Goal: Task Accomplishment & Management: Complete application form

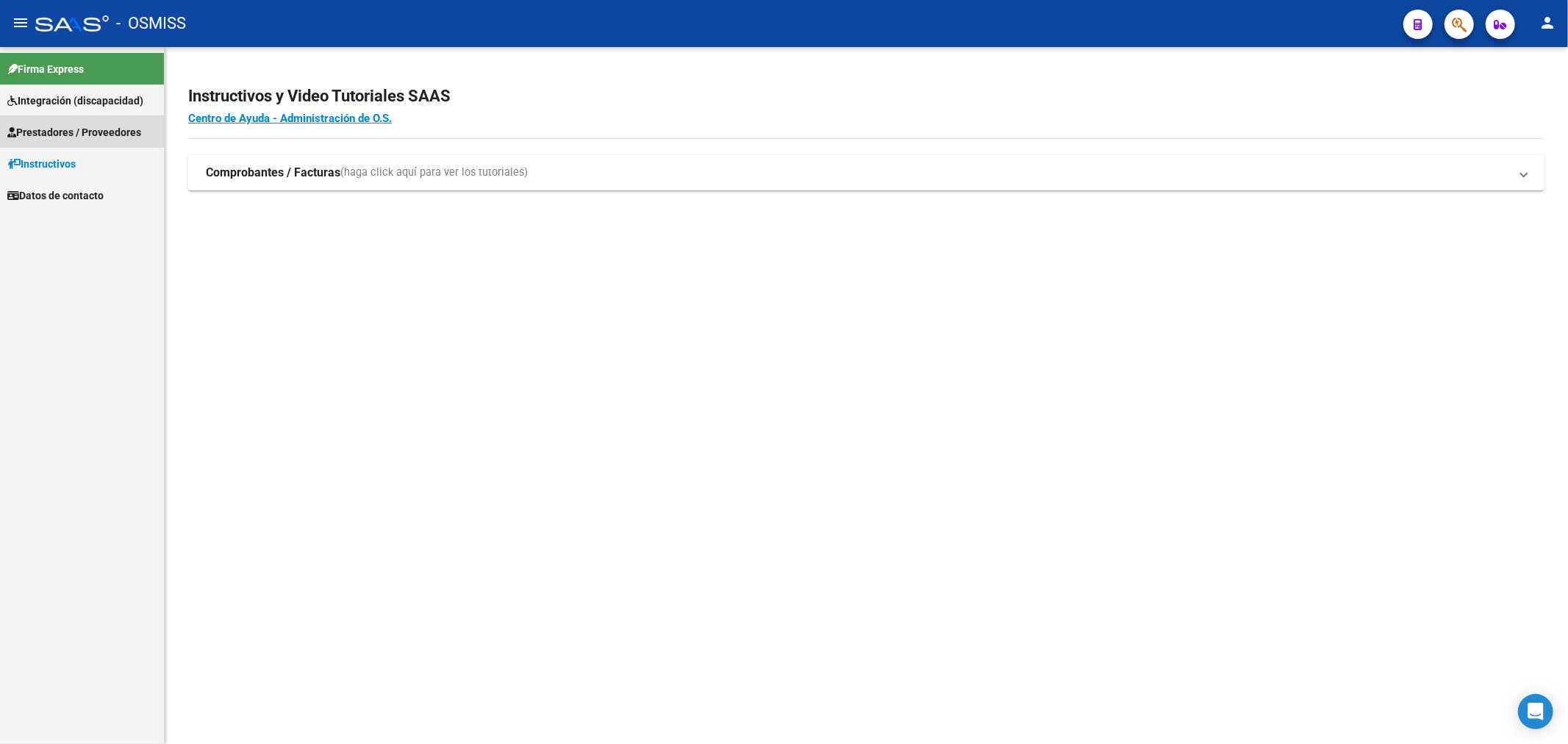
click at [107, 133] on span "Prestadores / Proveedores" at bounding box center [74, 131] width 134 height 16
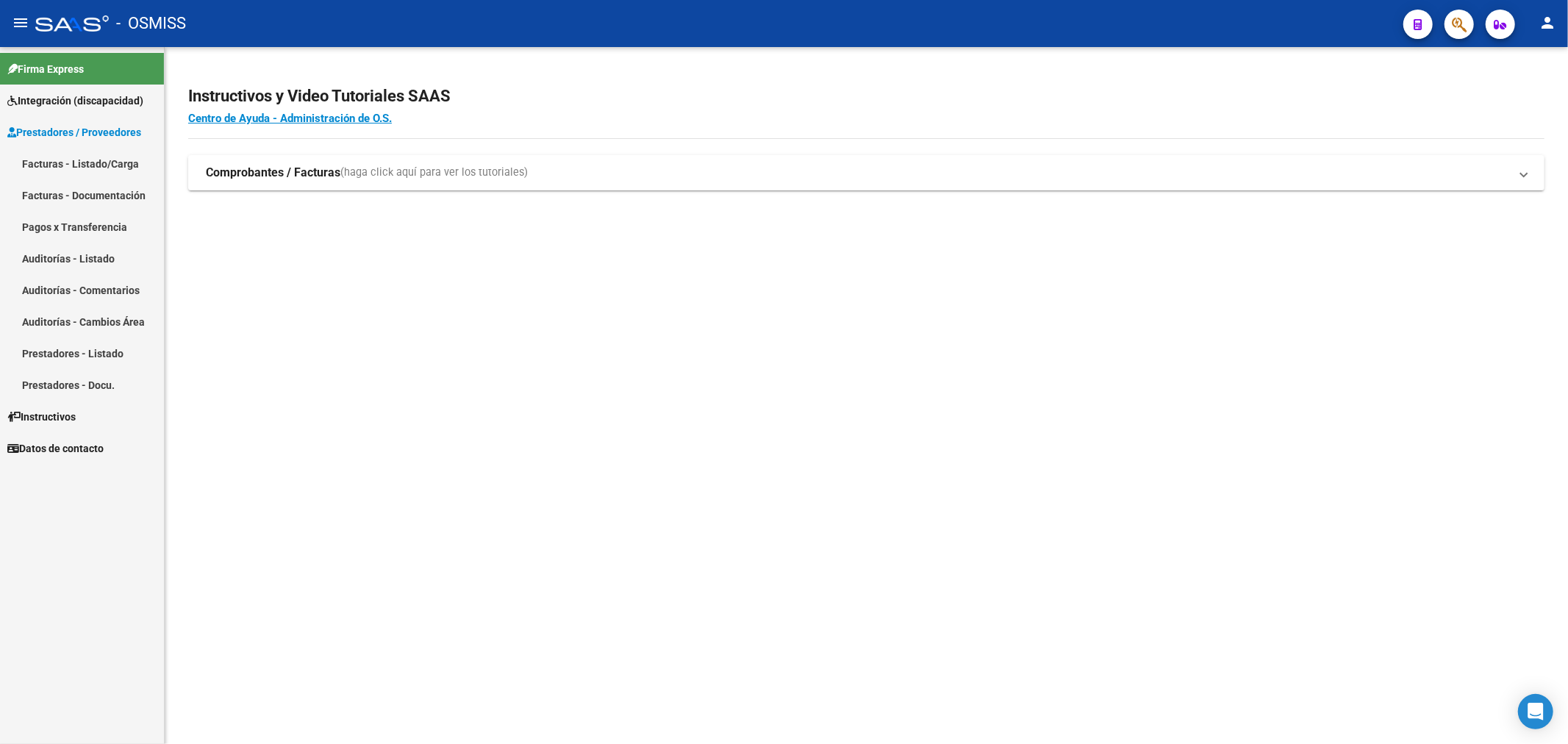
click at [88, 162] on link "Facturas - Listado/Carga" at bounding box center [82, 164] width 164 height 32
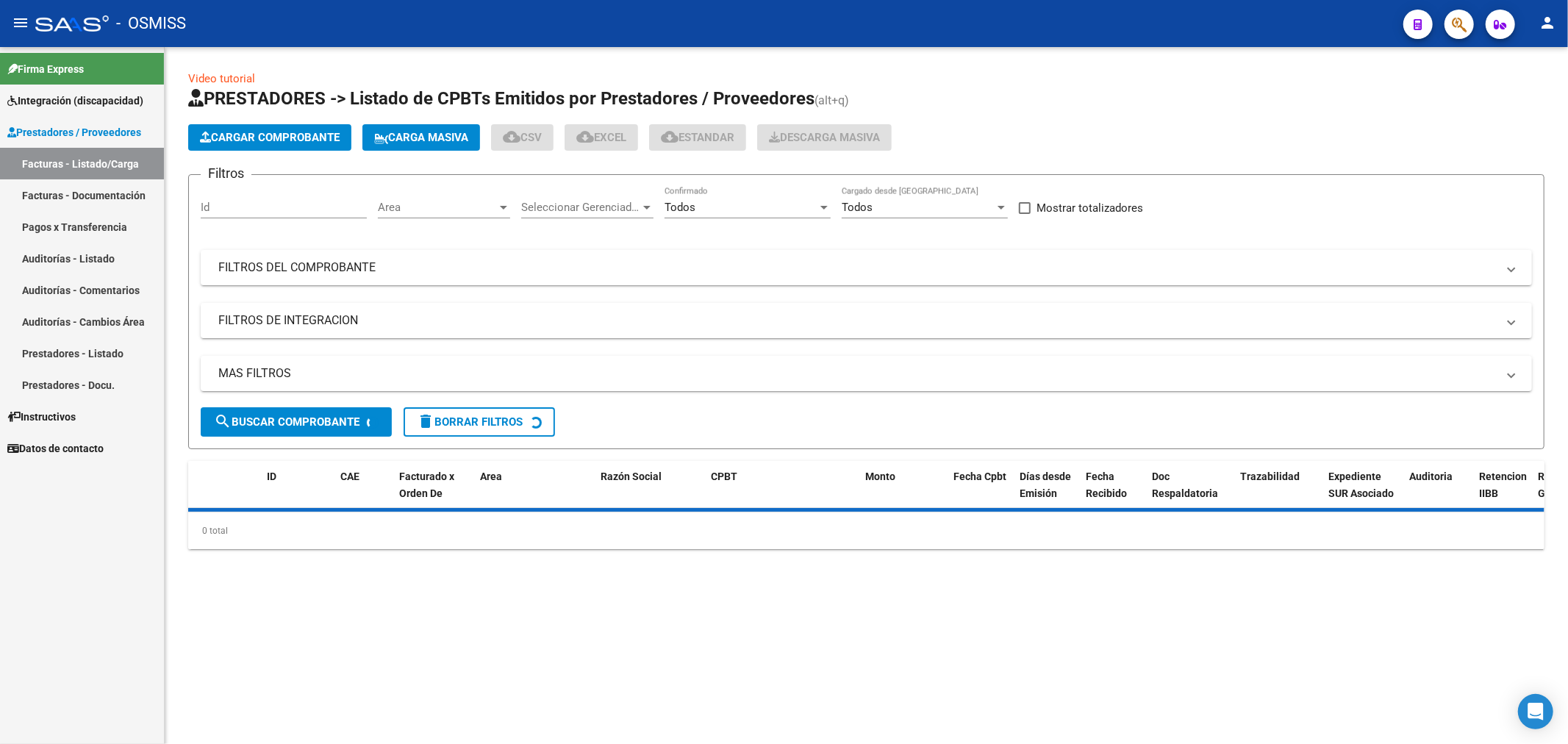
click at [265, 142] on span "Cargar Comprobante" at bounding box center [269, 138] width 140 height 13
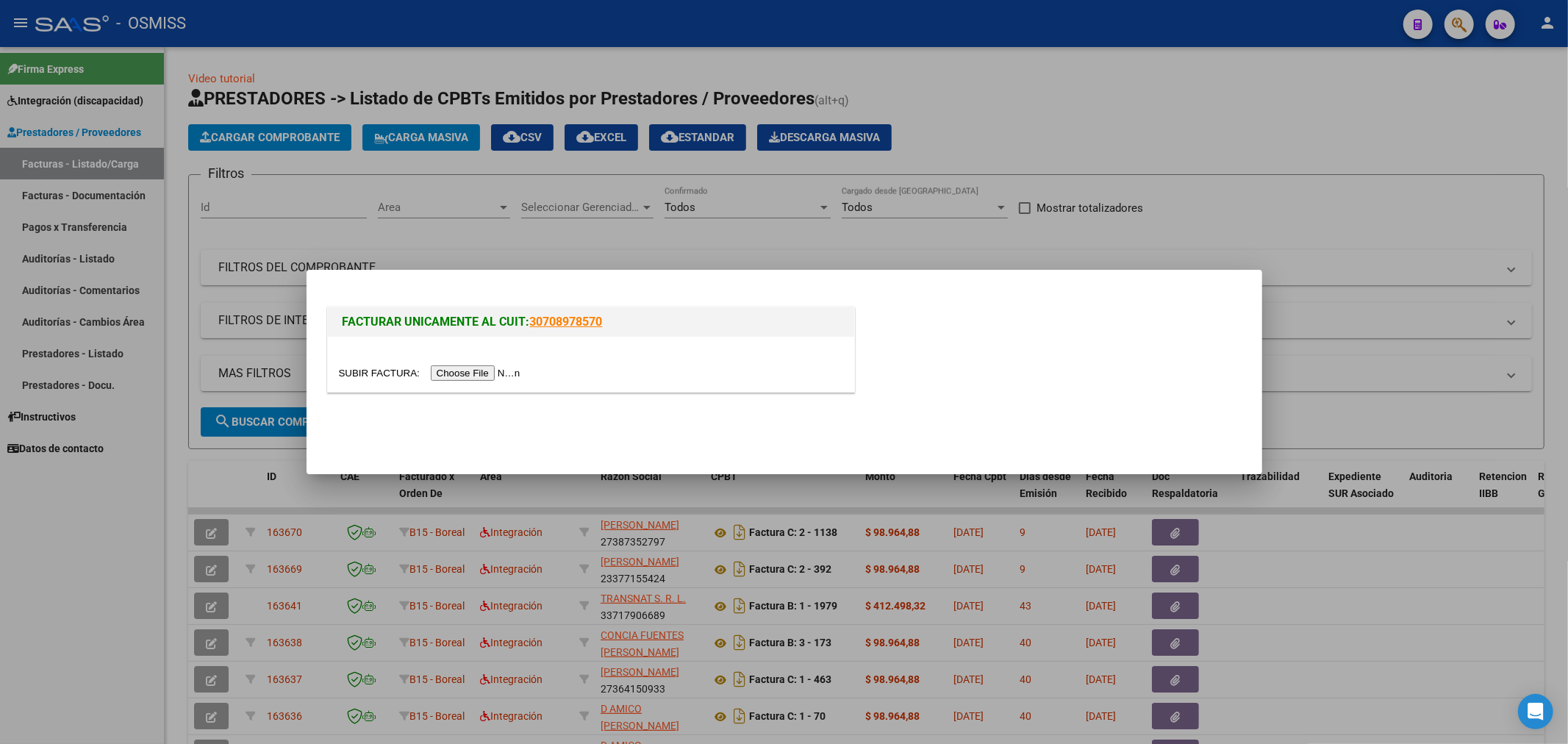
click at [476, 373] on input "file" at bounding box center [431, 373] width 186 height 15
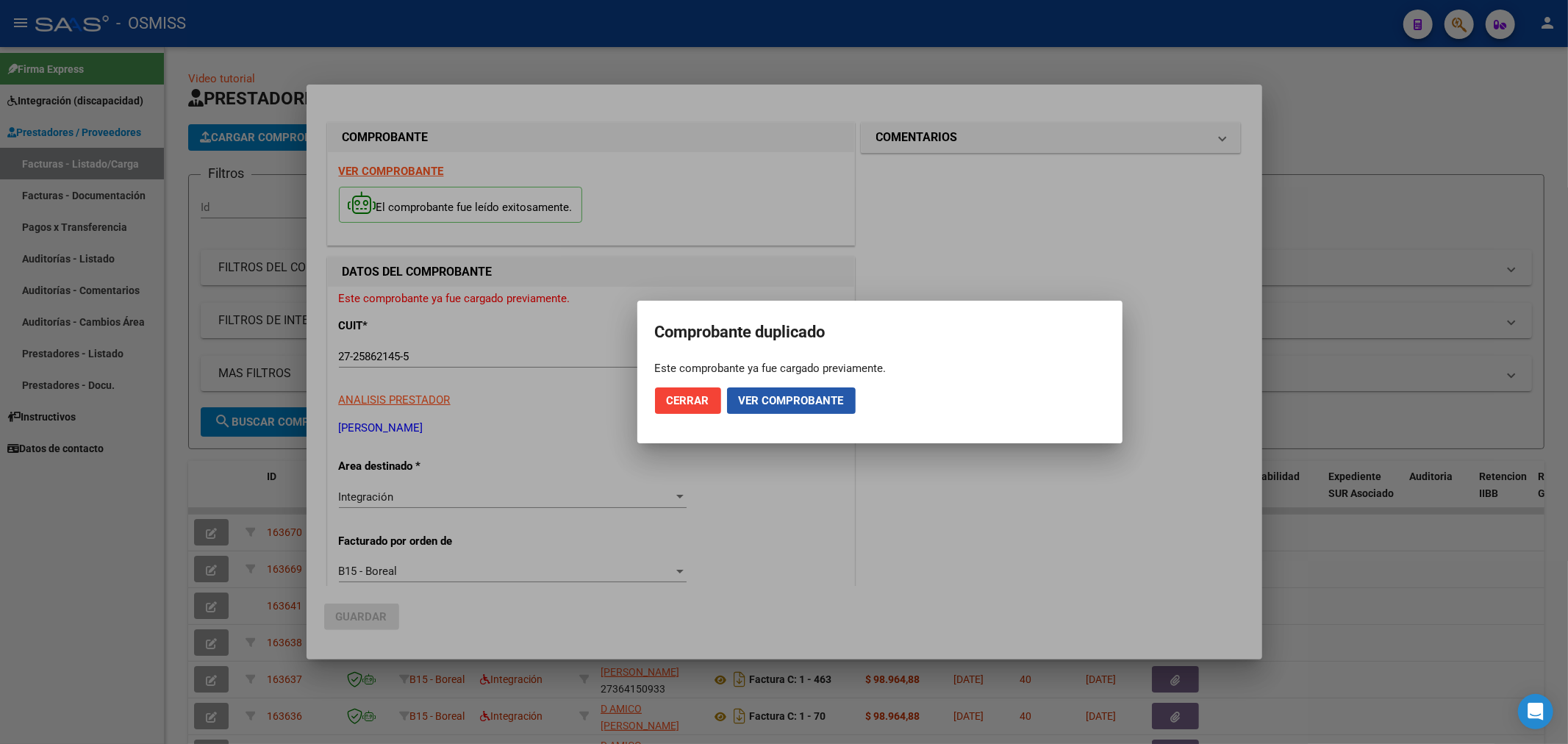
click at [761, 404] on span "Ver comprobante" at bounding box center [792, 401] width 105 height 13
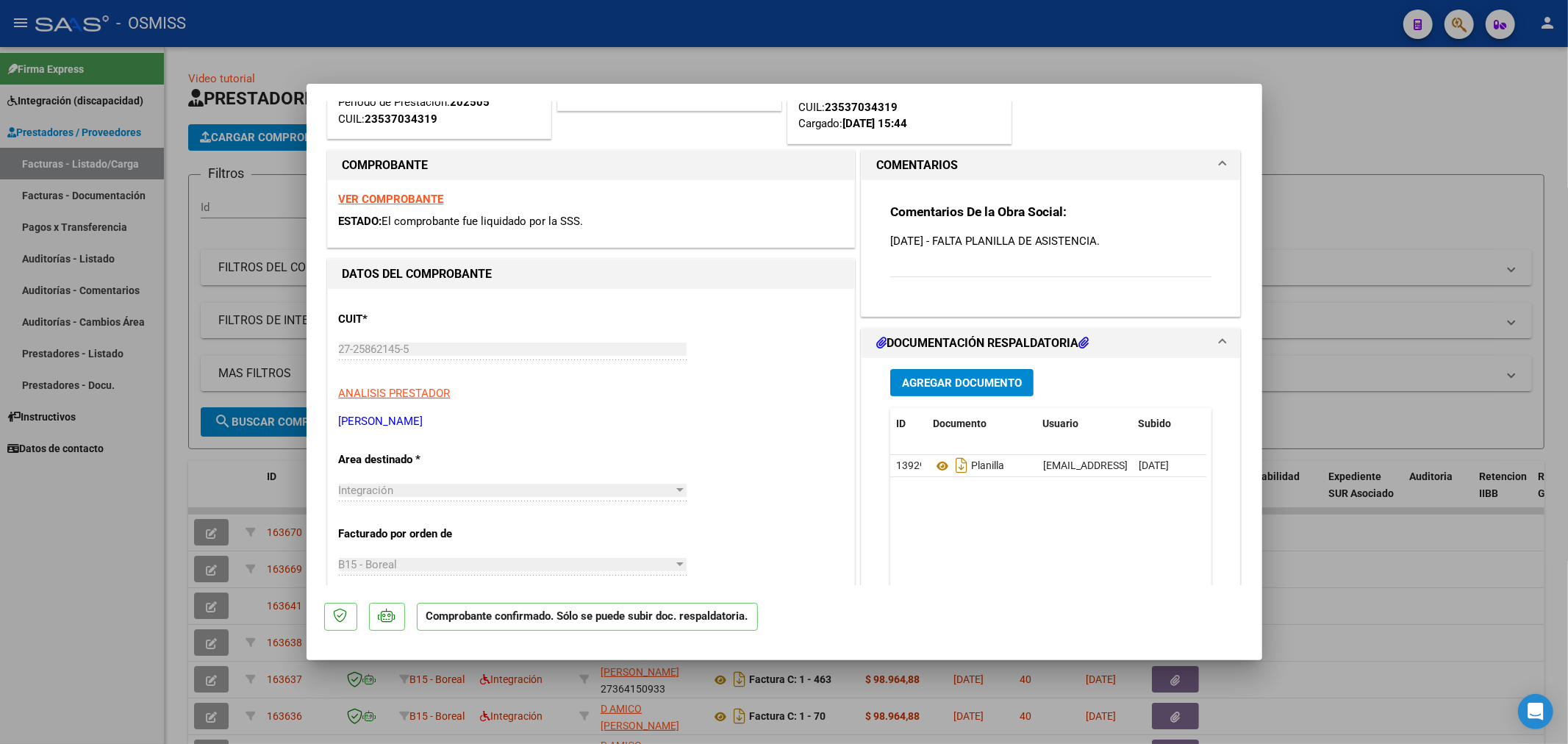
scroll to position [153, 0]
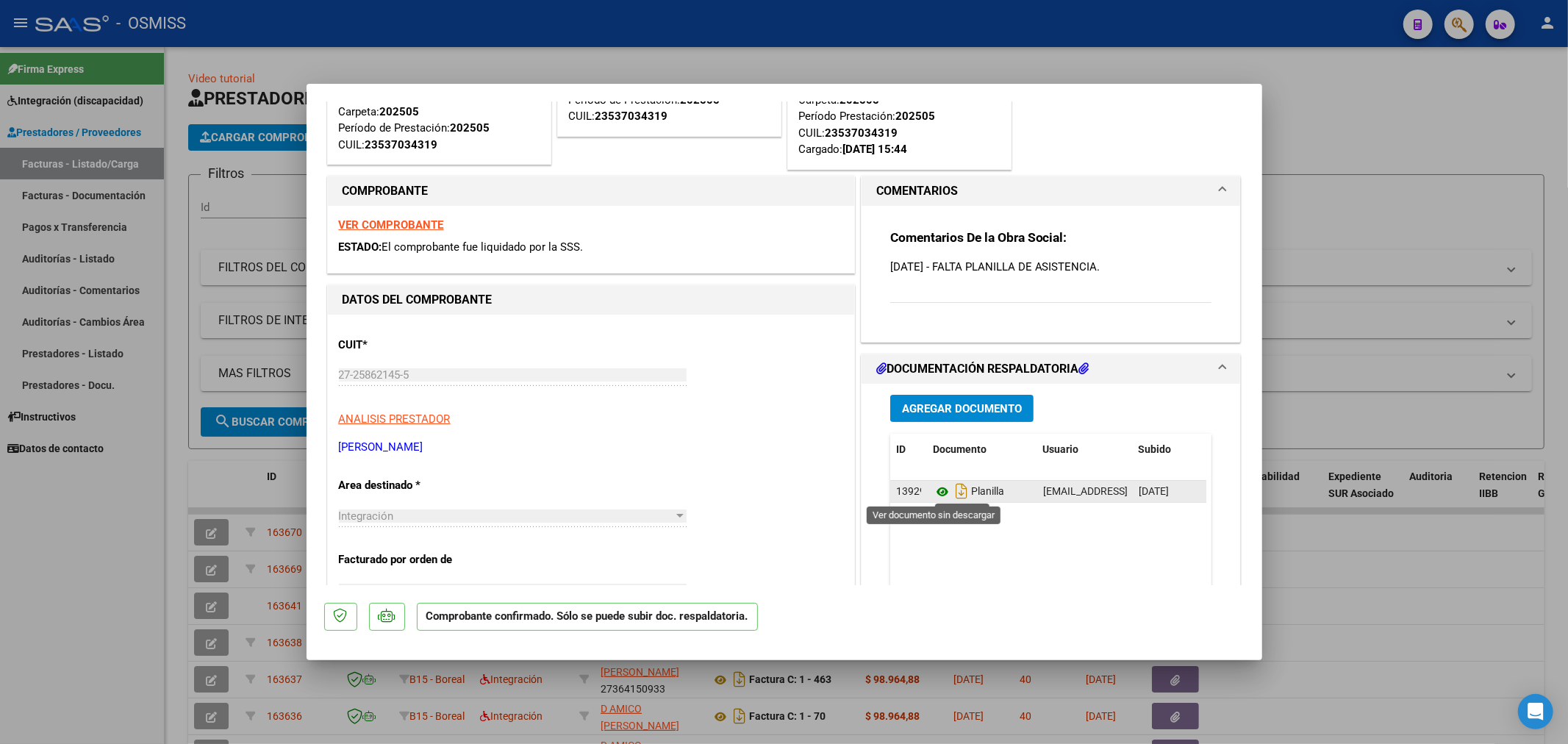
click at [936, 489] on icon at bounding box center [942, 492] width 19 height 18
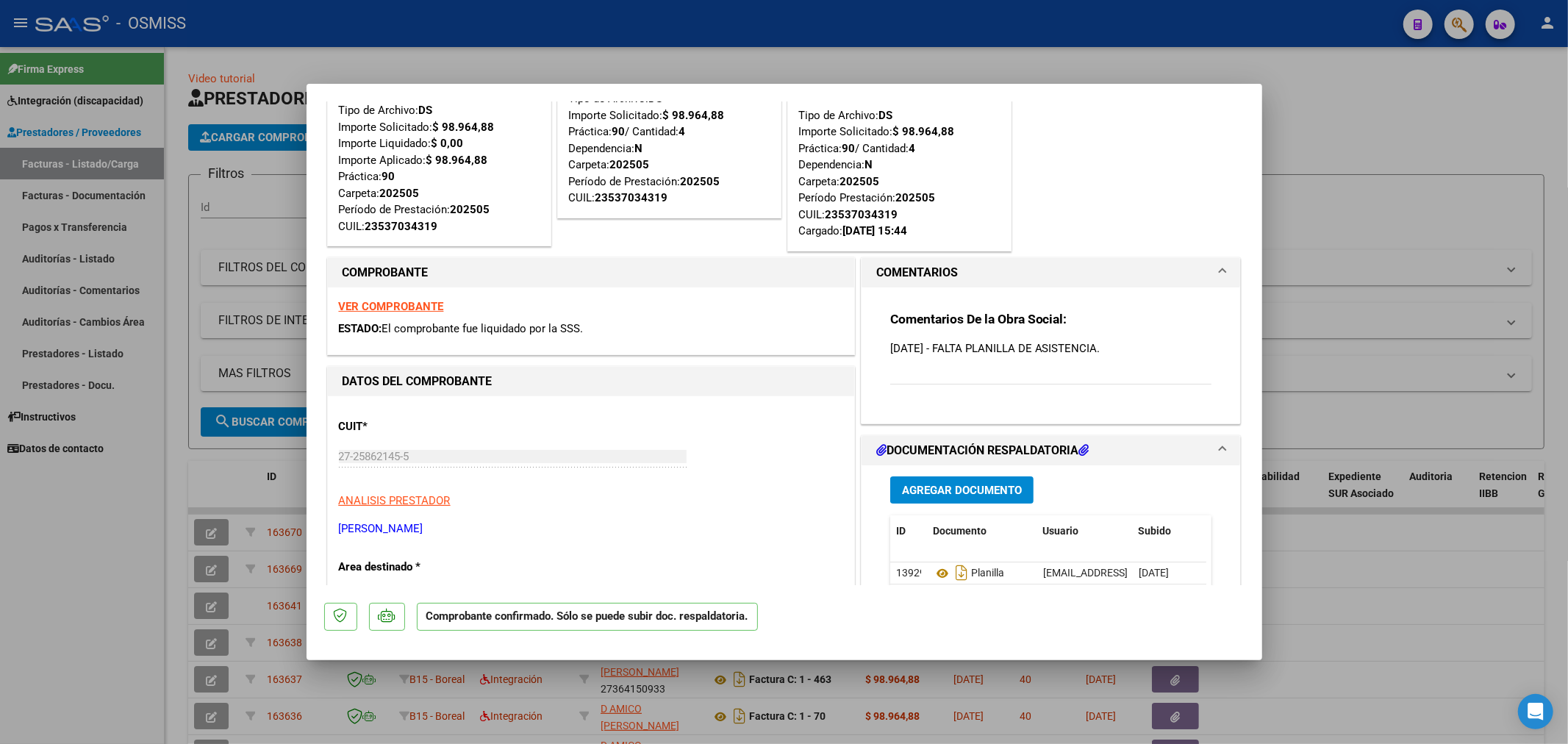
scroll to position [0, 0]
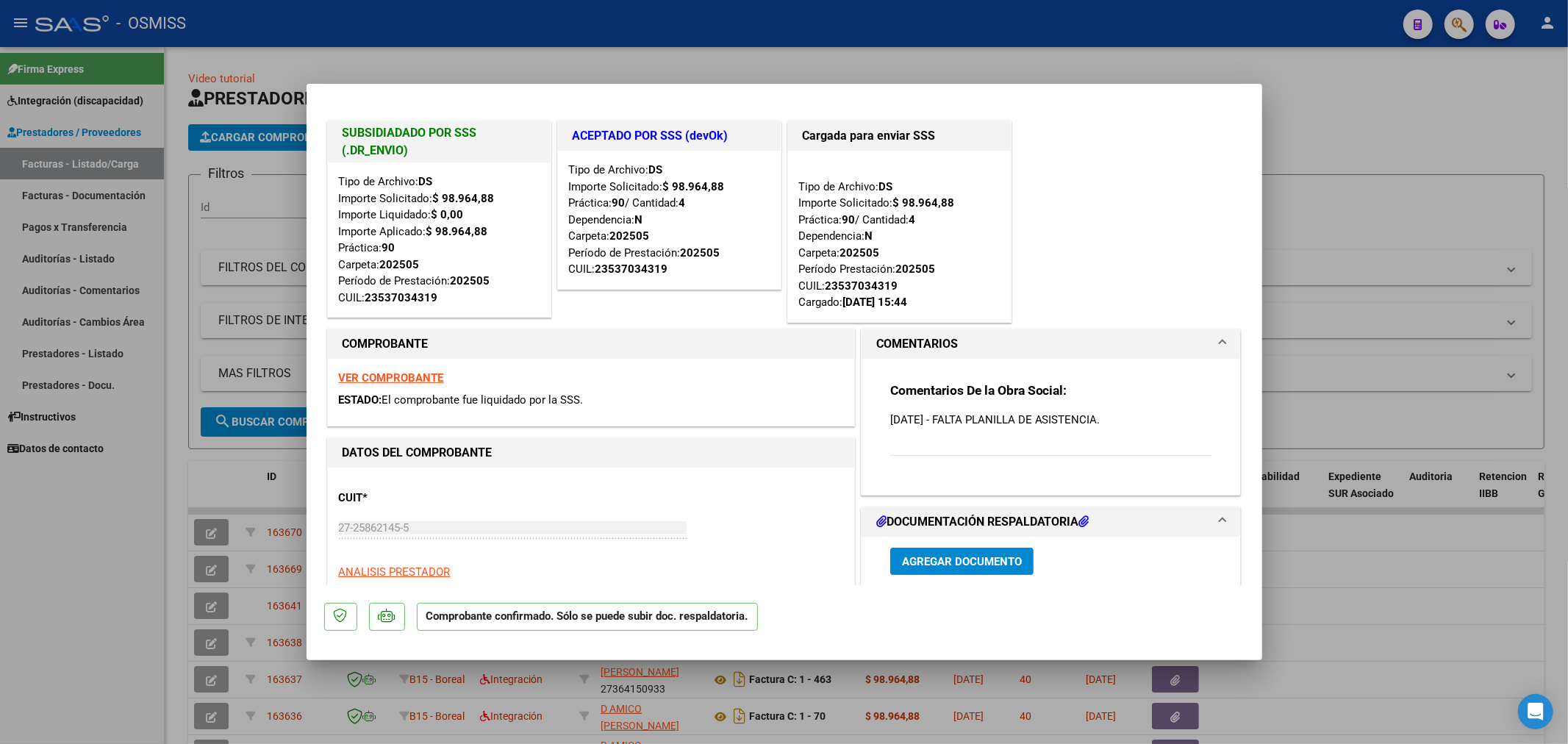
drag, startPoint x: 435, startPoint y: 216, endPoint x: 474, endPoint y: 216, distance: 39.0
click at [474, 216] on div "Tipo de Archivo: DS Importe Solicitado: $ 98.964,88 Importe Liquidado: $ 0,00 I…" at bounding box center [439, 239] width 201 height 132
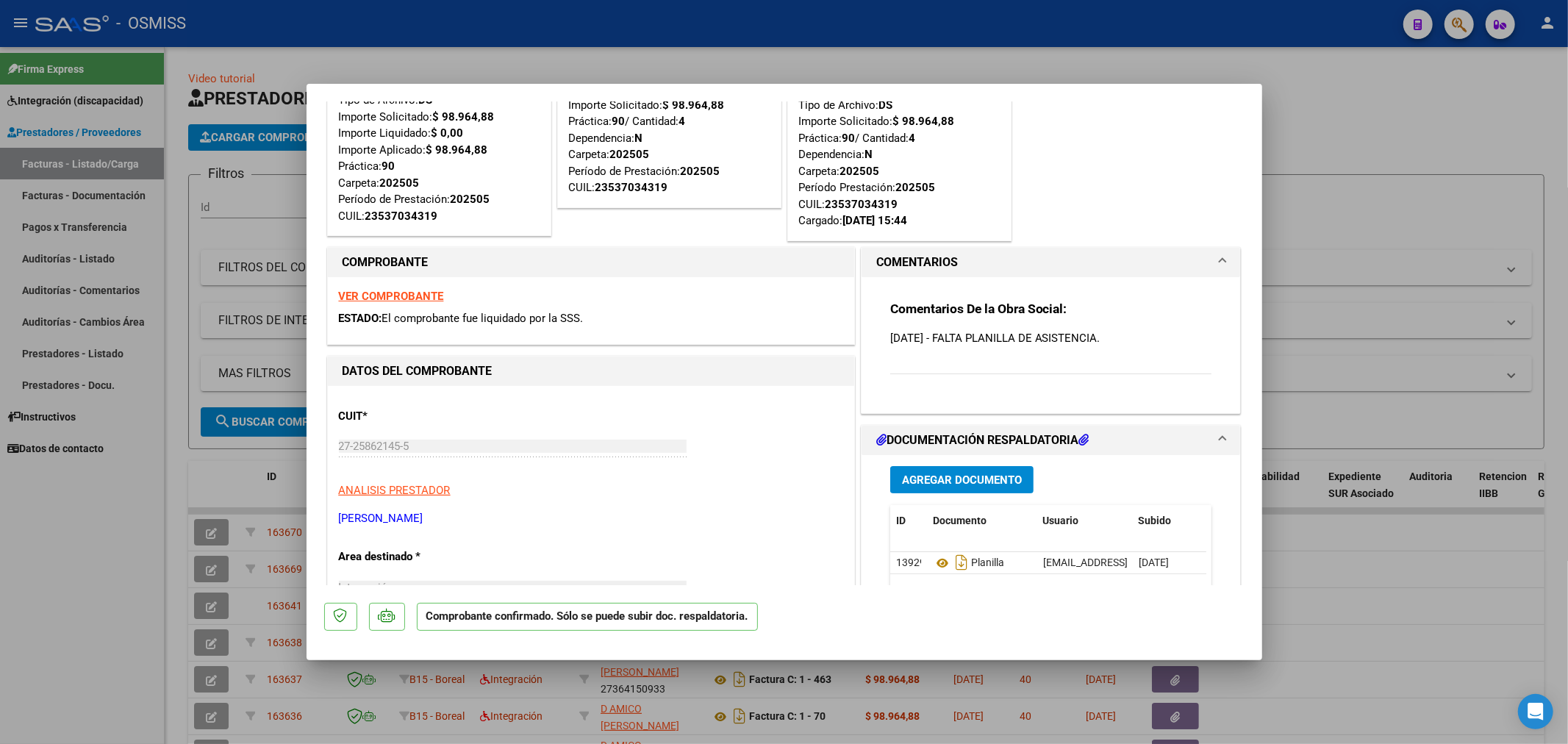
scroll to position [163, 0]
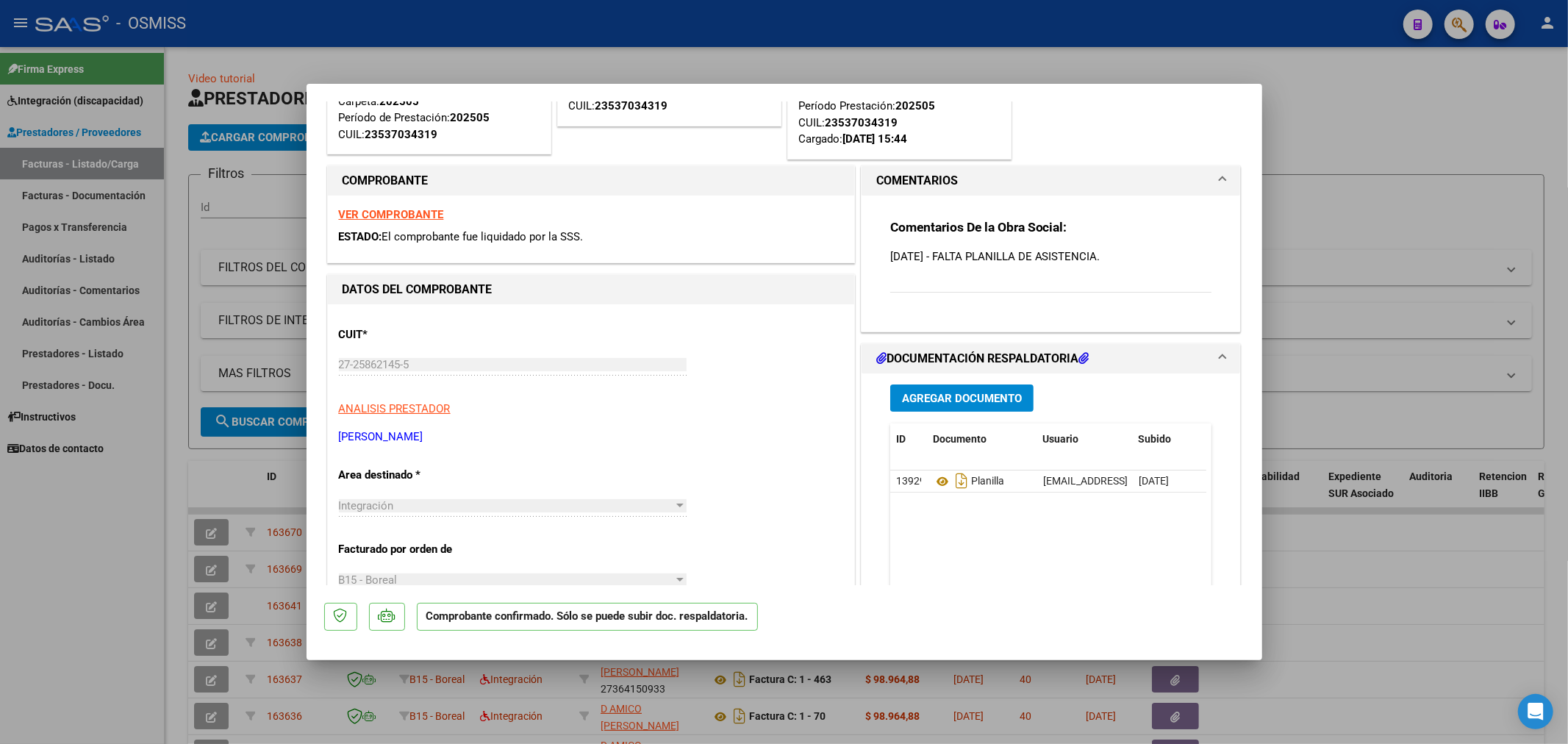
type input "$ 0,00"
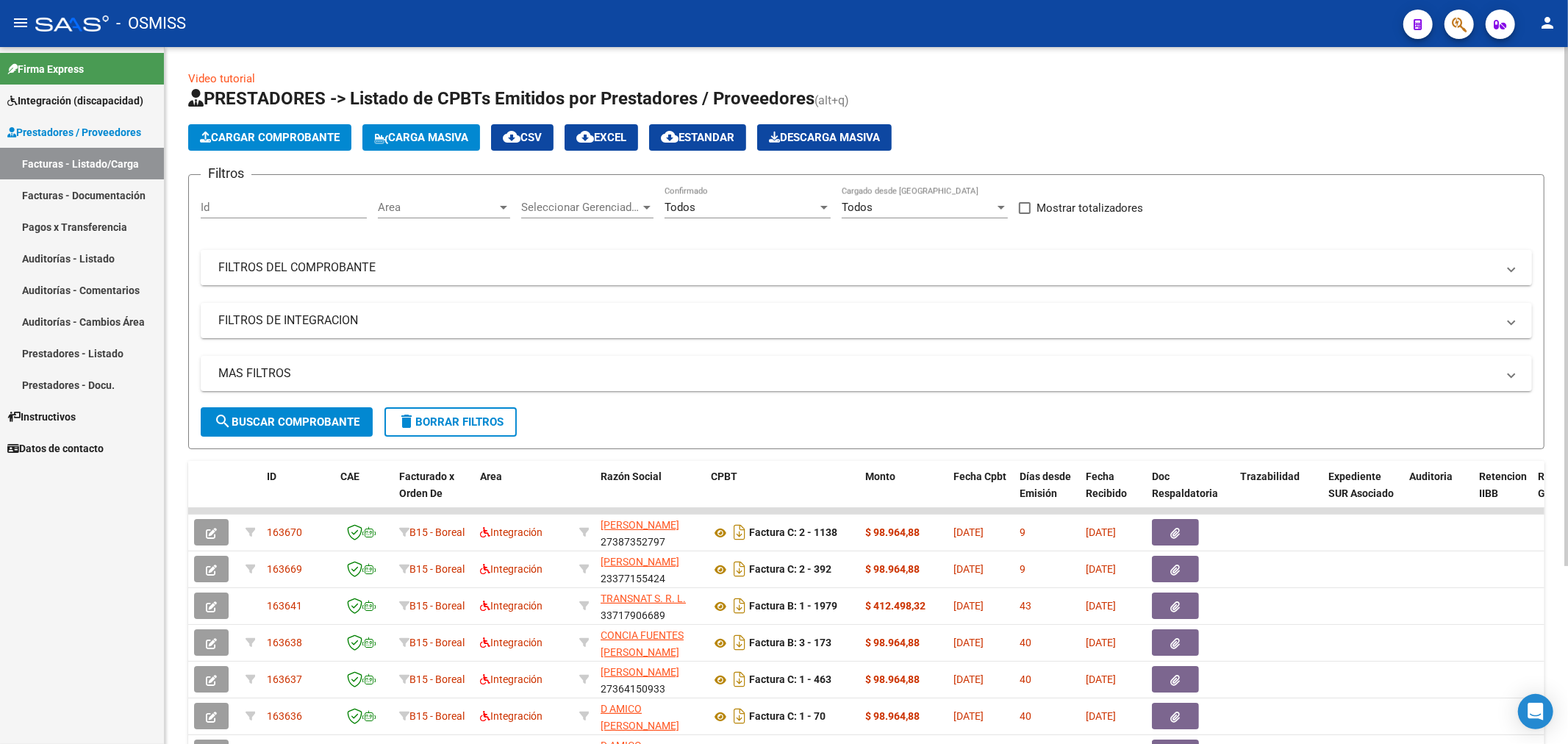
click at [381, 256] on mat-expansion-panel-header "FILTROS DEL COMPROBANTE" at bounding box center [867, 268] width 1332 height 36
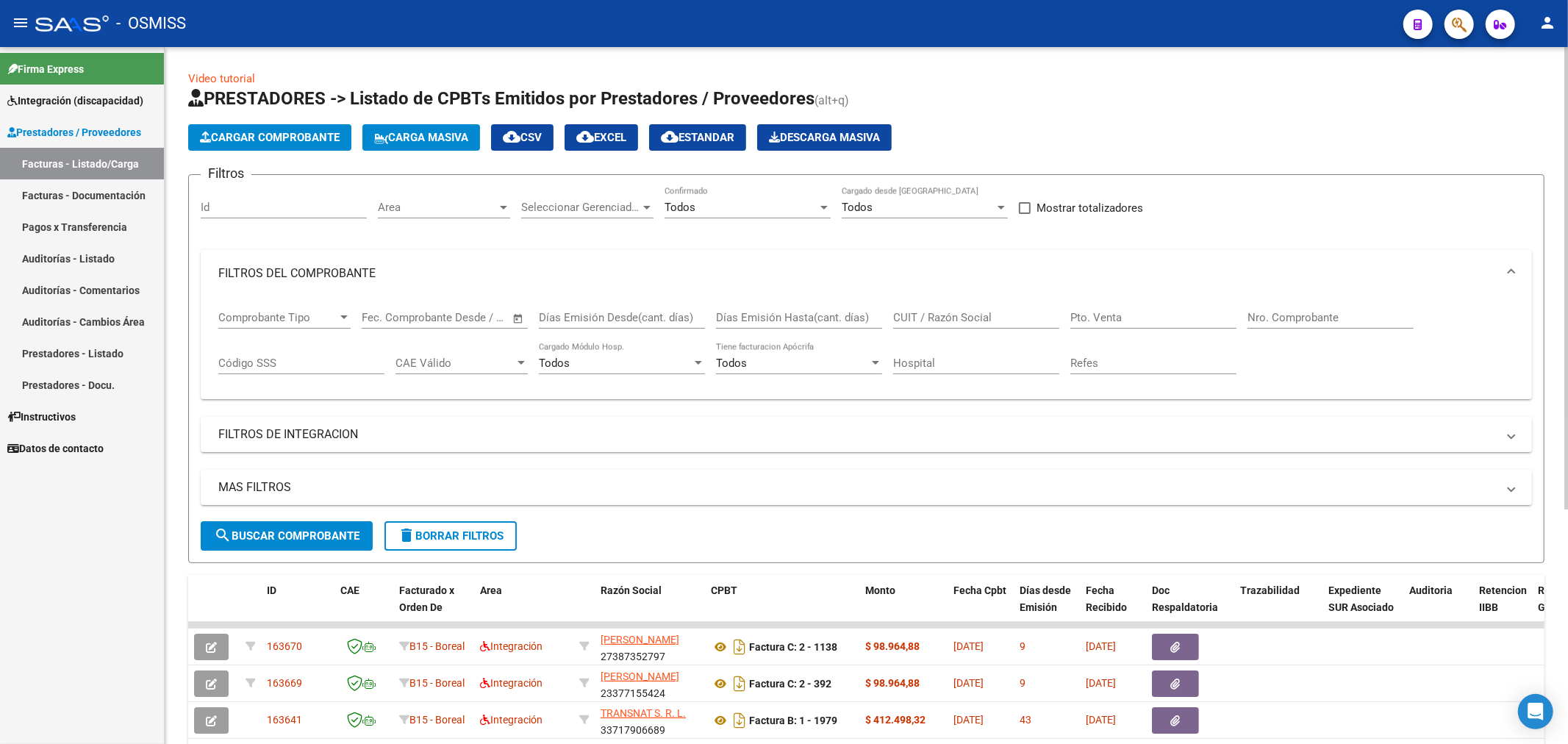
click at [1290, 316] on input "Nro. Comprobante" at bounding box center [1330, 318] width 166 height 13
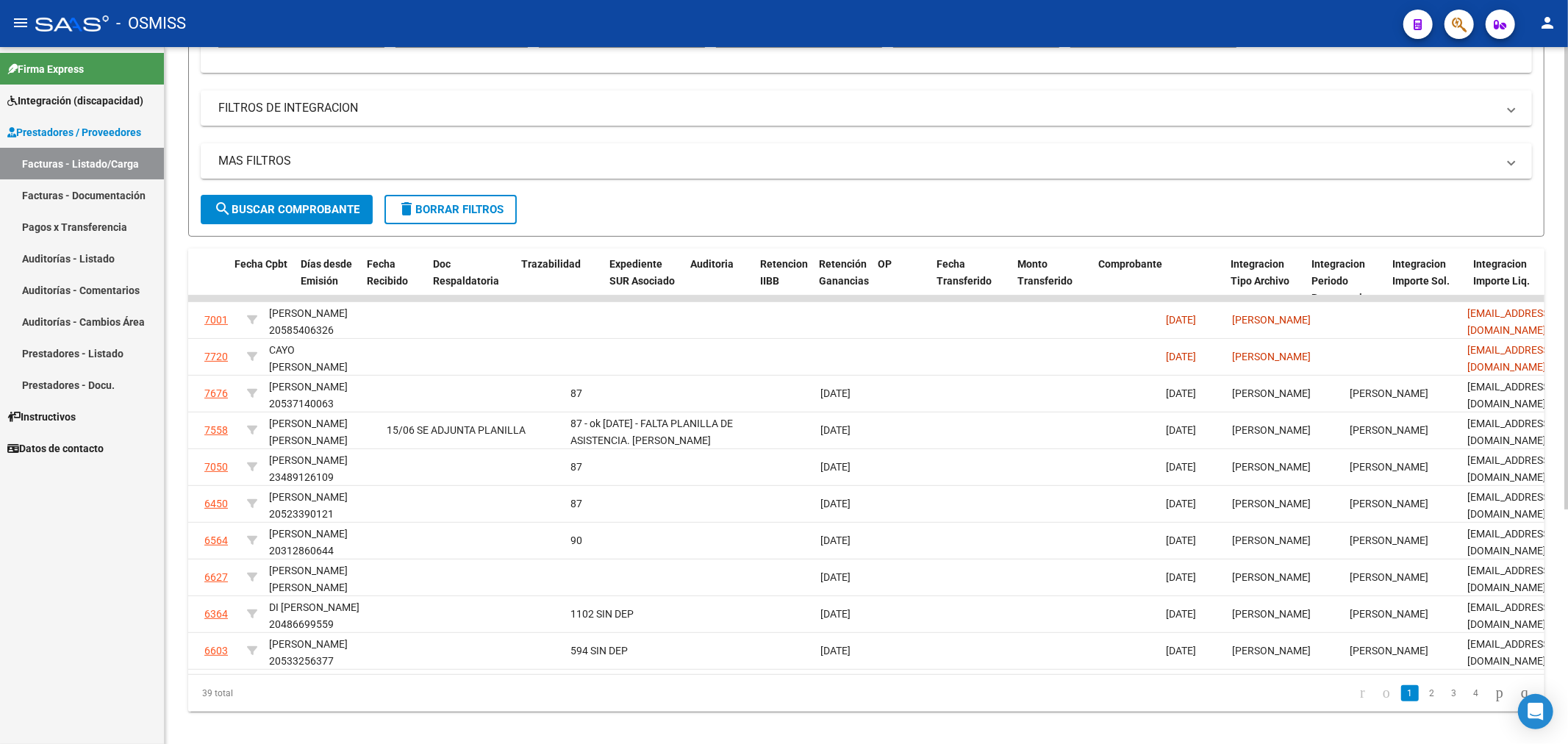
scroll to position [0, 0]
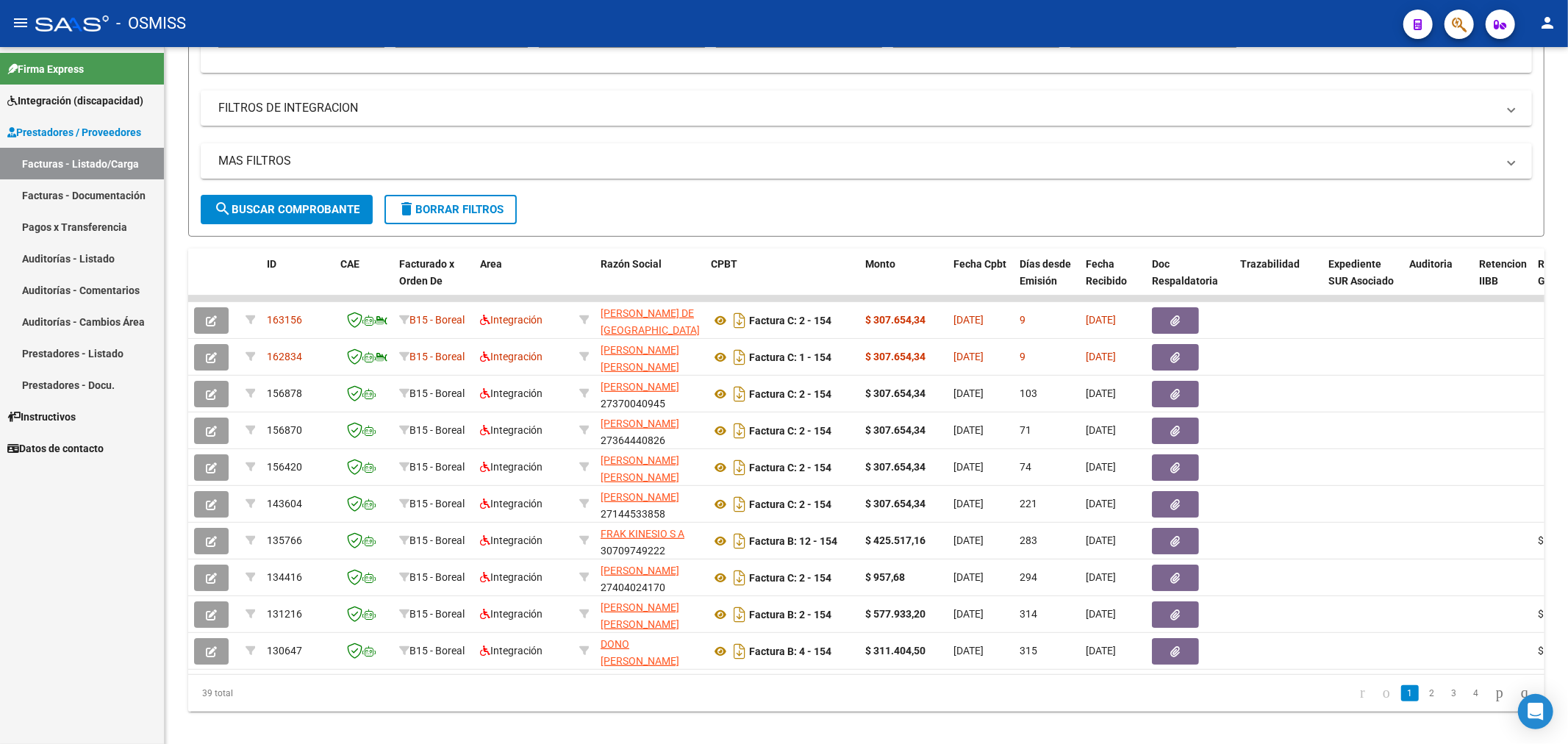
type input "154"
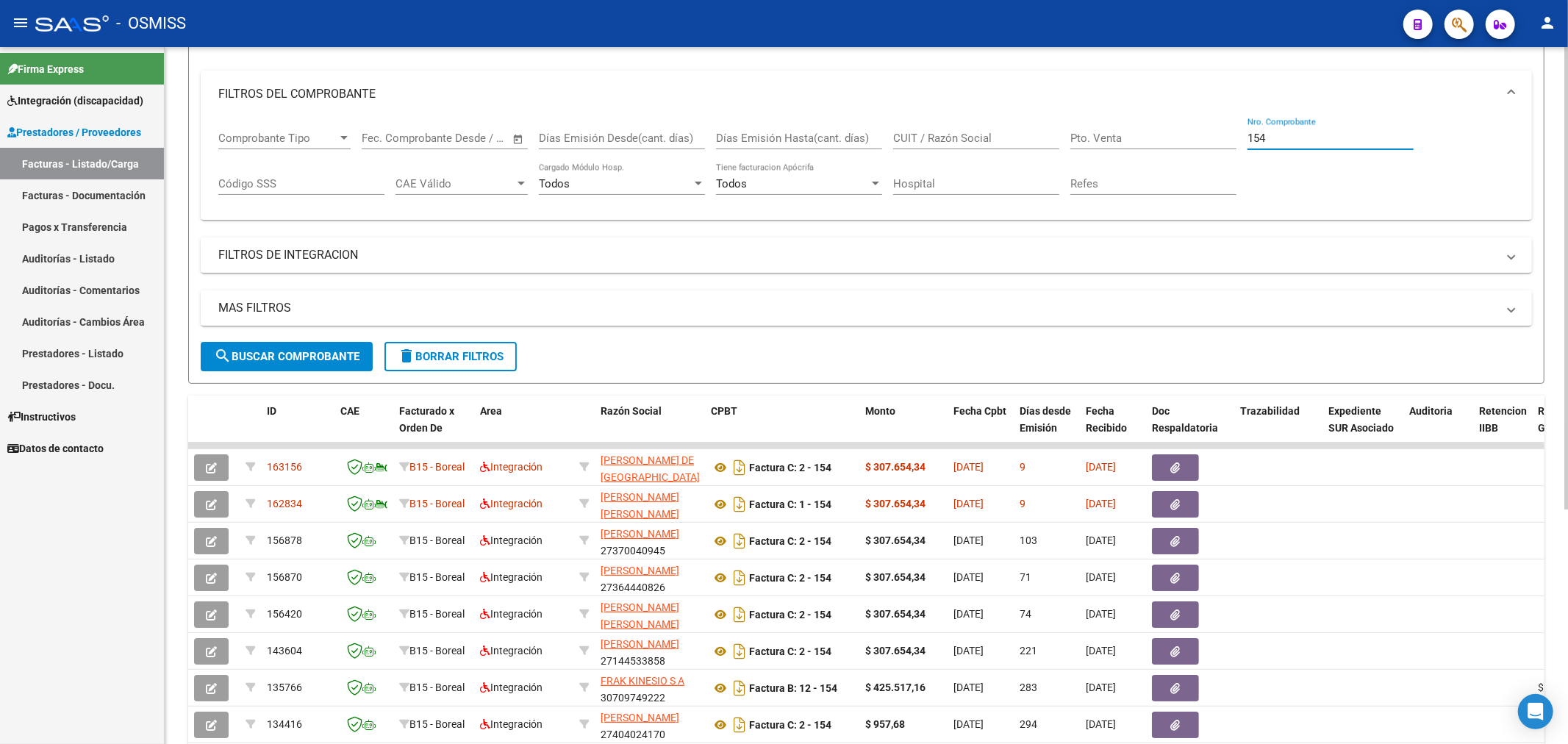
scroll to position [163, 0]
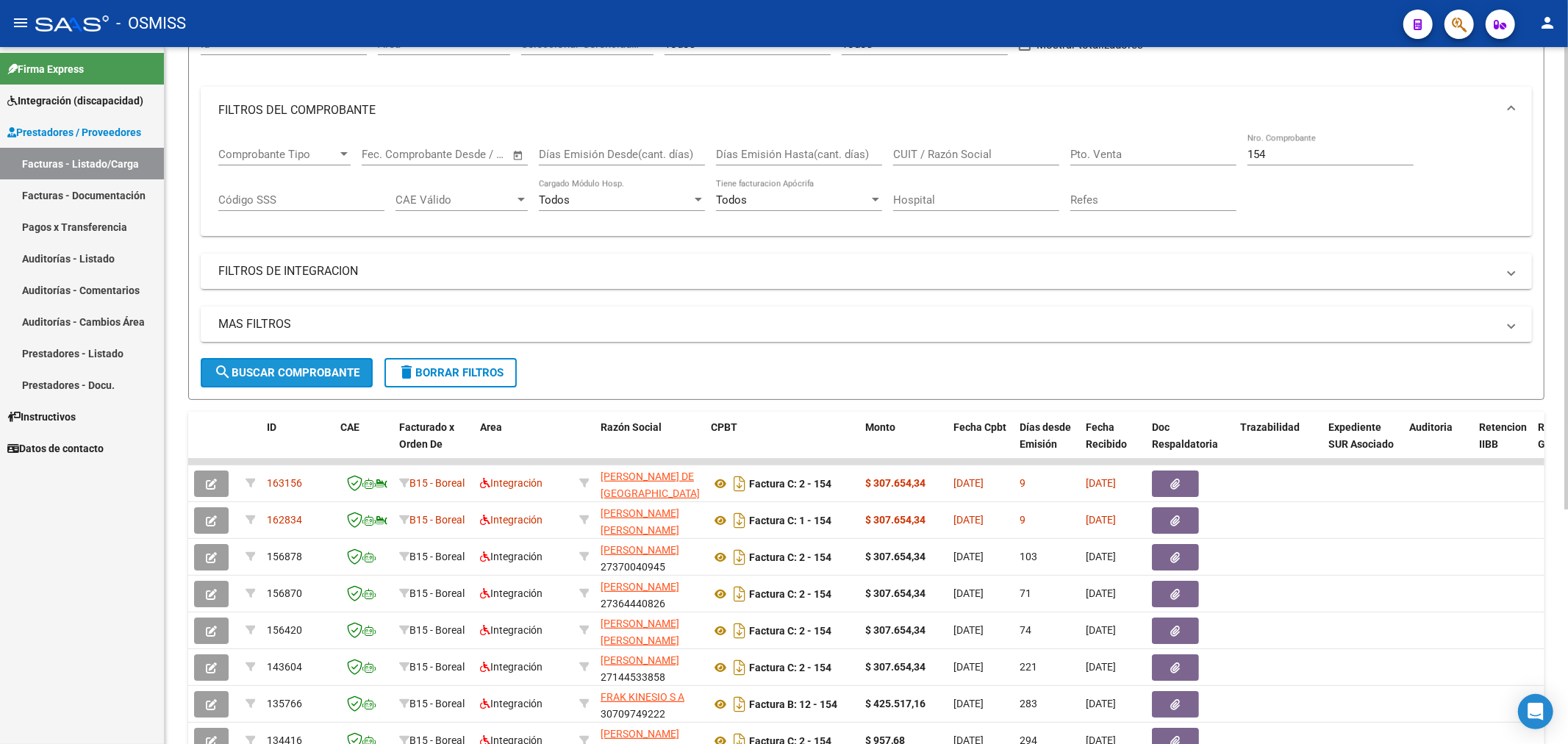
click at [288, 372] on span "search Buscar Comprobante" at bounding box center [286, 372] width 145 height 13
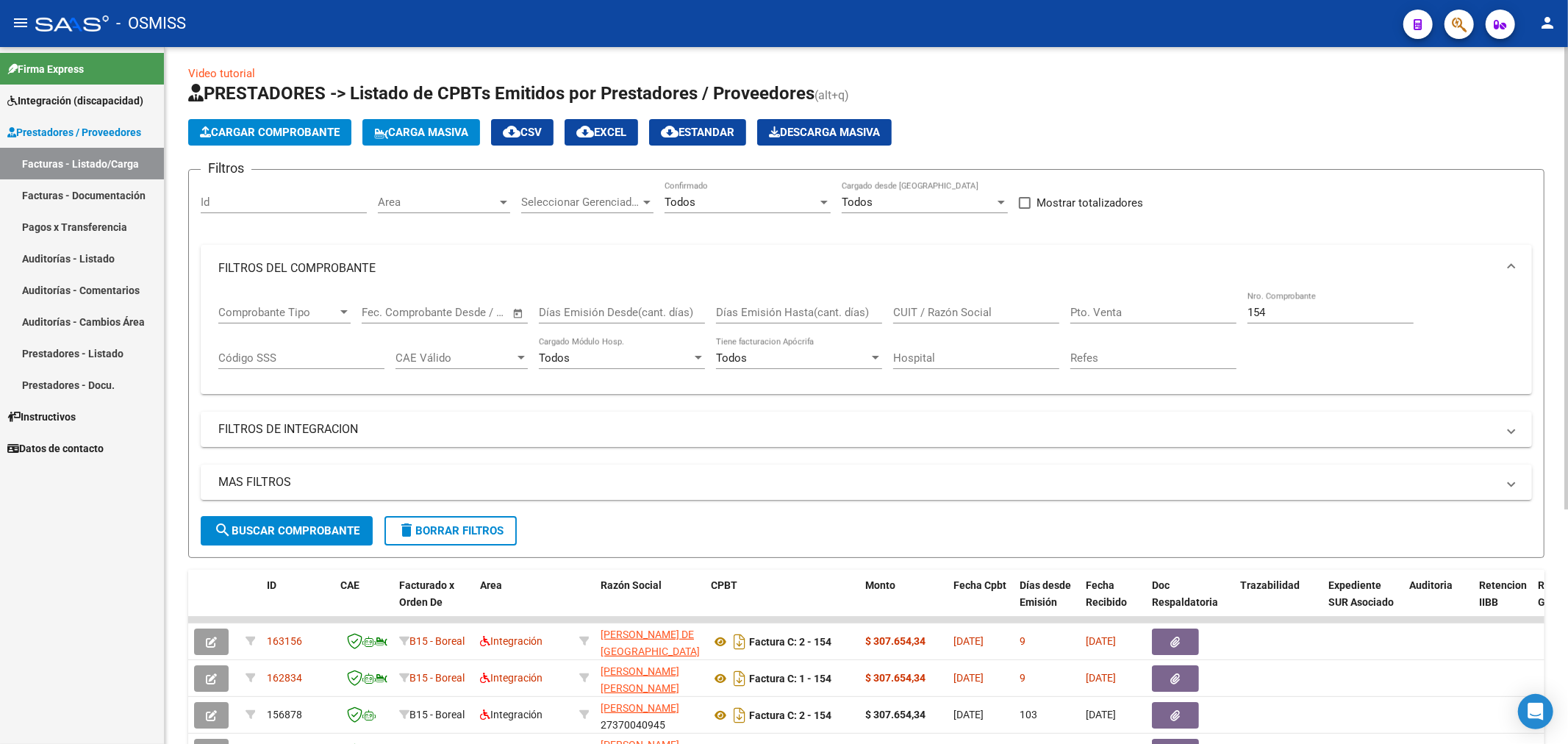
scroll to position [0, 0]
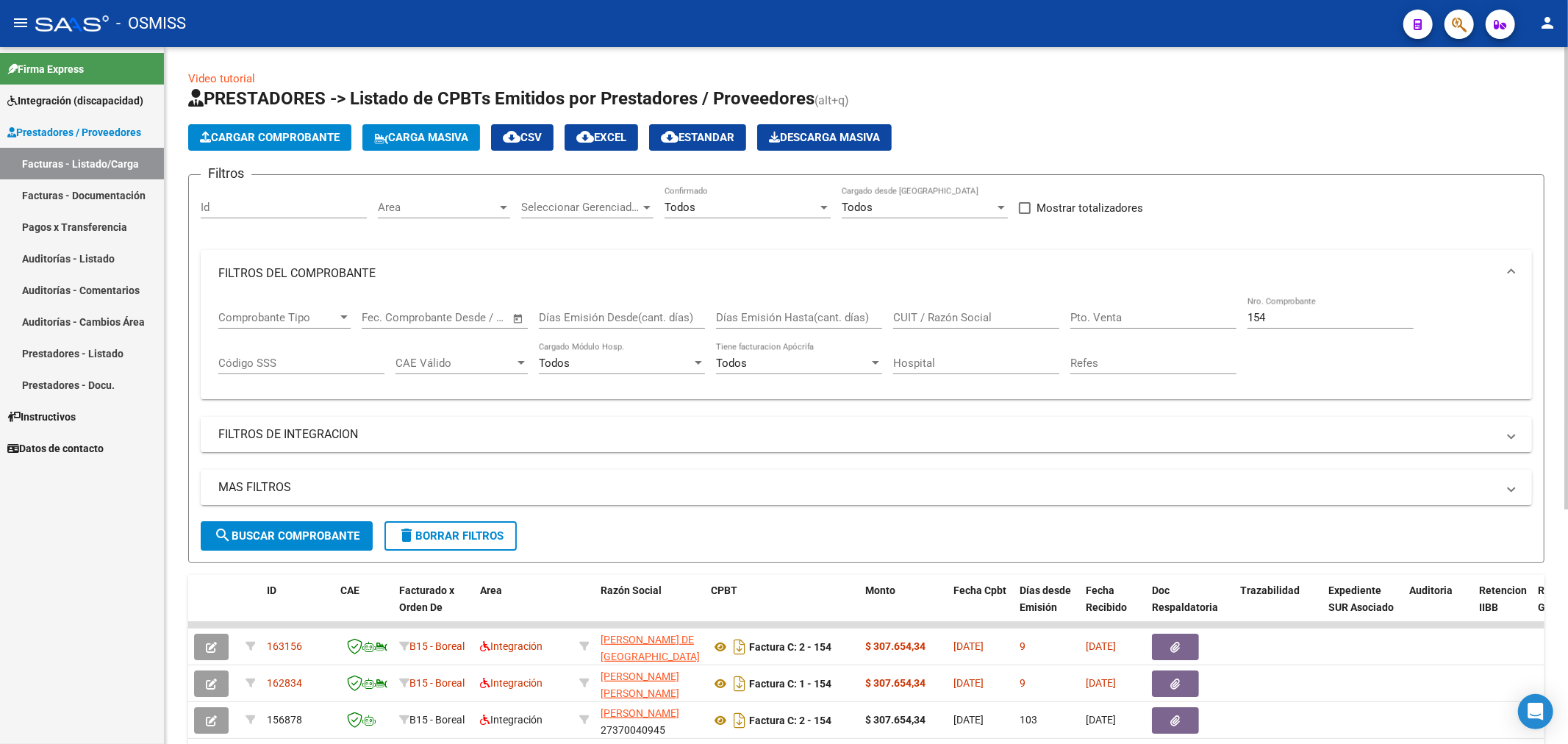
click at [310, 141] on span "Cargar Comprobante" at bounding box center [269, 138] width 140 height 13
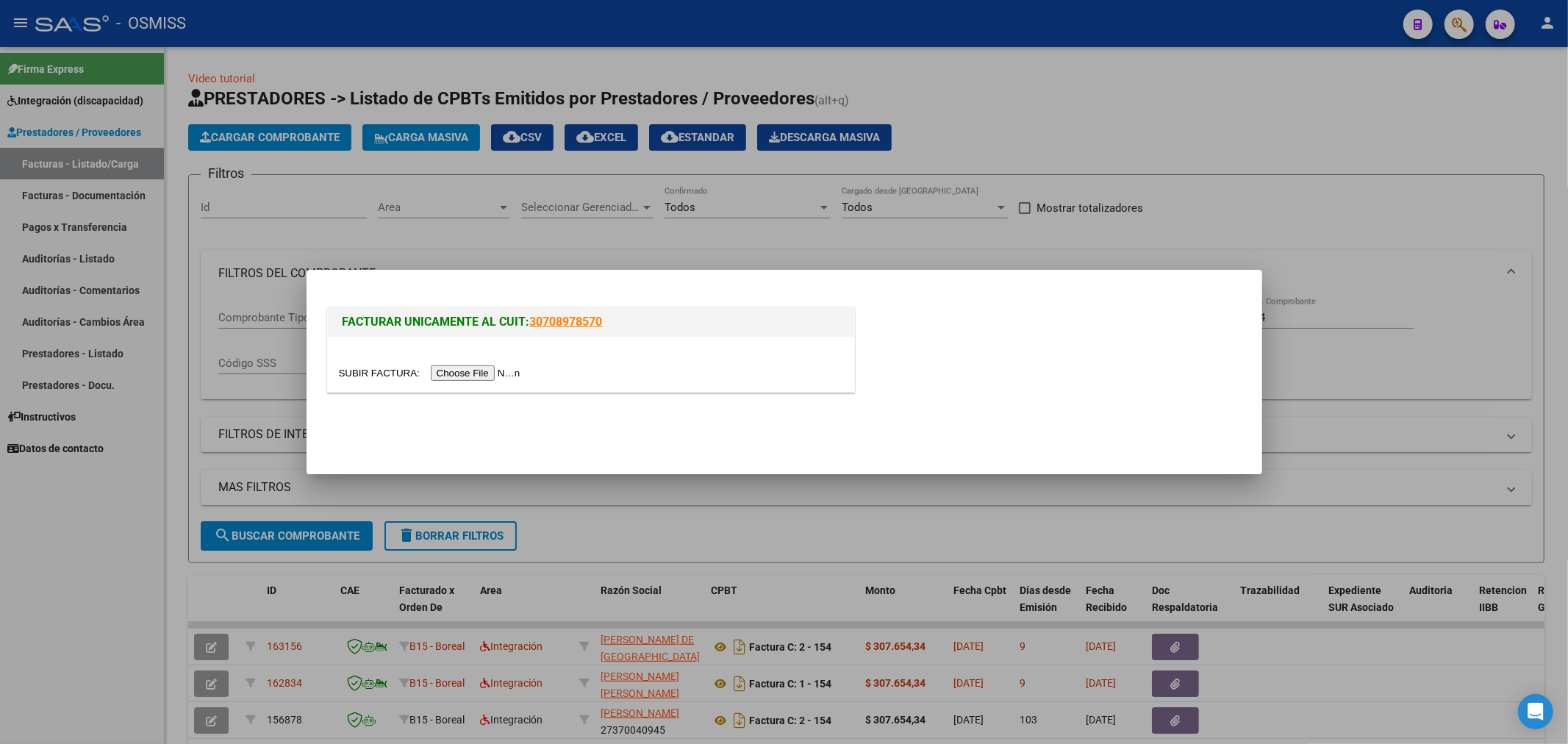
click at [498, 370] on input "file" at bounding box center [431, 373] width 186 height 15
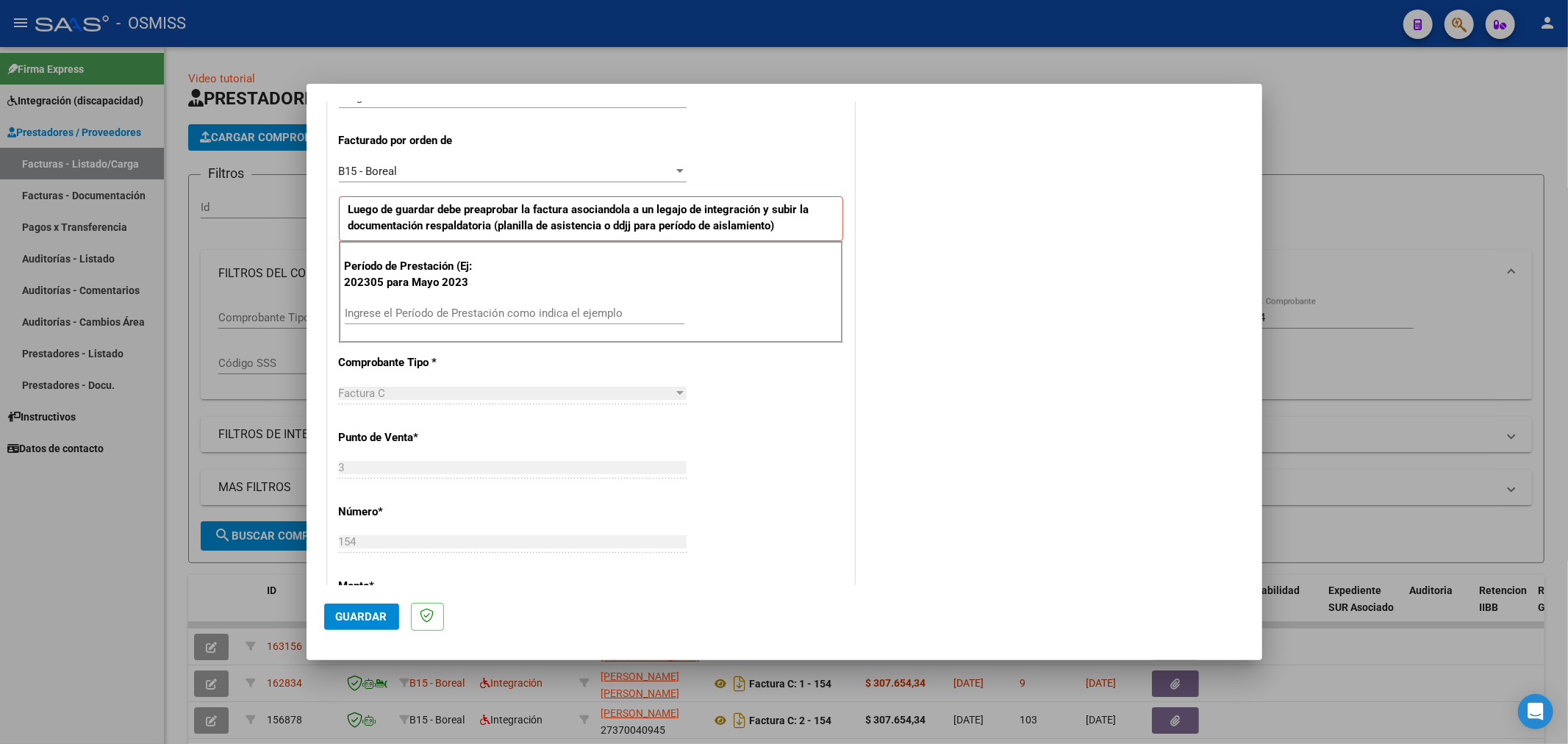
scroll to position [408, 0]
click at [535, 315] on input "Ingrese el Período de Prestación como indica el ejemplo" at bounding box center [515, 311] width 339 height 13
type input "202506"
click at [371, 619] on span "Guardar" at bounding box center [361, 617] width 52 height 13
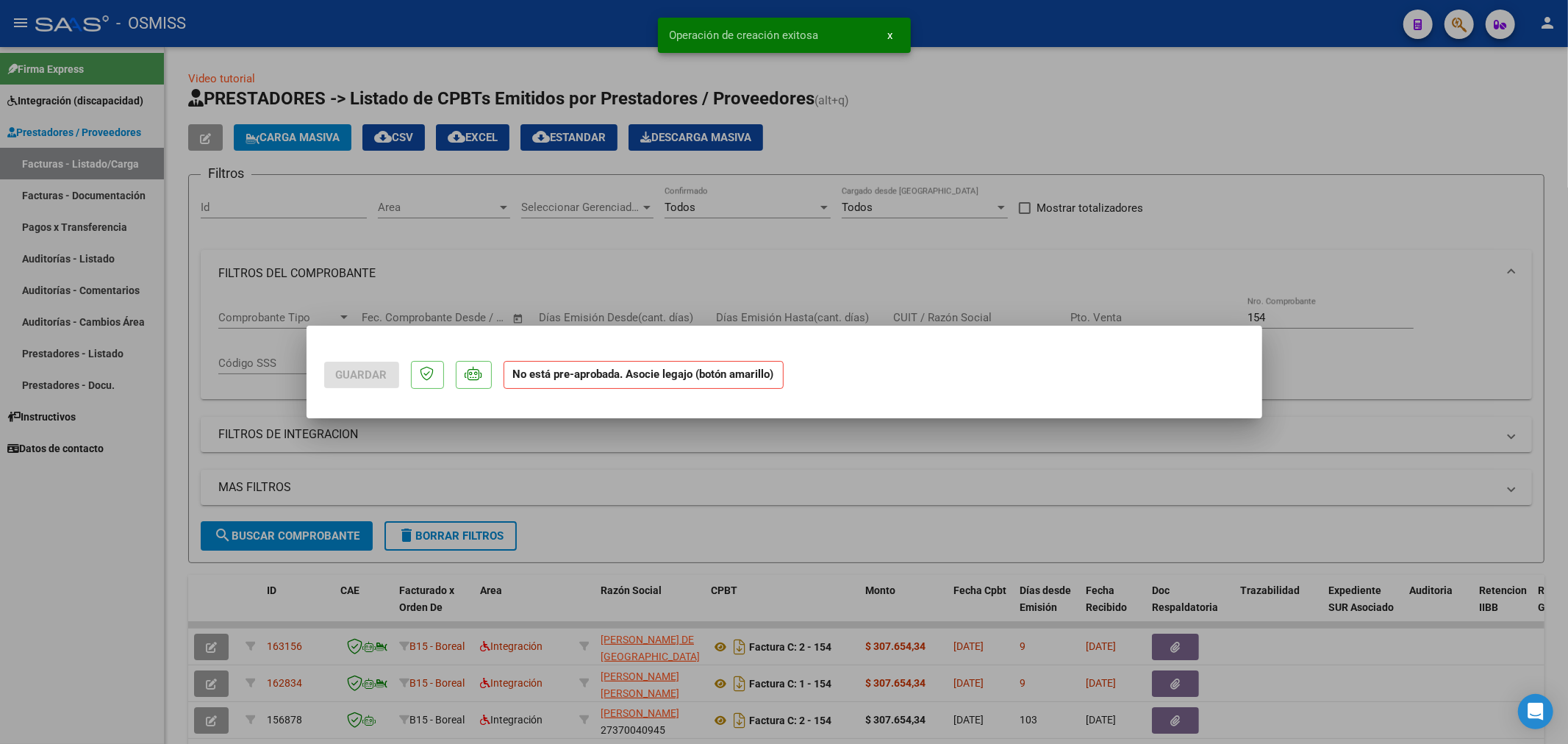
scroll to position [0, 0]
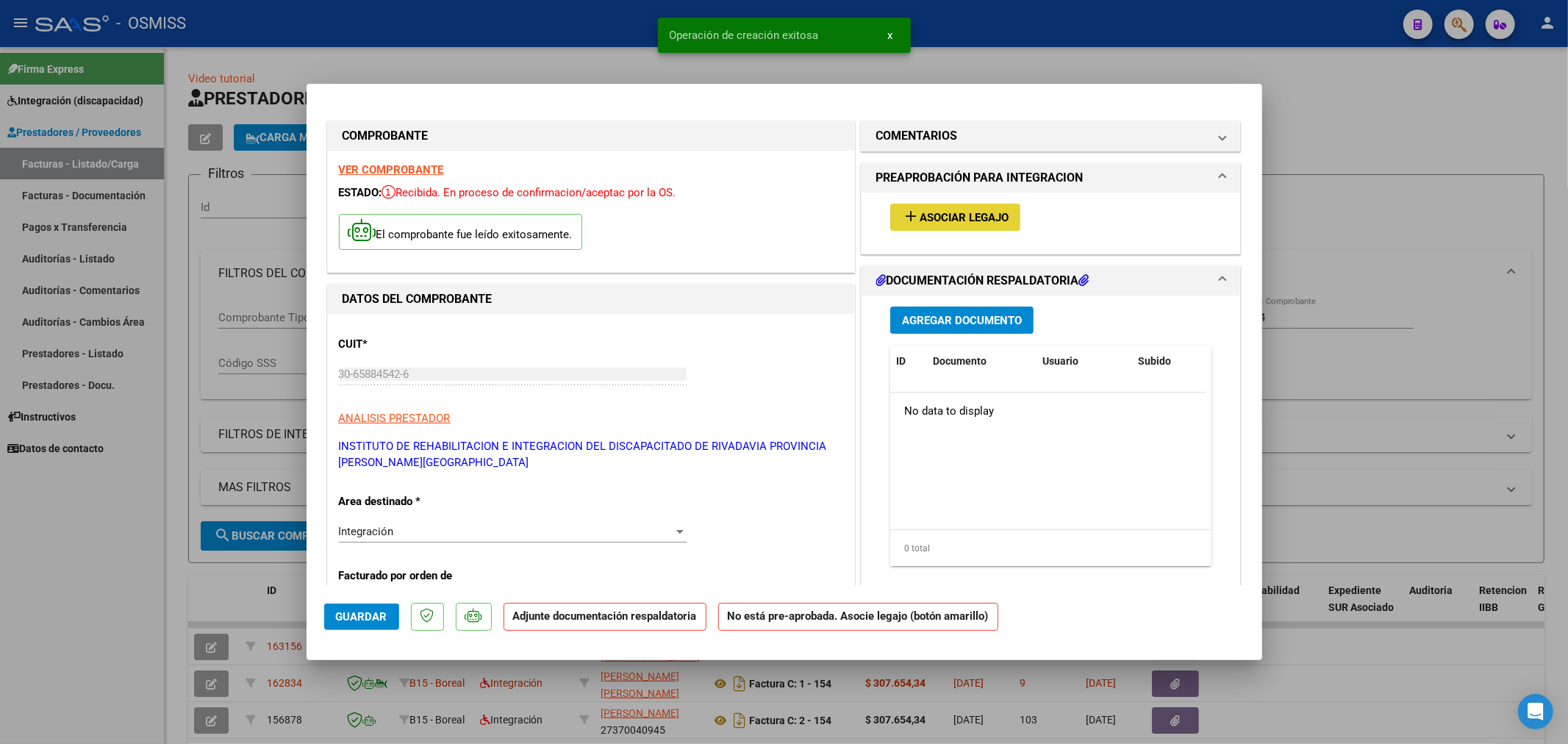
click at [974, 225] on button "add Asociar Legajo" at bounding box center [955, 217] width 130 height 27
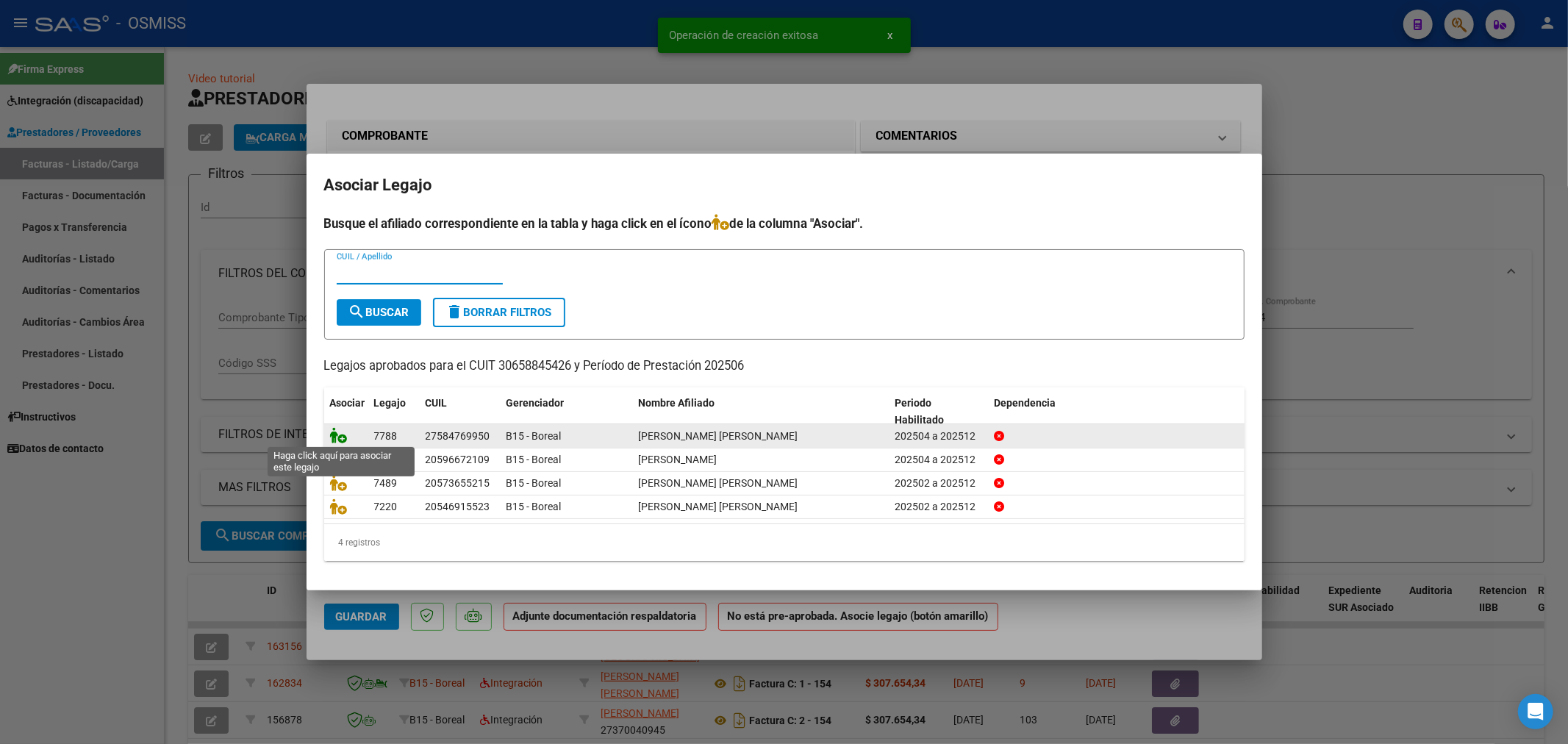
click at [343, 436] on icon at bounding box center [339, 434] width 18 height 16
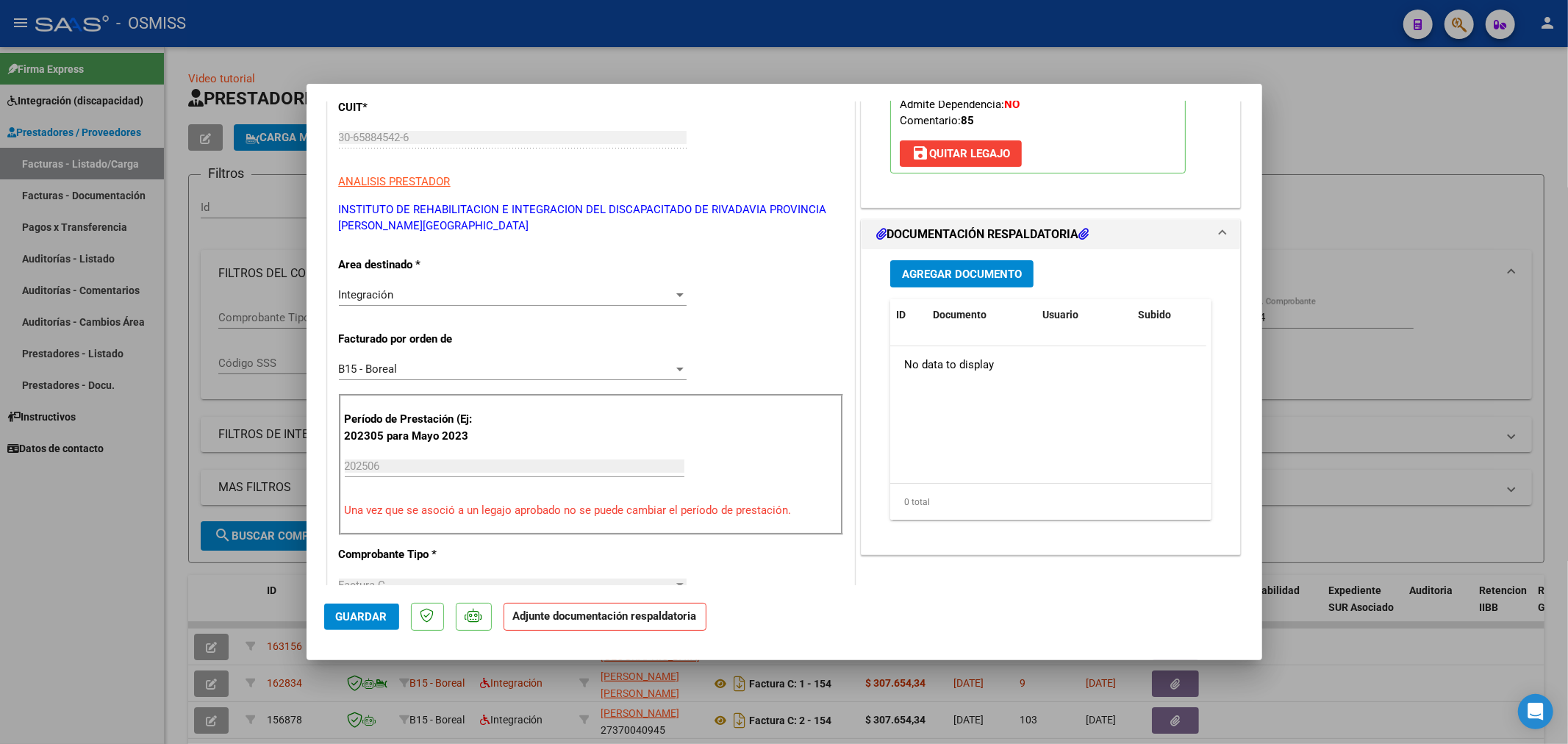
scroll to position [326, 0]
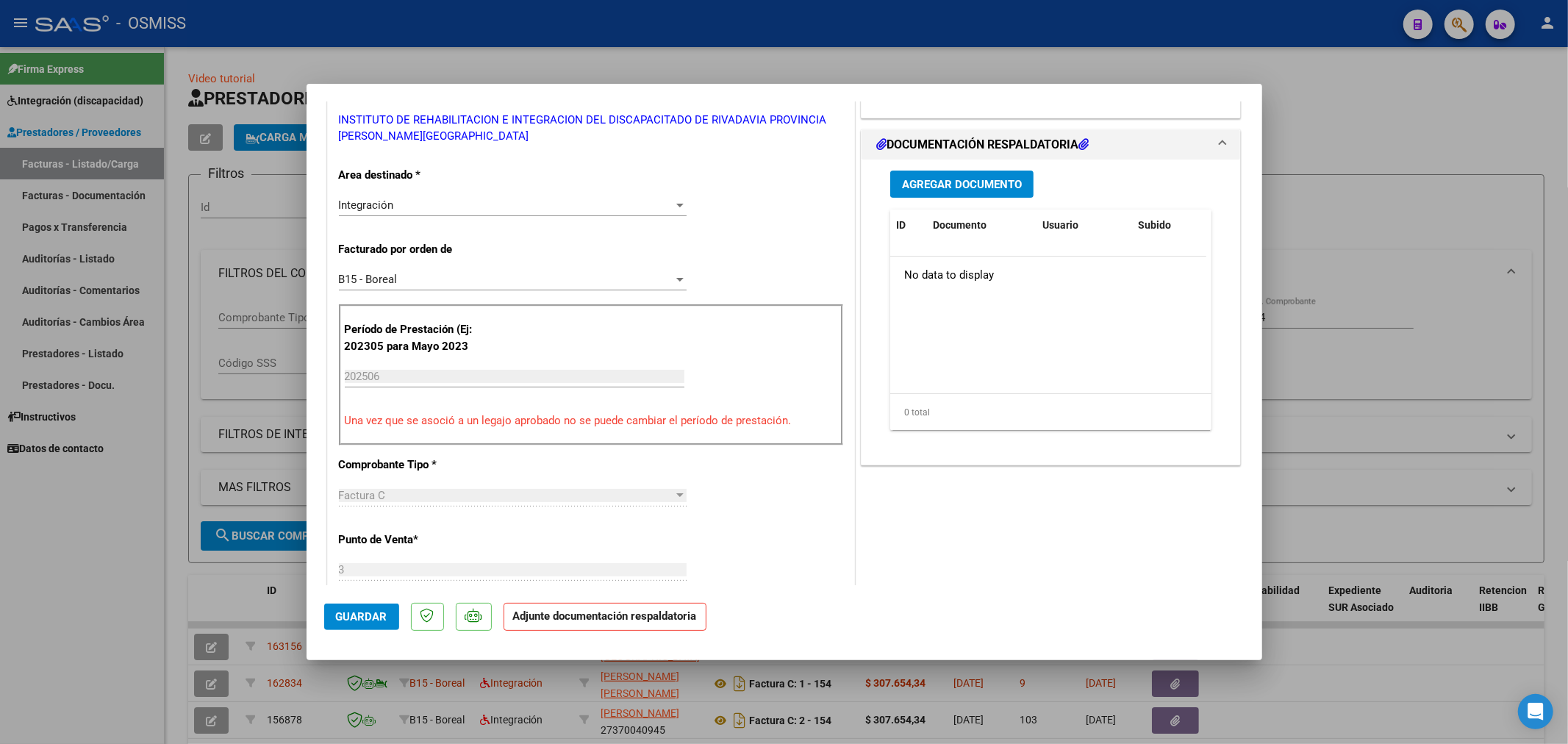
click at [948, 191] on span "Agregar Documento" at bounding box center [962, 185] width 120 height 13
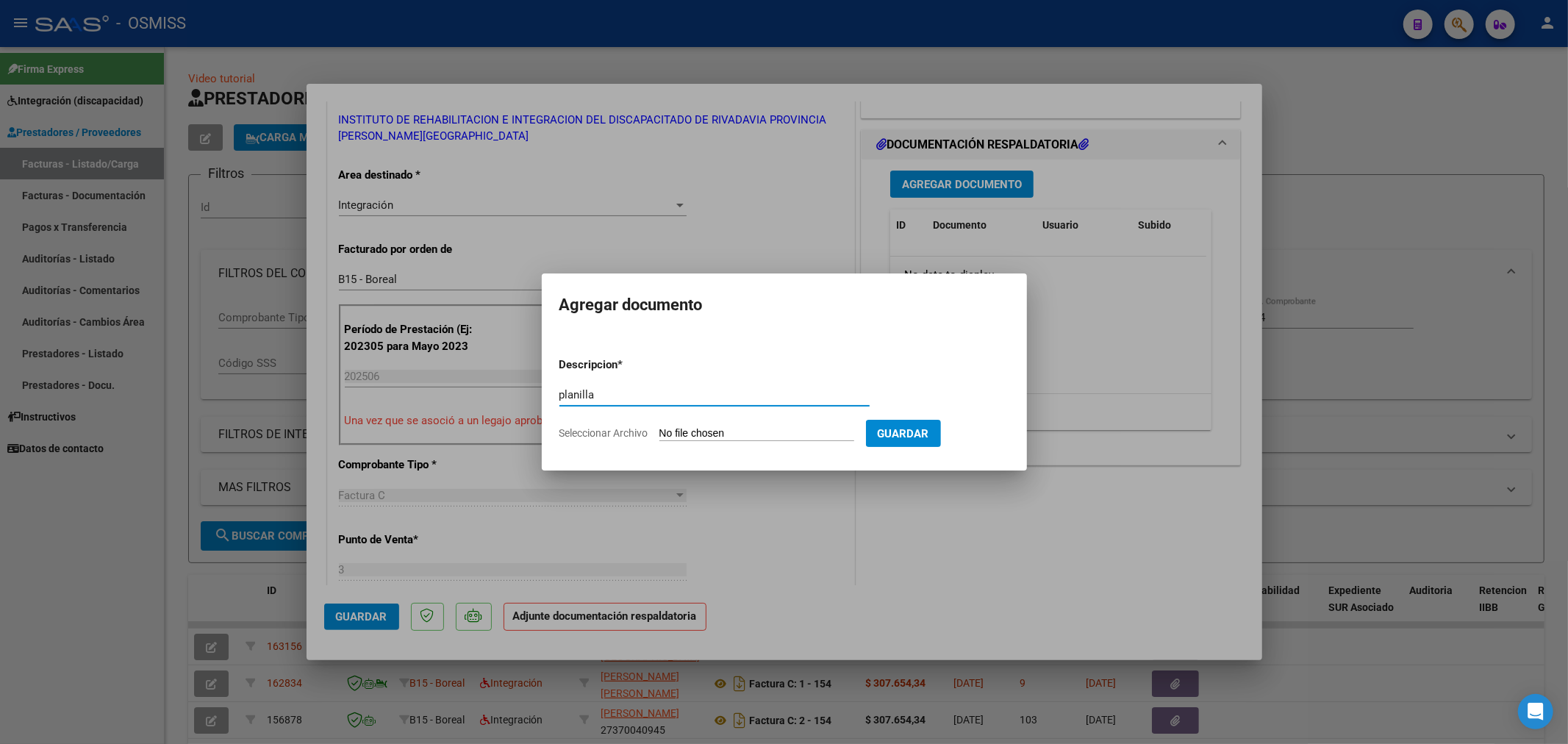
type input "planilla"
click at [671, 431] on input "Seleccionar Archivo" at bounding box center [757, 433] width 195 height 14
type input "C:\fakepath\140861-3-Planilla_de_Asistencia.pdf"
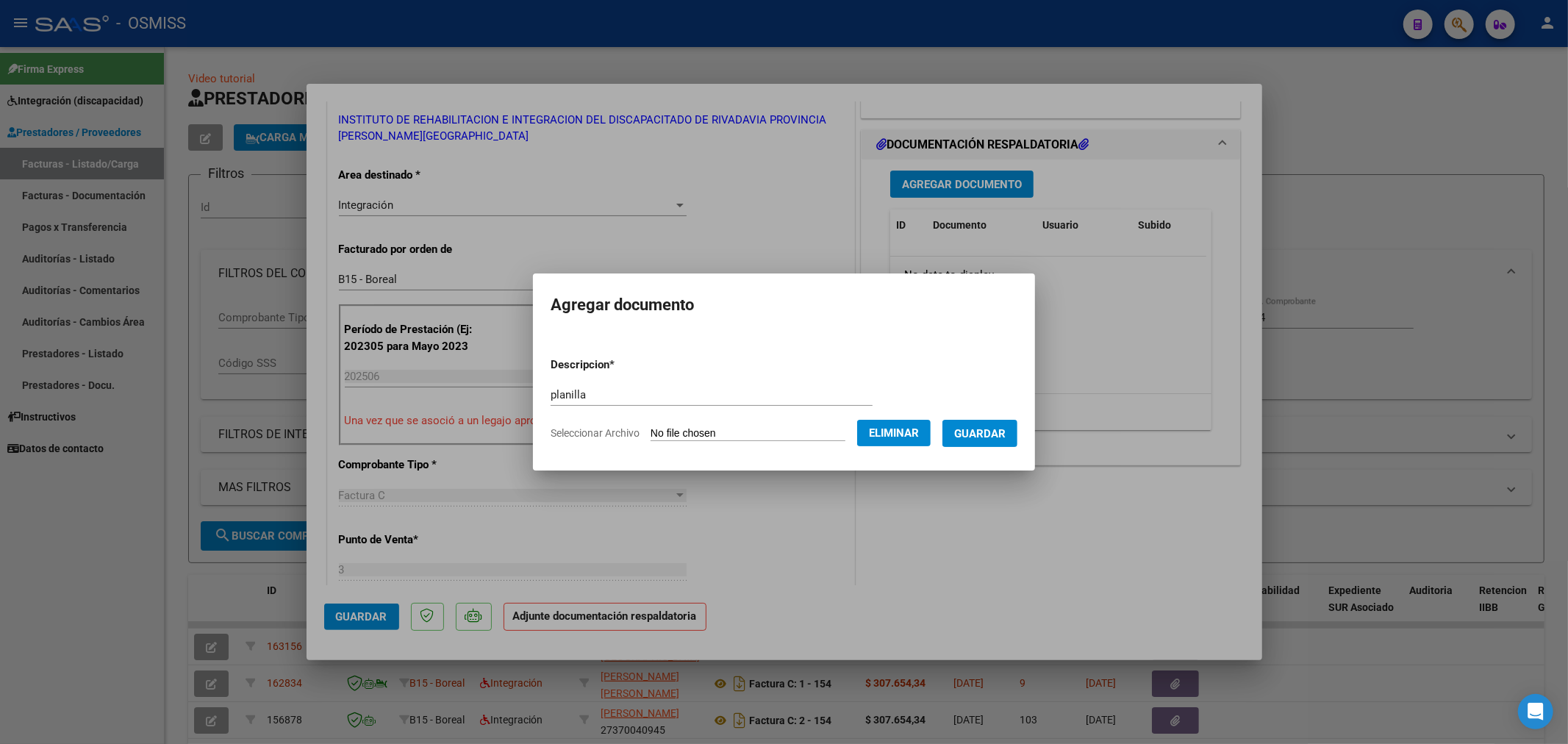
click at [976, 439] on span "Guardar" at bounding box center [980, 433] width 52 height 13
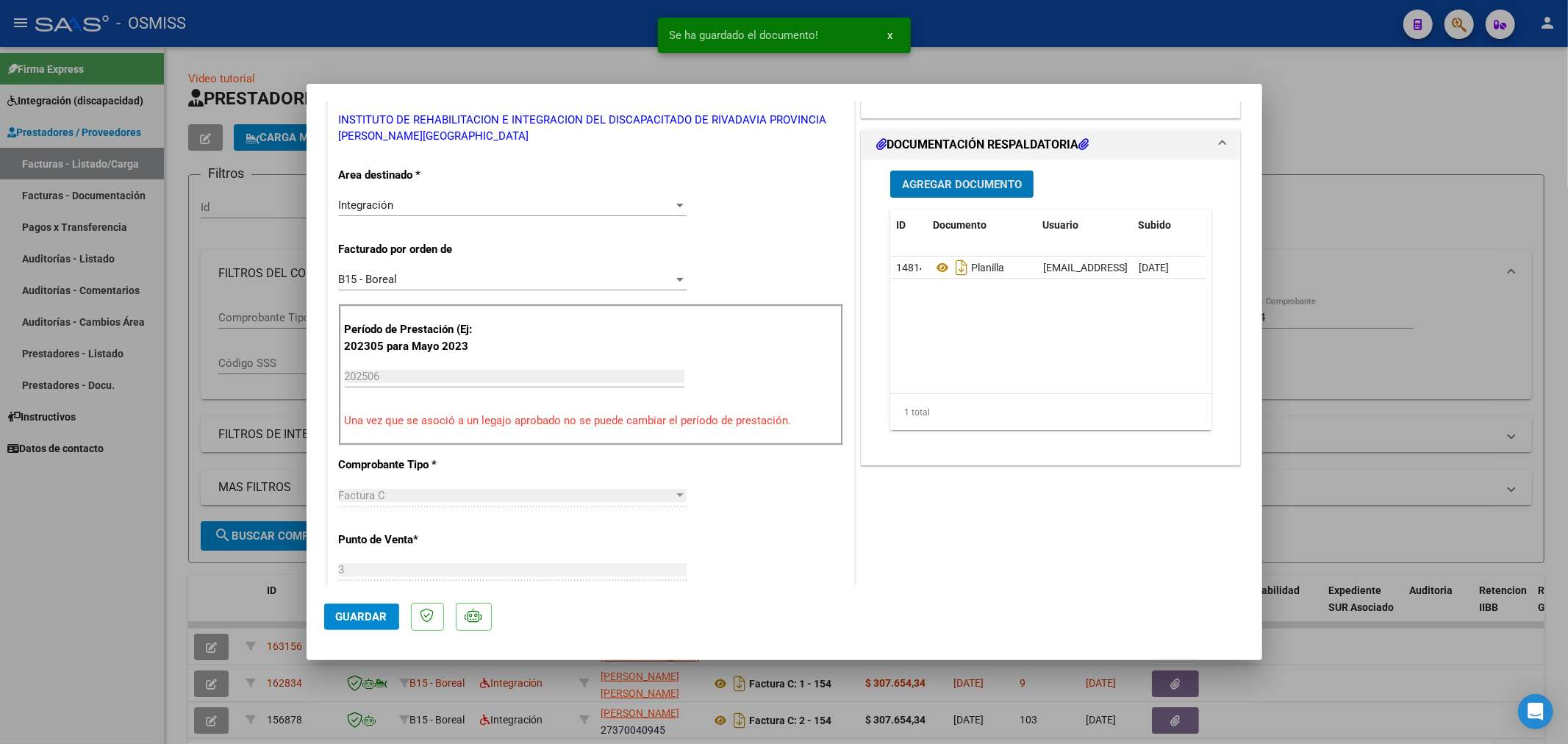
click at [956, 191] on span "Agregar Documento" at bounding box center [962, 185] width 120 height 13
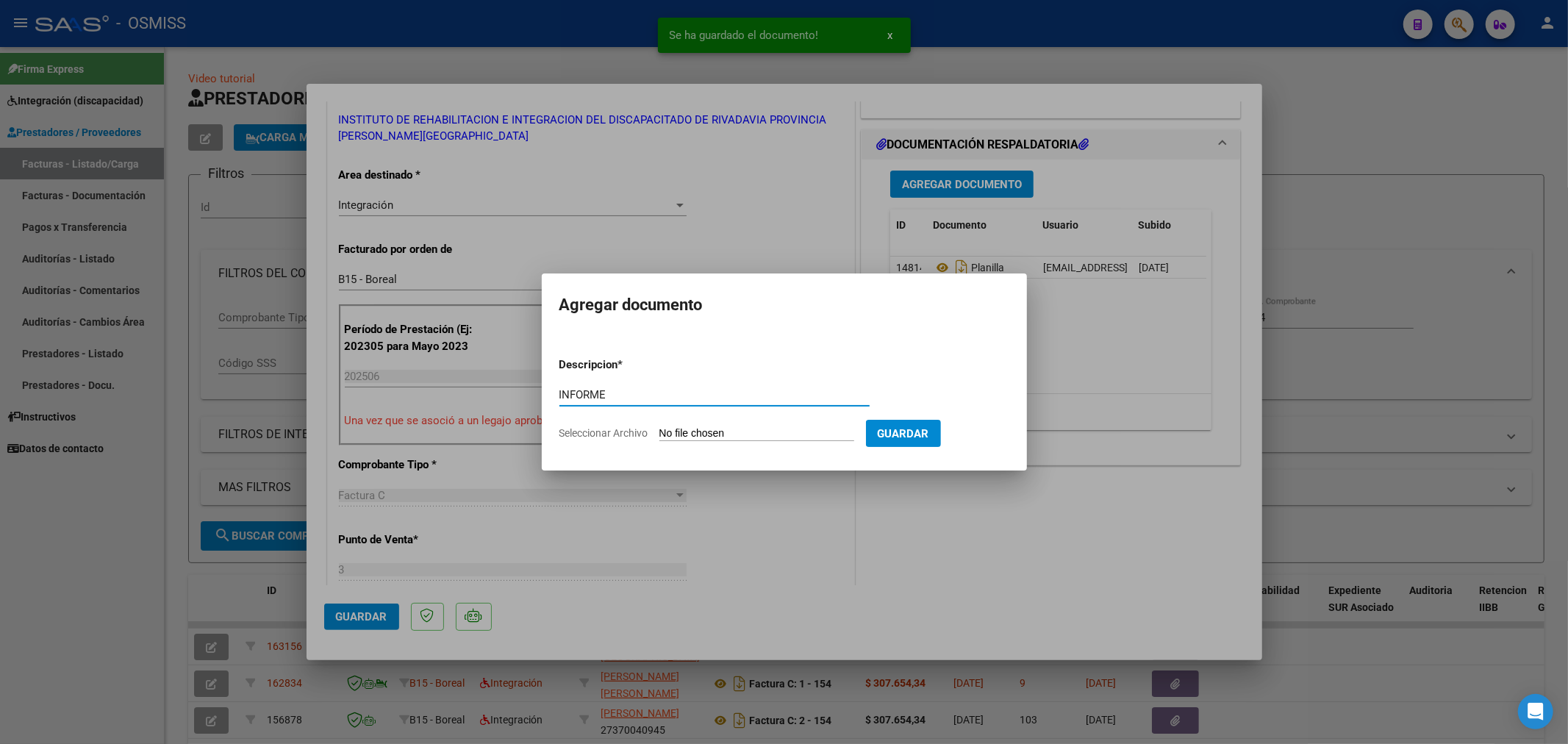
type input "INFORME"
click at [692, 425] on form "Descripcion * INFORME Escriba aquí una descripcion Seleccionar Archivo Guardar" at bounding box center [785, 399] width 450 height 107
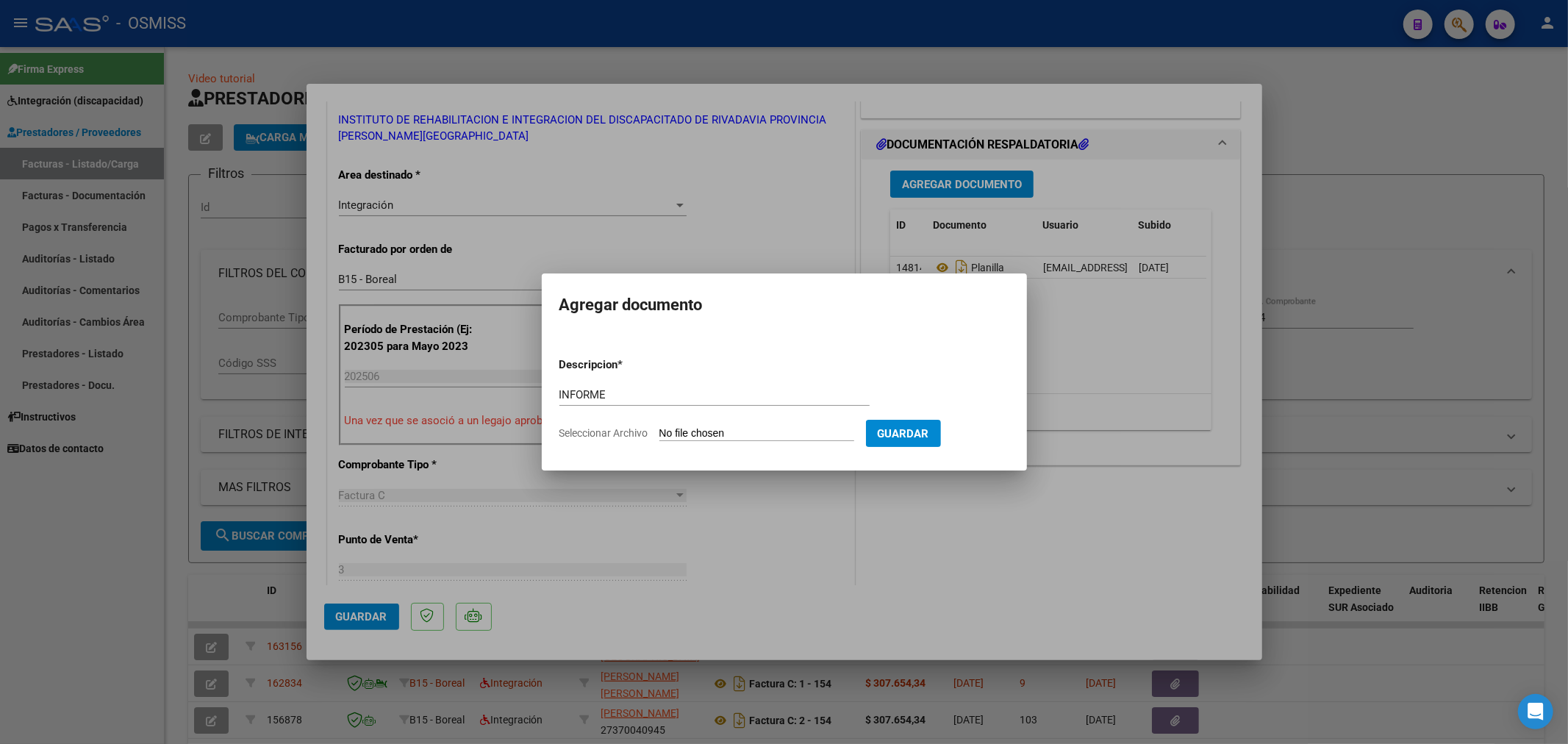
click at [689, 437] on input "Seleccionar Archivo" at bounding box center [757, 433] width 195 height 14
type input "C:\fakepath\140861-4-Informe_de_evolucion_semestral.pdf"
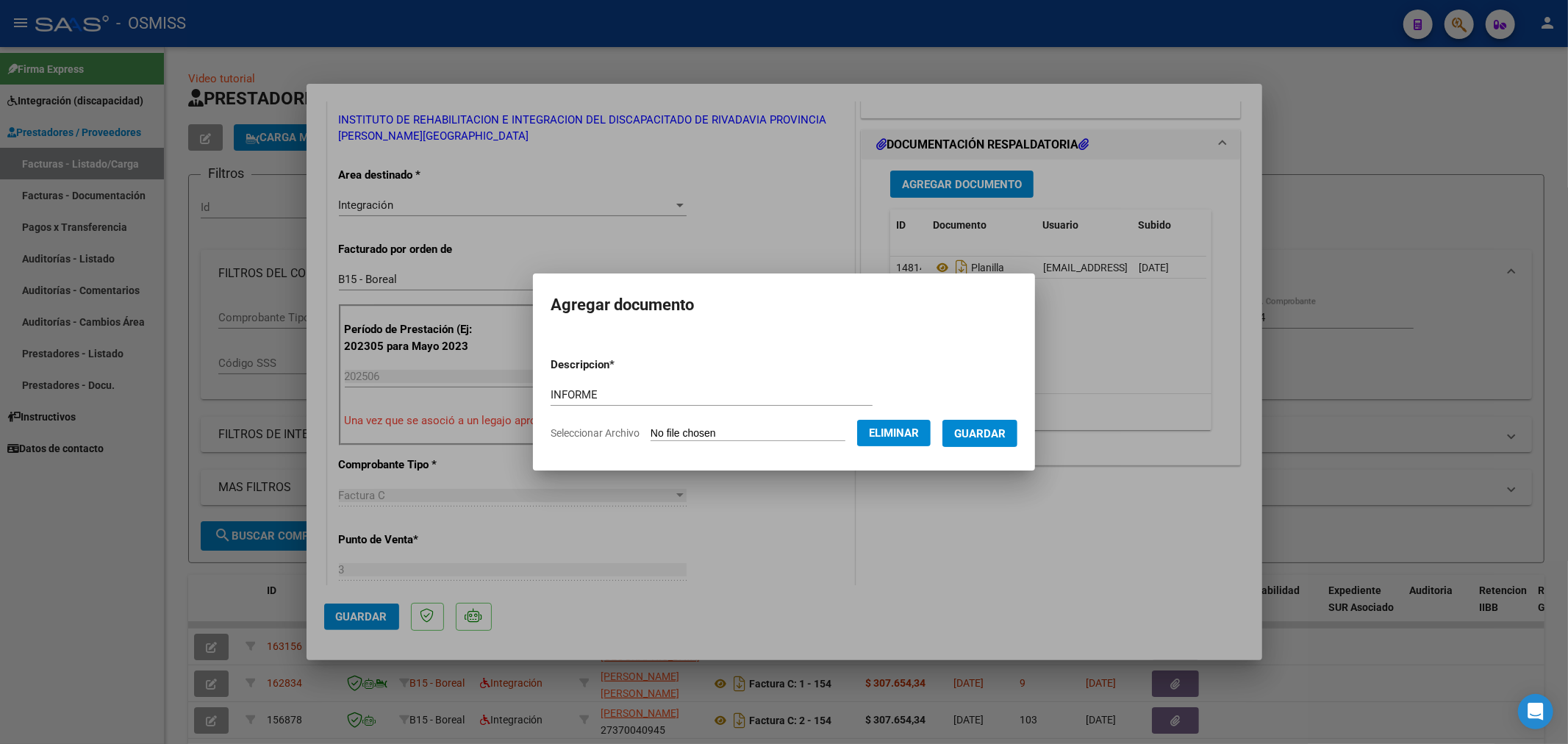
click at [988, 434] on span "Guardar" at bounding box center [980, 433] width 52 height 13
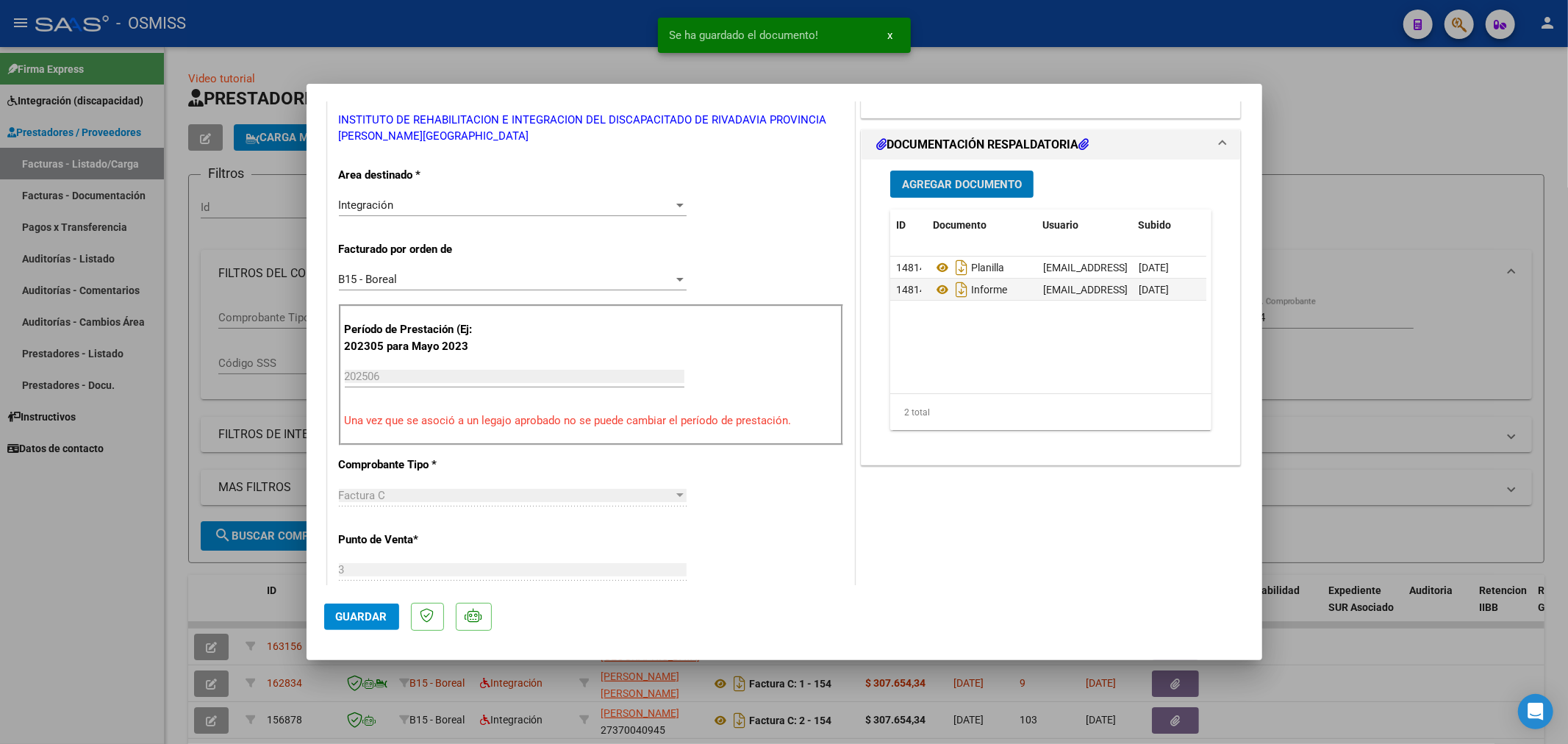
click at [354, 613] on span "Guardar" at bounding box center [361, 617] width 52 height 13
type input "$ 0,00"
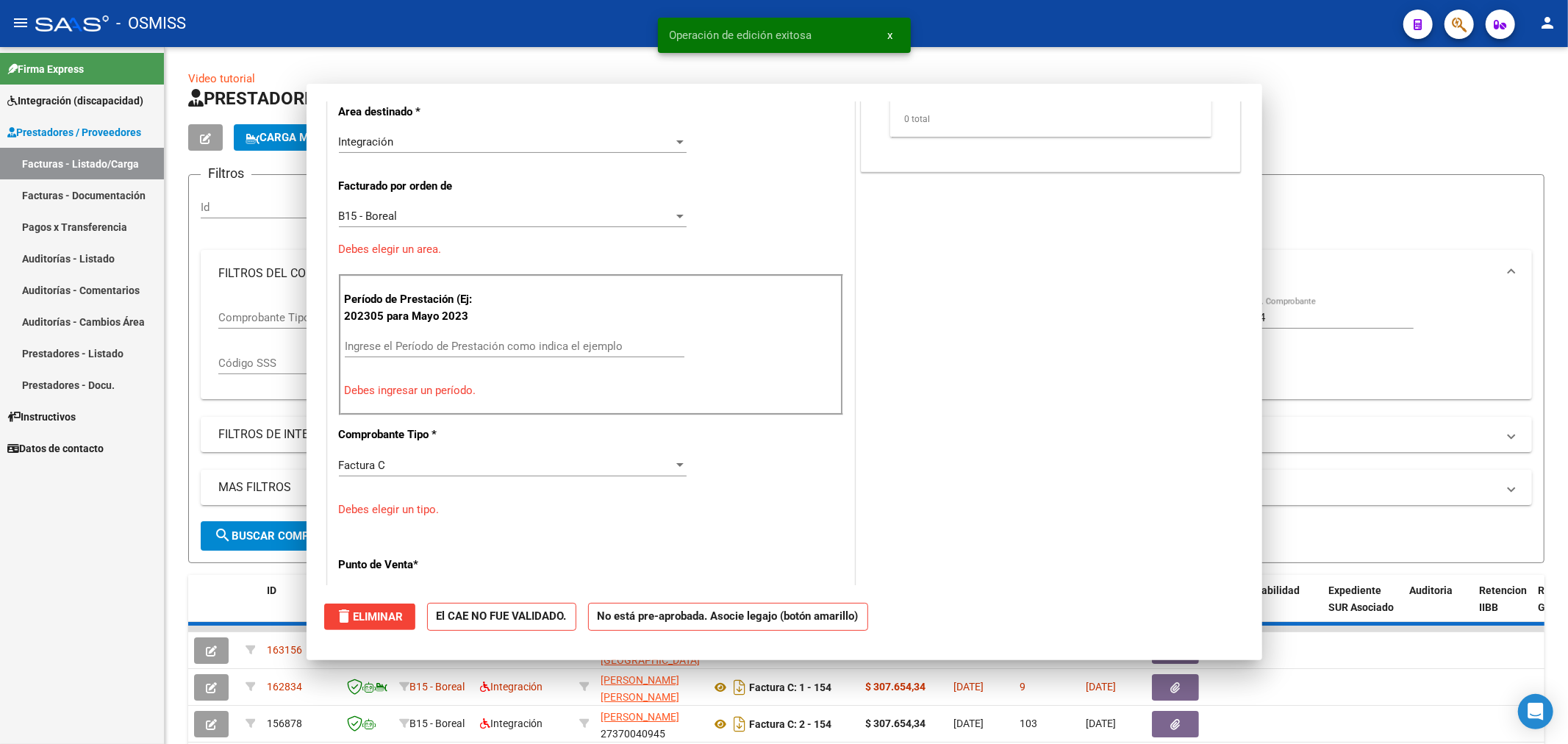
scroll to position [0, 0]
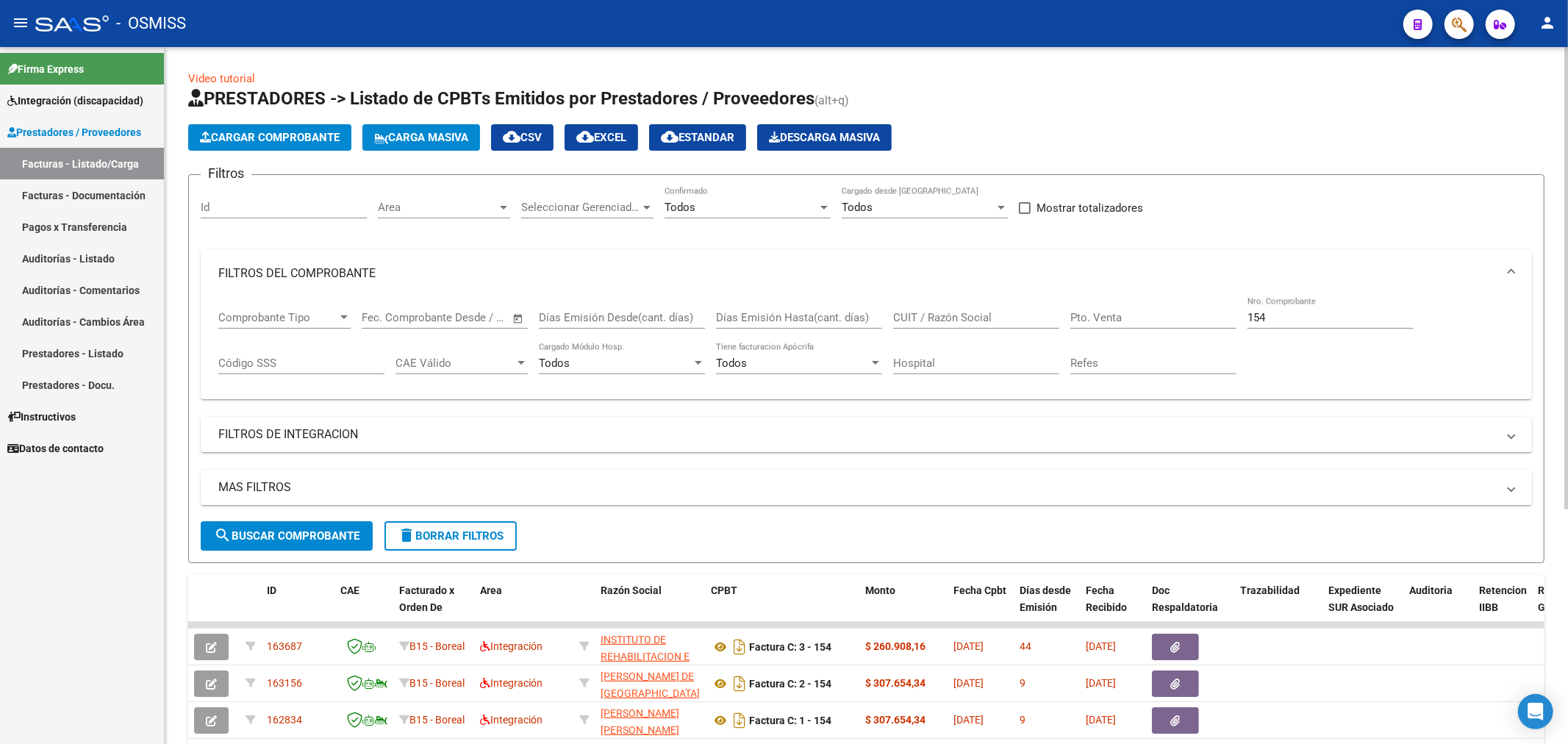
click at [289, 122] on app-list-header "PRESTADORES -> Listado de CPBTs Emitidos por Prestadores / Proveedores (alt+q) …" at bounding box center [867, 326] width 1356 height 477
click at [287, 131] on span "Cargar Comprobante" at bounding box center [269, 138] width 140 height 13
click at [225, 137] on span "Cargar Comprobante" at bounding box center [269, 138] width 140 height 13
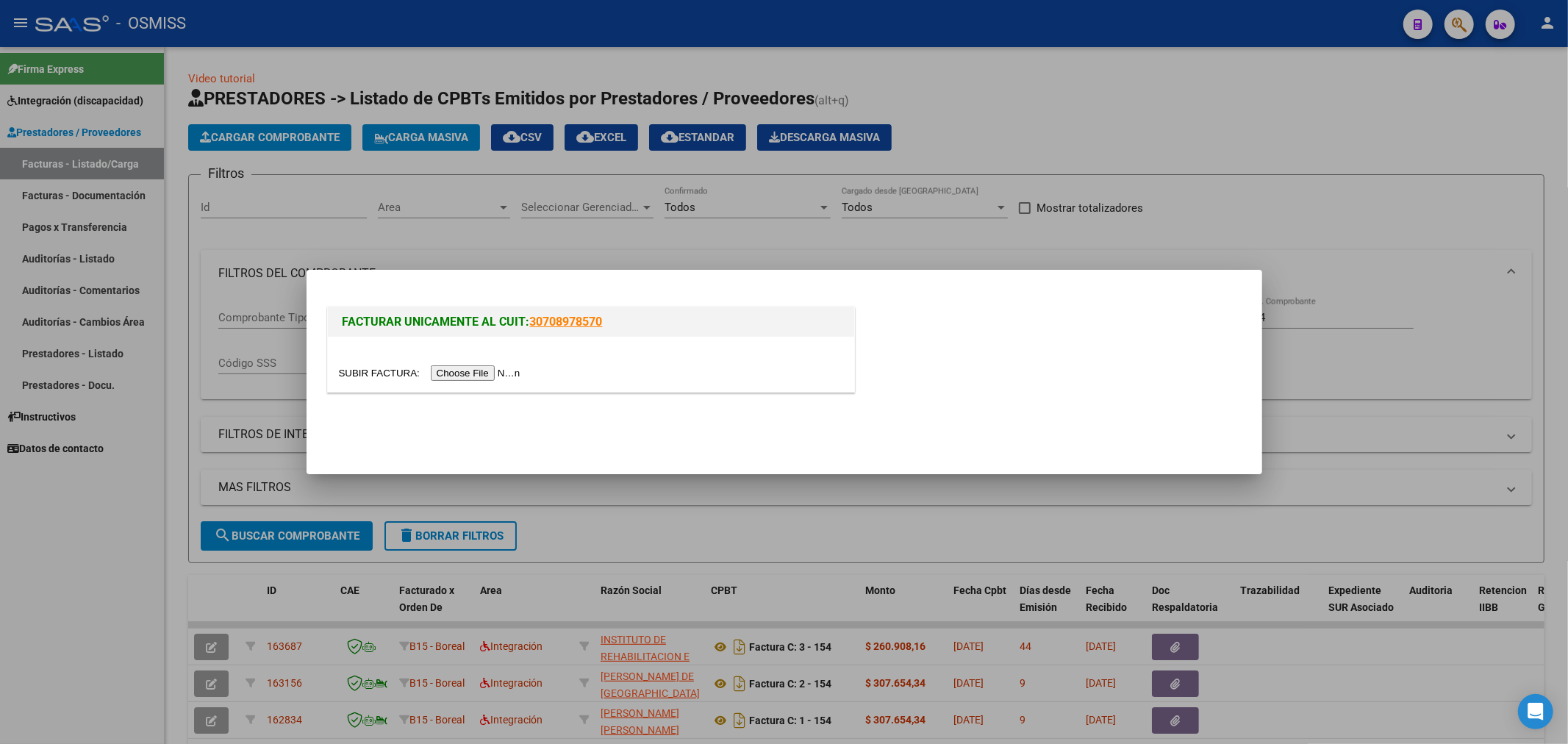
click at [458, 358] on div at bounding box center [591, 364] width 526 height 55
click at [456, 371] on input "file" at bounding box center [431, 373] width 186 height 15
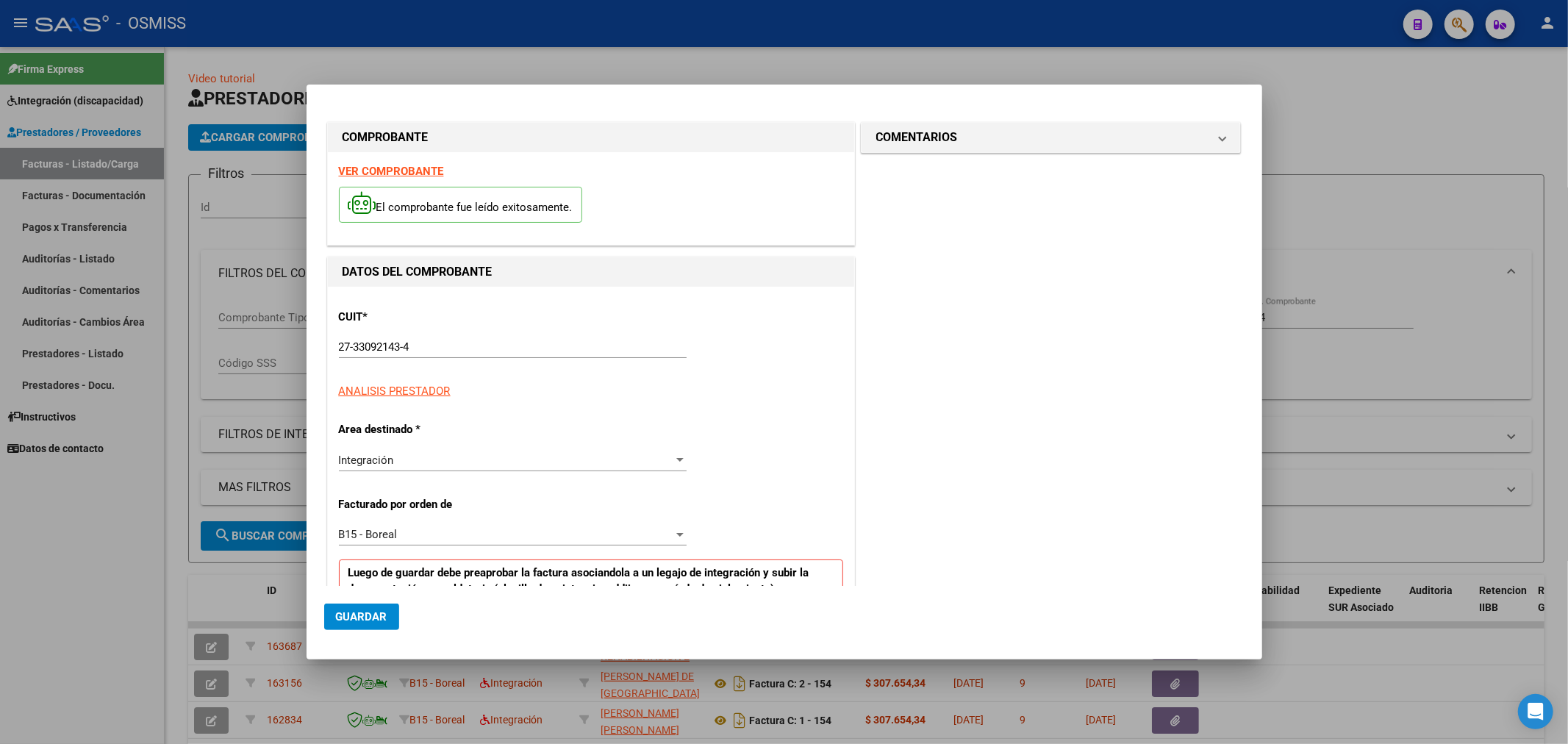
scroll to position [245, 0]
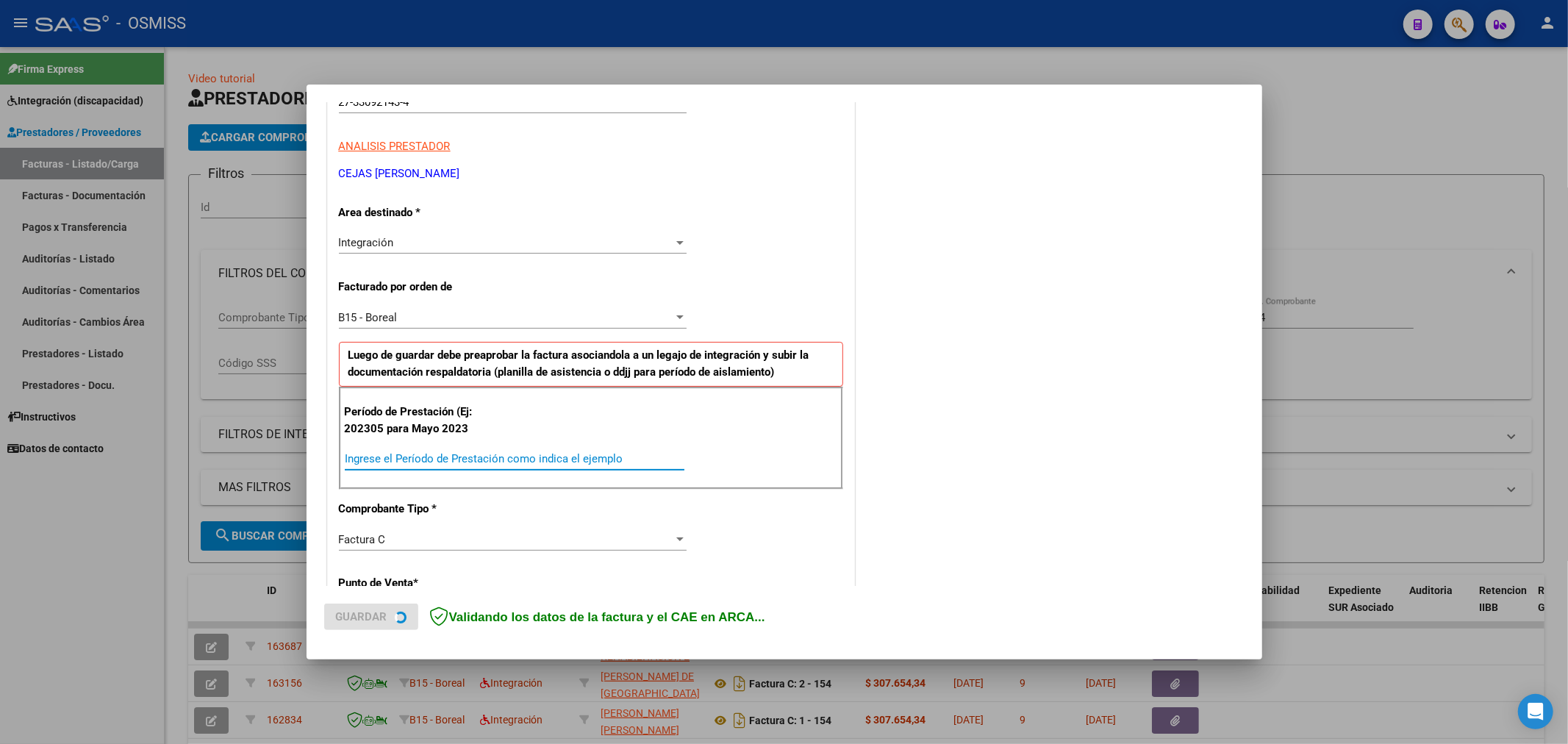
click at [503, 461] on input "Ingrese el Período de Prestación como indica el ejemplo" at bounding box center [515, 459] width 339 height 13
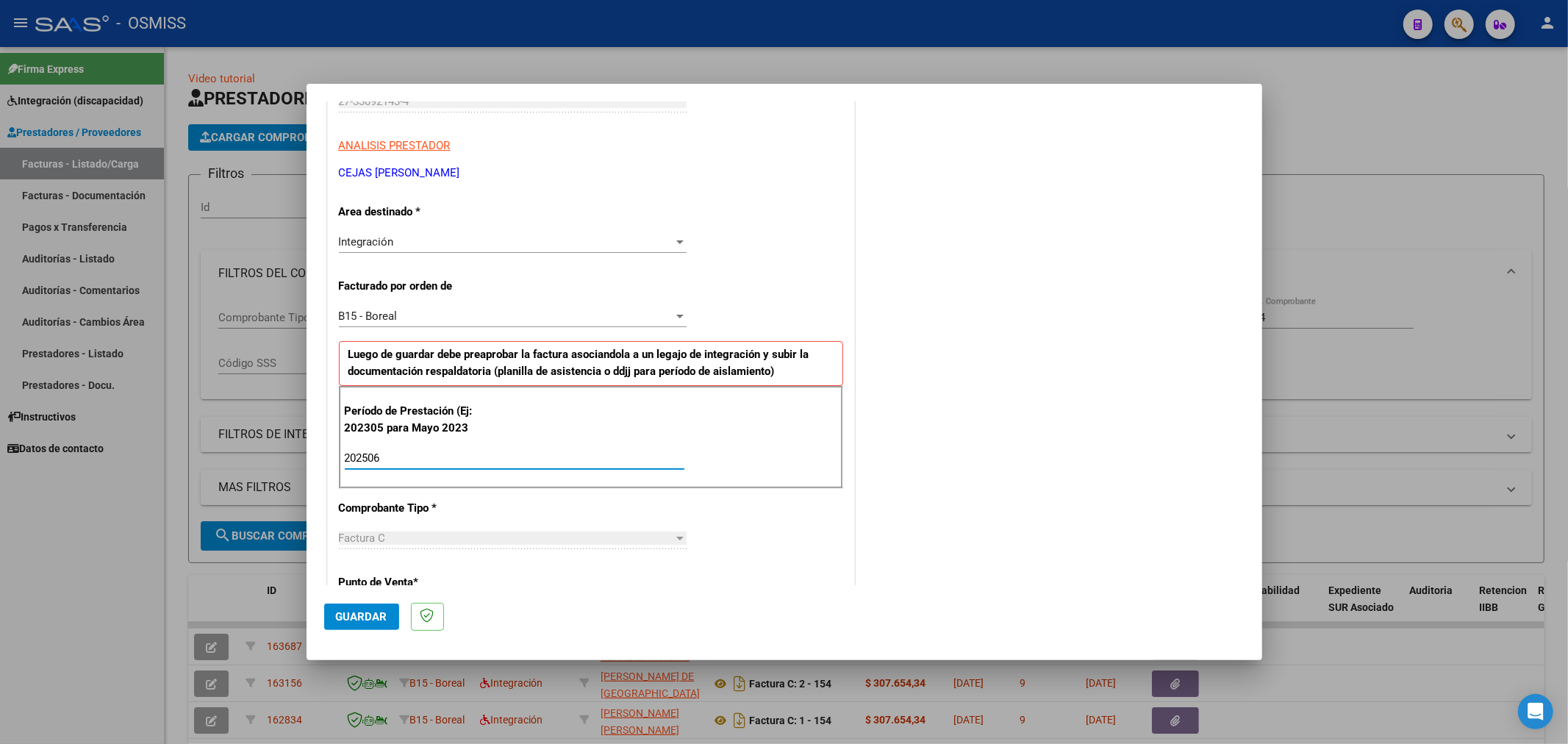
type input "202506"
click at [337, 627] on button "Guardar" at bounding box center [362, 617] width 75 height 26
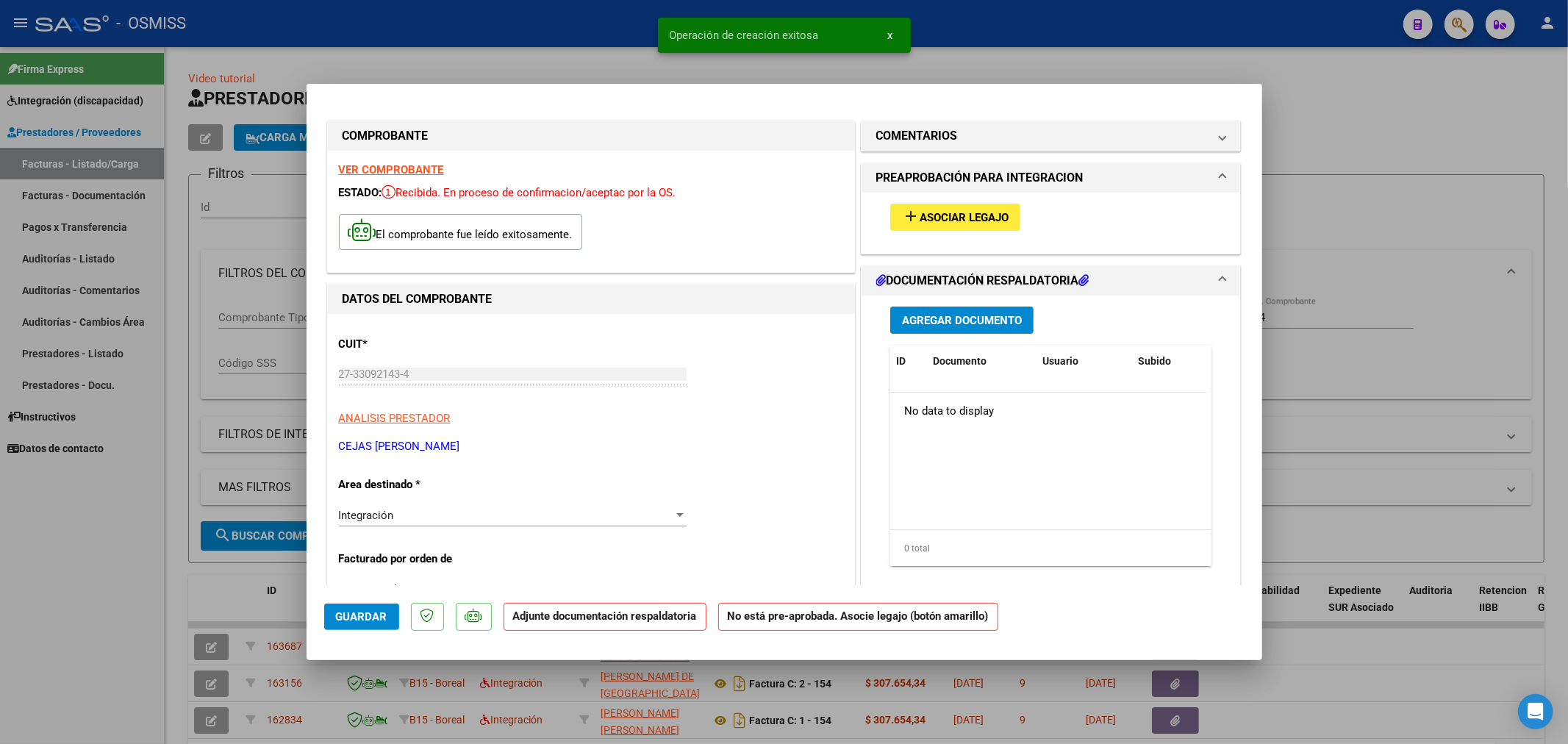
click at [969, 212] on span "Asociar Legajo" at bounding box center [964, 218] width 89 height 13
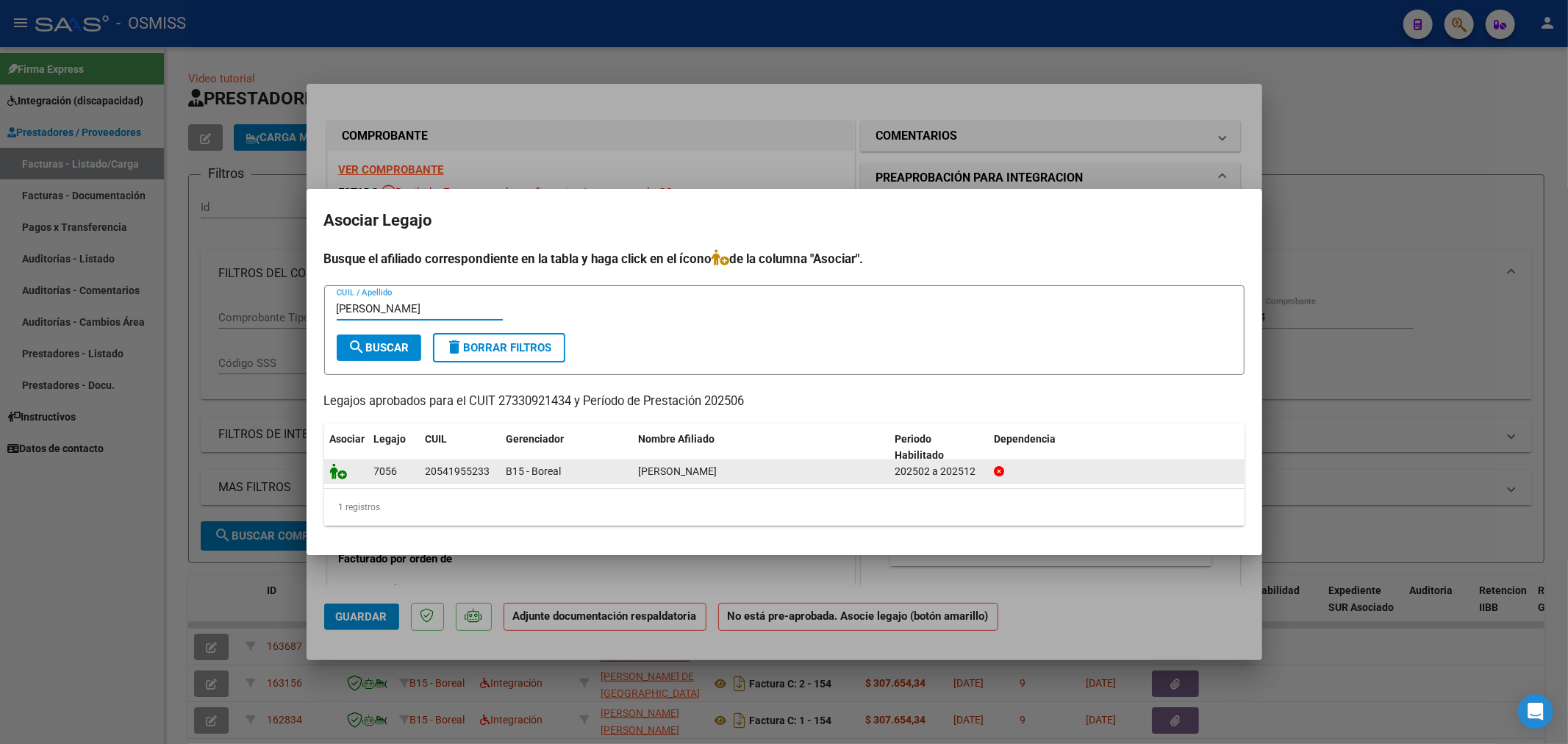
type input "lastra"
click at [337, 475] on icon at bounding box center [339, 471] width 18 height 16
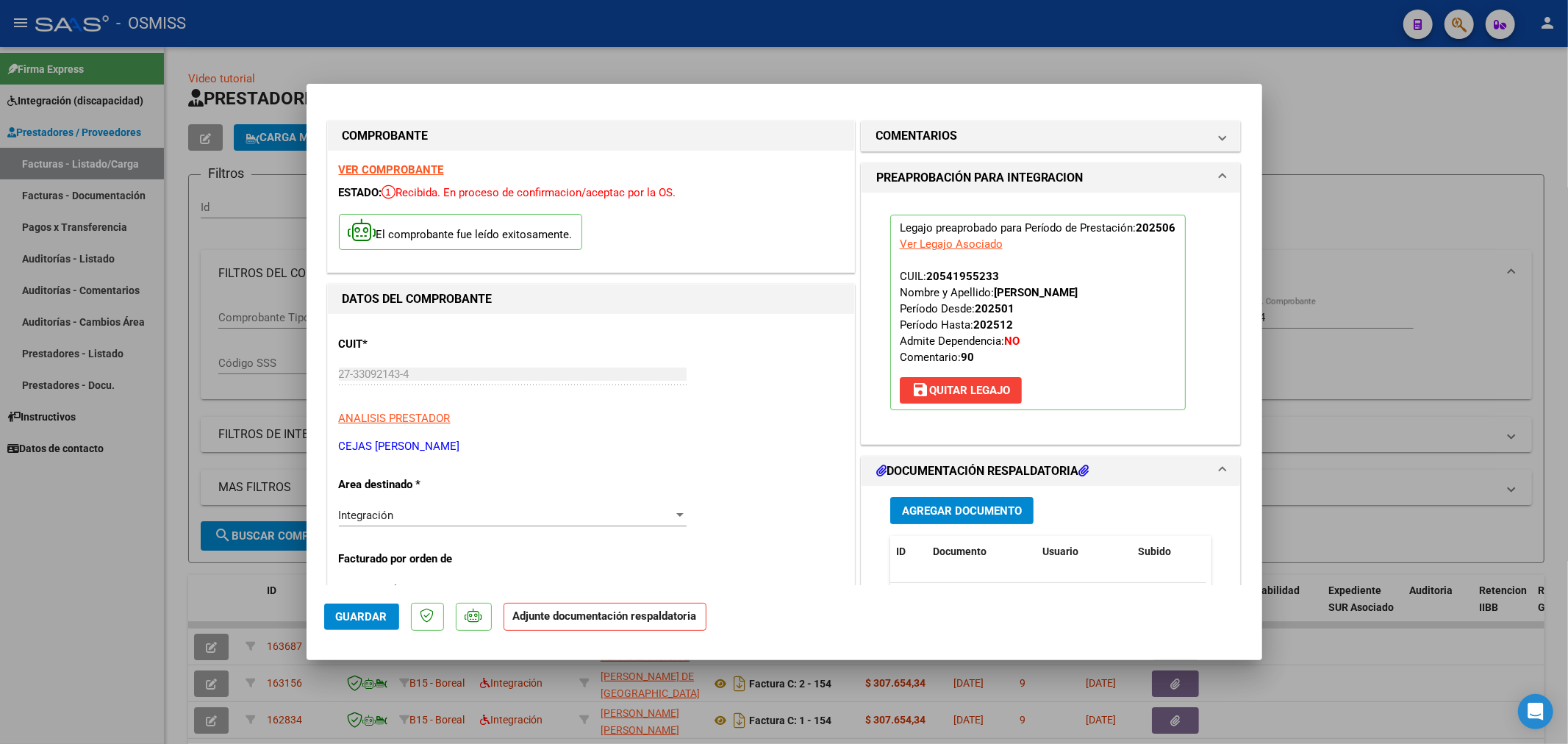
click at [964, 508] on span "Agregar Documento" at bounding box center [962, 511] width 120 height 13
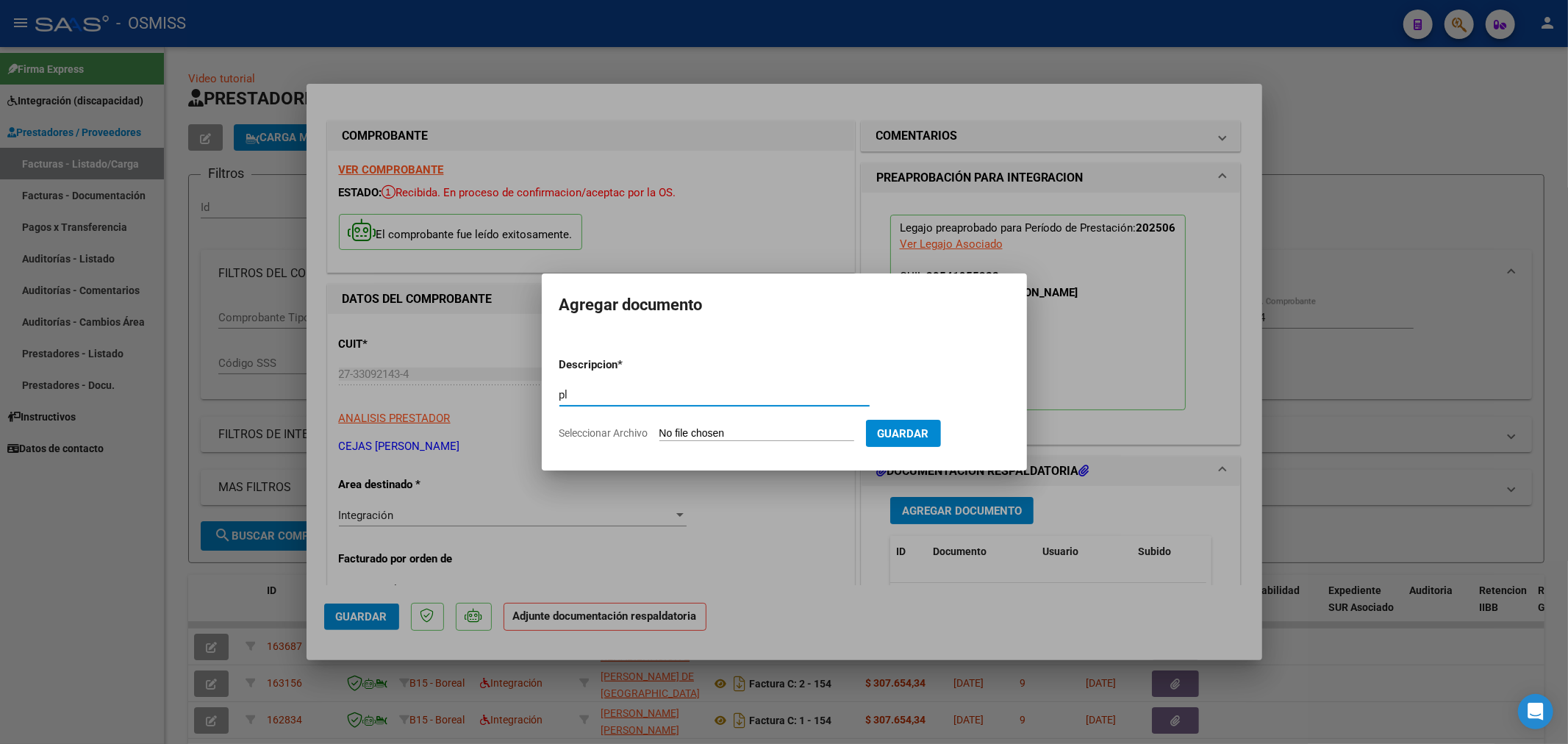
type input "p"
type input "PLANILLA"
click at [689, 436] on input "Seleccionar Archivo" at bounding box center [757, 433] width 195 height 14
type input "C:\fakepath\143099-4-Planilla_de_Asistencia.pdf"
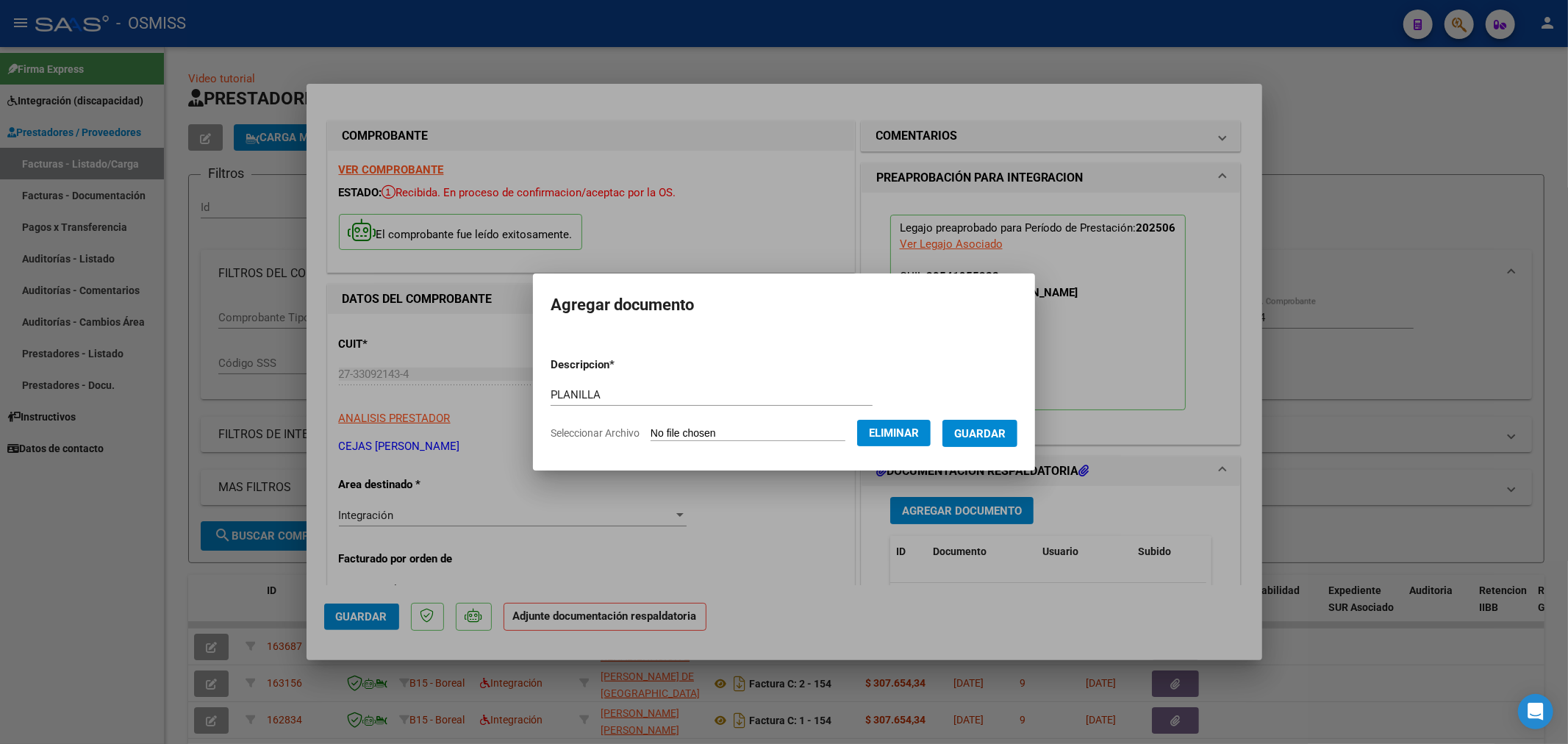
click at [1005, 431] on span "Guardar" at bounding box center [980, 433] width 52 height 13
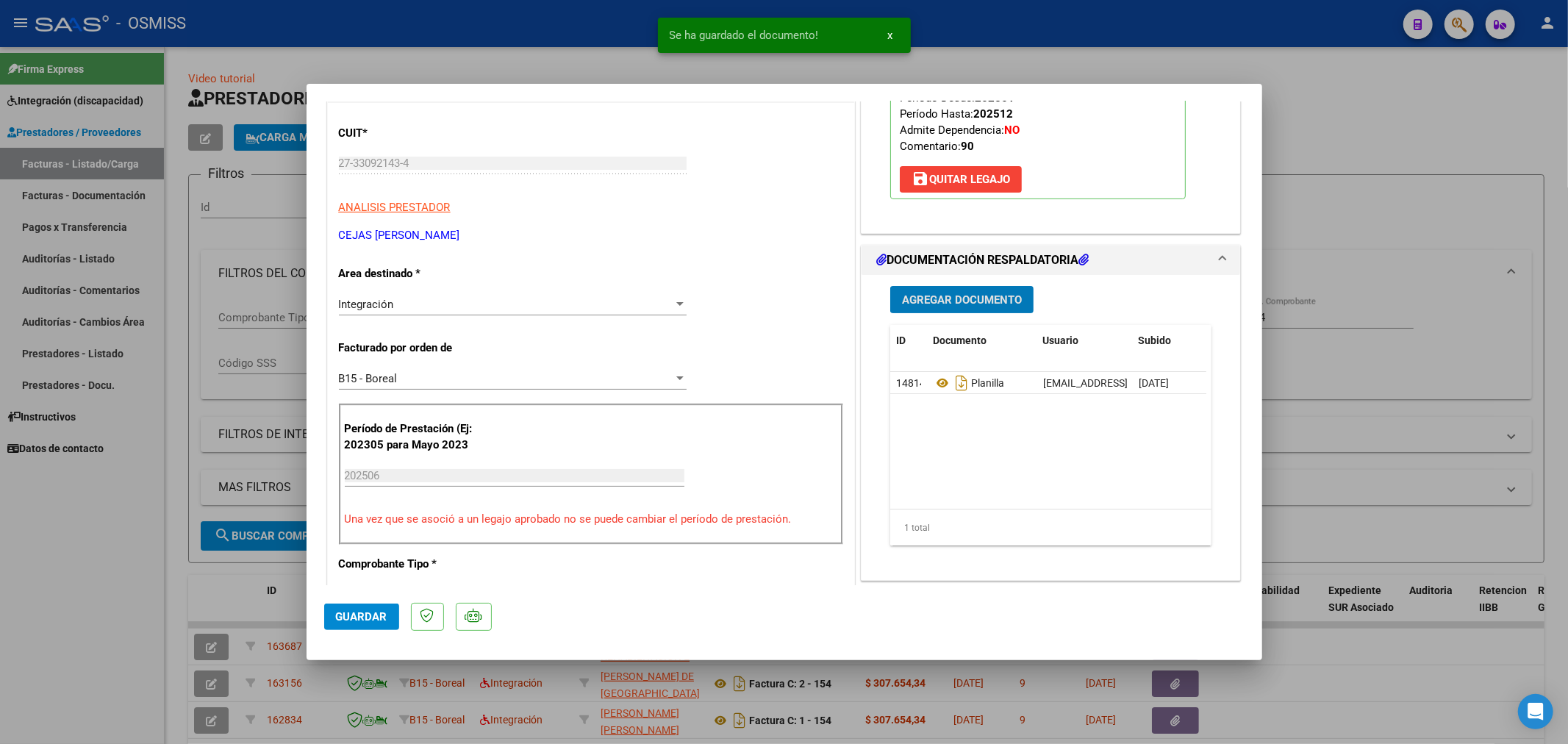
scroll to position [245, 0]
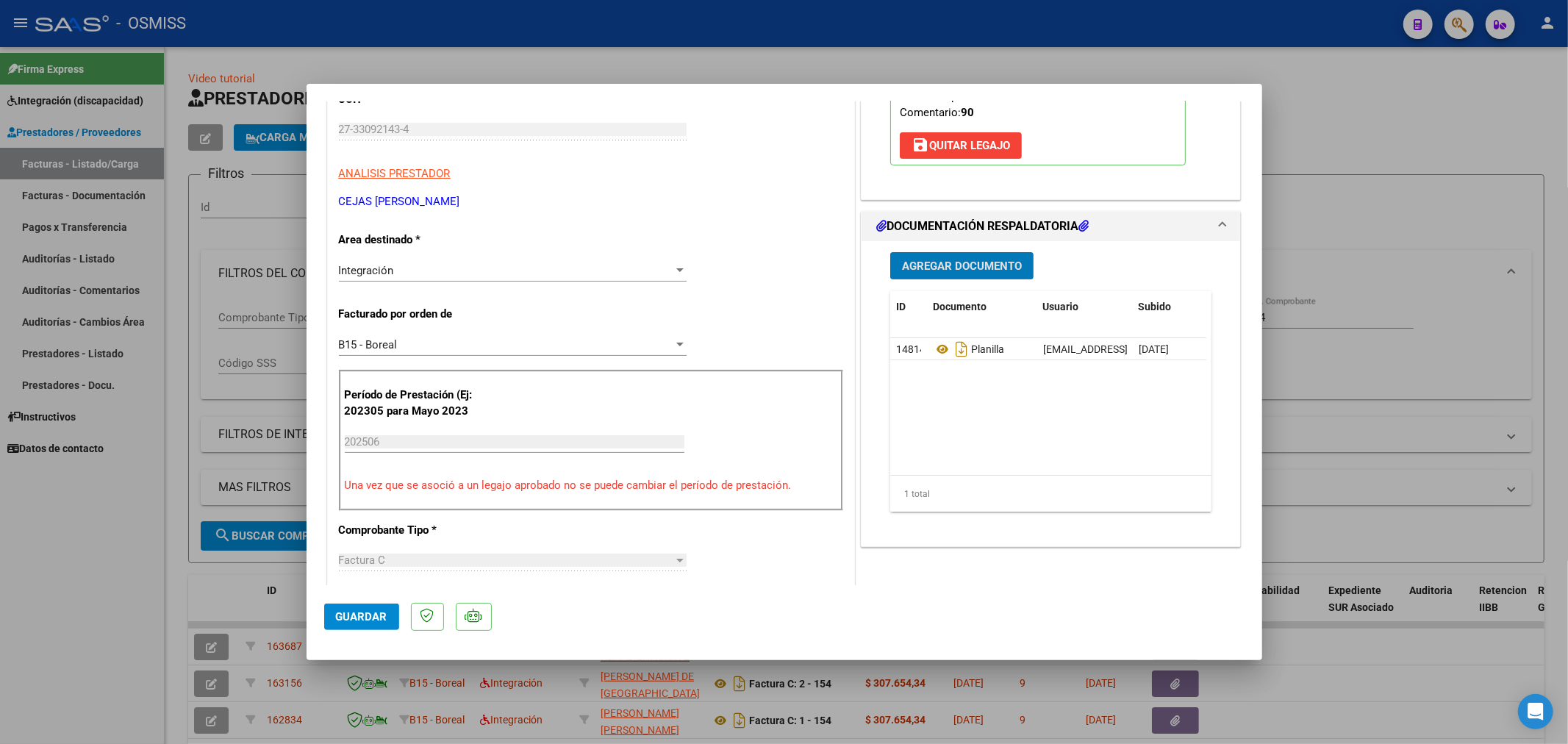
click at [978, 267] on span "Agregar Documento" at bounding box center [962, 266] width 120 height 13
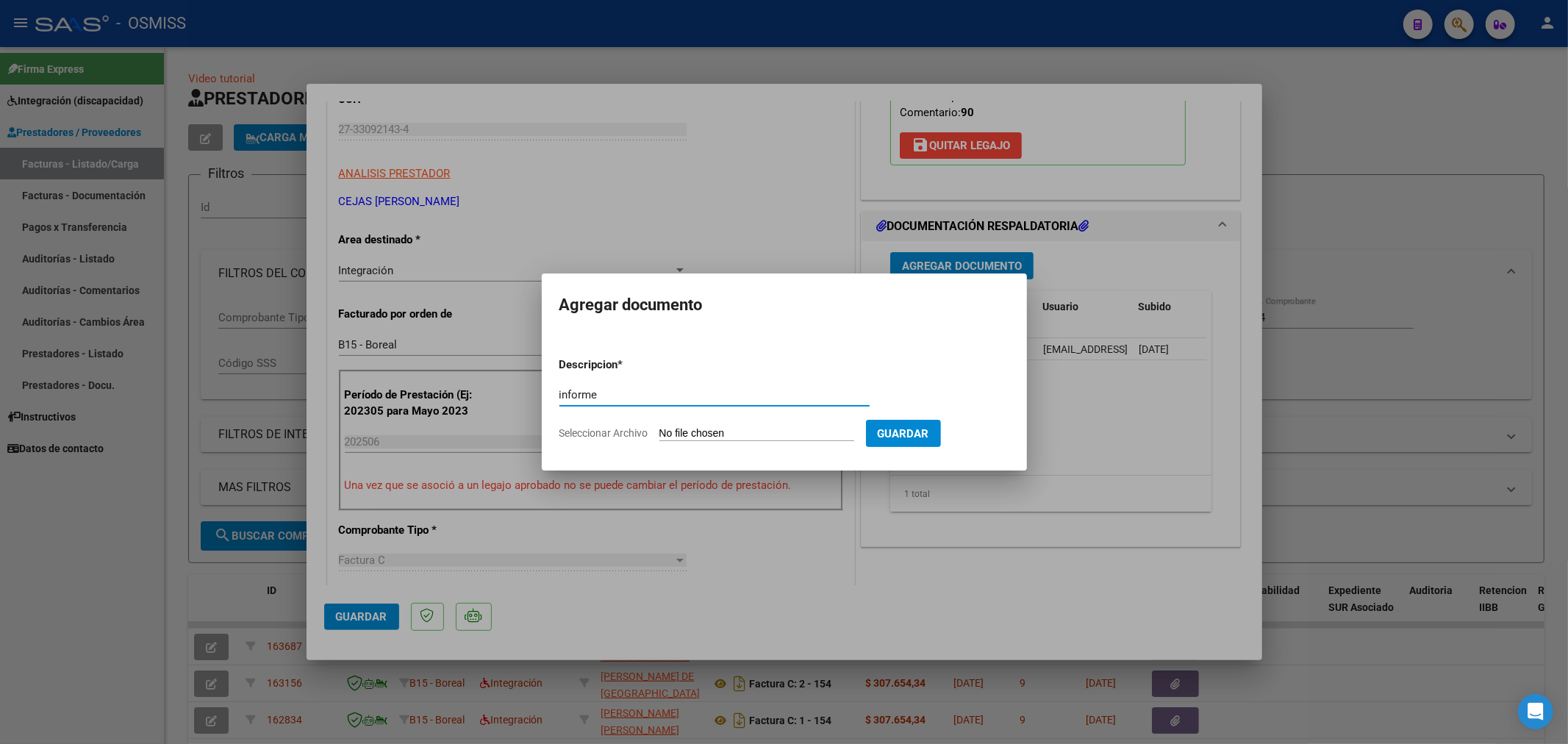
type input "informe"
click at [751, 437] on input "Seleccionar Archivo" at bounding box center [757, 433] width 195 height 14
type input "C:\fakepath\143099-3-Informe_de_evolucion_semestral.pdf"
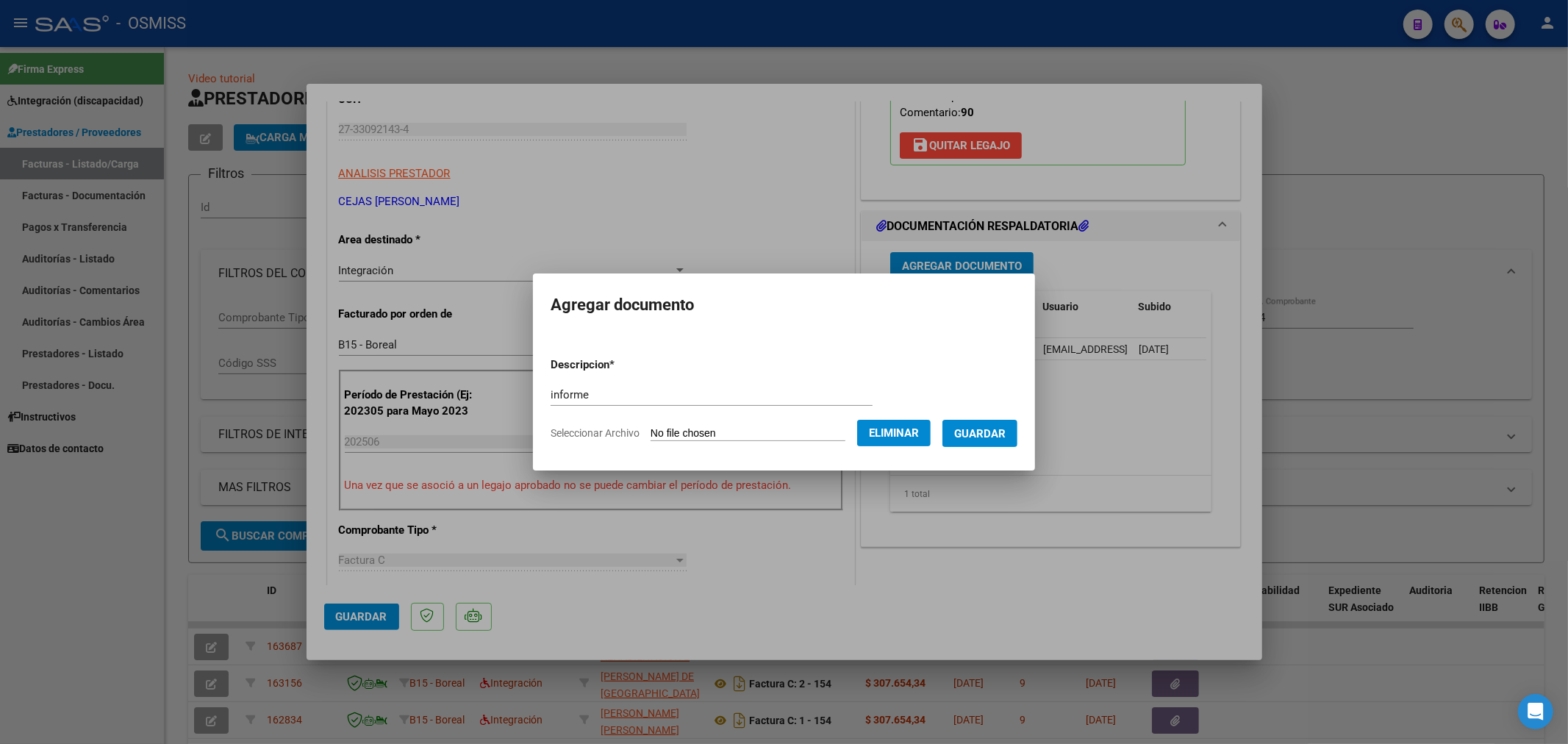
click at [1005, 428] on span "Guardar" at bounding box center [980, 433] width 52 height 13
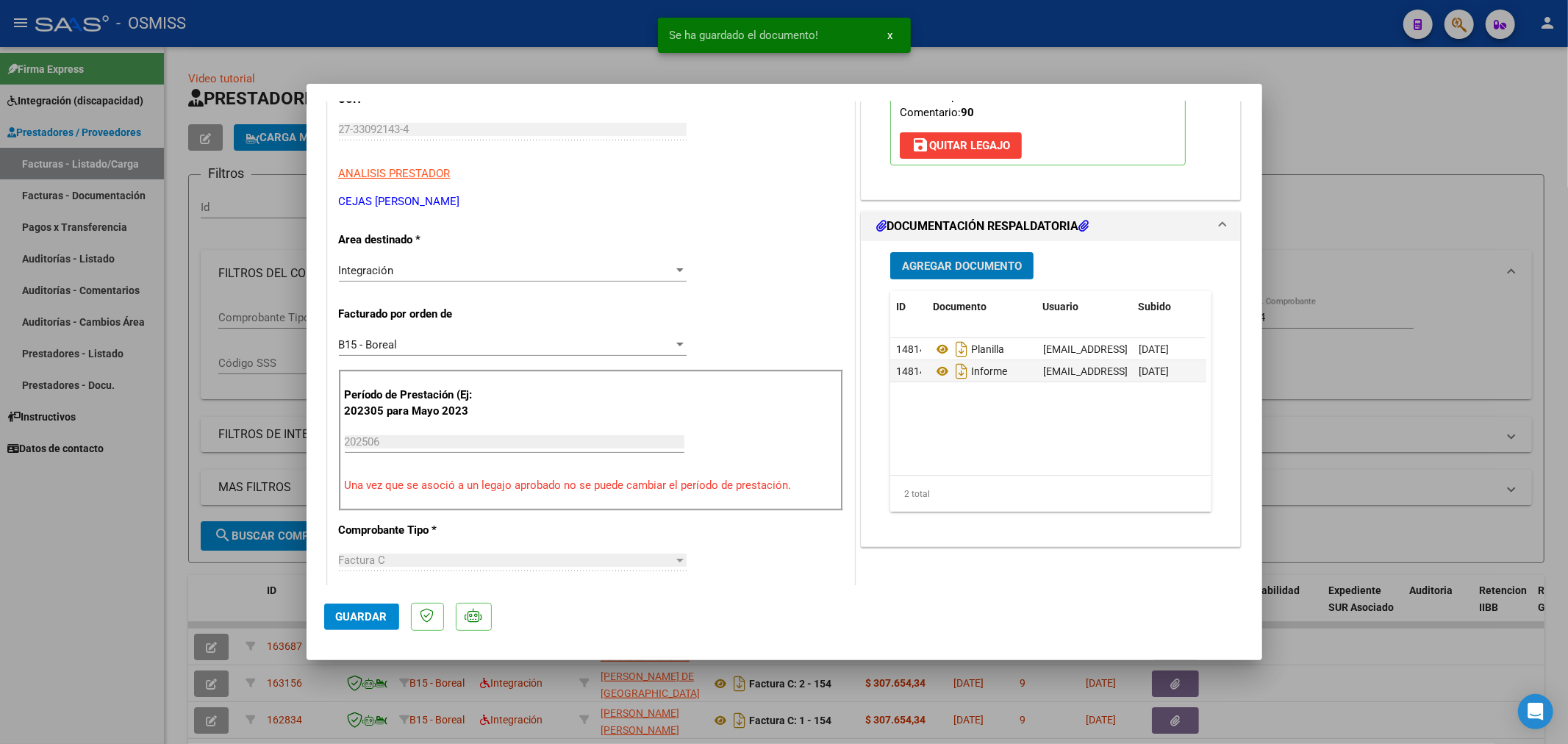
click at [355, 619] on span "Guardar" at bounding box center [361, 617] width 52 height 13
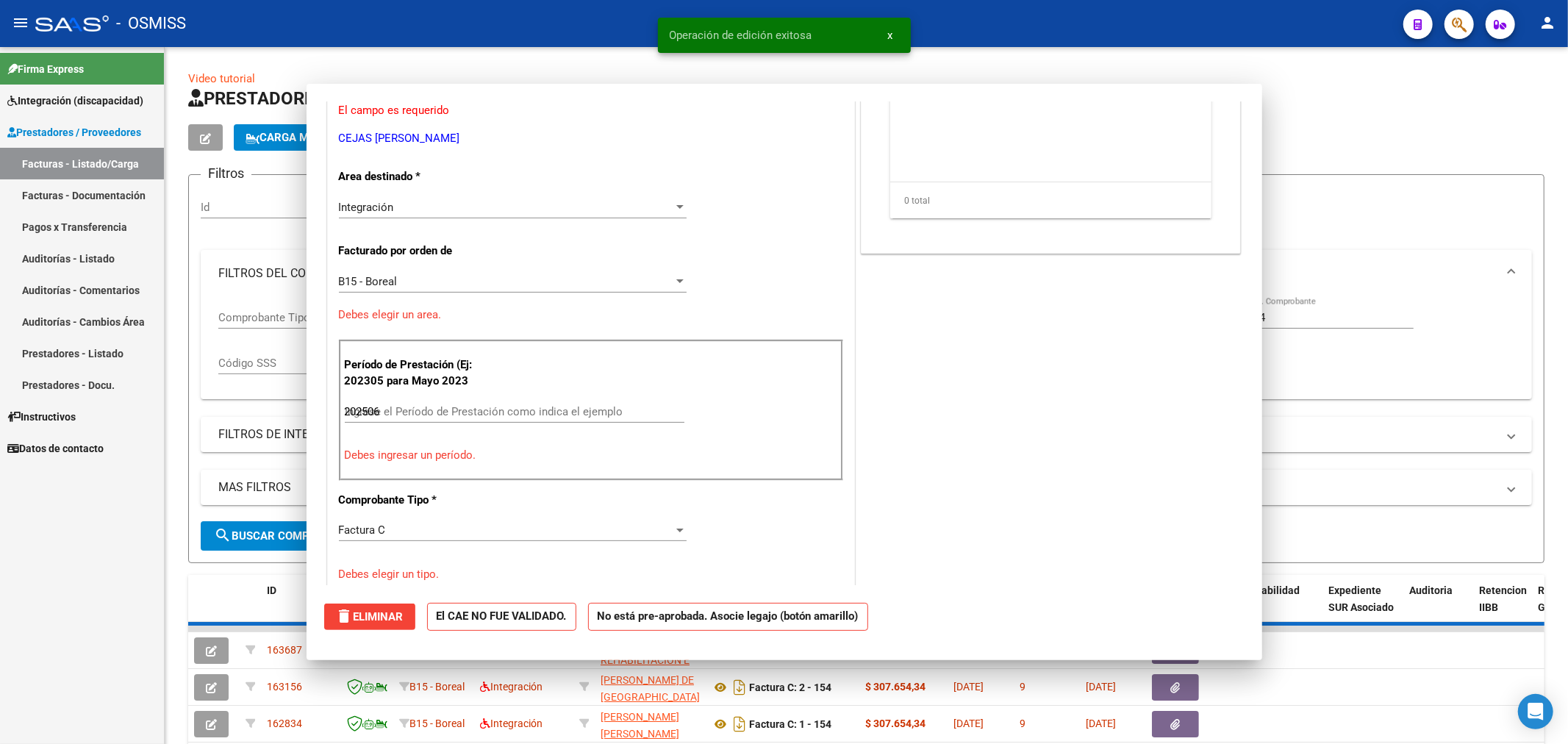
type input "$ 0,00"
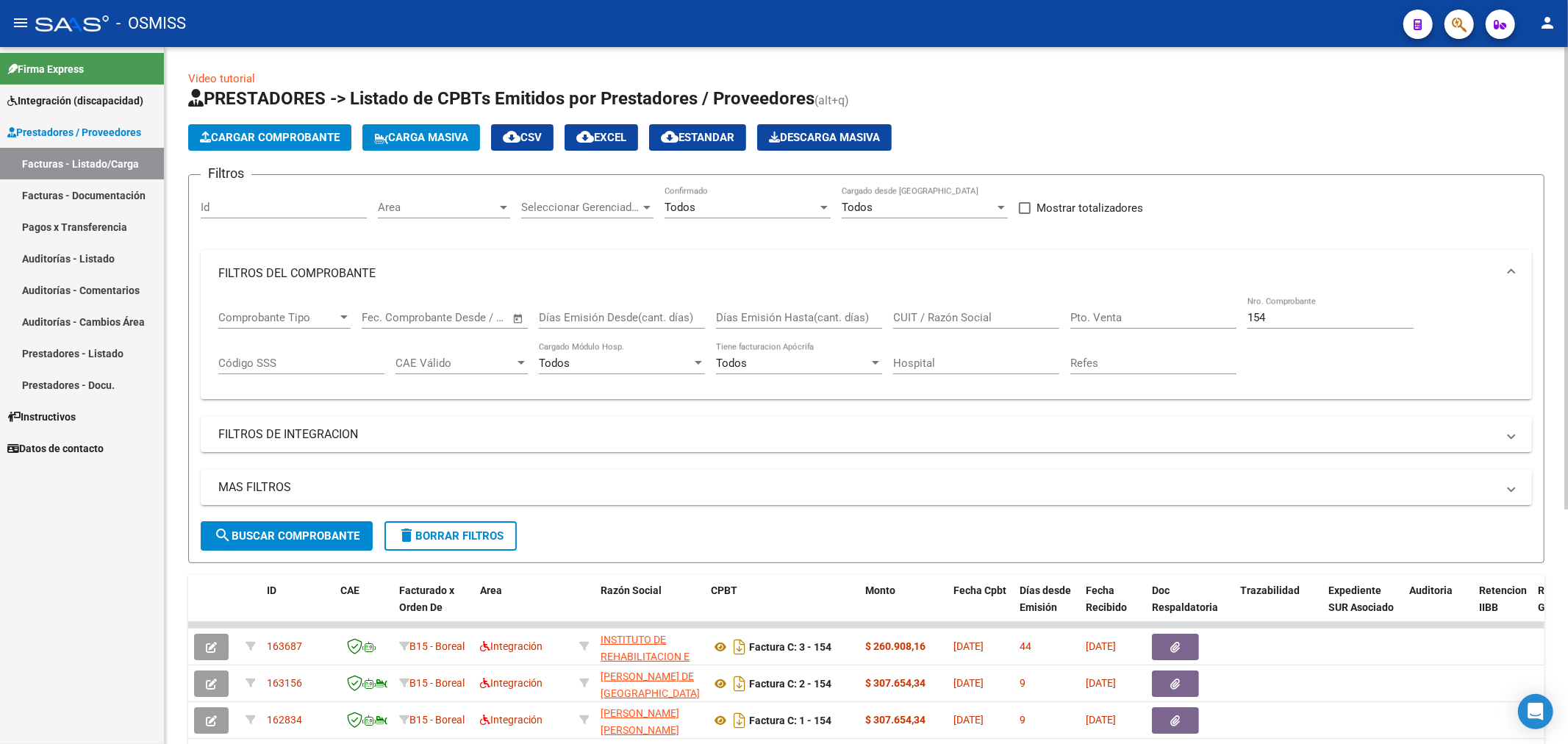
click at [284, 127] on button "Cargar Comprobante" at bounding box center [270, 137] width 163 height 26
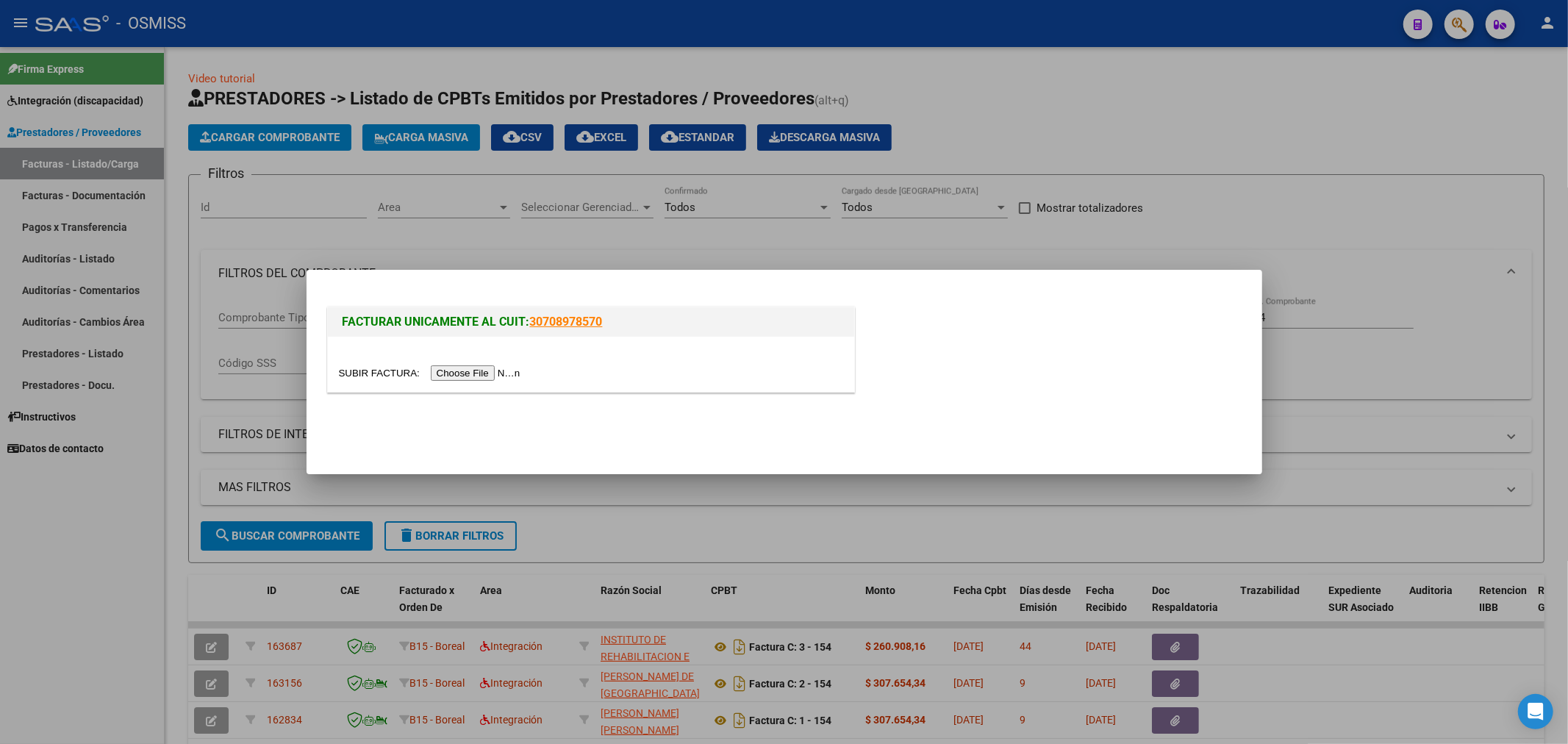
click at [472, 372] on input "file" at bounding box center [431, 373] width 186 height 15
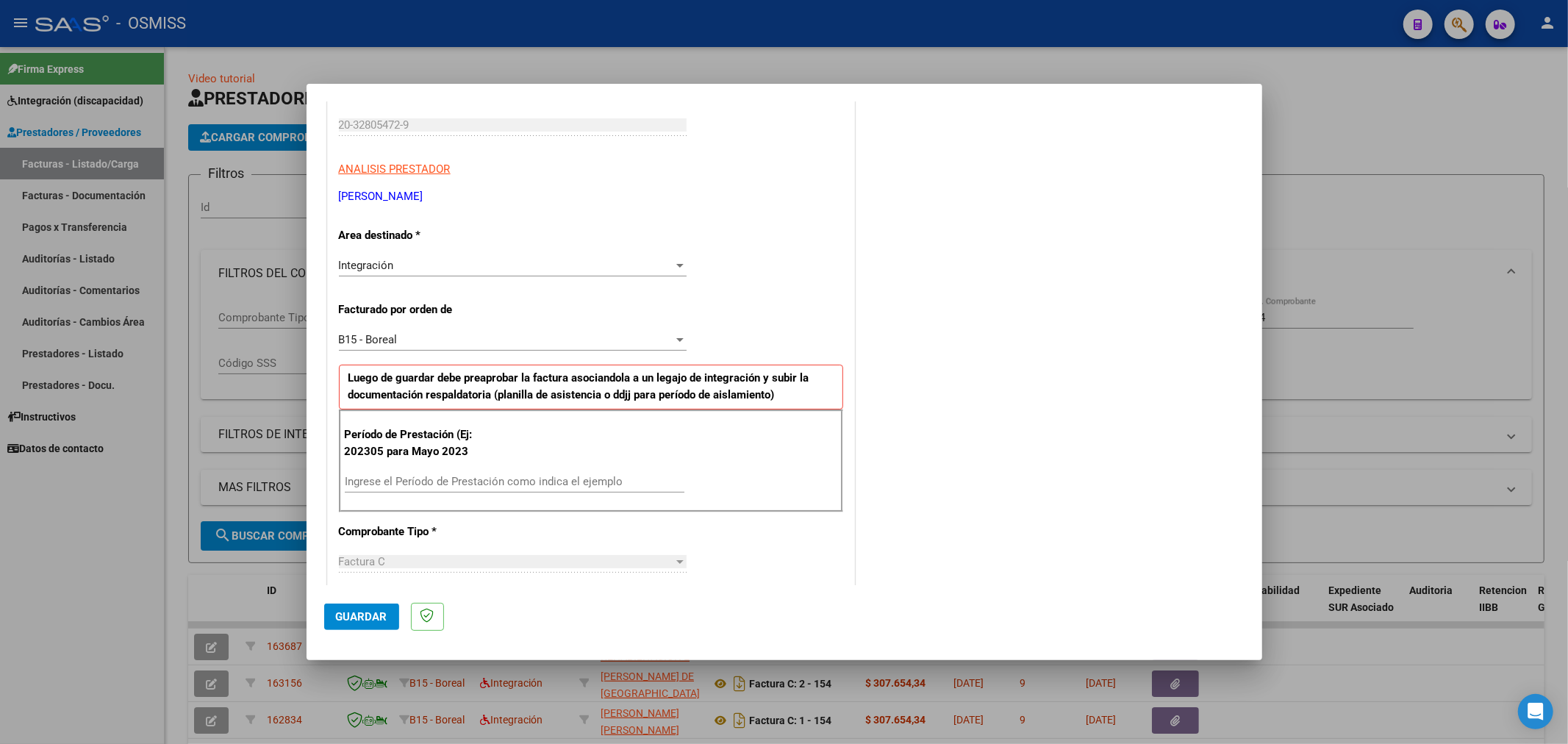
scroll to position [245, 0]
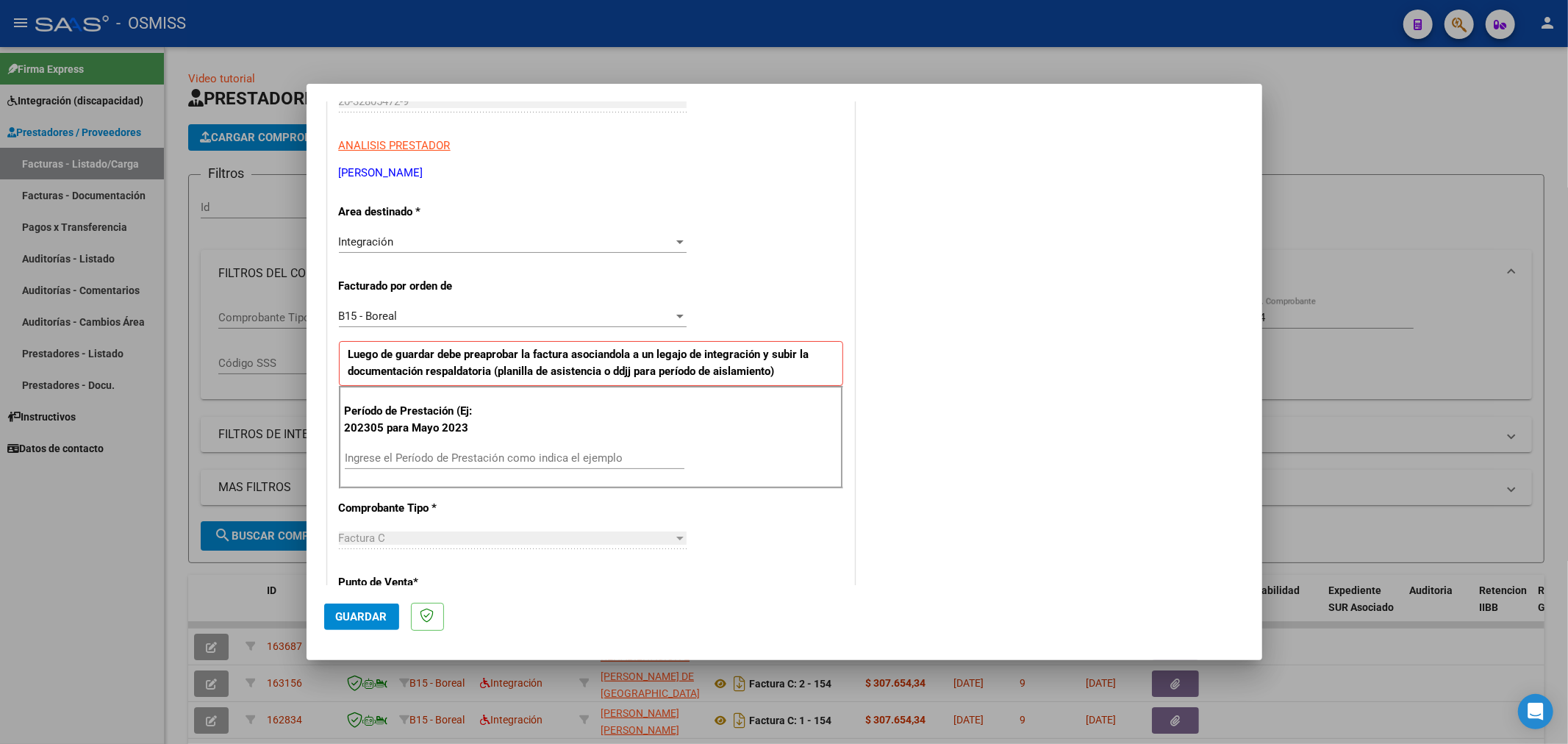
click at [450, 457] on input "Ingrese el Período de Prestación como indica el ejemplo" at bounding box center [515, 458] width 339 height 13
type input "202506"
click at [332, 618] on button "Guardar" at bounding box center [362, 617] width 75 height 26
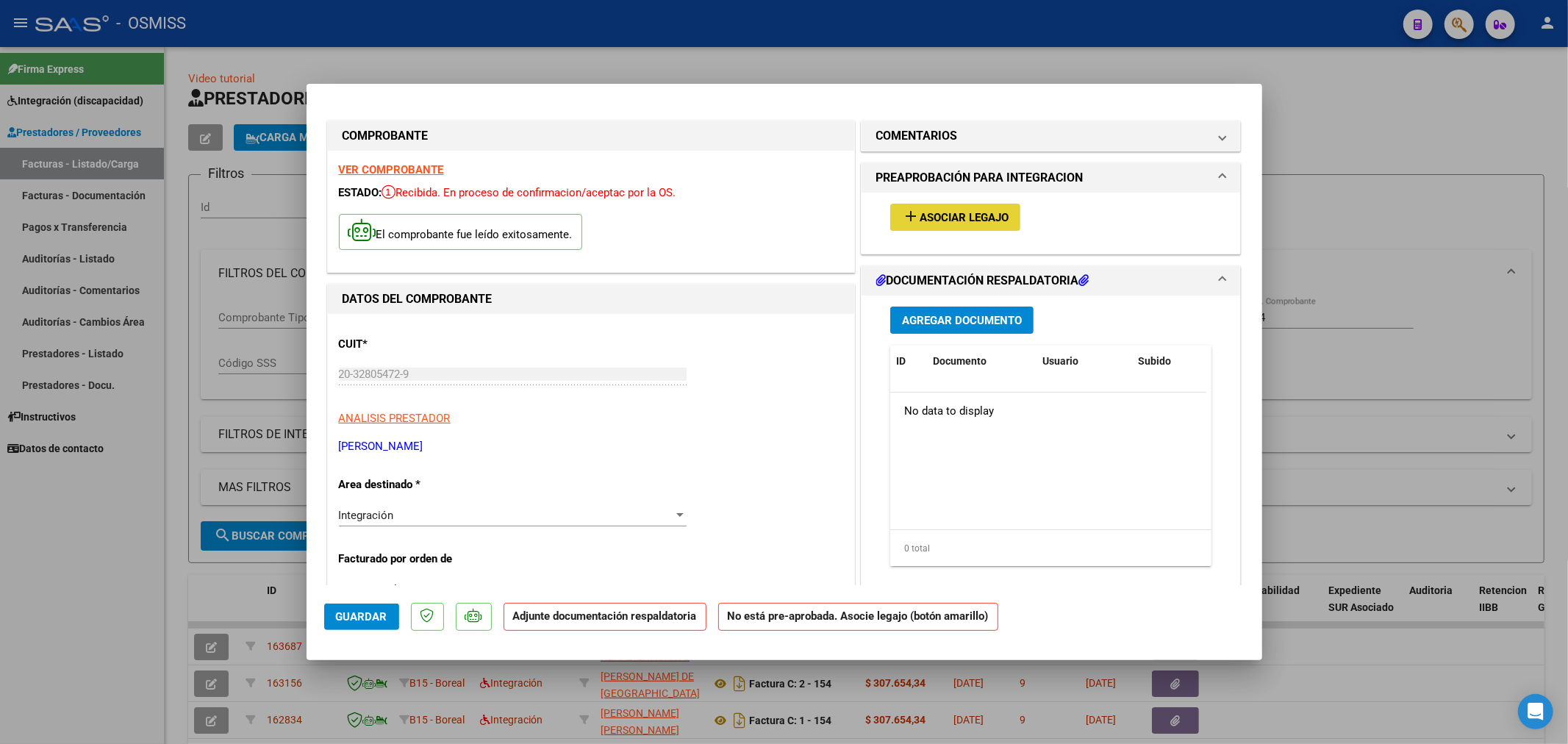
click at [960, 219] on span "Asociar Legajo" at bounding box center [964, 218] width 89 height 13
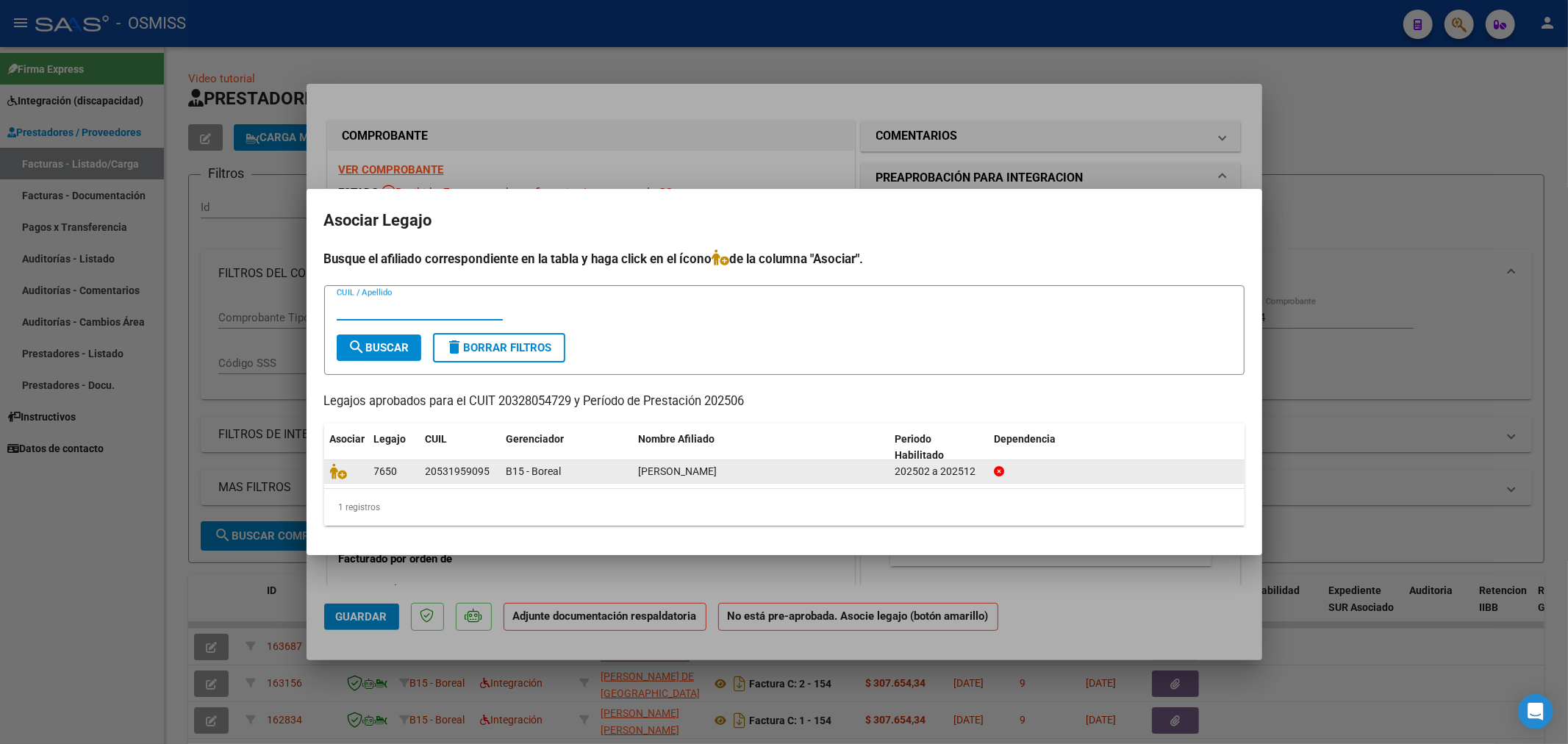
click at [339, 480] on datatable-body-cell at bounding box center [346, 472] width 44 height 23
click at [335, 472] on icon at bounding box center [339, 471] width 18 height 16
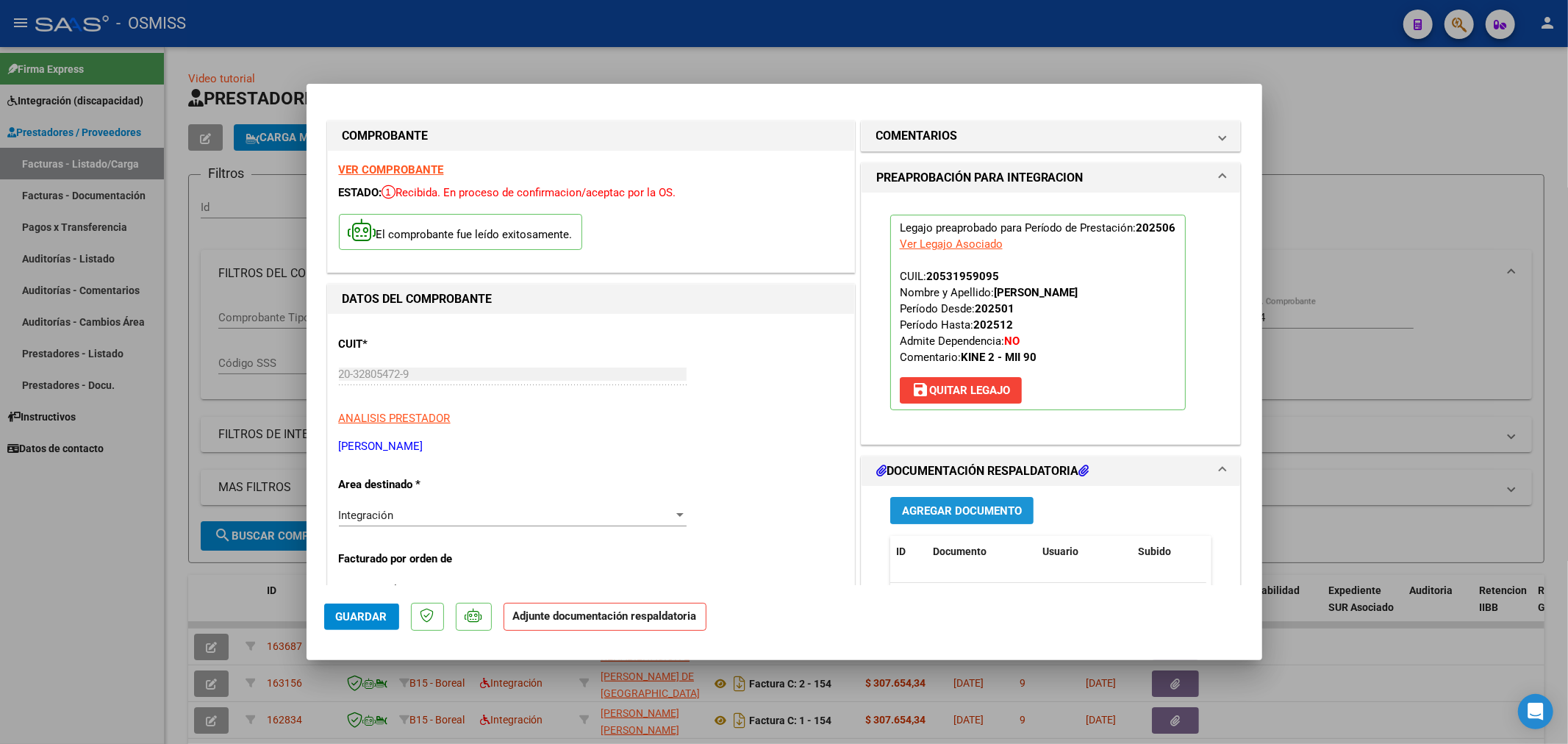
click at [942, 501] on button "Agregar Documento" at bounding box center [961, 510] width 143 height 27
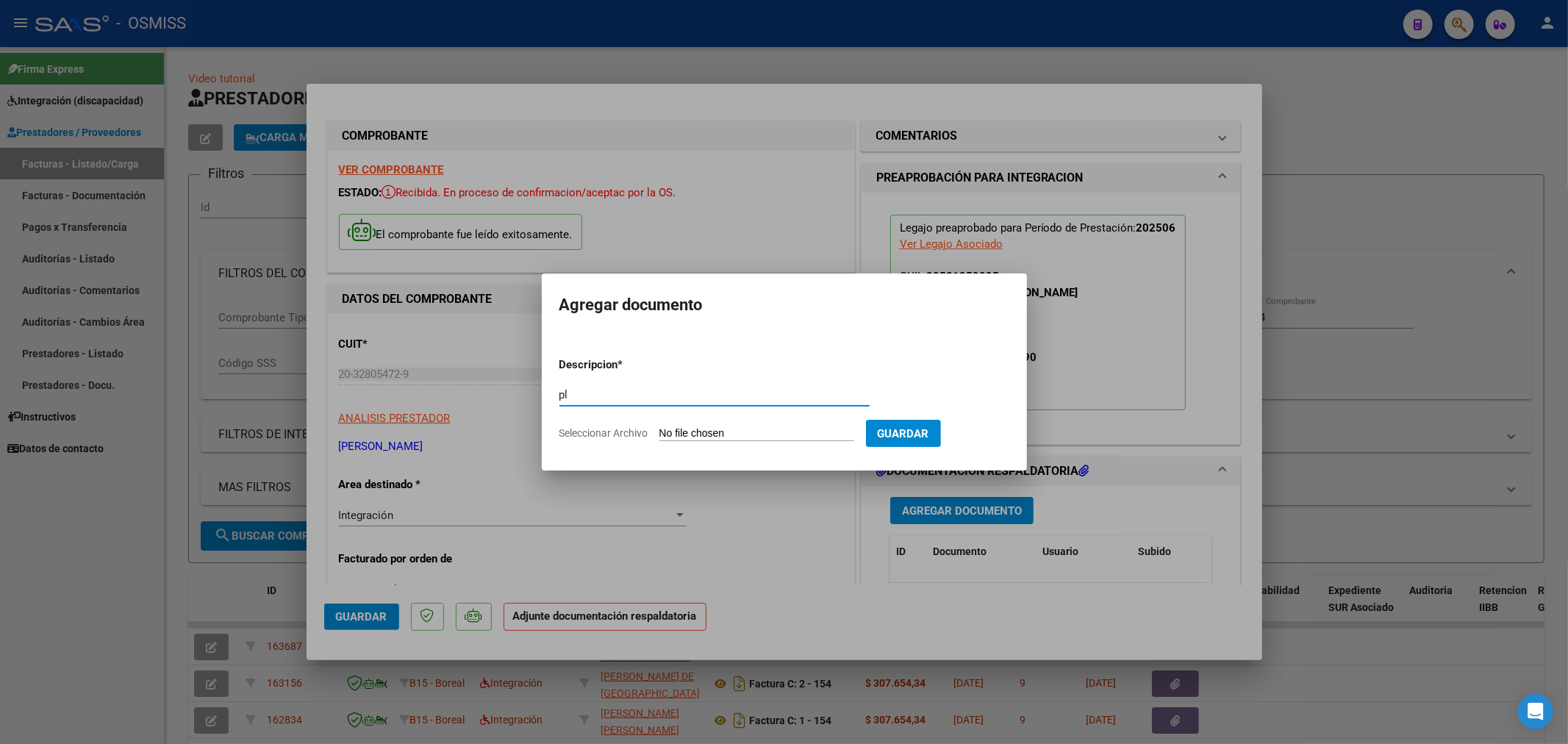
type input "p"
type input "PLANILLA"
click at [681, 428] on input "Seleccionar Archivo" at bounding box center [757, 433] width 195 height 14
type input "C:\fakepath\143358-3-Planilla_de_Asistencia.pdf"
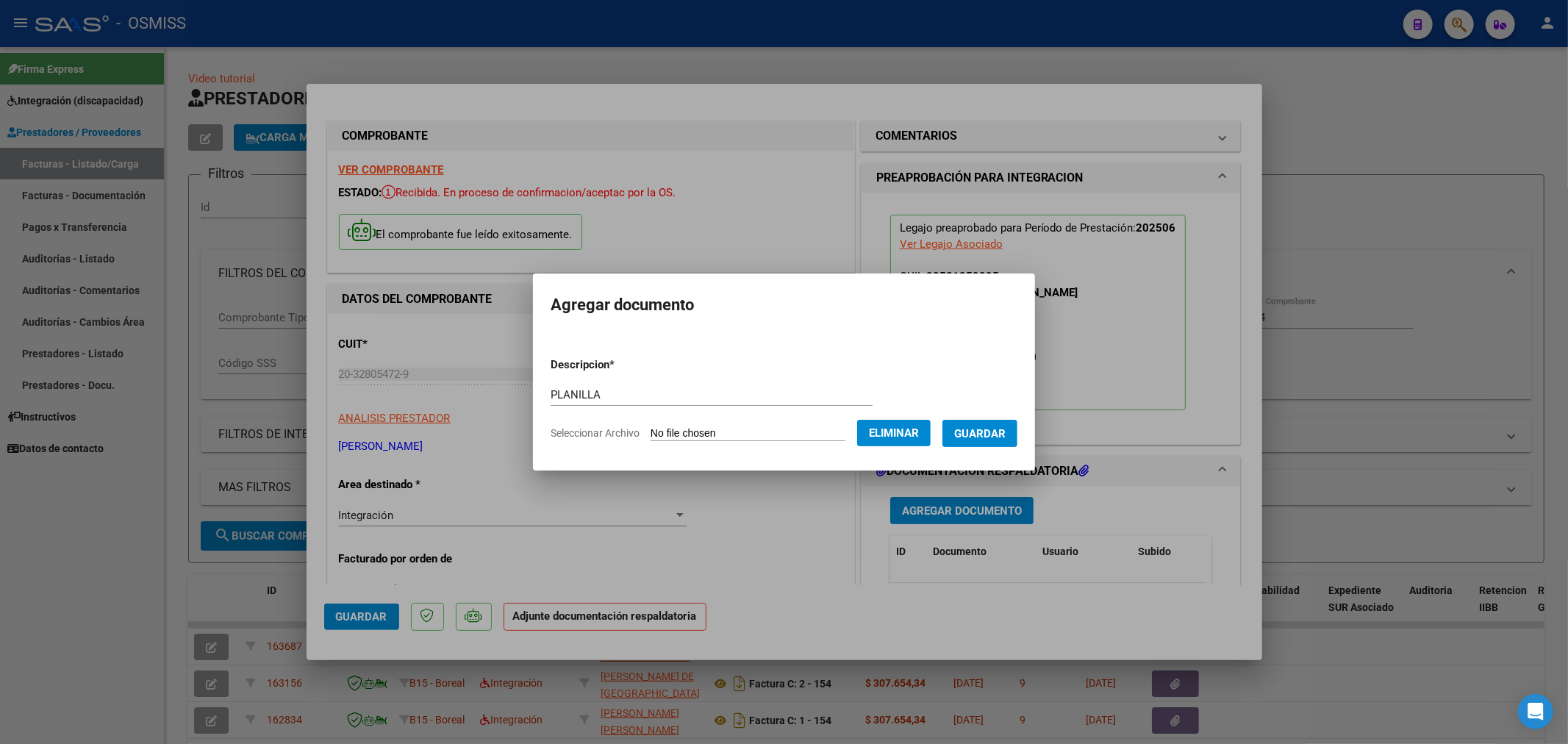
click at [997, 437] on span "Guardar" at bounding box center [980, 433] width 52 height 13
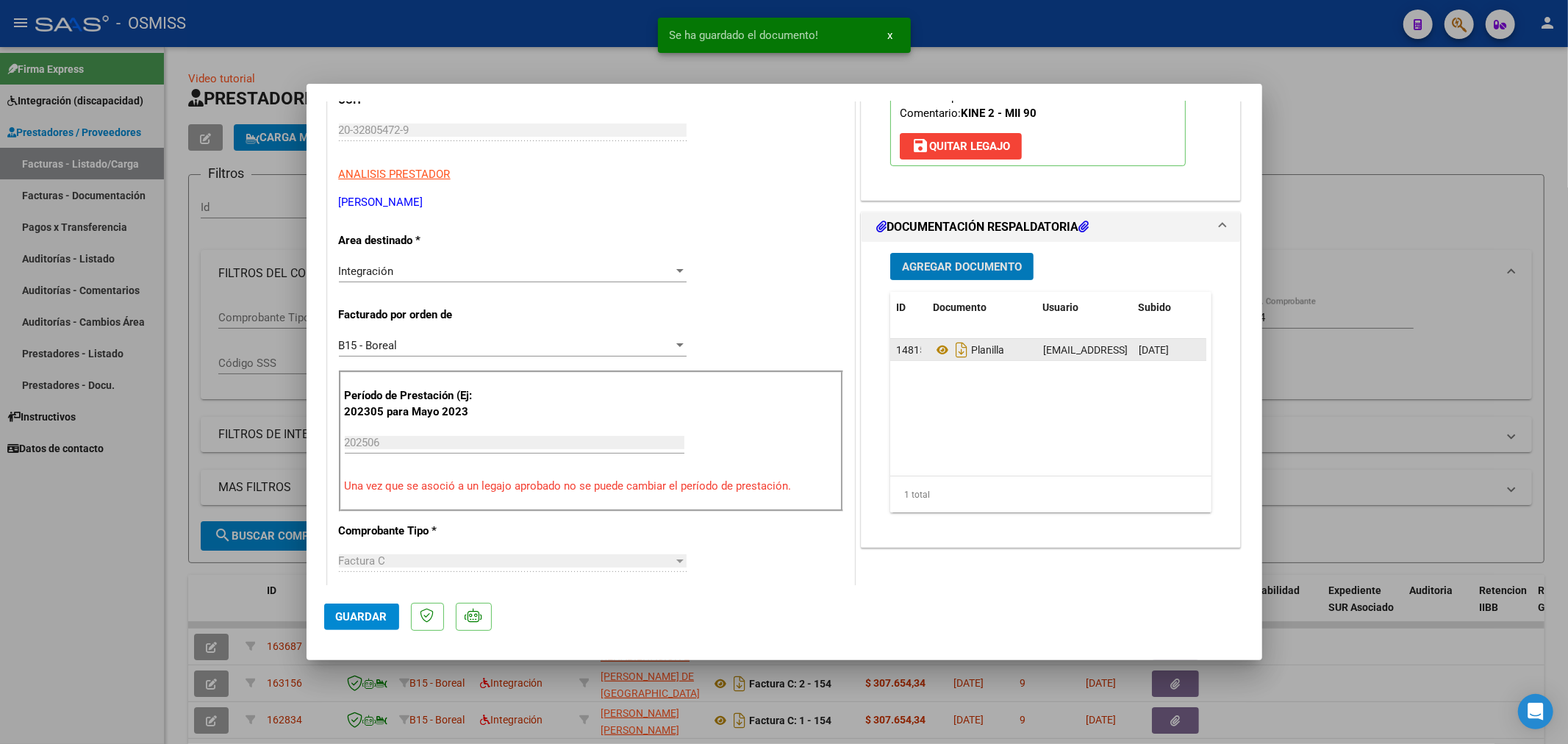
scroll to position [245, 0]
click at [978, 272] on span "Agregar Documento" at bounding box center [962, 266] width 120 height 13
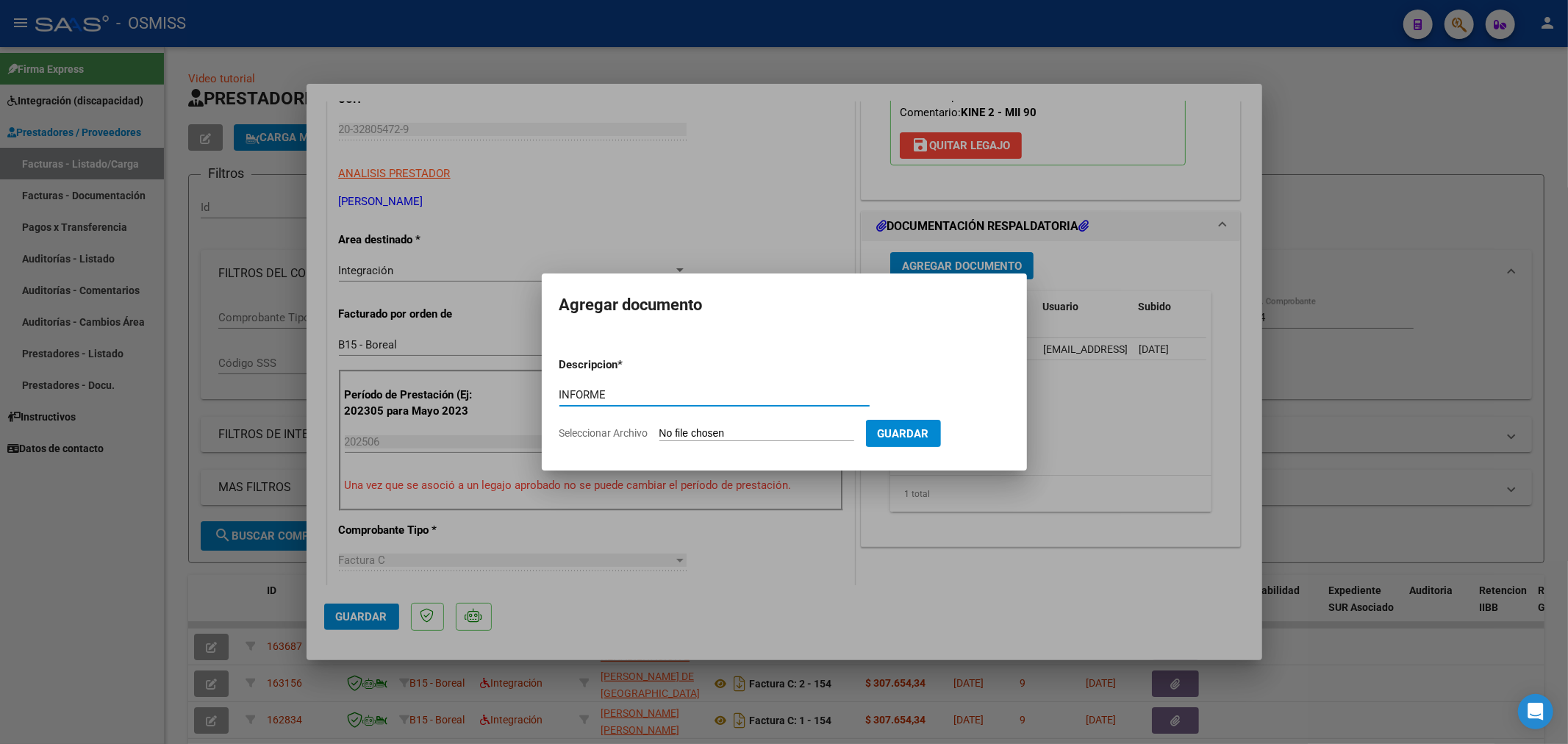
type input "INFORME"
click at [702, 434] on input "Seleccionar Archivo" at bounding box center [757, 433] width 195 height 14
type input "C:\fakepath\143358-2-Informe_de_evolucion_semestral.pdf"
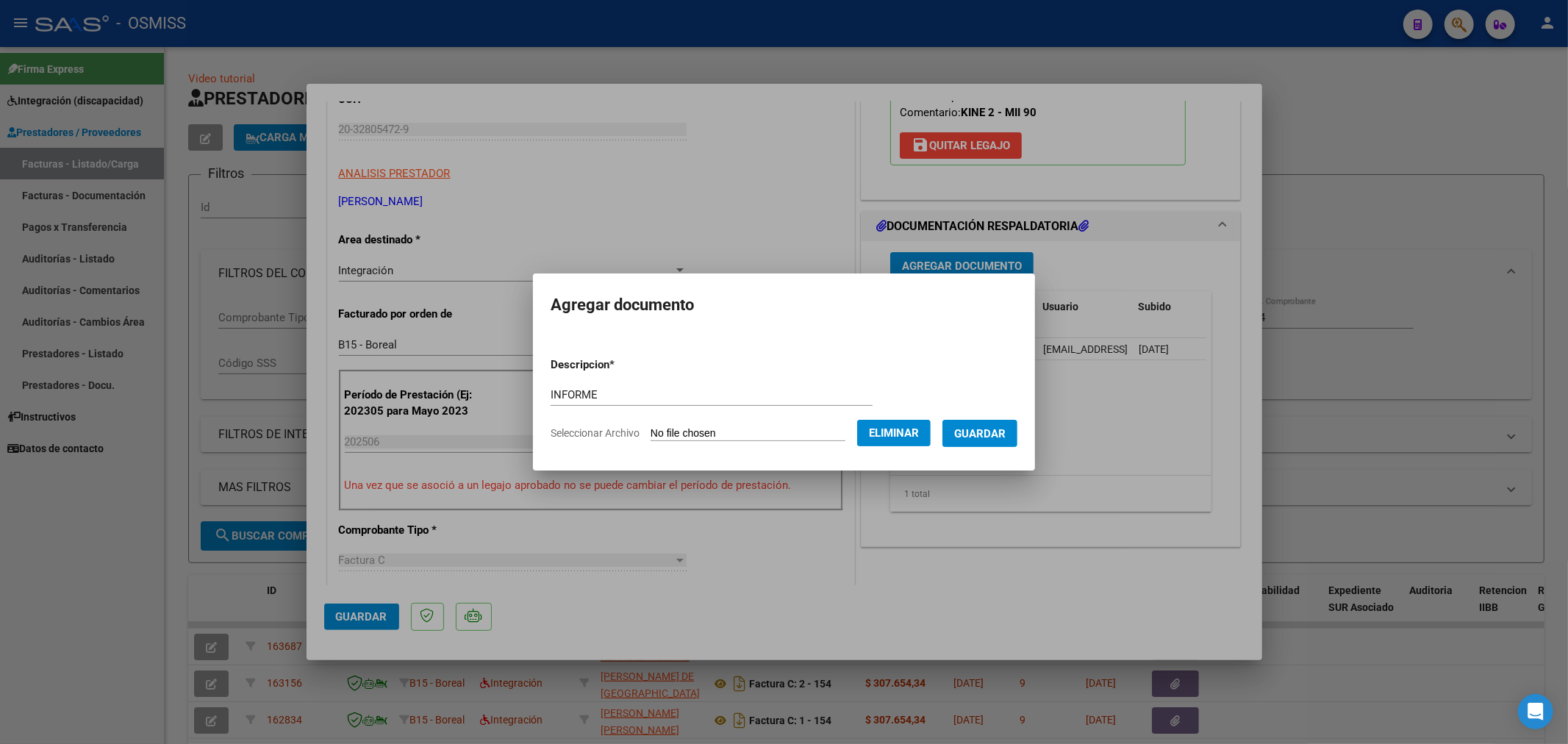
click at [995, 427] on span "Guardar" at bounding box center [980, 433] width 52 height 13
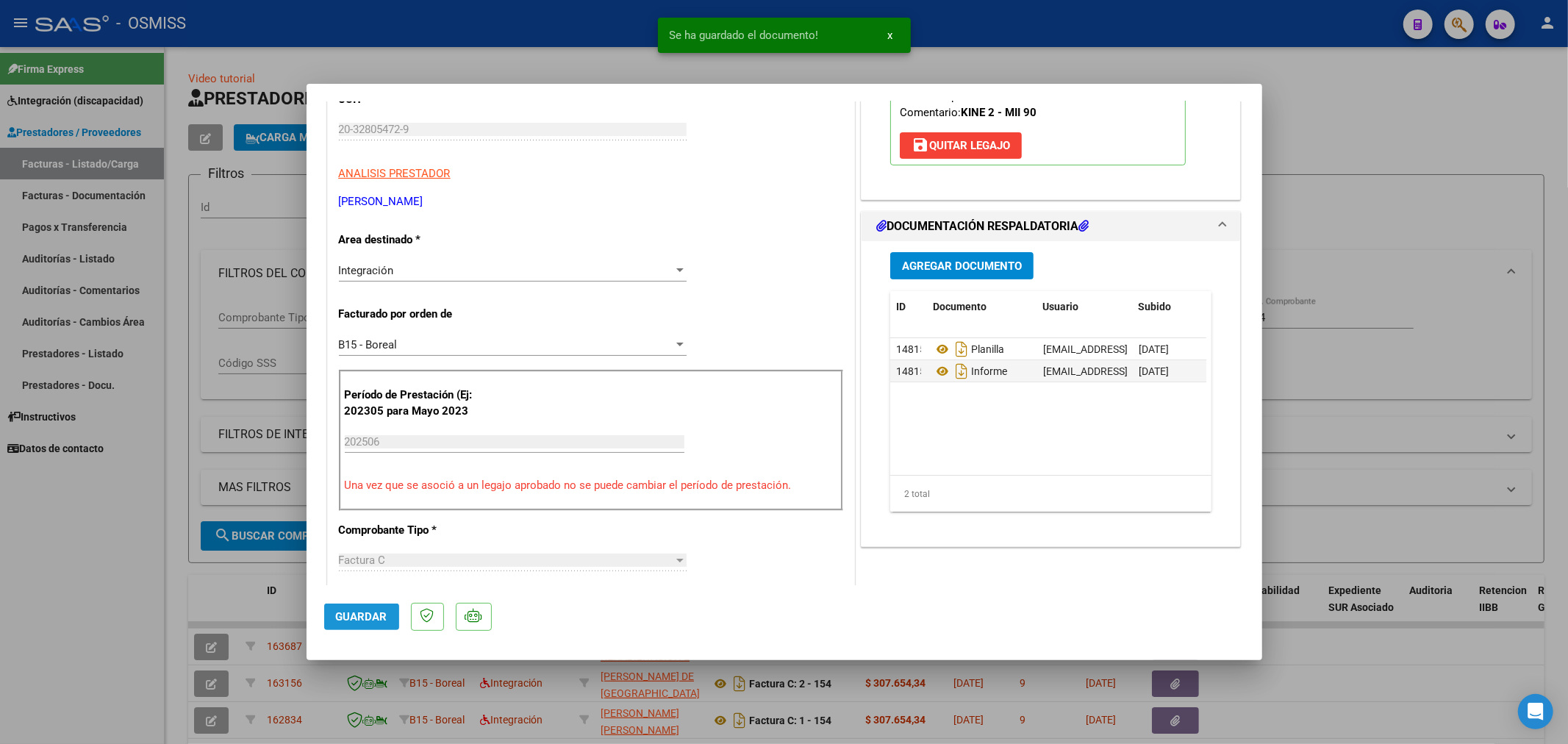
click at [366, 613] on span "Guardar" at bounding box center [361, 617] width 52 height 13
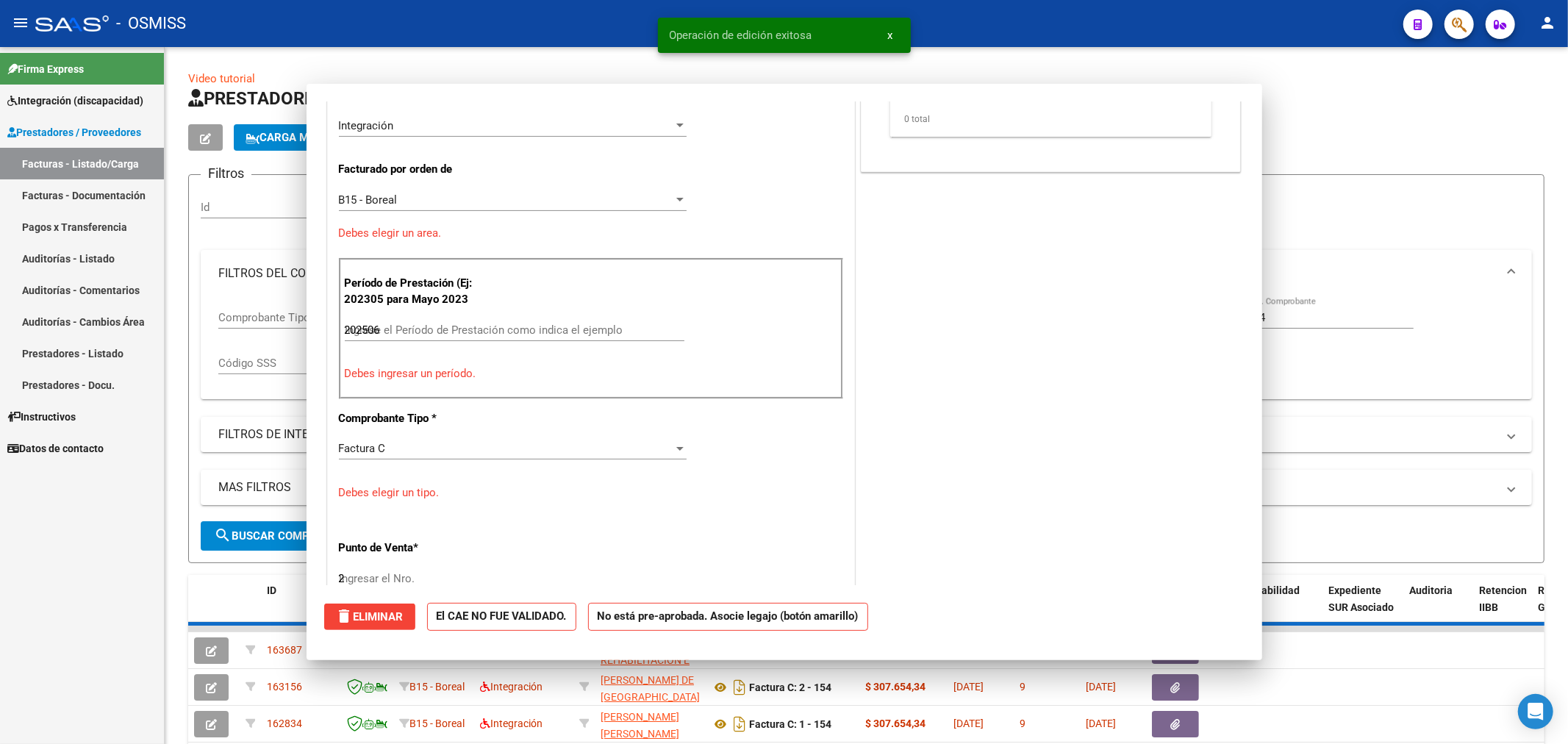
type input "$ 0,00"
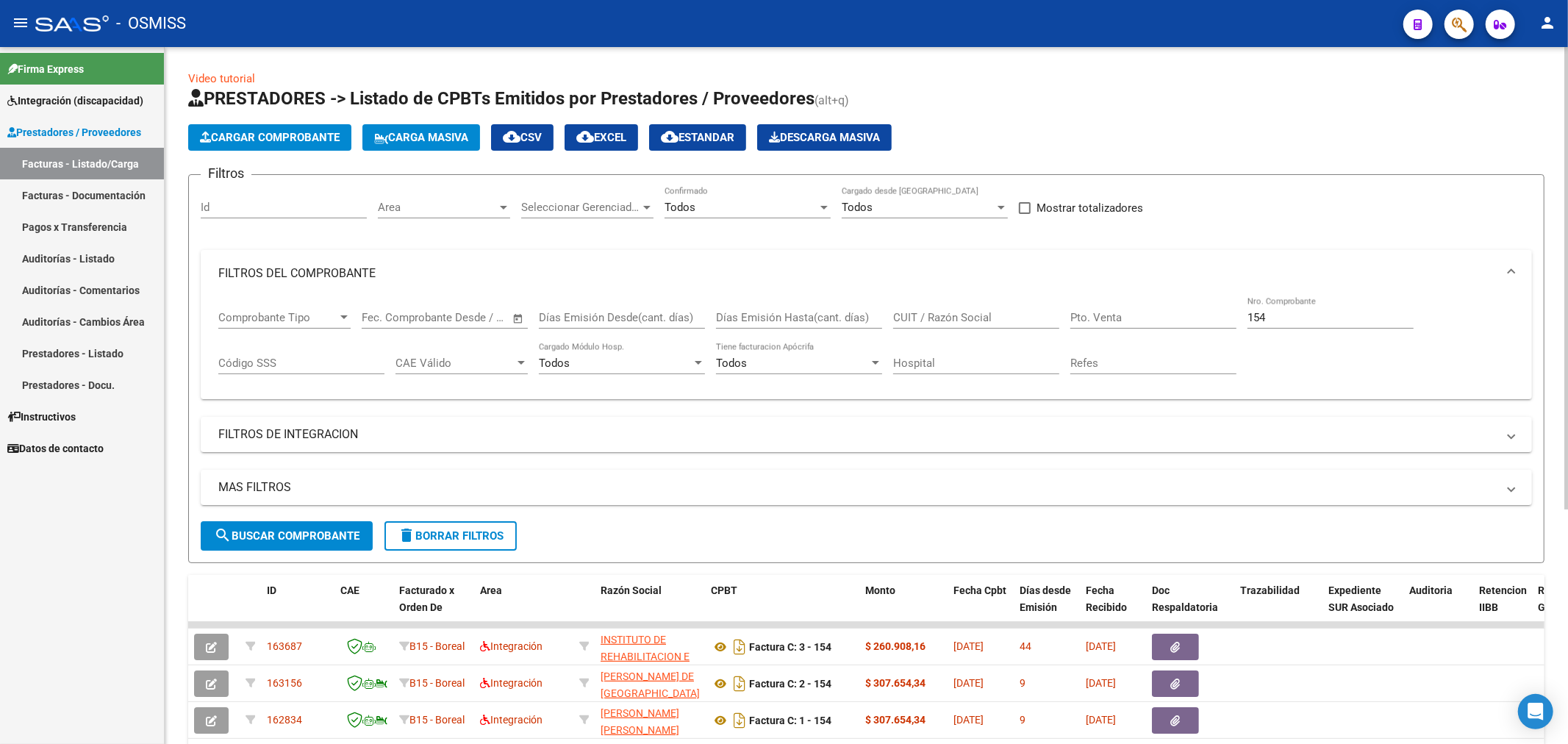
click at [302, 133] on span "Cargar Comprobante" at bounding box center [269, 138] width 140 height 13
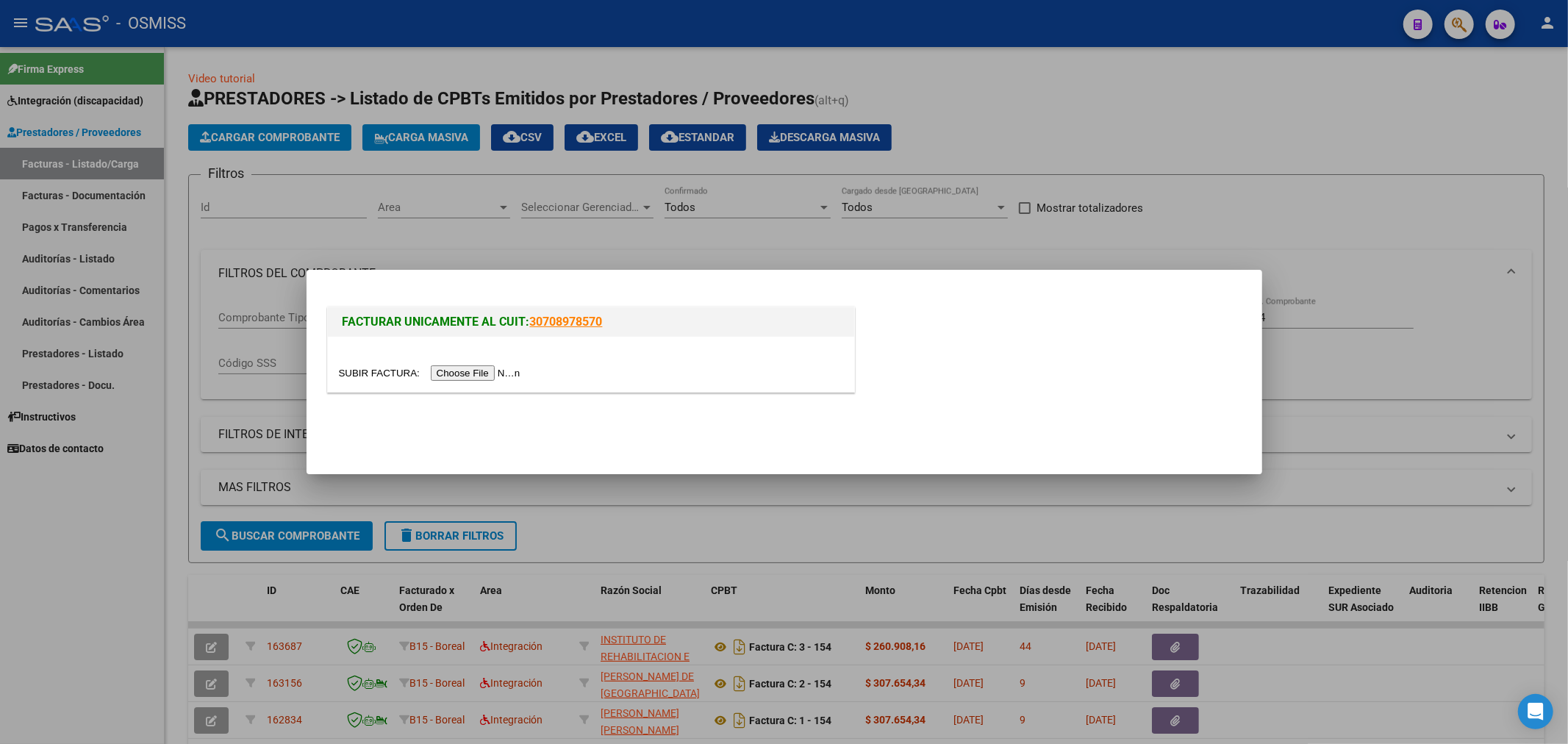
click at [481, 373] on input "file" at bounding box center [431, 373] width 186 height 15
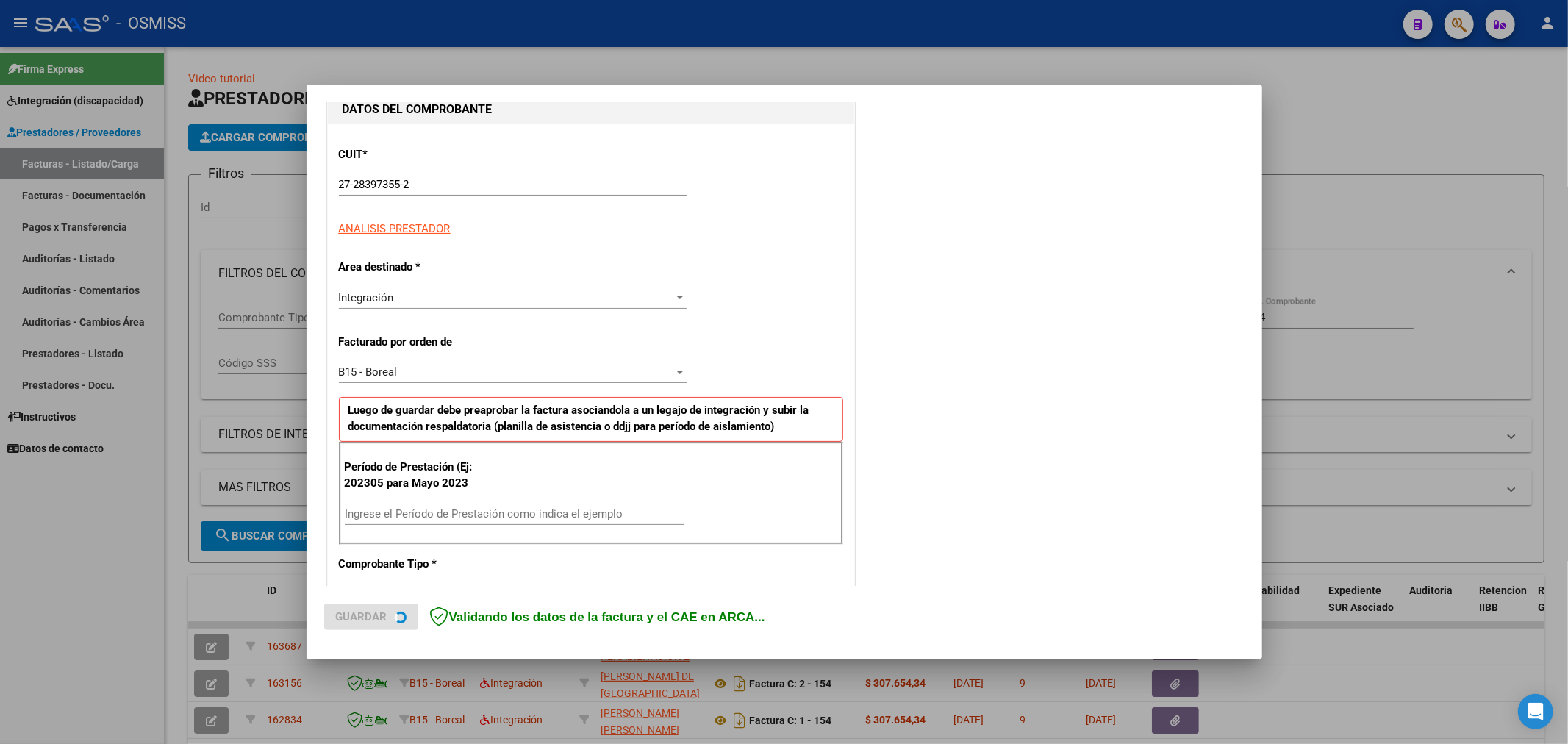
scroll to position [163, 0]
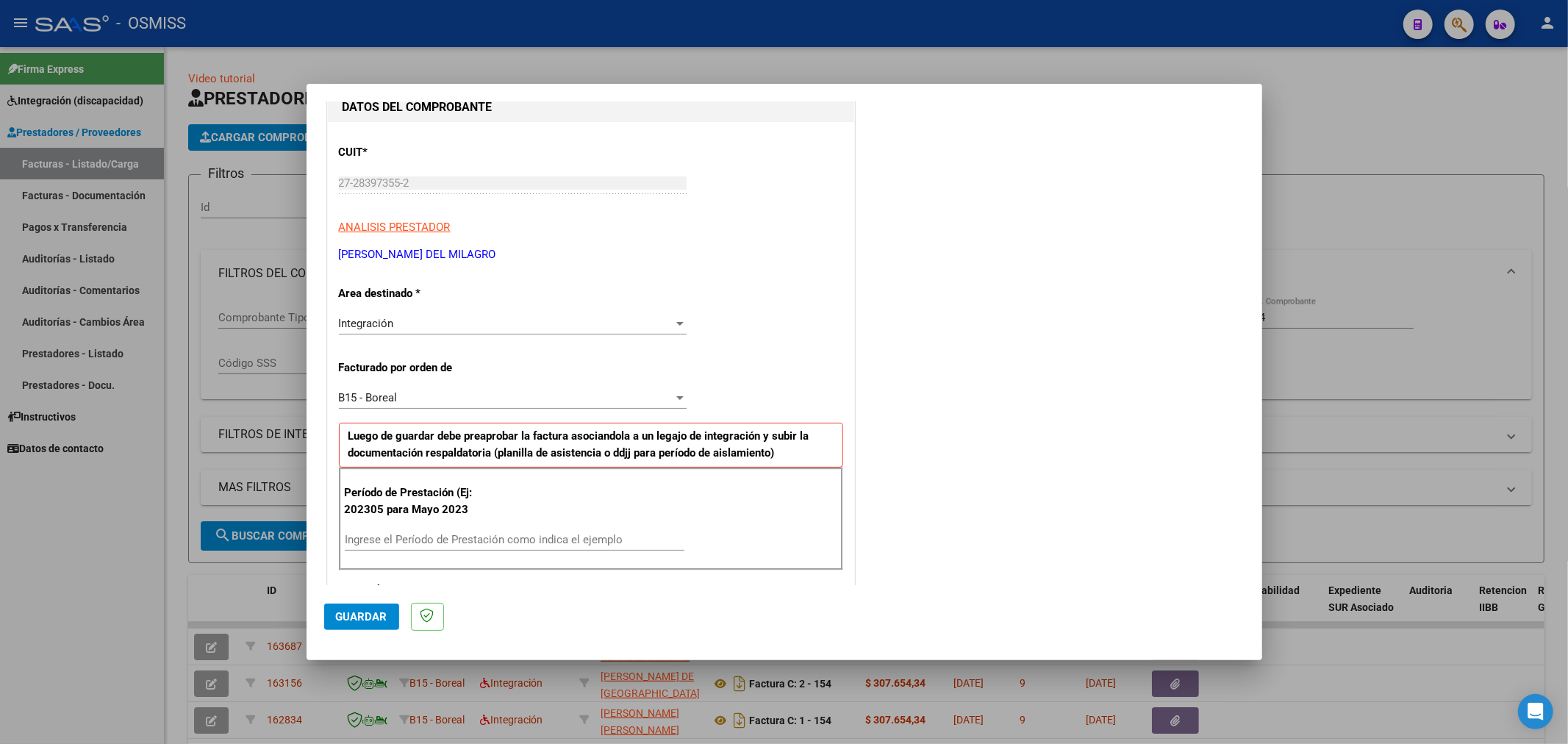
click at [413, 516] on p "Período de Prestación (Ej: 202305 para Mayo 2023" at bounding box center [419, 501] width 148 height 33
click at [408, 531] on div "Ingrese el Período de Prestación como indica el ejemplo" at bounding box center [515, 540] width 339 height 23
click at [408, 549] on div "Ingrese el Período de Prestación como indica el ejemplo" at bounding box center [515, 540] width 339 height 23
type input "202506"
click at [364, 612] on span "Guardar" at bounding box center [361, 617] width 52 height 13
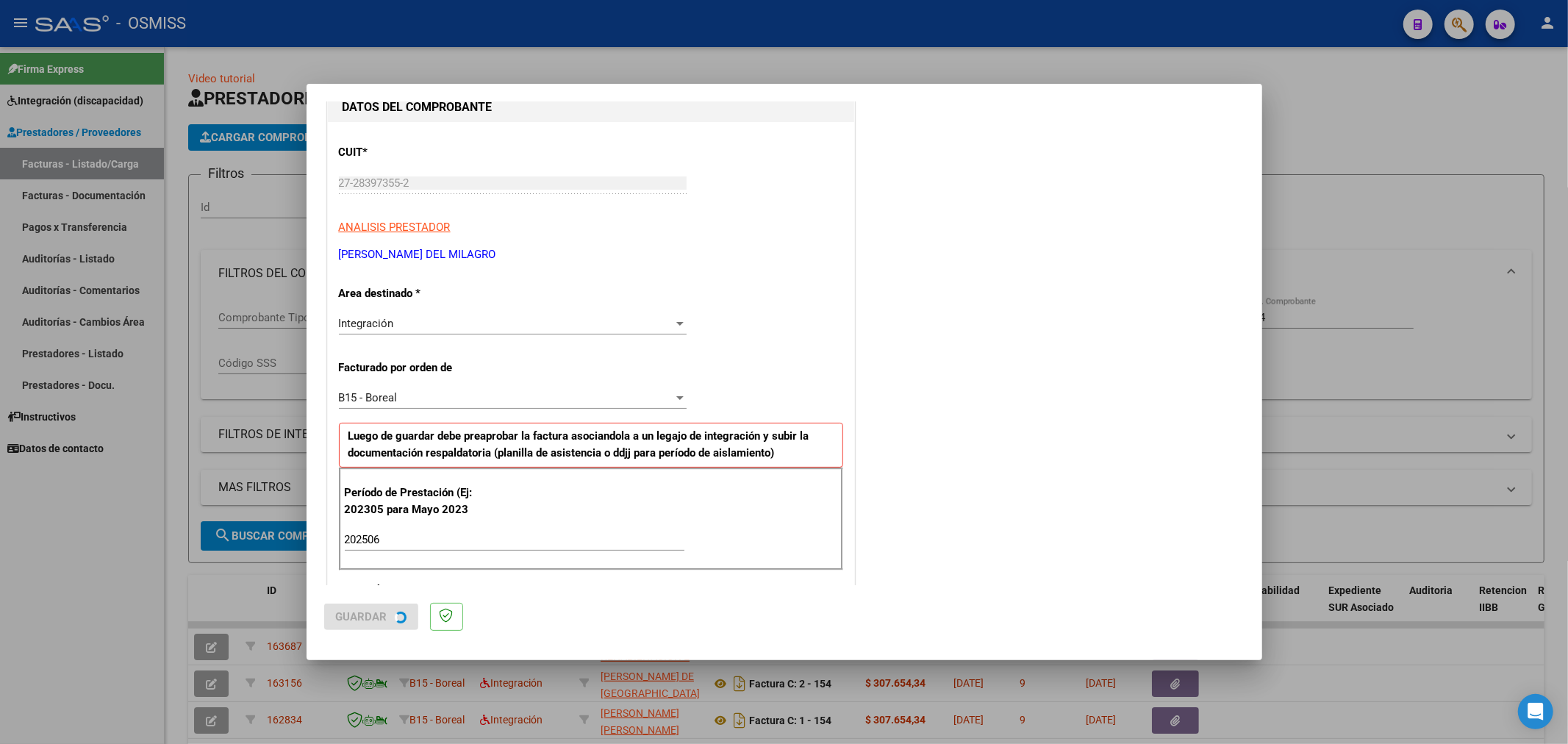
scroll to position [0, 0]
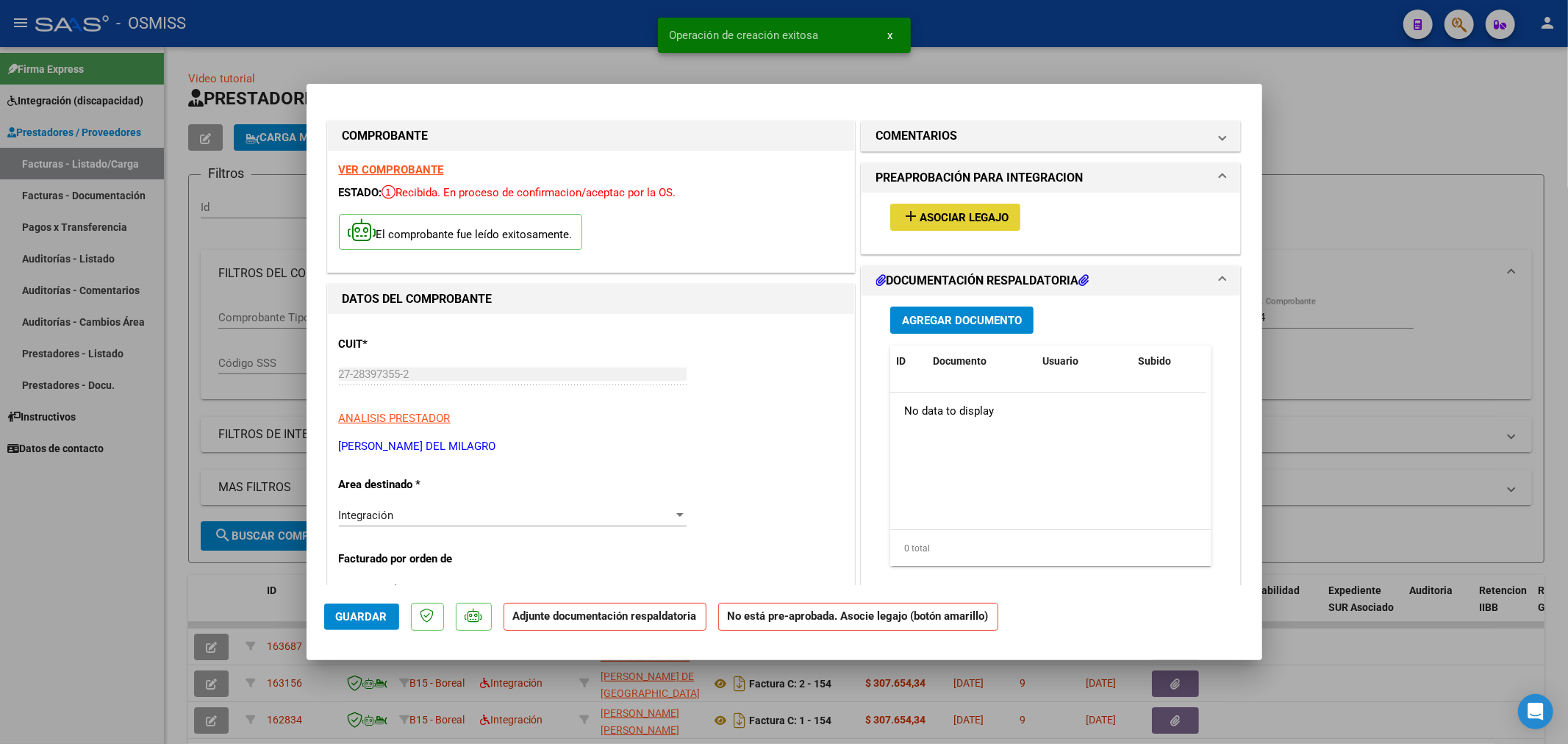
click at [976, 226] on button "add Asociar Legajo" at bounding box center [955, 217] width 130 height 27
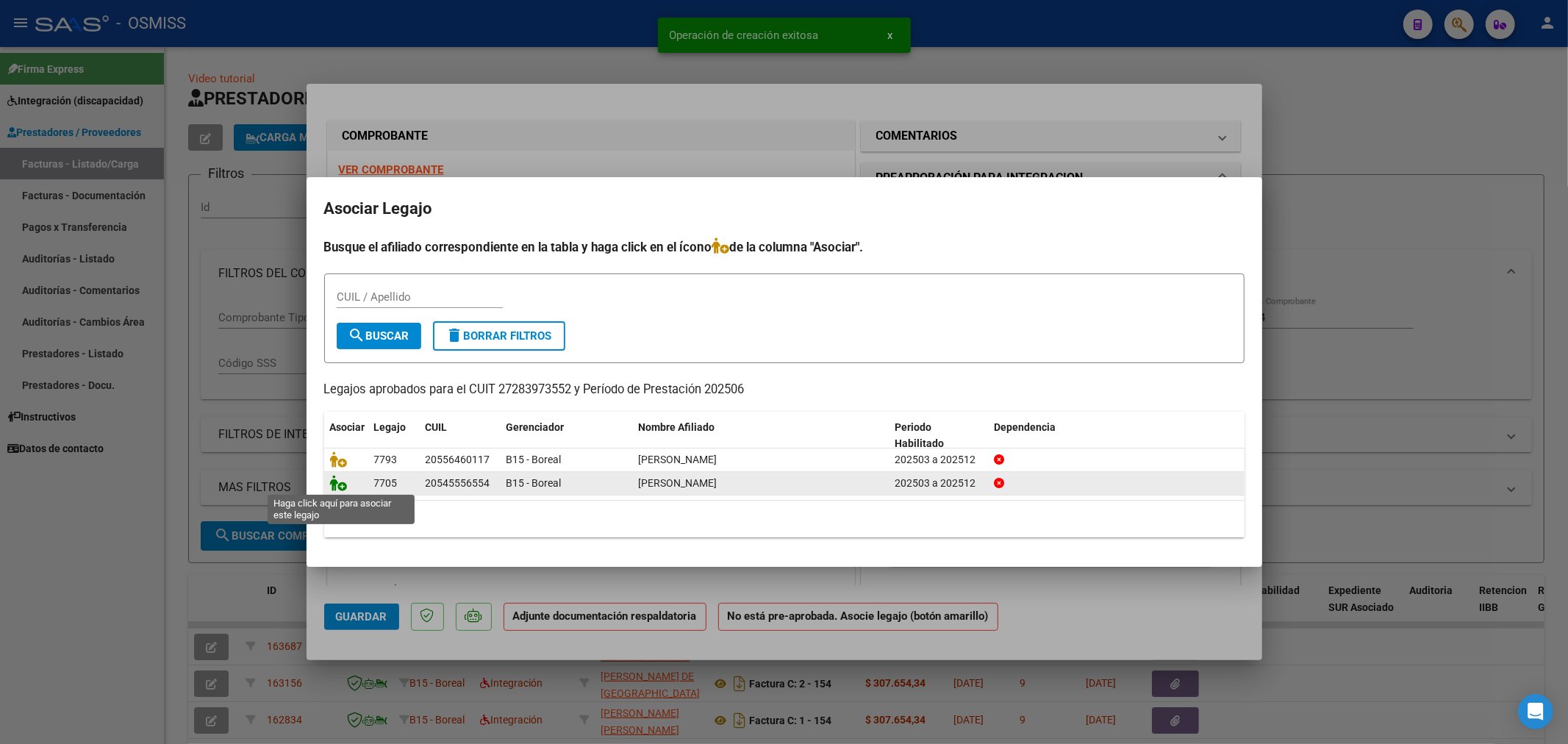
click at [339, 489] on icon at bounding box center [339, 482] width 18 height 16
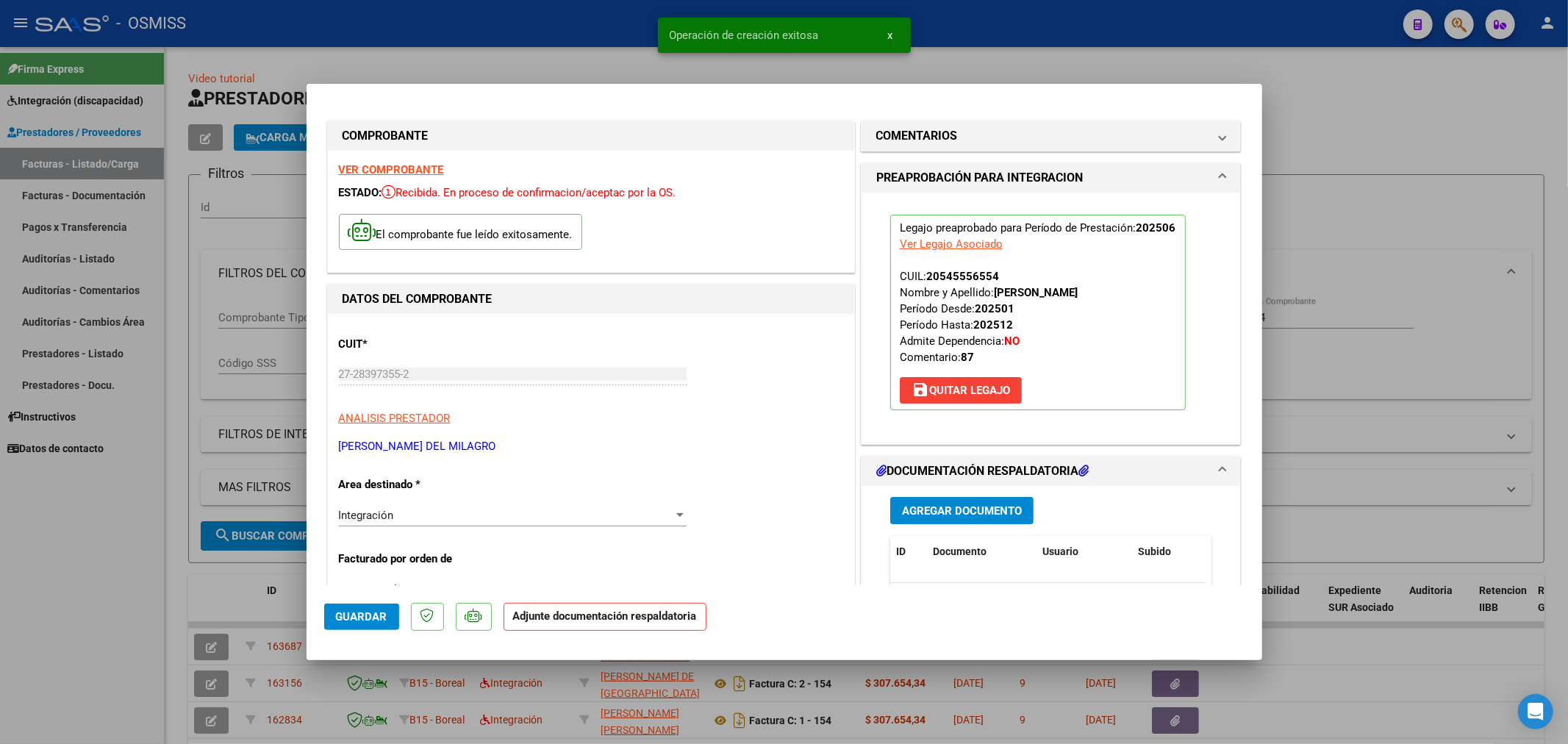
scroll to position [163, 0]
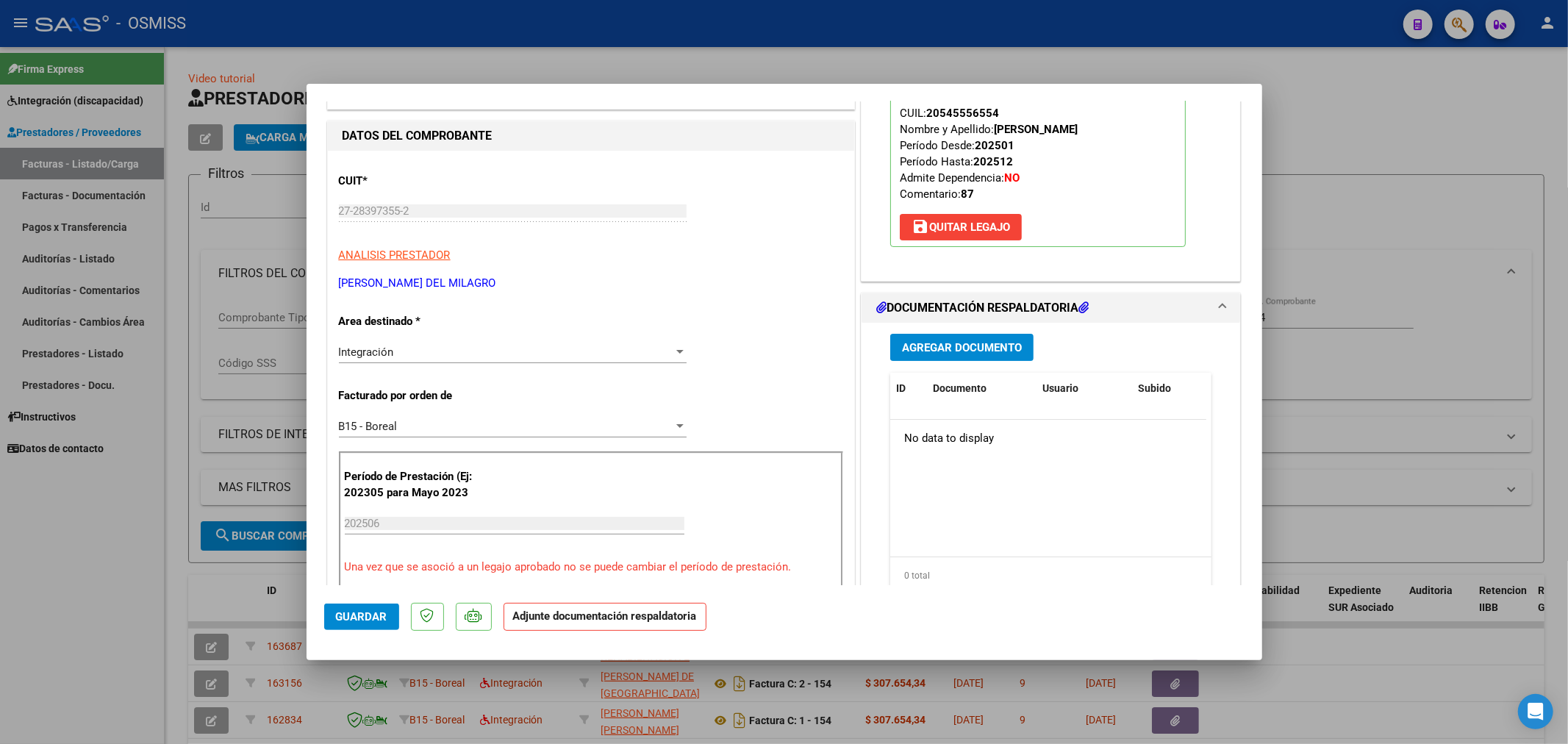
click at [1007, 342] on span "Agregar Documento" at bounding box center [962, 348] width 120 height 13
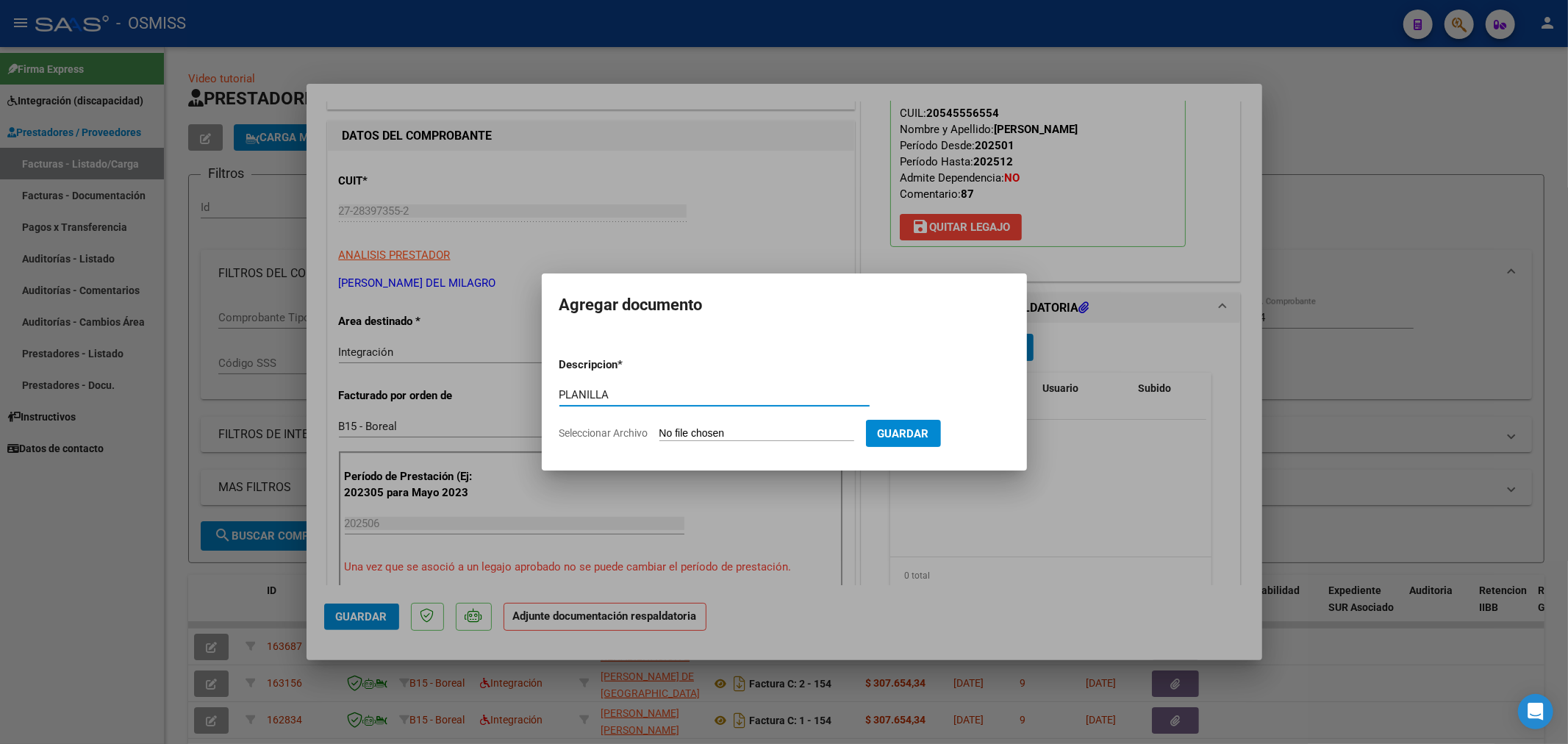
type input "PLANILLA"
click at [729, 434] on input "Seleccionar Archivo" at bounding box center [757, 433] width 195 height 14
type input "C:\fakepath\144279-3-Planilla_de_Asistencia.pdf"
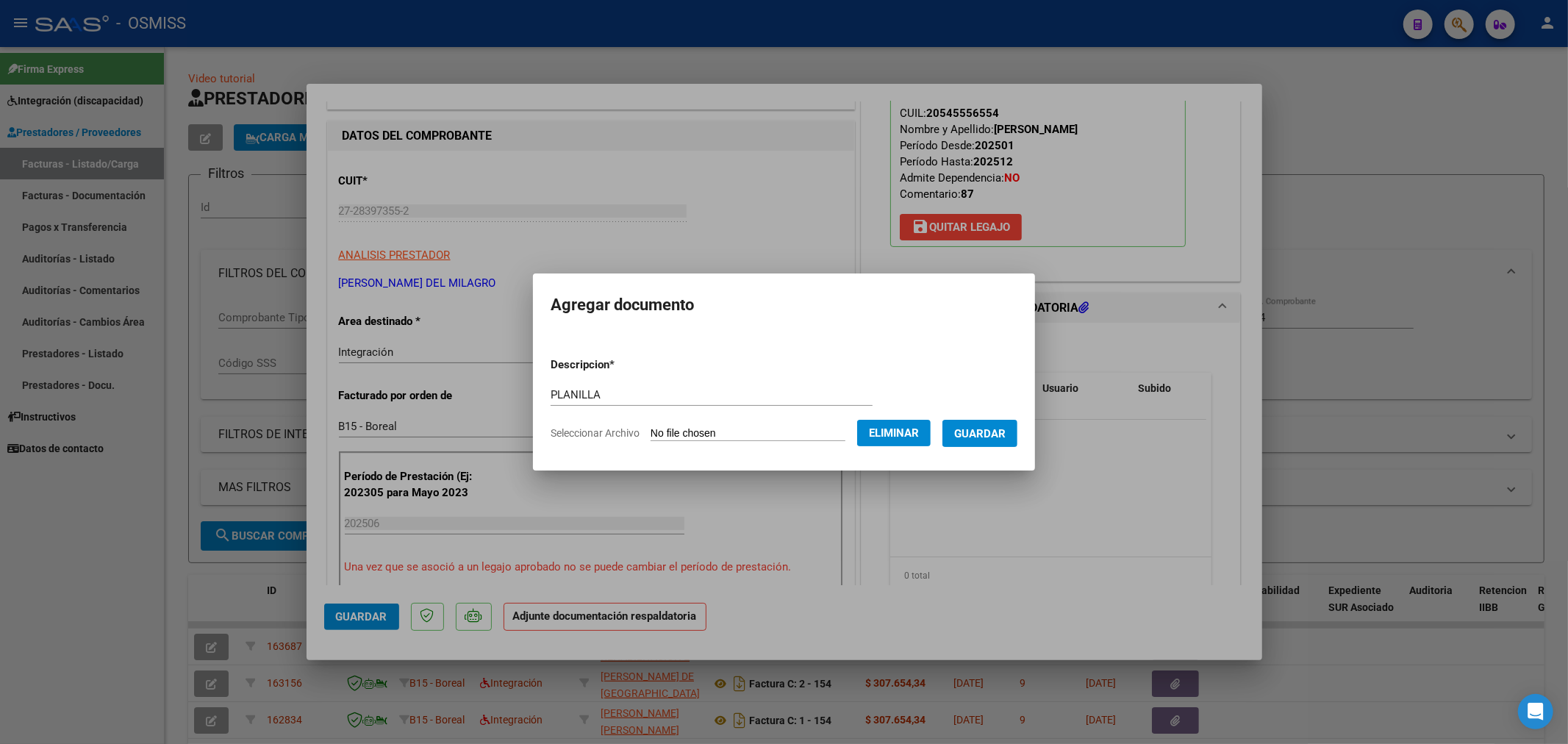
click at [988, 438] on span "Guardar" at bounding box center [980, 433] width 52 height 13
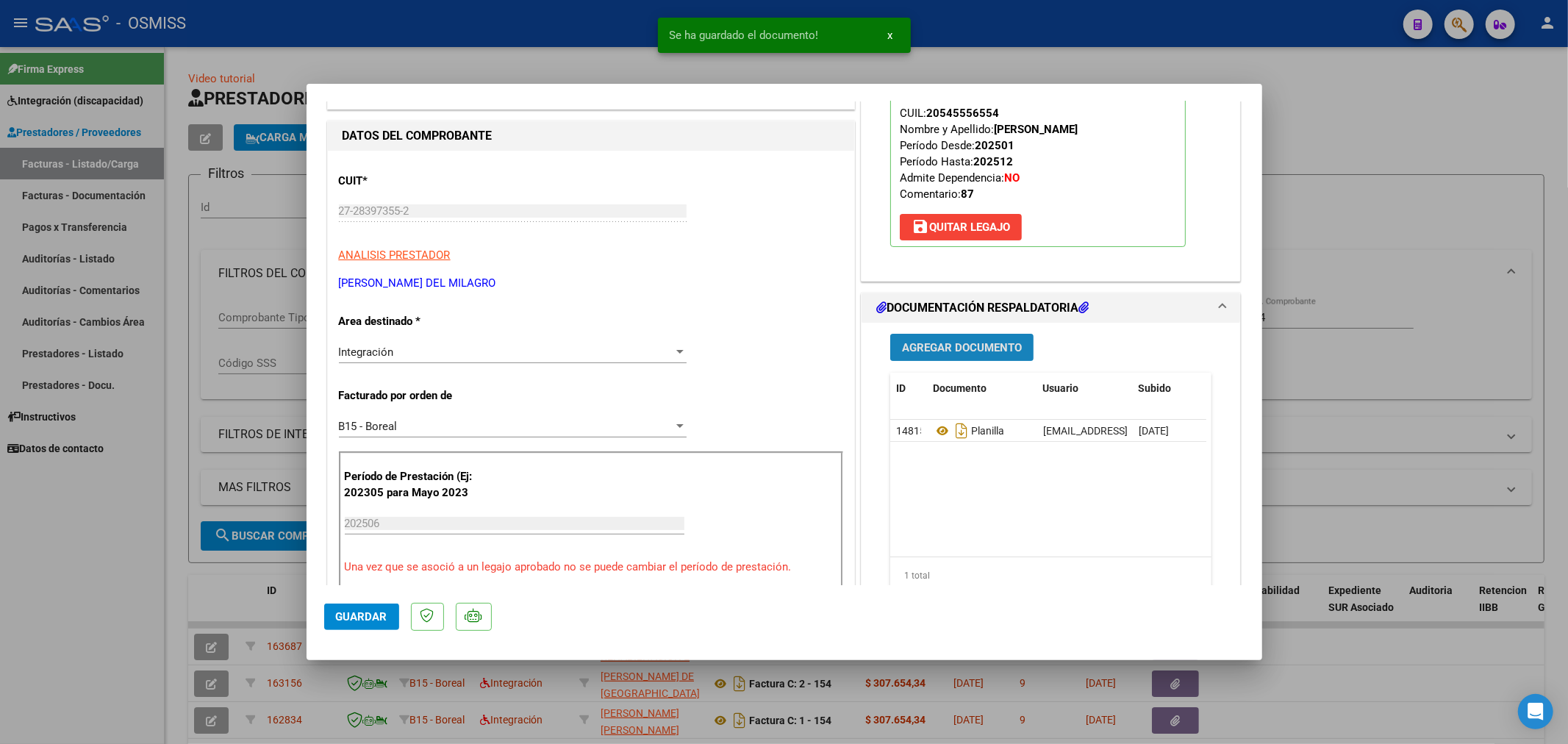
click at [951, 339] on button "Agregar Documento" at bounding box center [961, 347] width 143 height 27
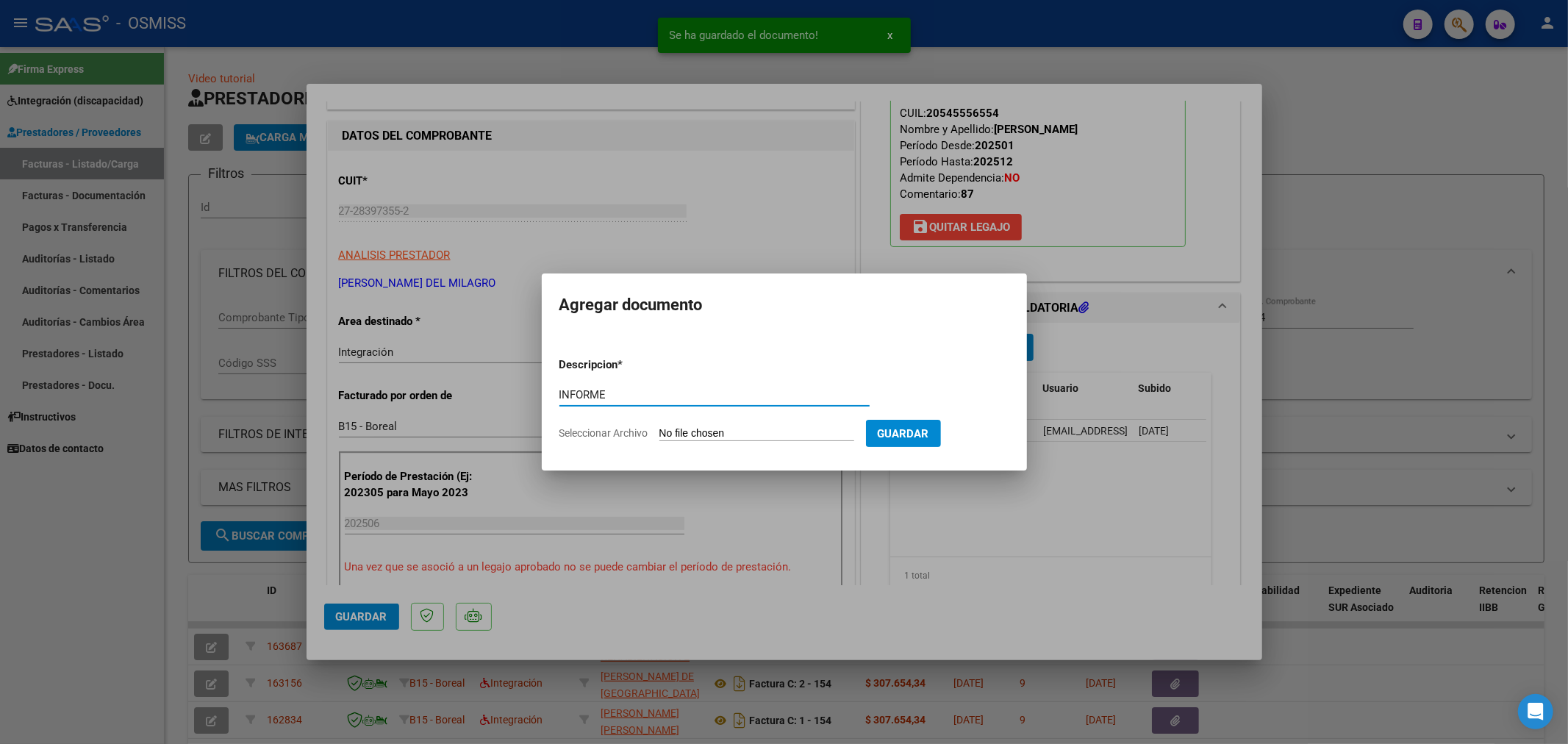
type input "INFORME"
click at [715, 427] on input "Seleccionar Archivo" at bounding box center [757, 433] width 195 height 14
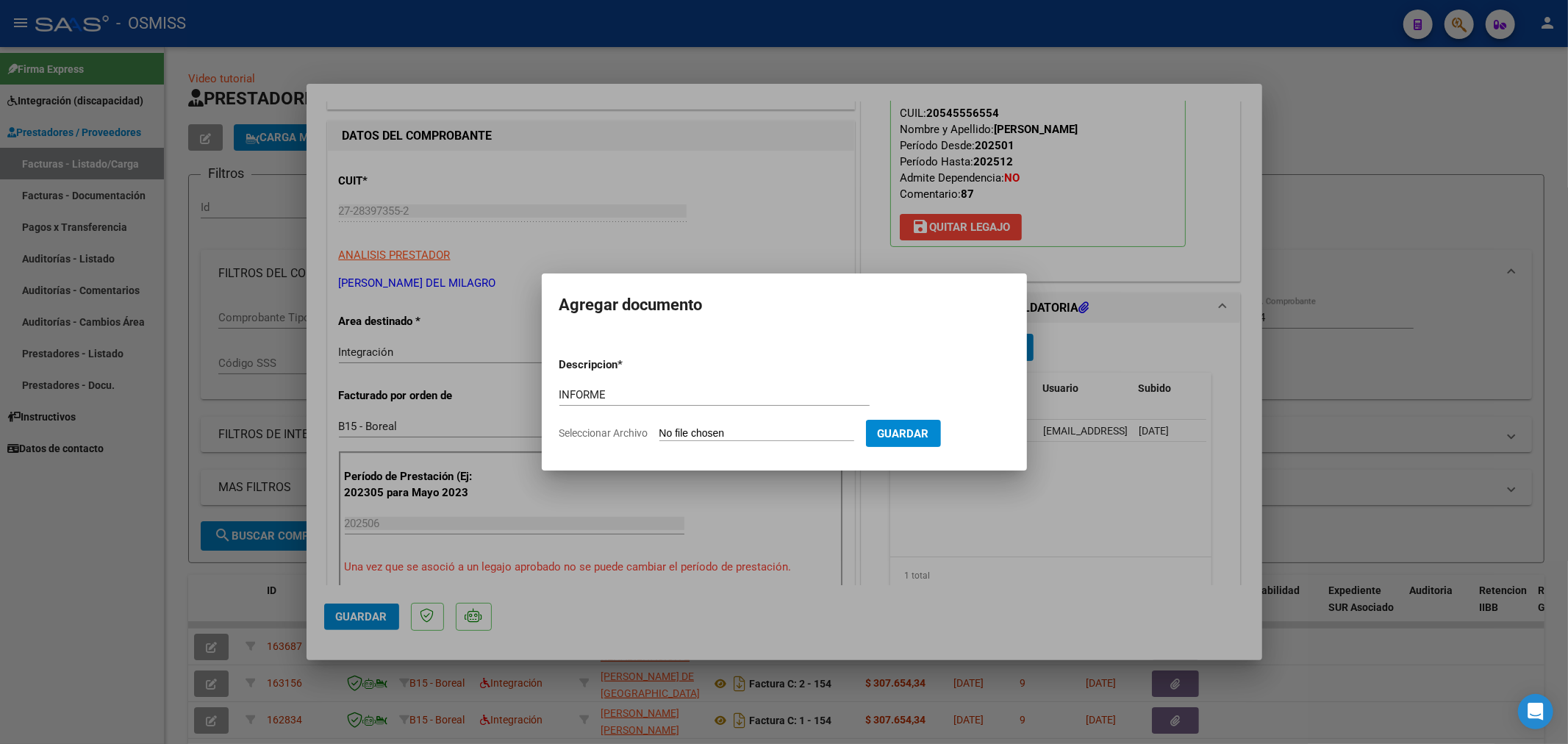
type input "C:\fakepath\144279-2-Informe_de_evolucion_semestral.pdf"
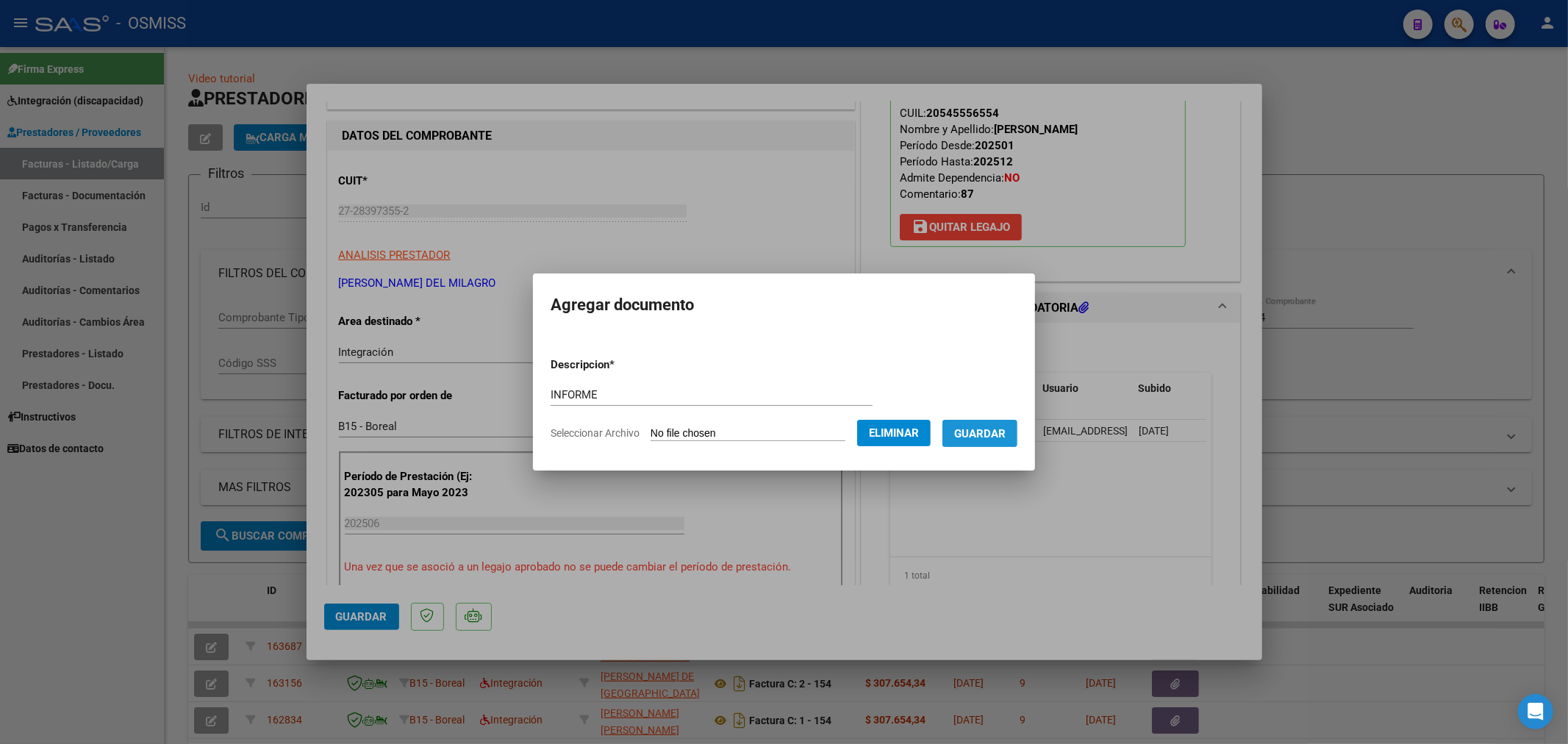
click at [992, 440] on button "Guardar" at bounding box center [980, 433] width 75 height 27
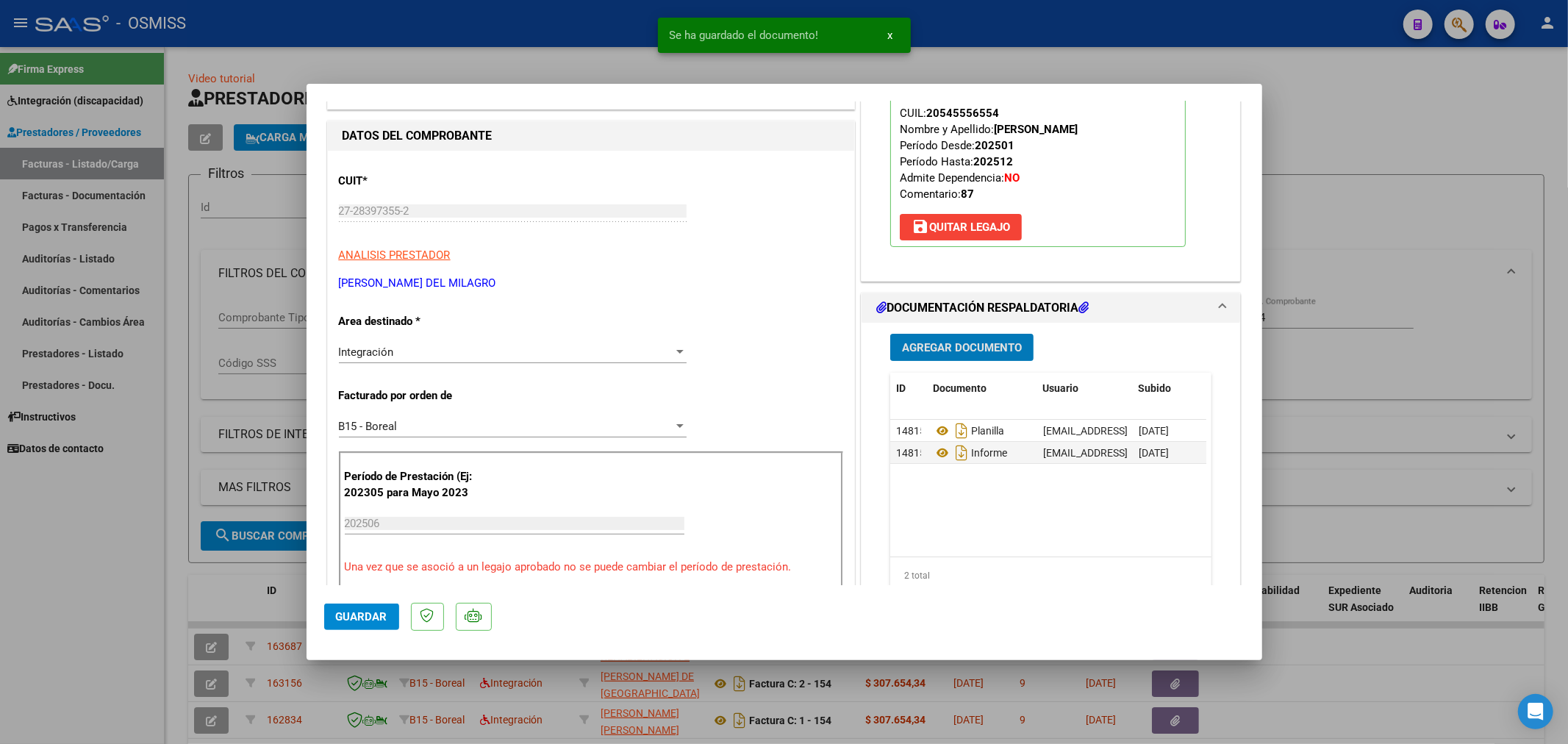
click at [371, 627] on button "Guardar" at bounding box center [362, 617] width 75 height 26
type input "$ 0,00"
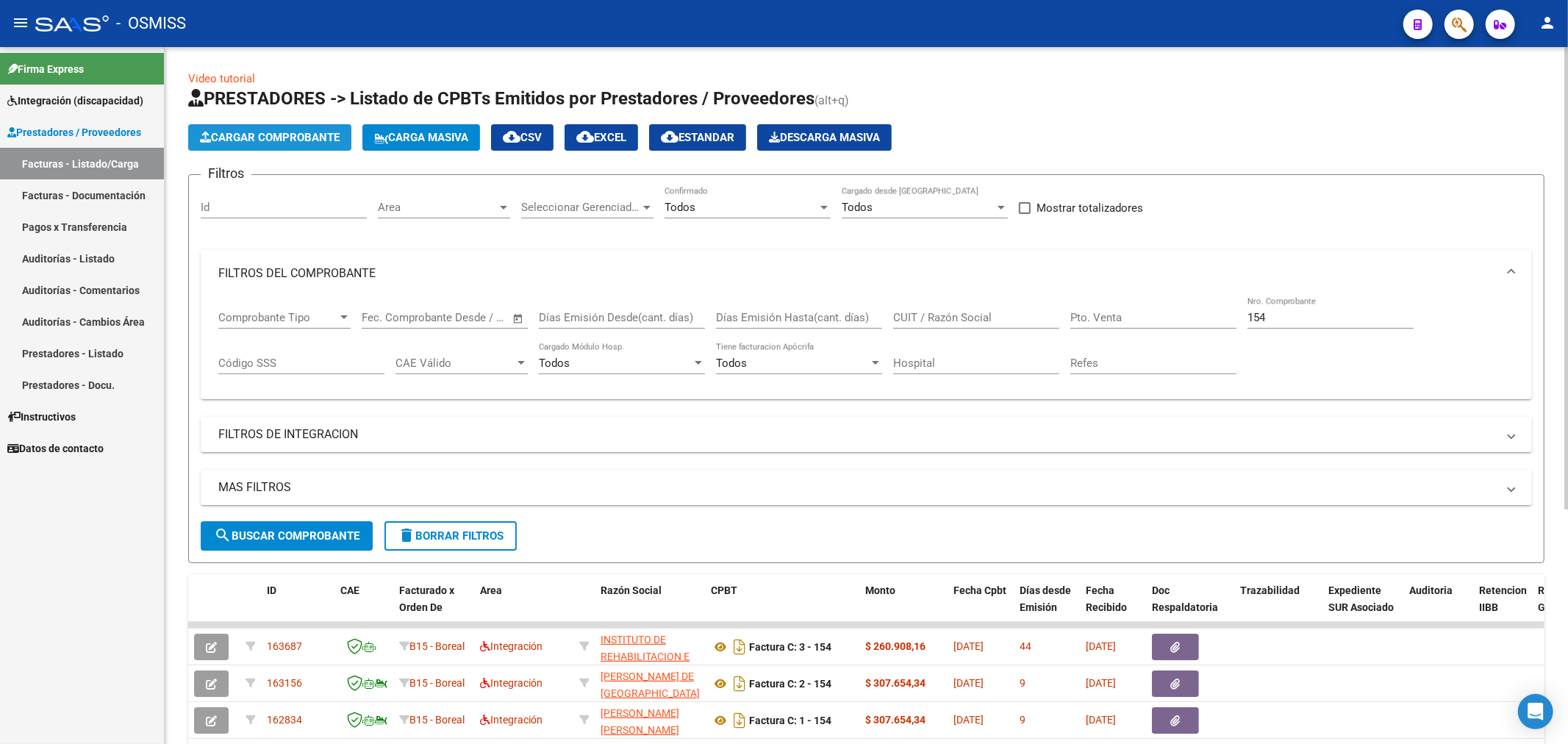
click at [339, 142] on span "Cargar Comprobante" at bounding box center [269, 138] width 140 height 13
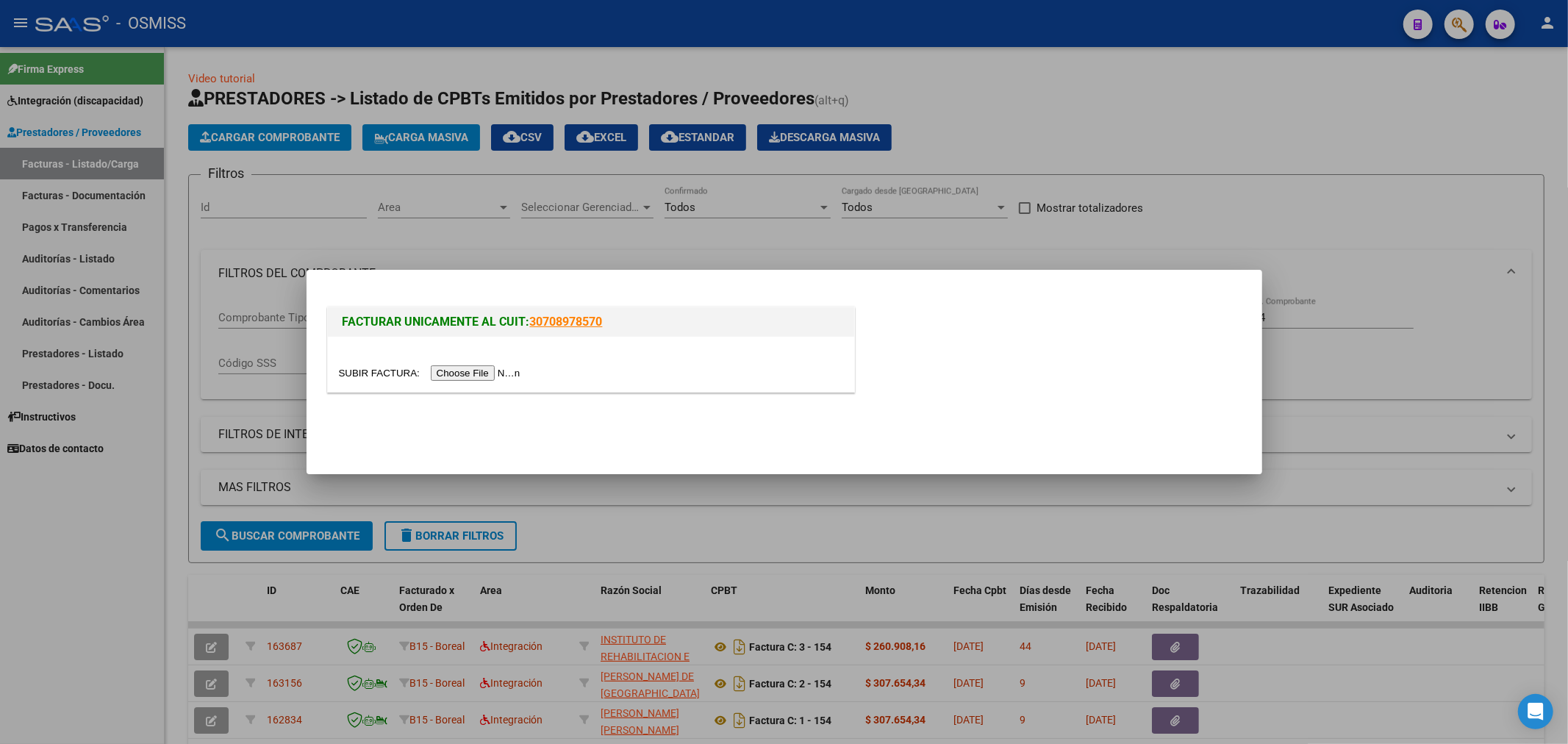
click at [467, 372] on input "file" at bounding box center [431, 373] width 186 height 15
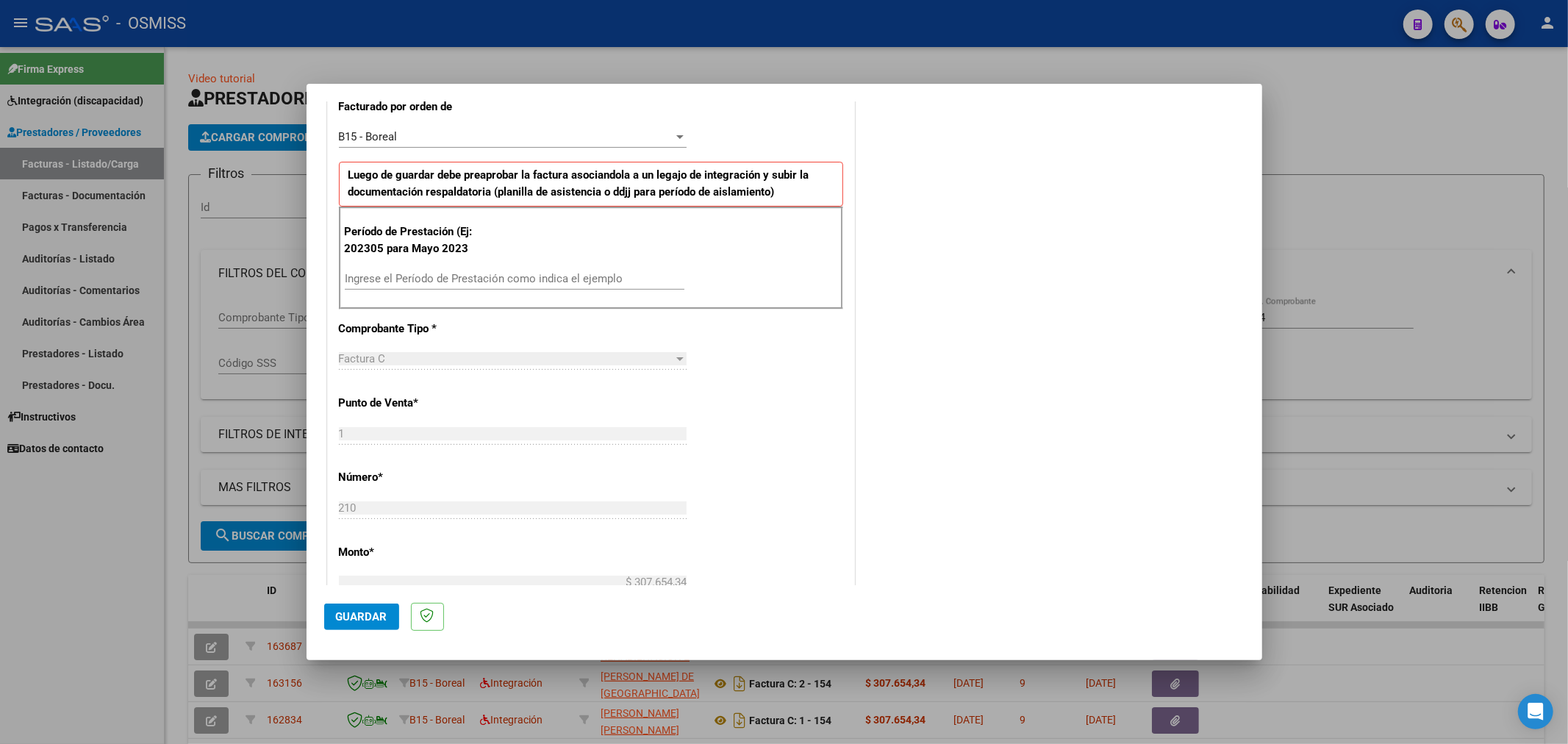
scroll to position [394, 0]
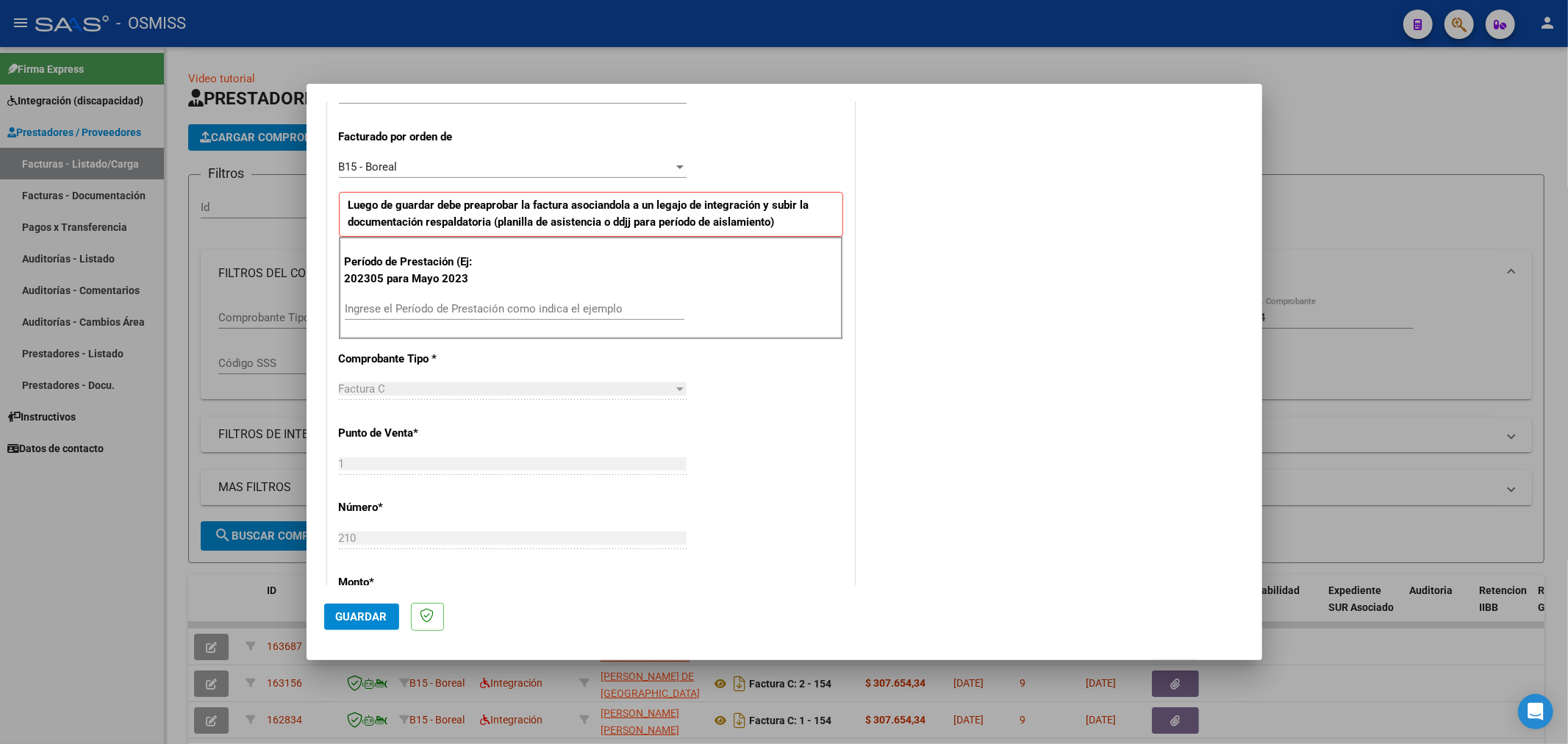
click at [474, 304] on input "Ingrese el Período de Prestación como indica el ejemplo" at bounding box center [515, 309] width 339 height 13
type input "202506"
click at [386, 619] on button "Guardar" at bounding box center [362, 617] width 75 height 26
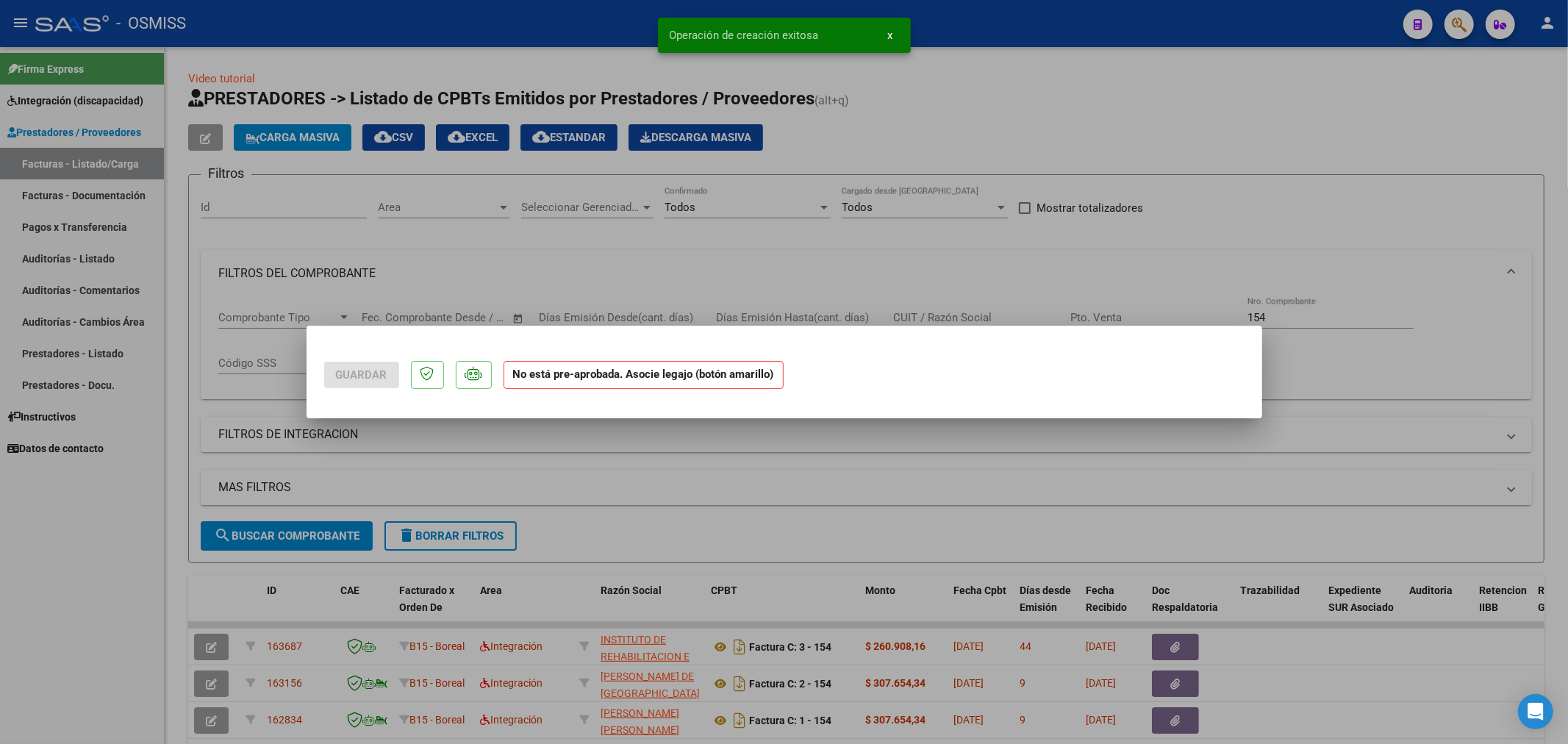
scroll to position [0, 0]
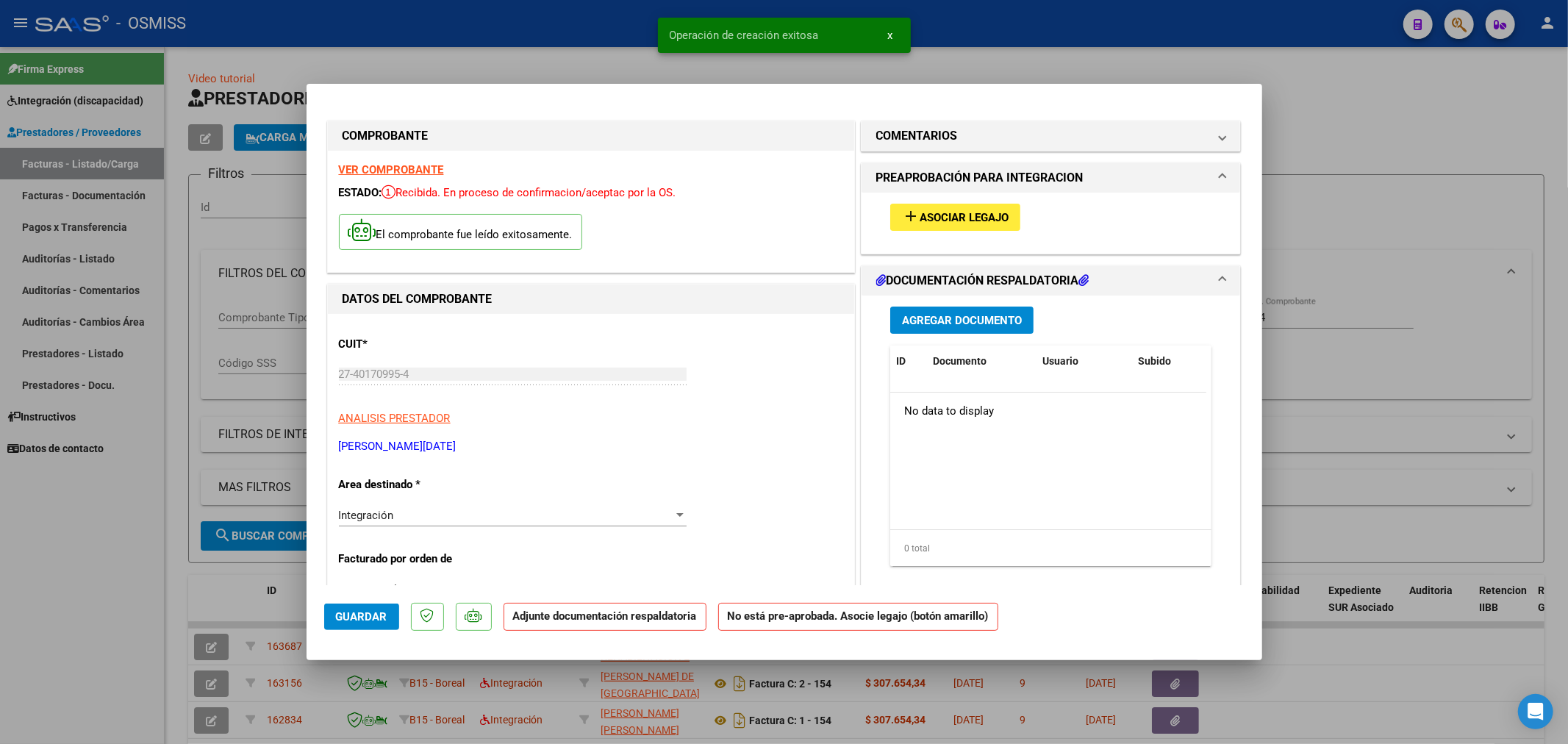
click at [965, 213] on span "Asociar Legajo" at bounding box center [964, 218] width 89 height 13
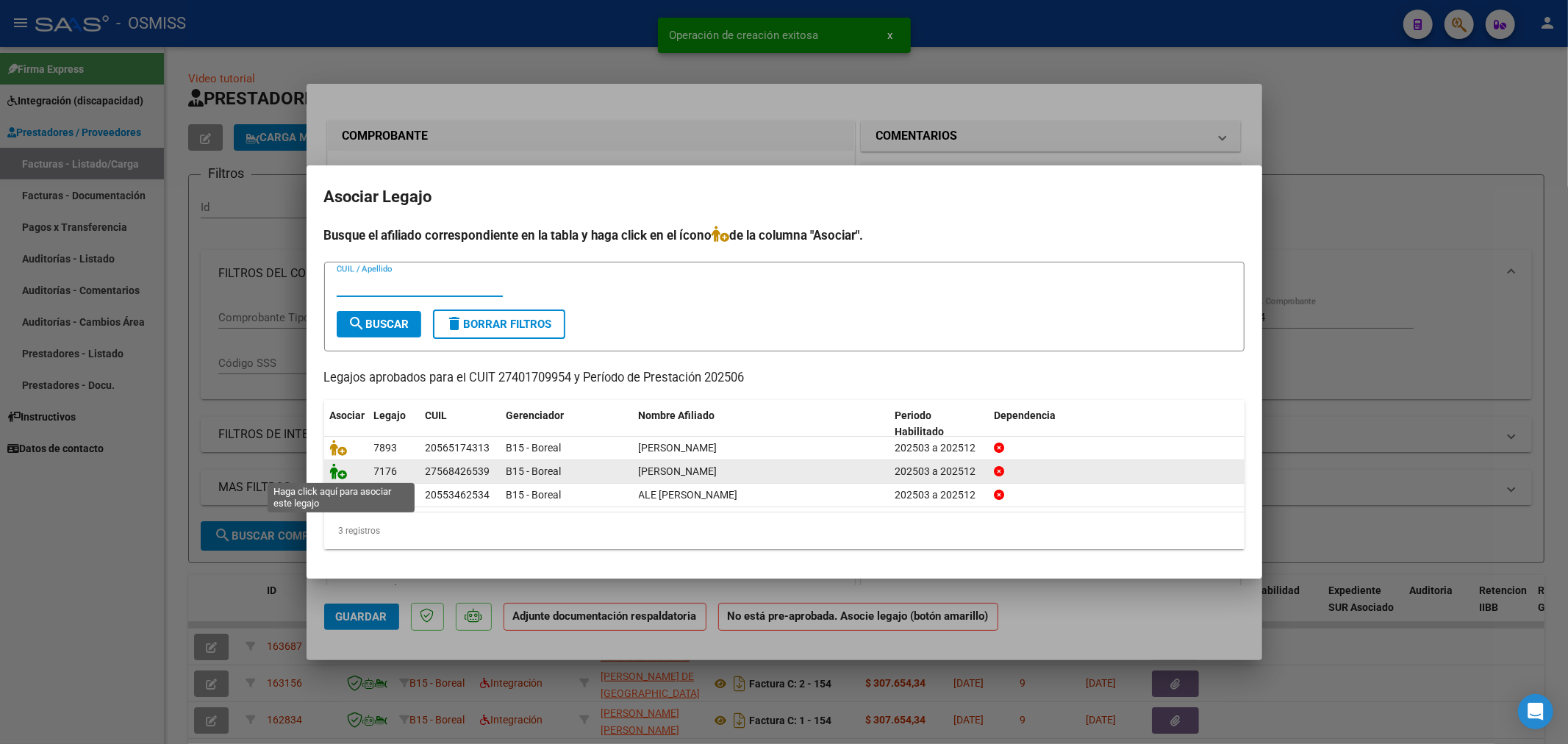
click at [339, 468] on icon at bounding box center [339, 471] width 18 height 16
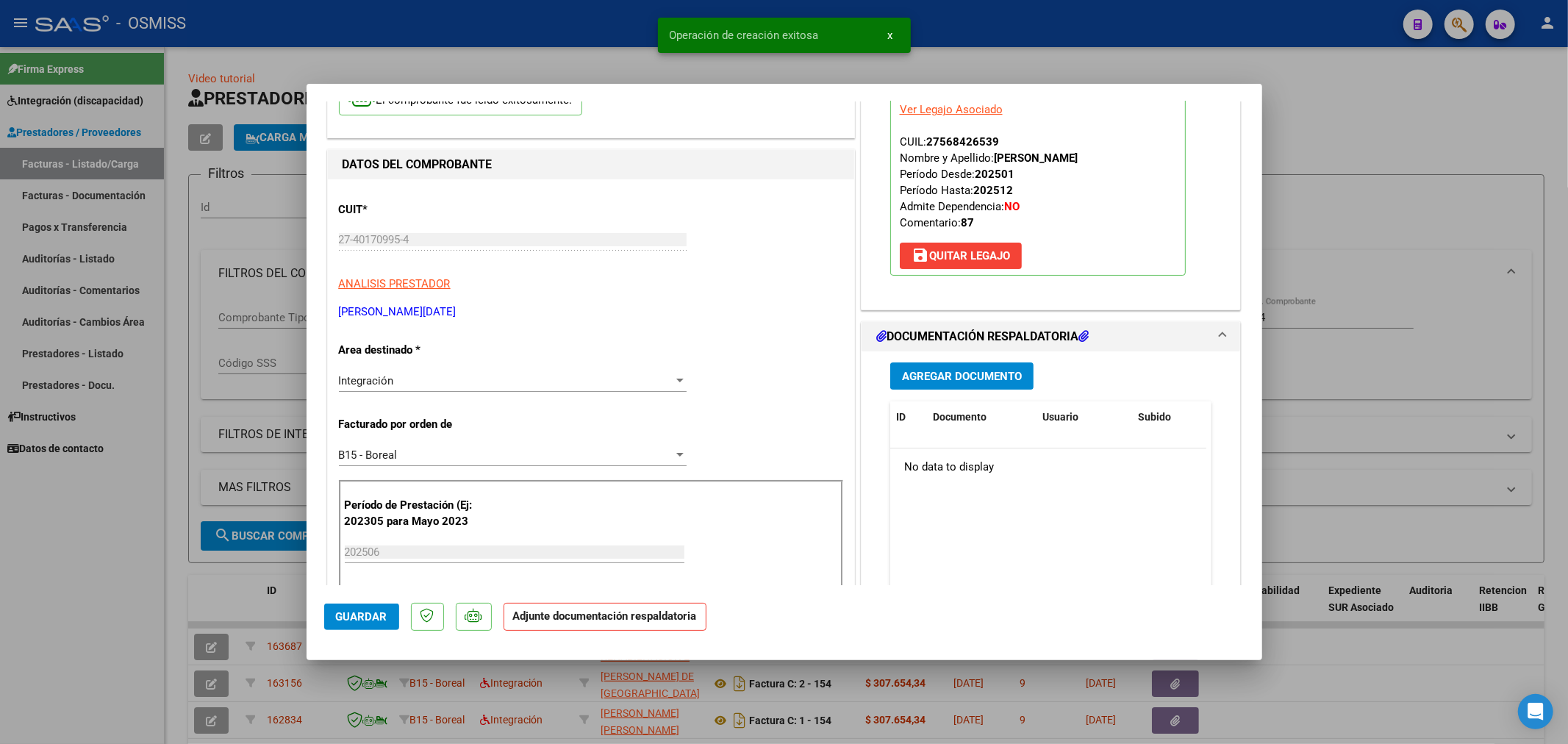
scroll to position [163, 0]
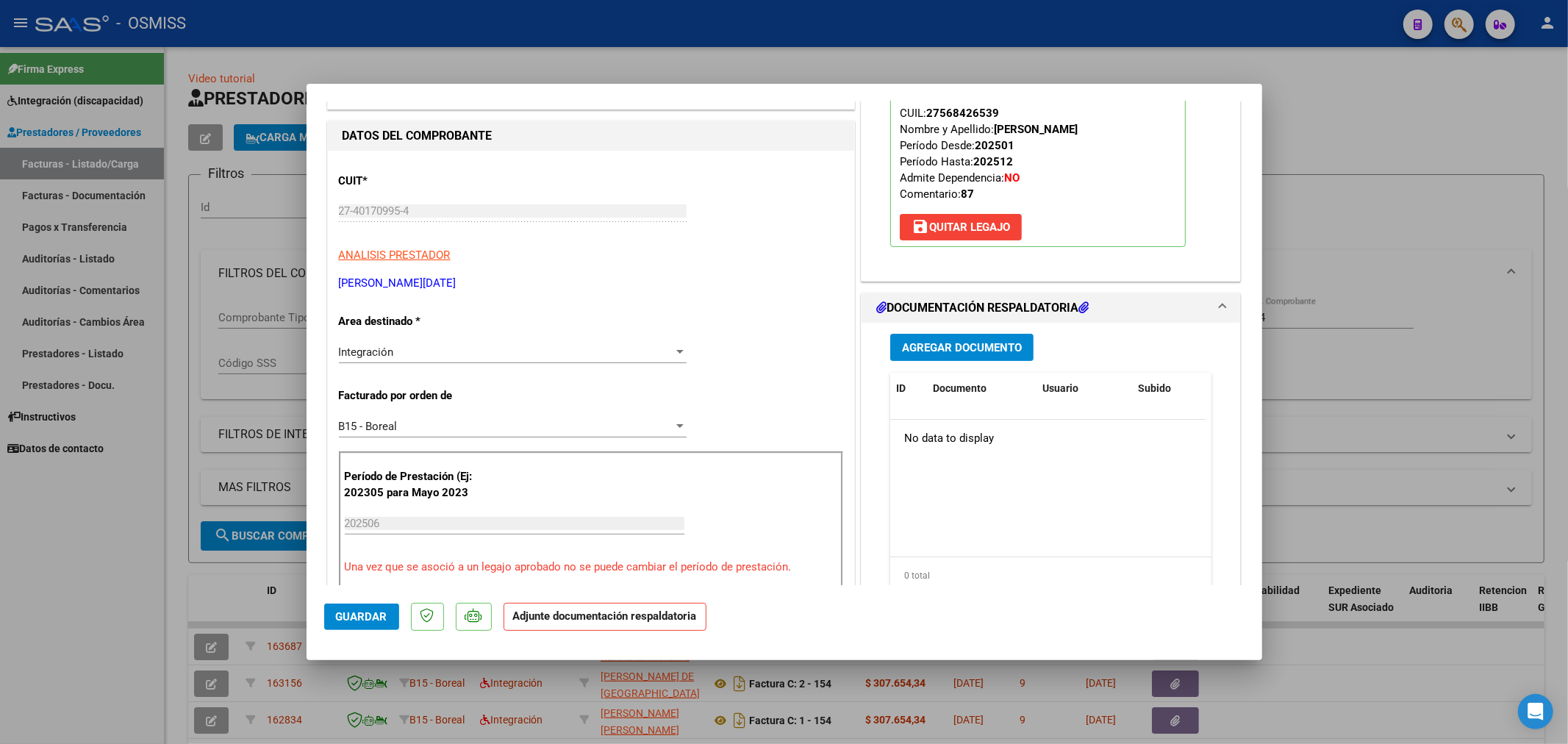
click at [921, 356] on button "Agregar Documento" at bounding box center [961, 347] width 143 height 27
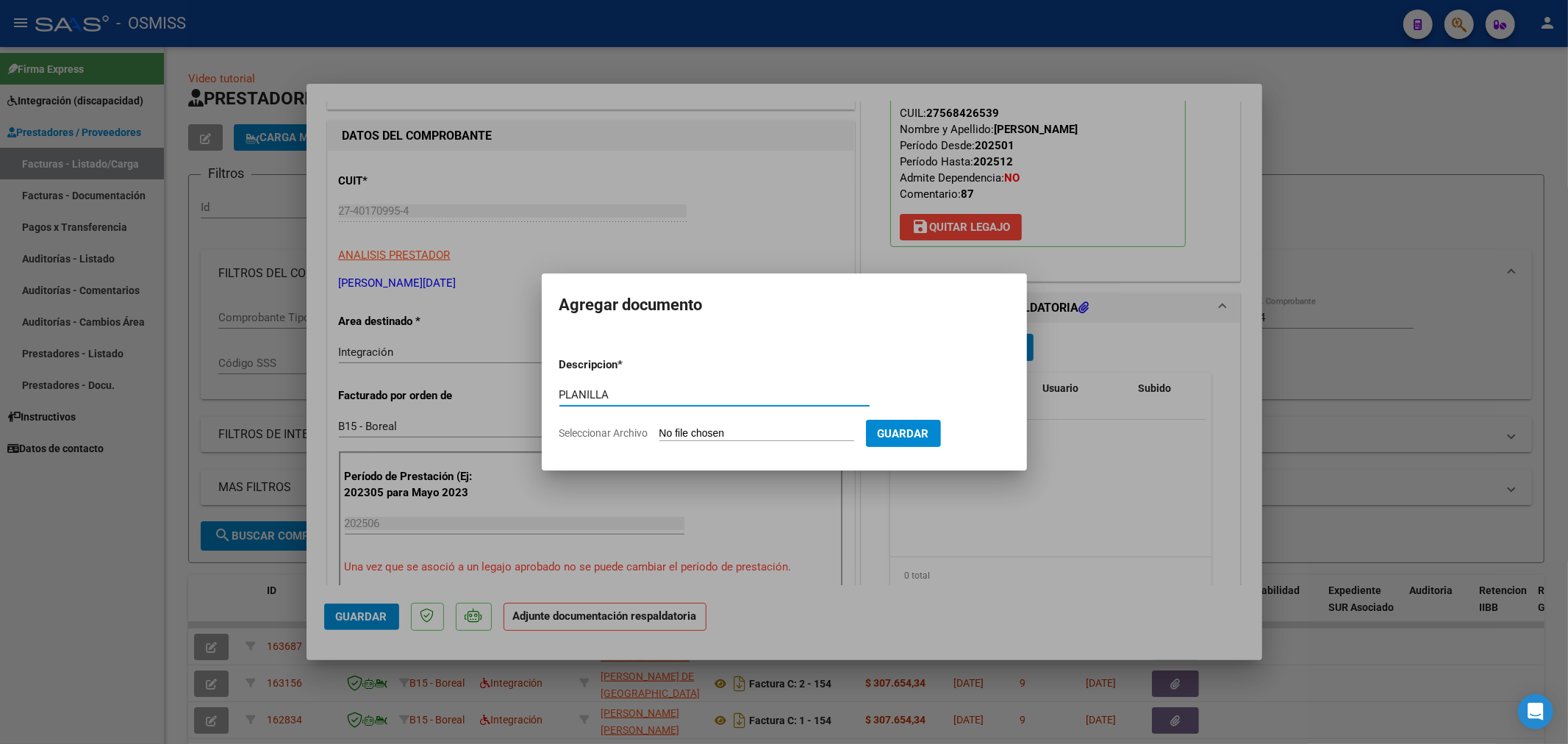
type input "PLANILLA"
click at [746, 434] on input "Seleccionar Archivo" at bounding box center [757, 433] width 195 height 14
type input "C:\fakepath\144466-2-Planilla_de_Asistencia.pdf"
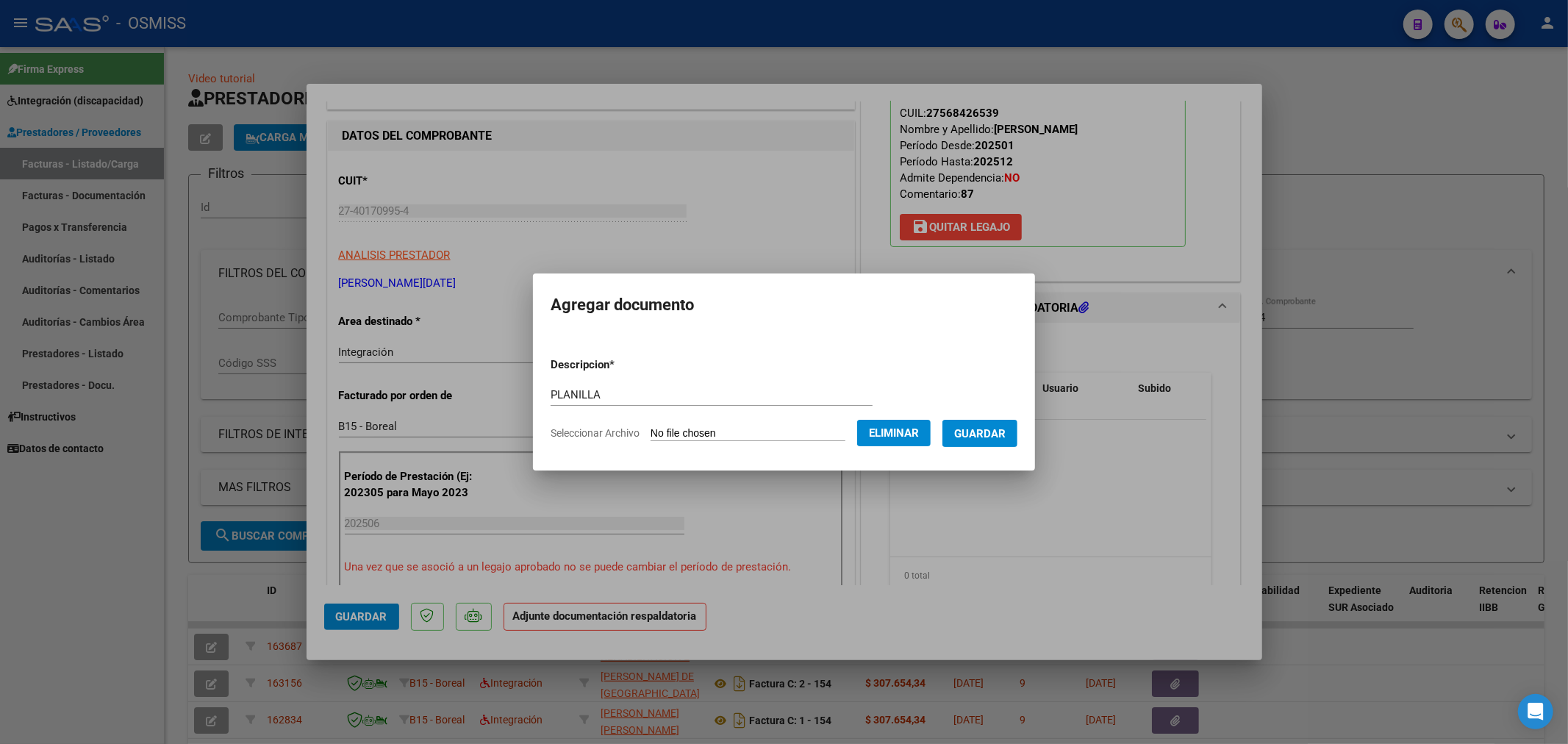
click at [983, 428] on span "Guardar" at bounding box center [980, 433] width 52 height 13
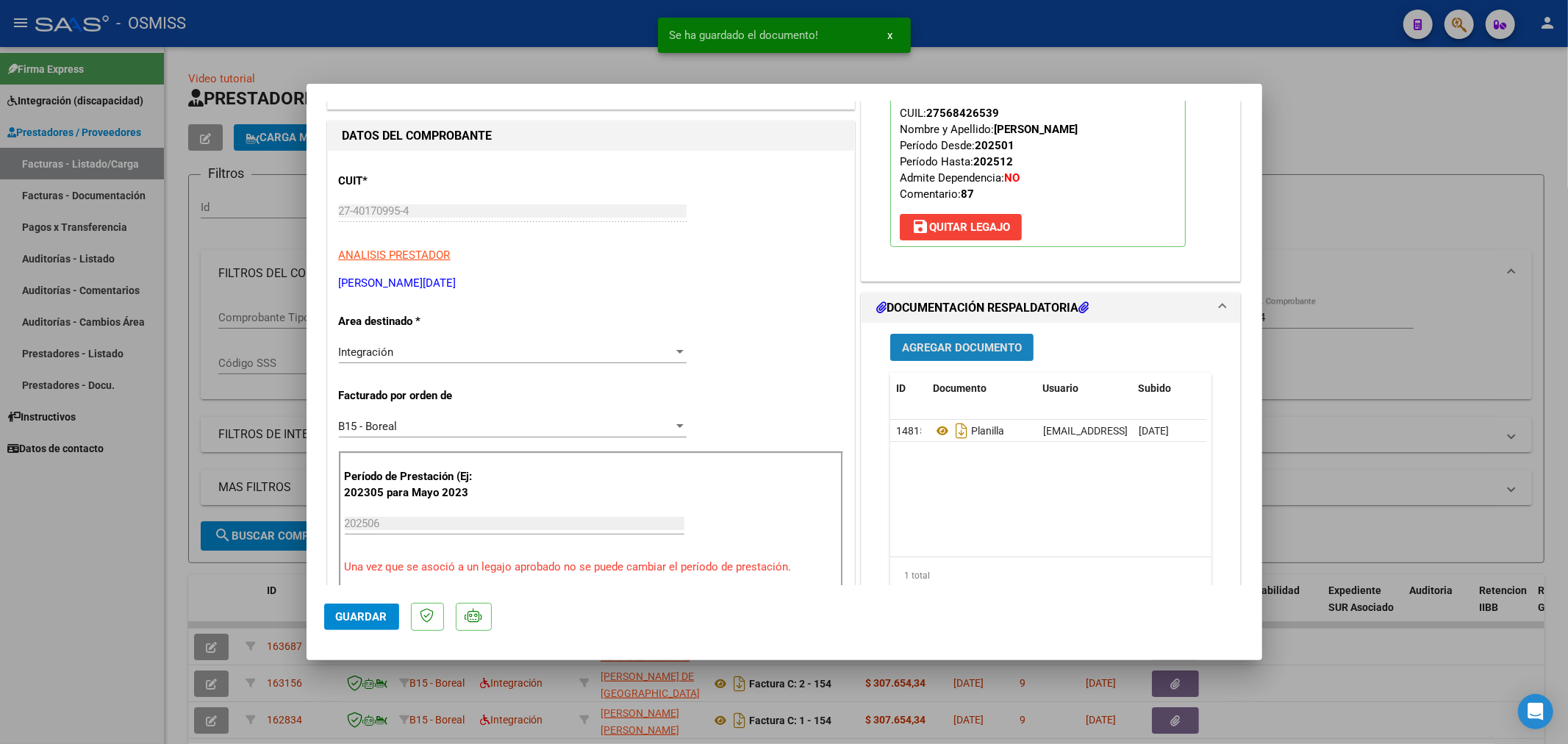
click at [975, 345] on span "Agregar Documento" at bounding box center [962, 348] width 120 height 13
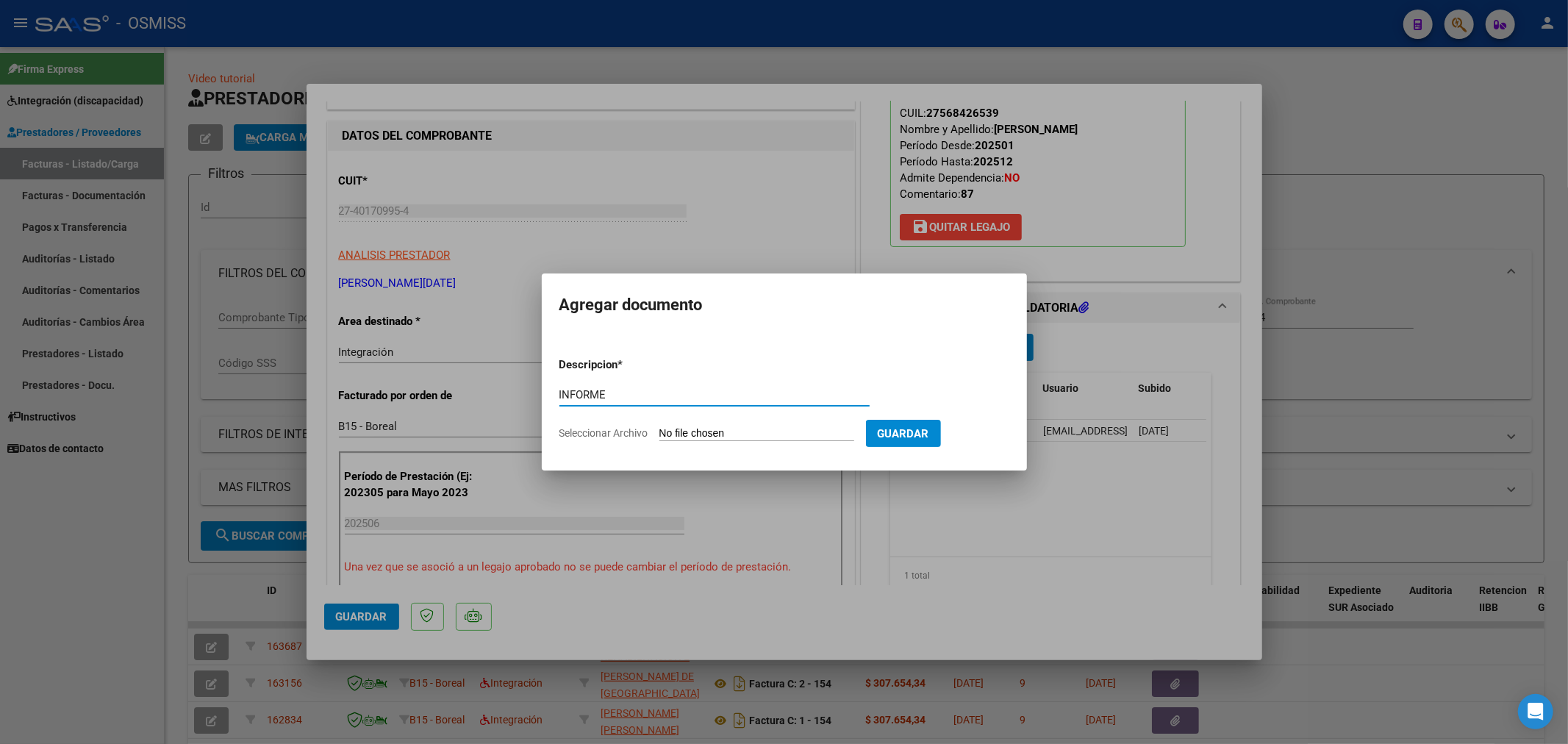
type input "INFORME"
click at [733, 433] on input "Seleccionar Archivo" at bounding box center [757, 433] width 195 height 14
type input "C:\fakepath\144466-6-Informe_de_evolucion_semestral..pdf"
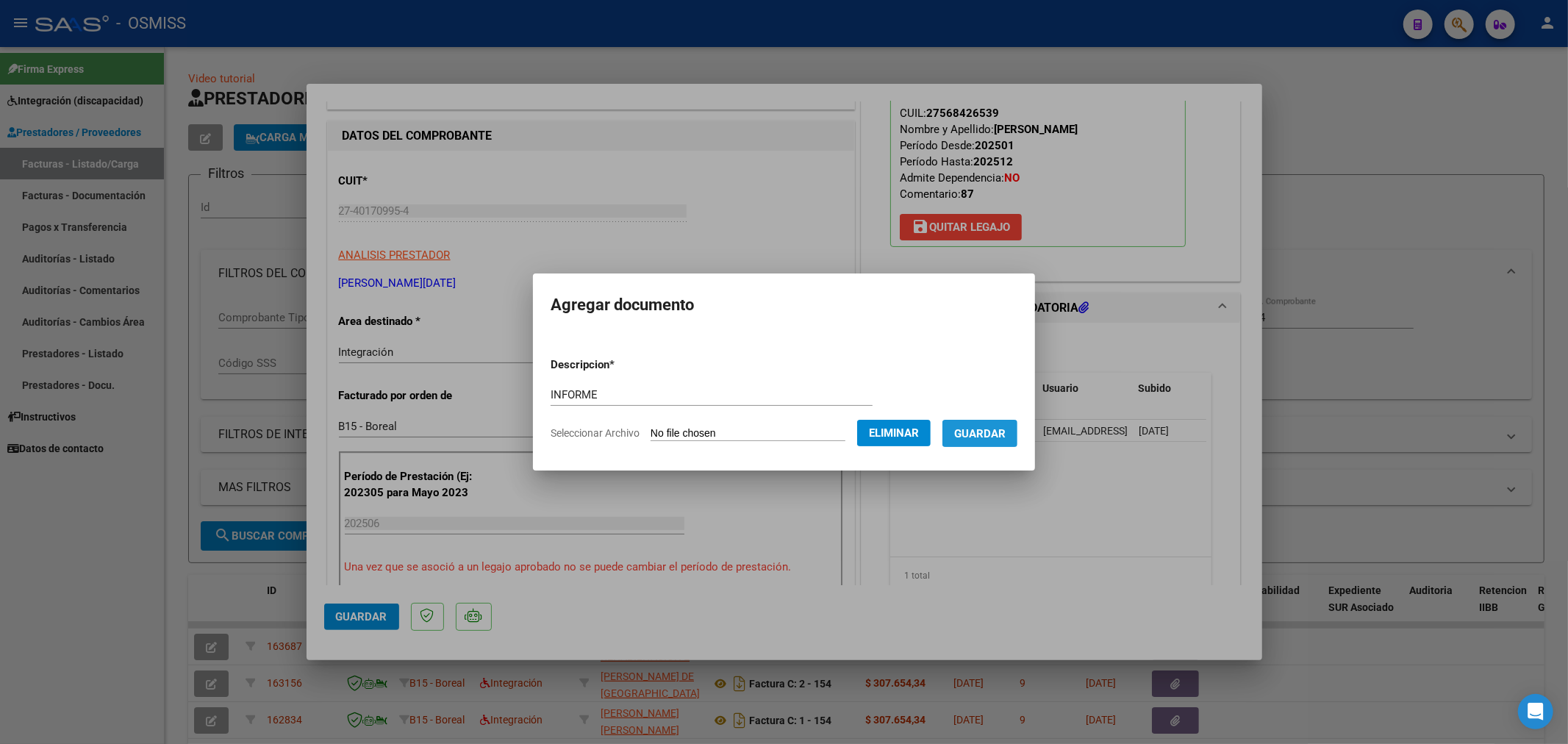
click at [972, 435] on span "Guardar" at bounding box center [980, 433] width 52 height 13
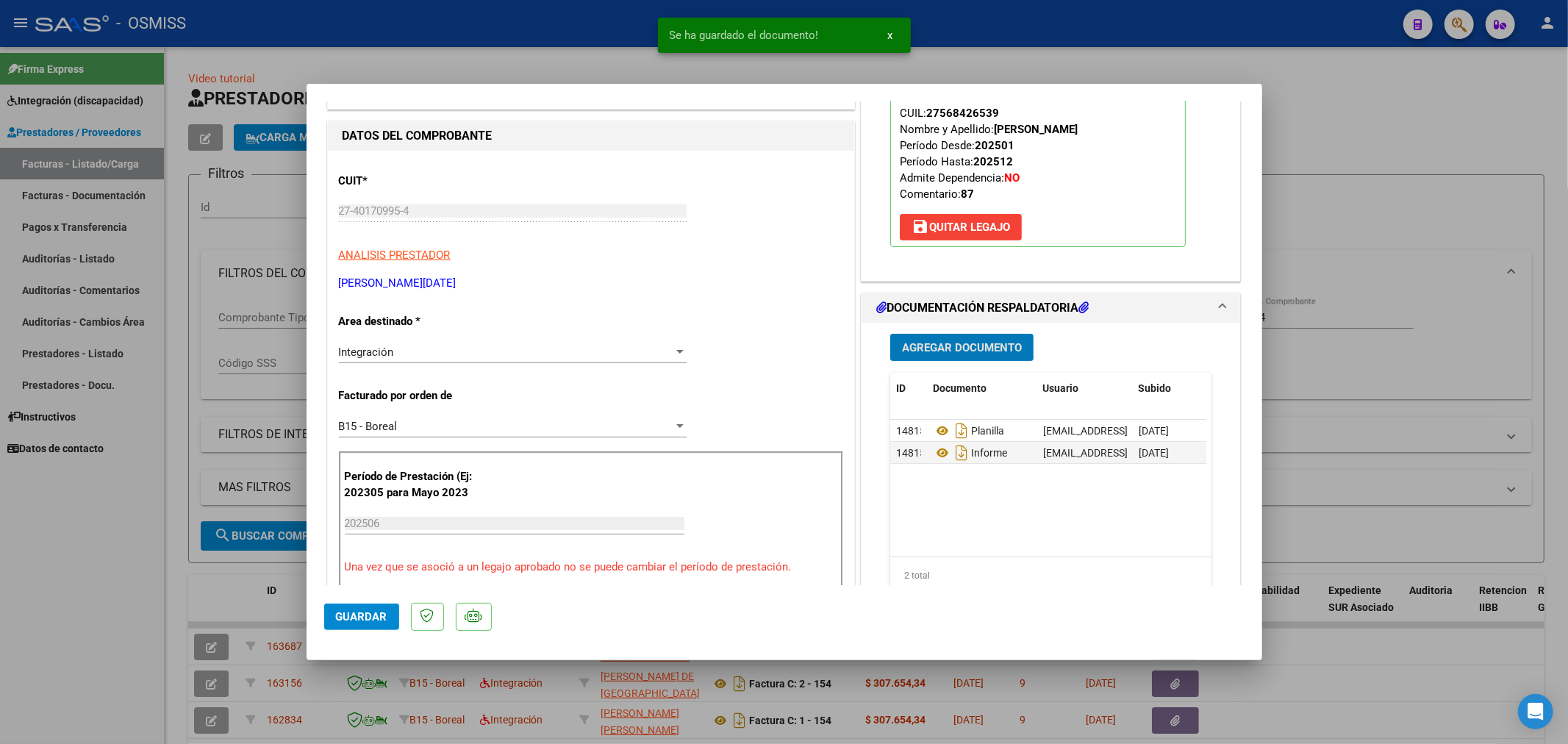
click at [366, 624] on button "Guardar" at bounding box center [362, 617] width 75 height 26
type input "$ 0,00"
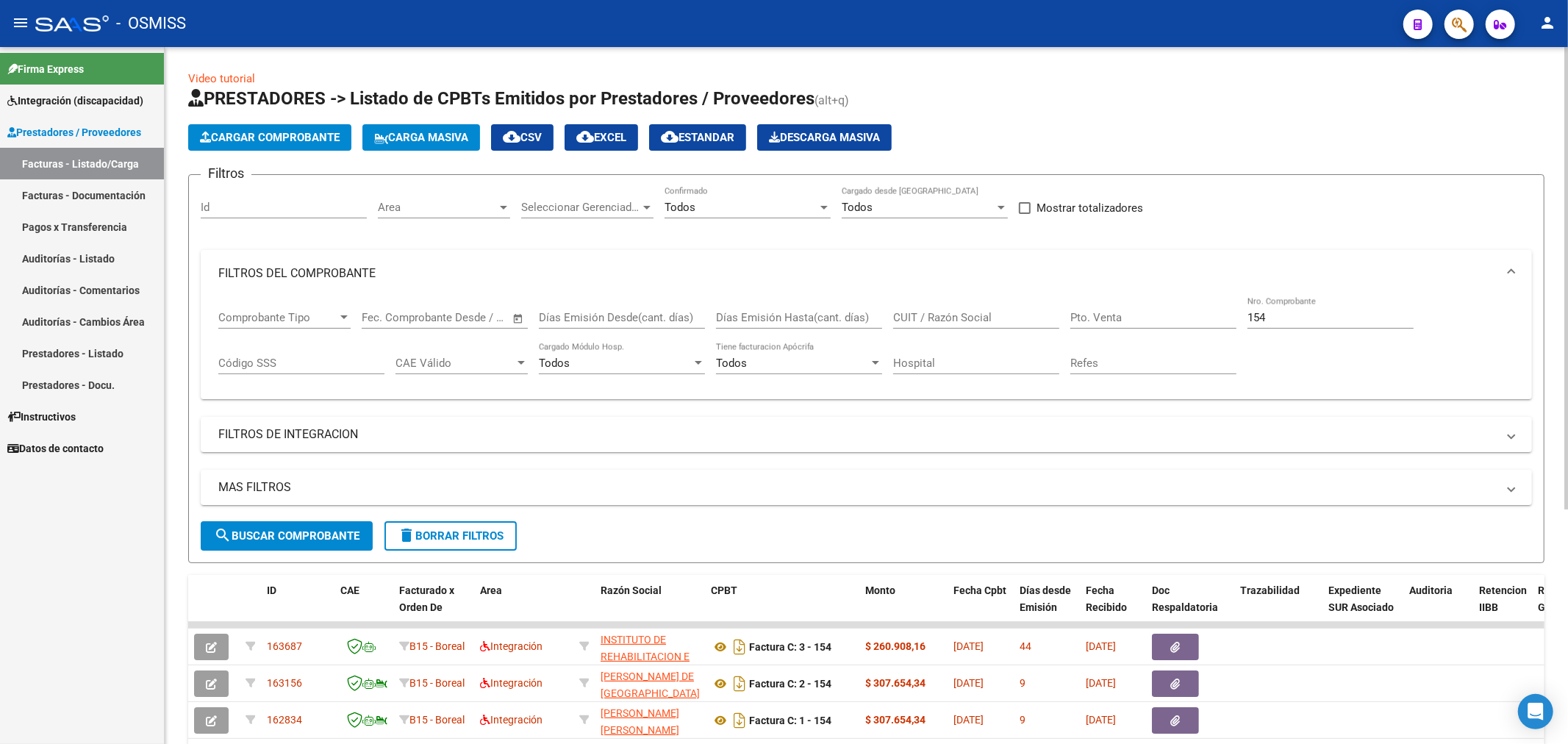
click at [216, 131] on span "Cargar Comprobante" at bounding box center [269, 138] width 140 height 13
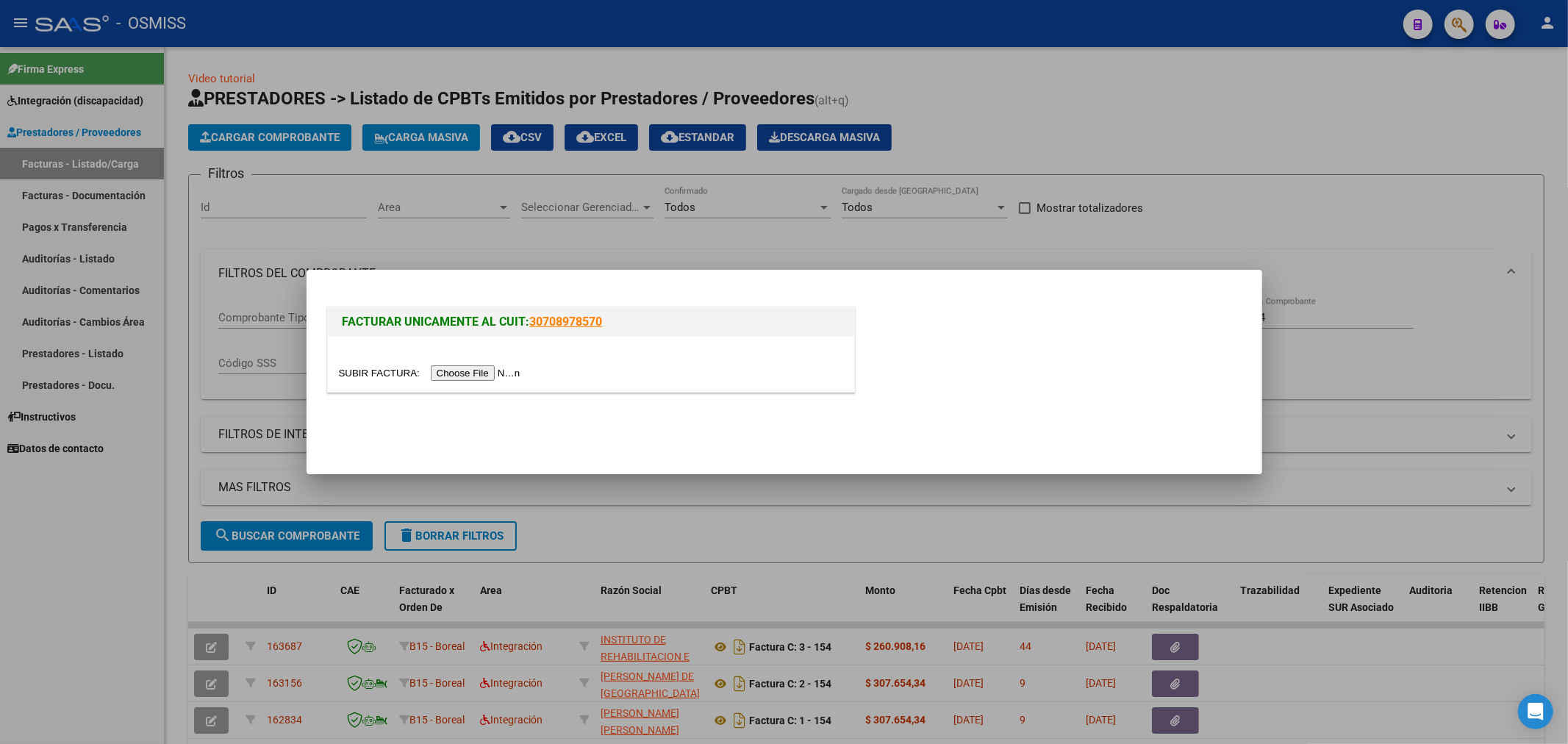
click at [468, 369] on input "file" at bounding box center [431, 373] width 186 height 15
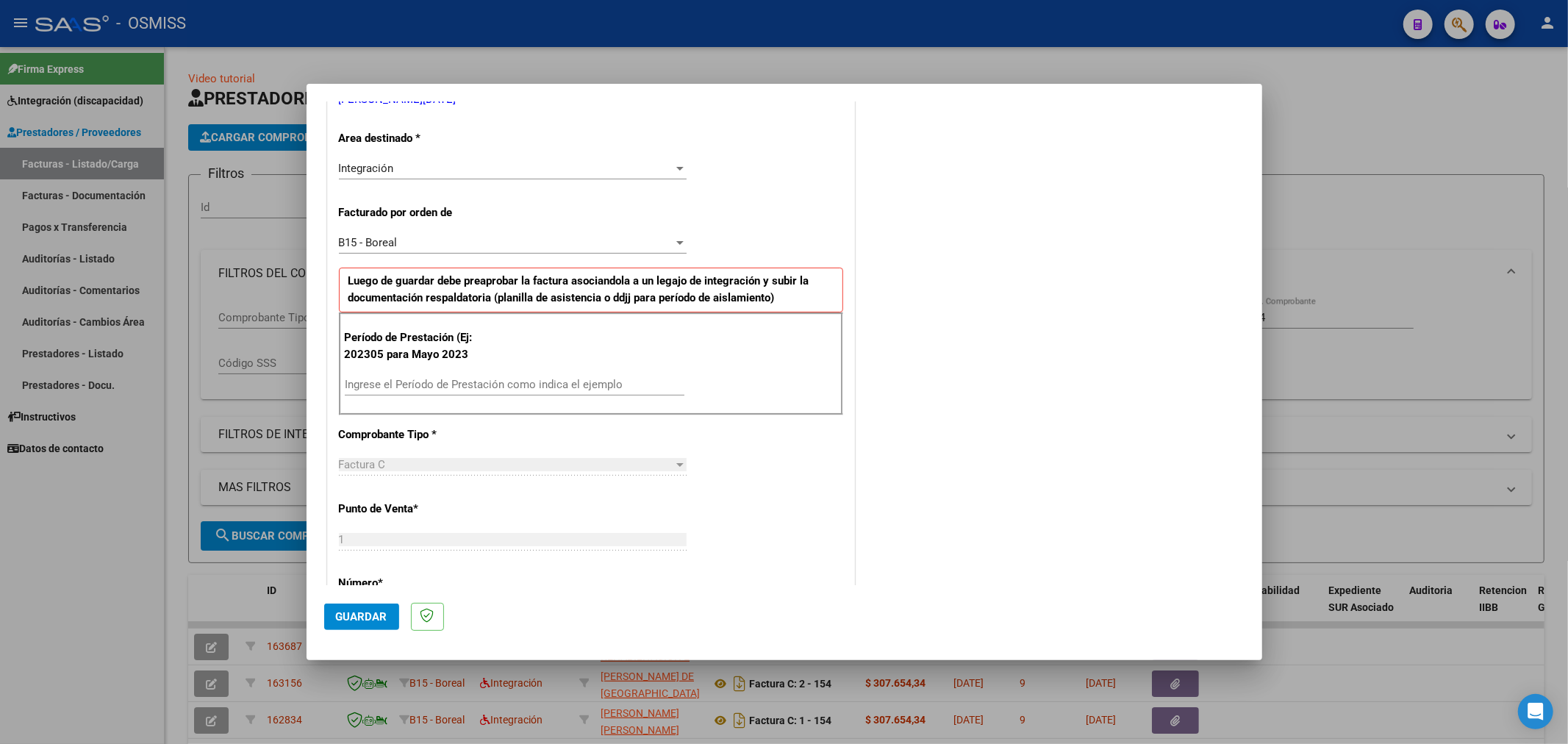
scroll to position [326, 0]
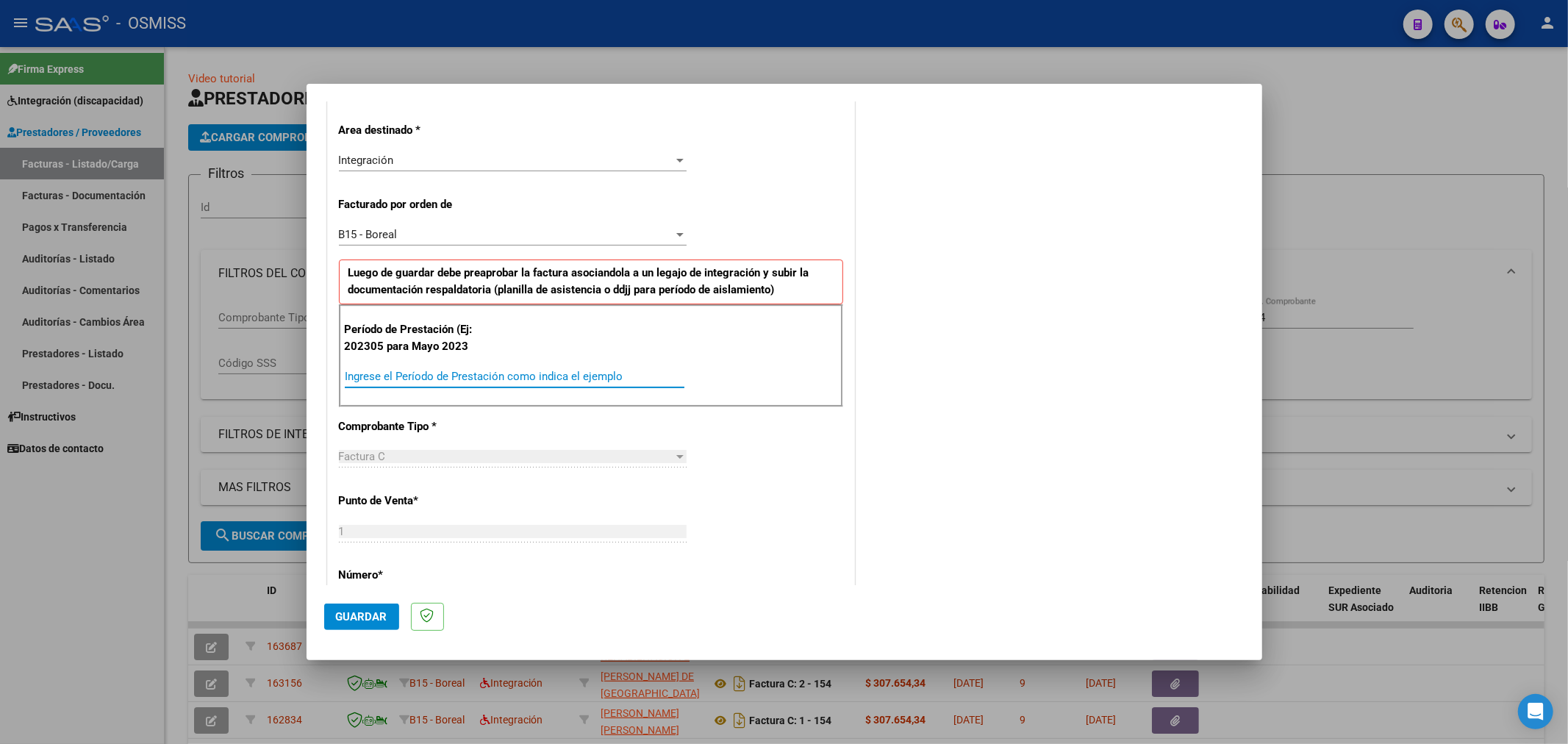
click at [438, 372] on input "Ingrese el Período de Prestación como indica el ejemplo" at bounding box center [515, 376] width 339 height 13
type input "202506"
click at [339, 625] on button "Guardar" at bounding box center [362, 617] width 75 height 26
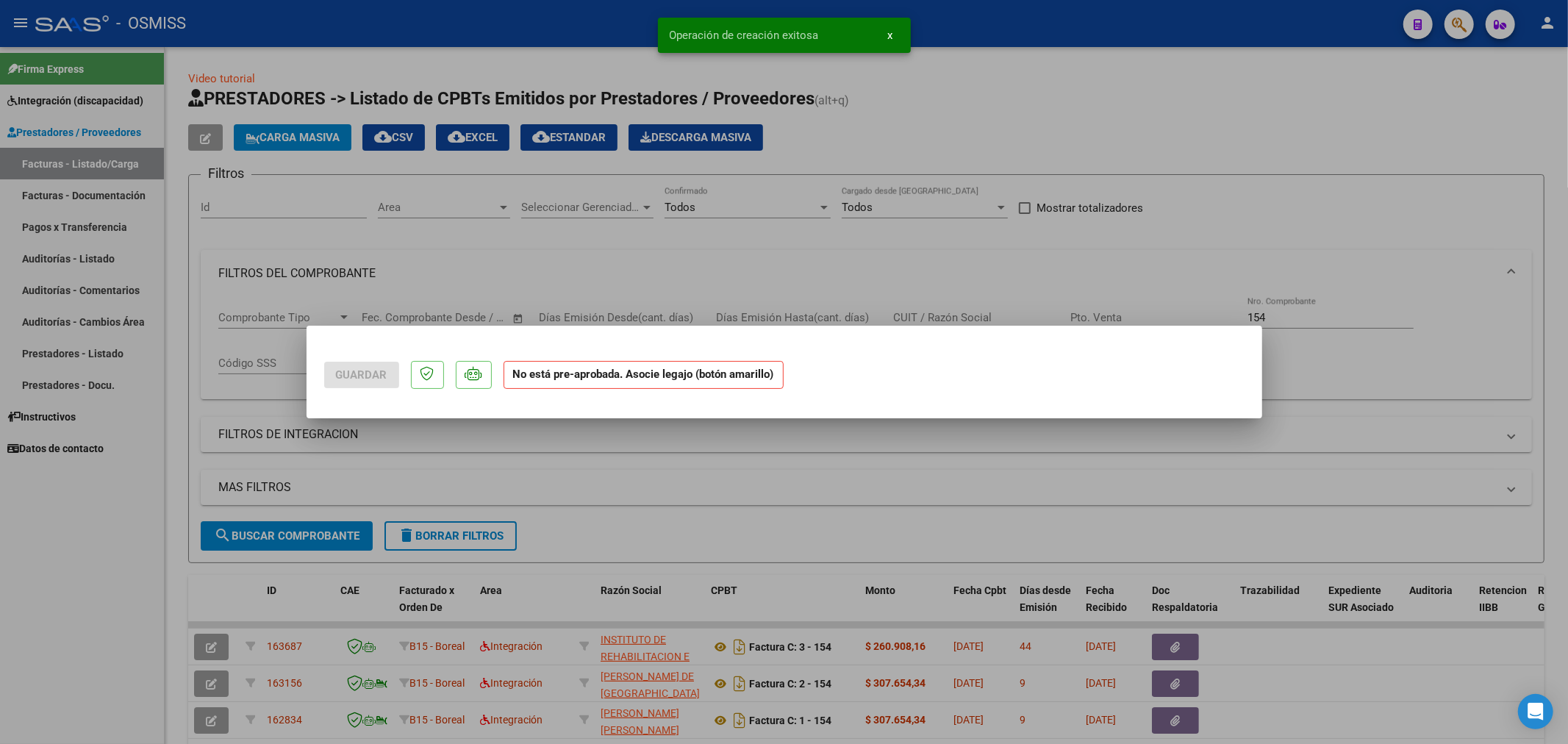
scroll to position [0, 0]
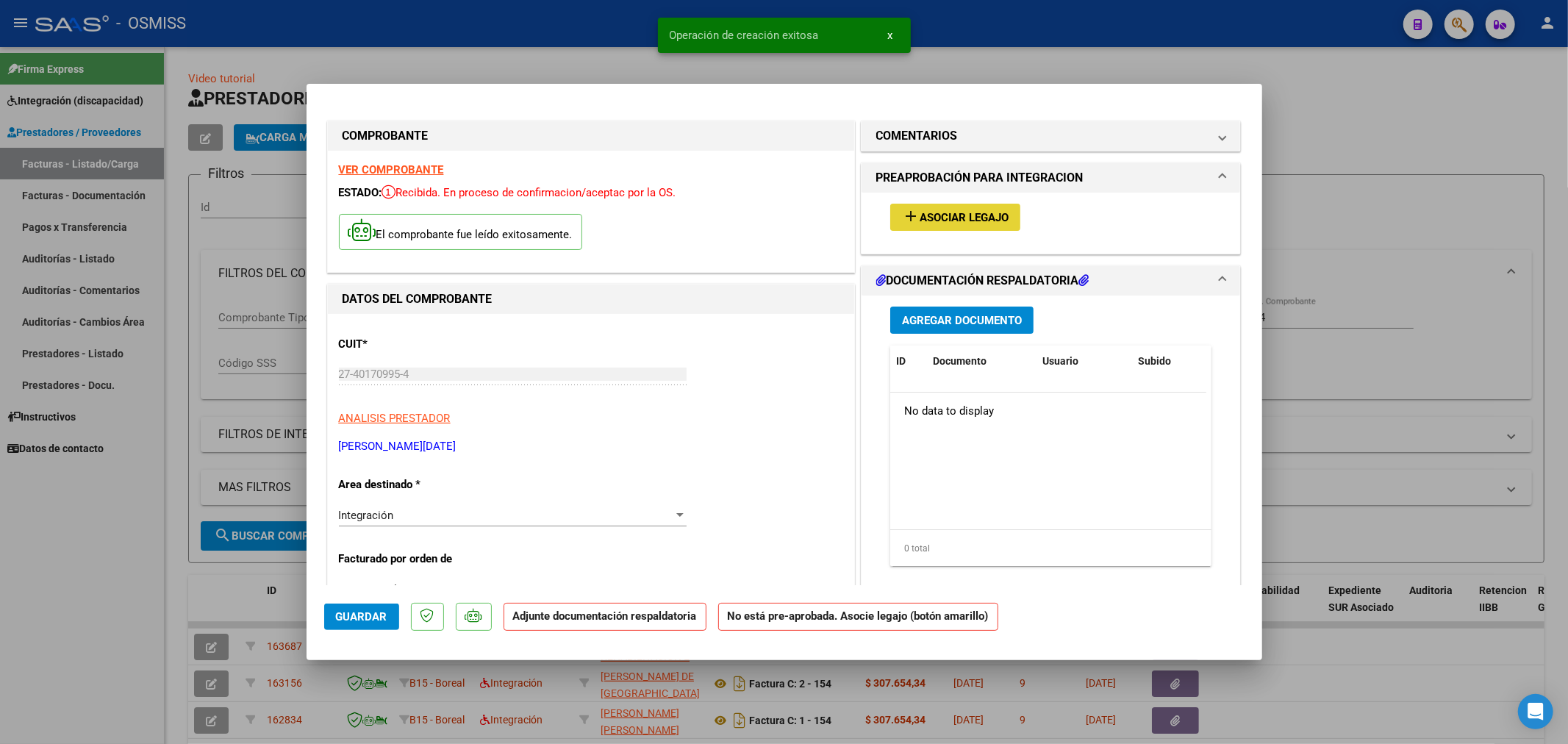
click at [920, 212] on span "Asociar Legajo" at bounding box center [964, 218] width 89 height 13
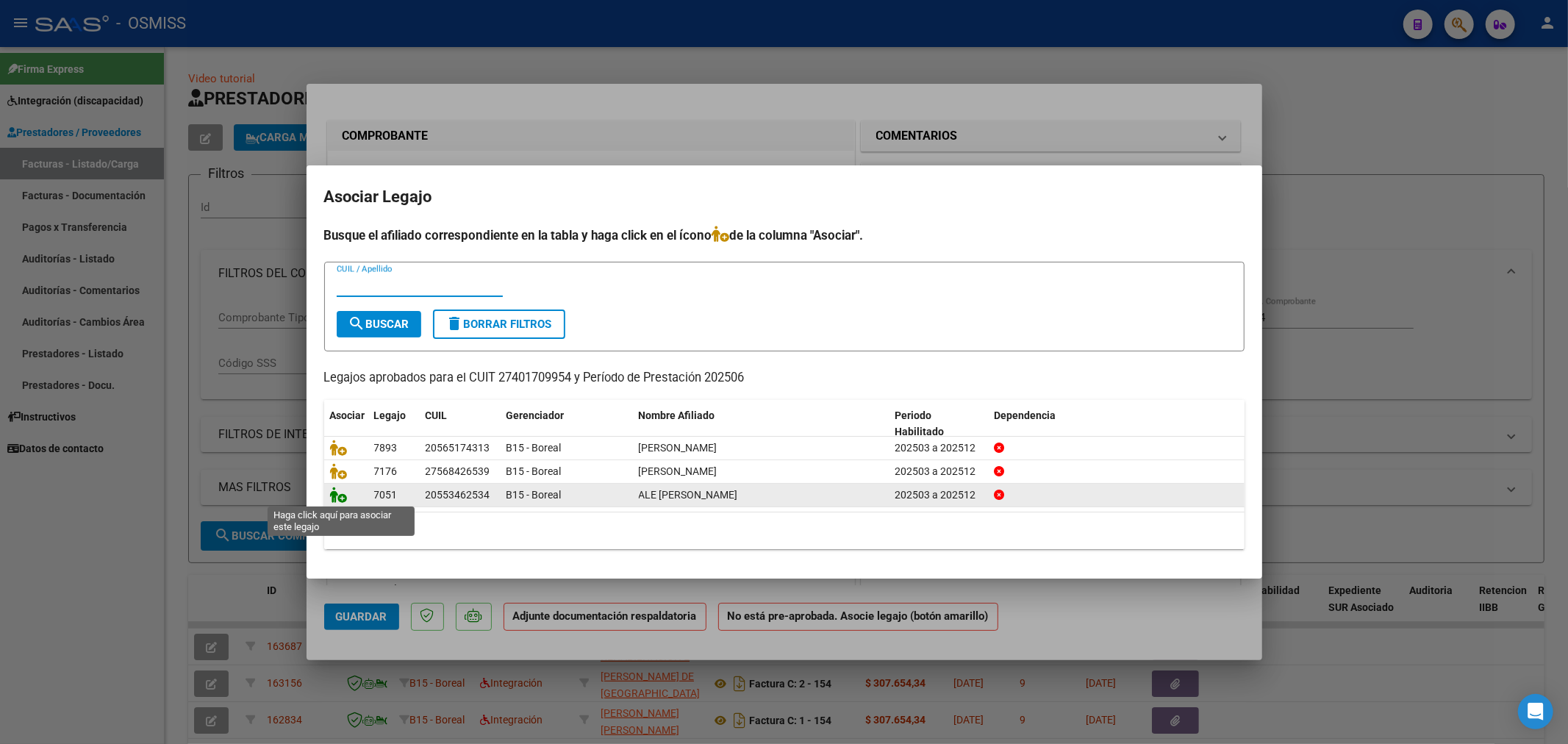
click at [337, 495] on icon at bounding box center [339, 494] width 18 height 16
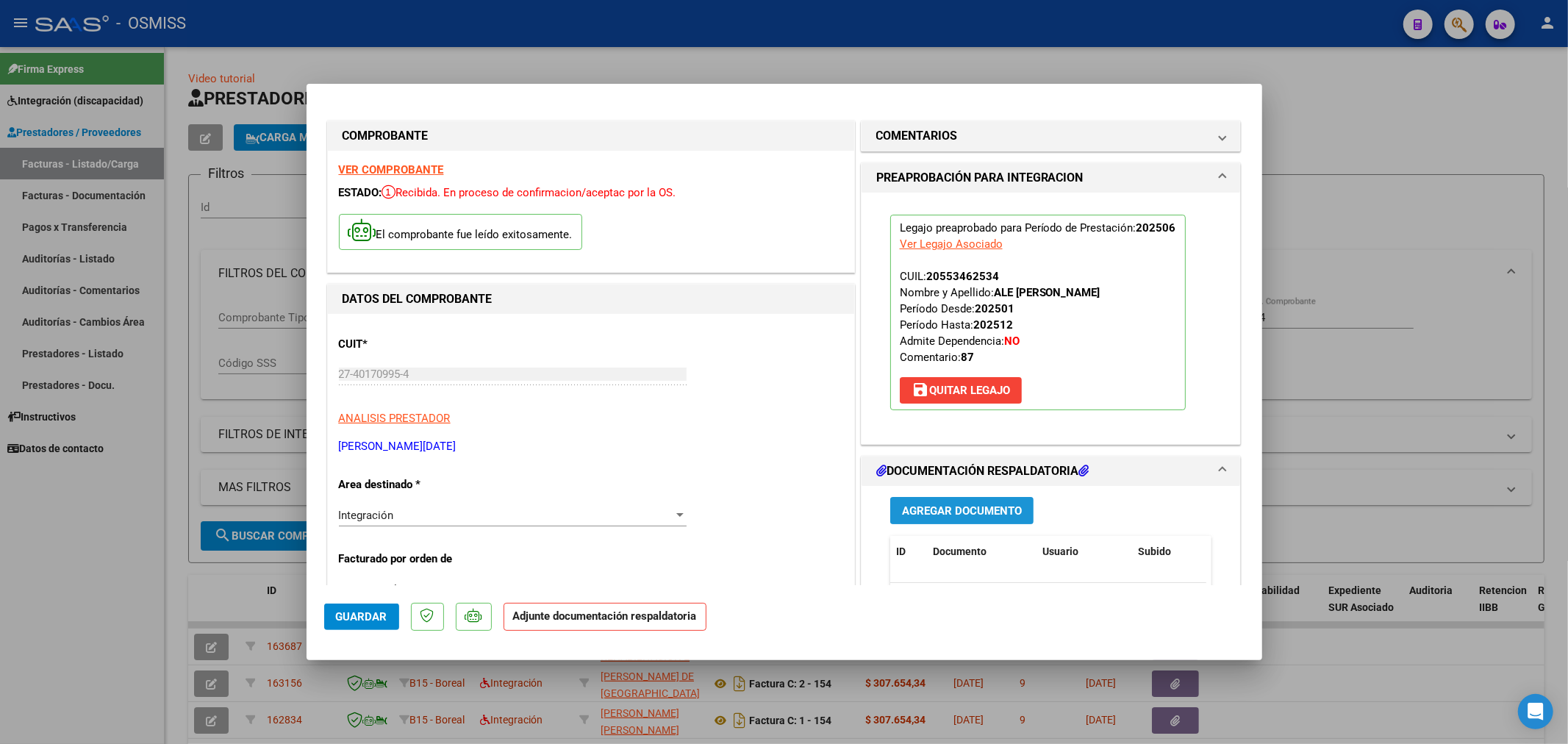
click at [960, 511] on span "Agregar Documento" at bounding box center [962, 511] width 120 height 13
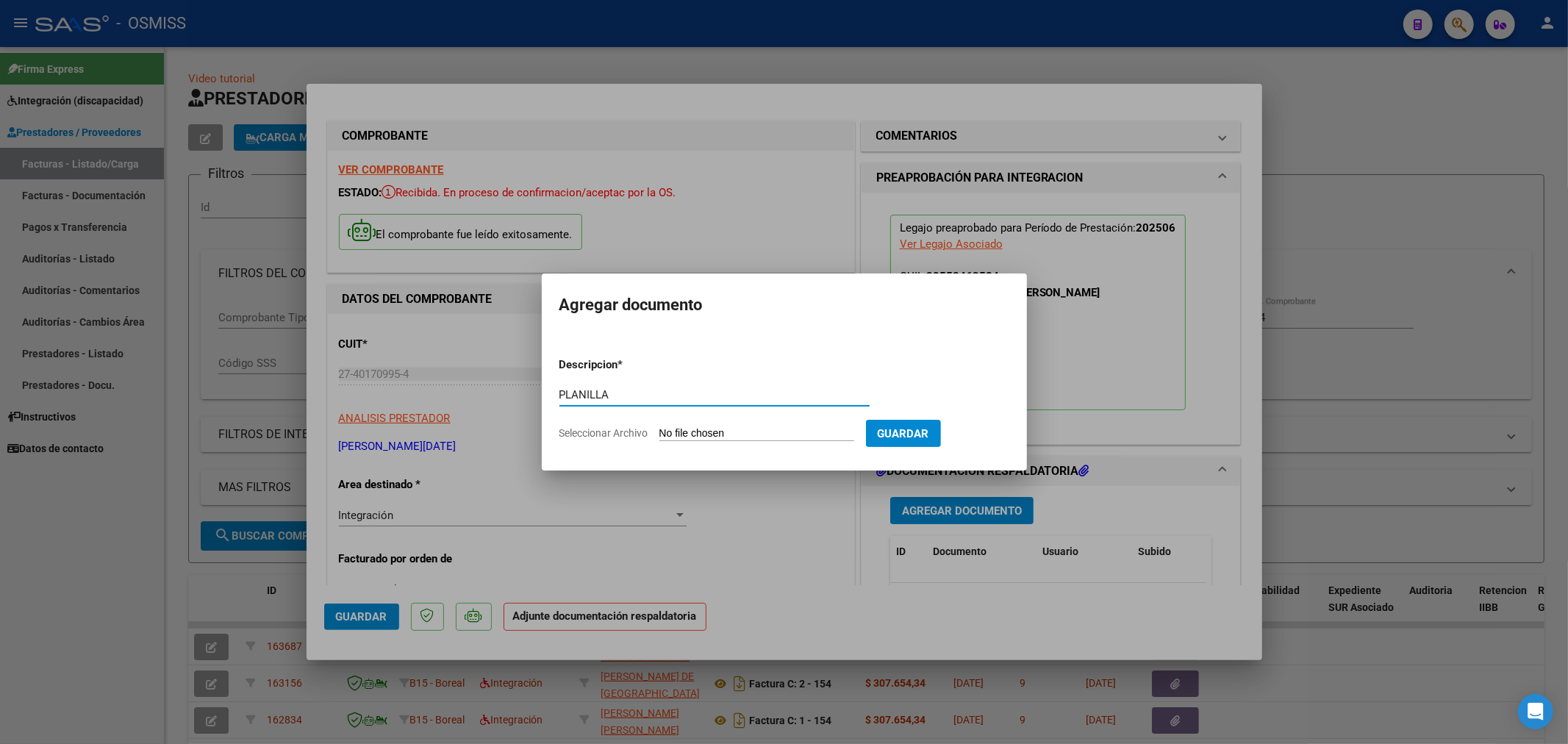
type input "PLANILLA"
click at [716, 437] on input "Seleccionar Archivo" at bounding box center [757, 433] width 195 height 14
type input "C:\fakepath\144491-3-Planilla_de_Asistencia.jpg"
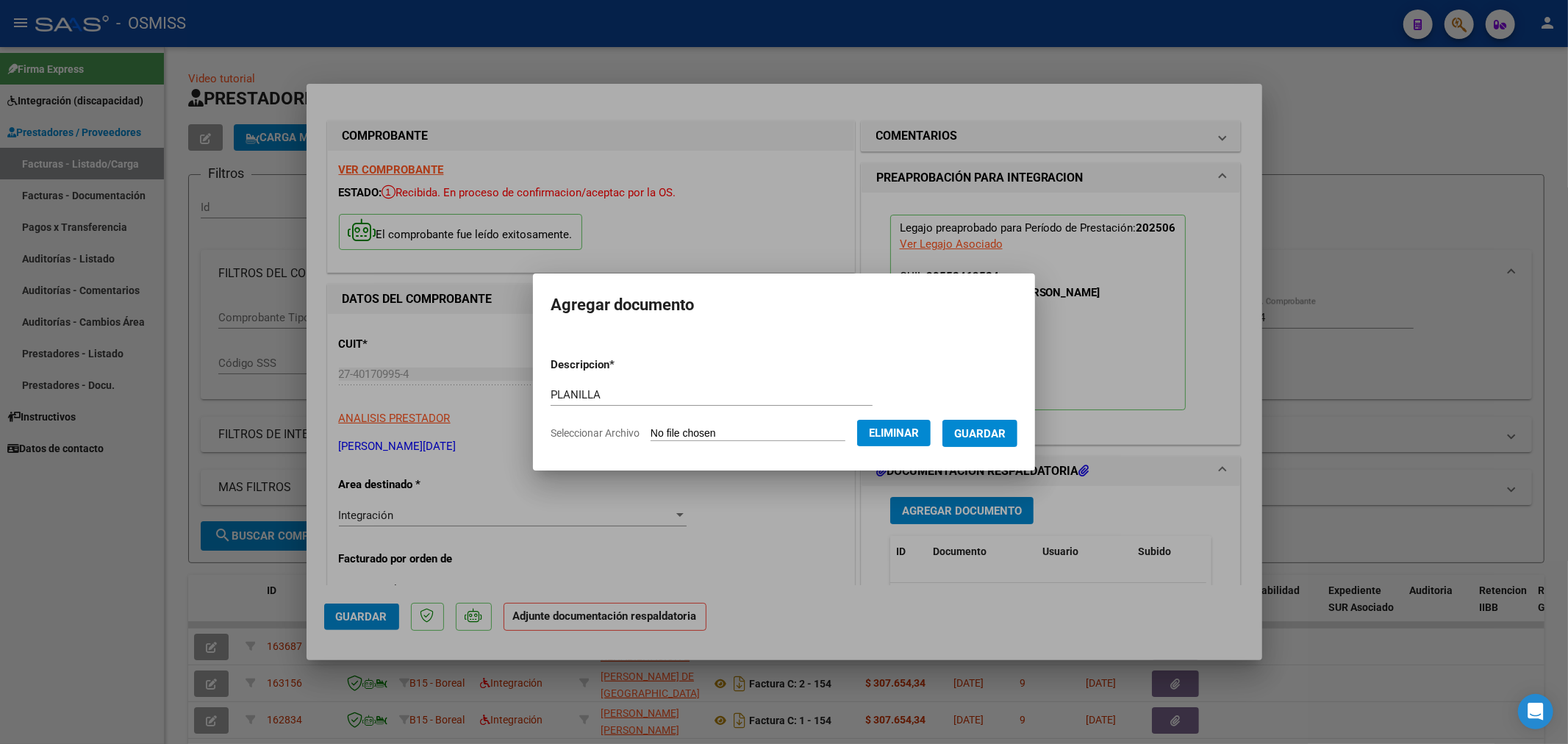
click at [983, 439] on span "Guardar" at bounding box center [980, 433] width 52 height 13
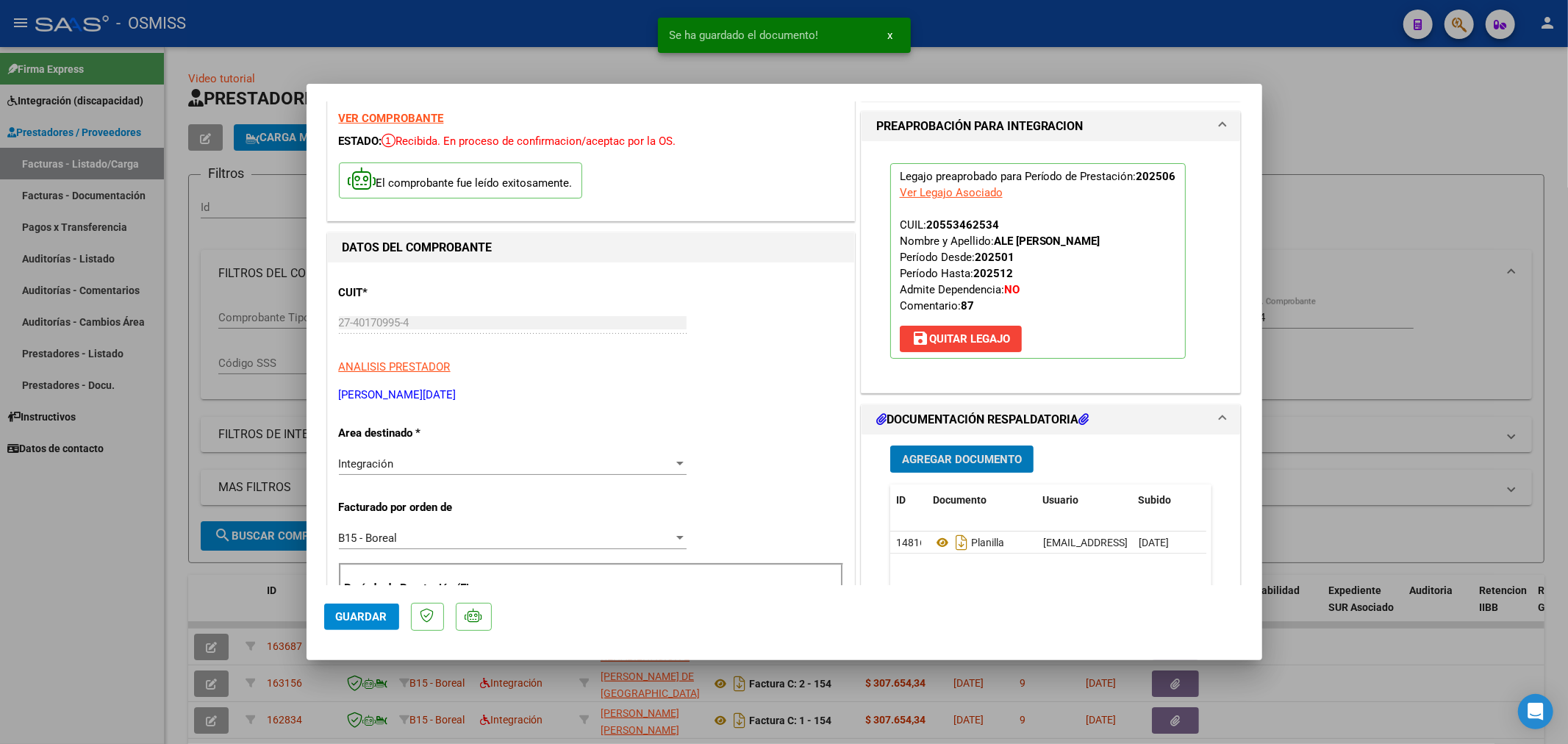
scroll to position [163, 0]
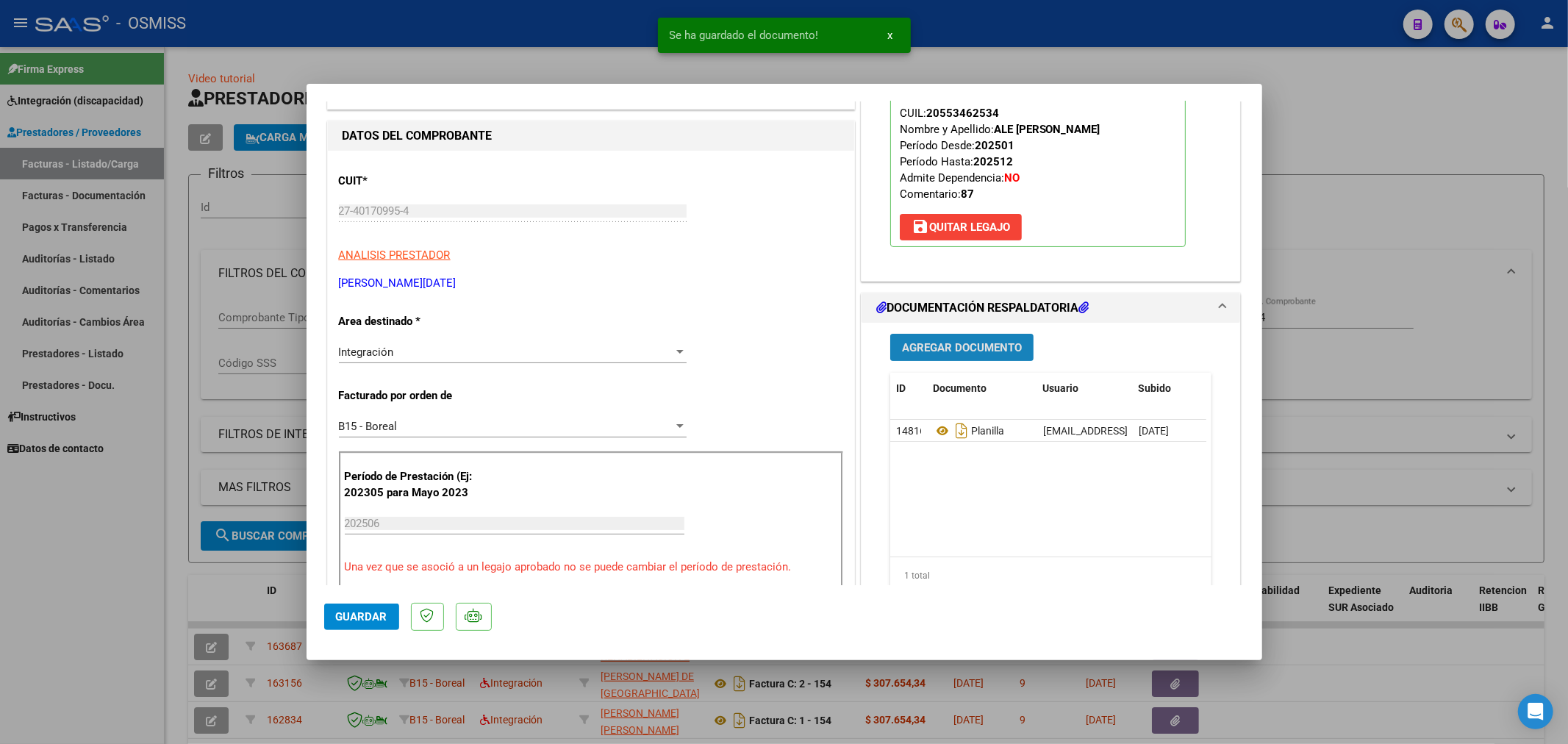
click at [992, 349] on span "Agregar Documento" at bounding box center [962, 348] width 120 height 13
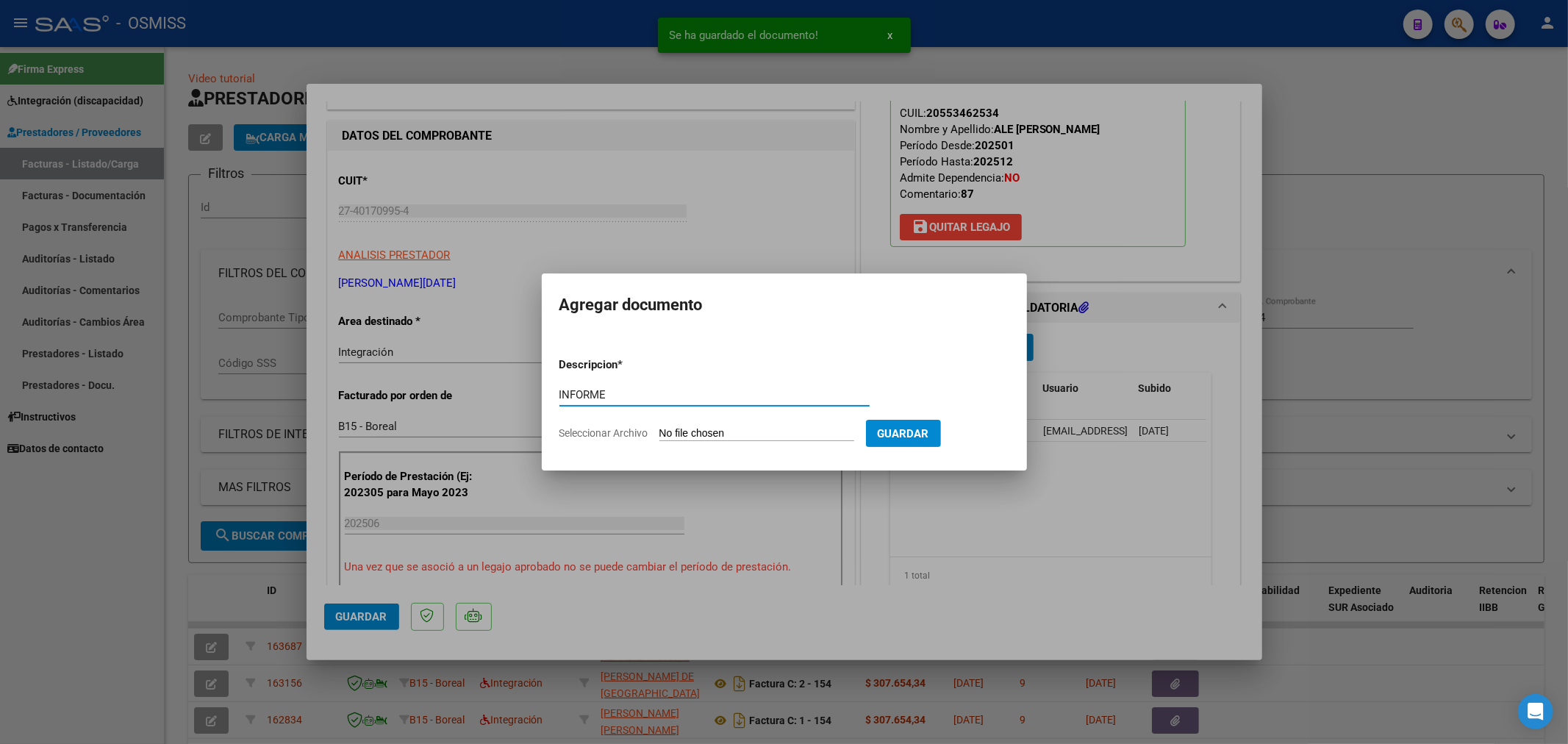
type input "INFORME"
click at [700, 438] on input "Seleccionar Archivo" at bounding box center [757, 433] width 195 height 14
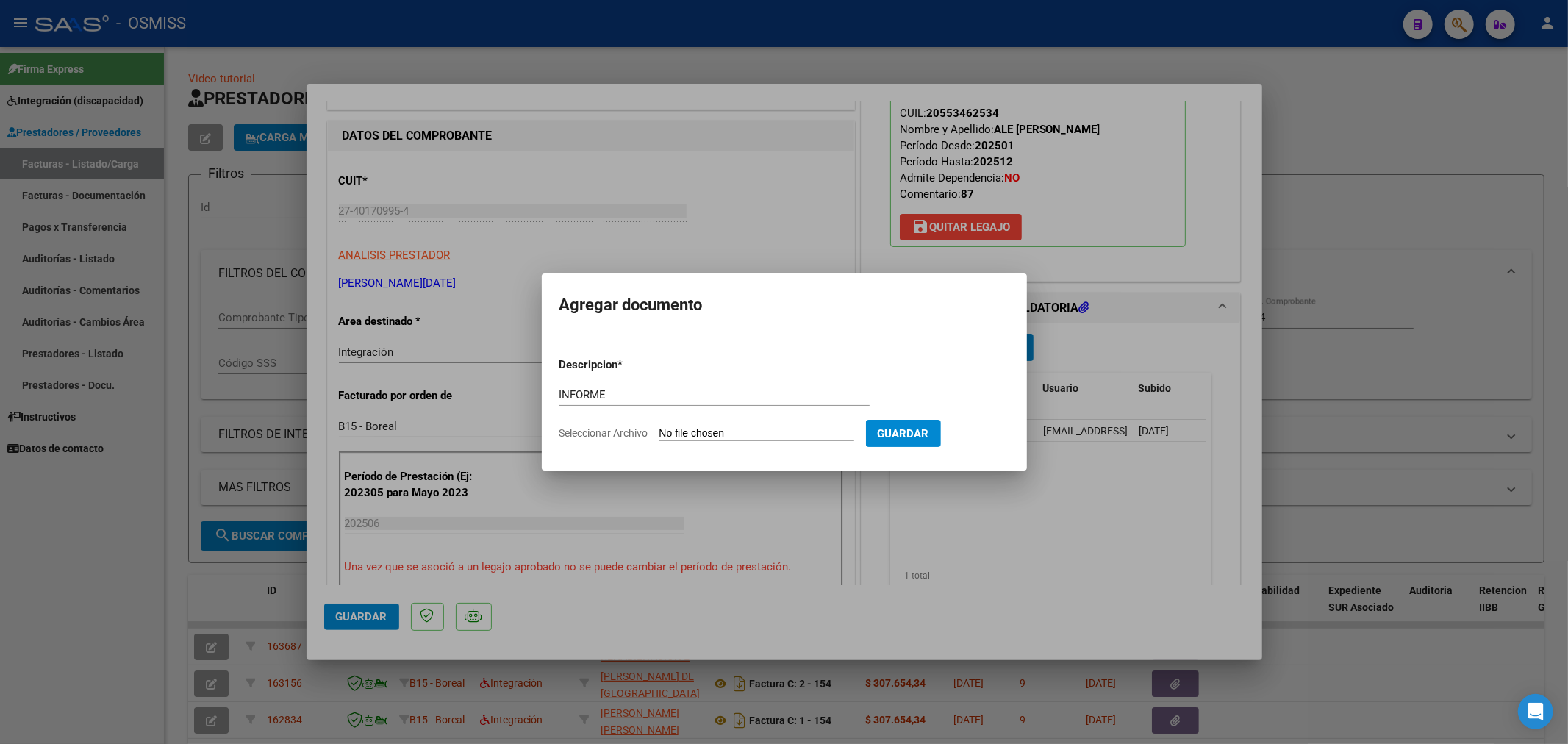
type input "C:\fakepath\144491-4-Informe_de_evolucion_semestral.pdf"
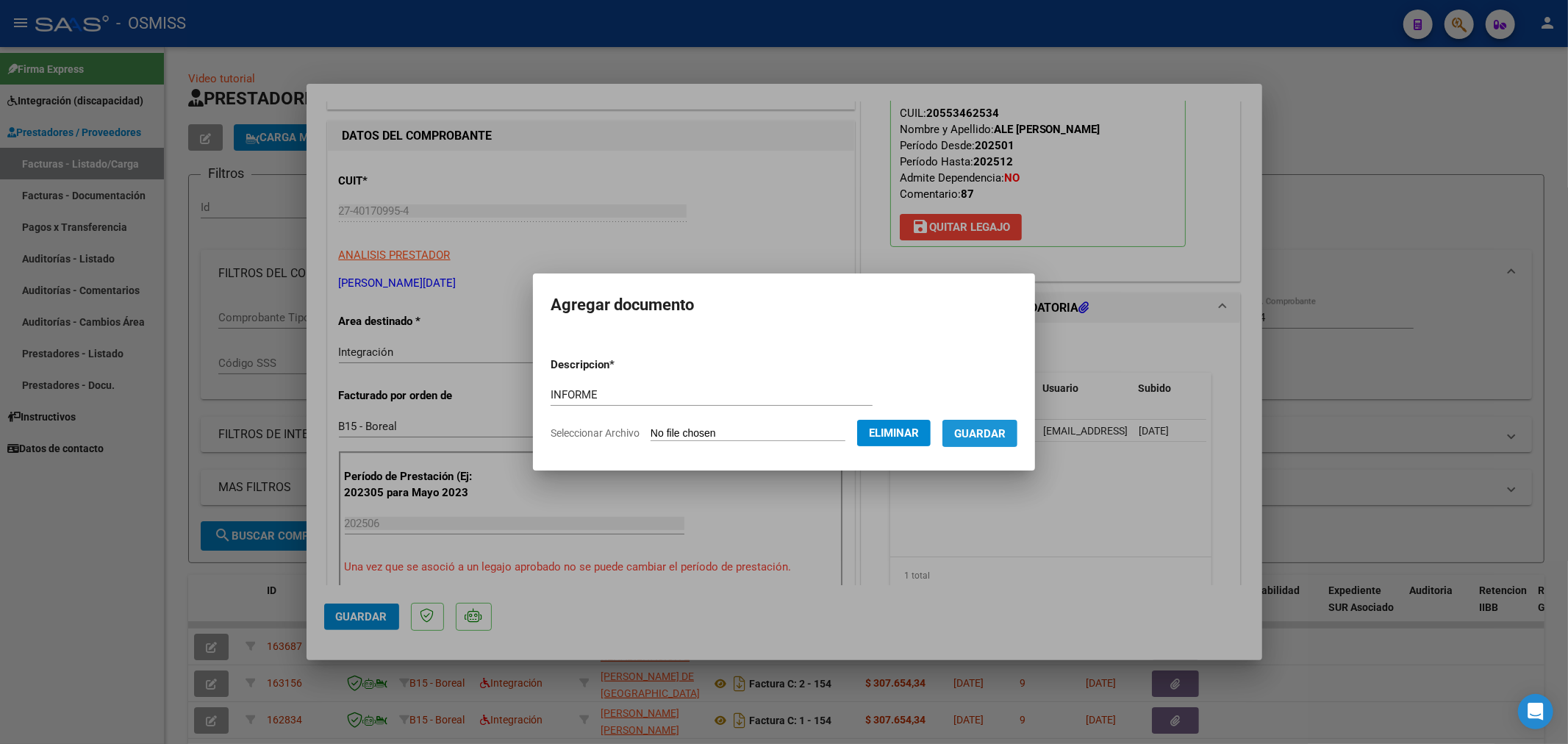
click at [999, 429] on span "Guardar" at bounding box center [980, 433] width 52 height 13
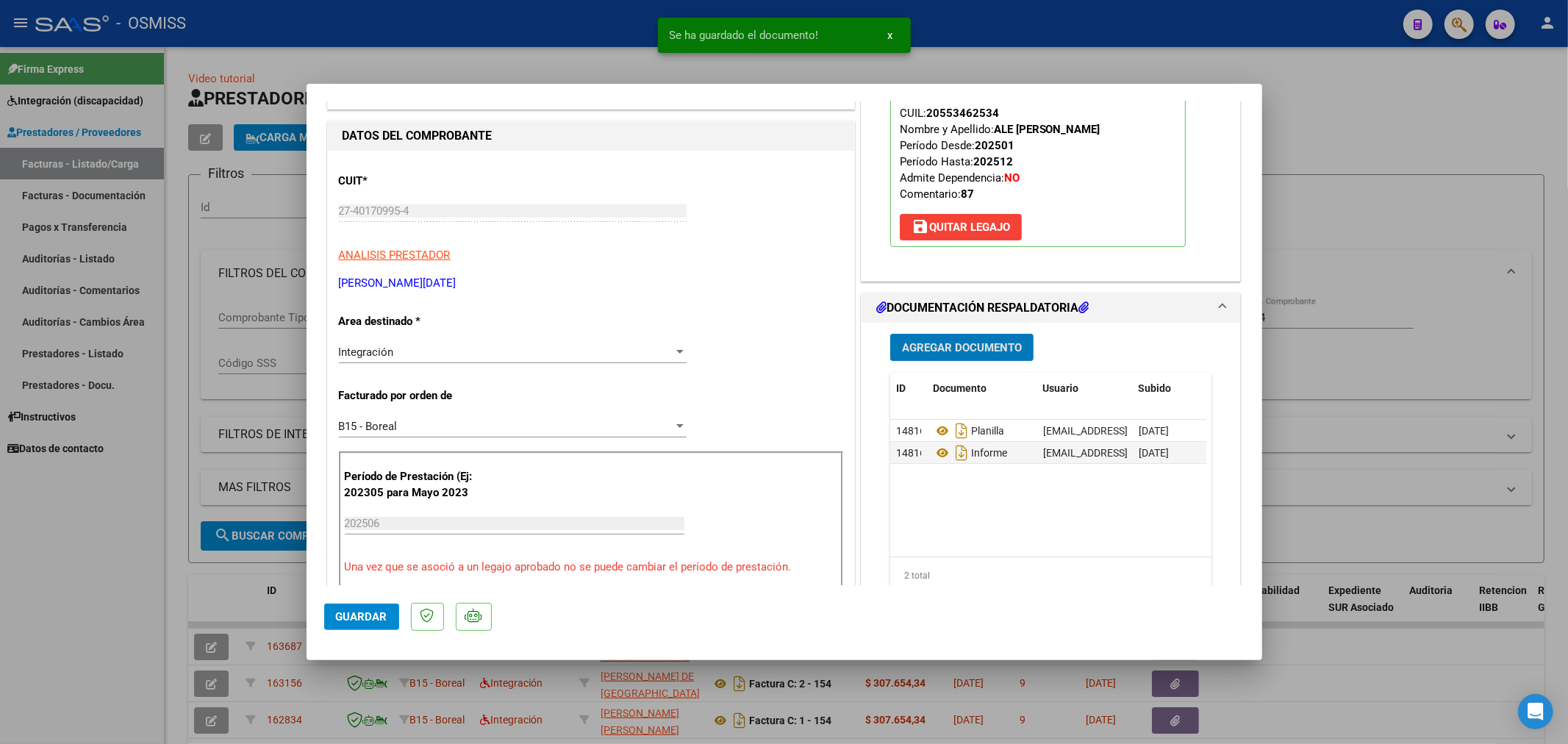
scroll to position [326, 0]
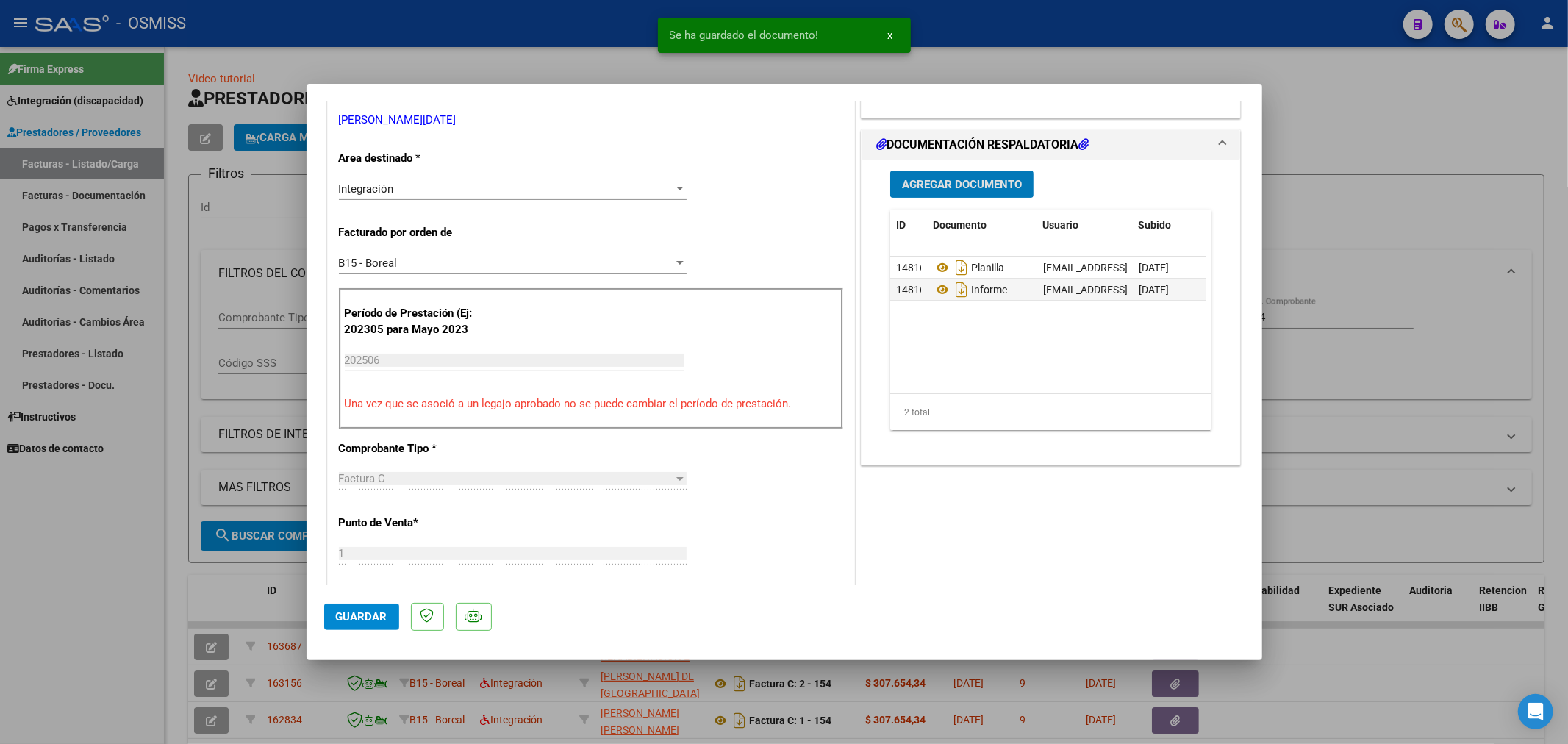
click at [363, 618] on span "Guardar" at bounding box center [361, 617] width 52 height 13
type input "$ 0,00"
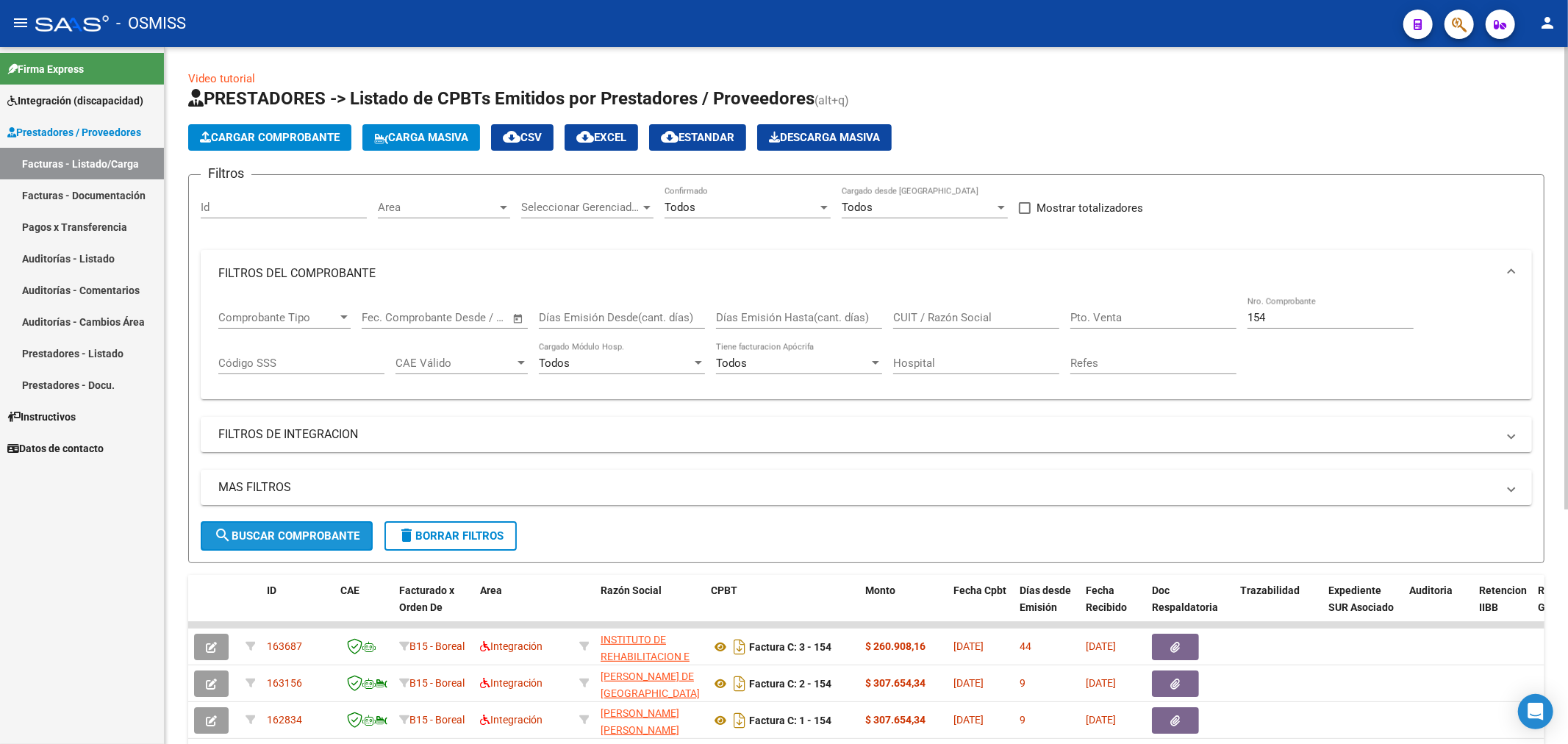
click at [309, 538] on span "search Buscar Comprobante" at bounding box center [286, 536] width 145 height 13
drag, startPoint x: 1277, startPoint y: 319, endPoint x: 1196, endPoint y: 349, distance: 86.4
click at [1200, 352] on div "Comprobante Tipo Comprobante Tipo Start date – End date Fec. Comprobante Desde …" at bounding box center [867, 342] width 1296 height 91
click at [264, 535] on span "search Buscar Comprobante" at bounding box center [286, 536] width 145 height 13
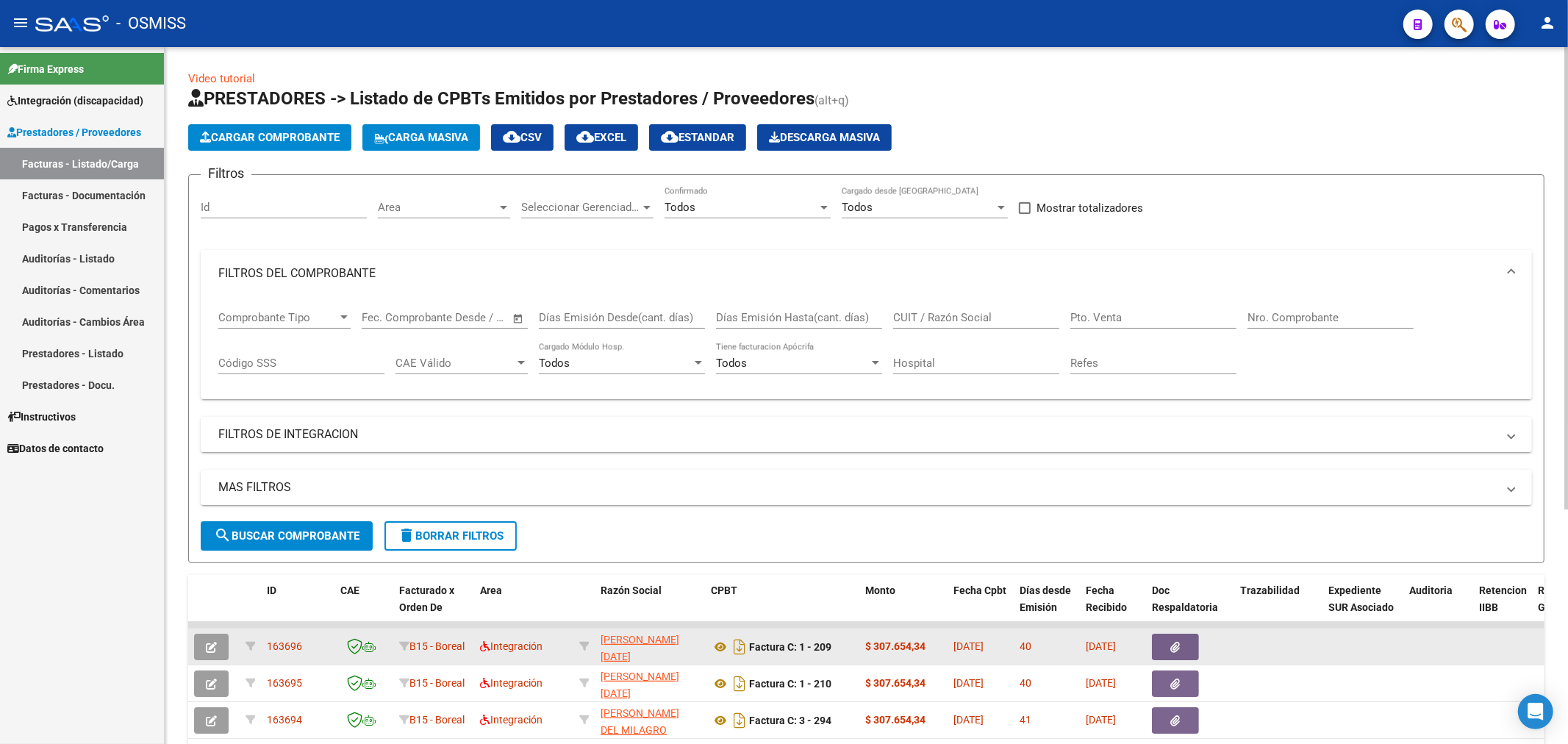
click at [219, 645] on button "button" at bounding box center [211, 647] width 35 height 26
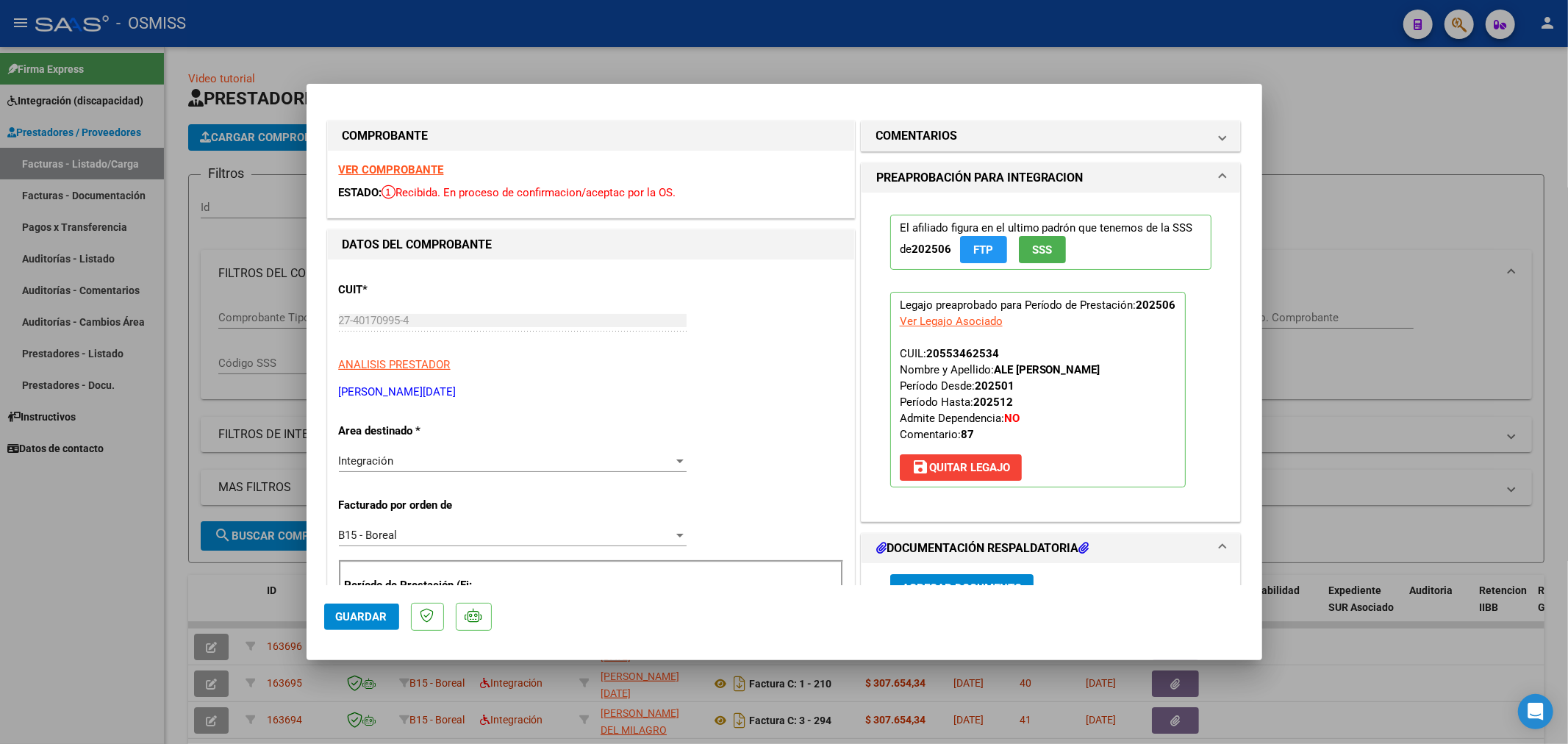
type input "$ 0,00"
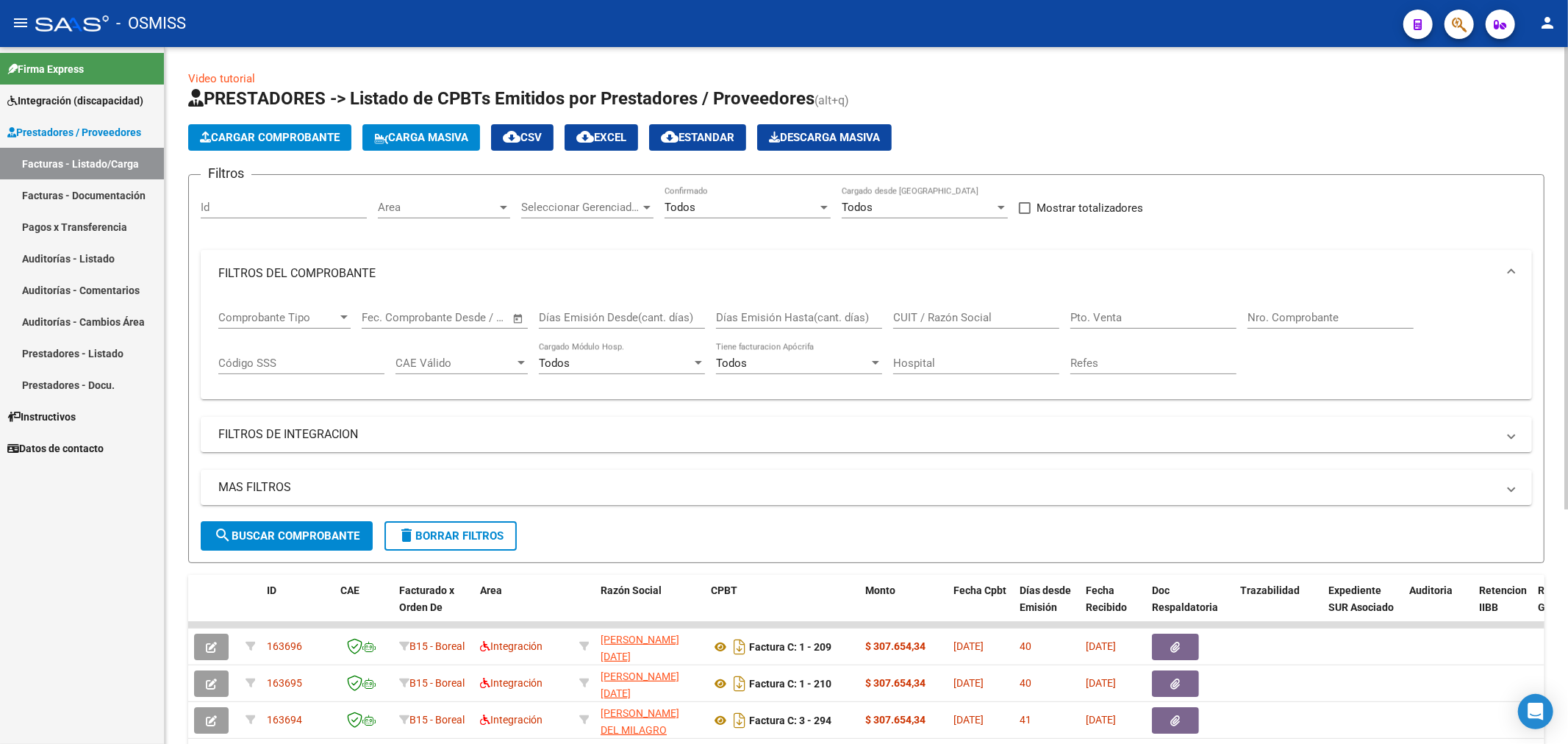
click at [257, 120] on app-list-header "PRESTADORES -> Listado de CPBTs Emitidos por Prestadores / Proveedores (alt+q) …" at bounding box center [867, 326] width 1356 height 477
click at [259, 134] on span "Cargar Comprobante" at bounding box center [269, 138] width 140 height 13
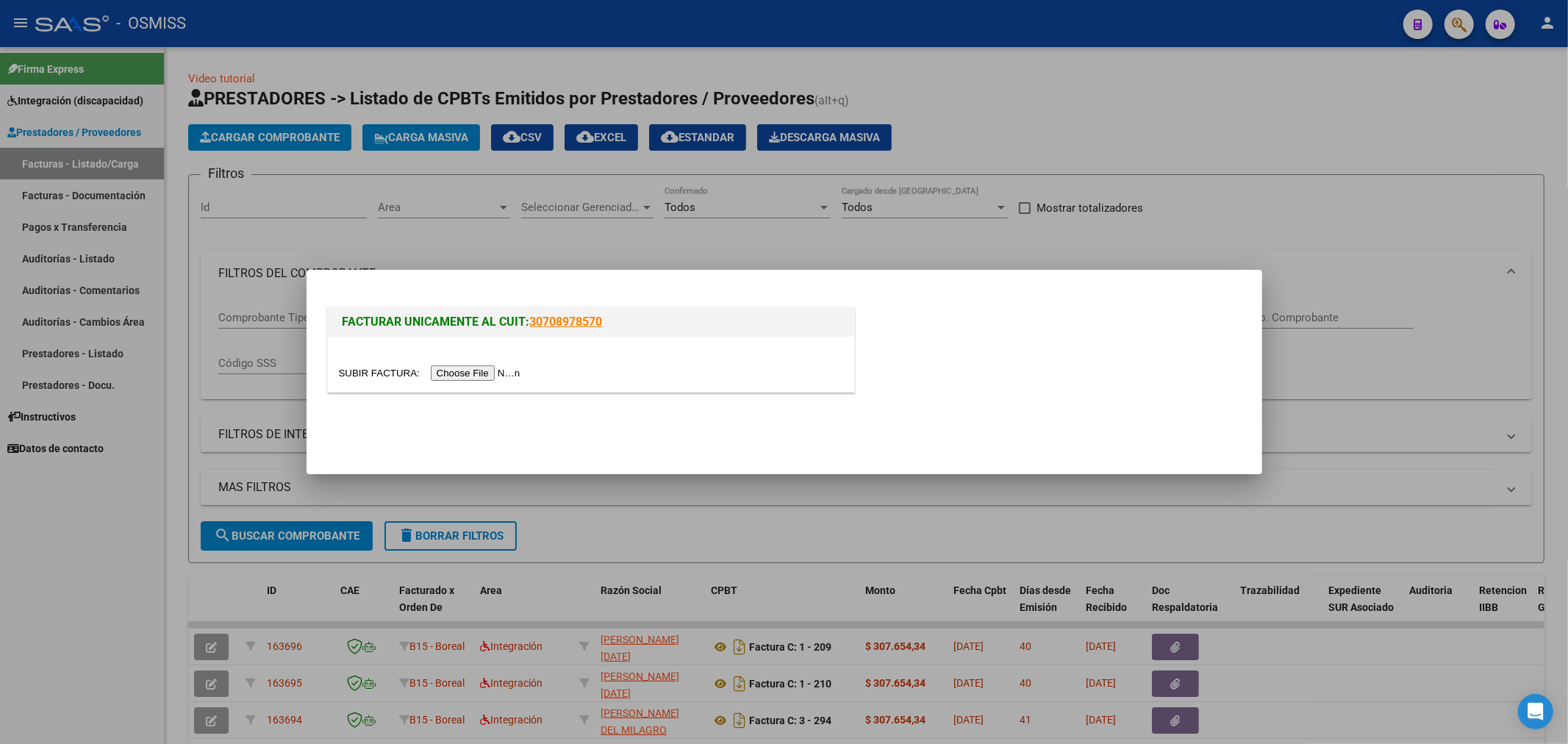
click at [489, 372] on input "file" at bounding box center [431, 373] width 186 height 15
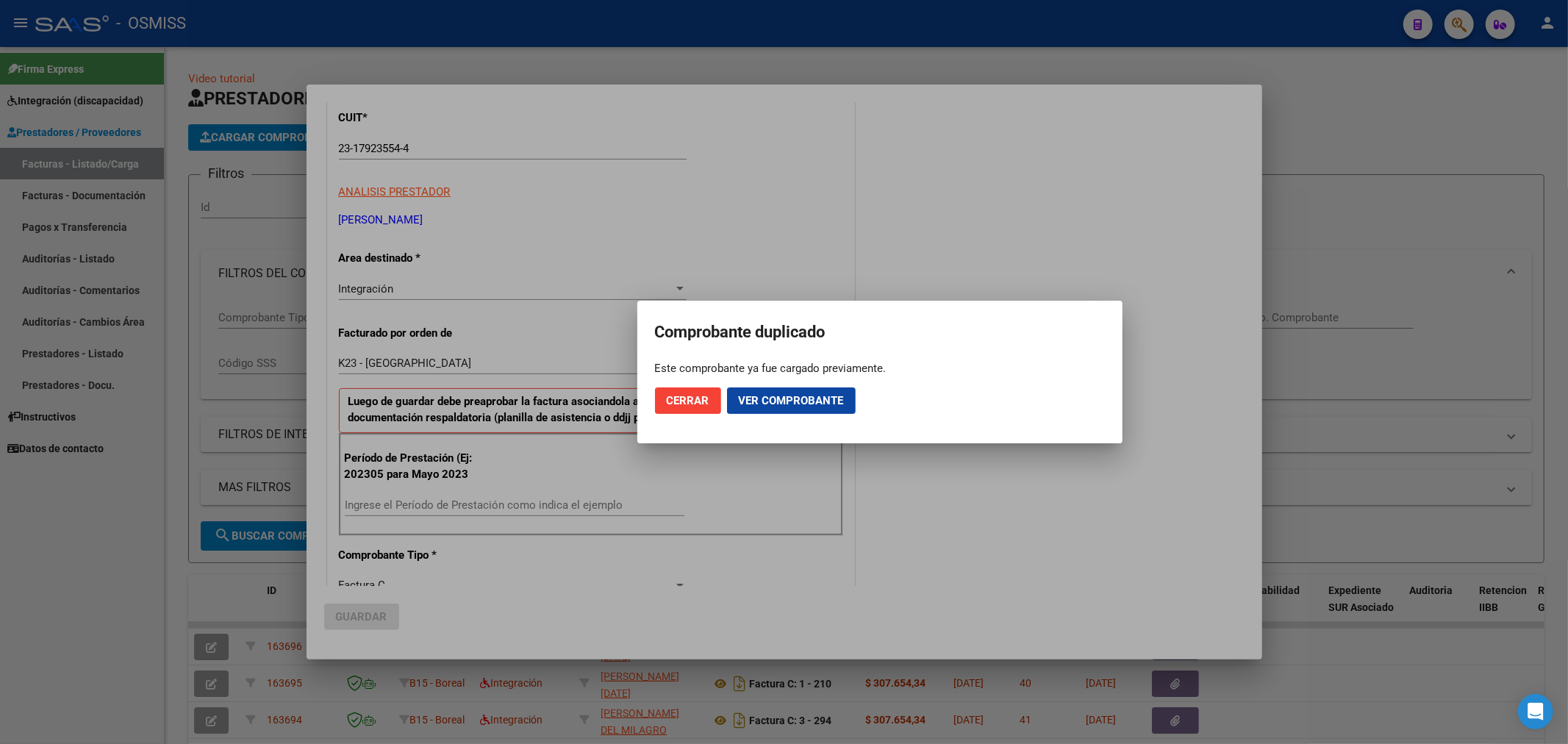
scroll to position [355, 0]
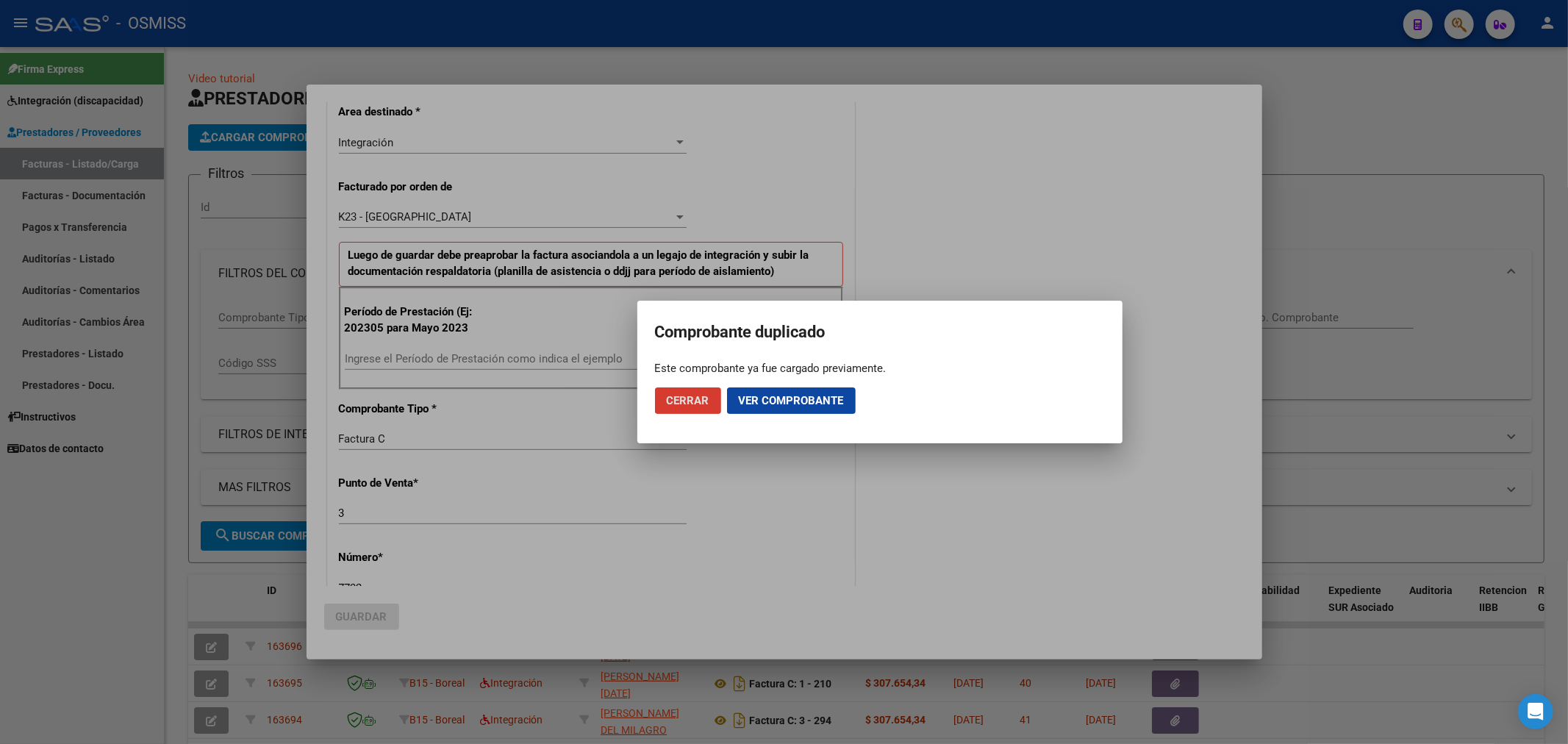
click at [756, 391] on button "Ver comprobante" at bounding box center [791, 401] width 128 height 26
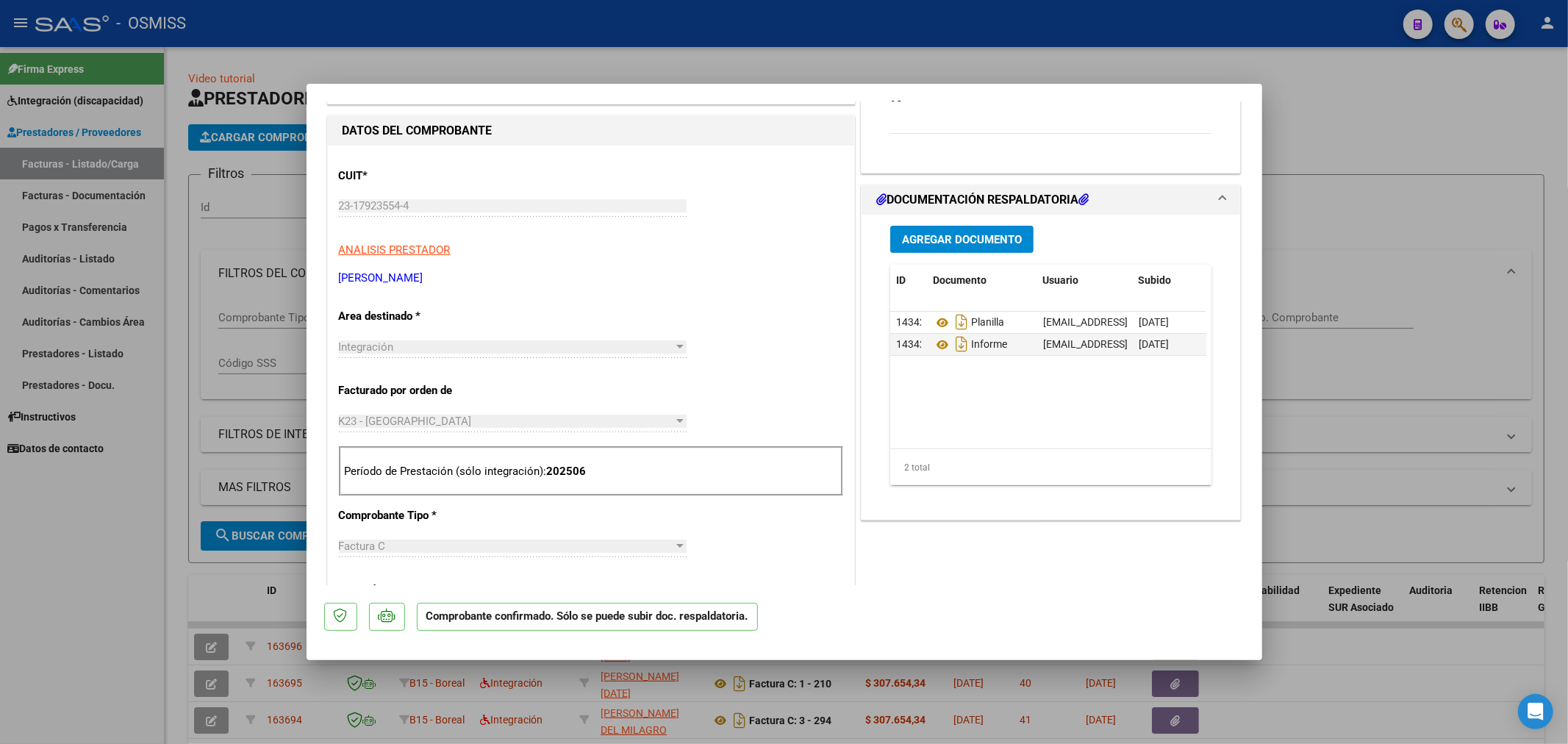
scroll to position [326, 0]
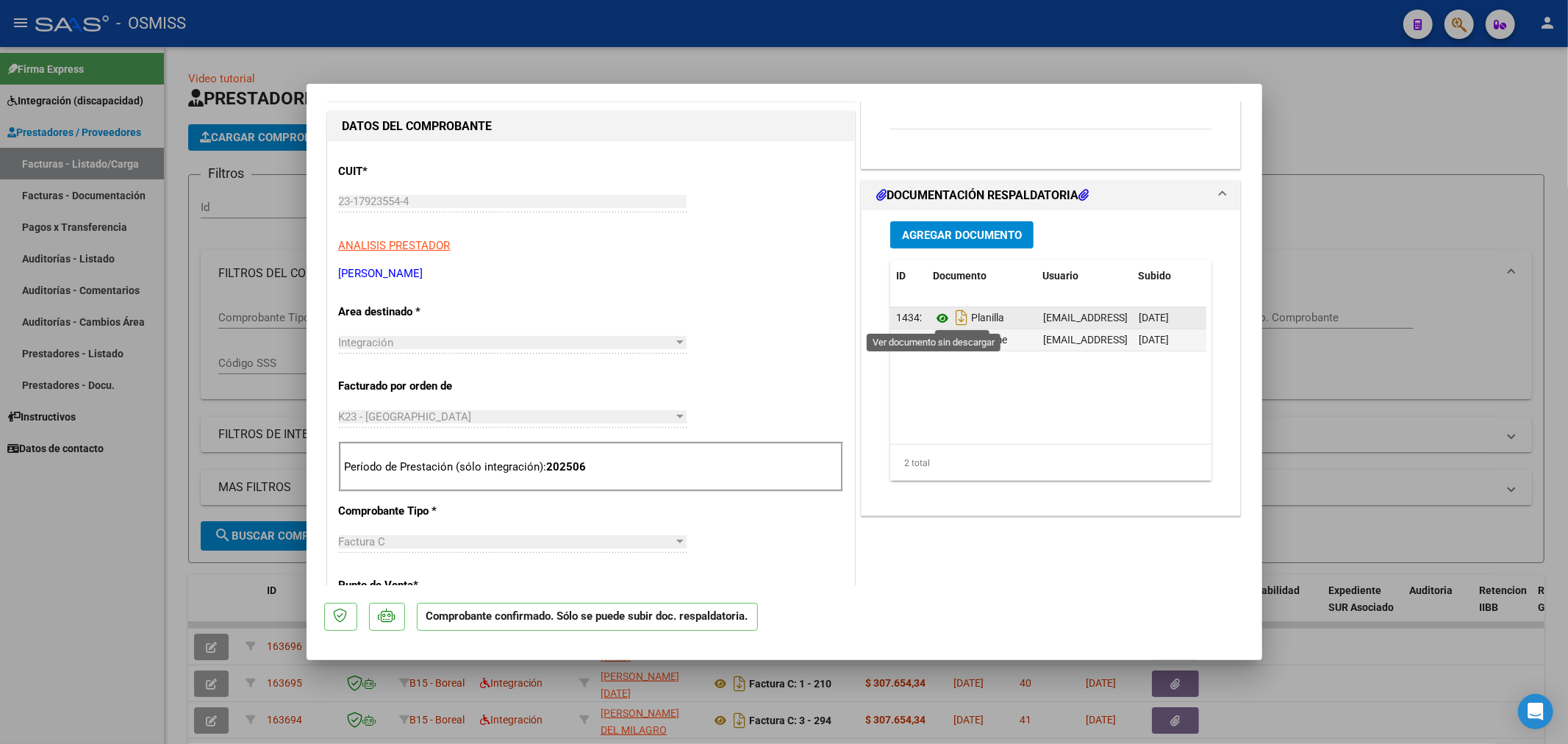
click at [938, 325] on icon at bounding box center [942, 318] width 19 height 18
type input "$ 0,00"
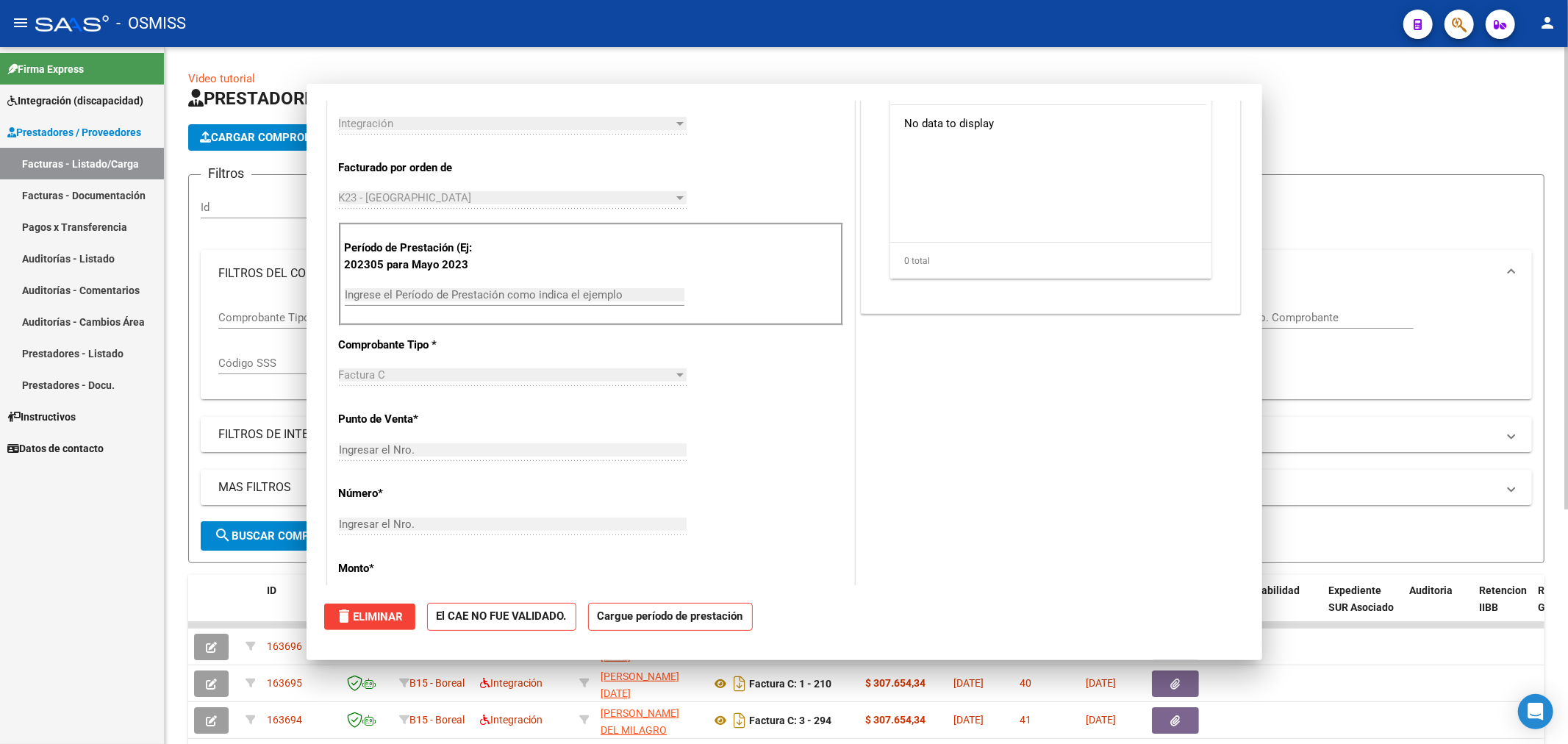
scroll to position [0, 0]
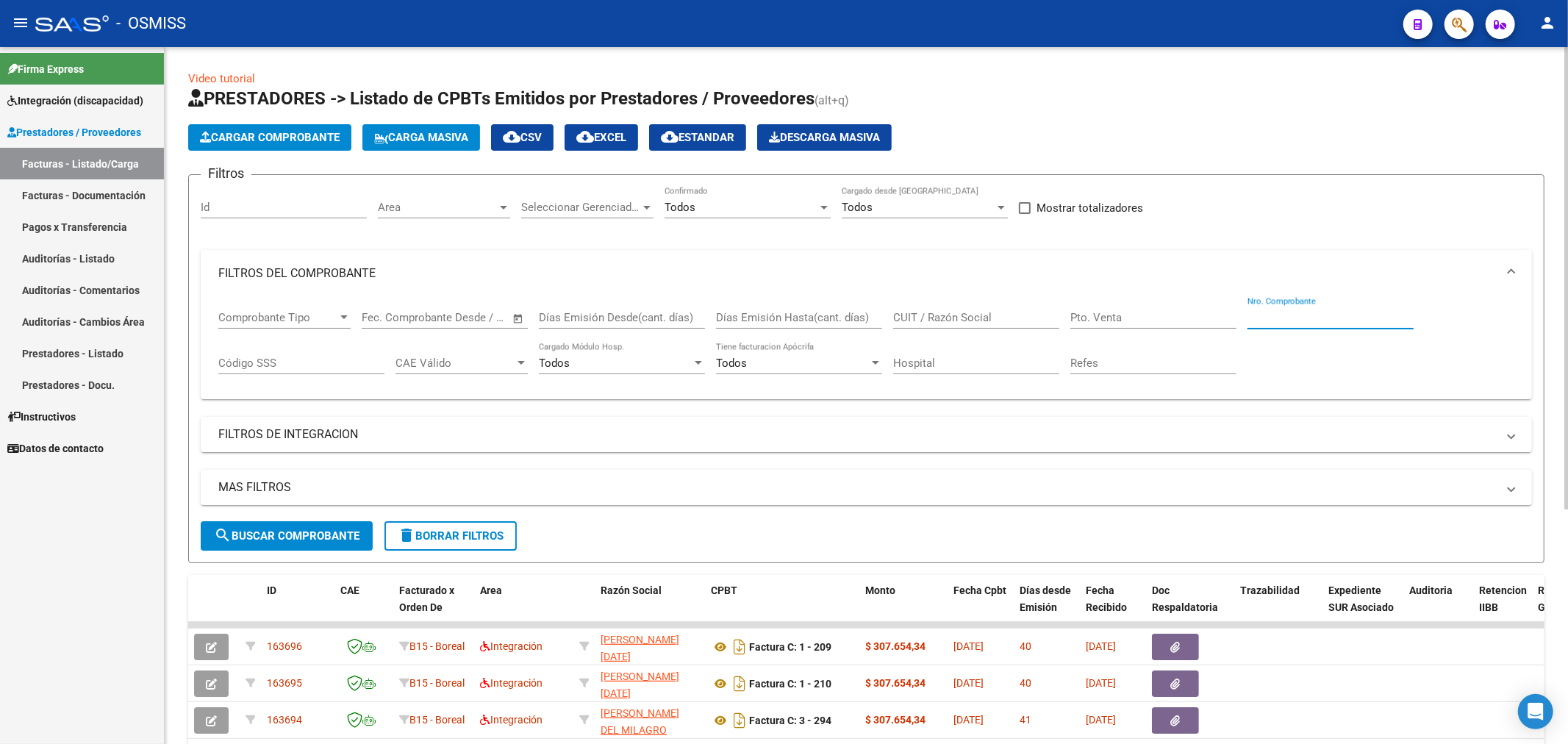
click at [1304, 325] on input "Nro. Comprobante" at bounding box center [1330, 318] width 166 height 13
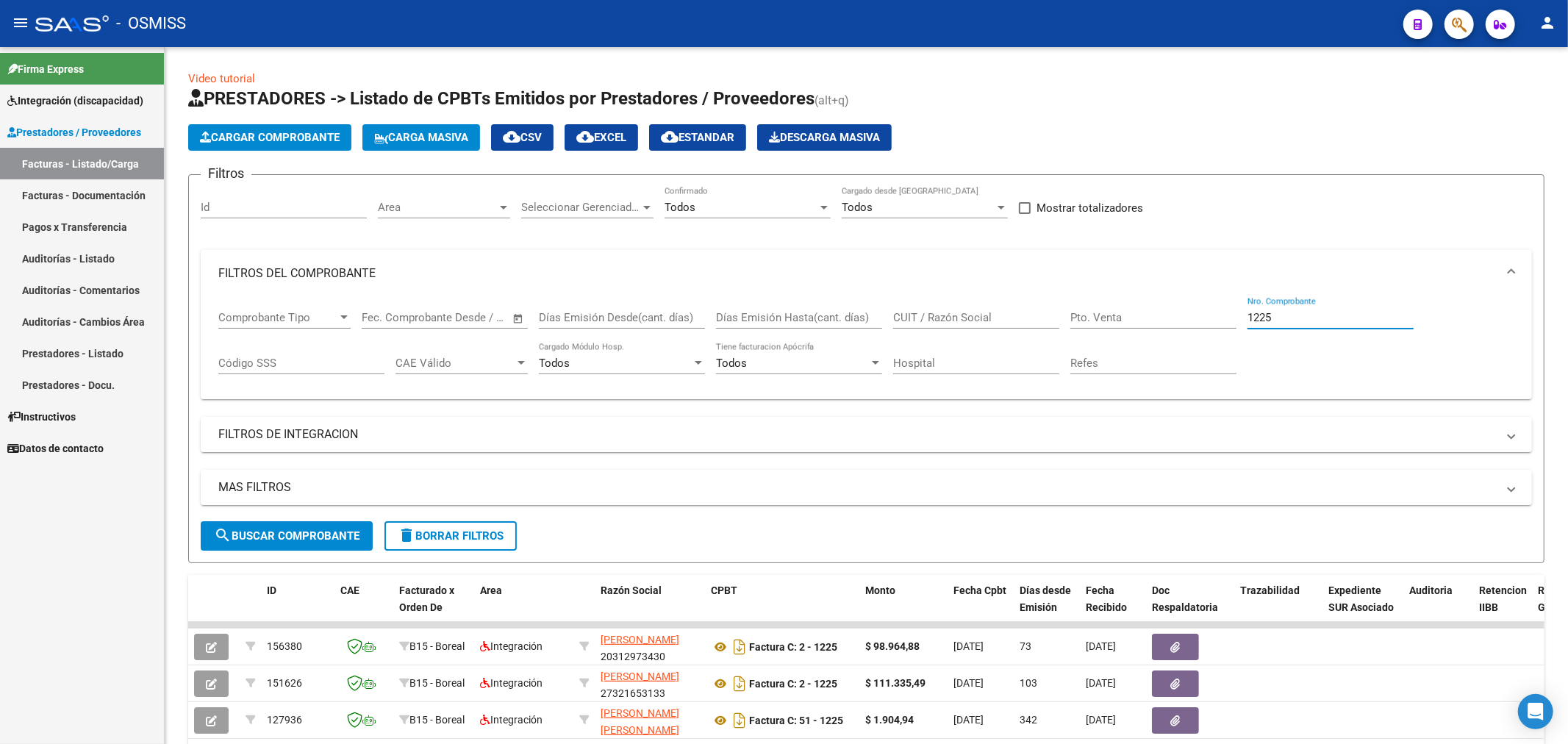
type input "1225"
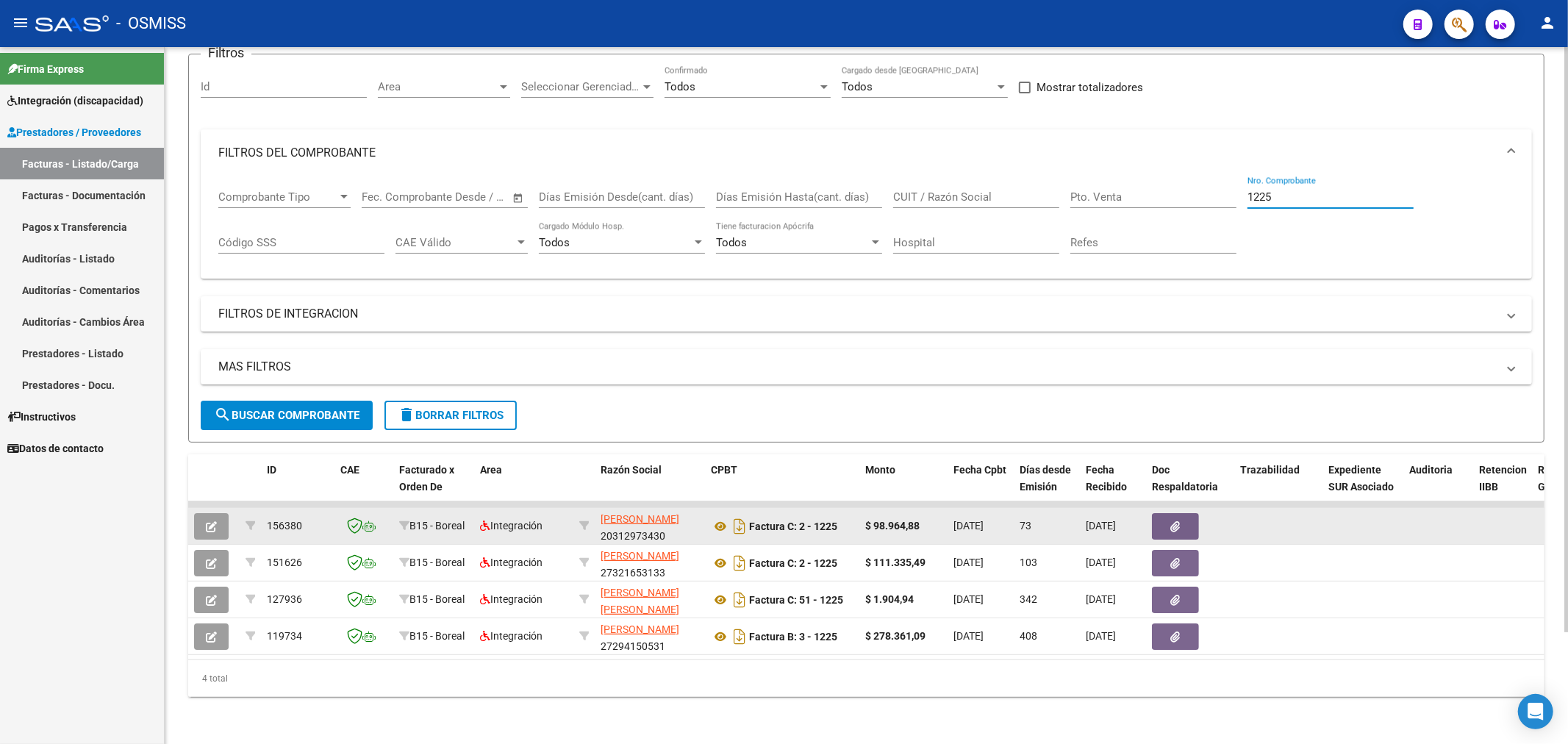
click at [203, 523] on button "button" at bounding box center [211, 526] width 35 height 26
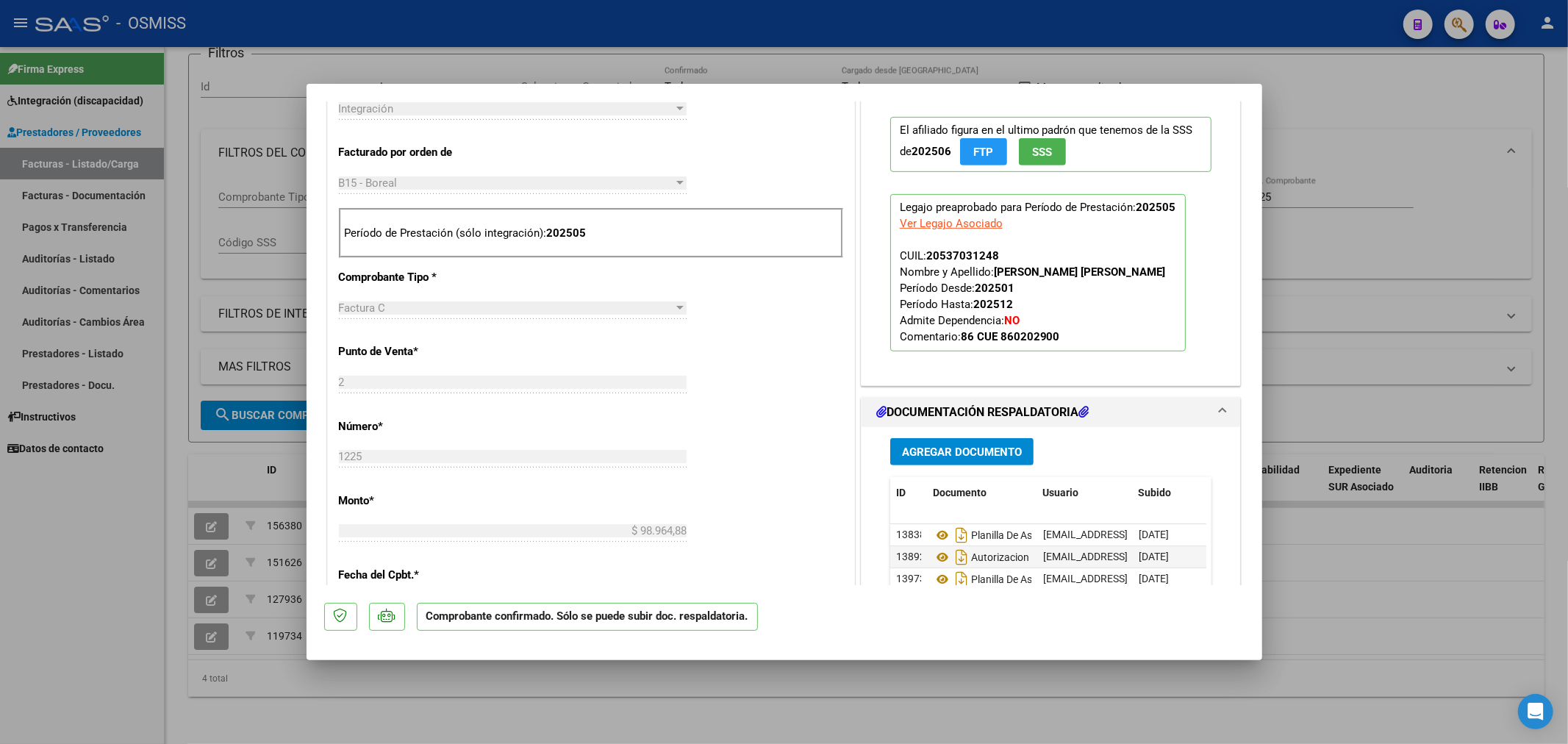
scroll to position [653, 0]
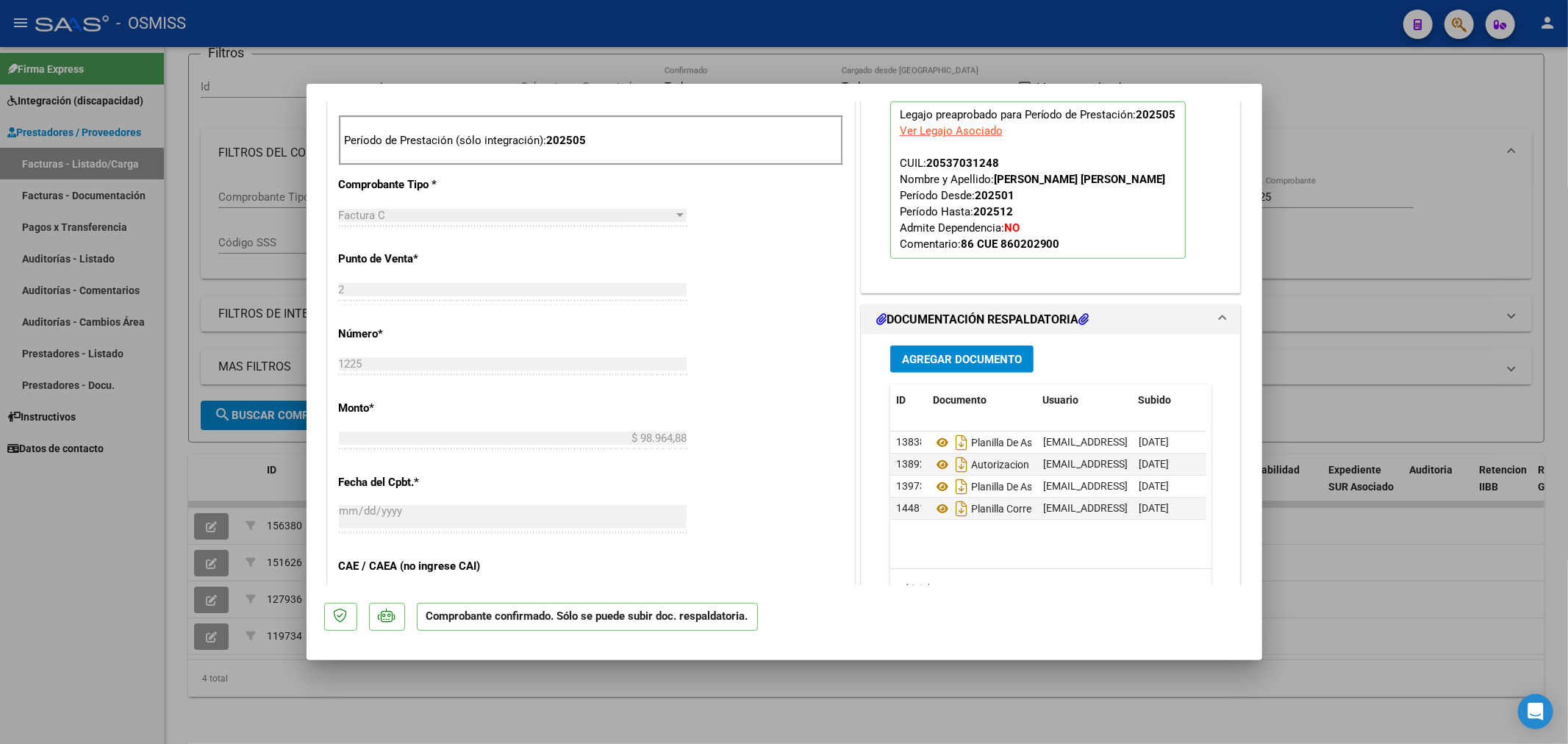
type input "$ 0,00"
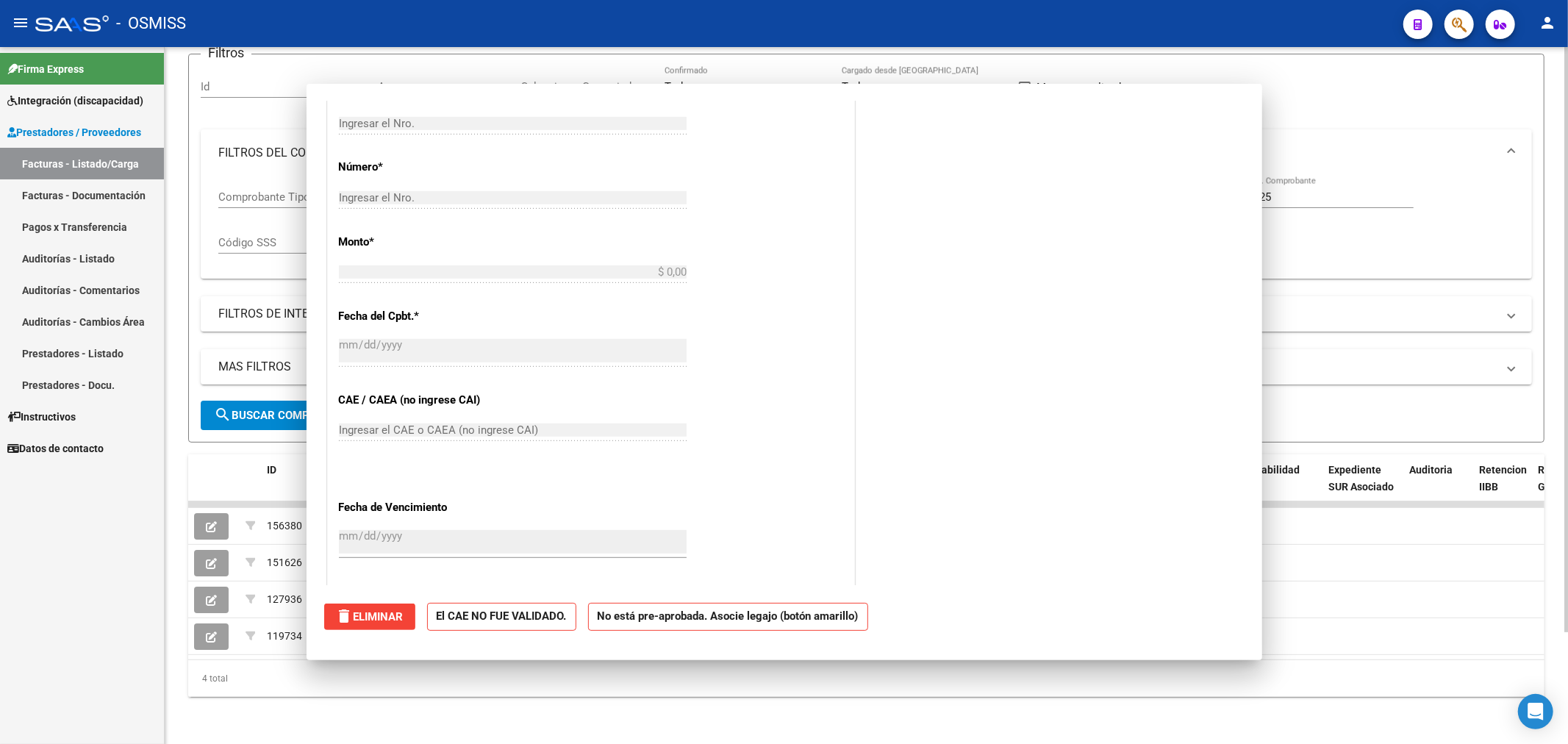
scroll to position [0, 0]
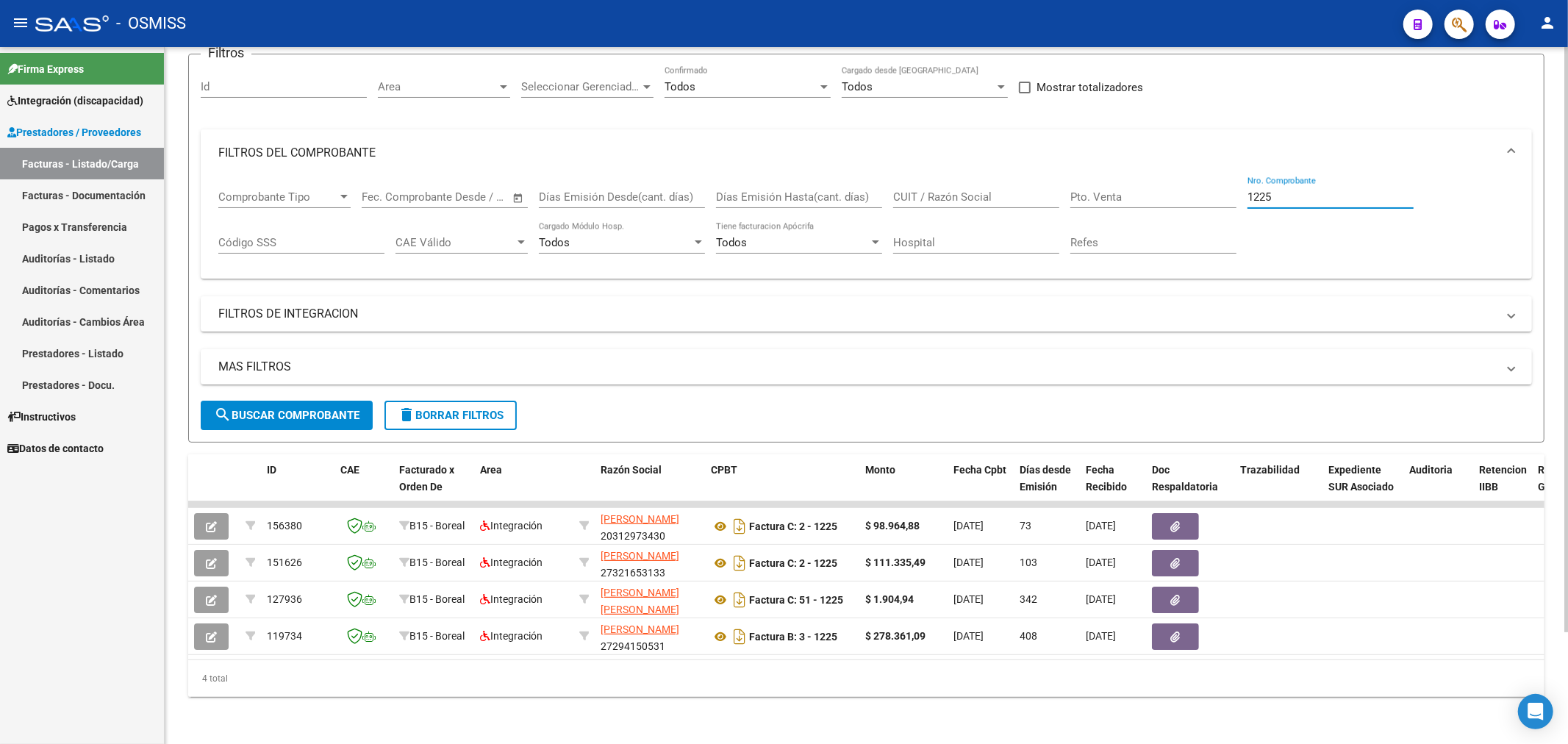
drag, startPoint x: 1304, startPoint y: 191, endPoint x: 1170, endPoint y: 215, distance: 136.1
click at [1170, 215] on div "Comprobante Tipo Comprobante Tipo Start date – End date Fec. Comprobante Desde …" at bounding box center [867, 221] width 1296 height 91
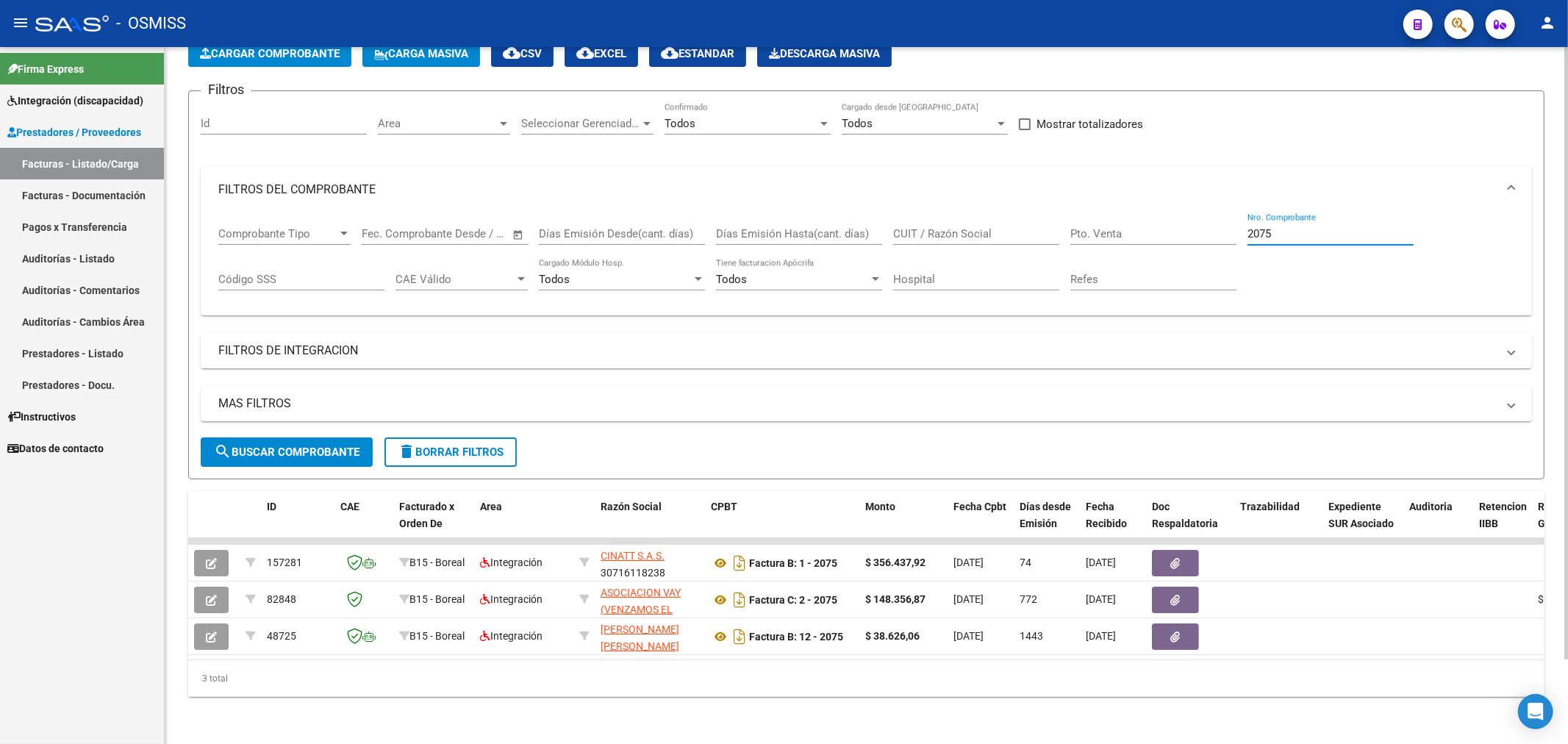
scroll to position [97, 0]
type input "2075"
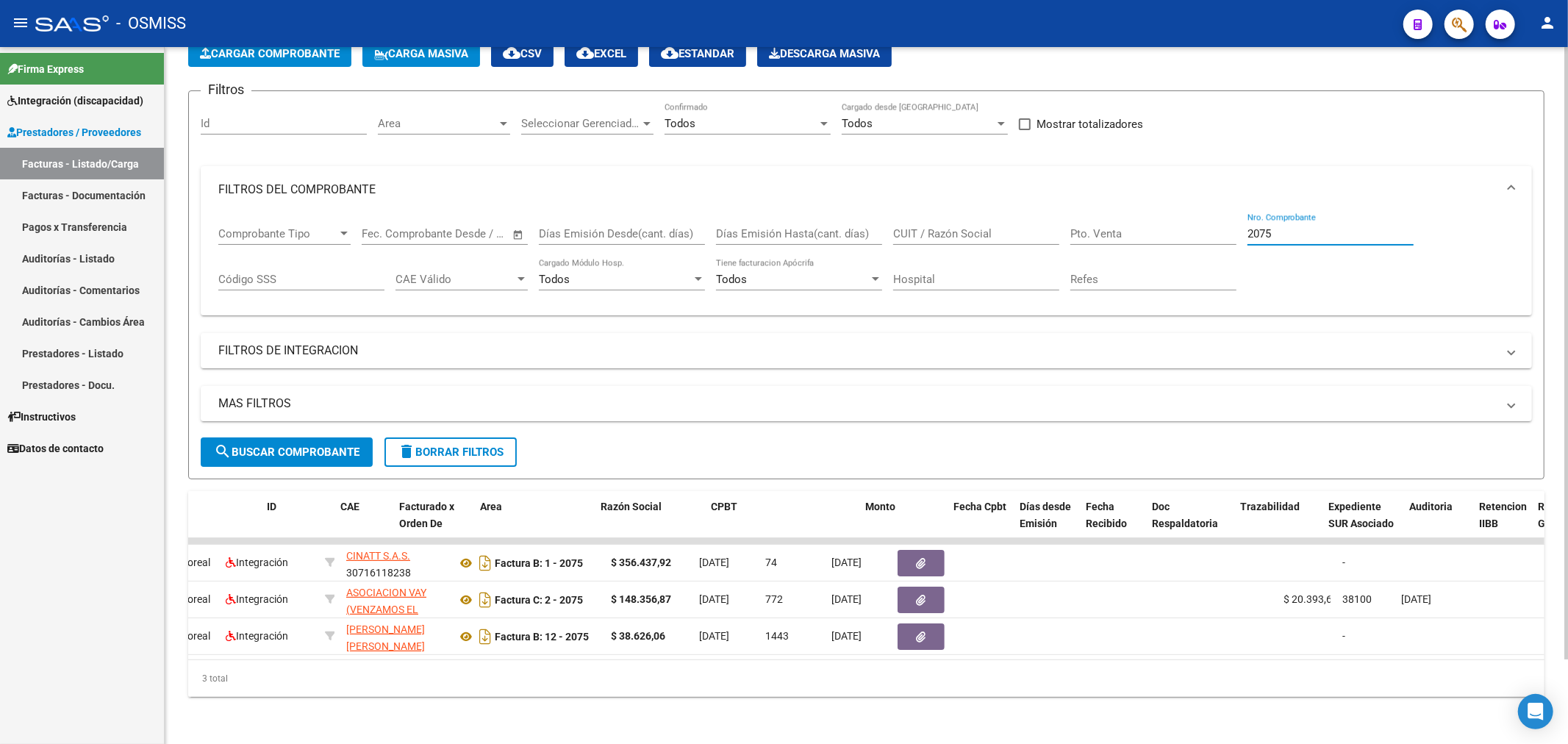
scroll to position [0, 0]
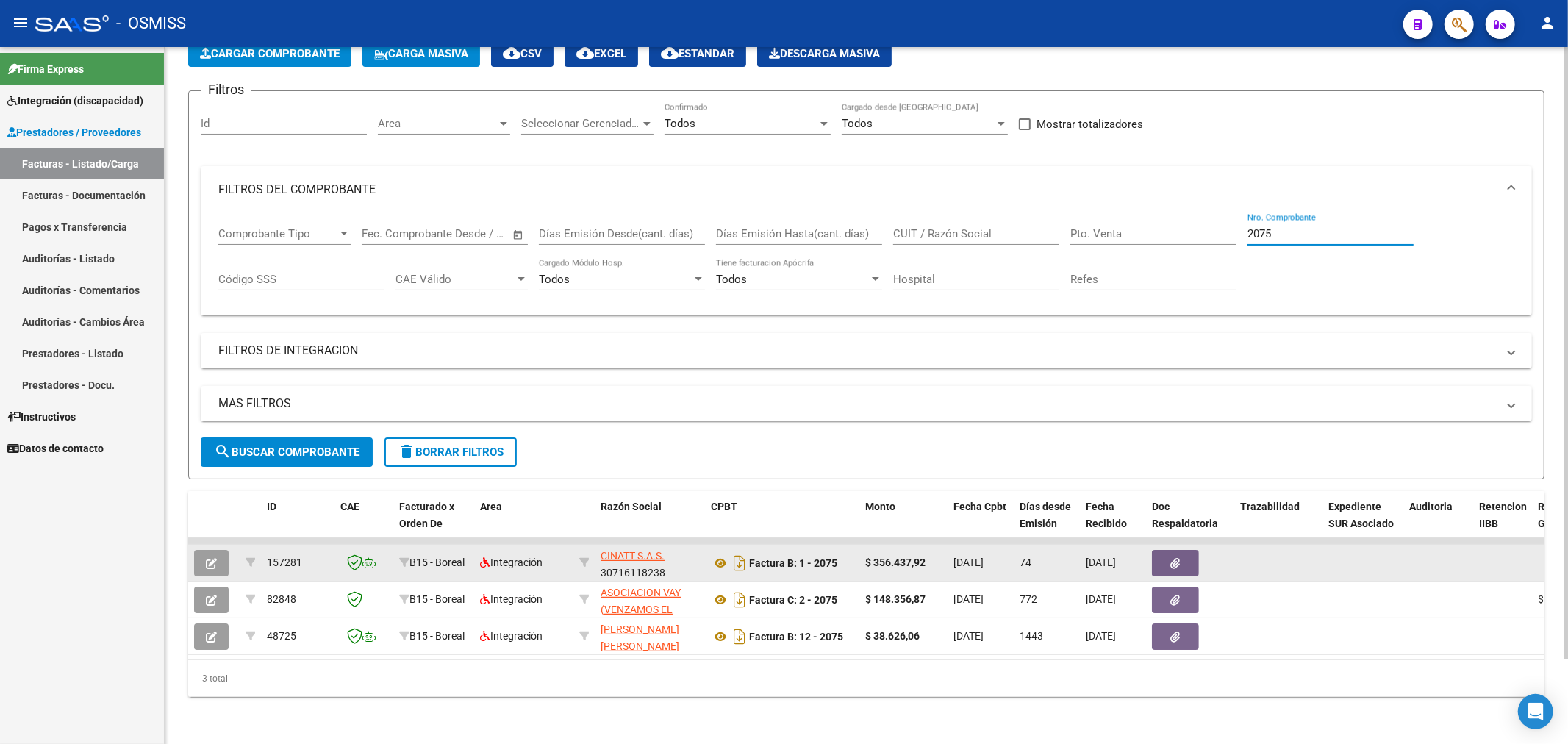
click at [205, 558] on icon "button" at bounding box center [211, 564] width 11 height 11
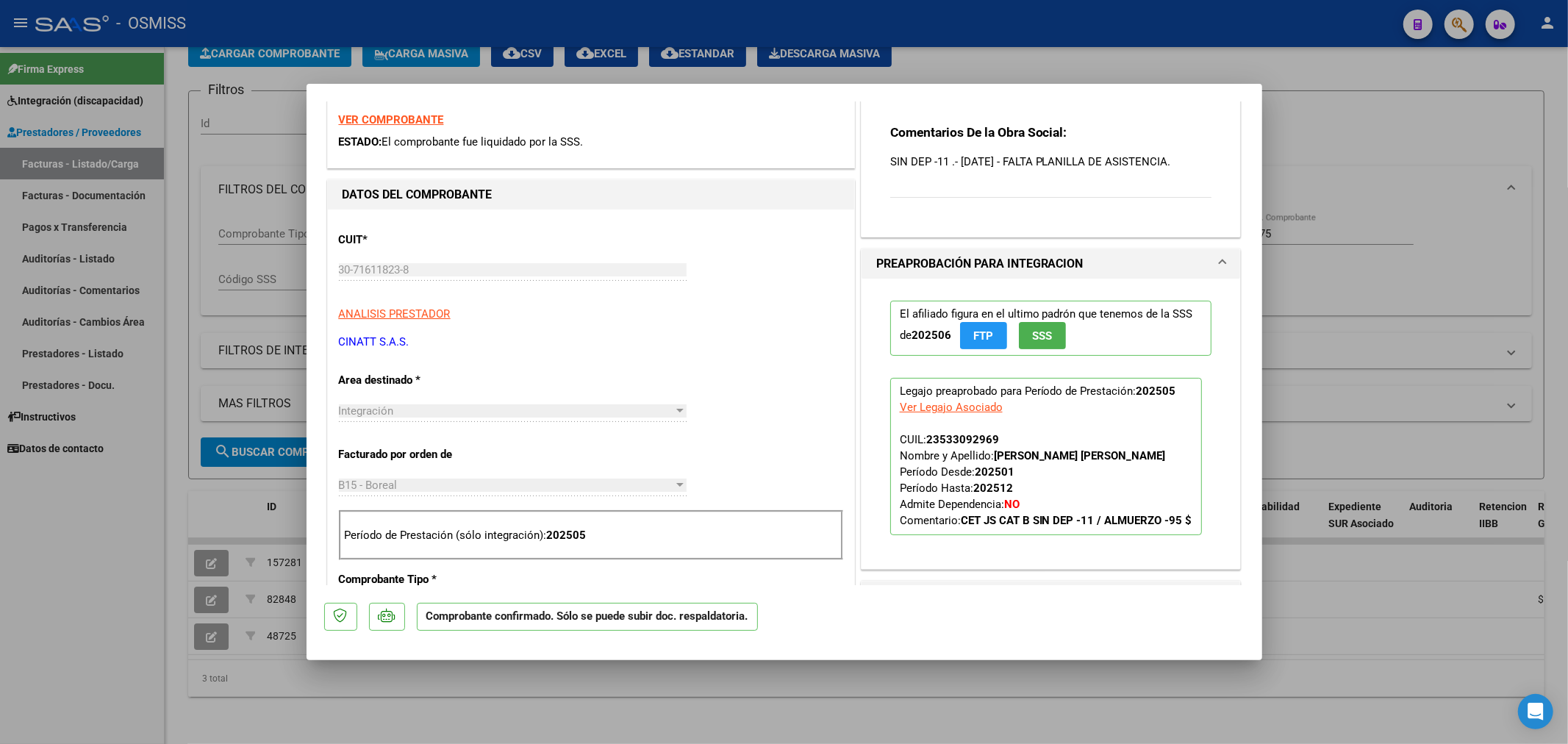
scroll to position [163, 0]
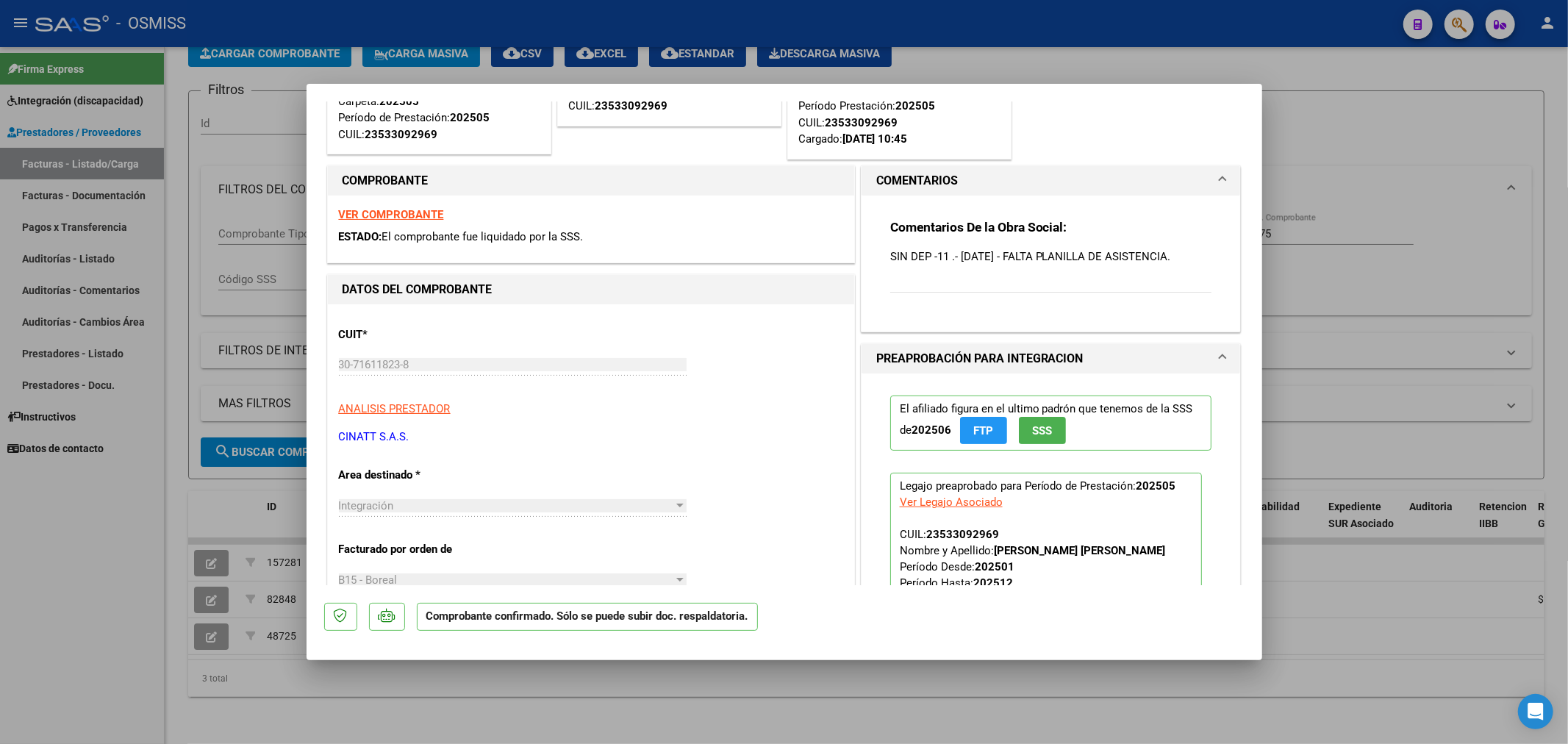
type input "$ 0,00"
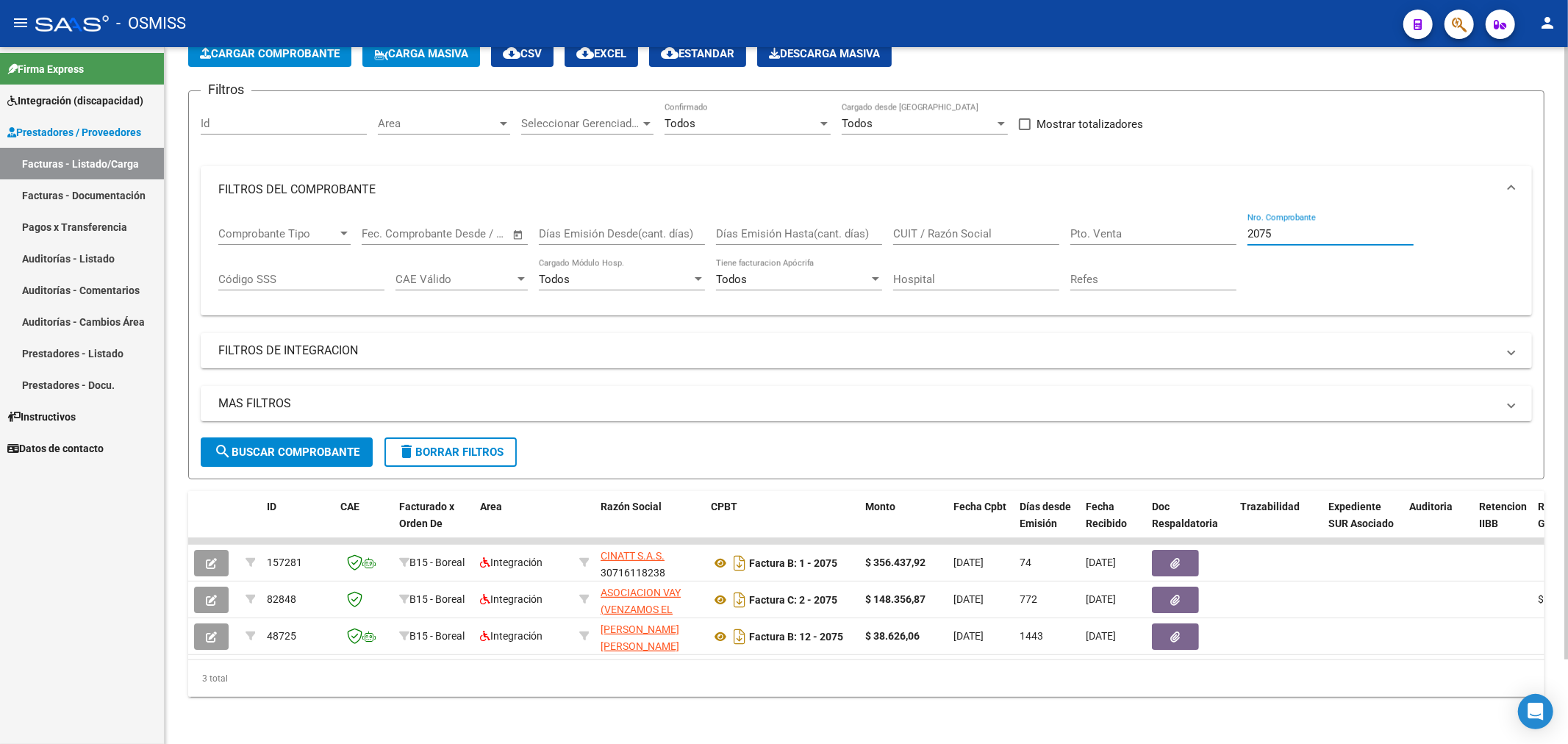
drag, startPoint x: 1332, startPoint y: 224, endPoint x: 956, endPoint y: 281, distance: 380.3
click at [958, 285] on div "Comprobante Tipo Comprobante Tipo Start date – End date Fec. Comprobante Desde …" at bounding box center [867, 258] width 1296 height 91
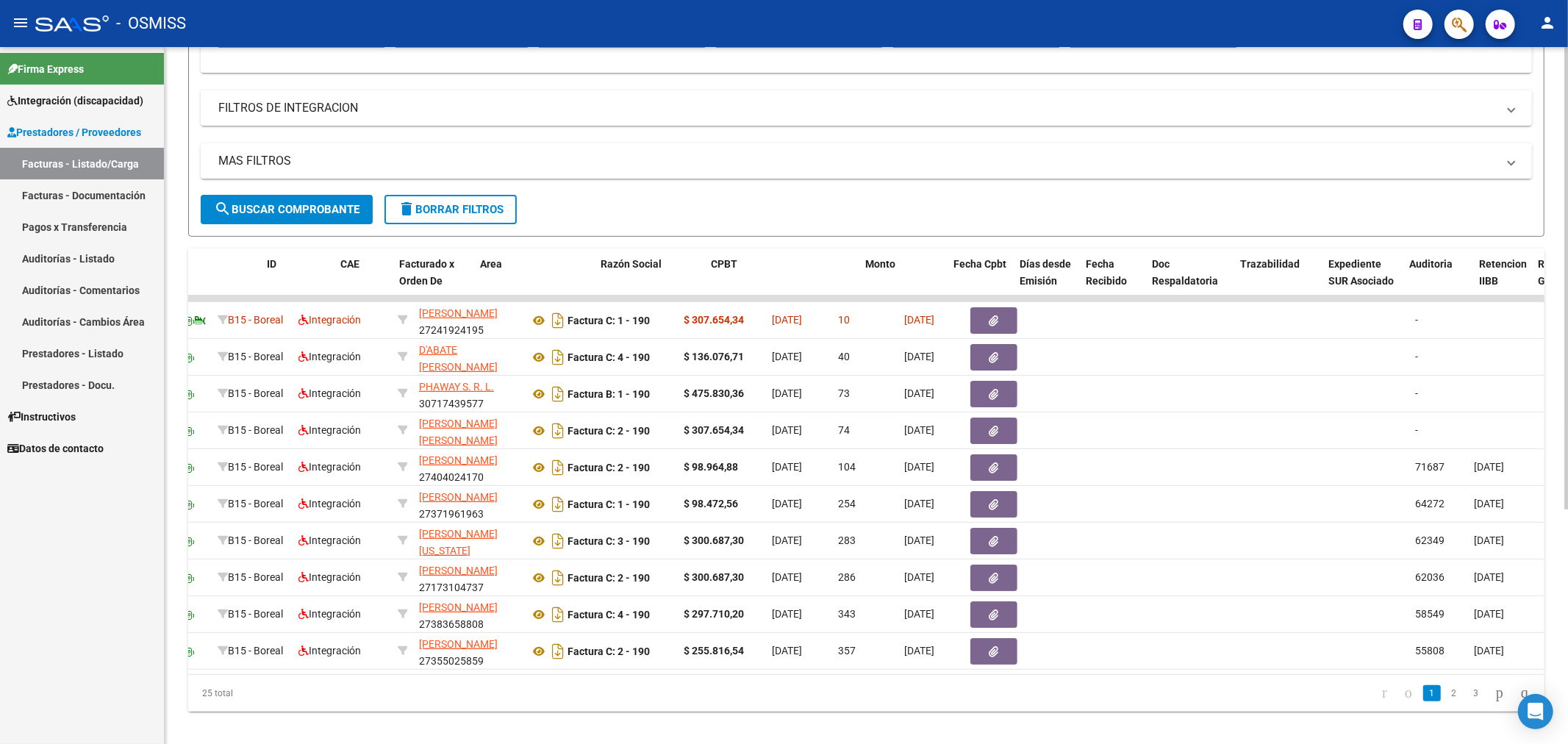
scroll to position [0, 0]
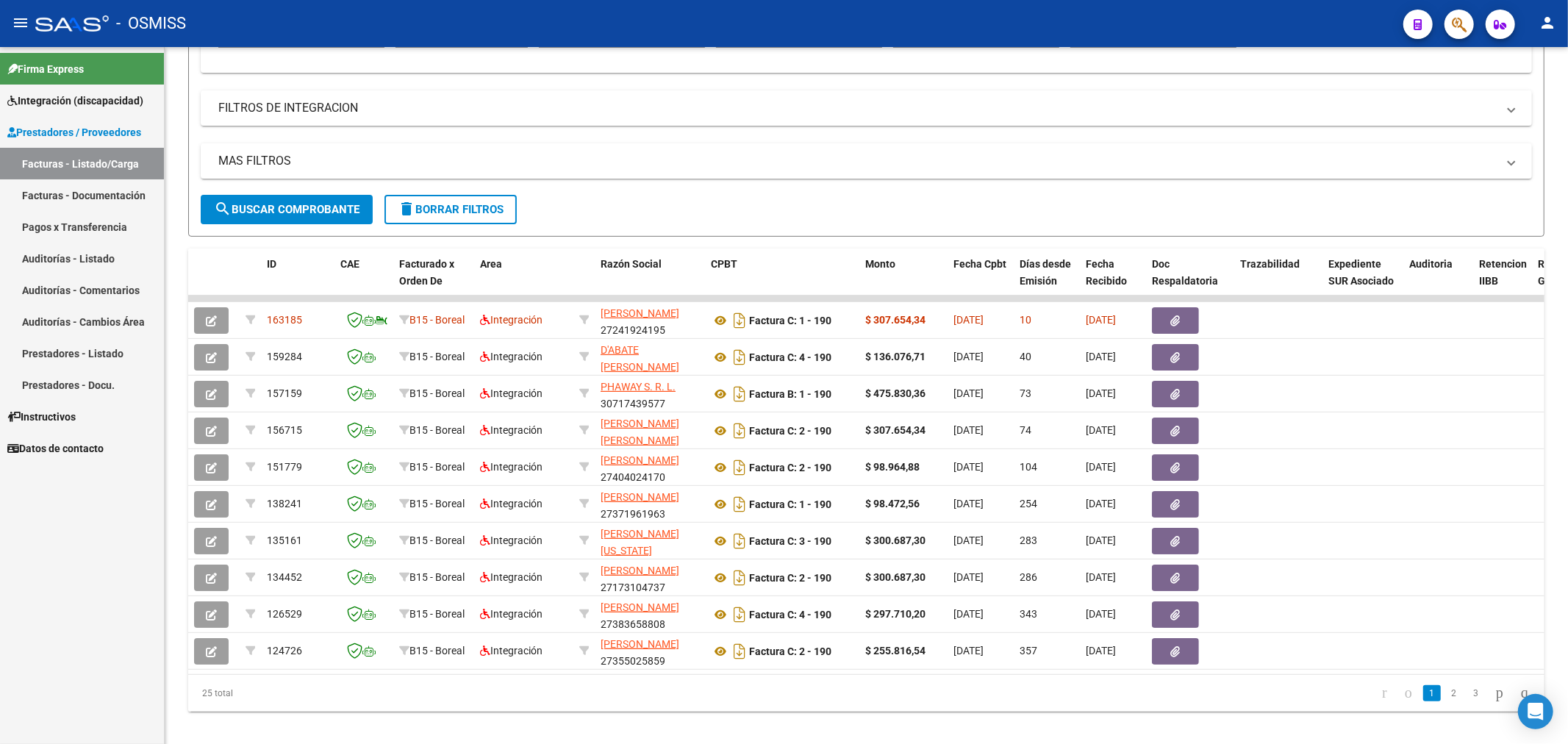
type input "190"
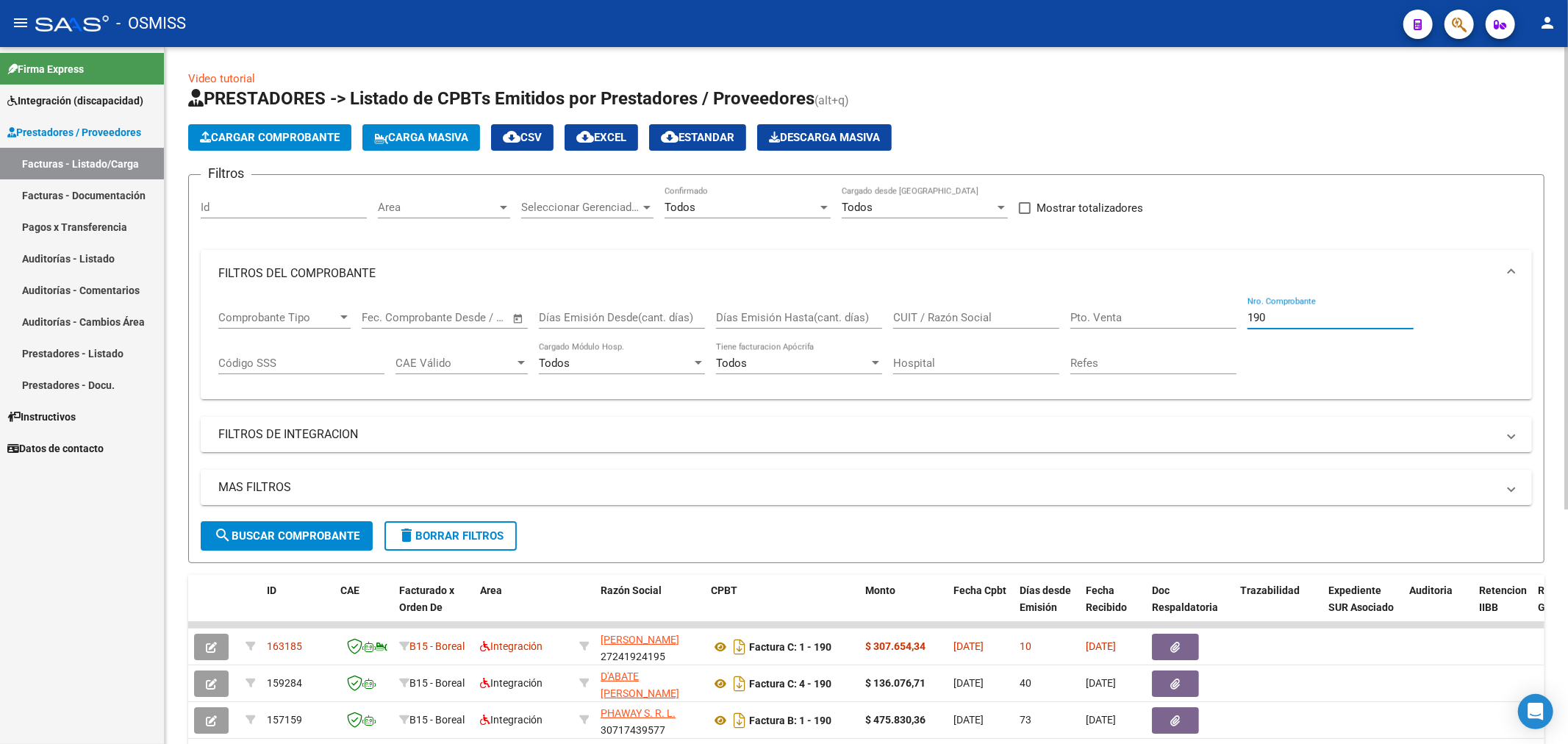
click at [269, 131] on span "Cargar Comprobante" at bounding box center [269, 138] width 140 height 13
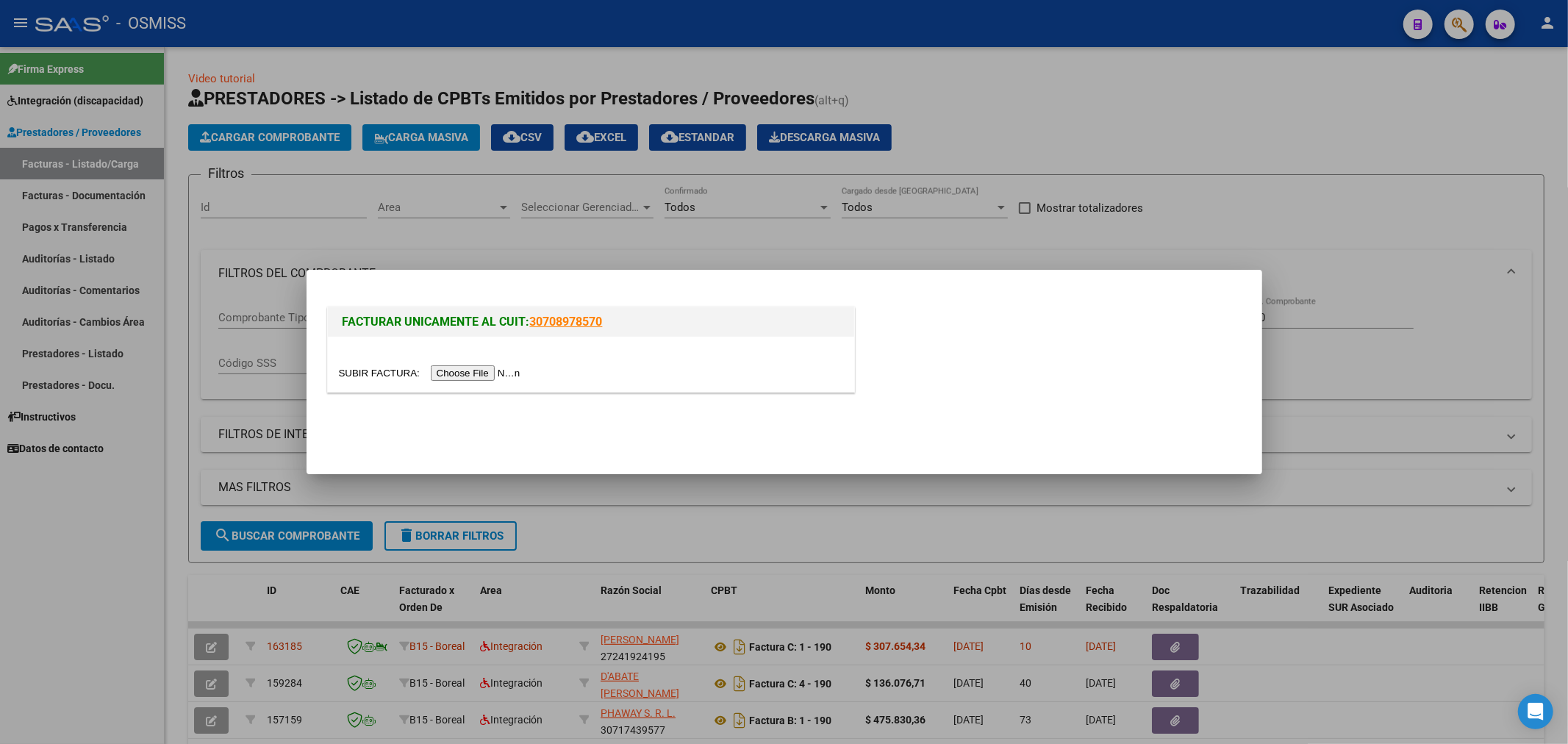
click at [468, 370] on input "file" at bounding box center [431, 373] width 186 height 15
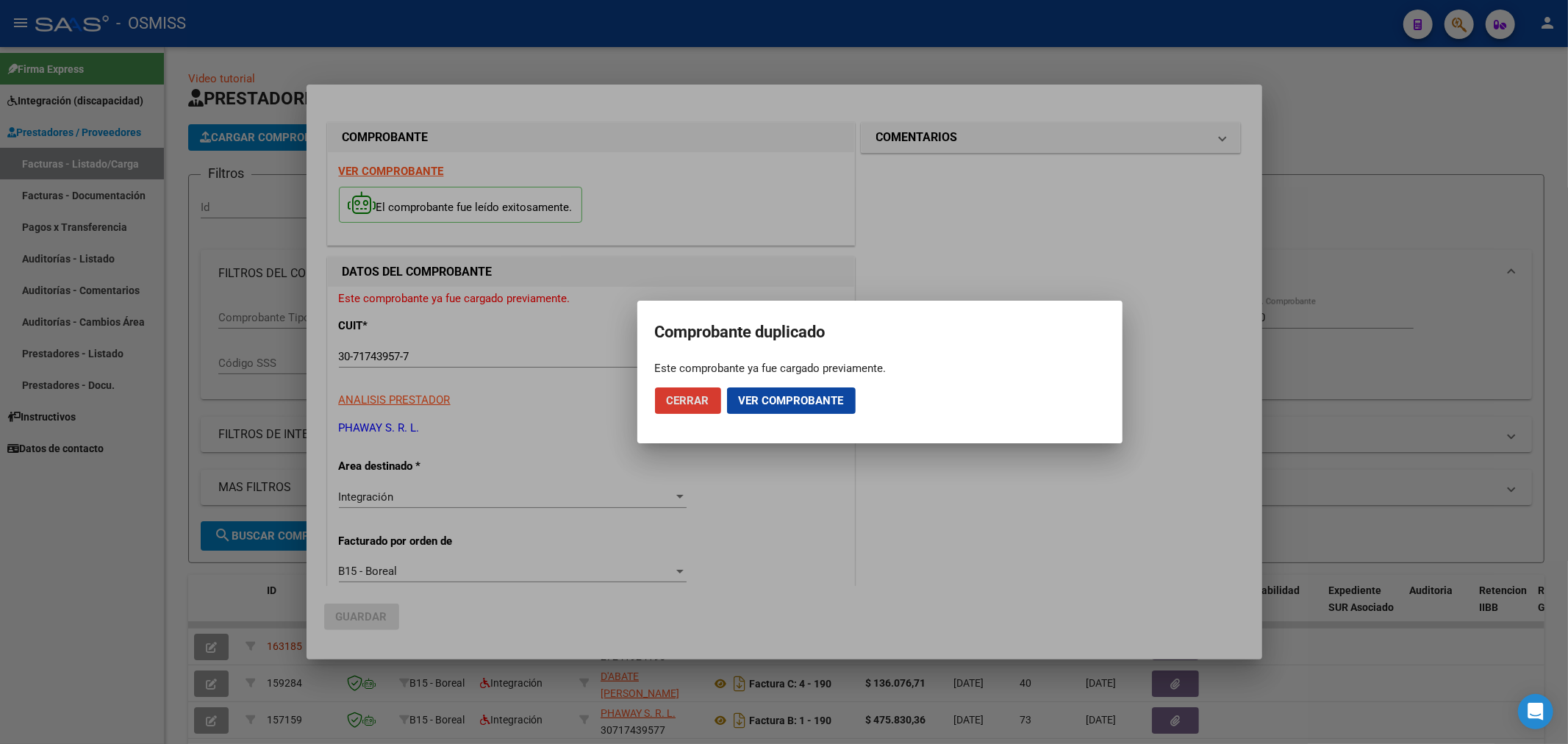
click at [761, 402] on span "Ver comprobante" at bounding box center [792, 401] width 105 height 13
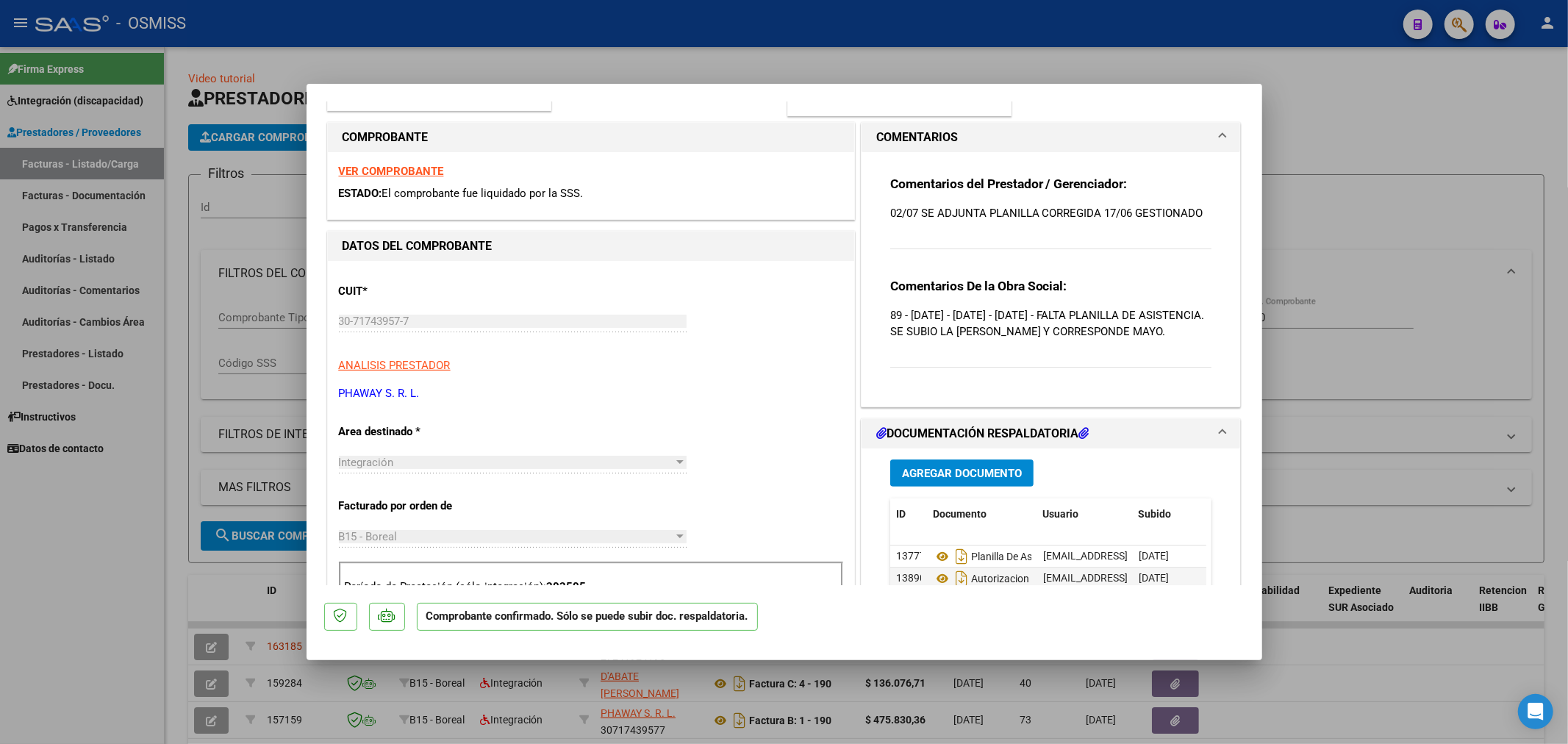
scroll to position [245, 0]
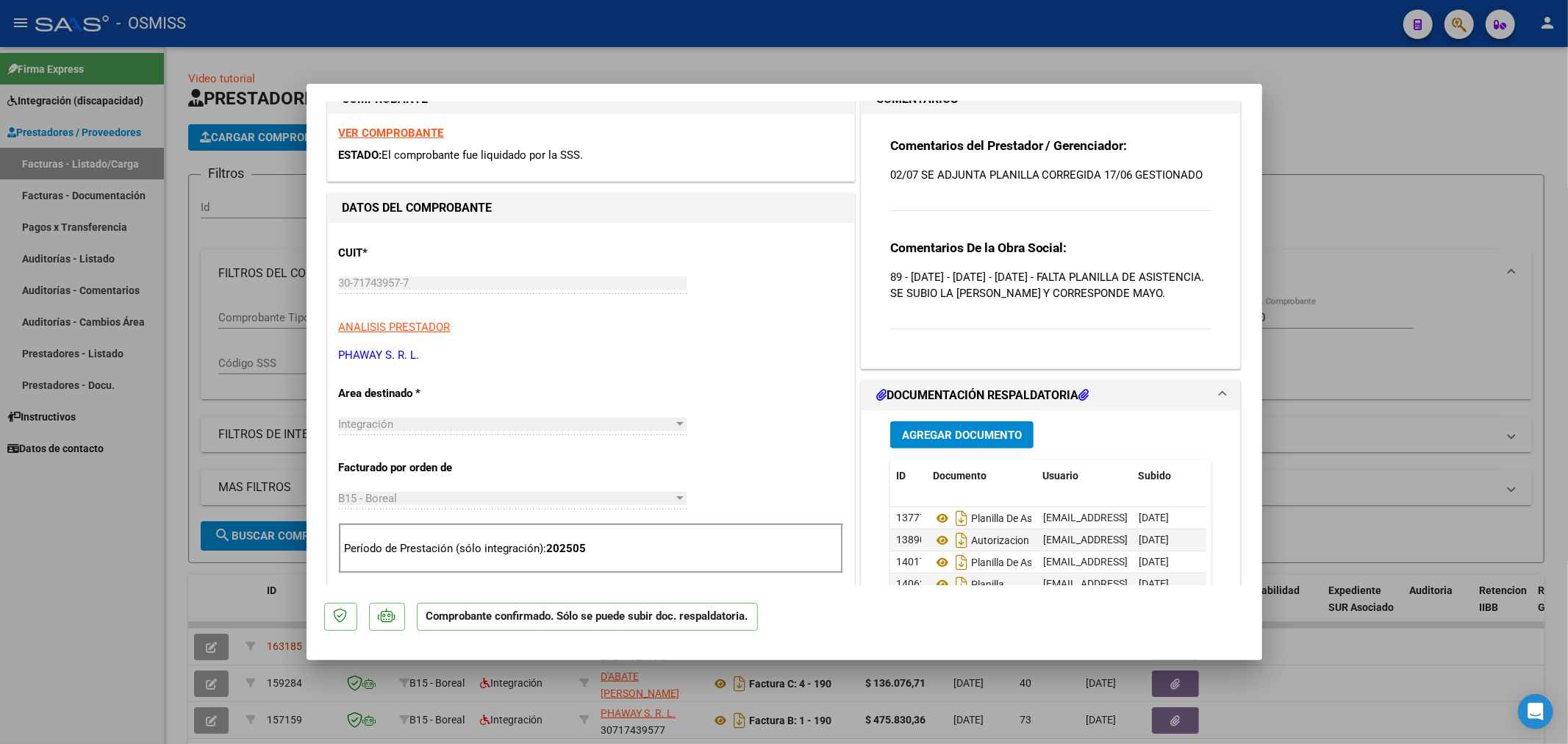
type input "$ 0,00"
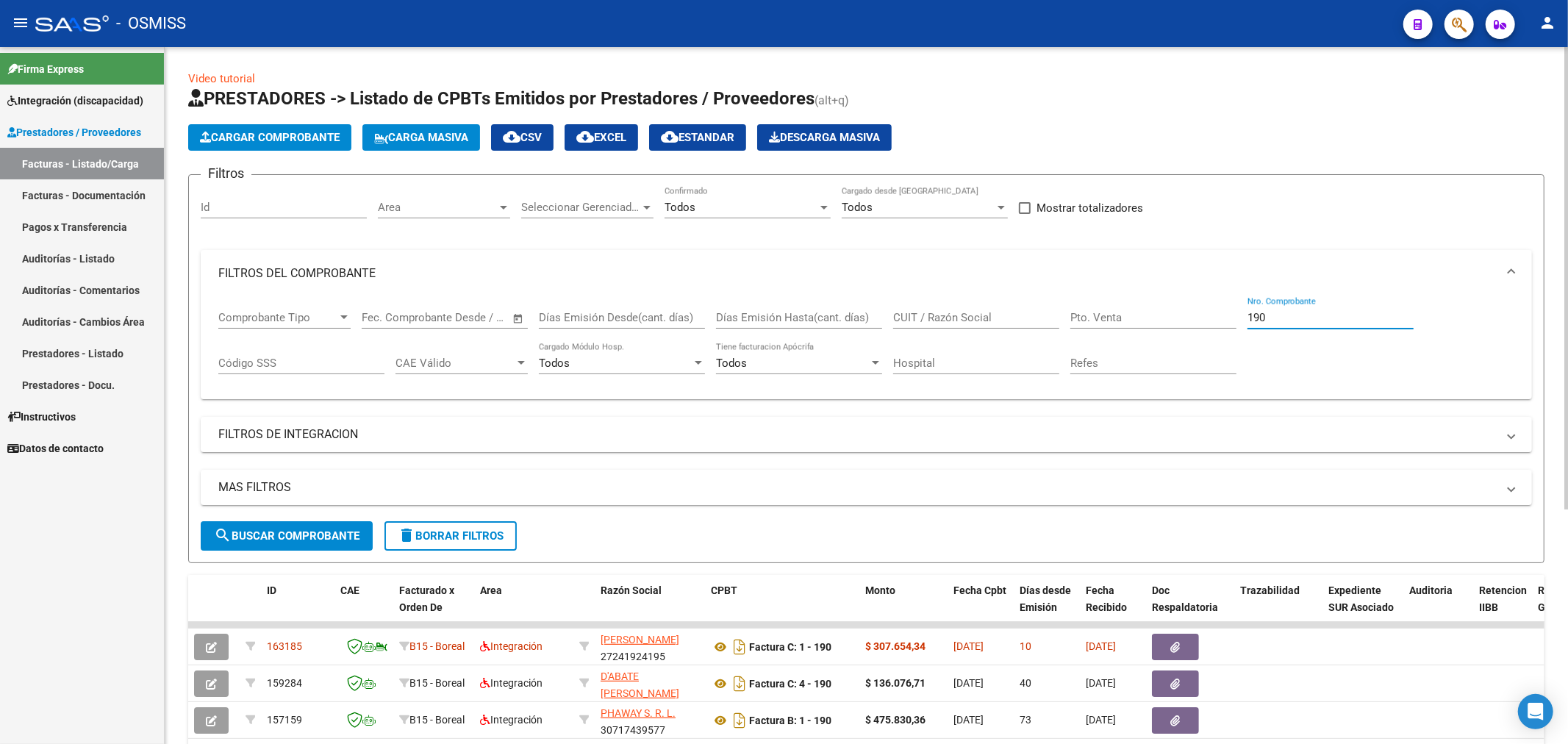
drag, startPoint x: 1285, startPoint y: 315, endPoint x: 1089, endPoint y: 366, distance: 202.5
click at [1108, 361] on div "Comprobante Tipo Comprobante Tipo Start date – End date Fec. Comprobante Desde …" at bounding box center [867, 342] width 1296 height 91
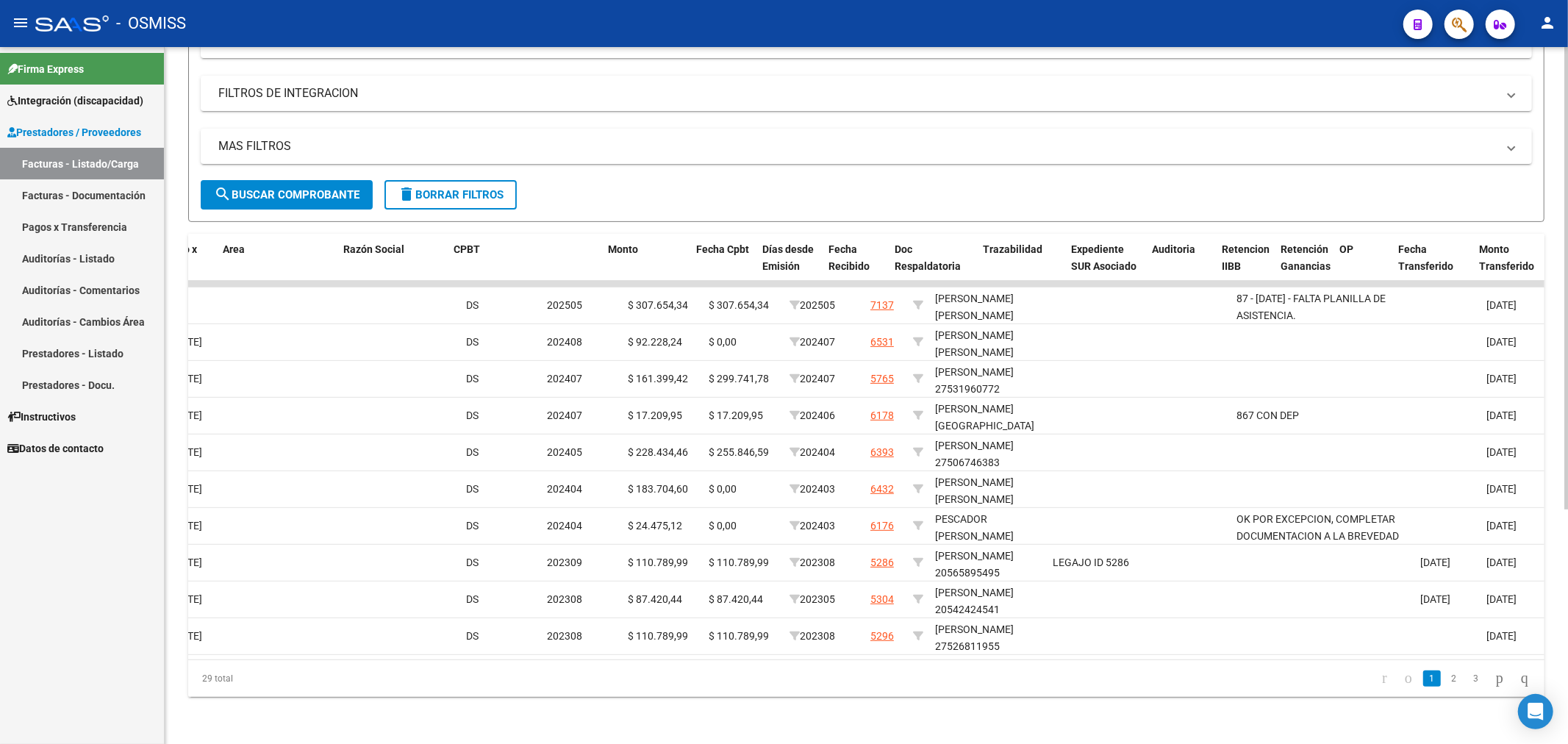
scroll to position [0, 0]
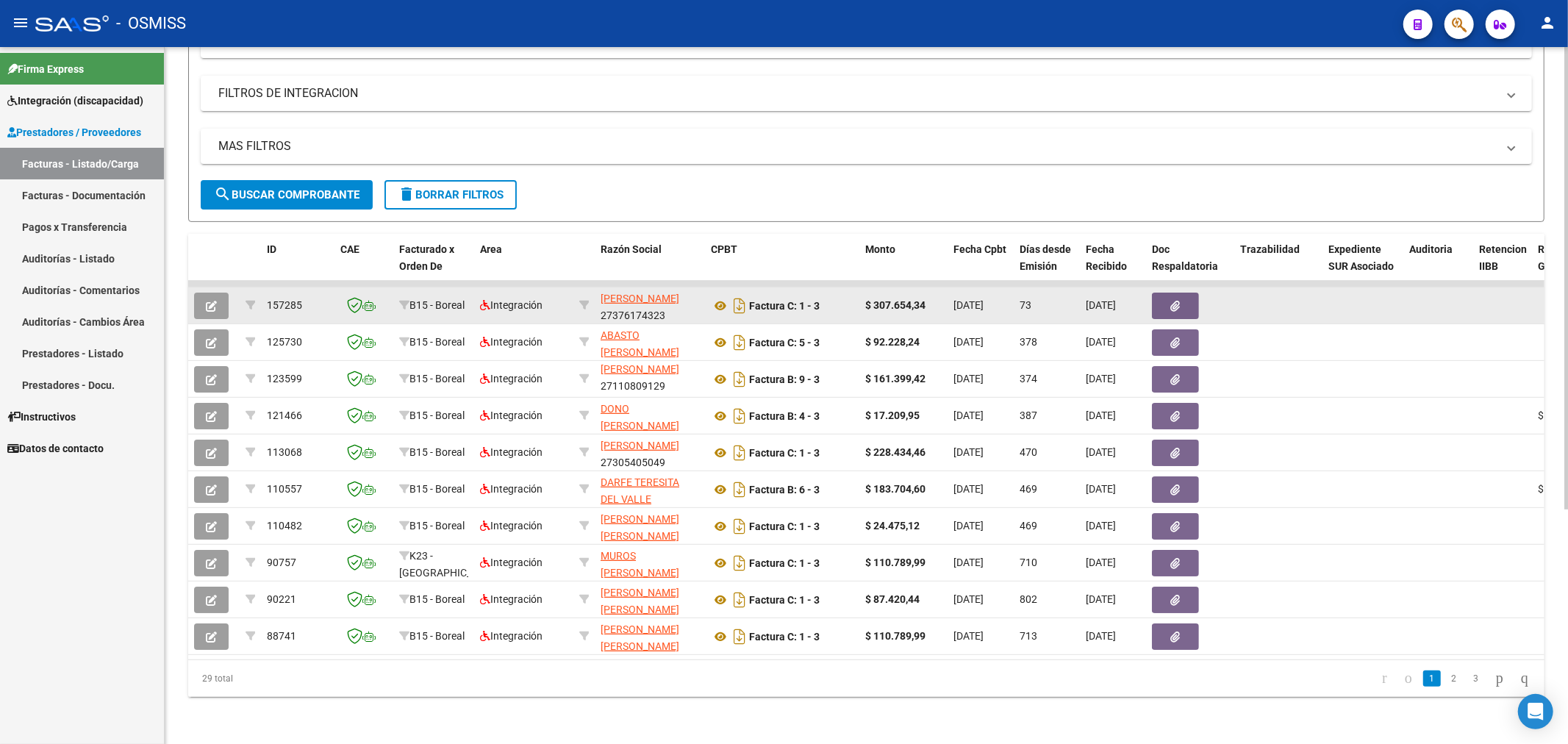
type input "3"
click at [213, 301] on icon "button" at bounding box center [211, 307] width 11 height 11
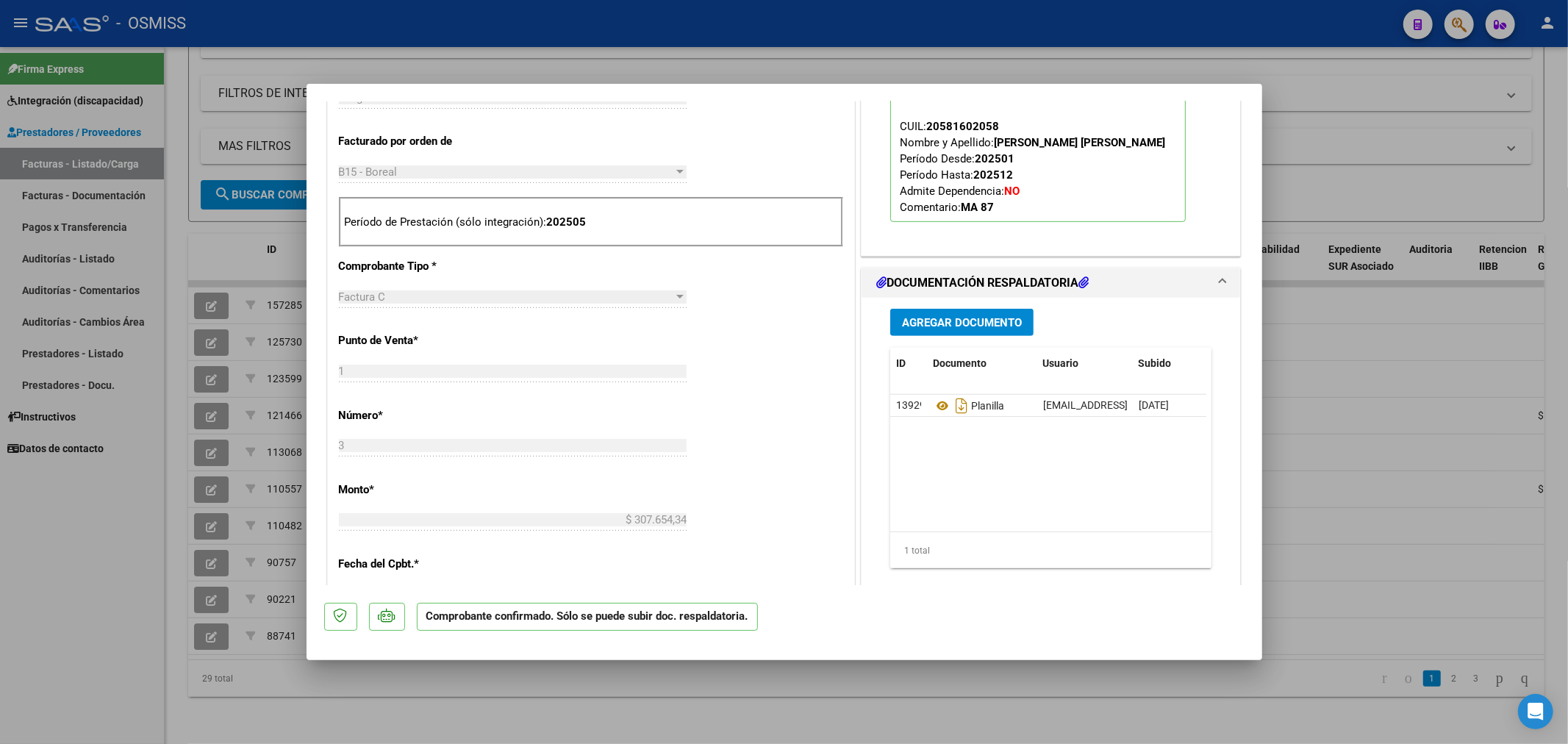
scroll to position [490, 0]
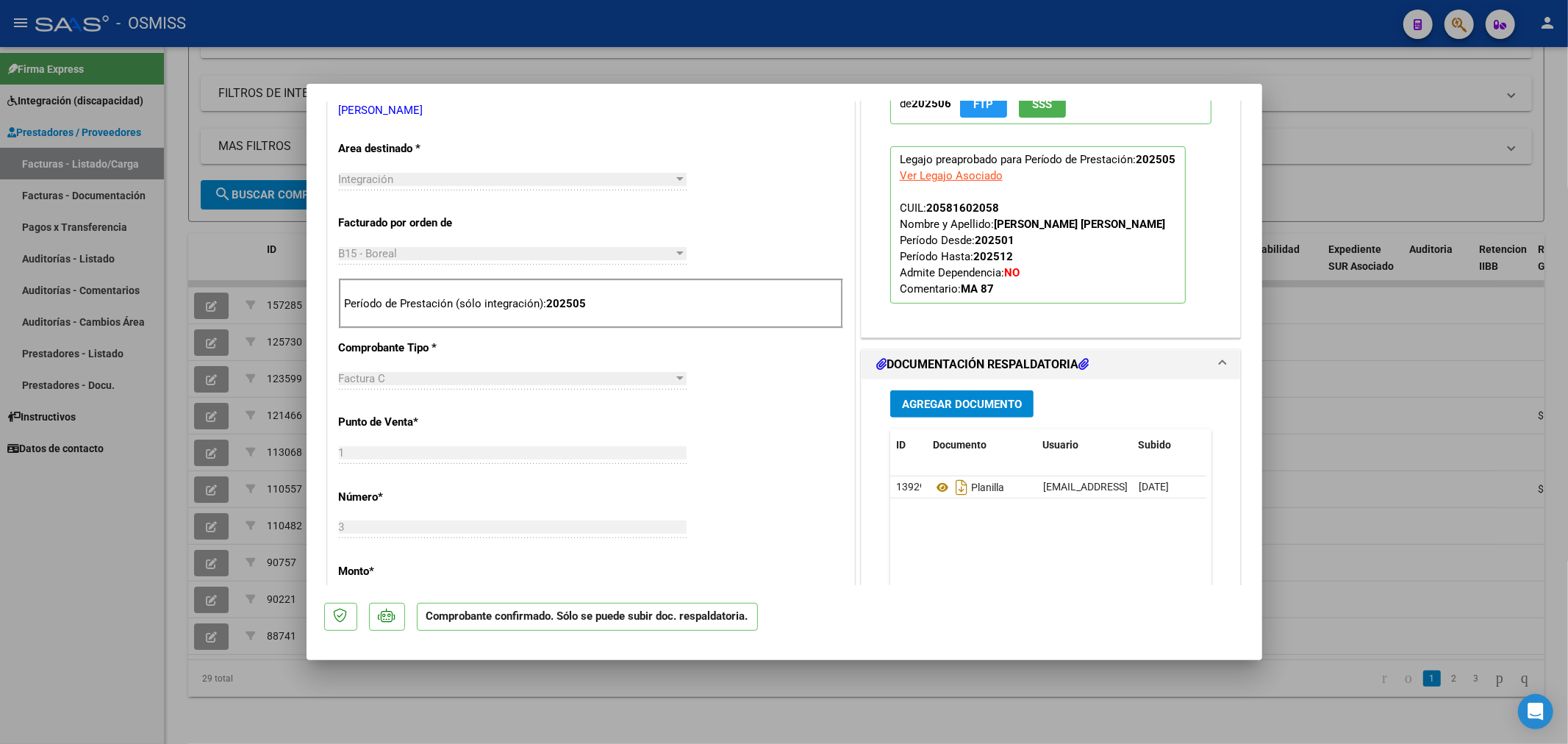
type input "$ 0,00"
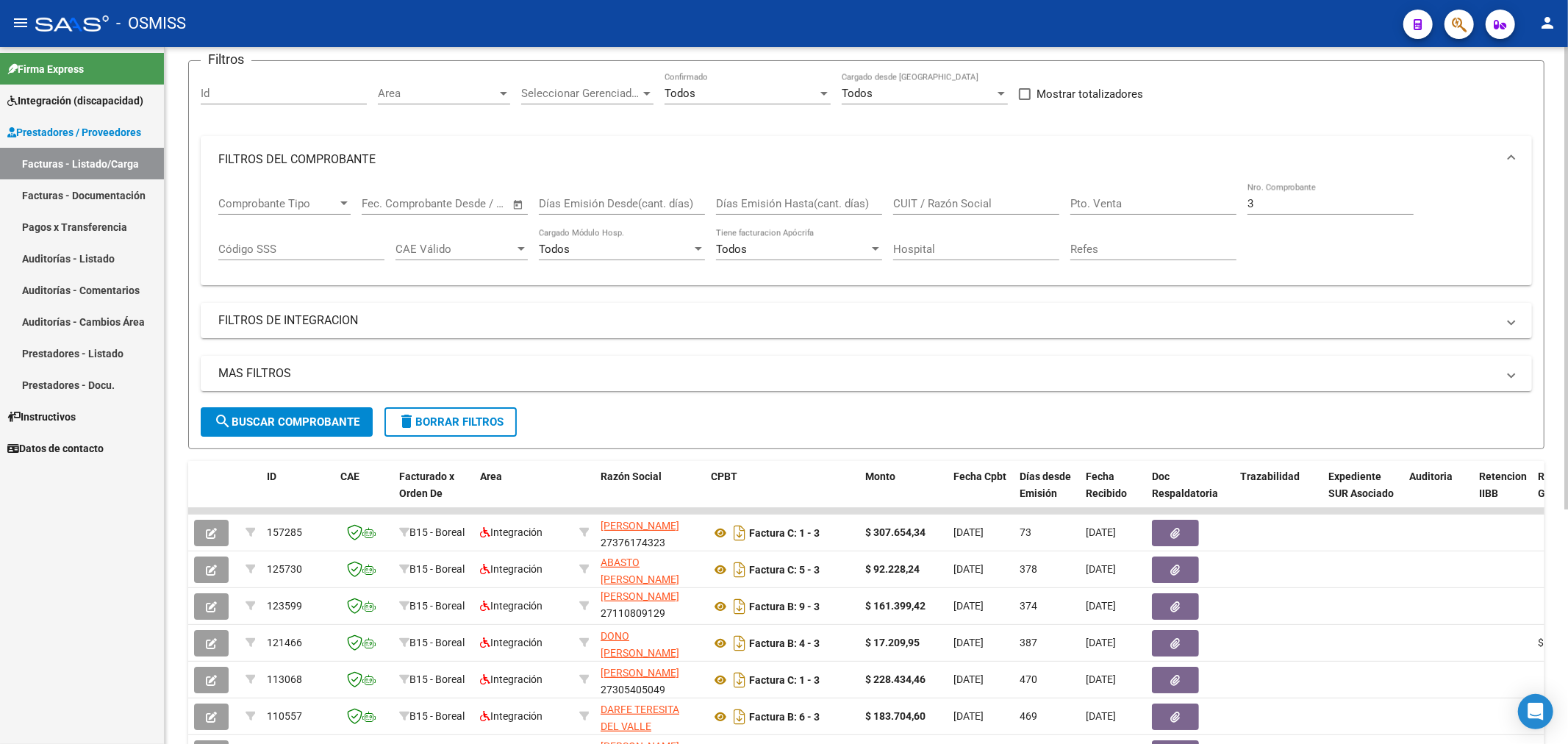
scroll to position [108, 0]
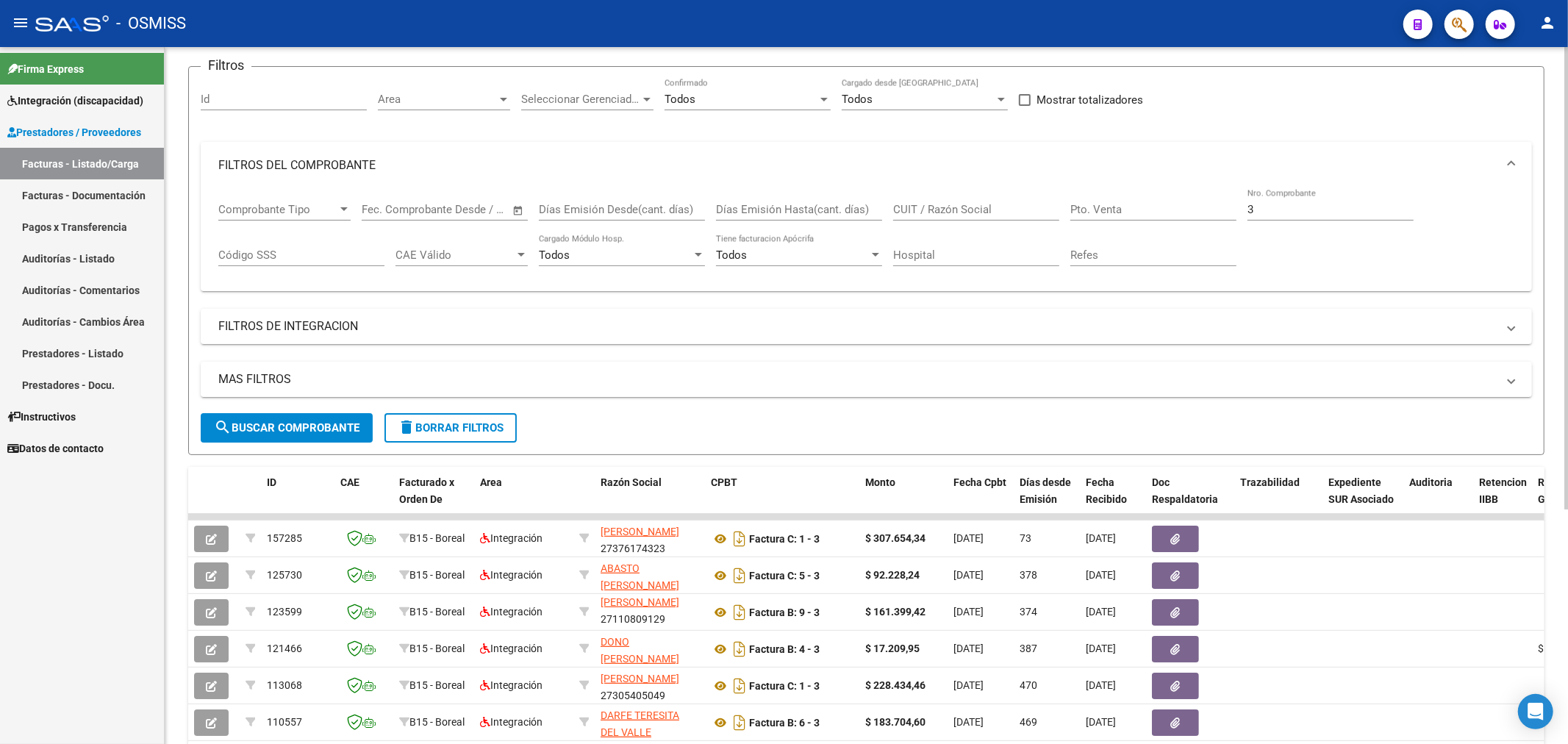
drag, startPoint x: 1291, startPoint y: 213, endPoint x: 1152, endPoint y: 243, distance: 142.2
click at [1151, 243] on div "Comprobante Tipo Comprobante Tipo Start date – End date Fec. Comprobante Desde …" at bounding box center [867, 234] width 1296 height 91
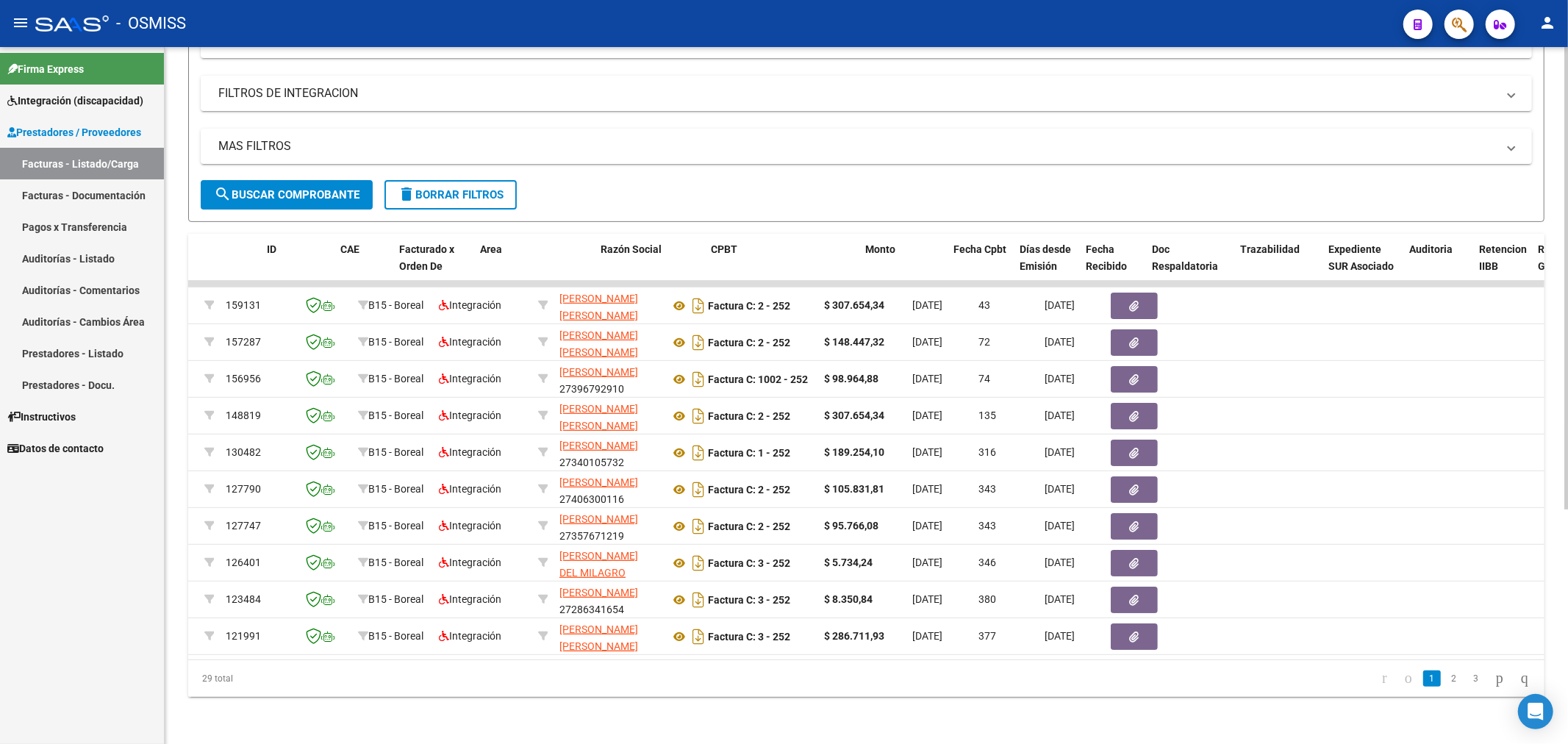
scroll to position [0, 0]
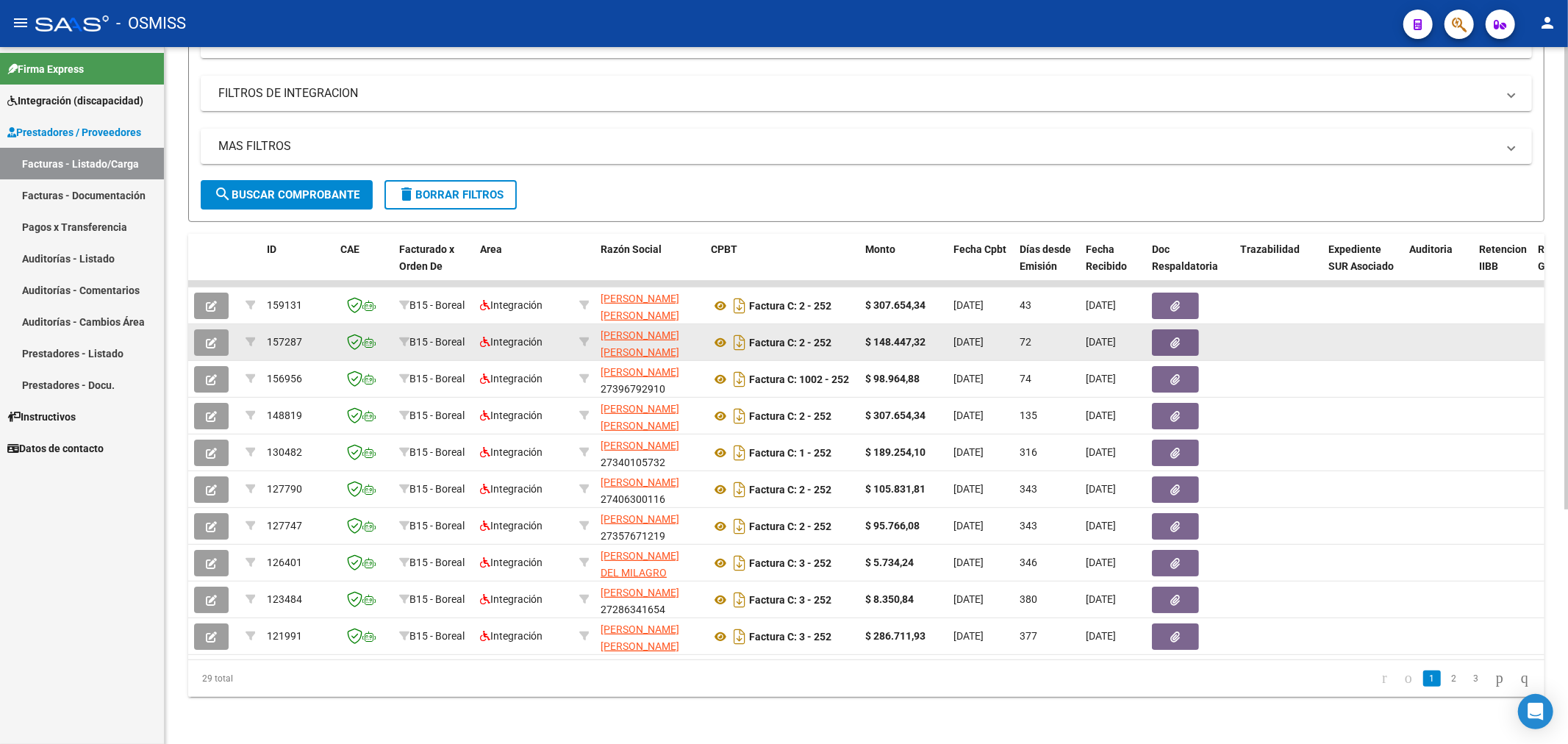
type input "252"
click at [216, 336] on button "button" at bounding box center [211, 342] width 35 height 26
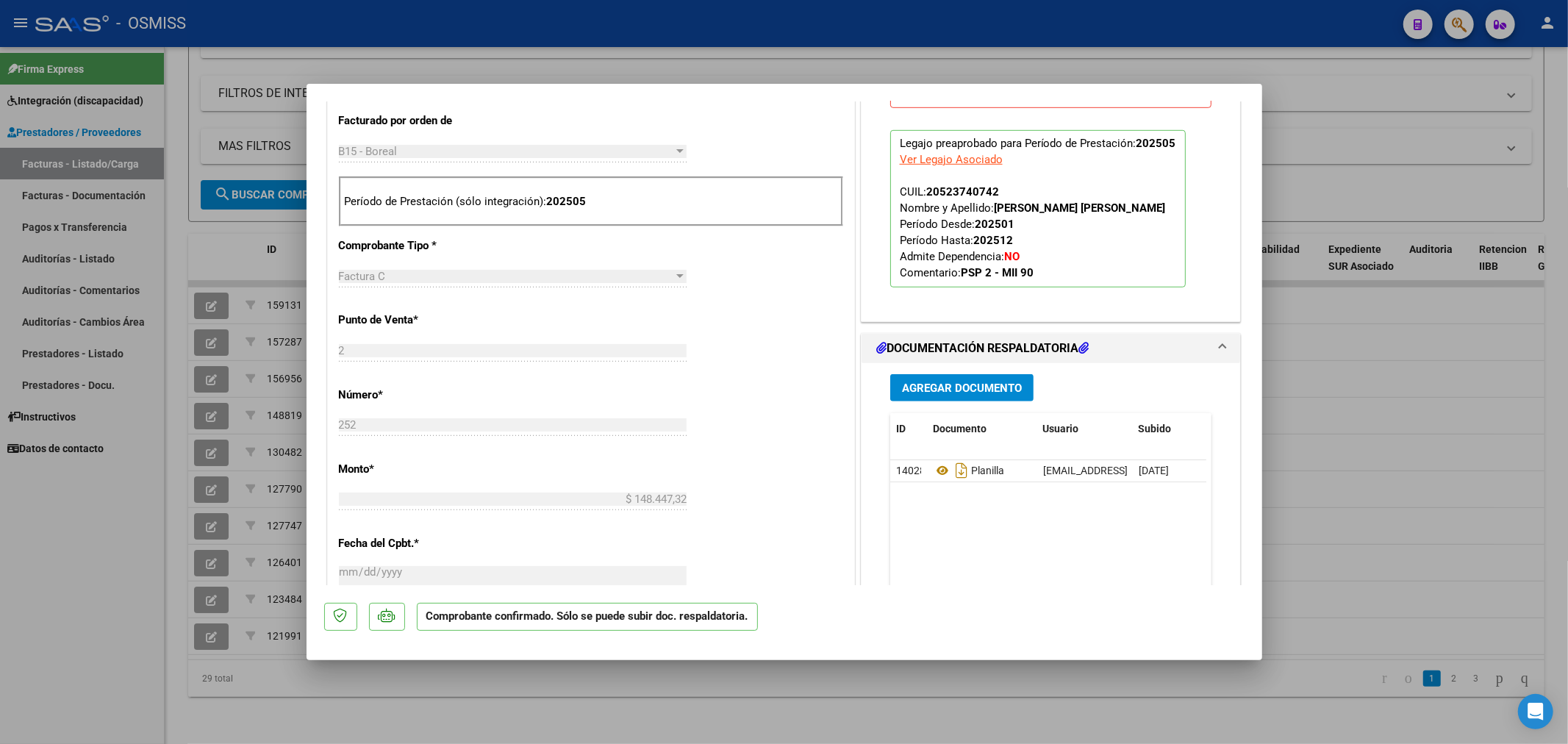
scroll to position [817, 0]
type input "$ 0,00"
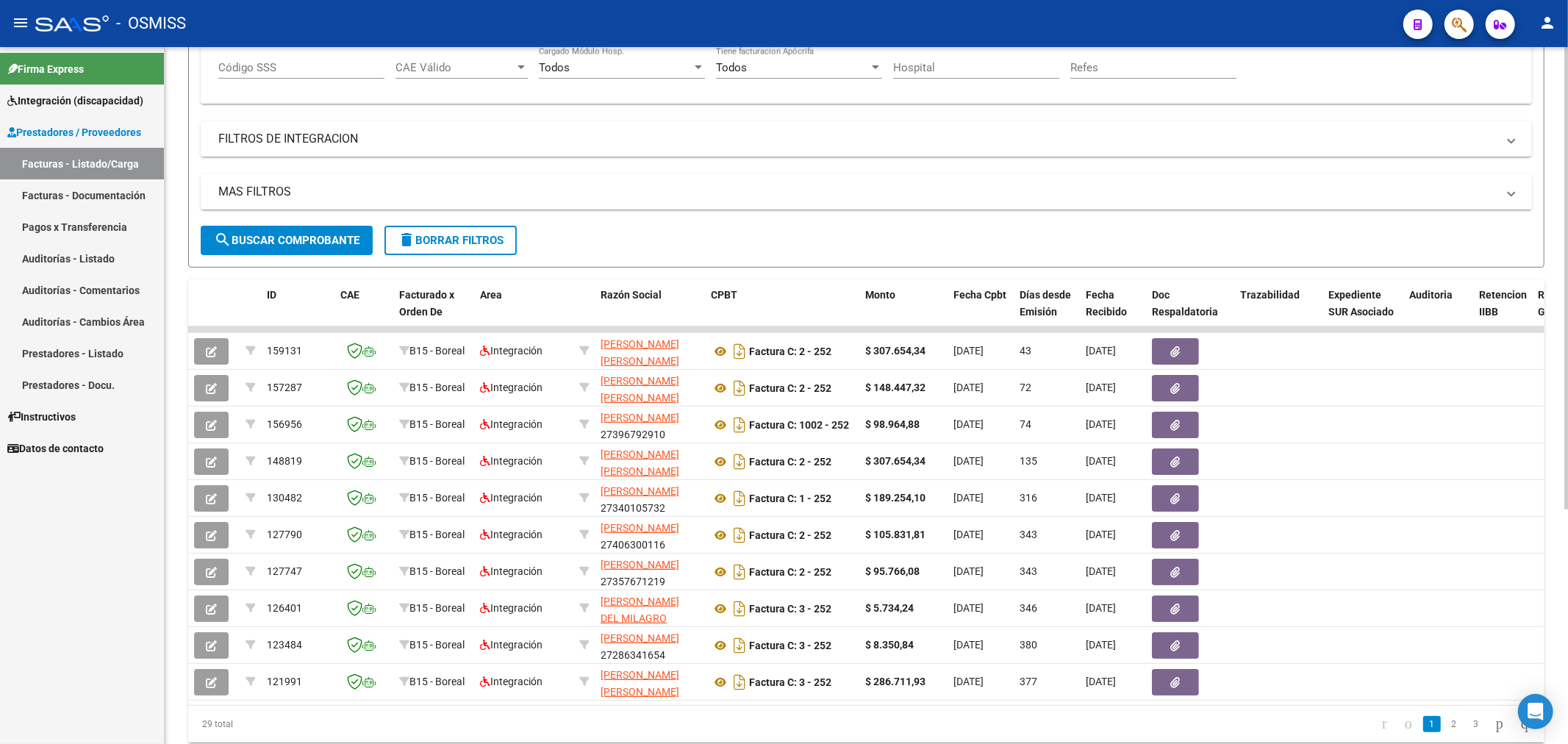
scroll to position [108, 0]
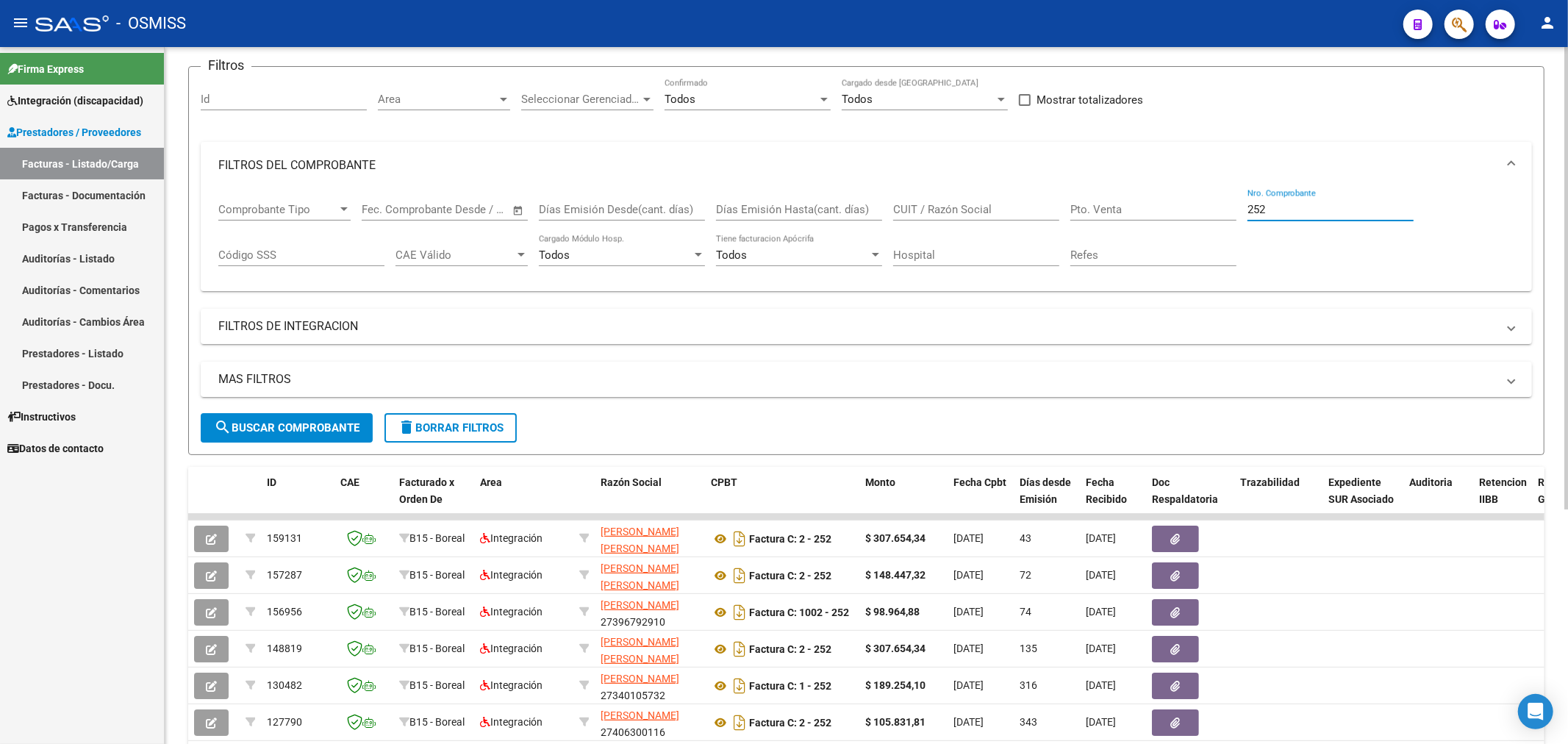
drag, startPoint x: 1302, startPoint y: 211, endPoint x: 1108, endPoint y: 261, distance: 200.3
click at [1106, 262] on div "Comprobante Tipo Comprobante Tipo Start date – End date Fec. Comprobante Desde …" at bounding box center [867, 234] width 1296 height 91
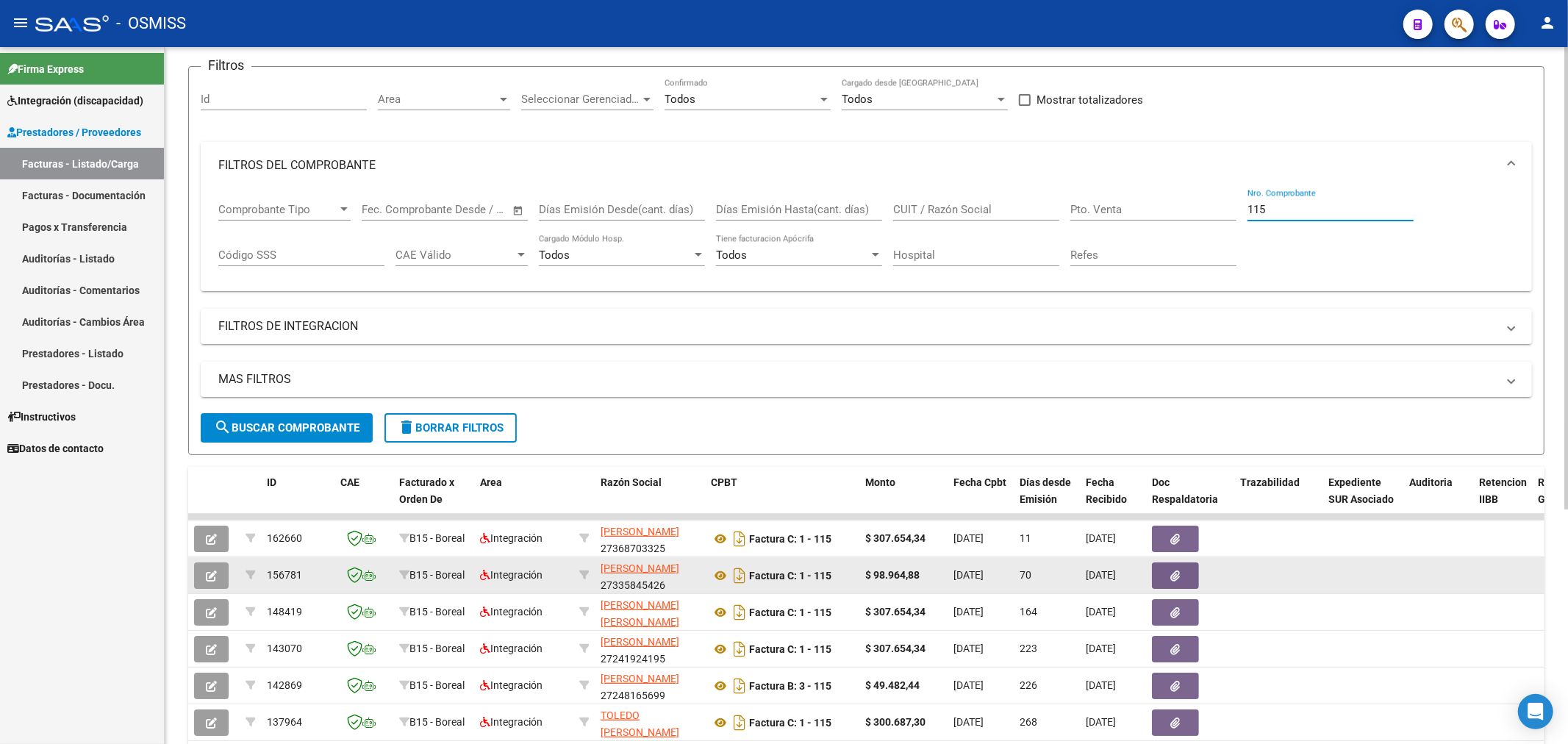
type input "115"
click at [215, 567] on button "button" at bounding box center [211, 576] width 35 height 26
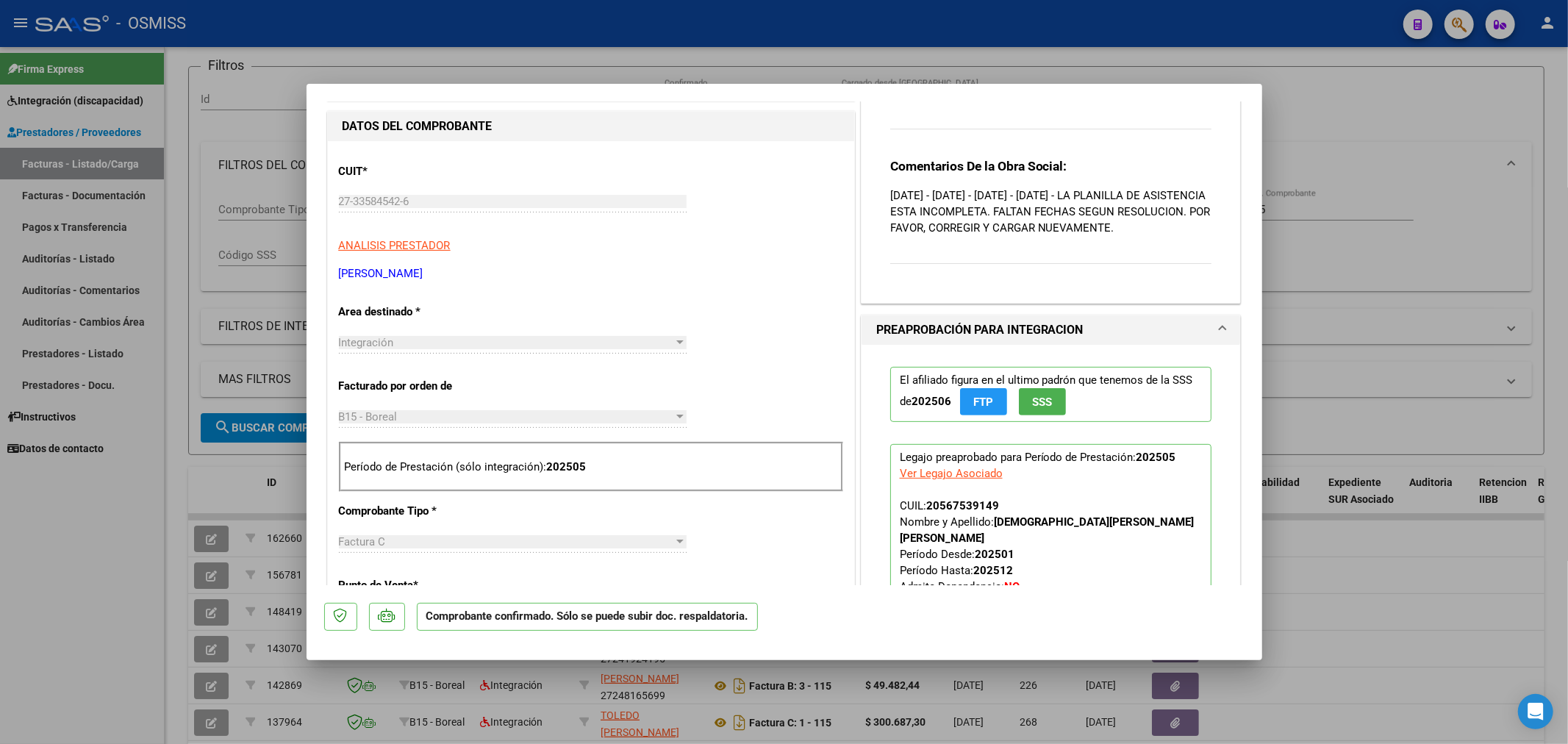
scroll to position [0, 0]
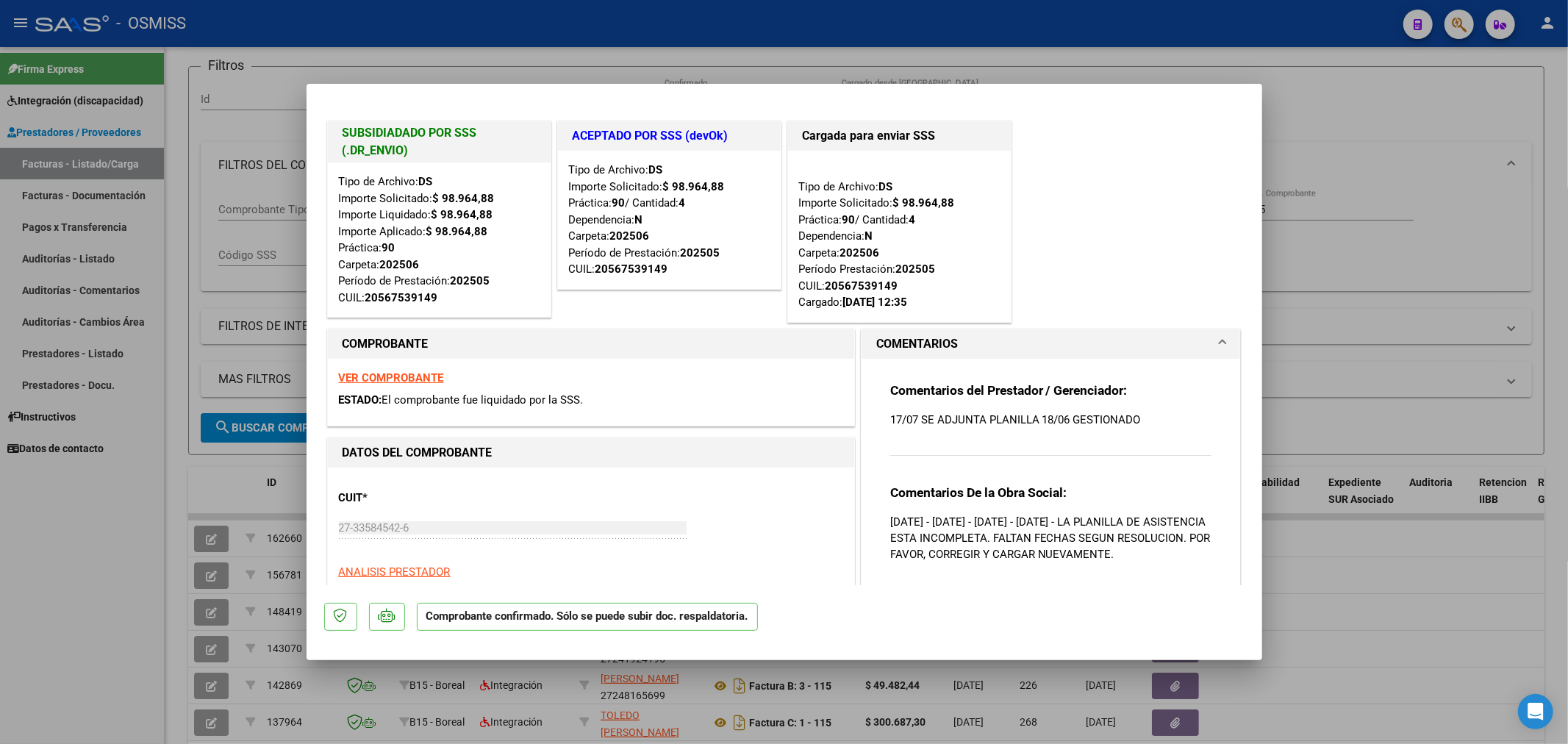
type input "$ 0,00"
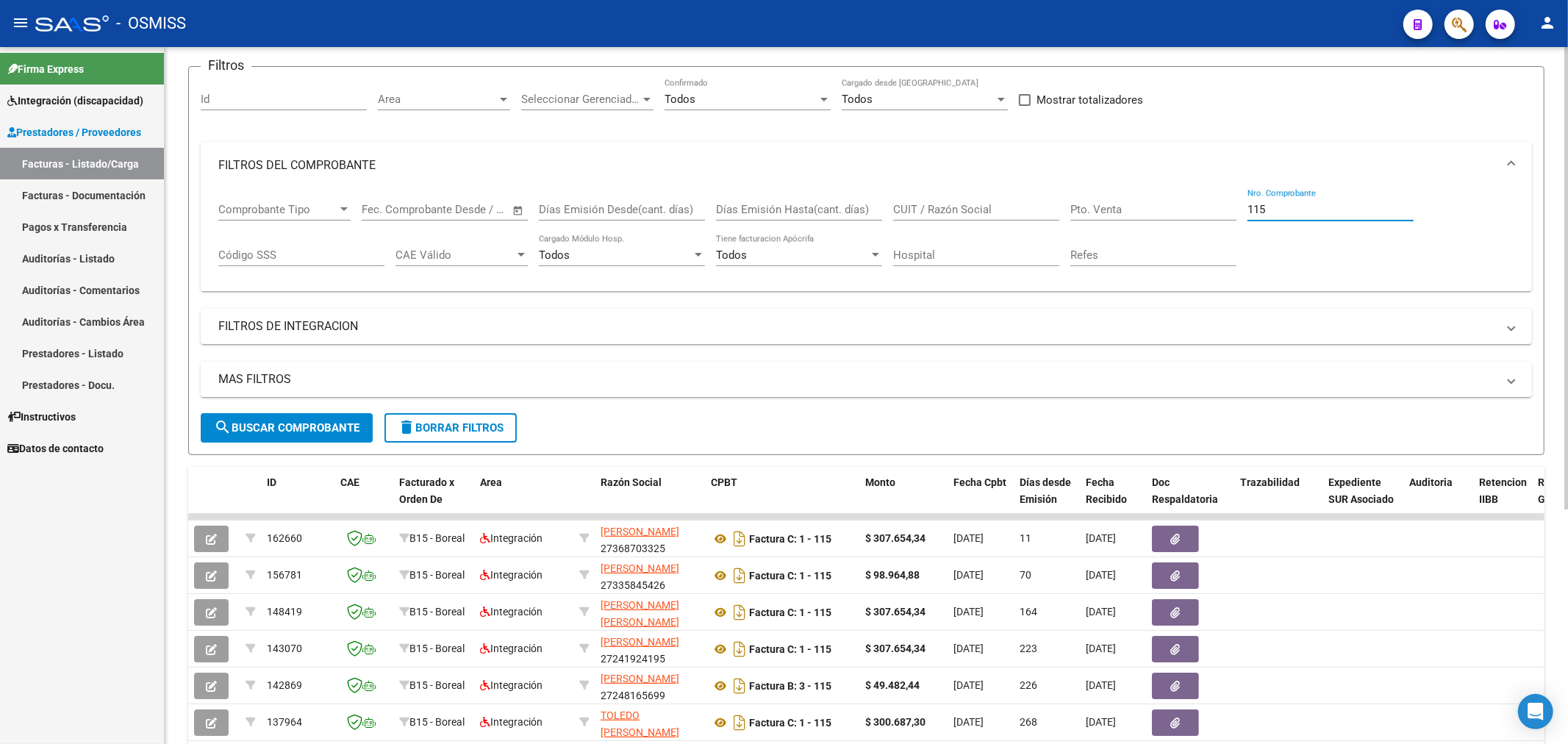
drag, startPoint x: 1279, startPoint y: 205, endPoint x: 1157, endPoint y: 251, distance: 130.4
click at [1157, 251] on div "Comprobante Tipo Comprobante Tipo Start date – End date Fec. Comprobante Desde …" at bounding box center [867, 234] width 1296 height 91
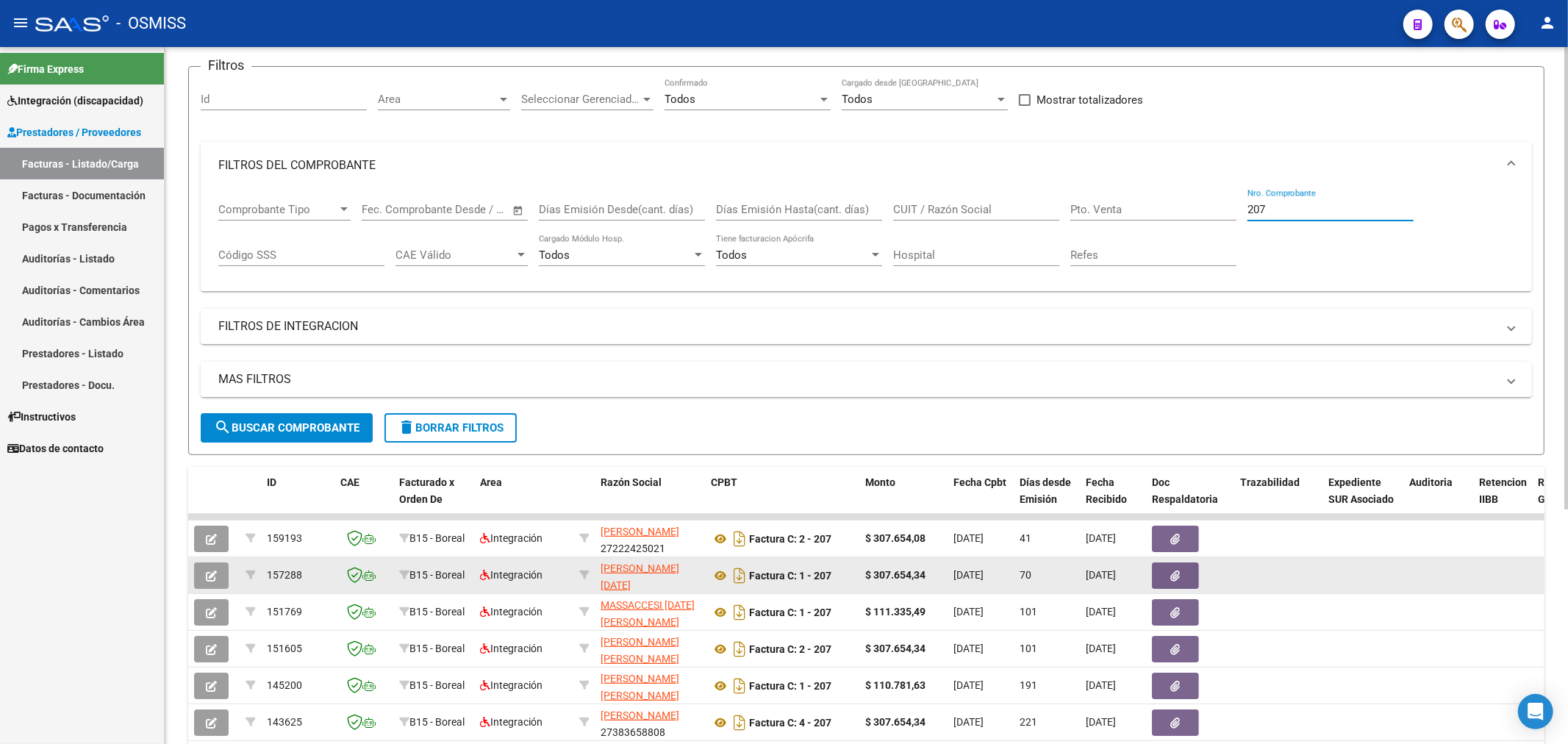
type input "207"
click at [218, 580] on button "button" at bounding box center [211, 576] width 35 height 26
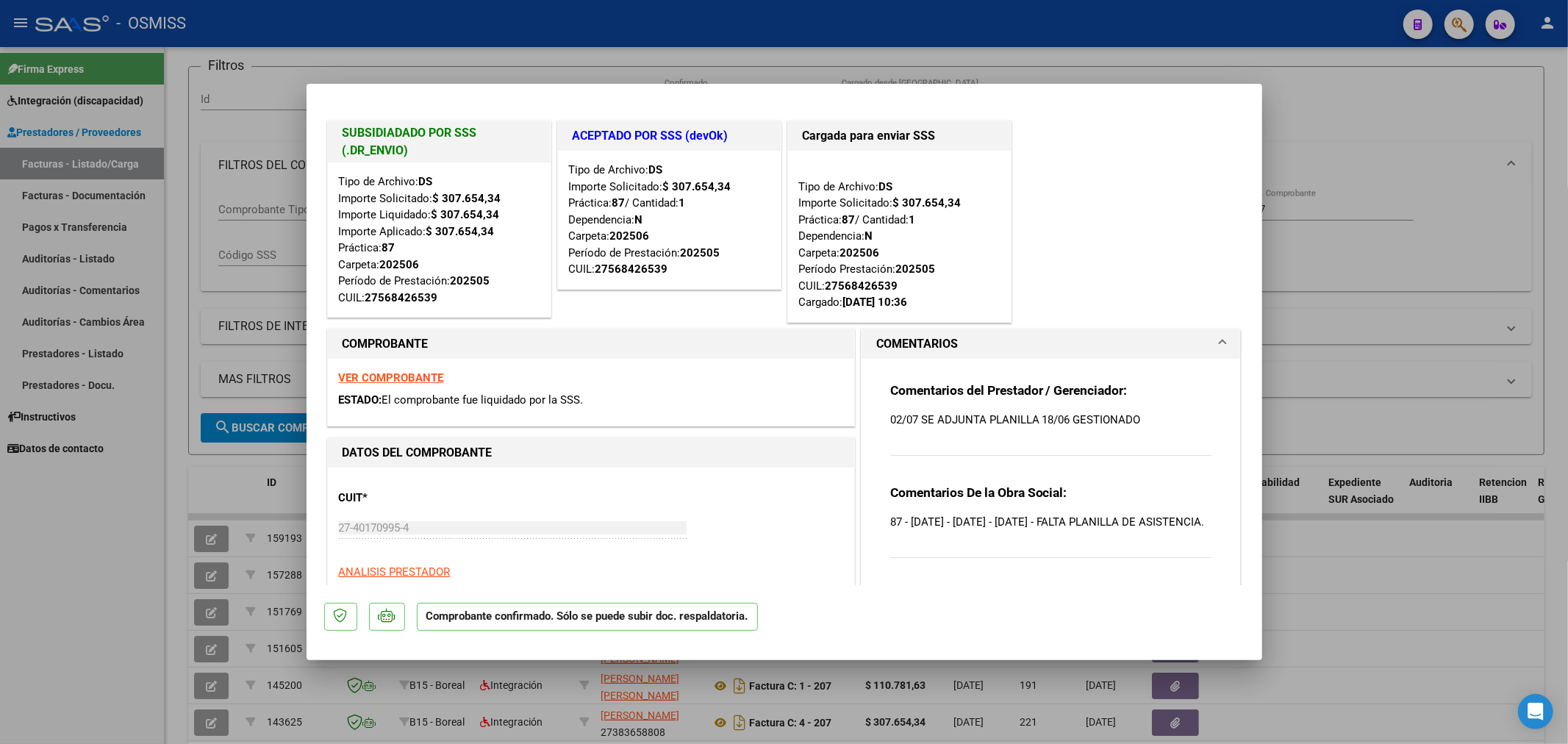
type input "$ 0,00"
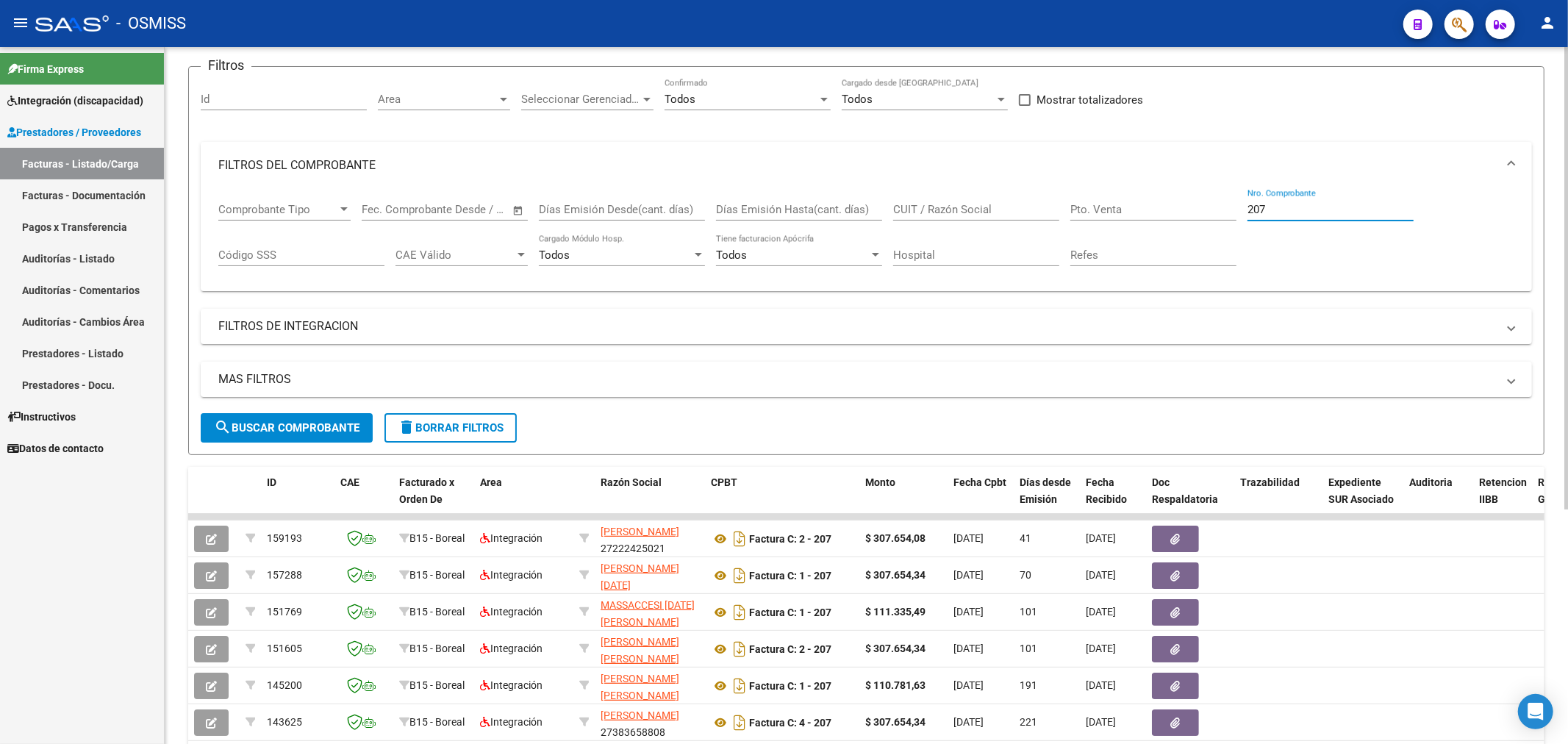
drag, startPoint x: 1297, startPoint y: 206, endPoint x: 1191, endPoint y: 218, distance: 106.7
click at [1191, 230] on div "Comprobante Tipo Comprobante Tipo Start date – End date Fec. Comprobante Desde …" at bounding box center [867, 234] width 1296 height 91
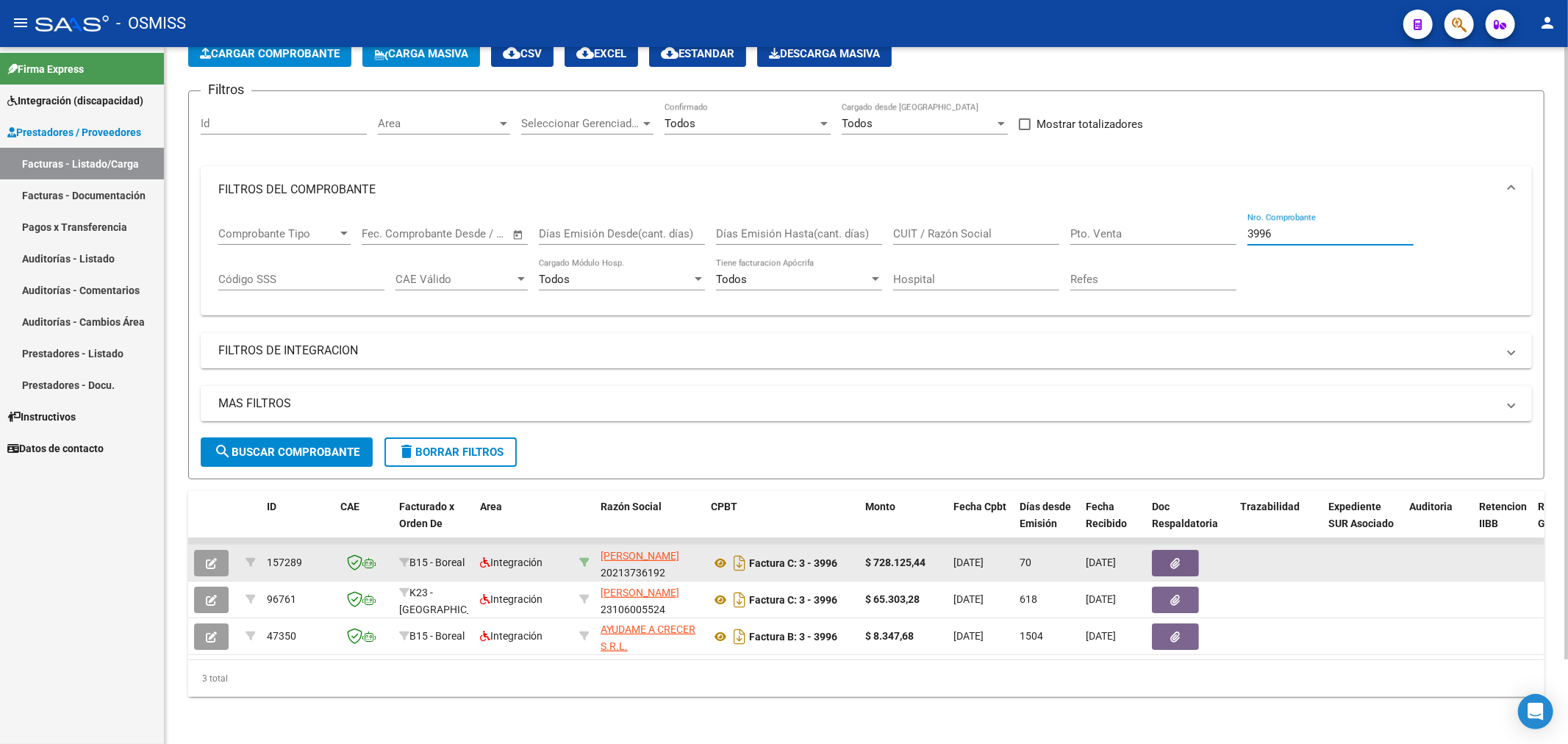
scroll to position [97, 0]
type input "3996"
click at [205, 558] on icon "button" at bounding box center [211, 564] width 11 height 11
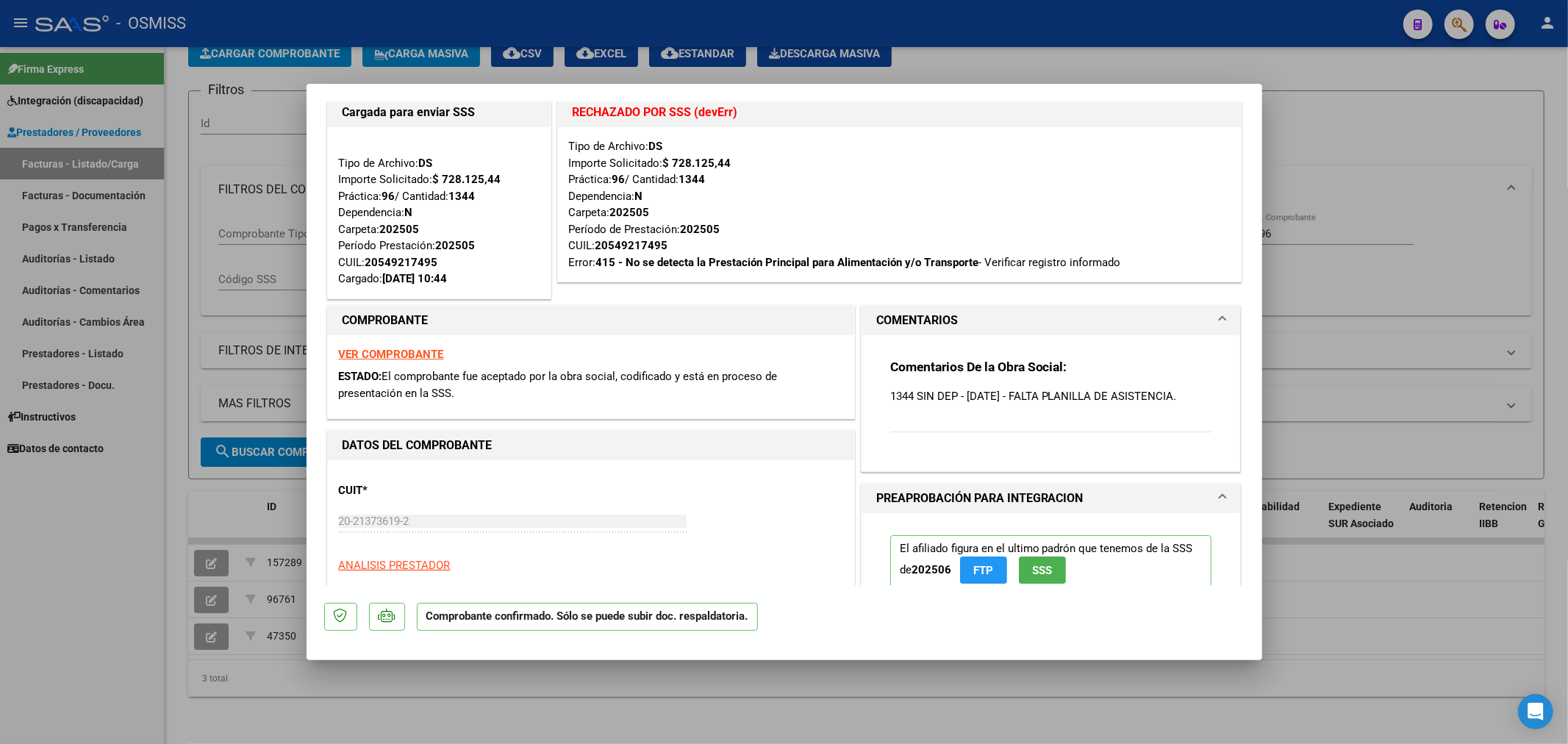
scroll to position [0, 0]
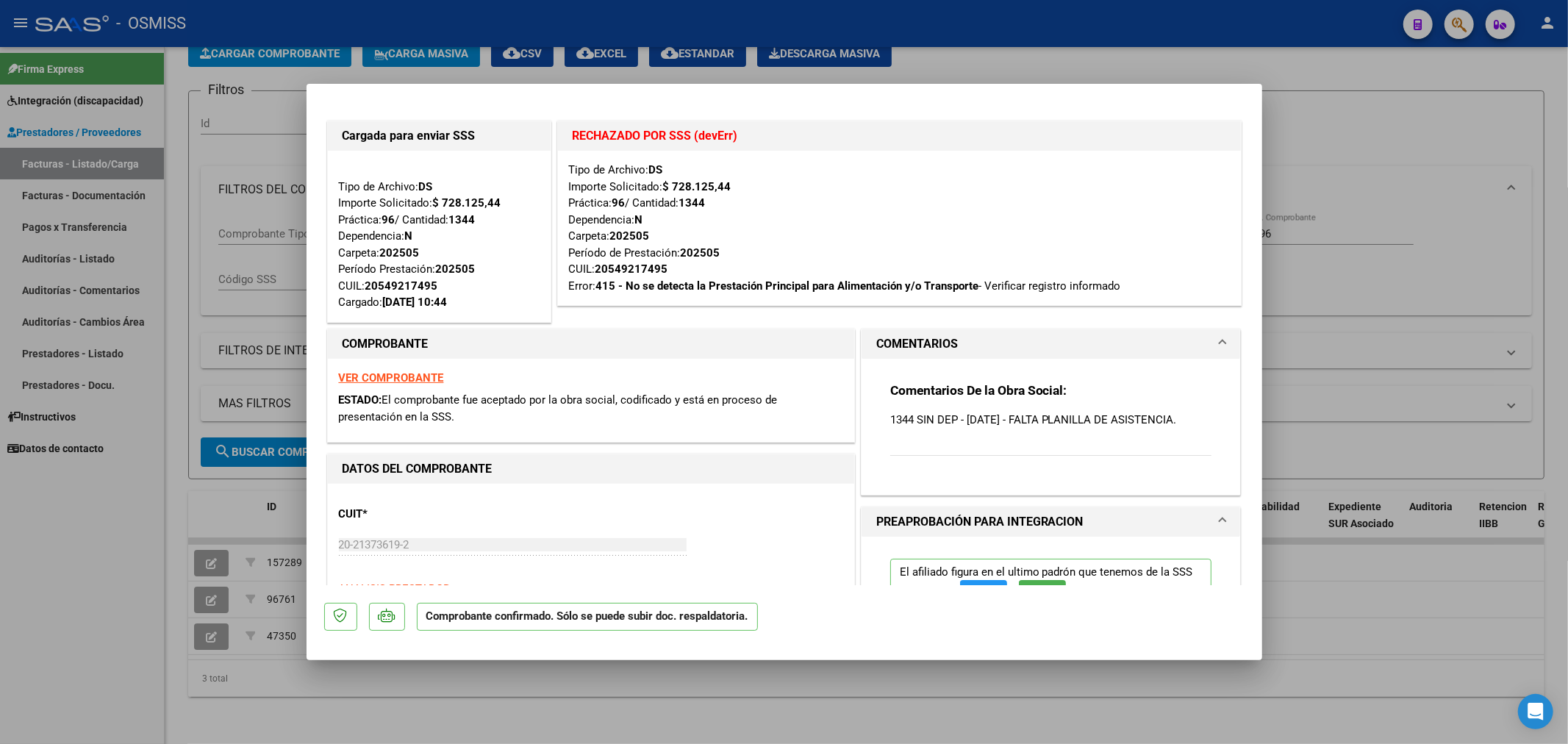
click at [414, 377] on strong "VER COMPROBANTE" at bounding box center [391, 378] width 105 height 13
type input "$ 0,00"
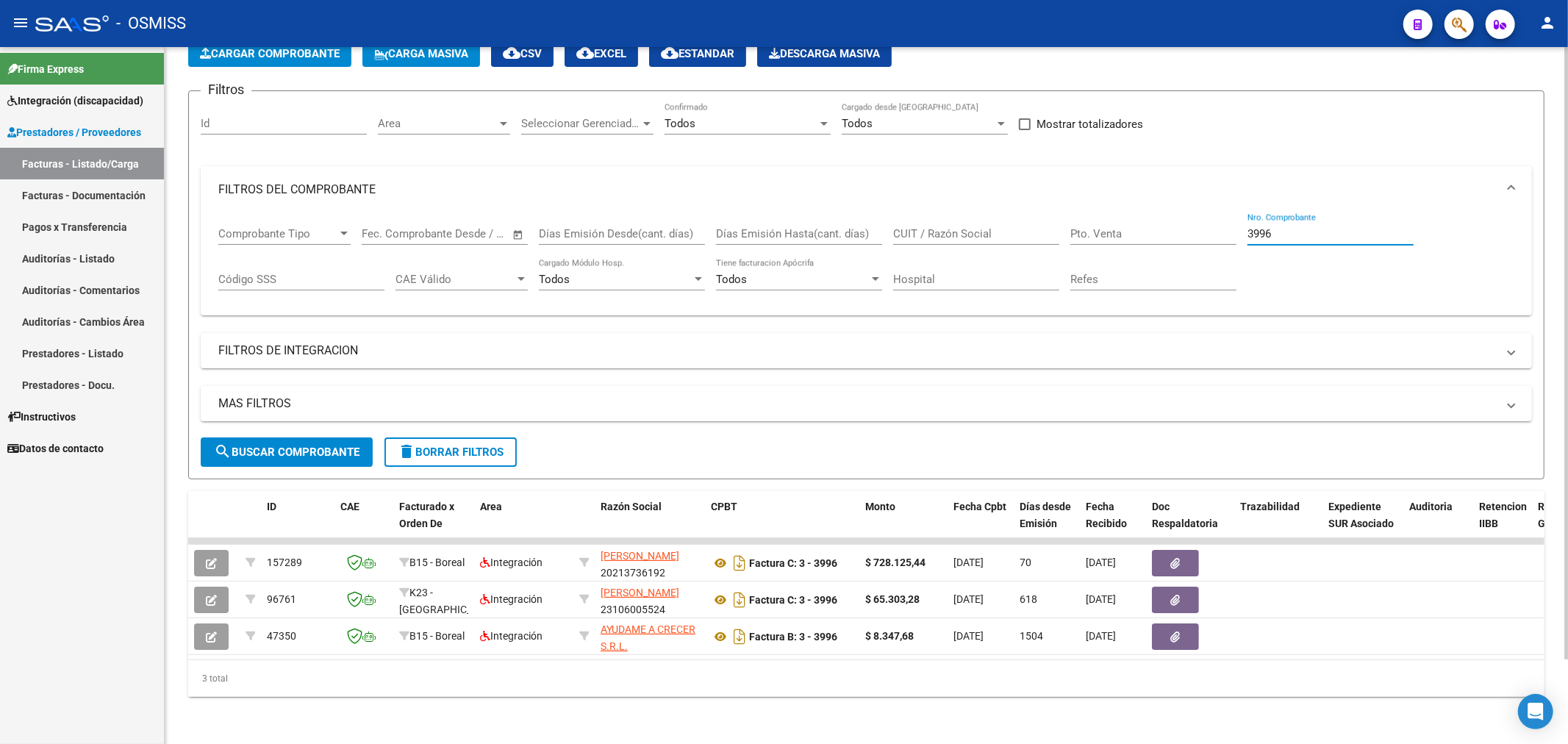
drag, startPoint x: 1285, startPoint y: 218, endPoint x: 1133, endPoint y: 249, distance: 155.1
click at [1133, 249] on div "Comprobante Tipo Comprobante Tipo Start date – End date Fec. Comprobante Desde …" at bounding box center [867, 258] width 1296 height 91
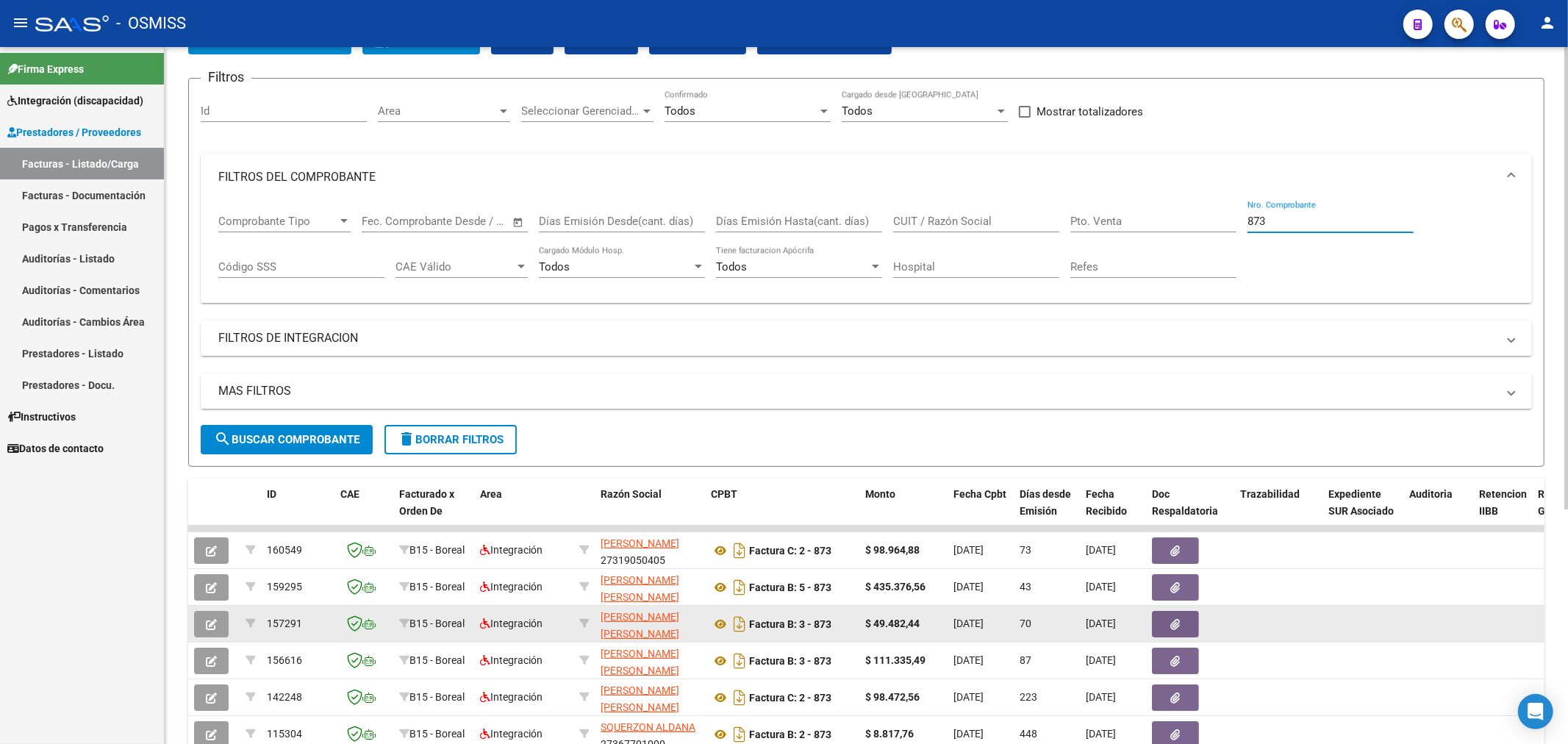
type input "873"
click at [216, 630] on button "button" at bounding box center [211, 624] width 35 height 26
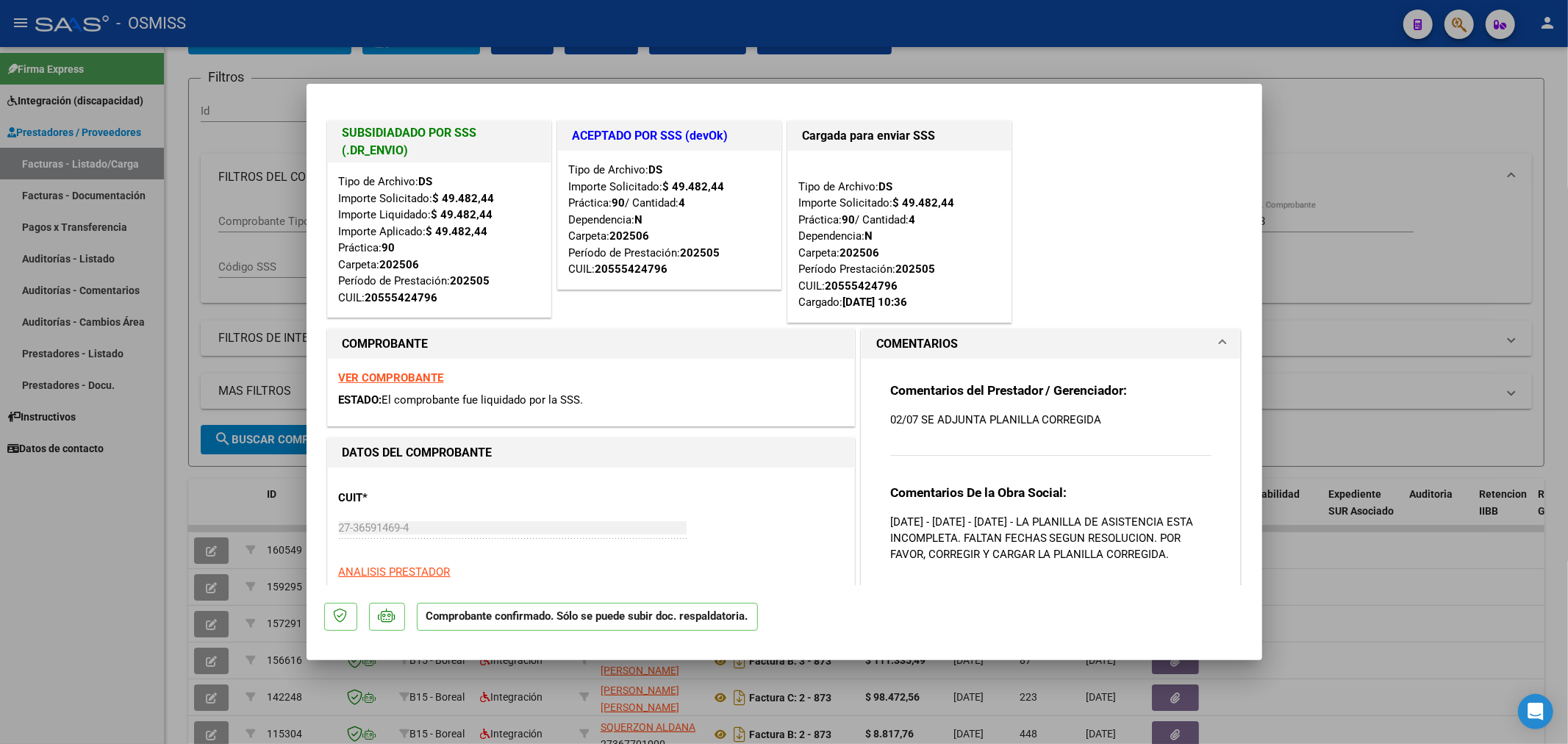
type input "$ 0,00"
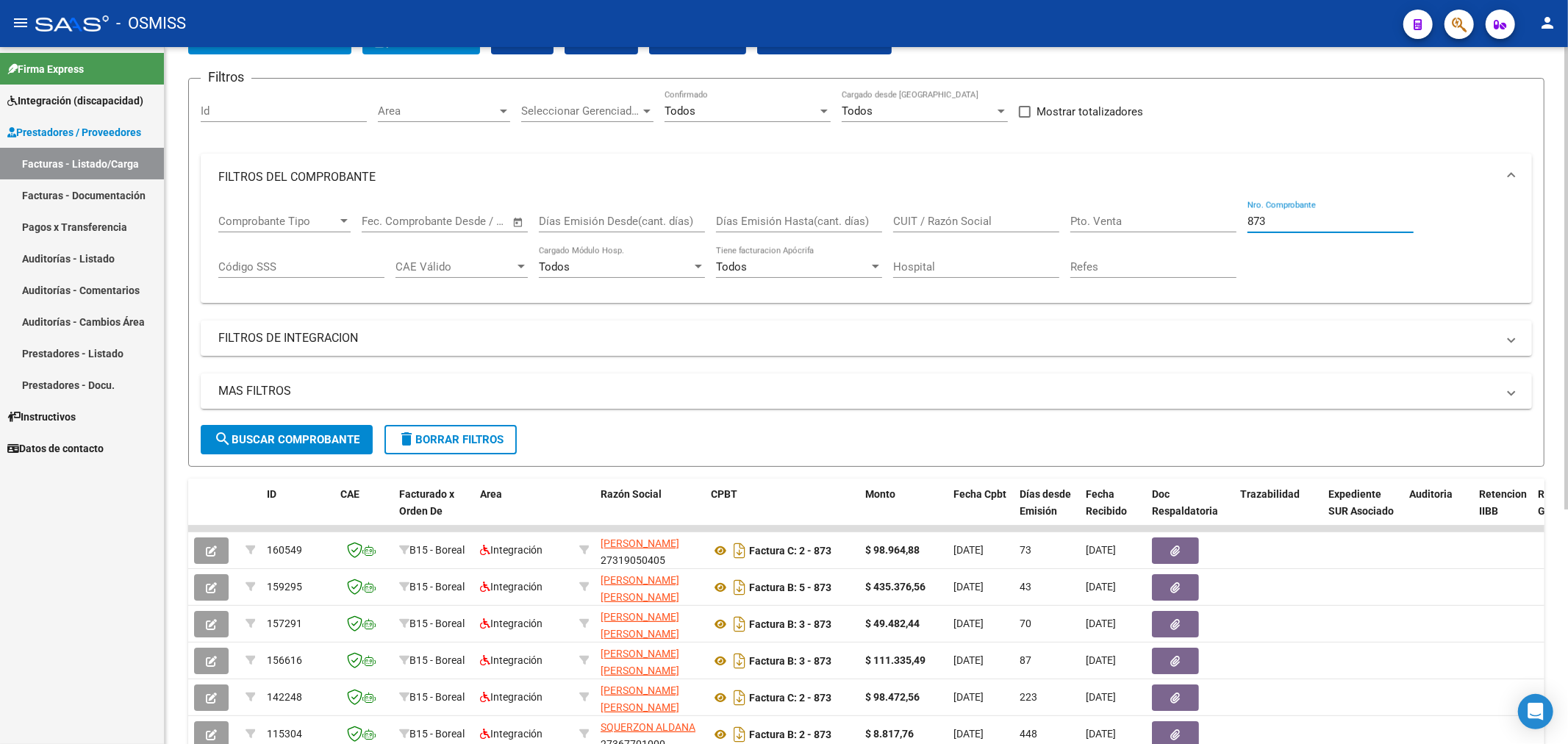
drag, startPoint x: 1231, startPoint y: 237, endPoint x: 1201, endPoint y: 251, distance: 33.1
click at [1199, 251] on div "Comprobante Tipo Comprobante Tipo Start date – End date Fec. Comprobante Desde …" at bounding box center [867, 246] width 1296 height 91
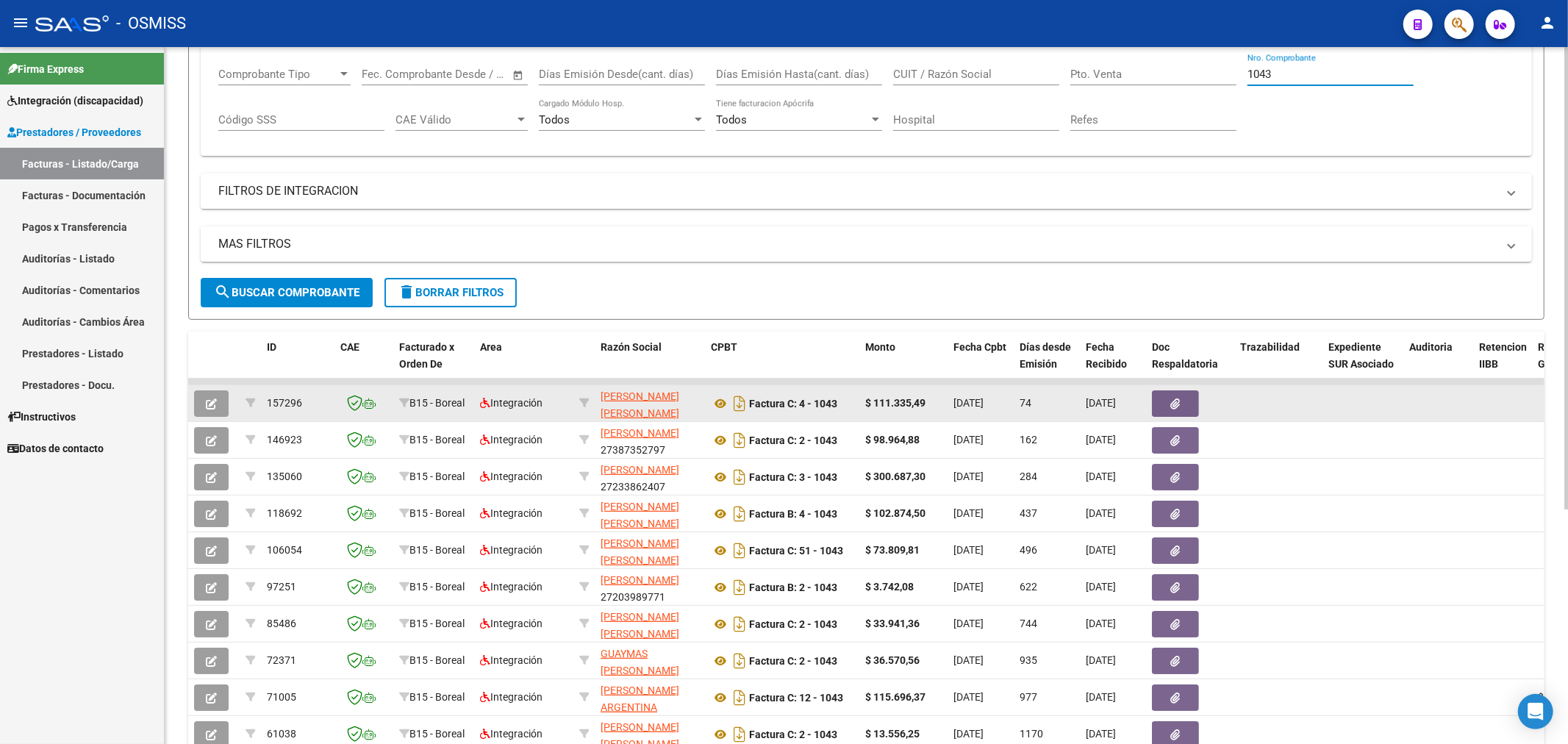
scroll to position [245, 0]
type input "1043"
click at [212, 402] on icon "button" at bounding box center [211, 402] width 11 height 11
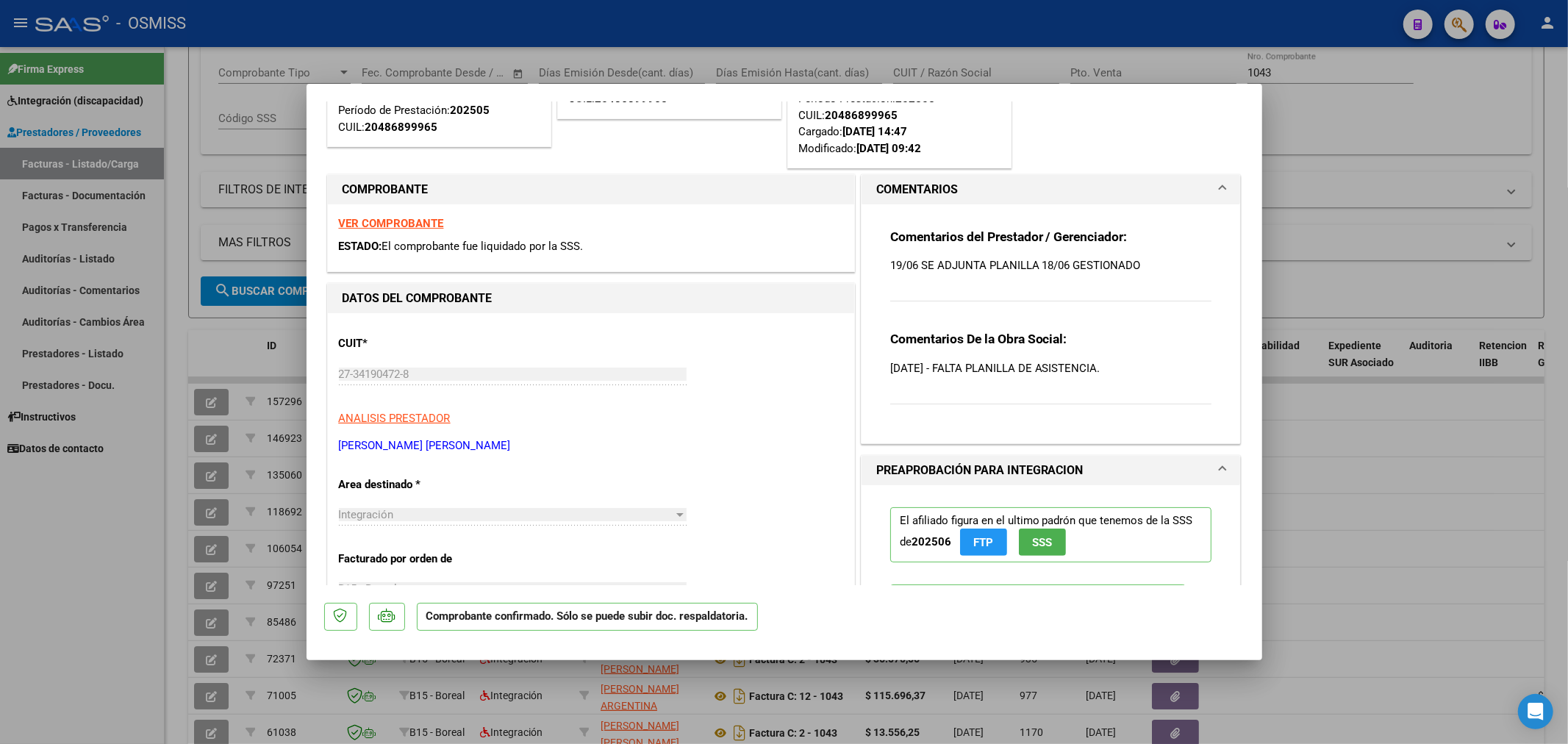
scroll to position [0, 0]
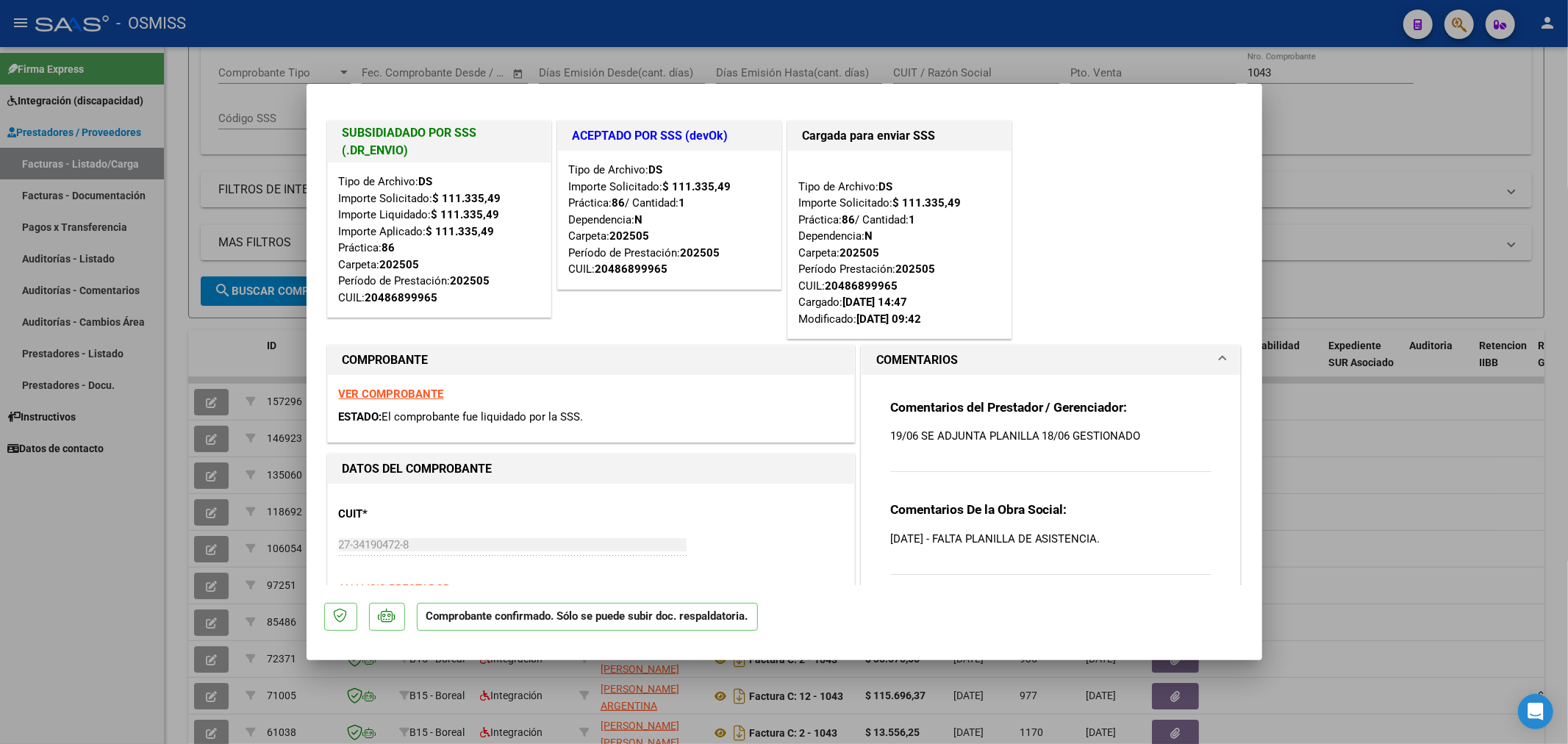
type input "$ 0,00"
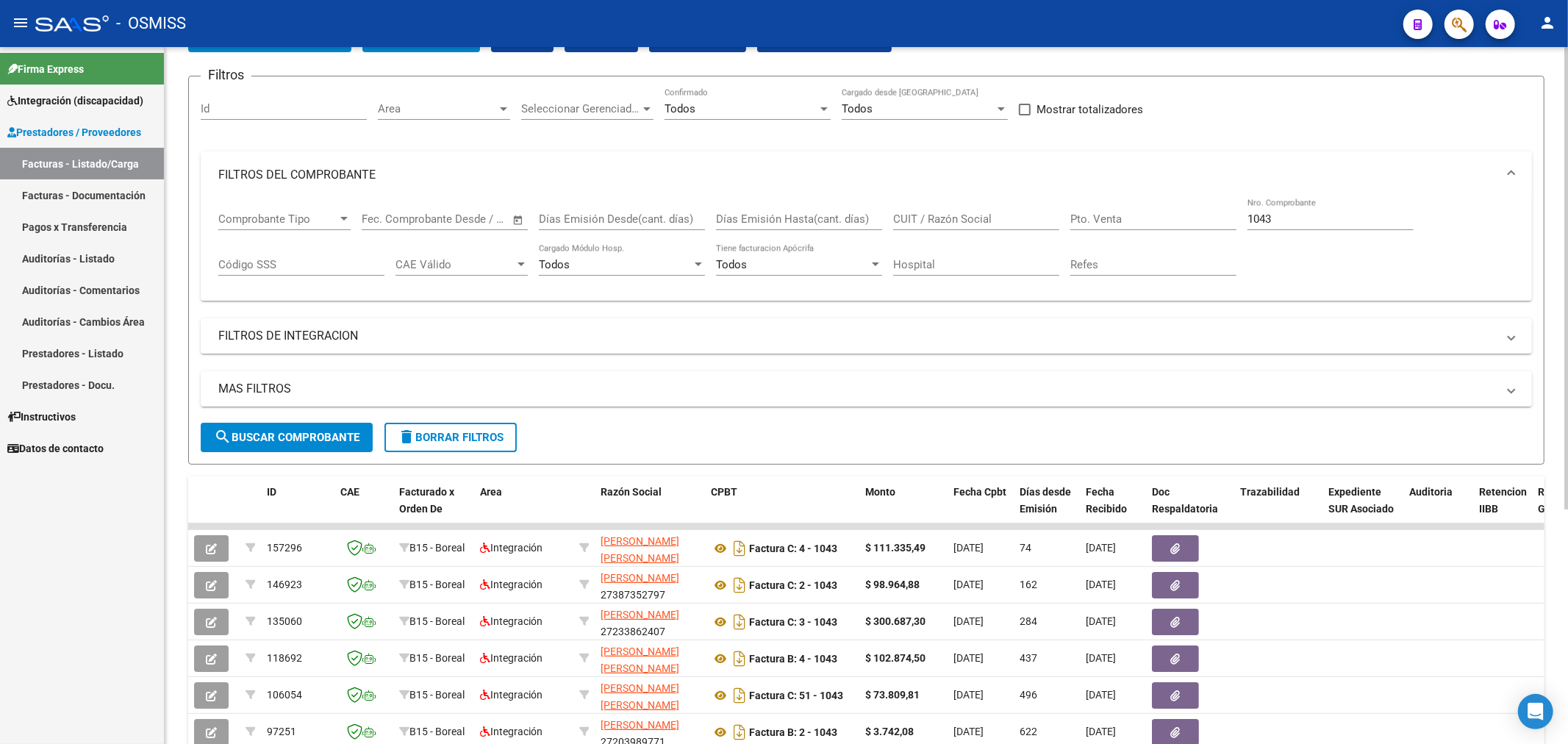
scroll to position [82, 0]
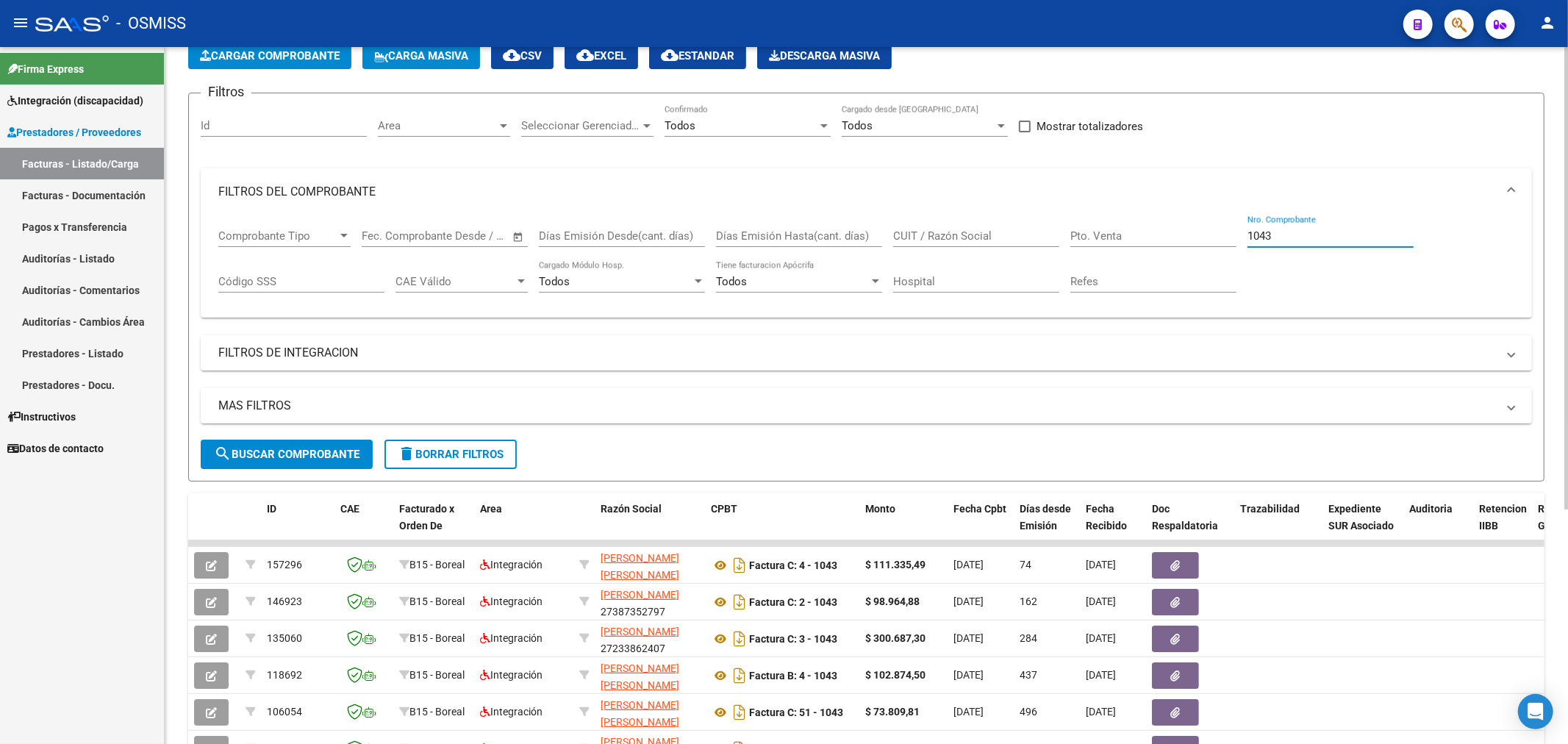
drag, startPoint x: 1289, startPoint y: 238, endPoint x: 1131, endPoint y: 253, distance: 158.7
click at [1134, 261] on div "Comprobante Tipo Comprobante Tipo Start date – End date Fec. Comprobante Desde …" at bounding box center [867, 261] width 1296 height 91
type input "895"
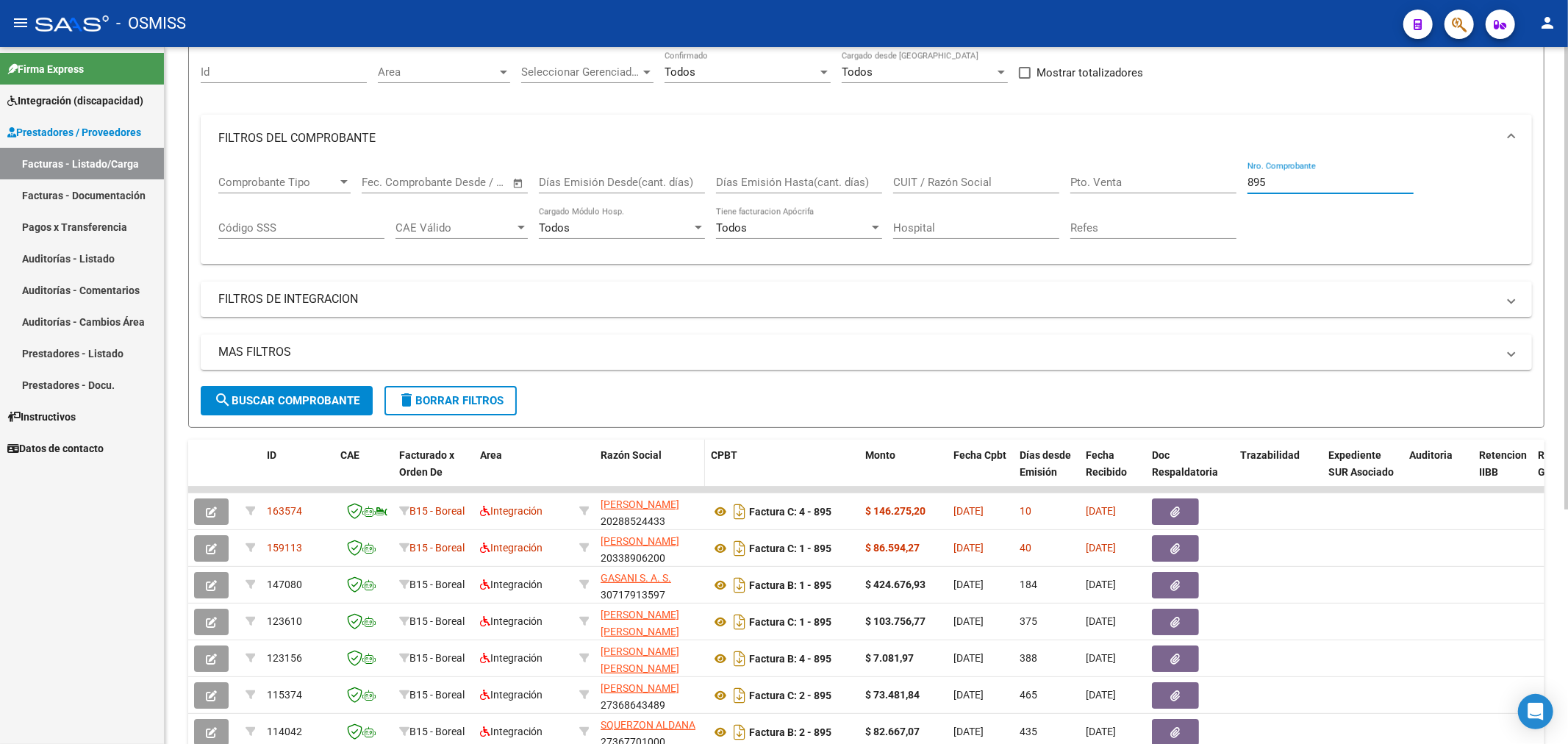
scroll to position [163, 0]
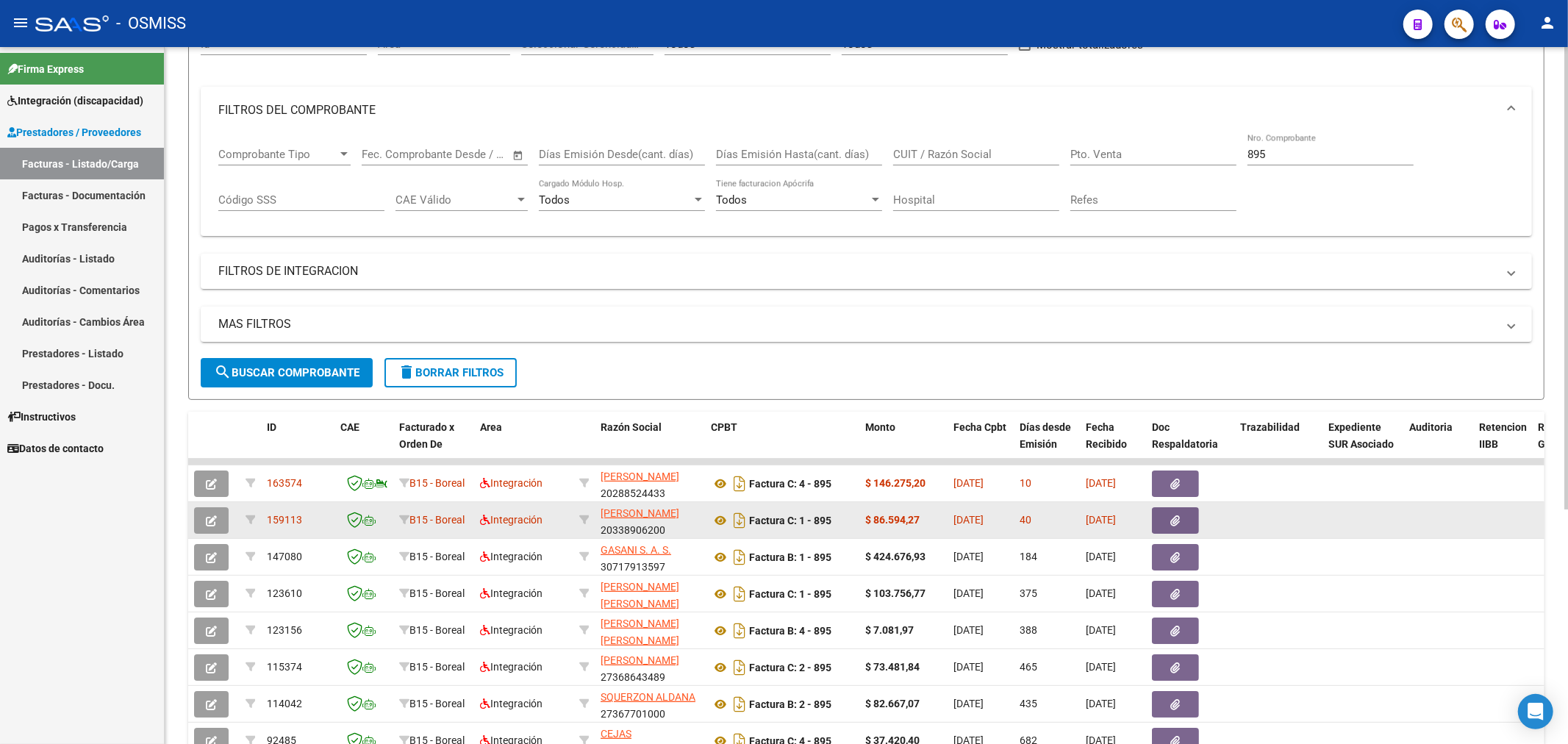
click at [217, 534] on datatable-body-cell at bounding box center [214, 520] width 52 height 36
click at [217, 525] on button "button" at bounding box center [211, 521] width 35 height 26
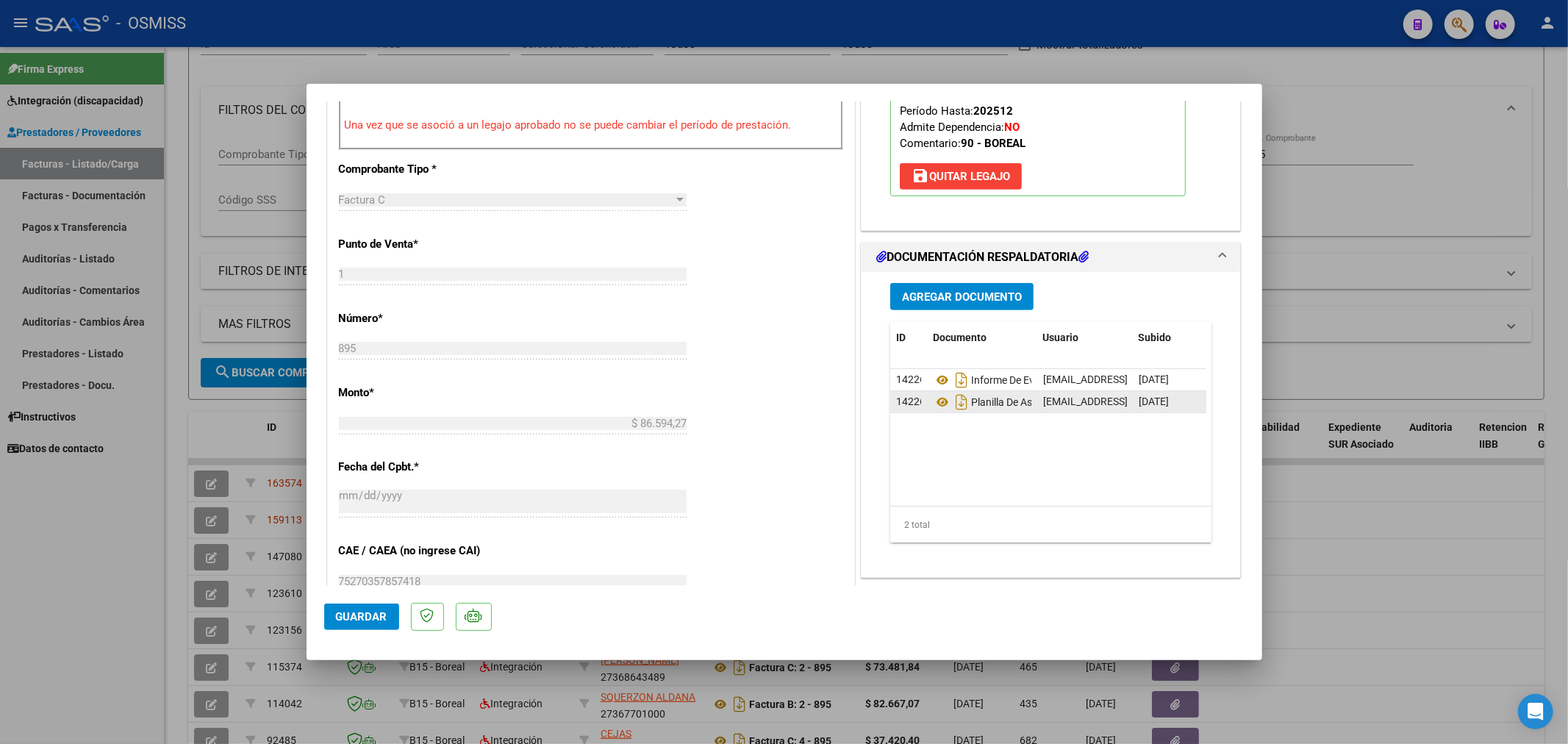
scroll to position [653, 0]
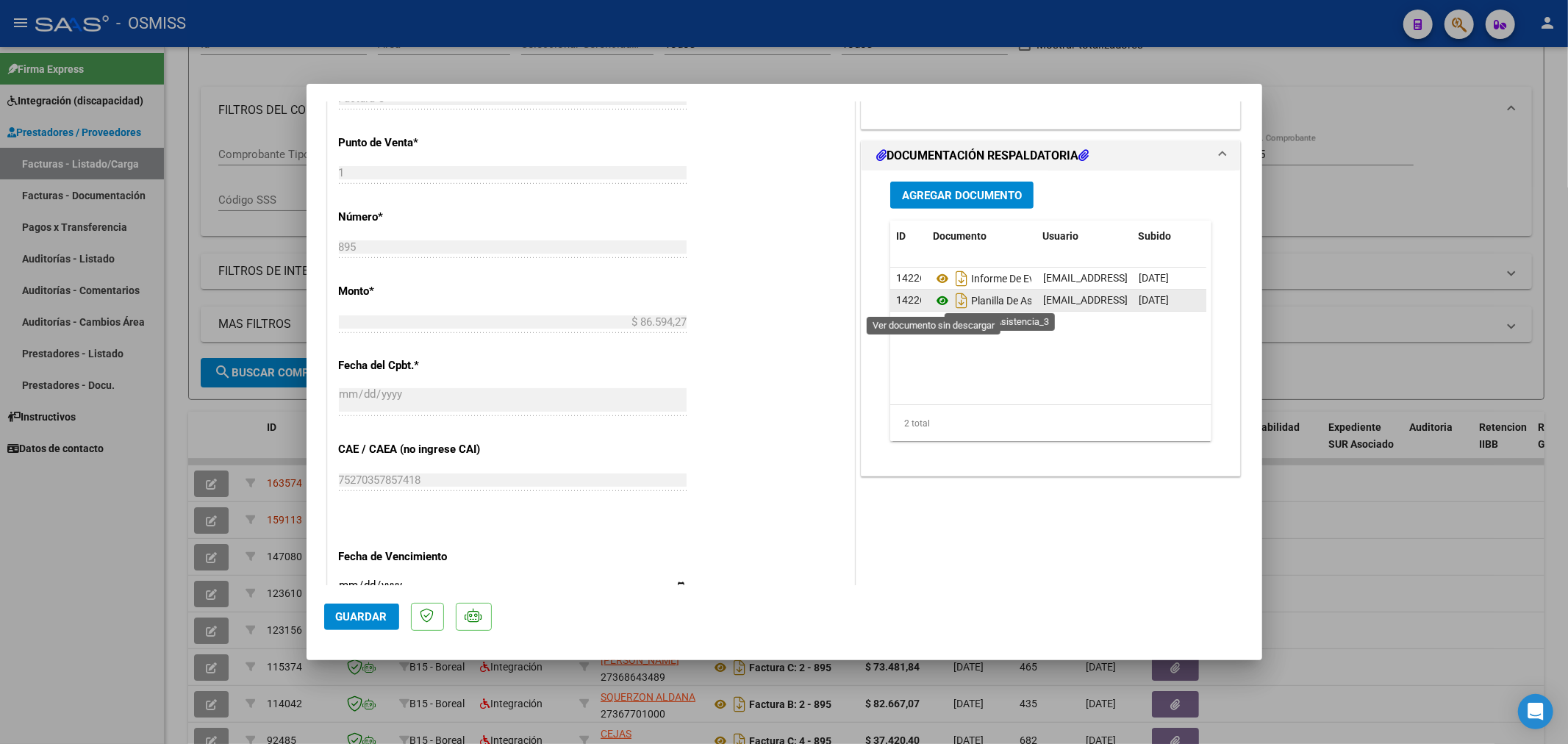
click at [936, 298] on icon at bounding box center [942, 300] width 19 height 18
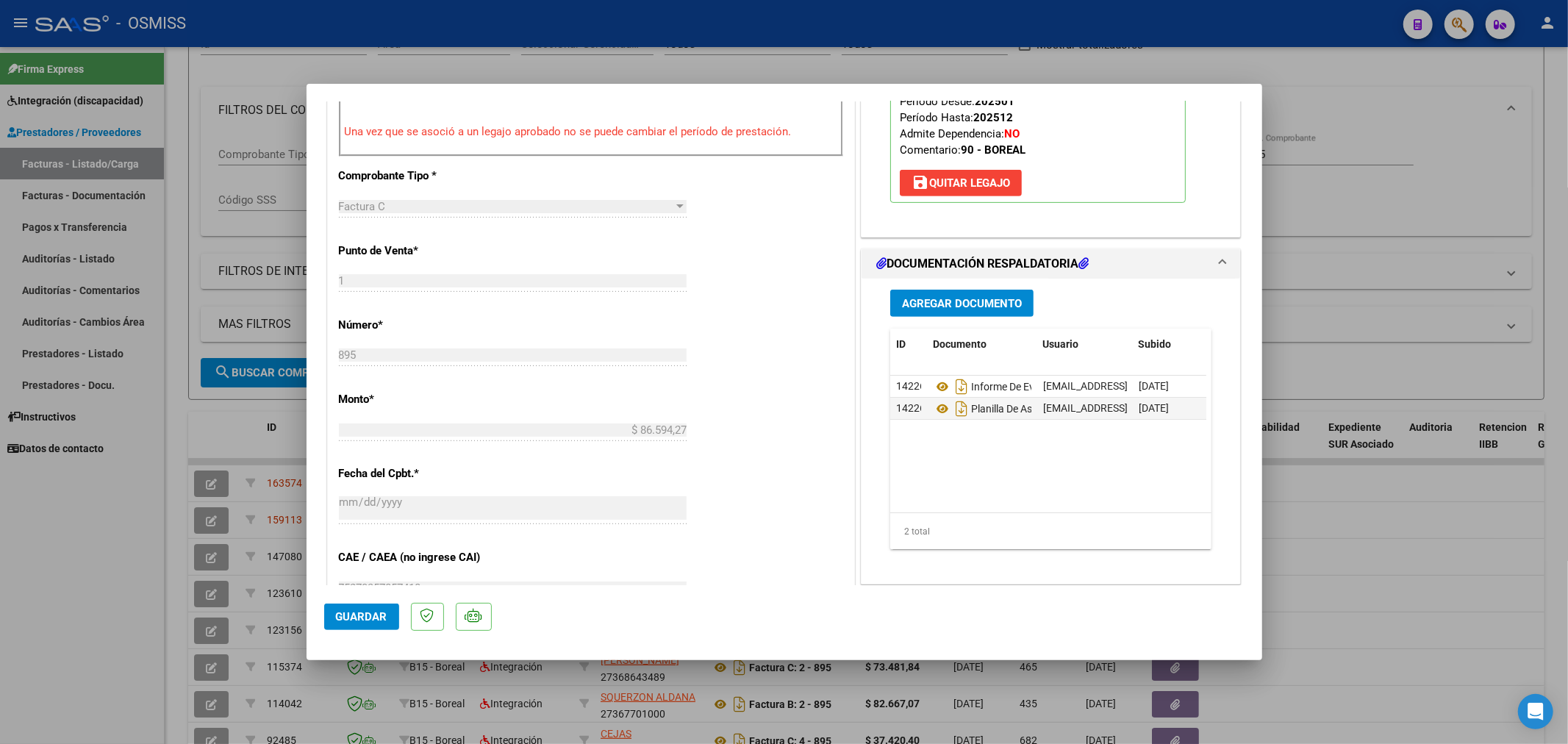
scroll to position [326, 0]
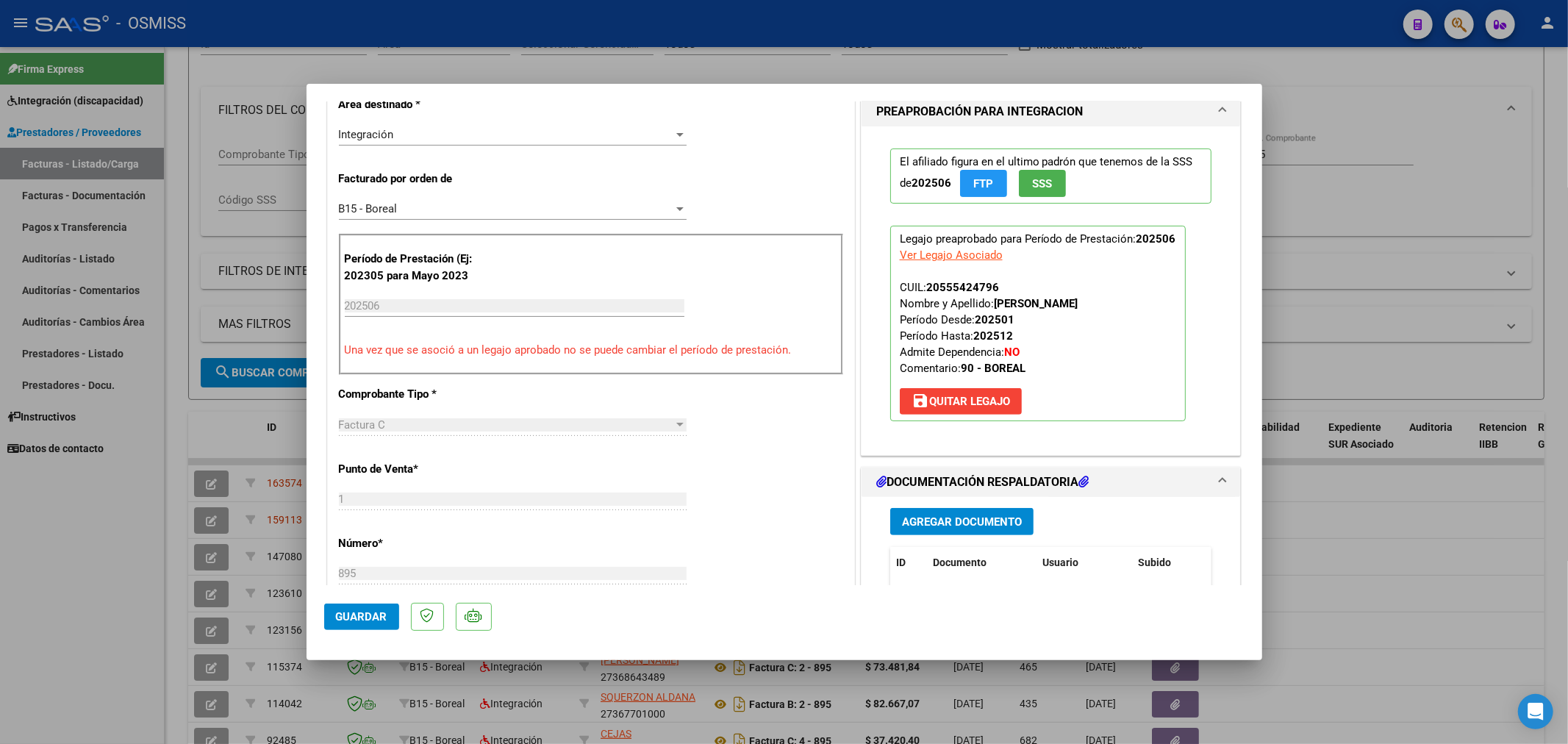
click at [986, 520] on span "Agregar Documento" at bounding box center [962, 523] width 120 height 13
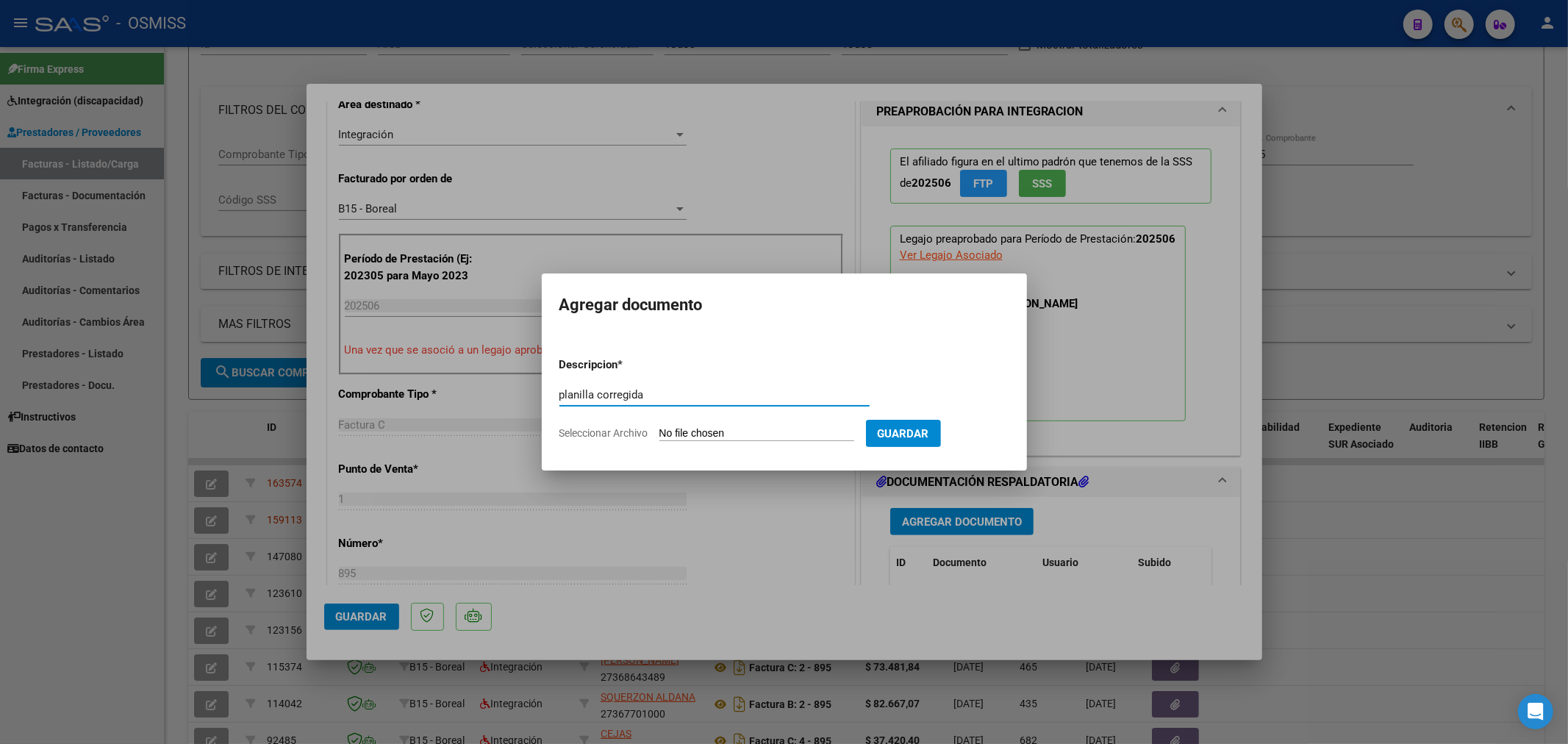
type input "planilla corregida"
click at [726, 427] on app-file-uploader "Seleccionar Archivo" at bounding box center [713, 433] width 307 height 13
click at [696, 437] on input "Seleccionar Archivo" at bounding box center [757, 433] width 195 height 14
type input "C:\fakepath\144672-4-Planilla_de_Asistencia.pdf"
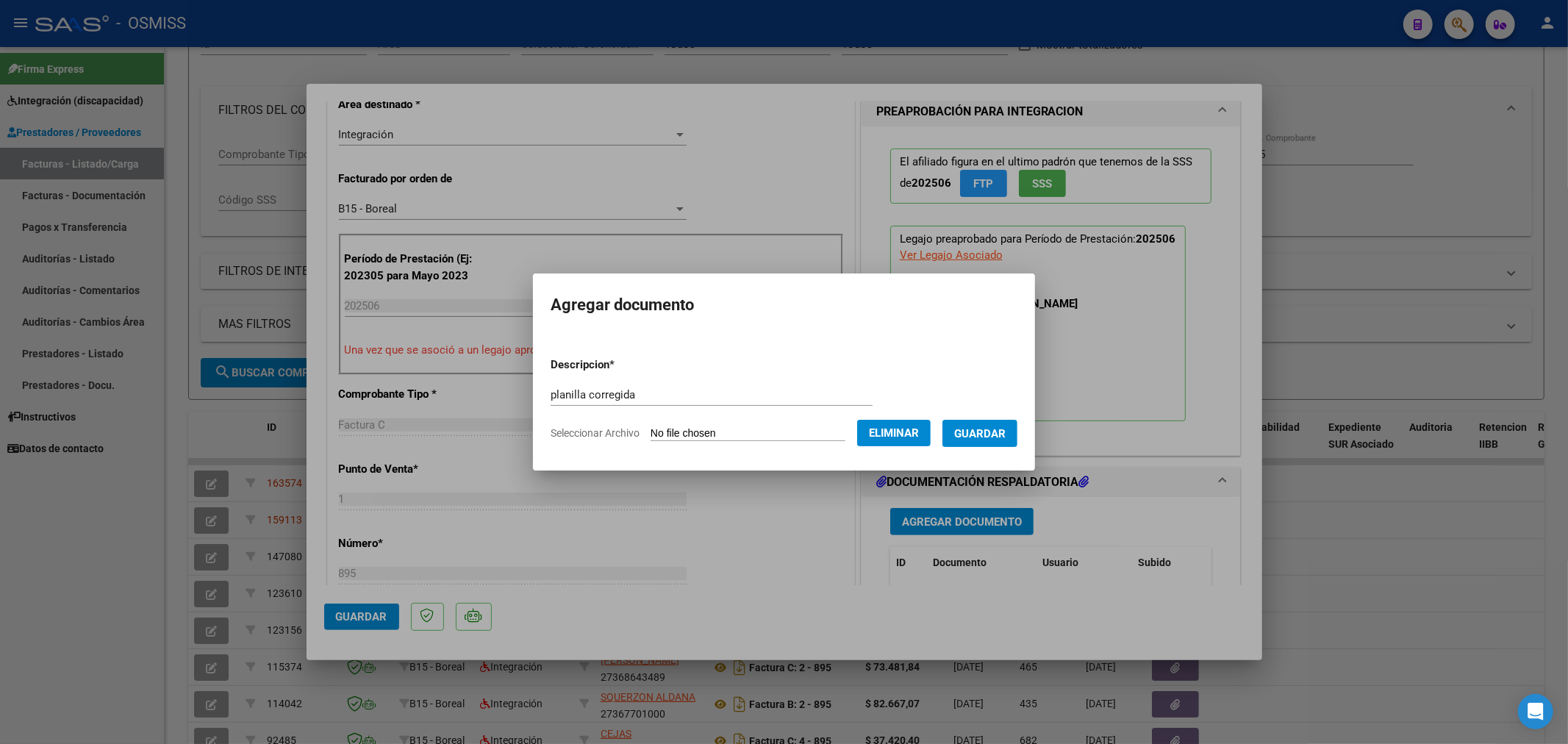
click at [982, 438] on span "Guardar" at bounding box center [980, 433] width 52 height 13
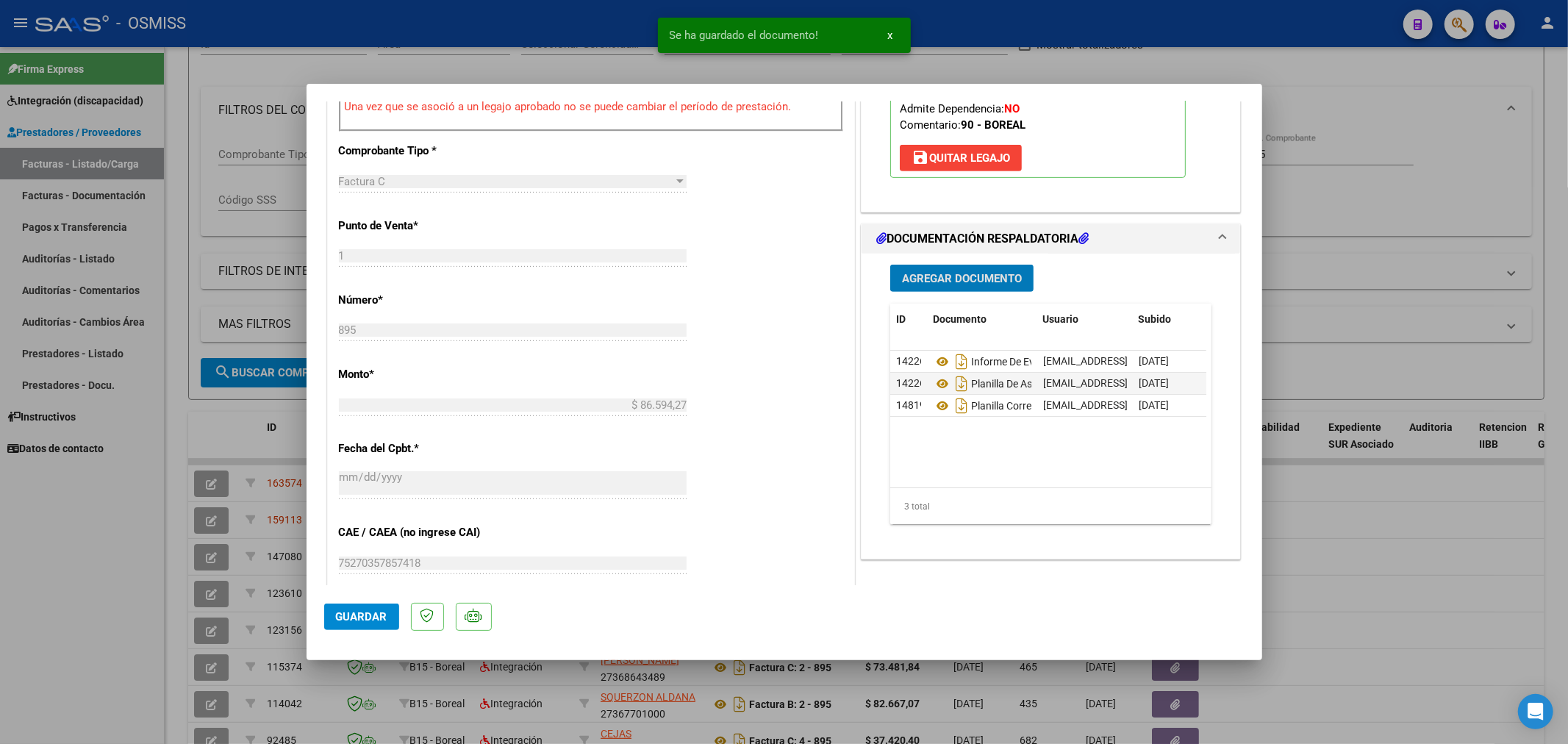
scroll to position [571, 0]
click at [349, 614] on span "Guardar" at bounding box center [361, 617] width 52 height 13
type input "$ 0,00"
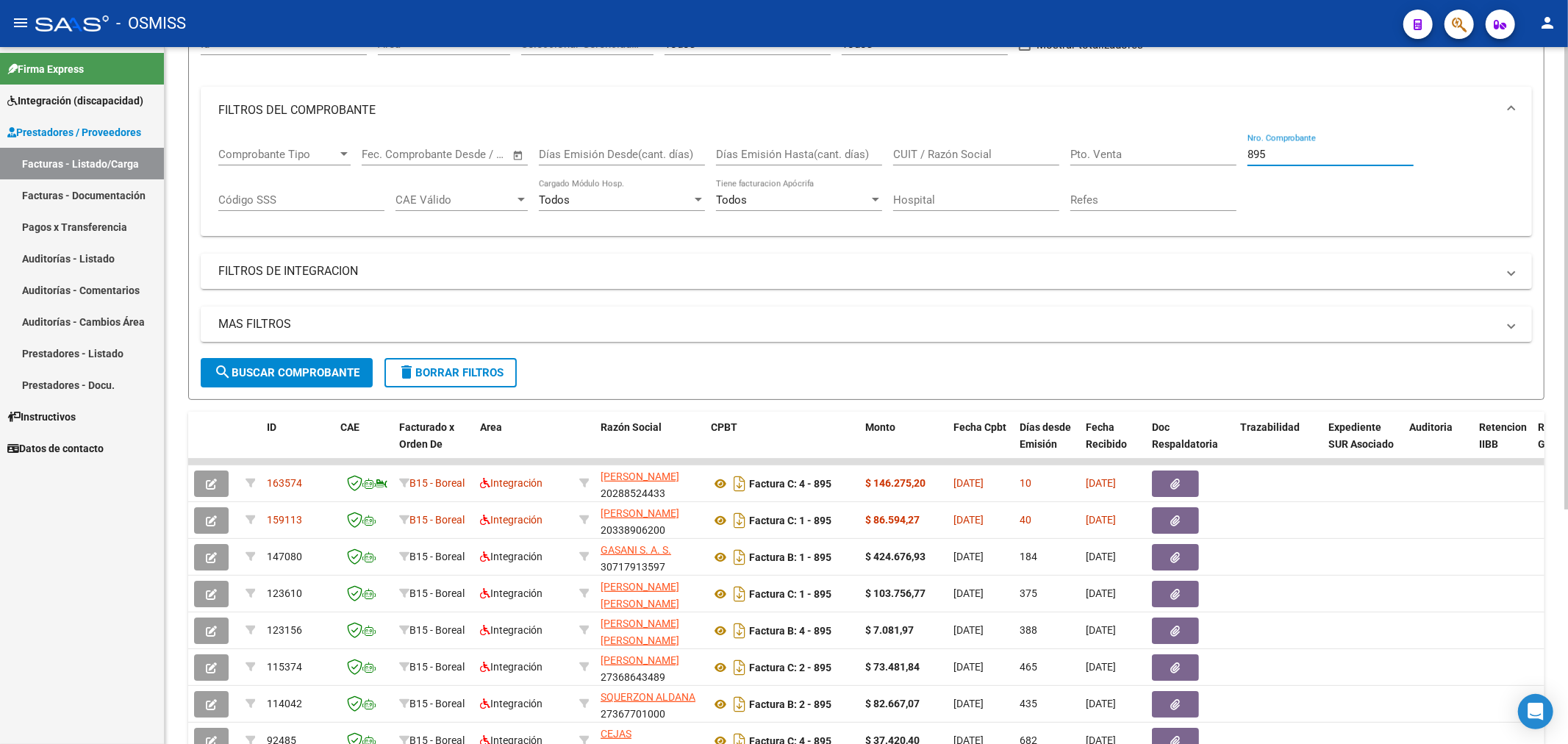
drag, startPoint x: 1282, startPoint y: 149, endPoint x: 1144, endPoint y: 162, distance: 138.6
click at [1148, 164] on div "Comprobante Tipo Comprobante Tipo Start date – End date Fec. Comprobante Desde …" at bounding box center [867, 179] width 1296 height 91
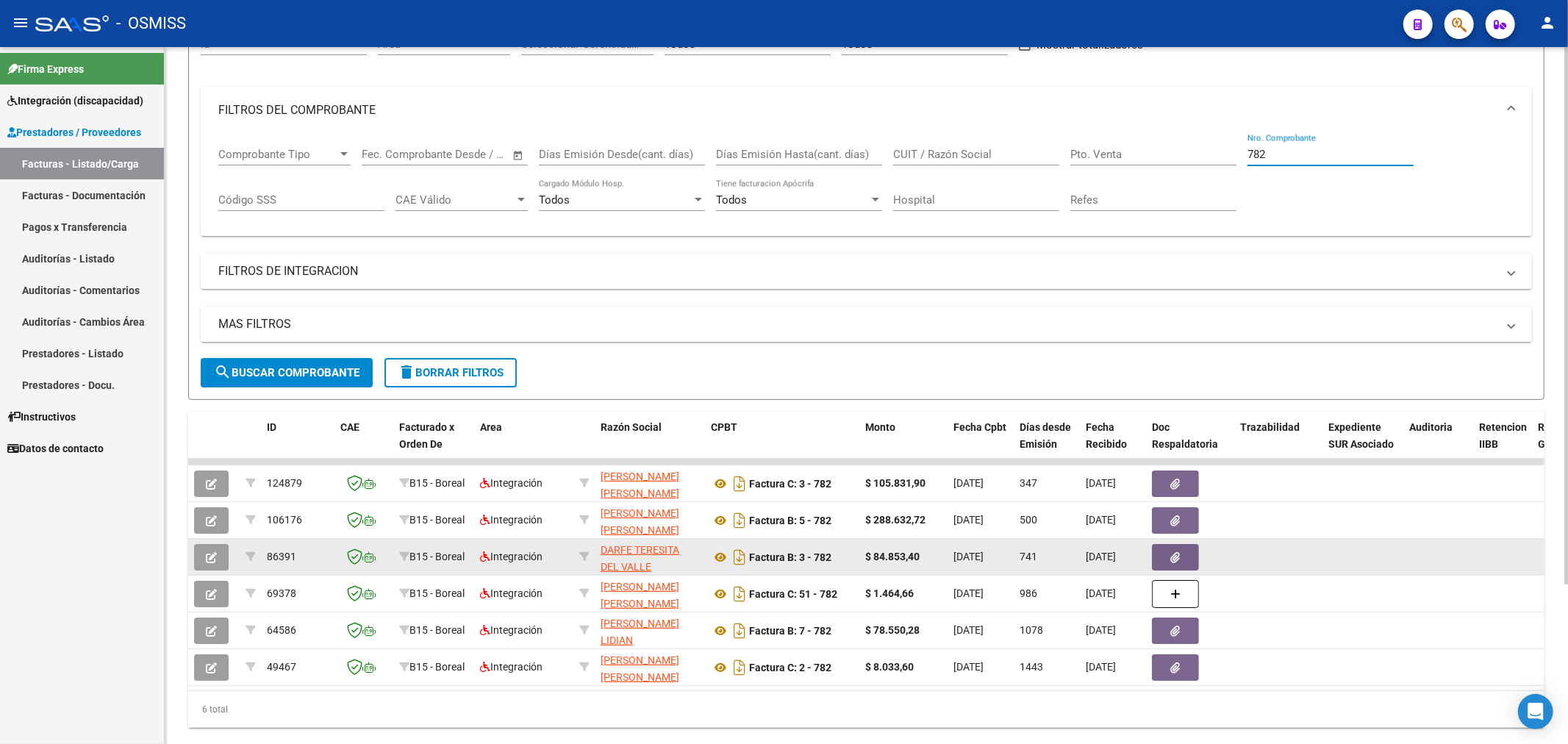
type input "782"
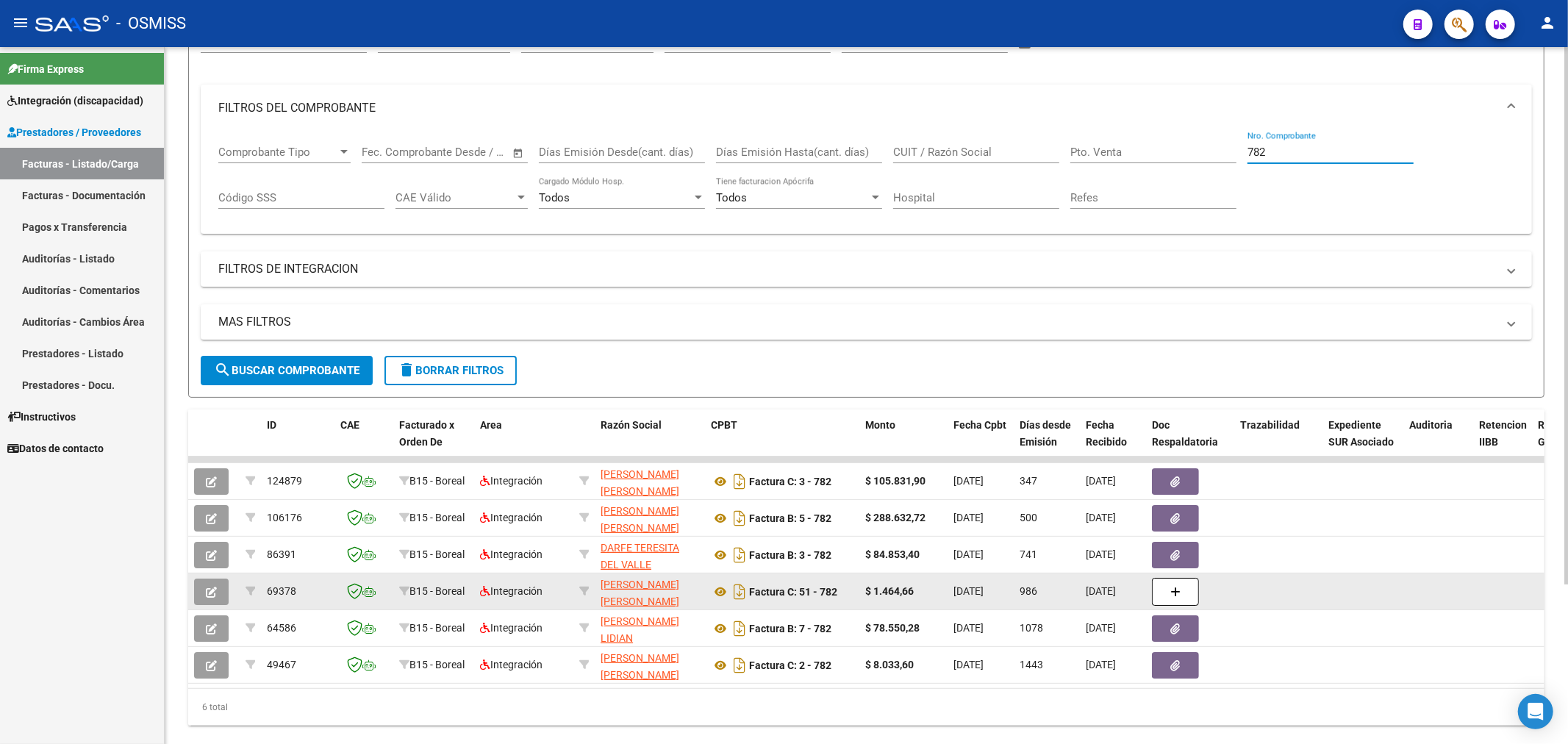
scroll to position [206, 0]
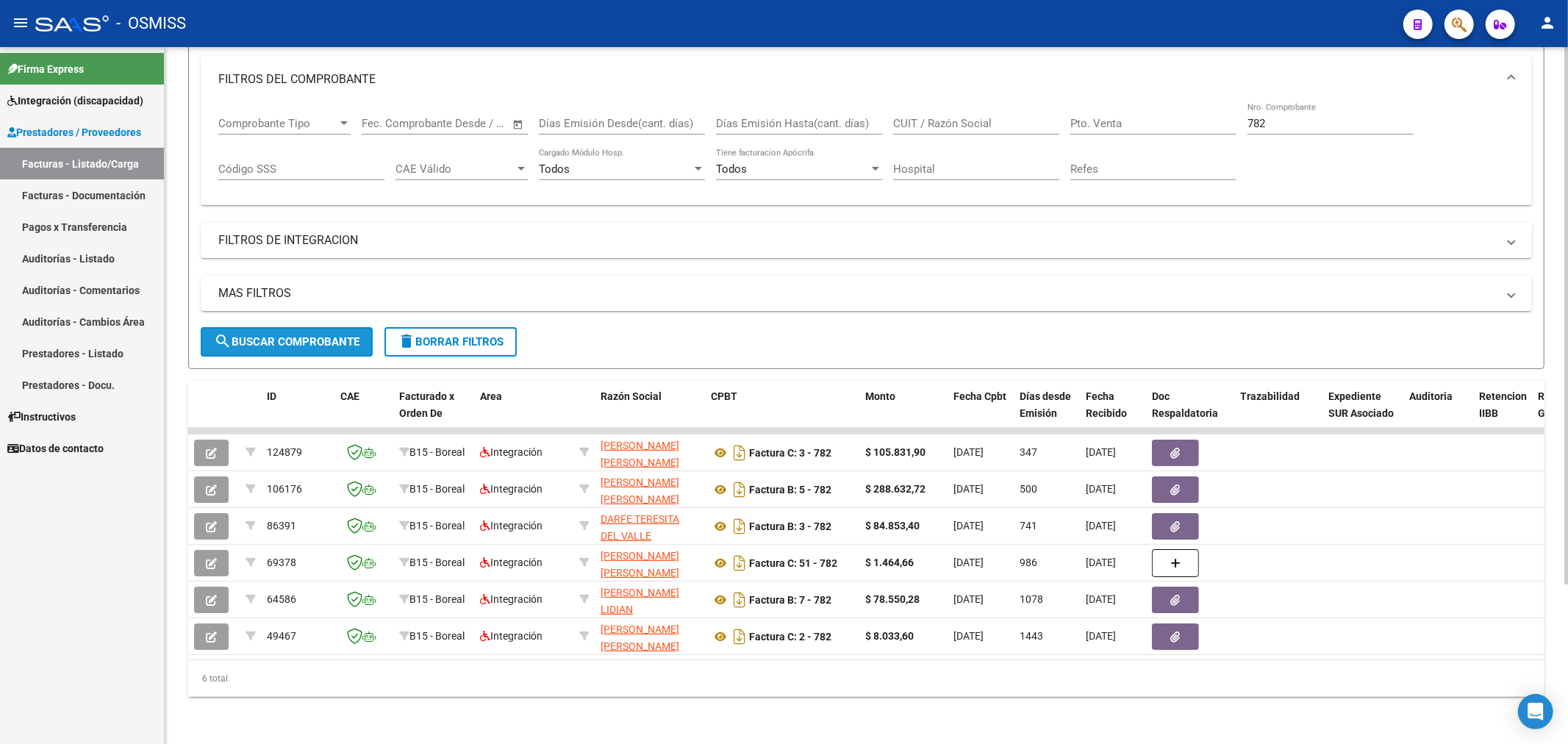
click at [311, 335] on span "search Buscar Comprobante" at bounding box center [286, 342] width 145 height 13
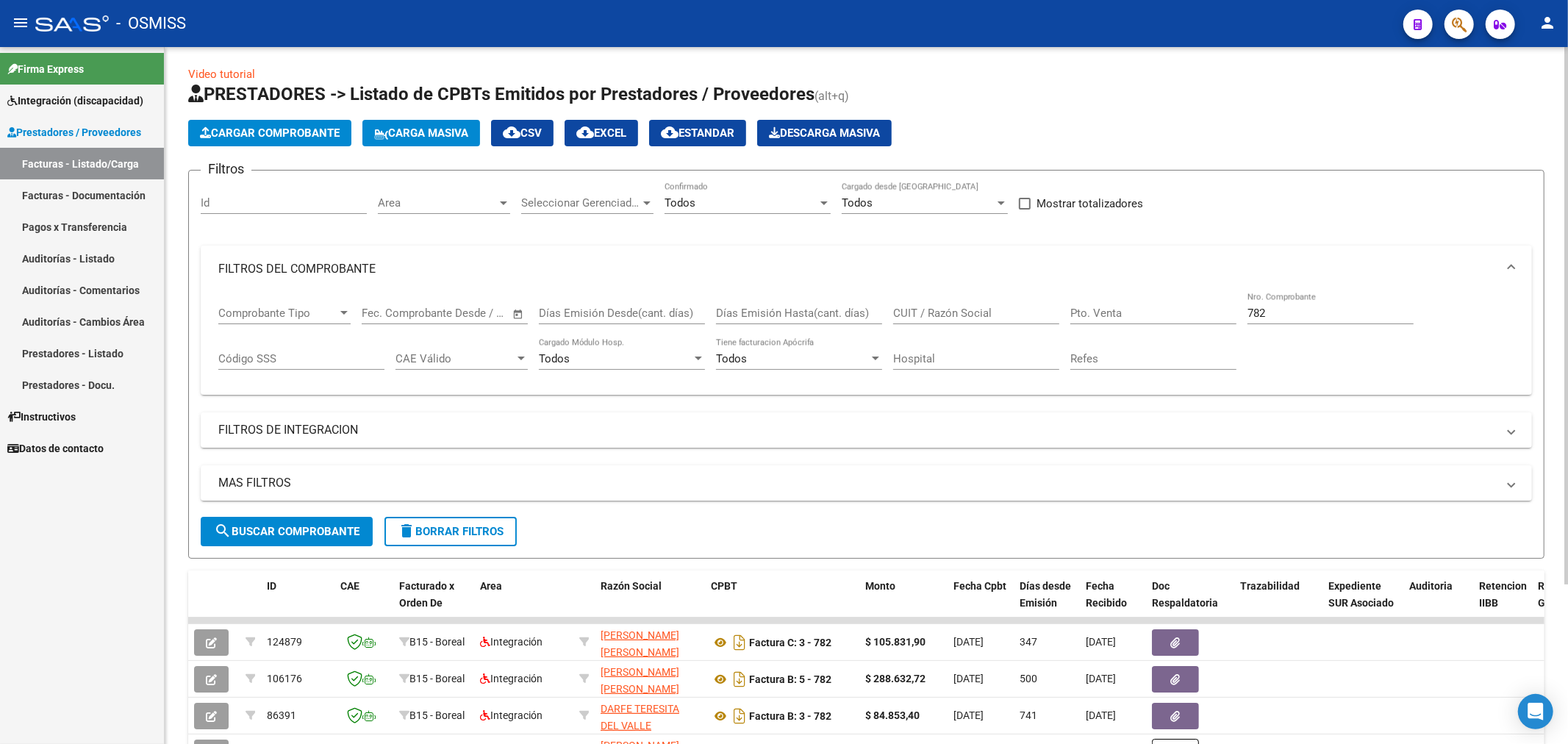
scroll to position [0, 0]
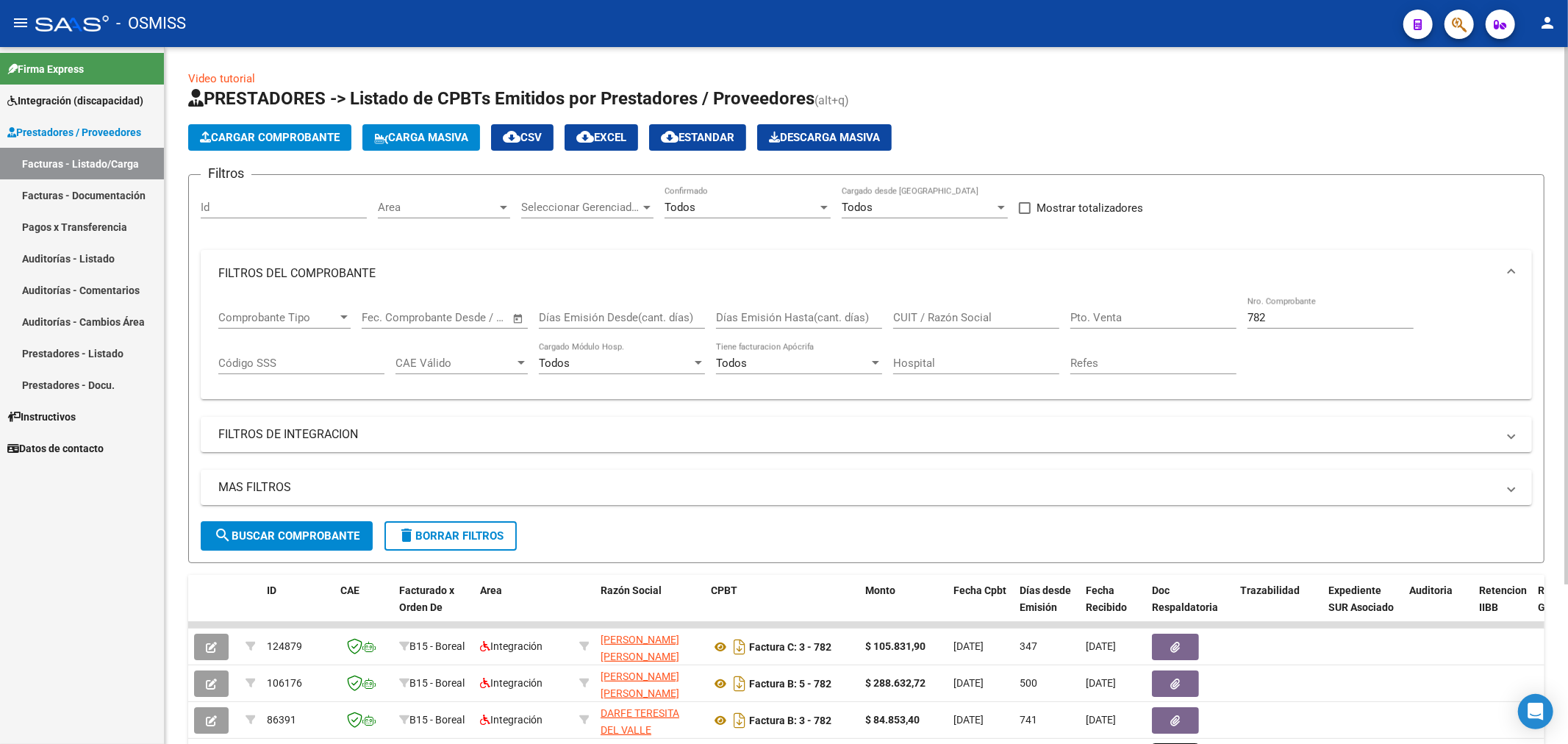
click at [302, 144] on button "Cargar Comprobante" at bounding box center [270, 137] width 163 height 26
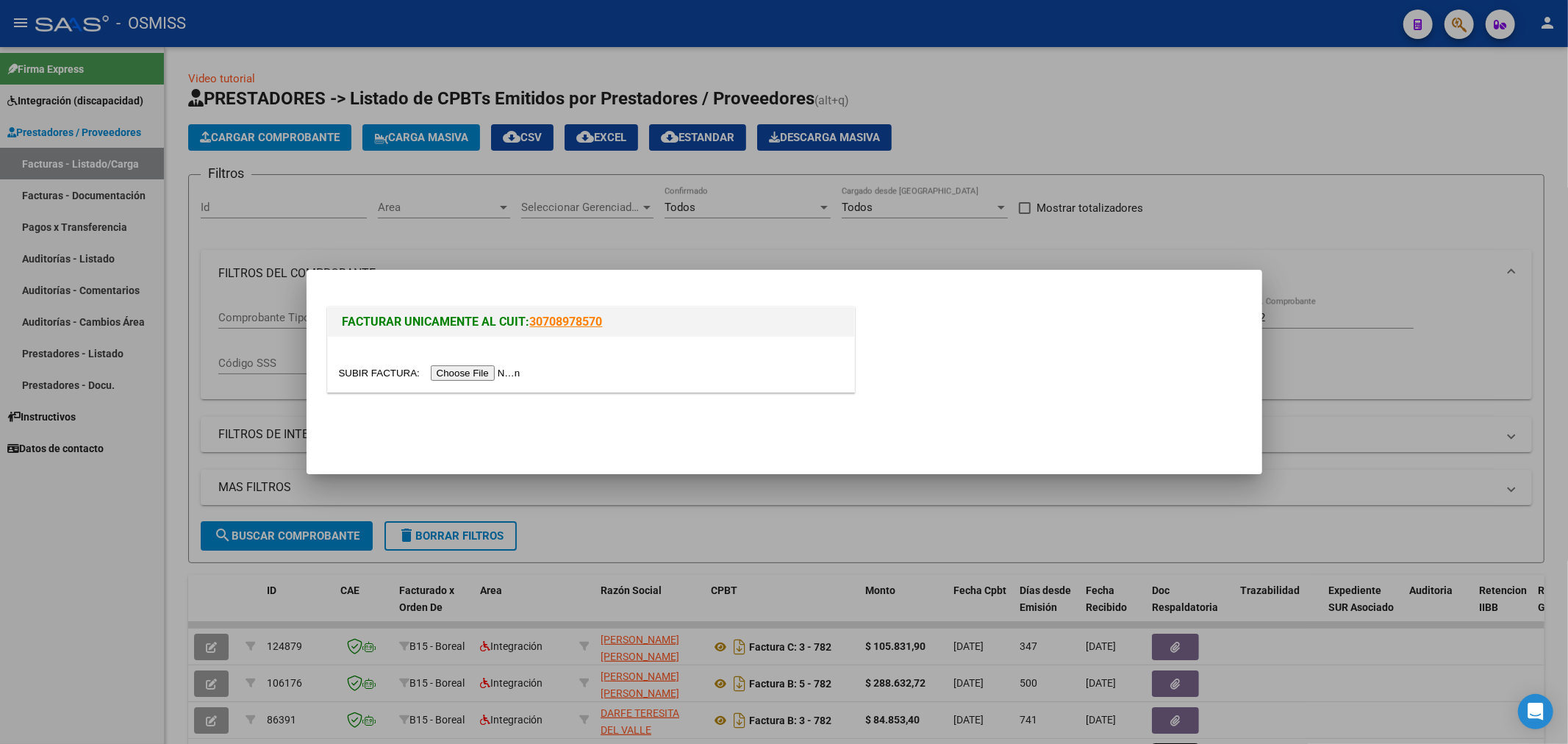
click at [464, 370] on input "file" at bounding box center [431, 373] width 186 height 15
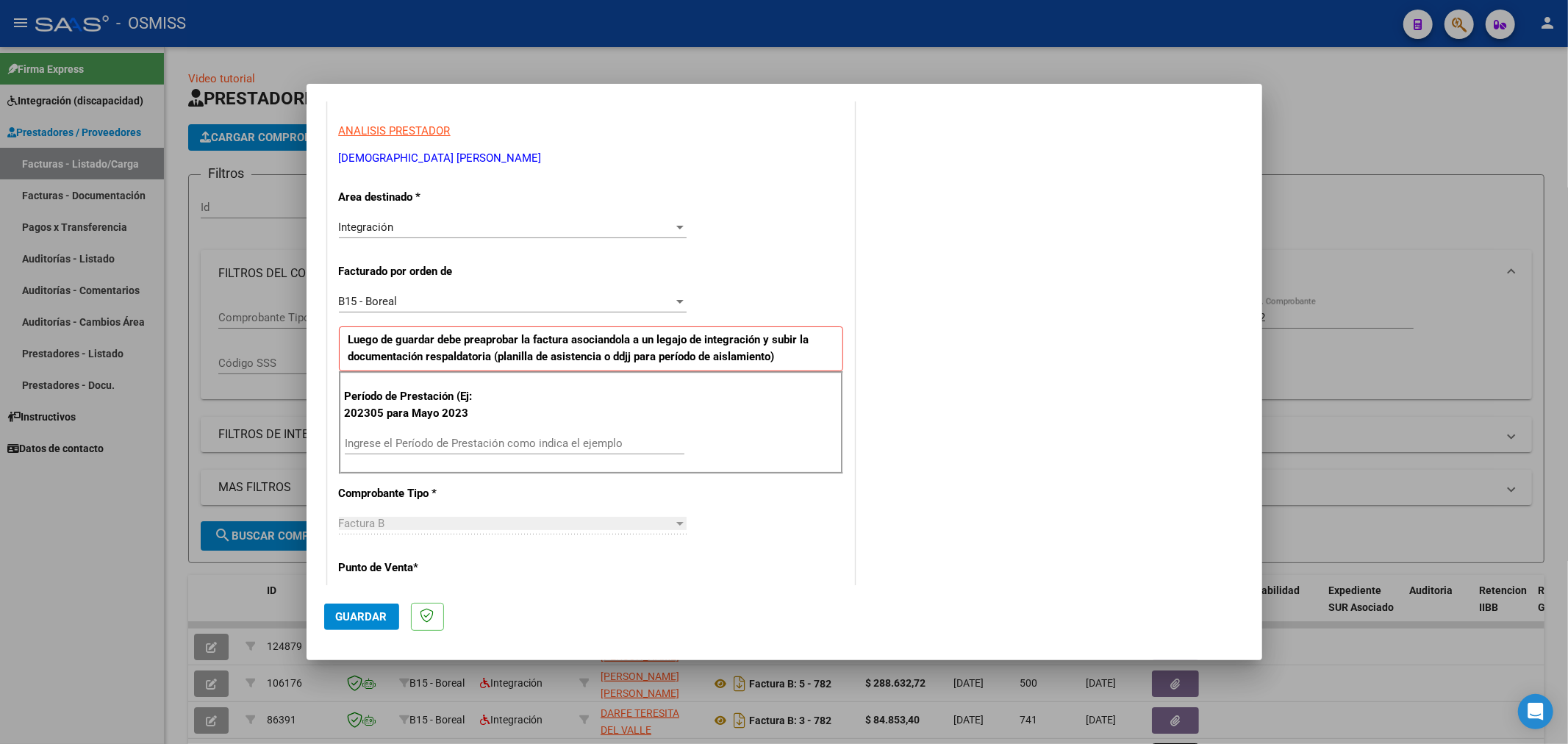
scroll to position [231, 0]
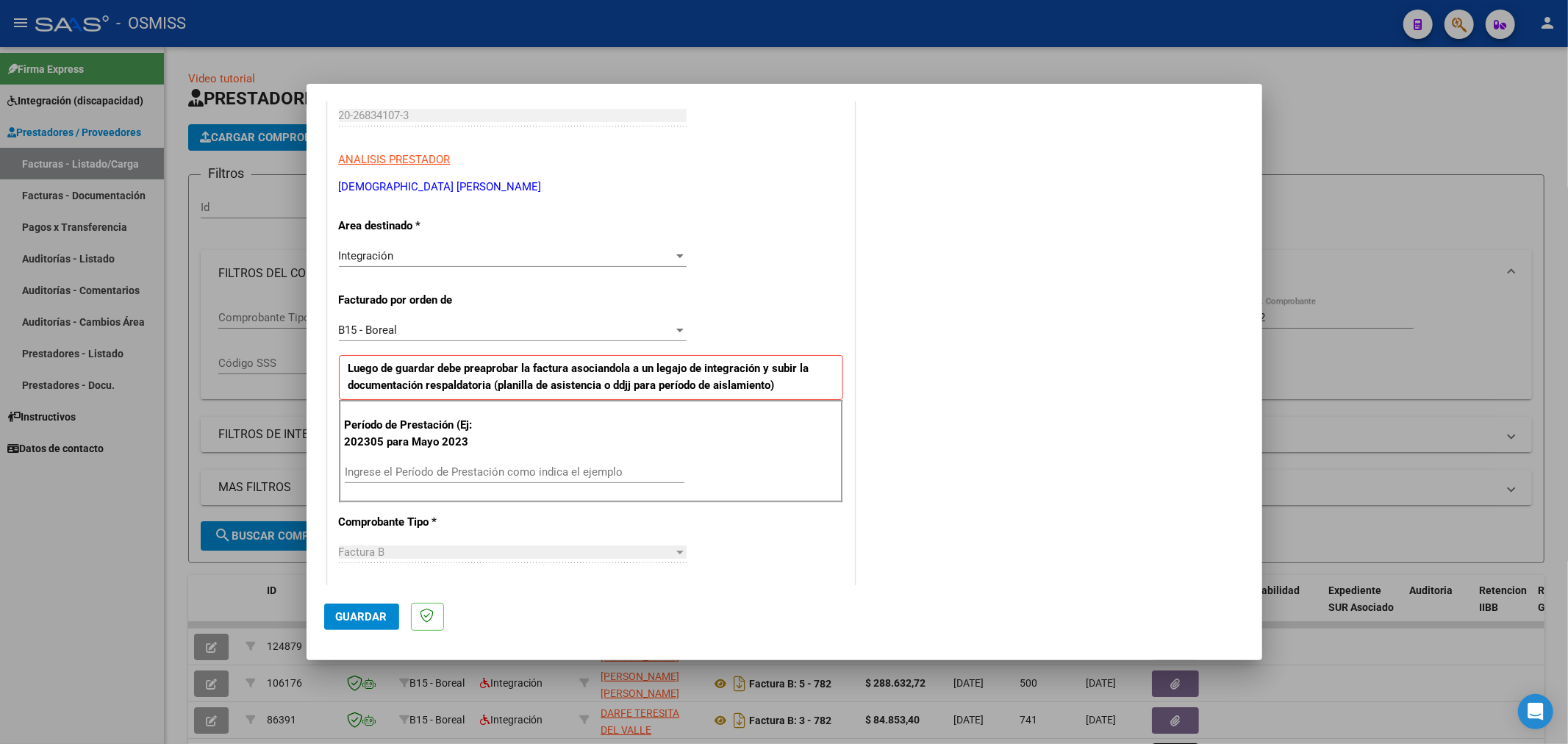
click at [468, 471] on input "Ingrese el Período de Prestación como indica el ejemplo" at bounding box center [515, 472] width 339 height 13
type input "202506"
click at [369, 613] on span "Guardar" at bounding box center [361, 617] width 52 height 13
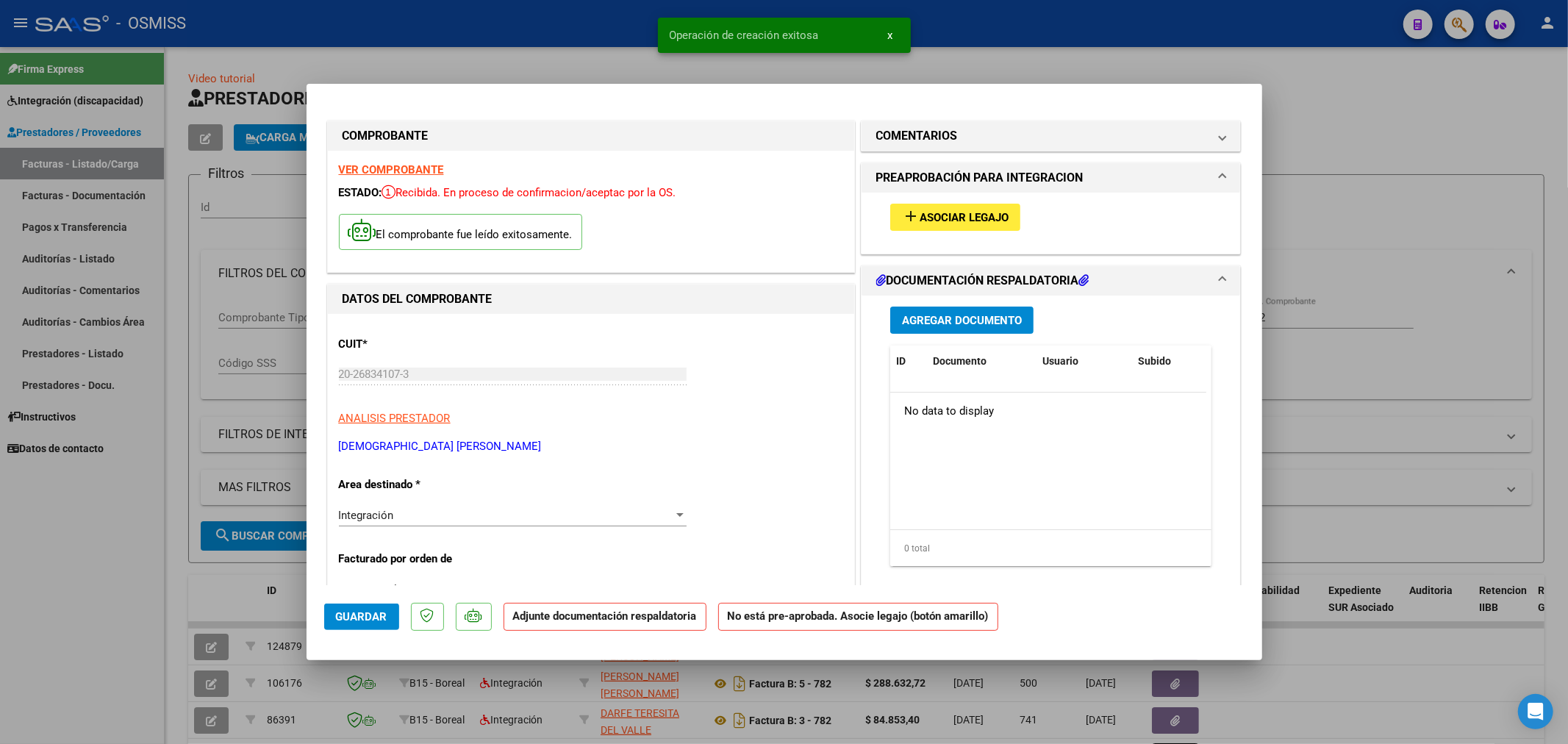
click at [938, 220] on span "Asociar Legajo" at bounding box center [964, 218] width 89 height 13
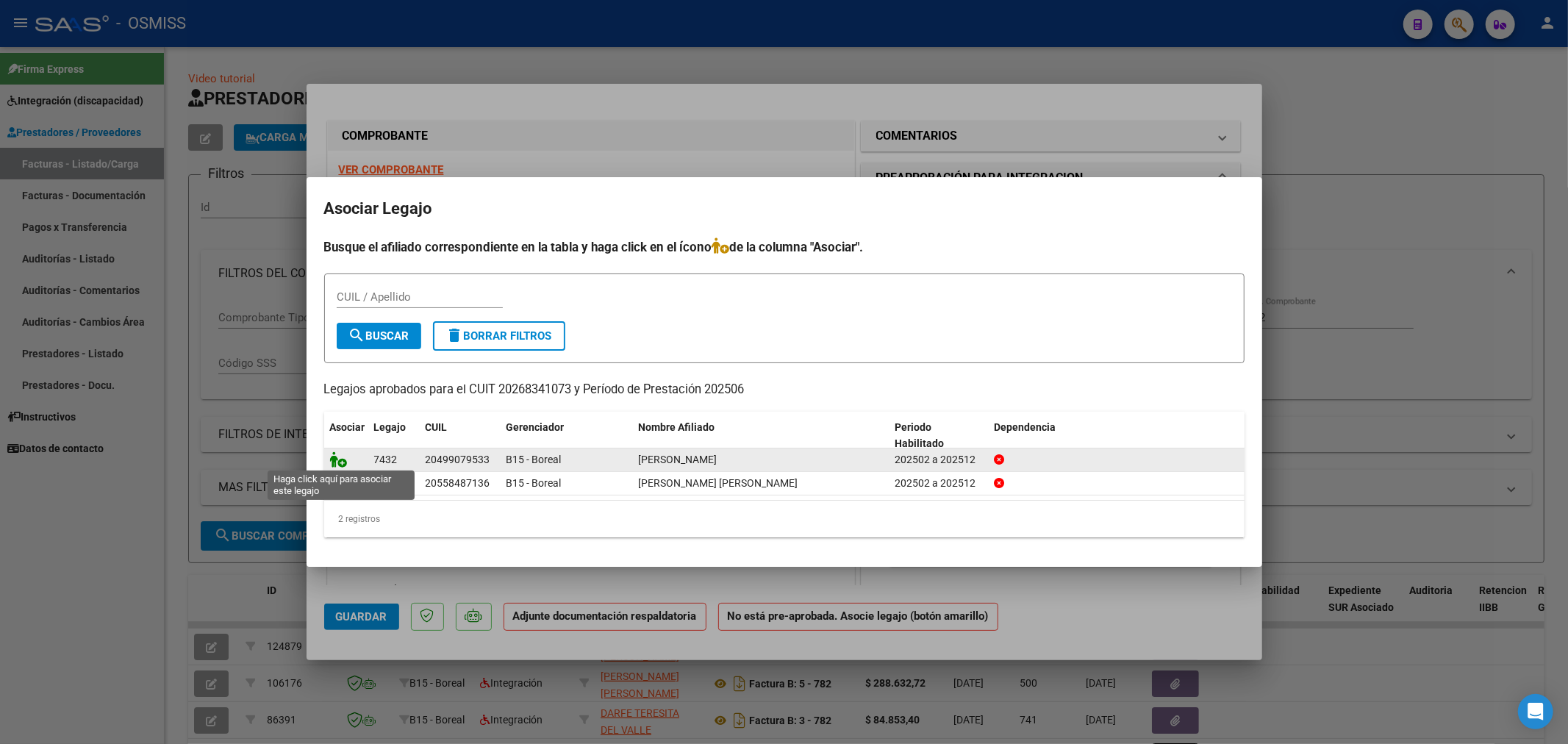
click at [335, 461] on icon at bounding box center [339, 459] width 18 height 16
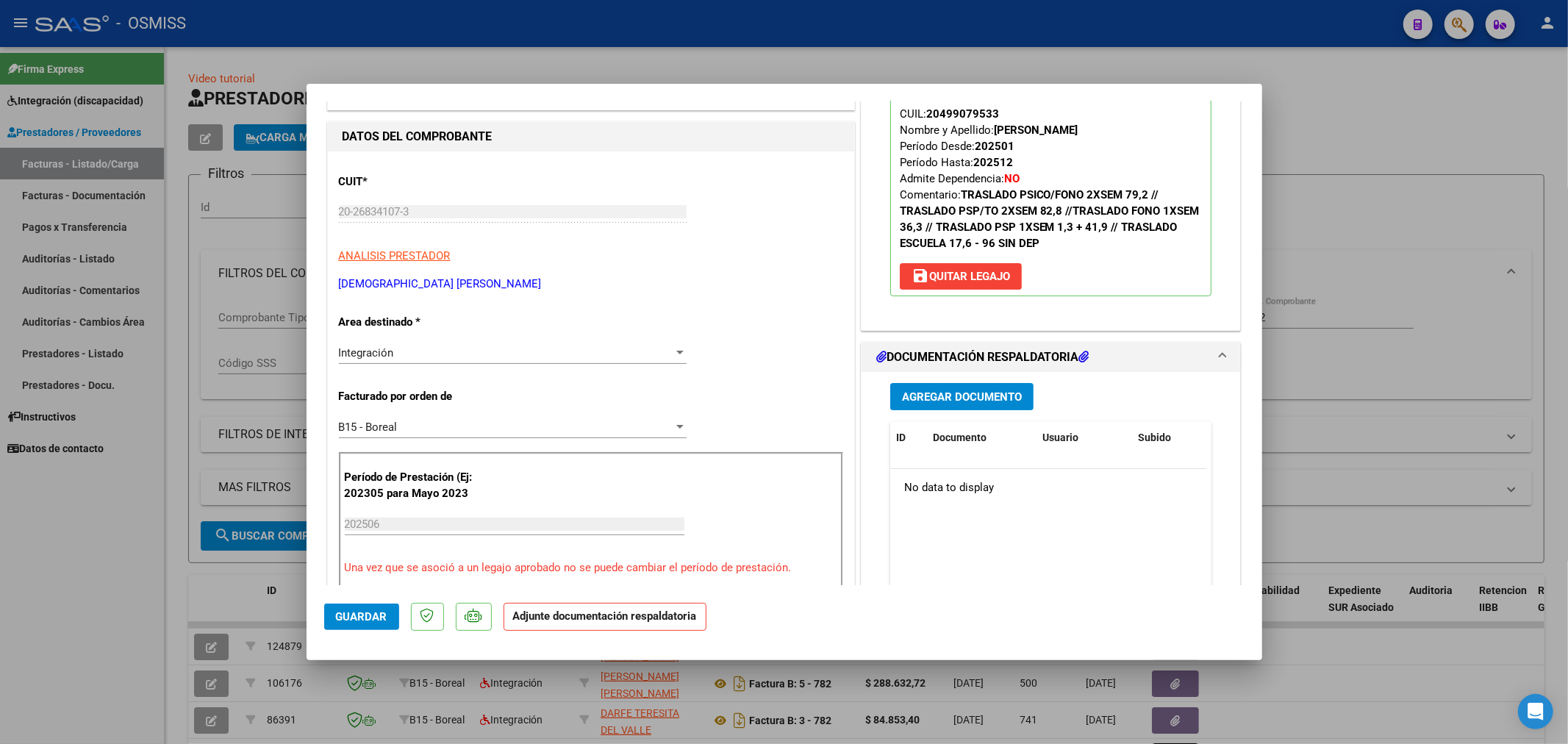
scroll to position [163, 0]
click at [973, 409] on button "Agregar Documento" at bounding box center [961, 396] width 143 height 27
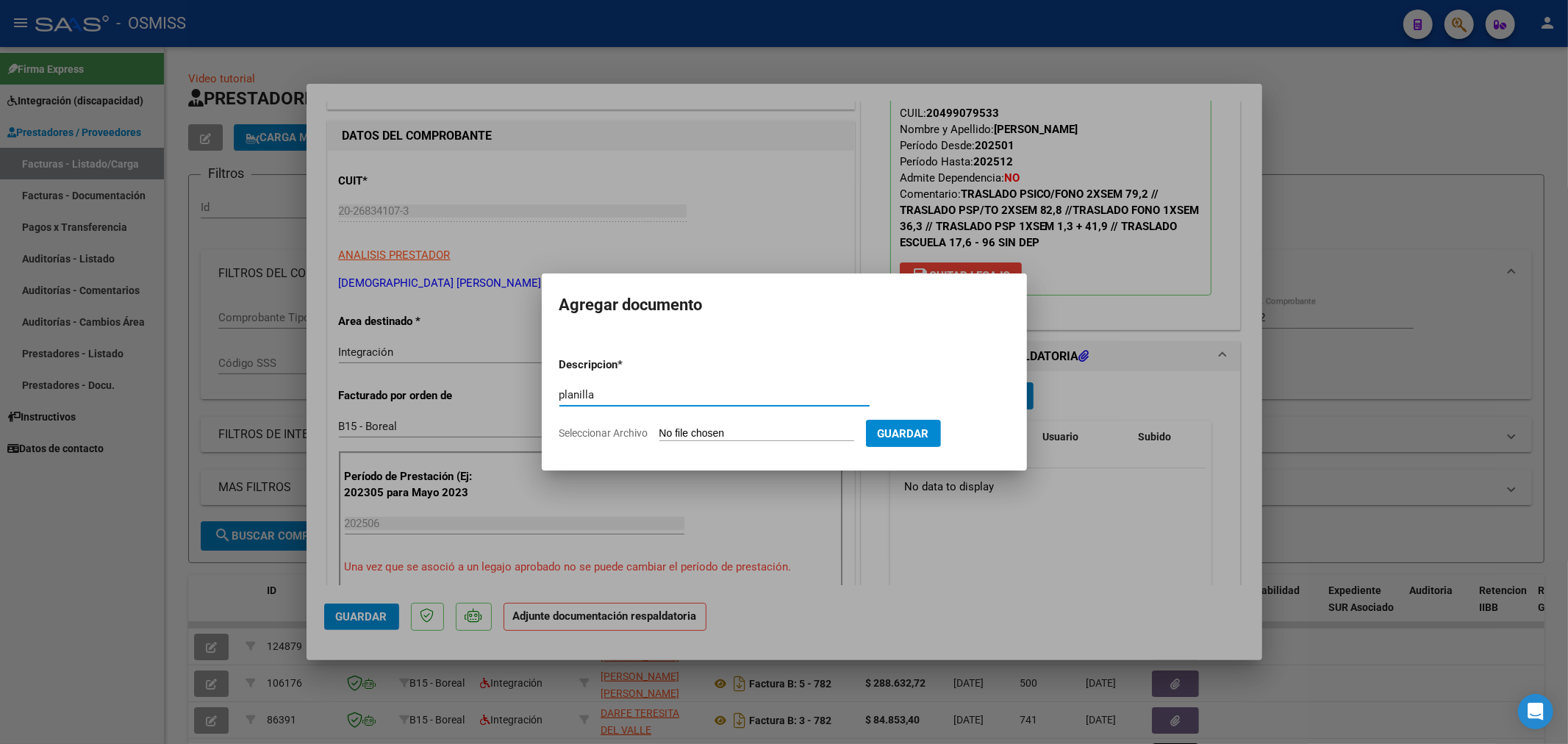
type input "planilla"
click at [744, 433] on input "Seleccionar Archivo" at bounding box center [757, 433] width 195 height 14
type input "C:\fakepath\141637-7-Planilla_de_Asistencia.pdf"
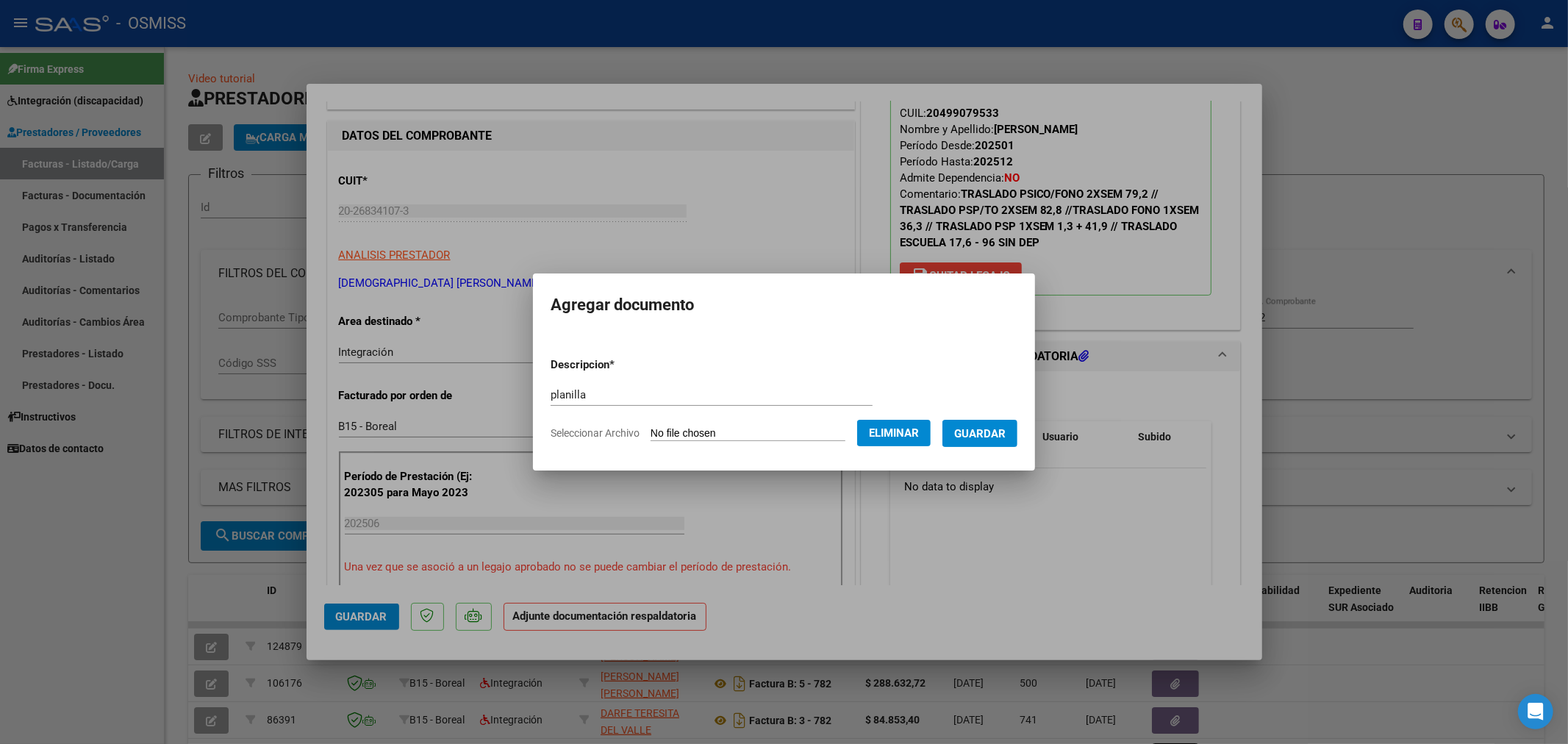
click at [975, 429] on span "Guardar" at bounding box center [980, 433] width 52 height 13
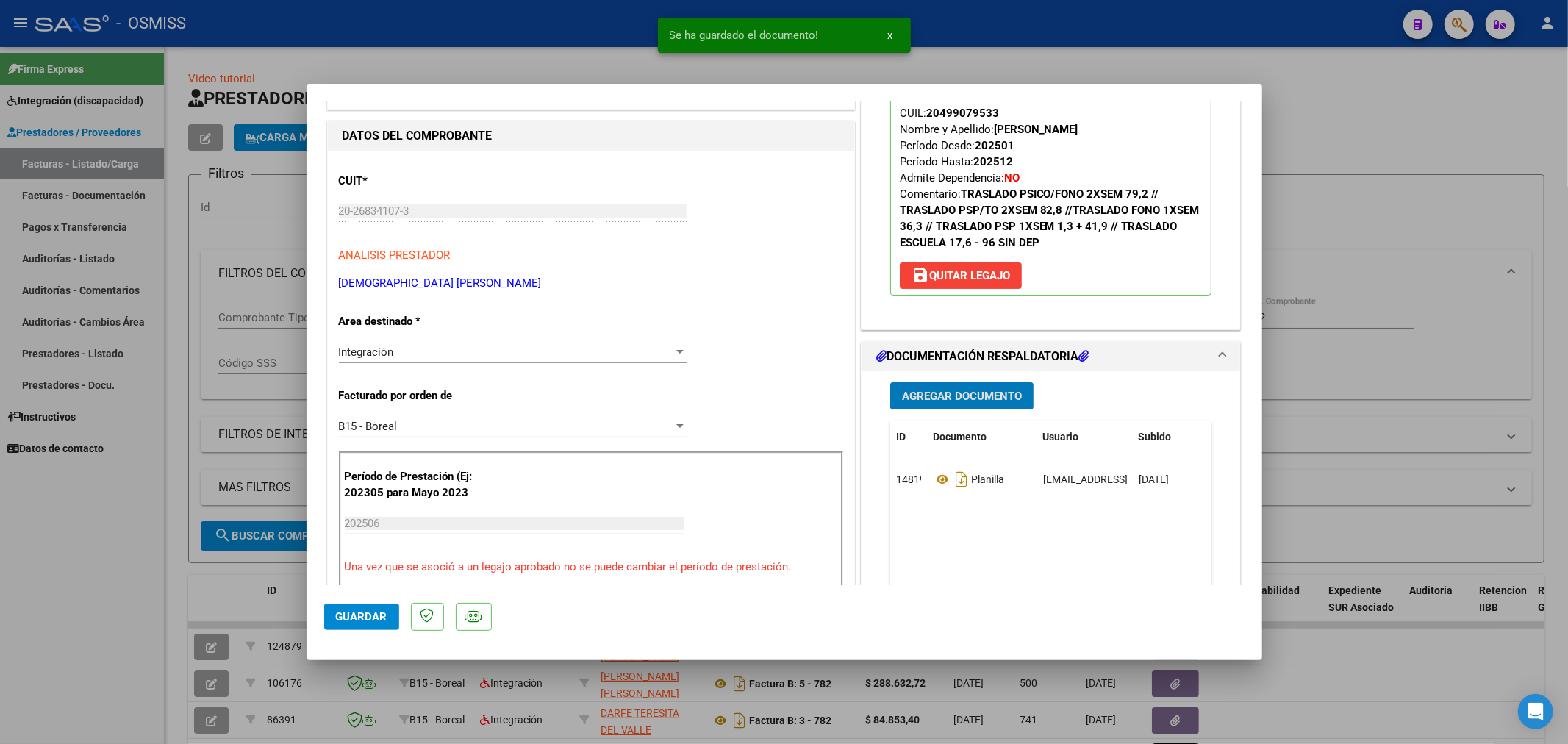
click at [347, 635] on mat-dialog-actions "Guardar" at bounding box center [784, 615] width 920 height 58
click at [363, 617] on span "Guardar" at bounding box center [361, 617] width 52 height 13
type input "$ 0,00"
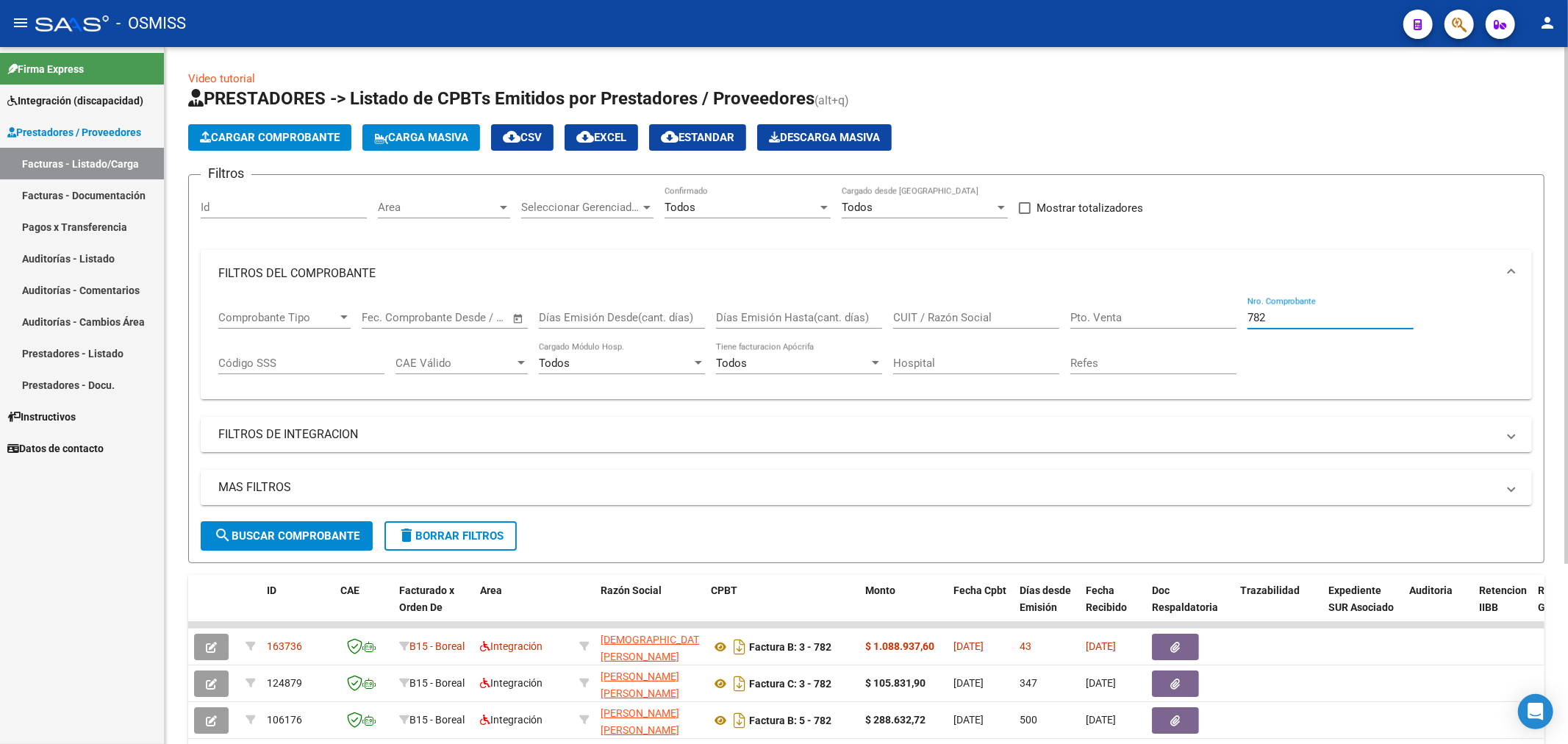
drag, startPoint x: 1326, startPoint y: 322, endPoint x: 969, endPoint y: 308, distance: 357.3
click at [963, 313] on div "Comprobante Tipo Comprobante Tipo Start date – End date Fec. Comprobante Desde …" at bounding box center [867, 342] width 1296 height 91
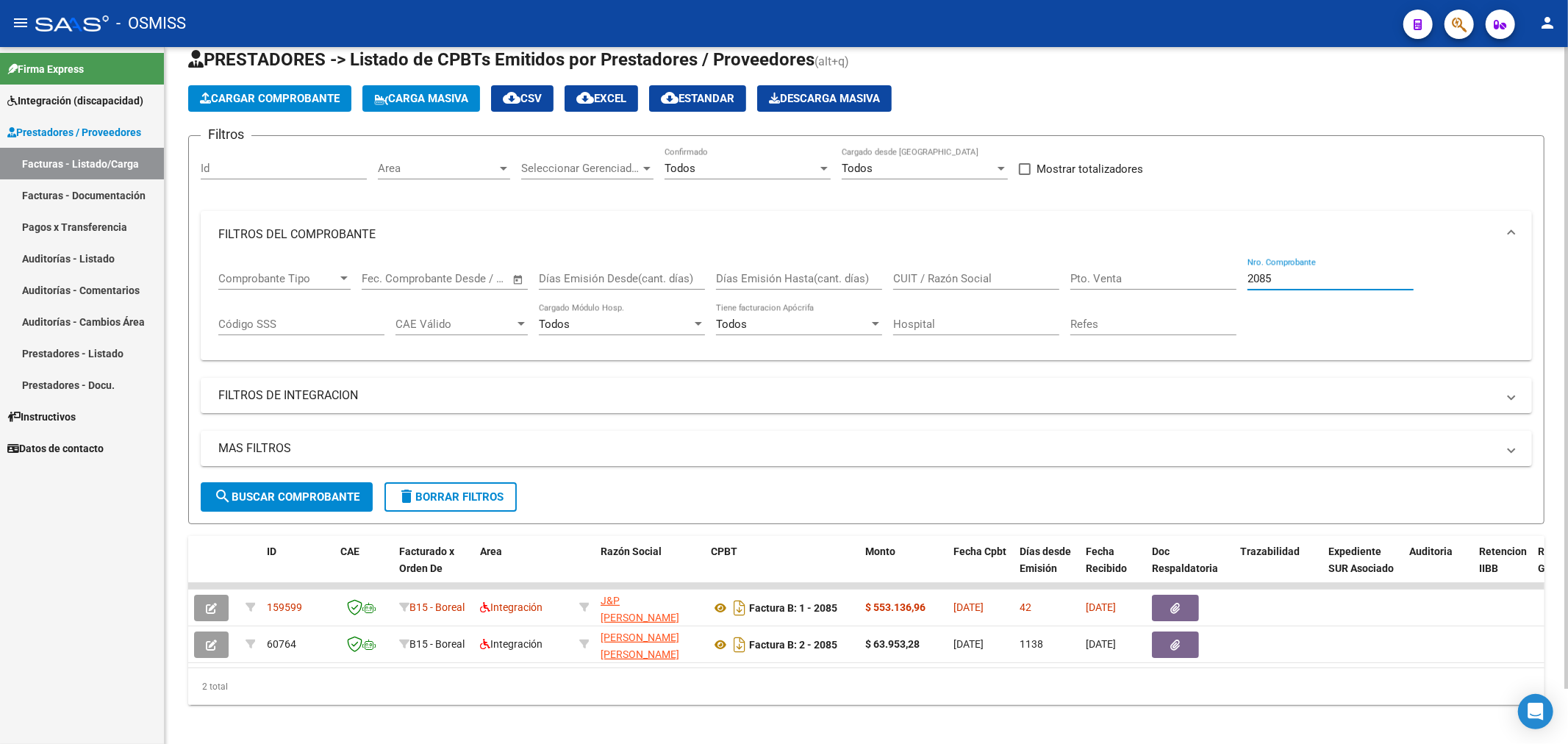
scroll to position [59, 0]
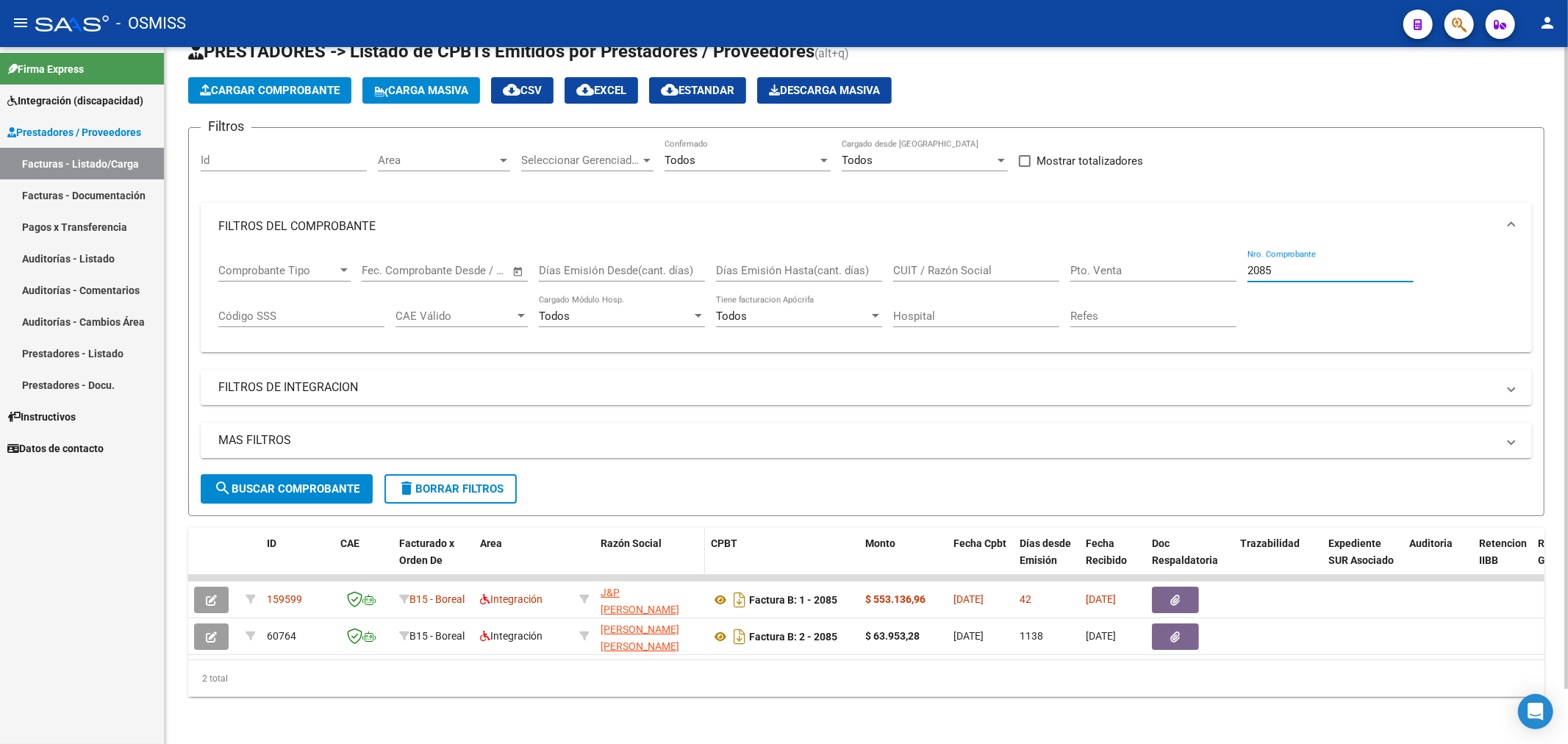
type input "2085"
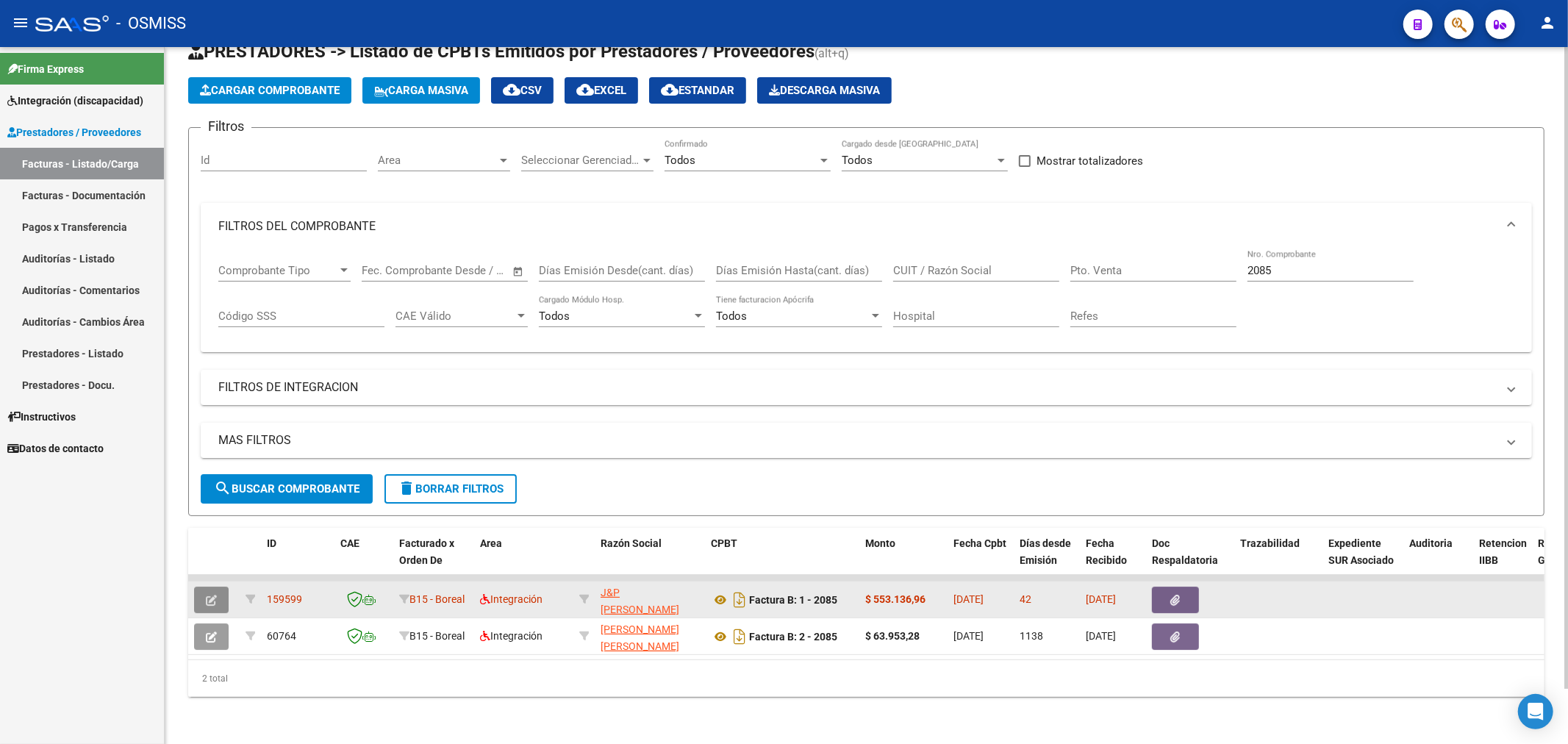
click at [212, 595] on icon "button" at bounding box center [211, 600] width 11 height 11
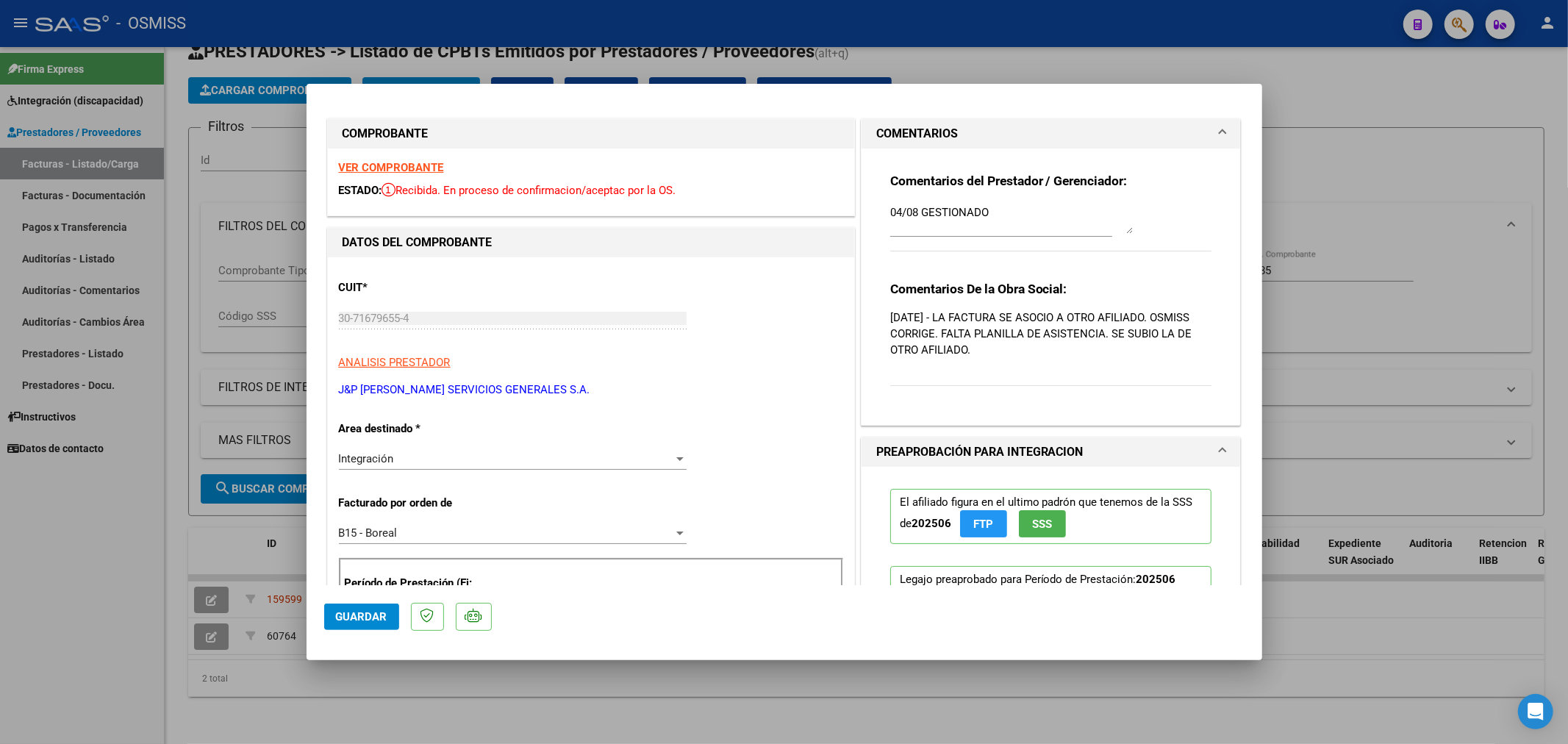
scroll to position [0, 0]
click at [397, 170] on strong "VER COMPROBANTE" at bounding box center [391, 170] width 105 height 13
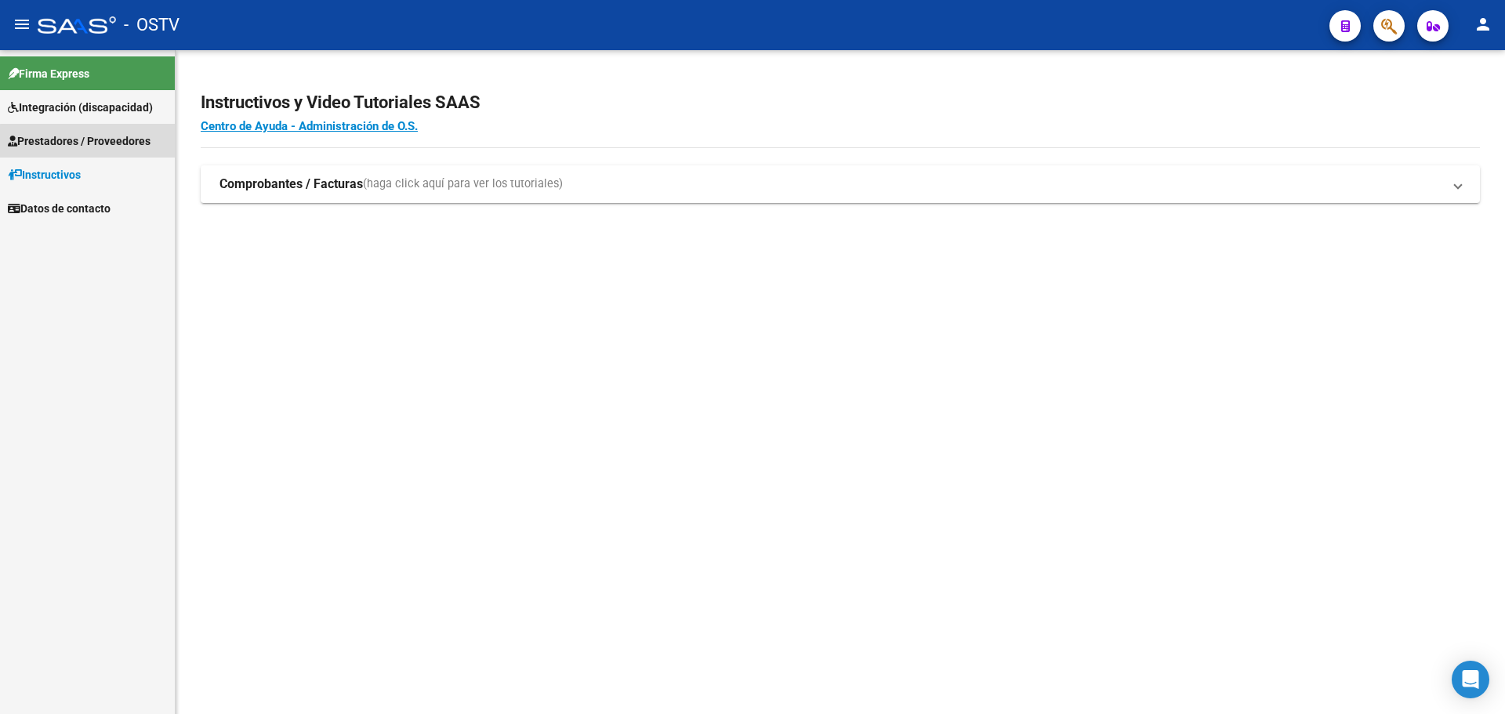
click at [92, 148] on span "Prestadores / Proveedores" at bounding box center [79, 140] width 143 height 17
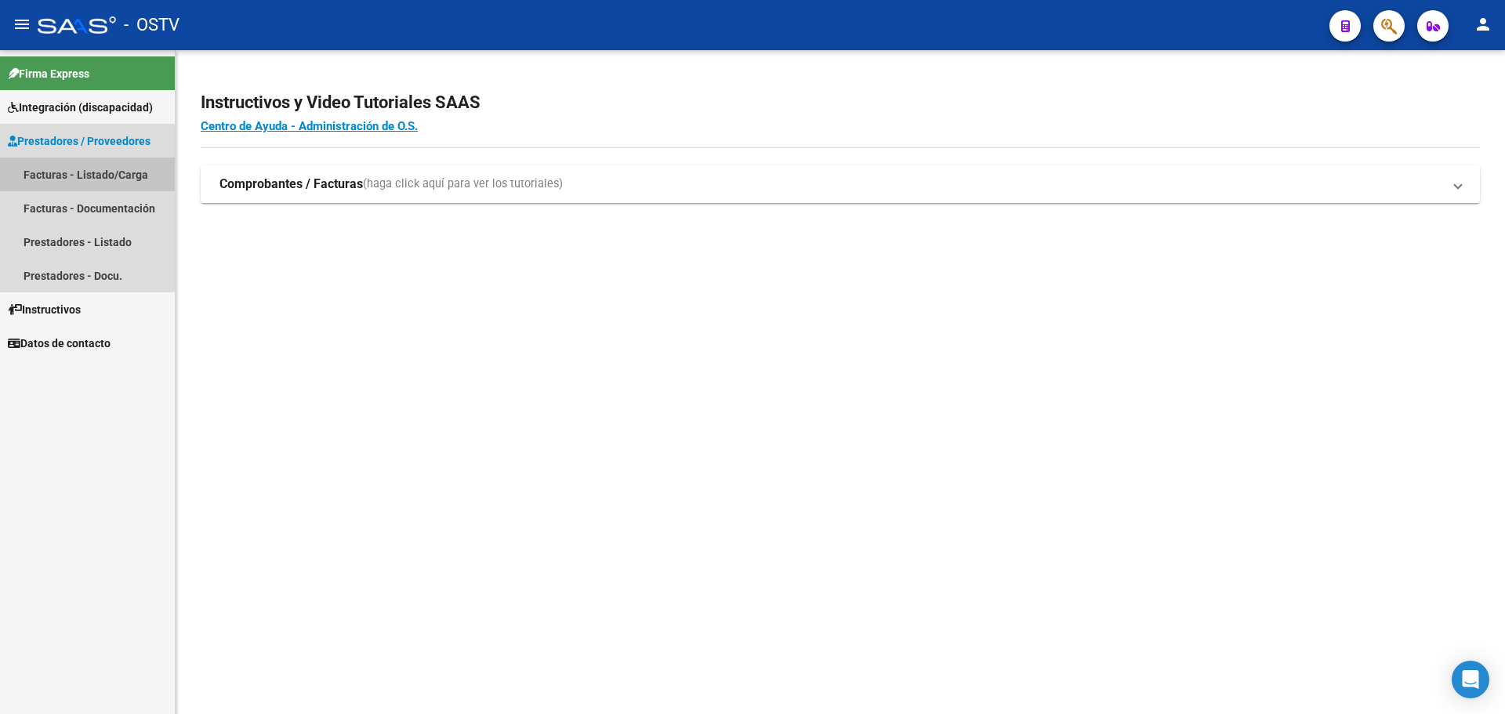
click at [92, 168] on link "Facturas - Listado/Carga" at bounding box center [87, 175] width 175 height 34
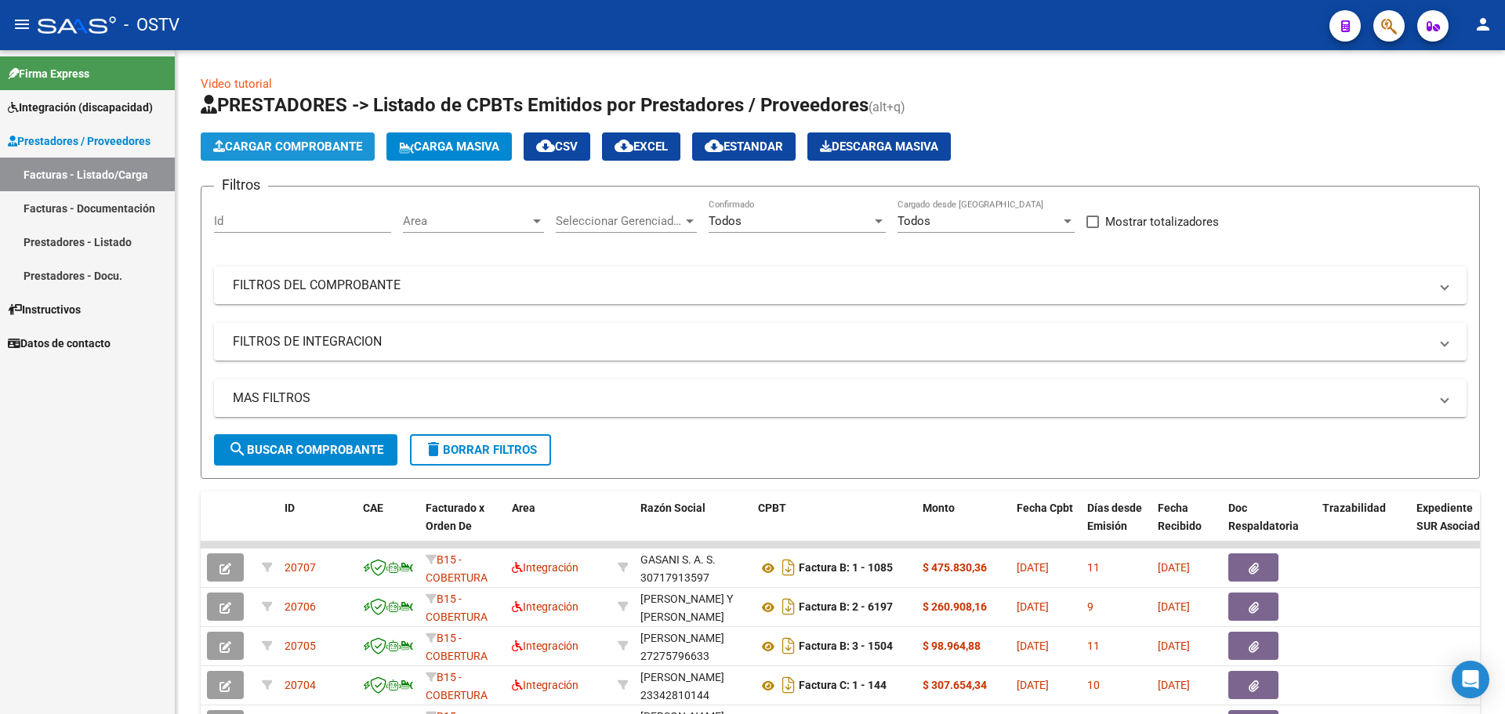
click at [285, 147] on span "Cargar Comprobante" at bounding box center [287, 147] width 149 height 14
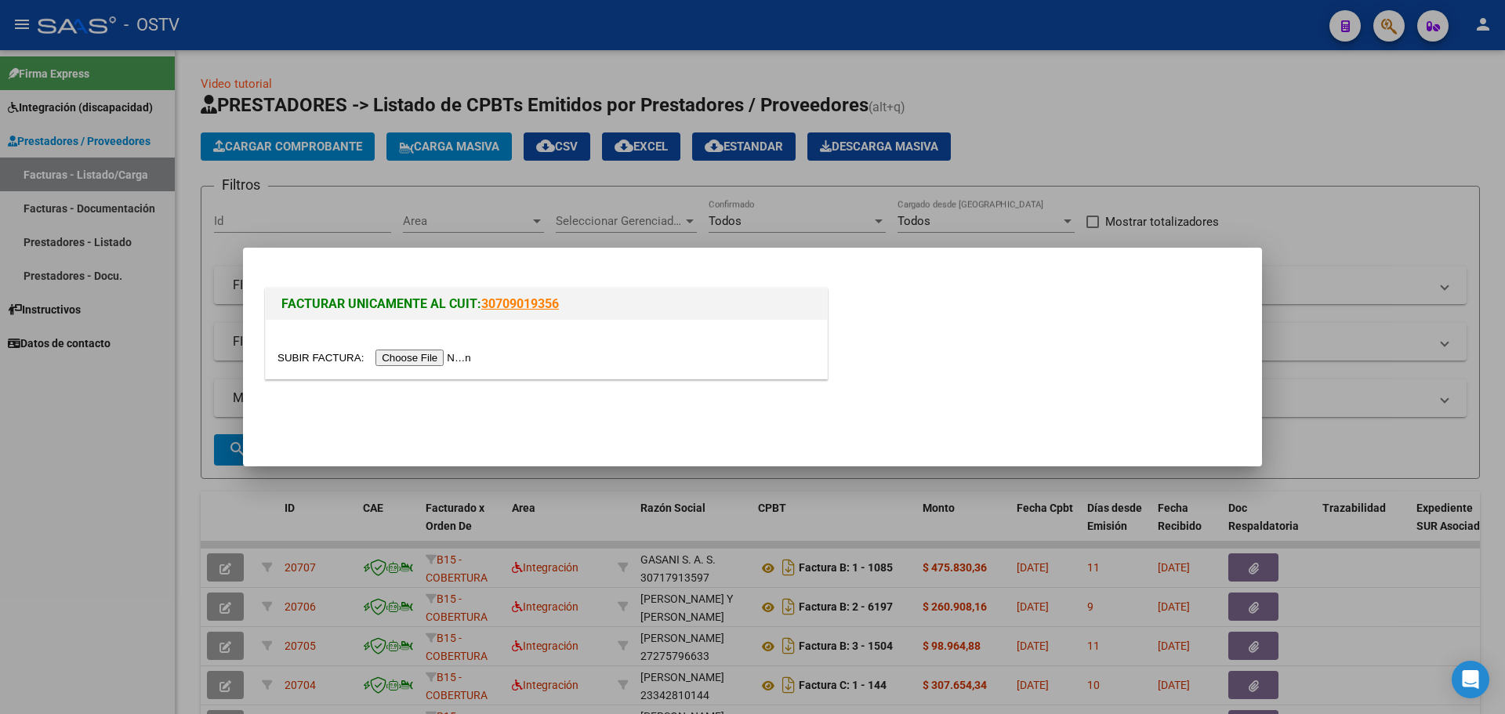
click at [450, 356] on input "file" at bounding box center [377, 358] width 198 height 16
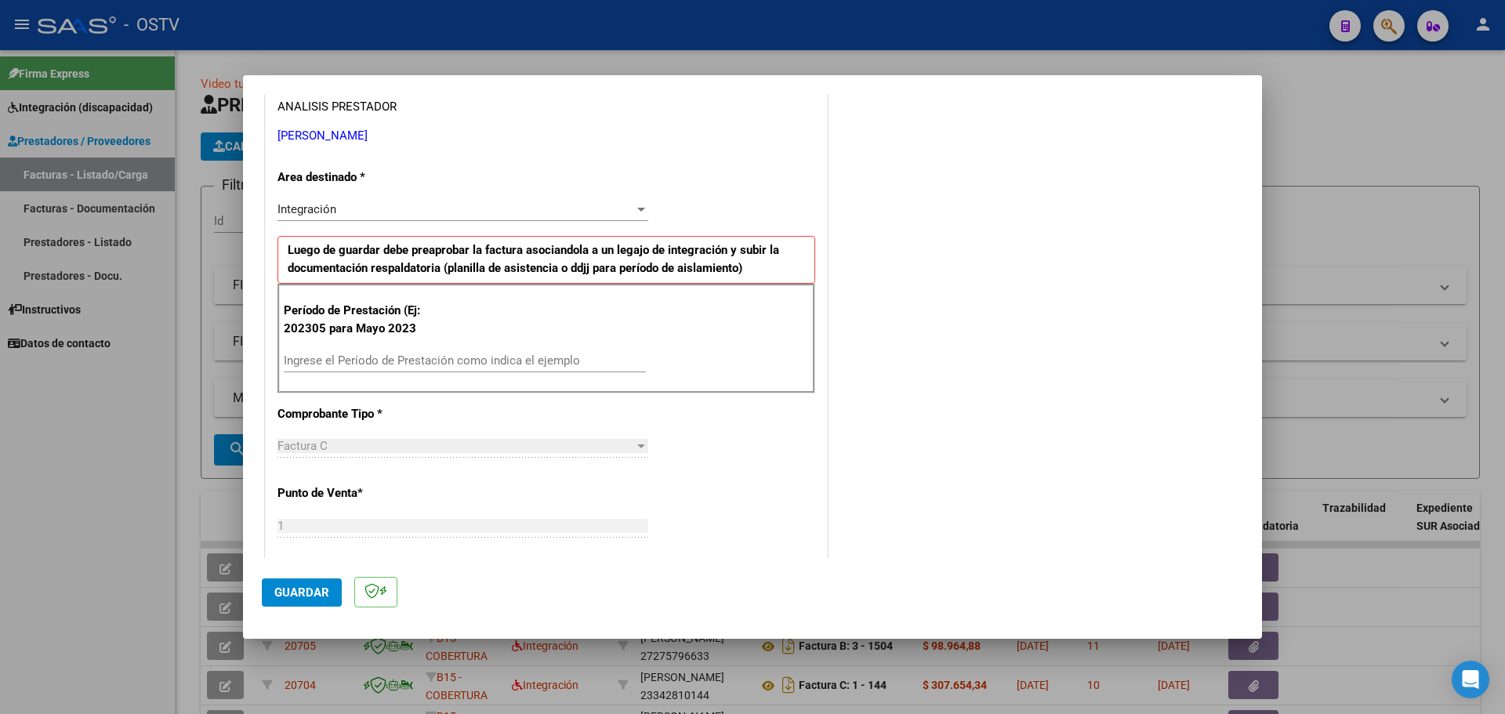
scroll to position [392, 0]
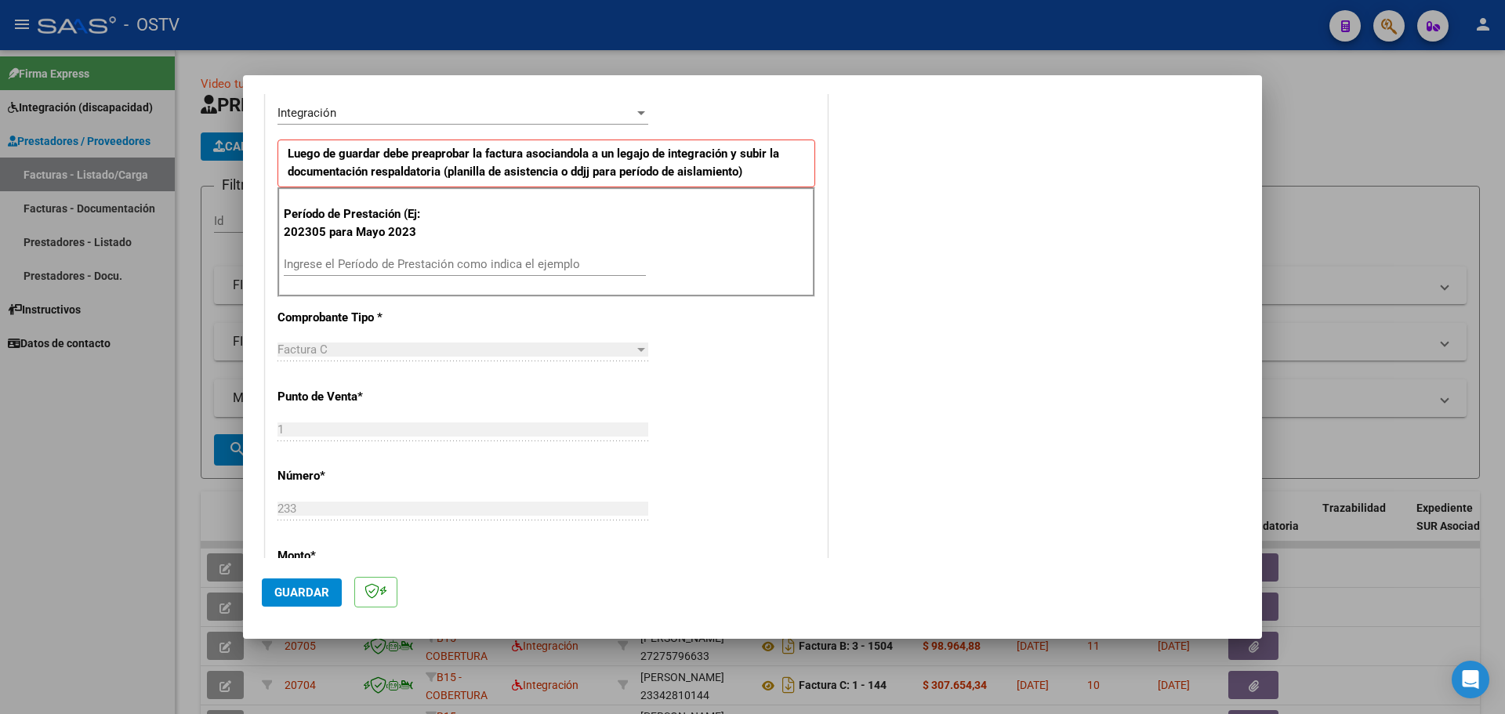
click at [409, 271] on input "Ingrese el Período de Prestación como indica el ejemplo" at bounding box center [465, 264] width 362 height 14
type input "202507"
click at [312, 591] on span "Guardar" at bounding box center [301, 593] width 55 height 14
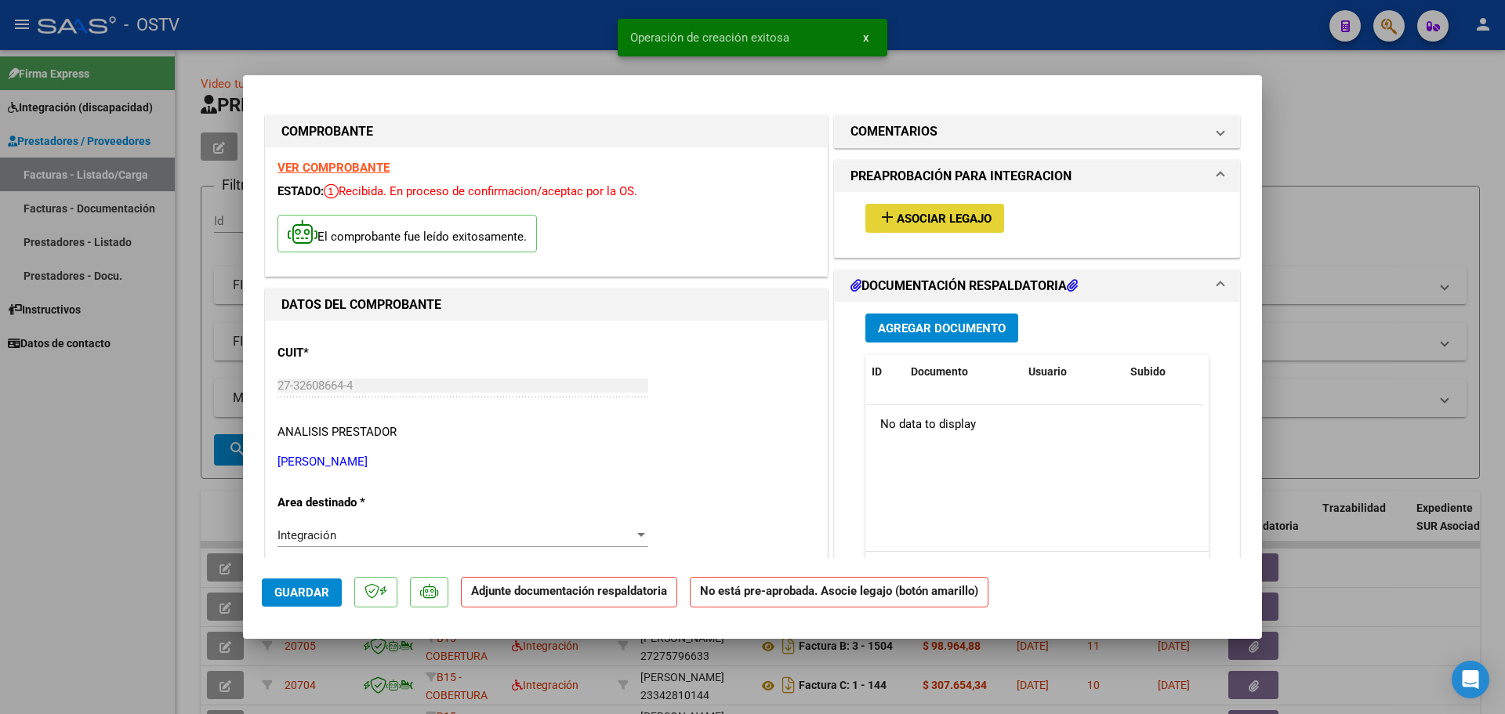
click at [944, 212] on span "Asociar Legajo" at bounding box center [944, 219] width 95 height 14
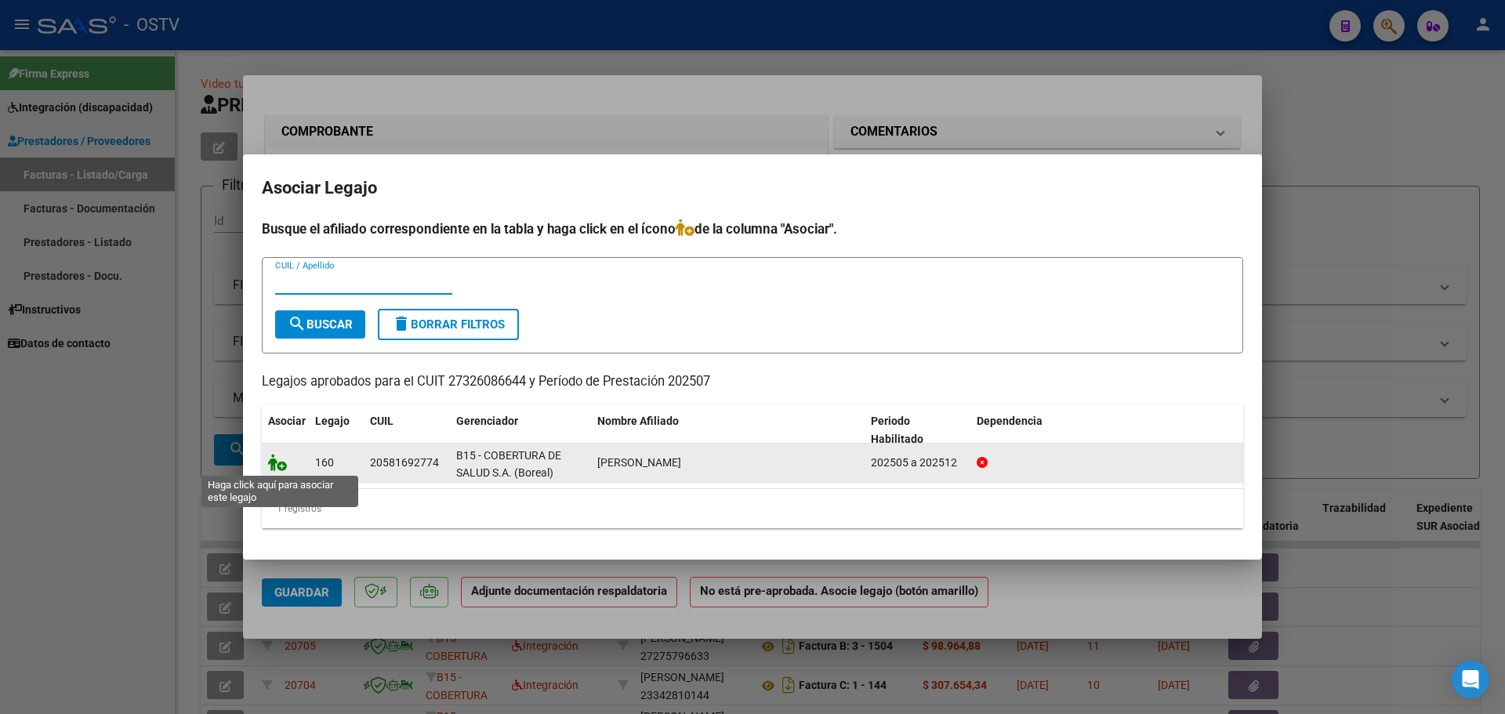
click at [276, 457] on icon at bounding box center [277, 462] width 19 height 17
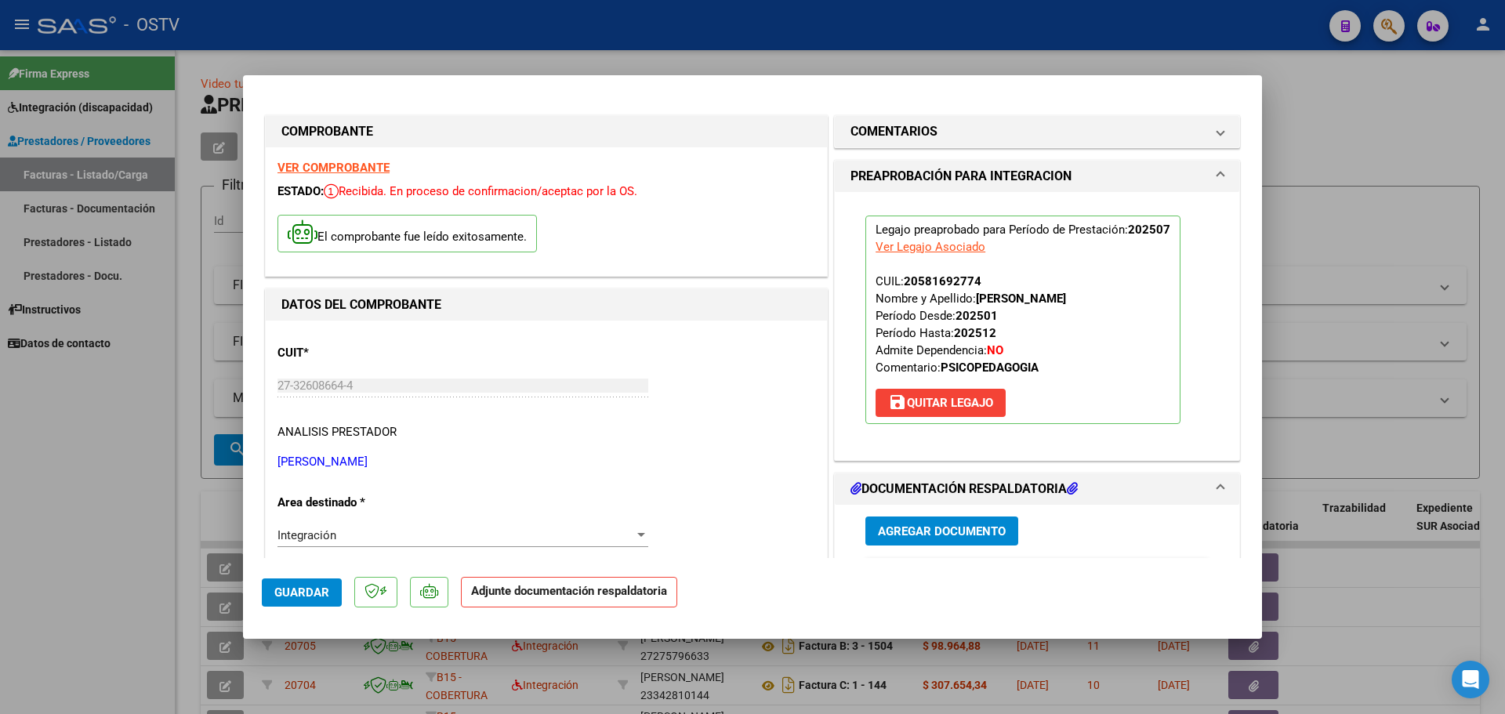
click at [949, 524] on span "Agregar Documento" at bounding box center [942, 531] width 128 height 14
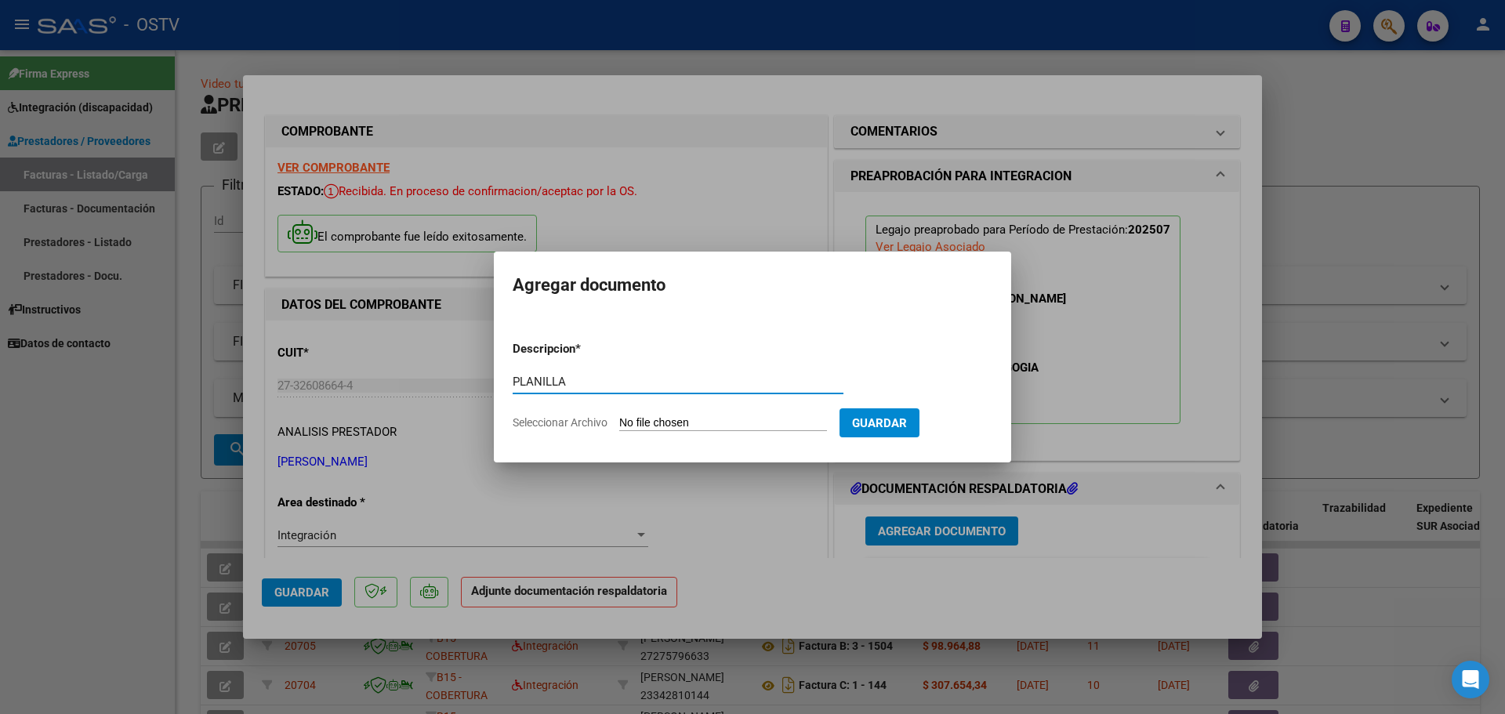
type input "PLANILLA"
click at [637, 427] on input "Seleccionar Archivo" at bounding box center [723, 423] width 208 height 15
type input "C:\fakepath\27326086644_11_1_233_Planilla de Asistencia_2...pdf"
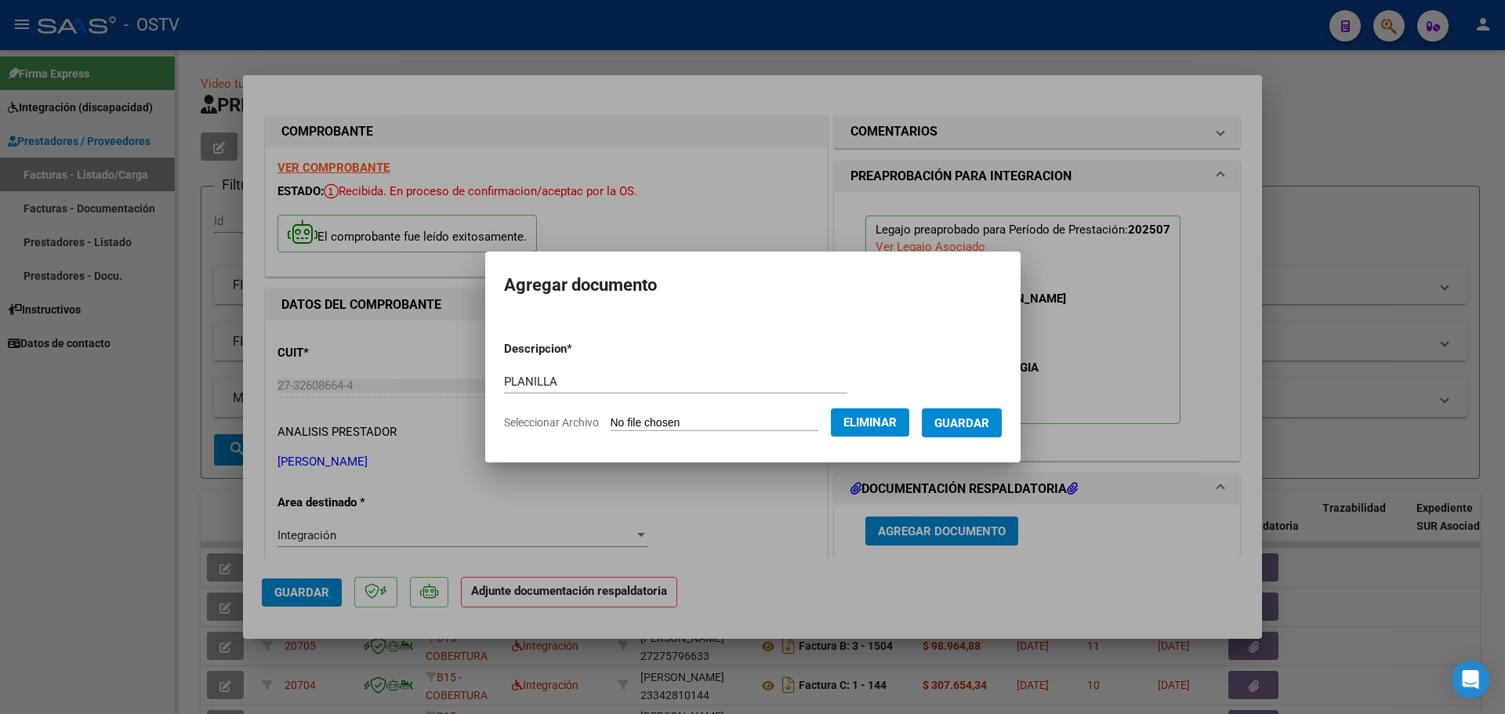
click at [973, 427] on span "Guardar" at bounding box center [961, 423] width 55 height 14
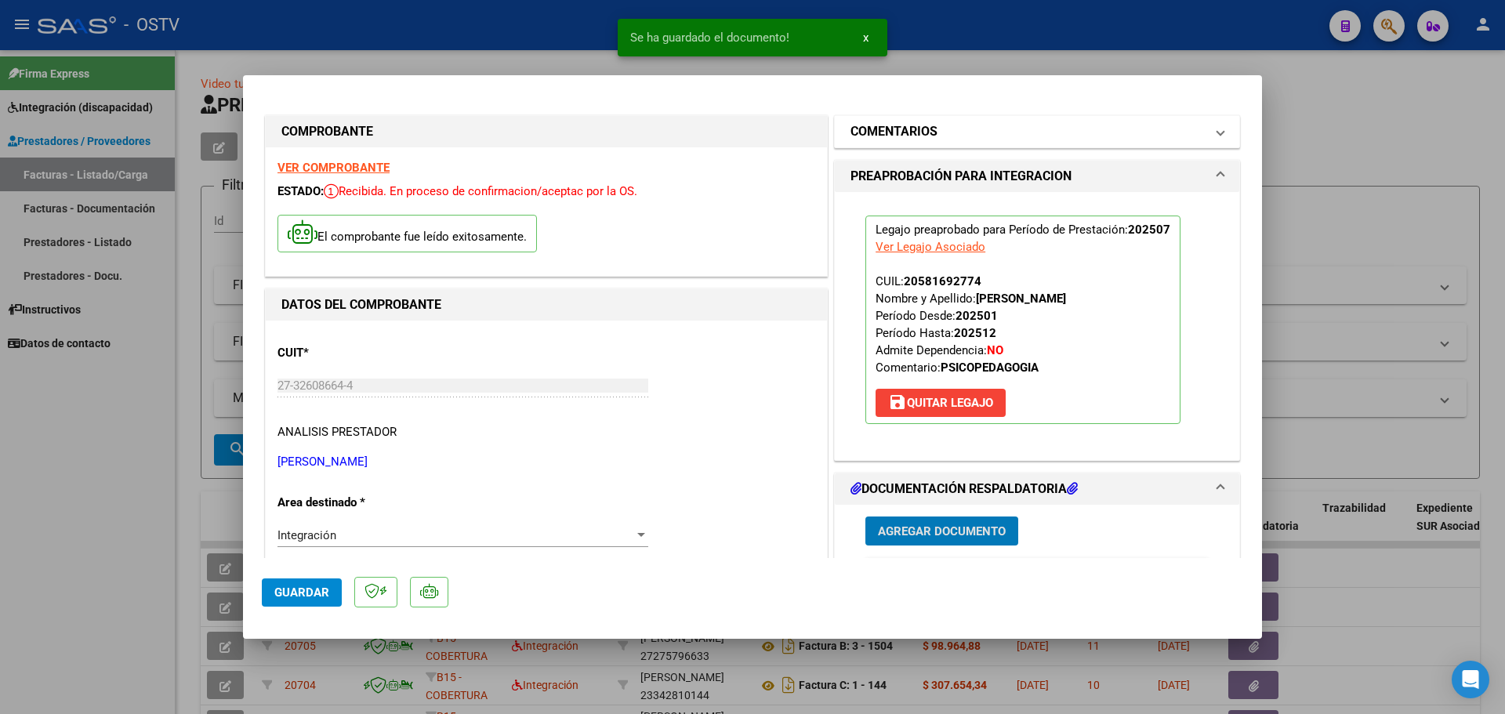
click at [927, 140] on h1 "COMENTARIOS" at bounding box center [894, 131] width 87 height 19
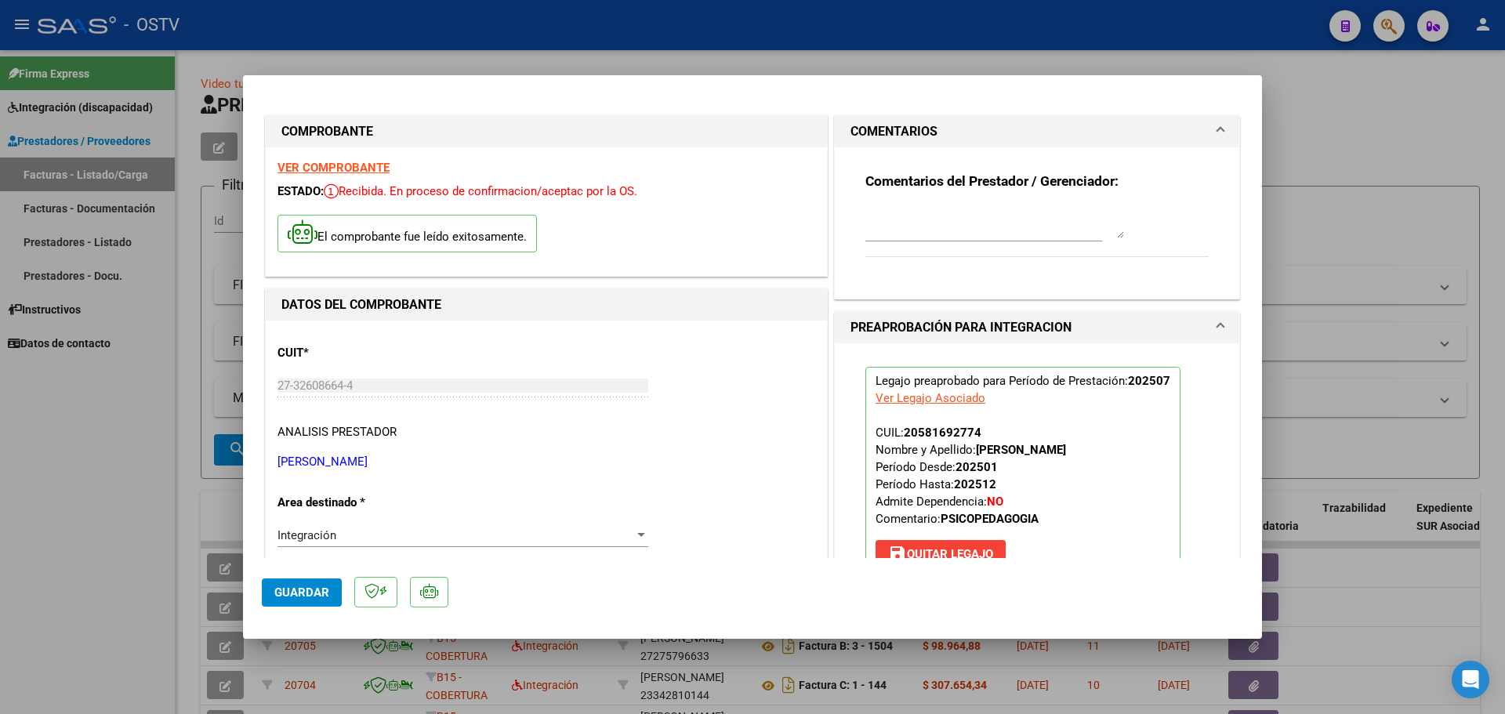
click at [912, 223] on textarea at bounding box center [994, 222] width 259 height 31
type textarea "14/08 SE SOLICITA EXCEPCION DE PROCESAR ESTA FACTURA POR FAVOR"
click at [299, 593] on span "Guardar" at bounding box center [301, 593] width 55 height 14
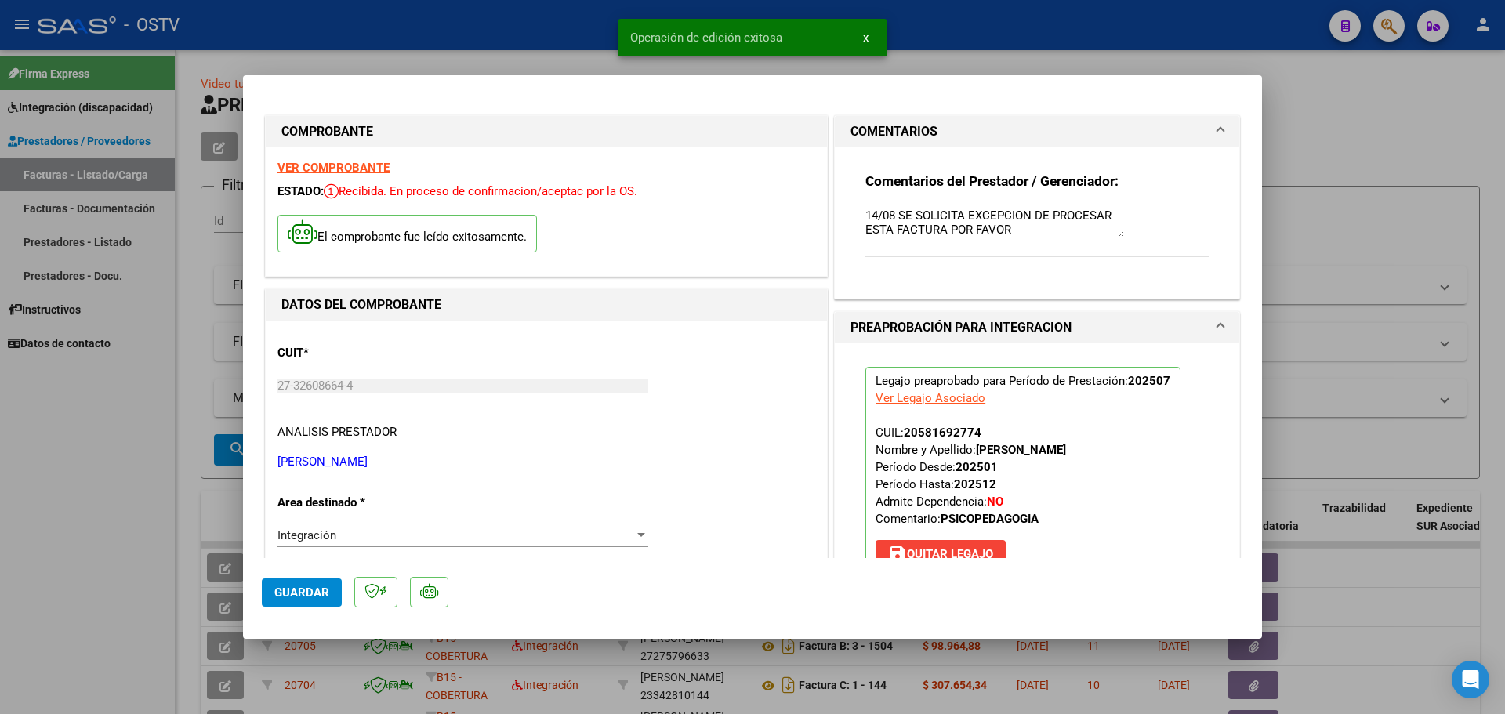
type input "$ 0,00"
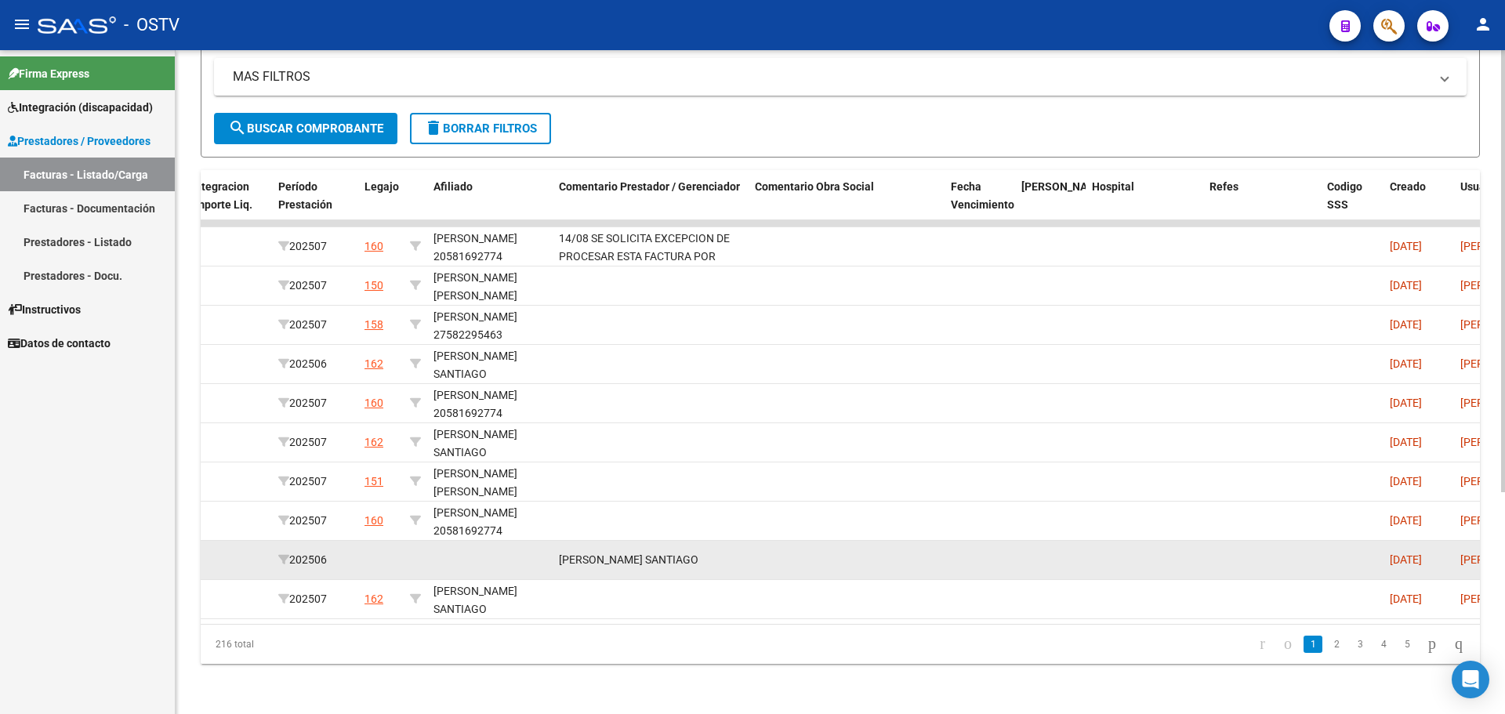
scroll to position [0, 2141]
click at [1112, 553] on div at bounding box center [1149, 560] width 105 height 18
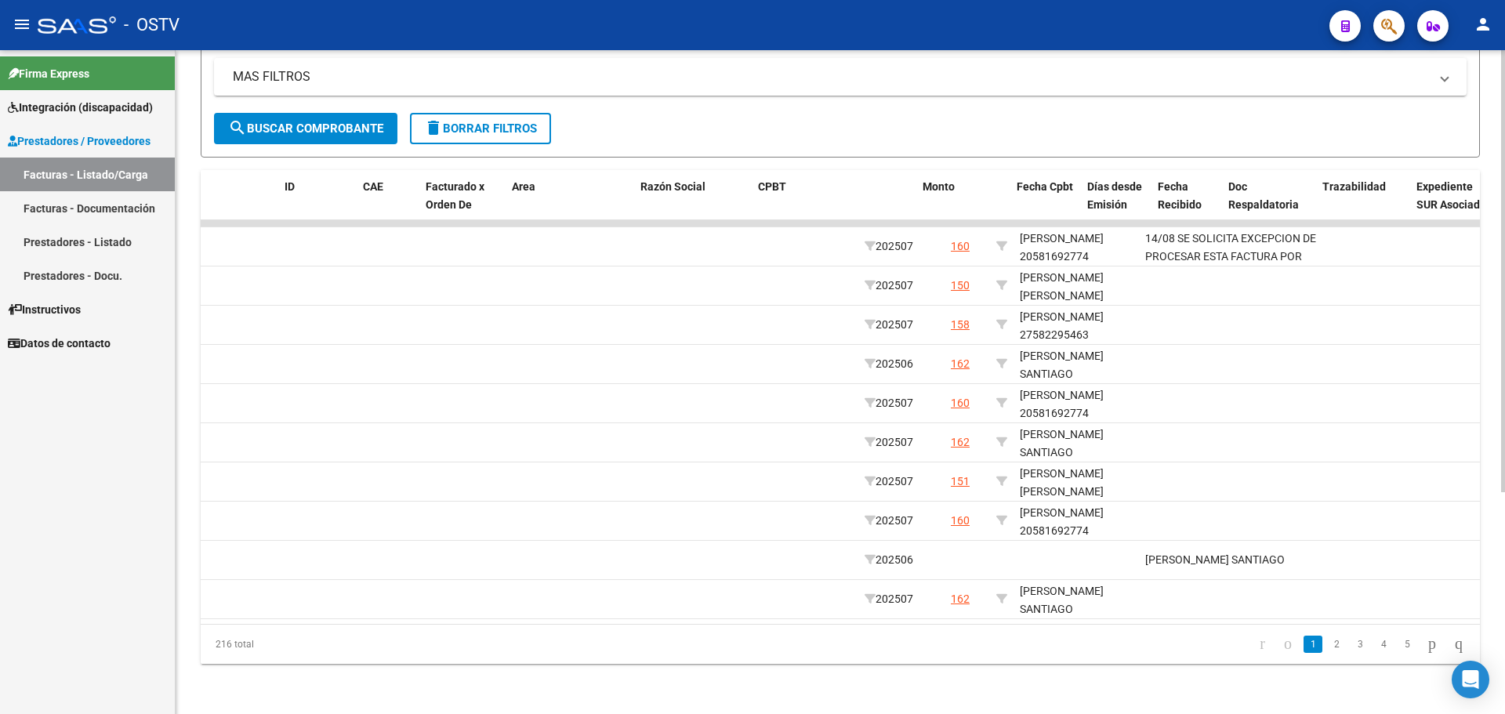
scroll to position [0, 0]
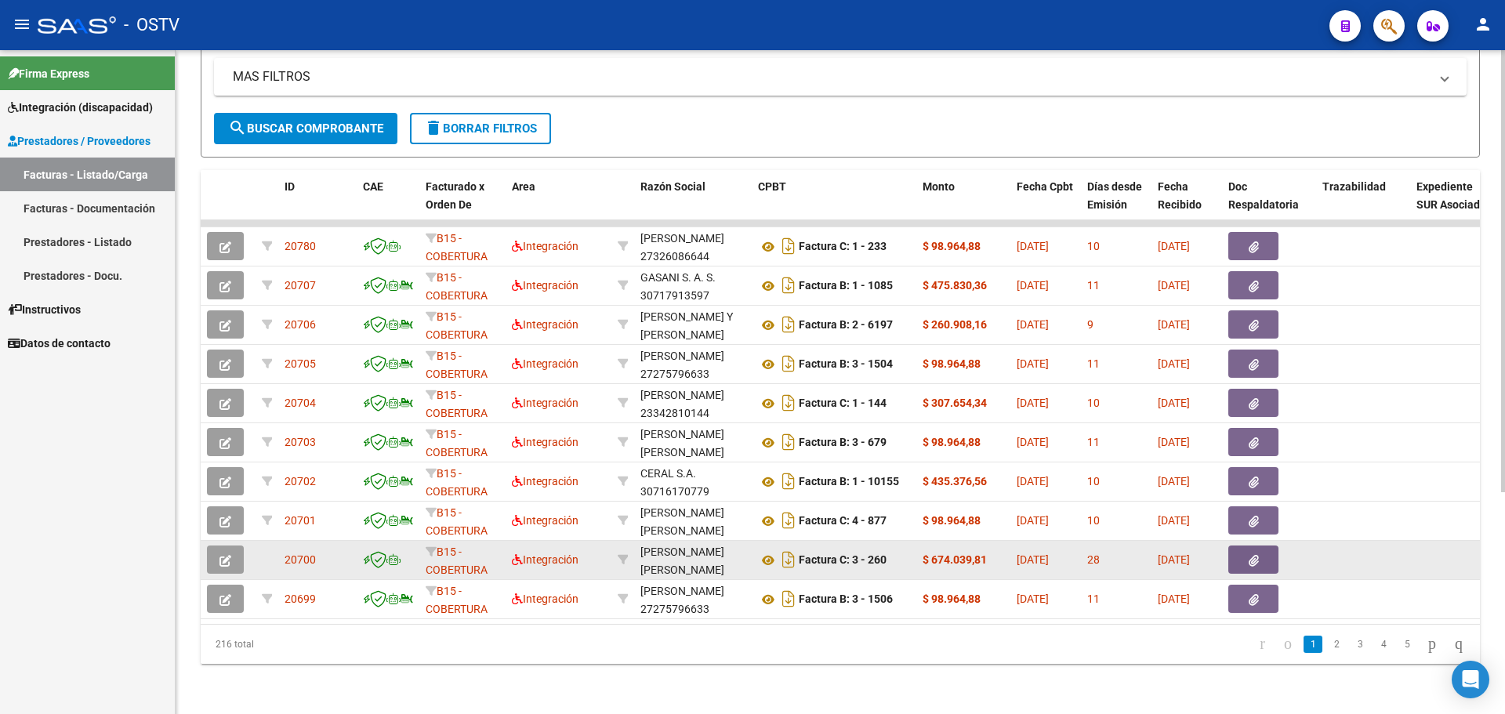
click at [241, 559] on button "button" at bounding box center [225, 560] width 37 height 28
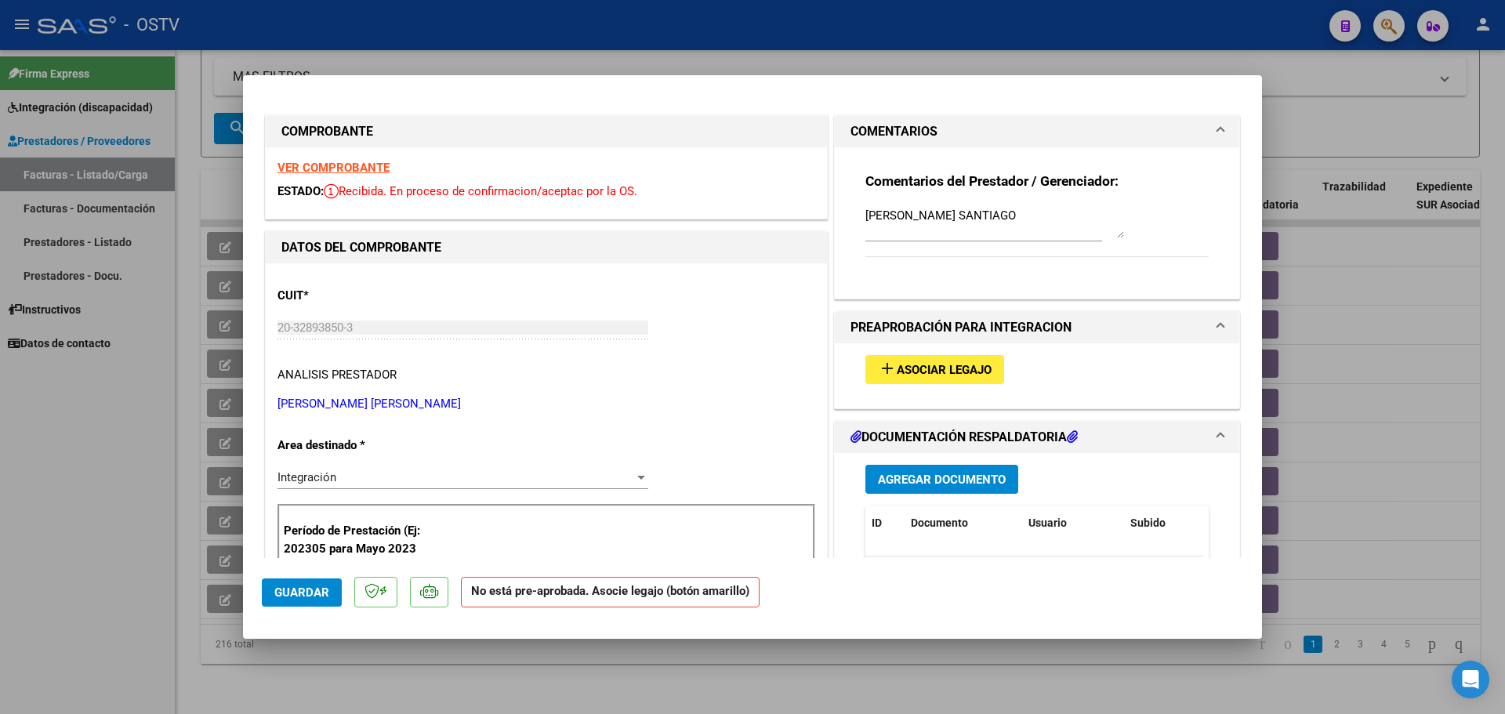
click at [915, 372] on span "Asociar Legajo" at bounding box center [944, 370] width 95 height 14
click at [905, 370] on span "Asociar Legajo" at bounding box center [944, 370] width 95 height 14
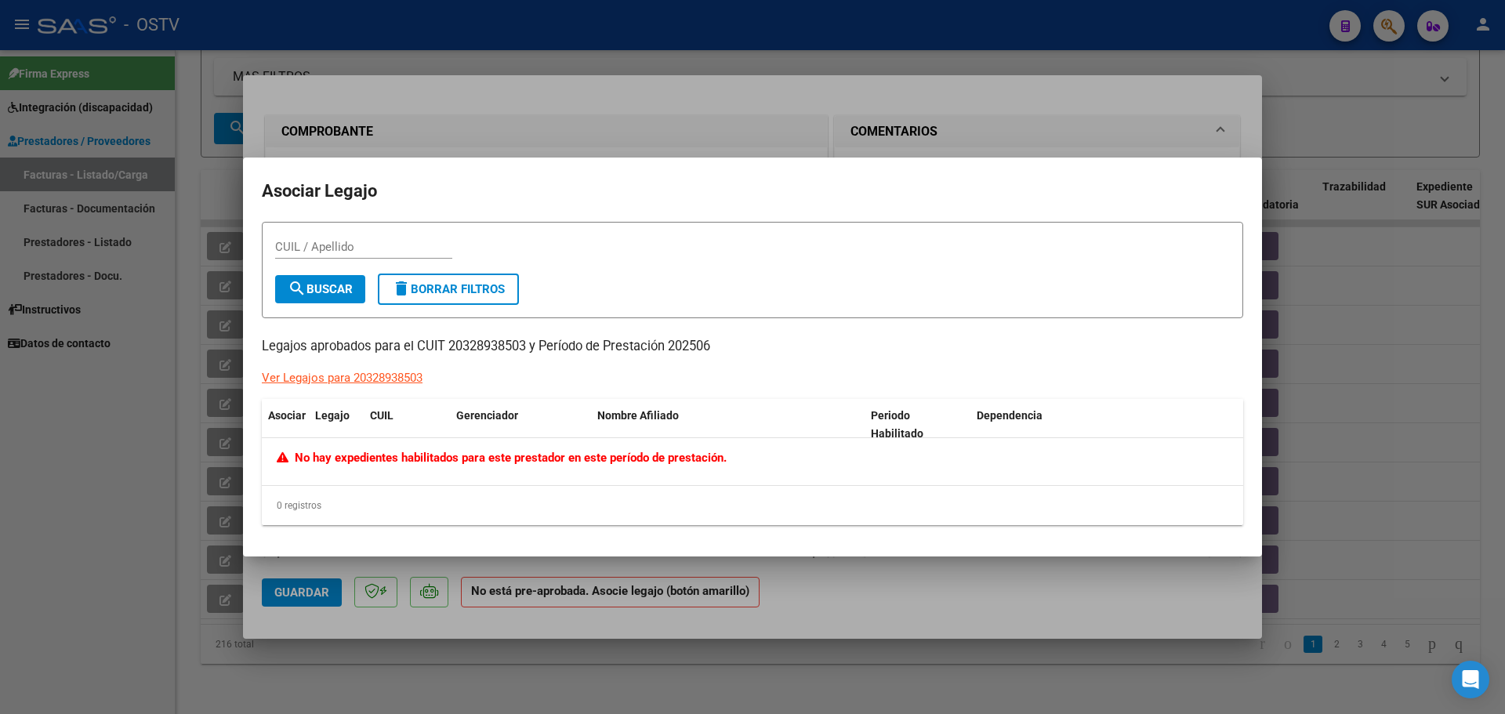
click at [344, 373] on div "Ver Legajos para 20328938503" at bounding box center [342, 378] width 161 height 18
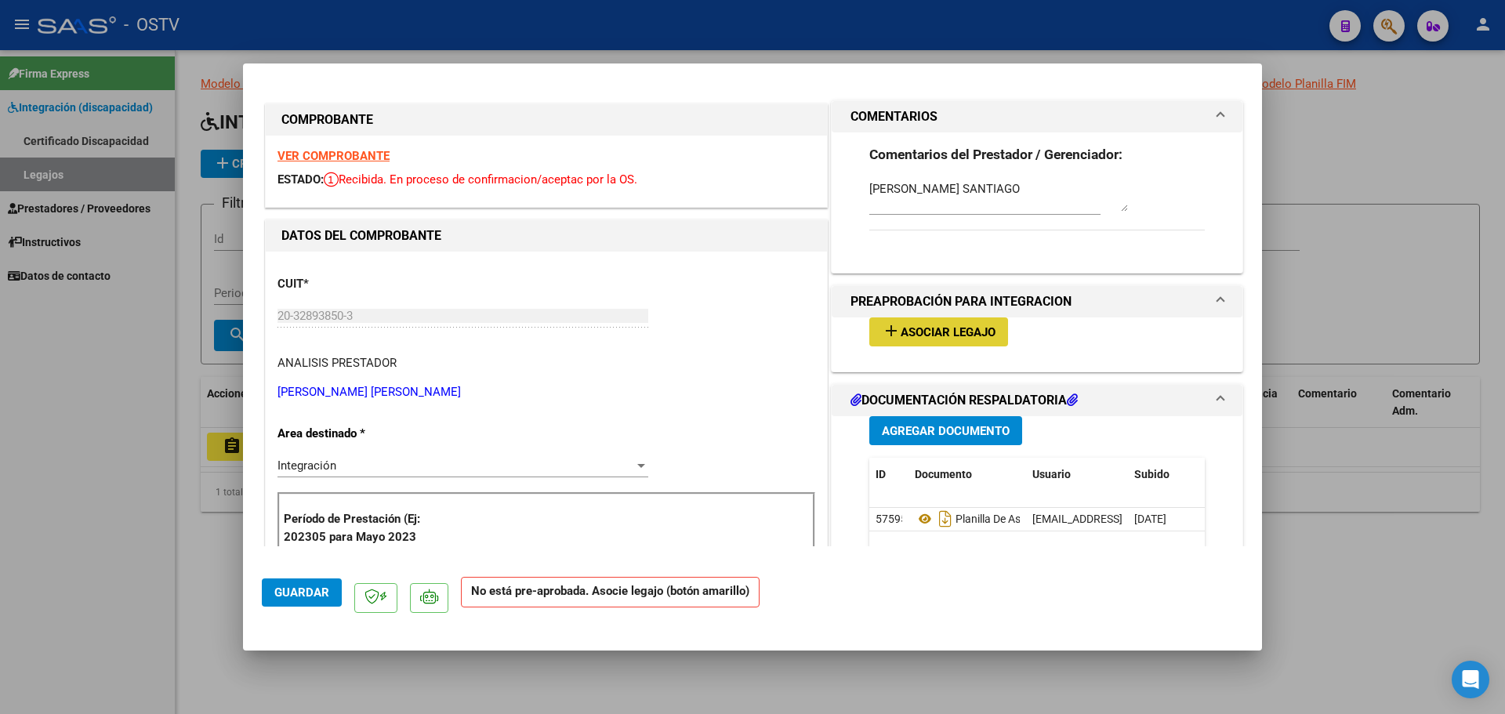
type input "$ 0,00"
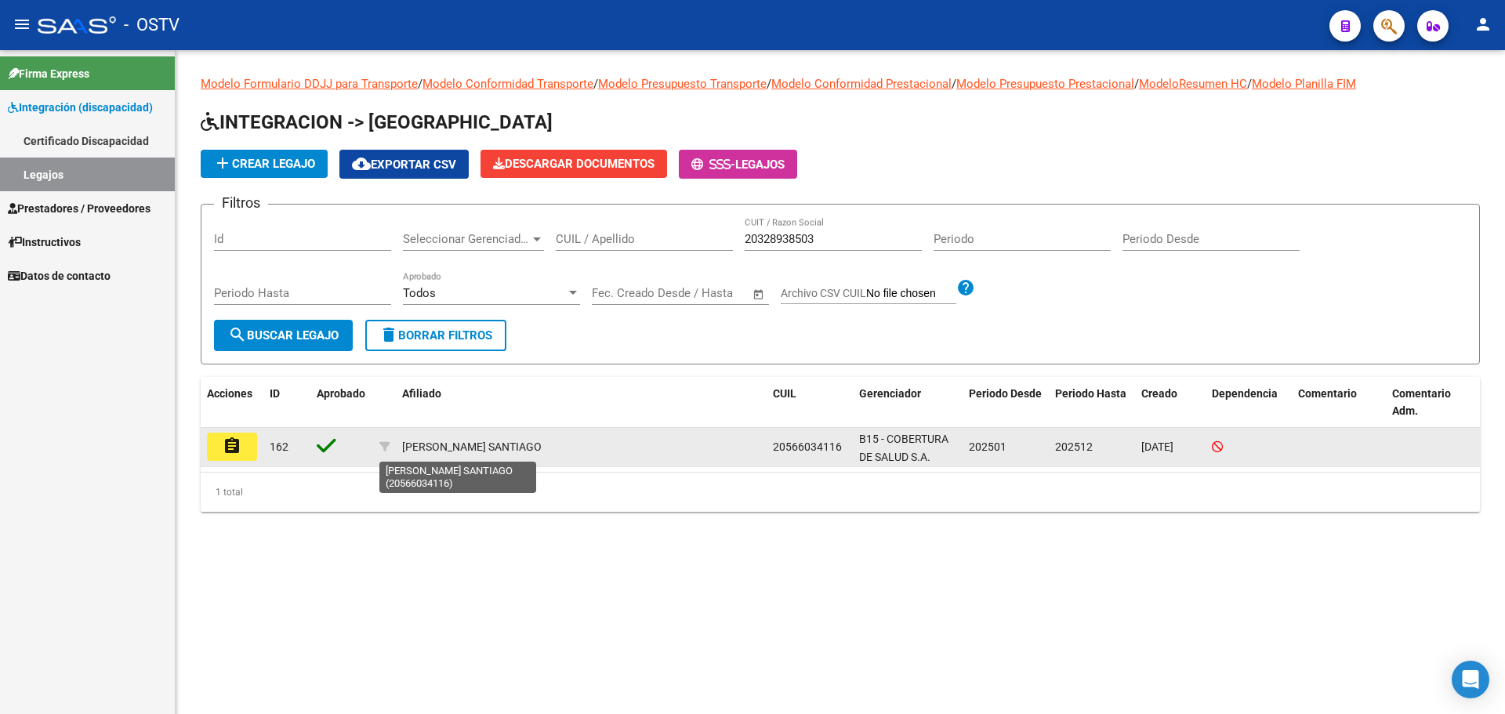
click at [420, 444] on div "[PERSON_NAME] SANTIAGO" at bounding box center [472, 447] width 140 height 18
click at [245, 451] on button "assignment" at bounding box center [232, 447] width 50 height 28
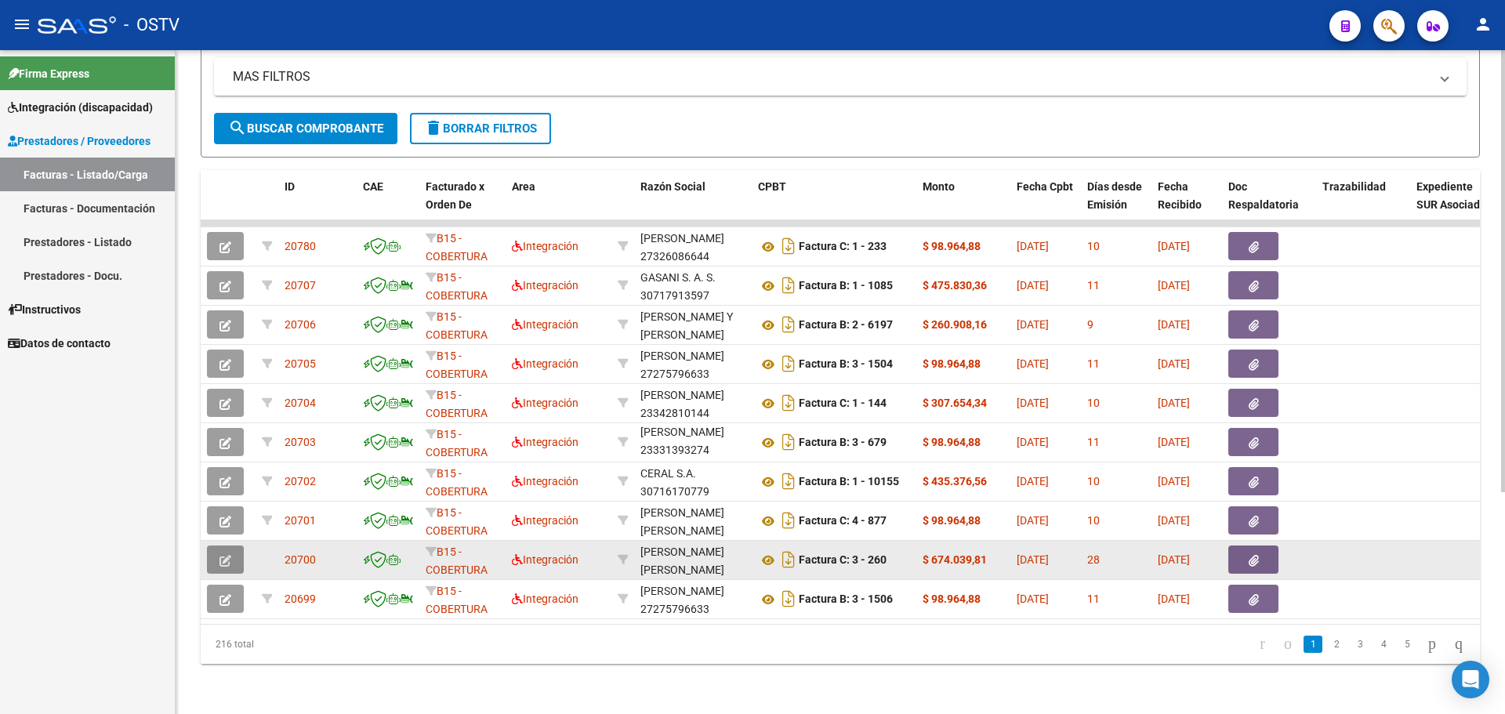
click at [223, 555] on icon "button" at bounding box center [225, 561] width 12 height 12
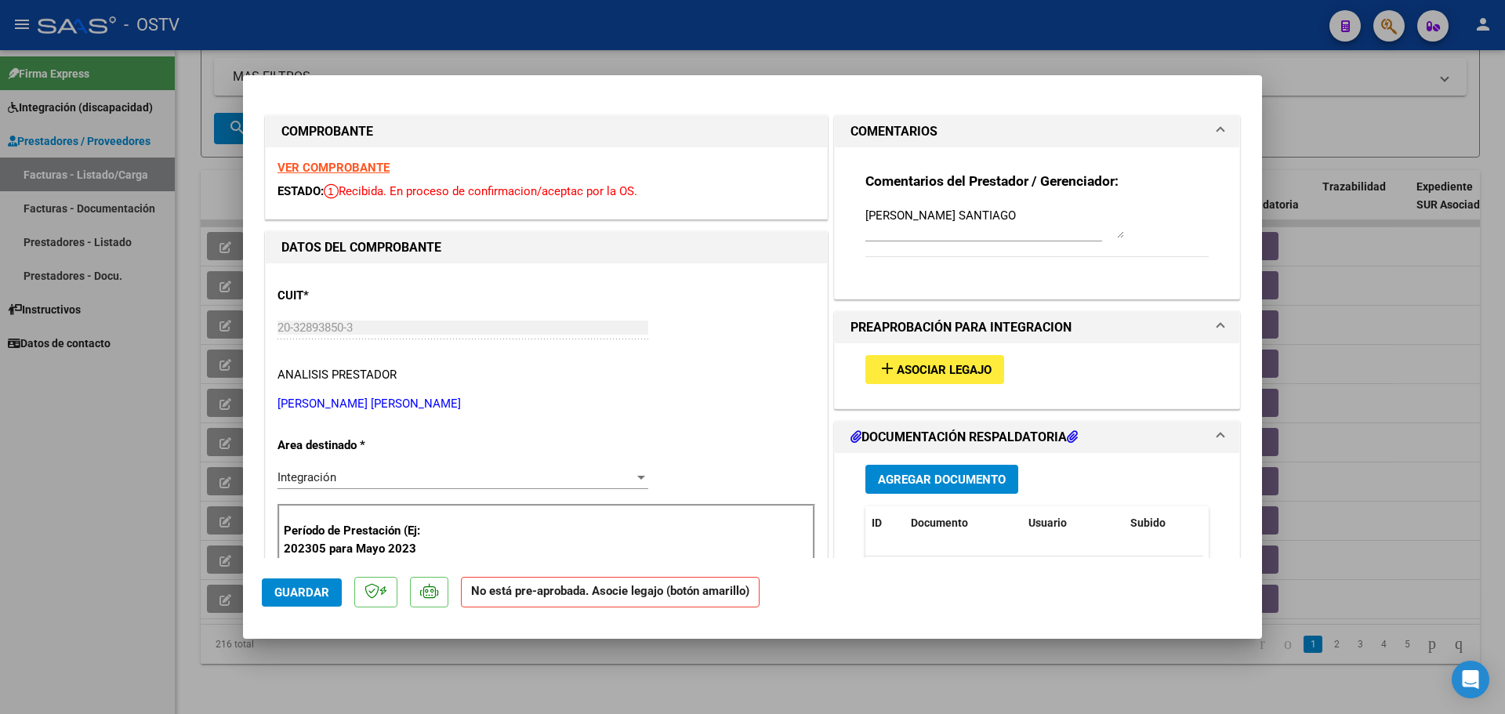
click at [313, 166] on strong "VER COMPROBANTE" at bounding box center [334, 168] width 112 height 14
click at [908, 363] on span "Asociar Legajo" at bounding box center [944, 370] width 95 height 14
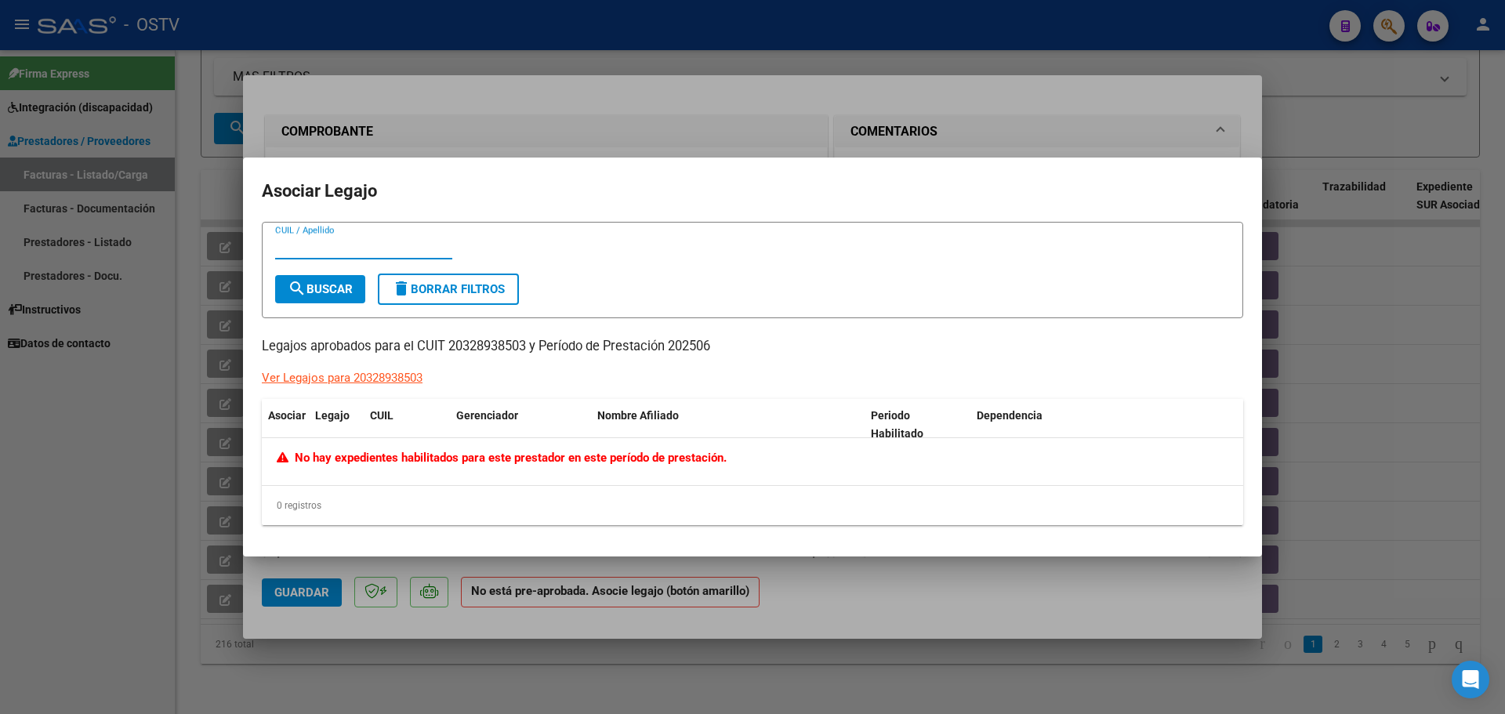
click at [352, 374] on div "Ver Legajos para 20328938503" at bounding box center [342, 378] width 161 height 18
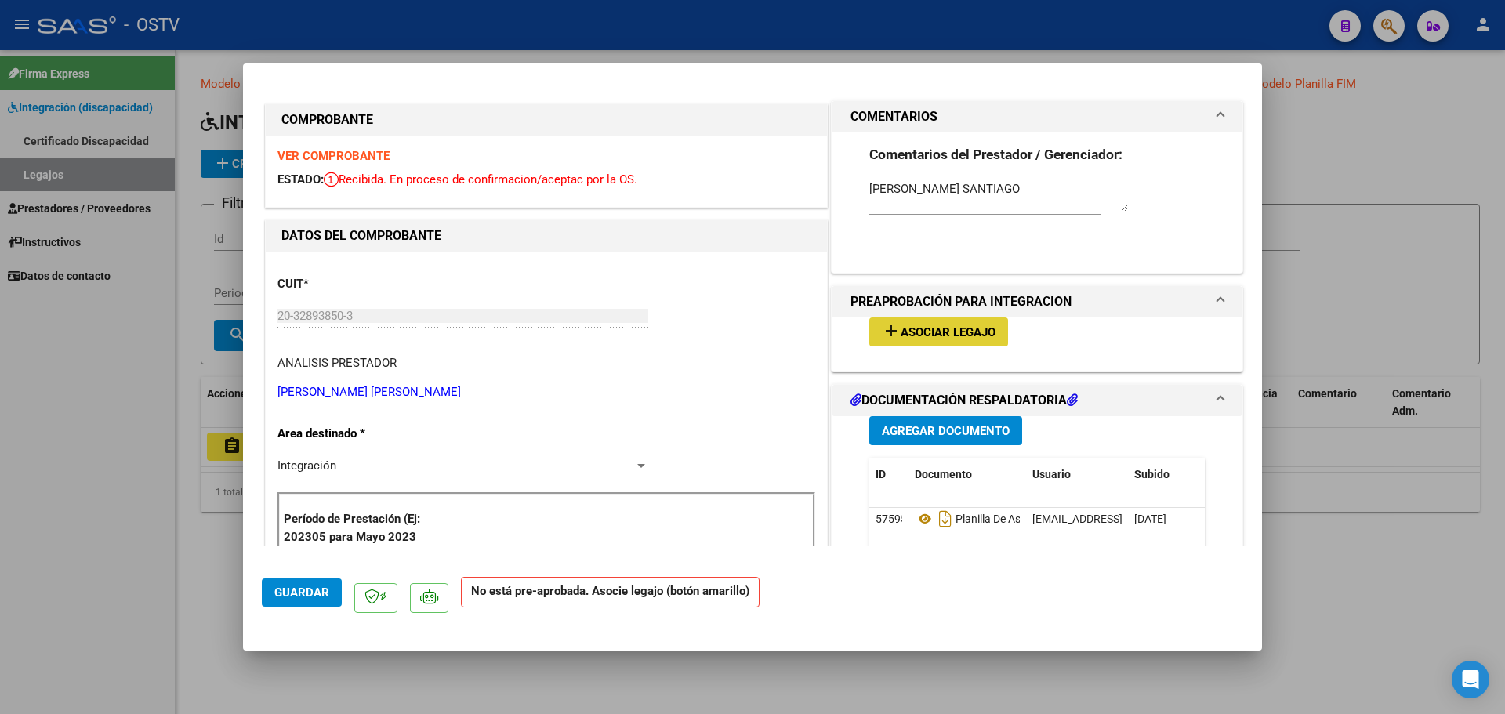
type input "$ 0,00"
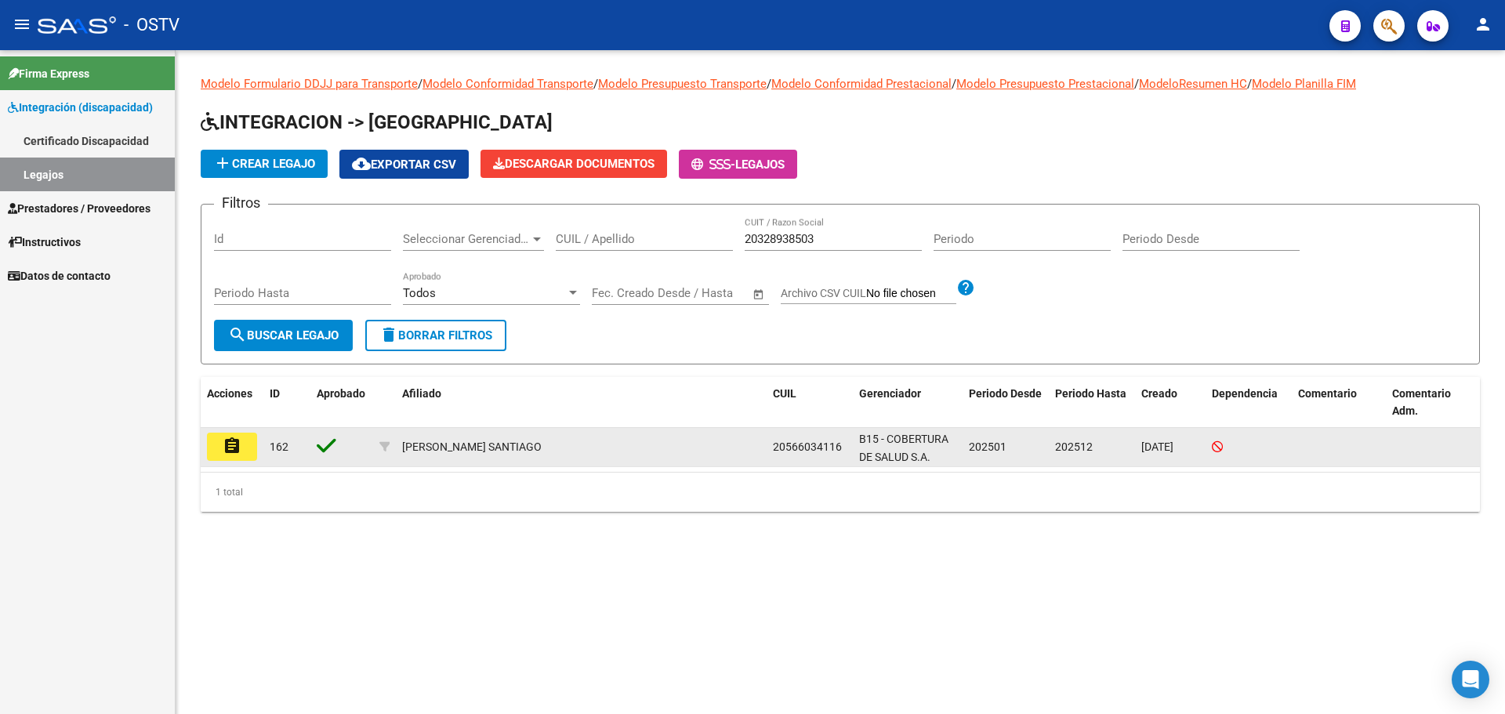
click at [314, 451] on datatable-body-cell at bounding box center [341, 447] width 63 height 38
click at [405, 440] on div "[PERSON_NAME] SANTIAGO" at bounding box center [472, 447] width 140 height 18
click at [332, 448] on icon at bounding box center [327, 446] width 20 height 22
click at [227, 444] on mat-icon "assignment" at bounding box center [232, 446] width 19 height 19
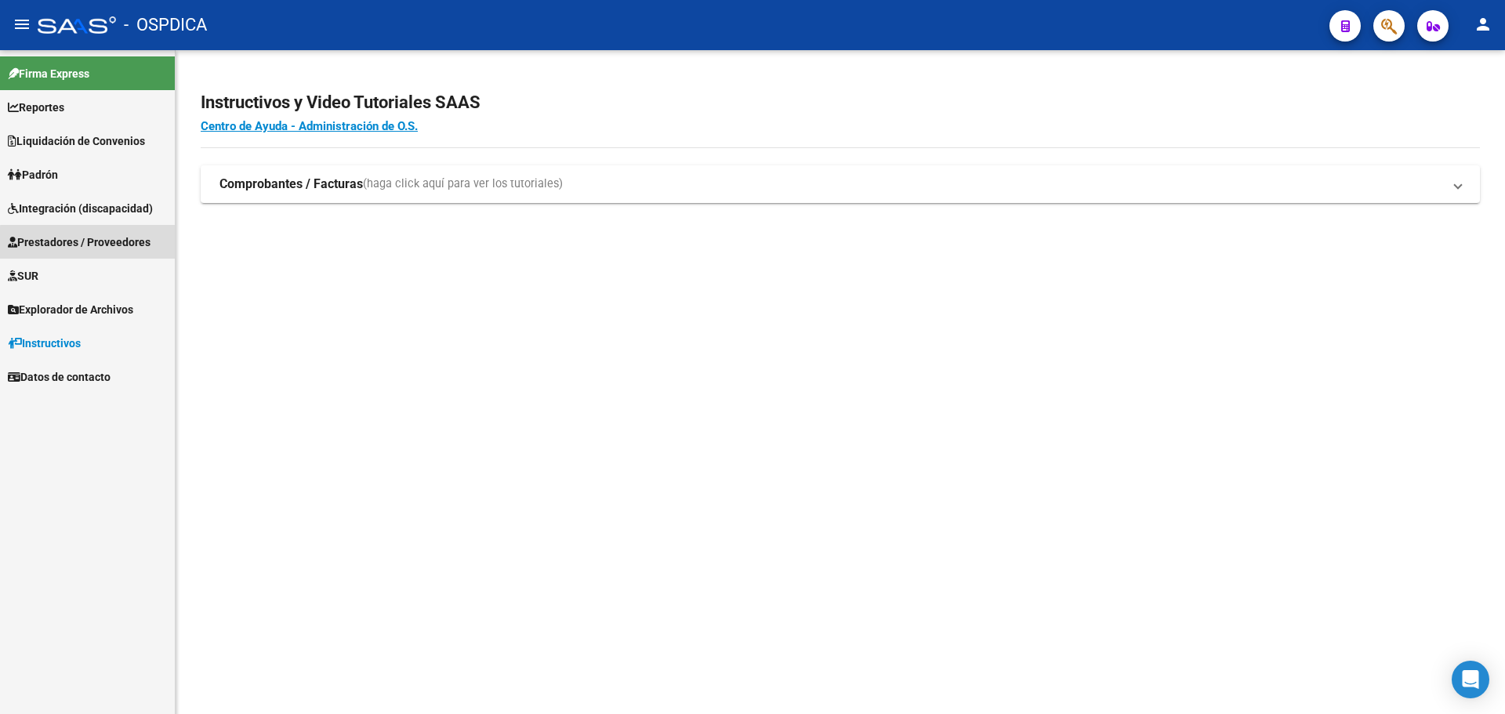
click at [90, 243] on span "Prestadores / Proveedores" at bounding box center [79, 242] width 143 height 17
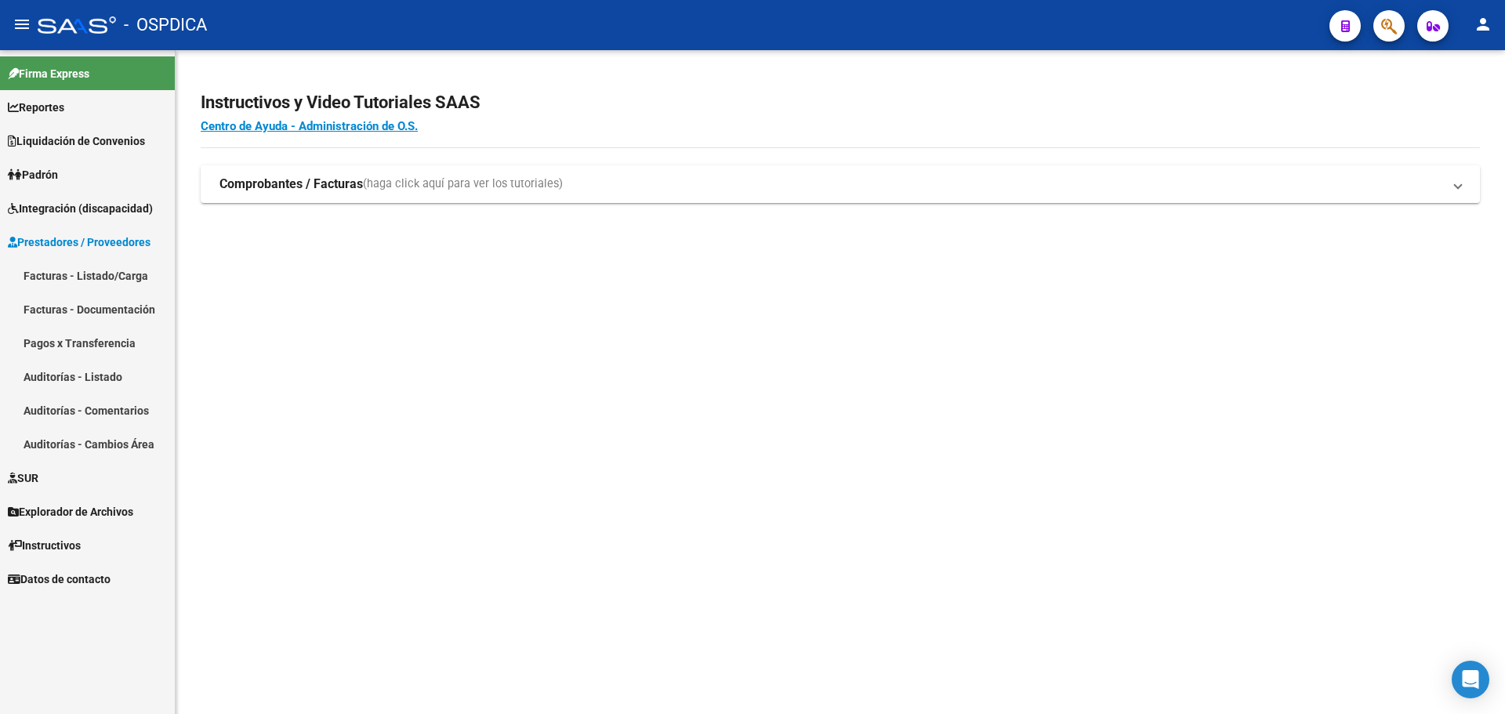
click at [74, 274] on link "Facturas - Listado/Carga" at bounding box center [87, 276] width 175 height 34
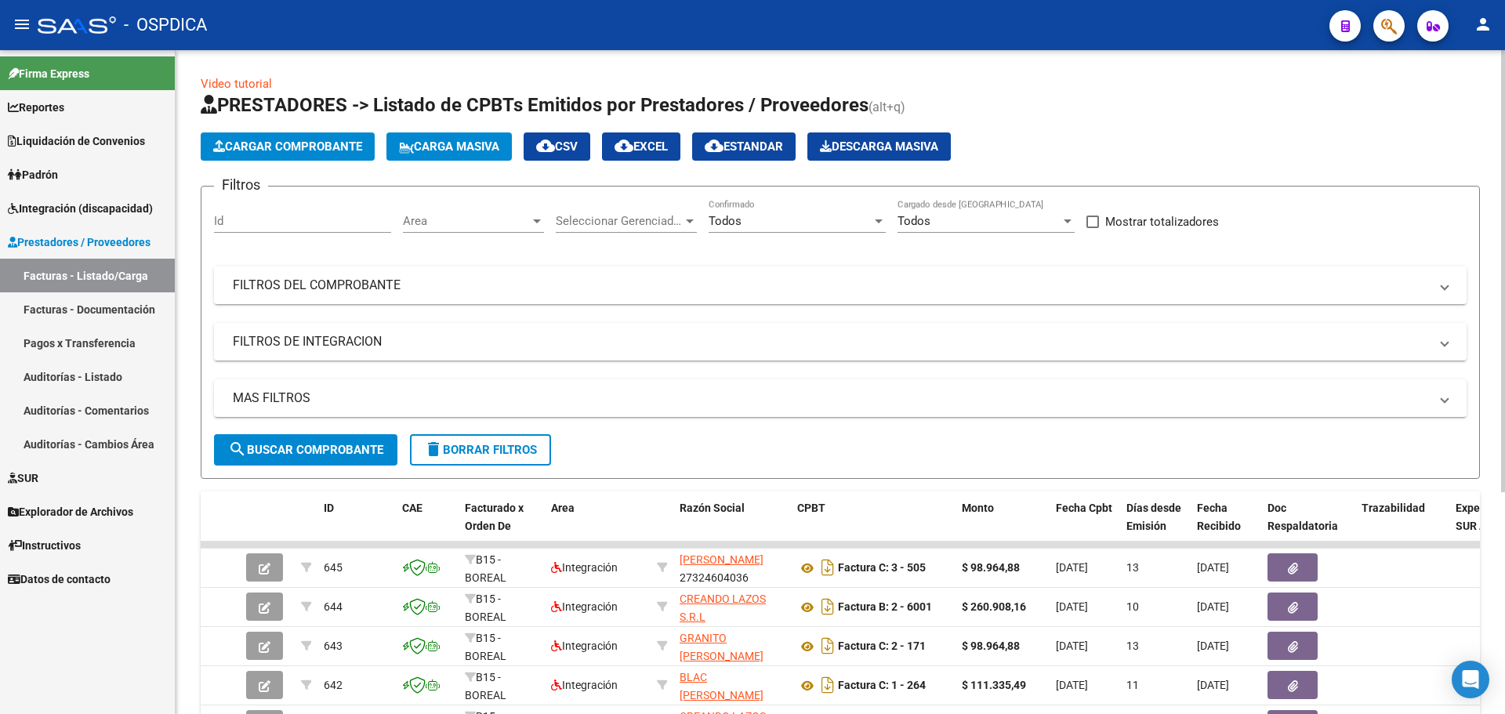
click at [355, 302] on mat-expansion-panel-header "FILTROS DEL COMPROBANTE" at bounding box center [840, 286] width 1253 height 38
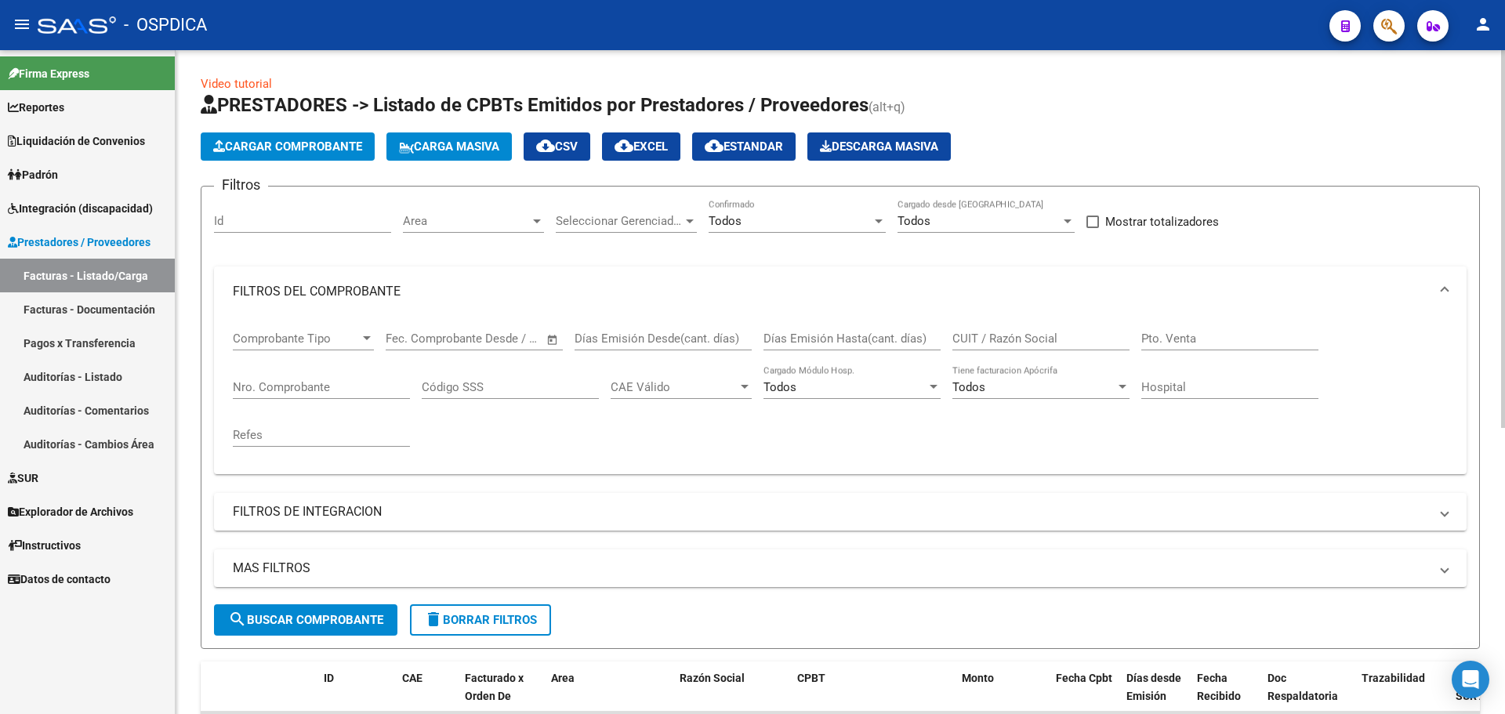
click at [314, 380] on input "Nro. Comprobante" at bounding box center [321, 387] width 177 height 14
type input "249"
click at [304, 621] on span "search Buscar Comprobante" at bounding box center [305, 620] width 155 height 14
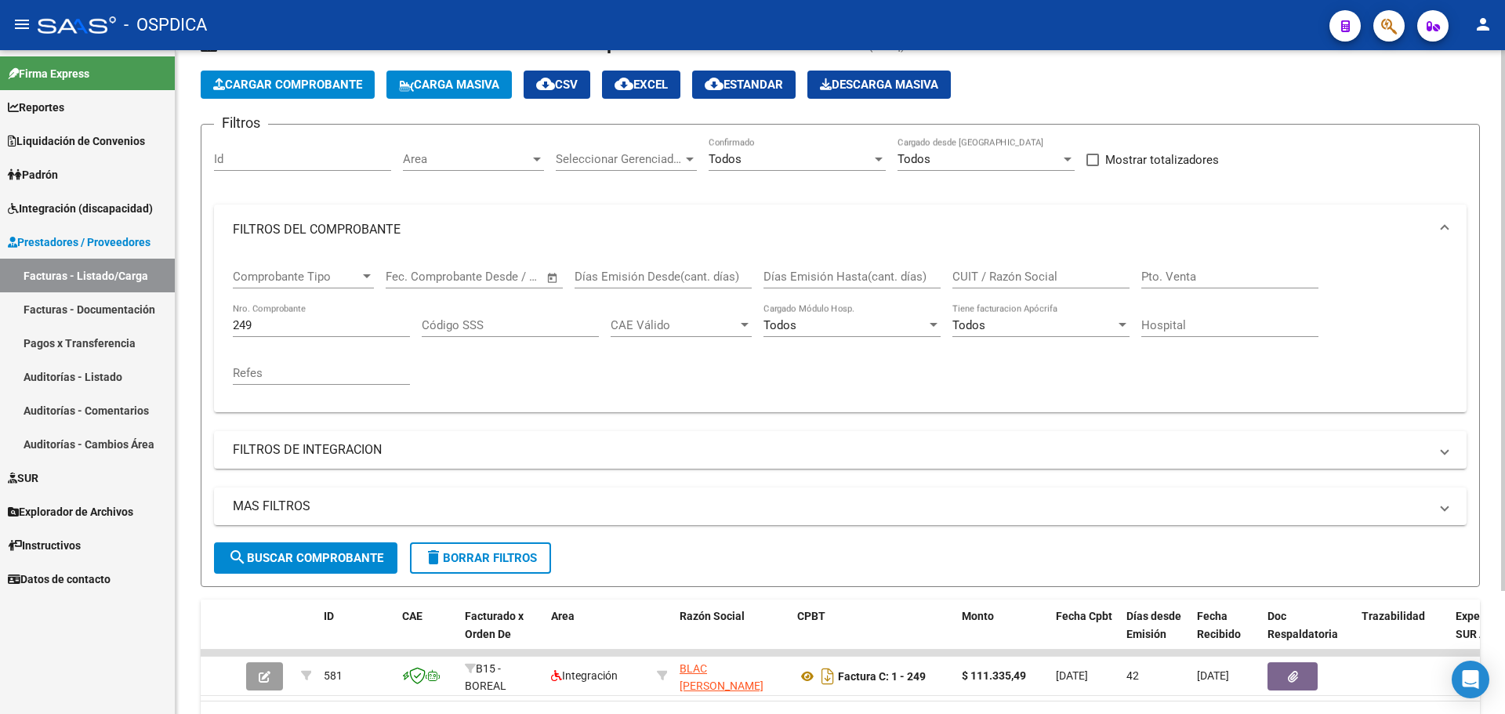
scroll to position [151, 0]
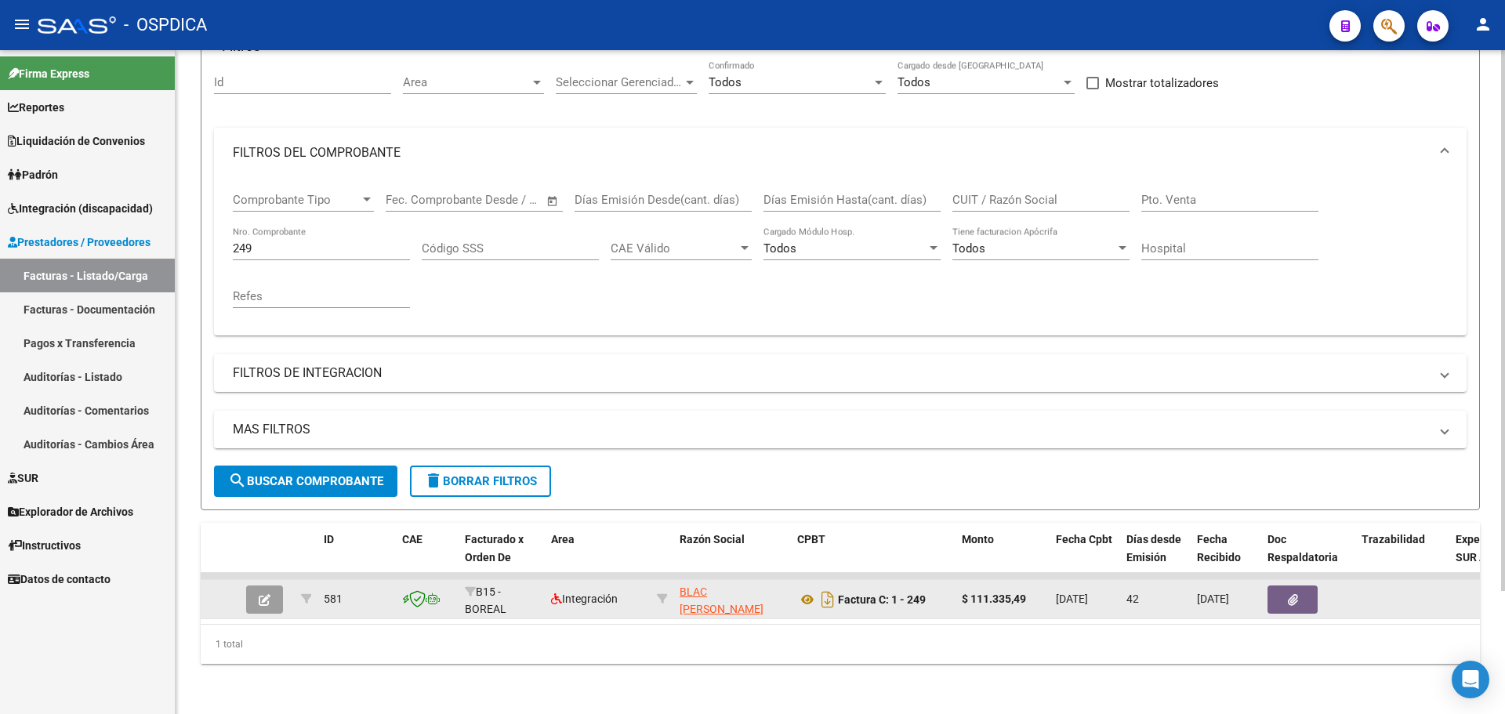
click at [256, 593] on button "button" at bounding box center [264, 600] width 37 height 28
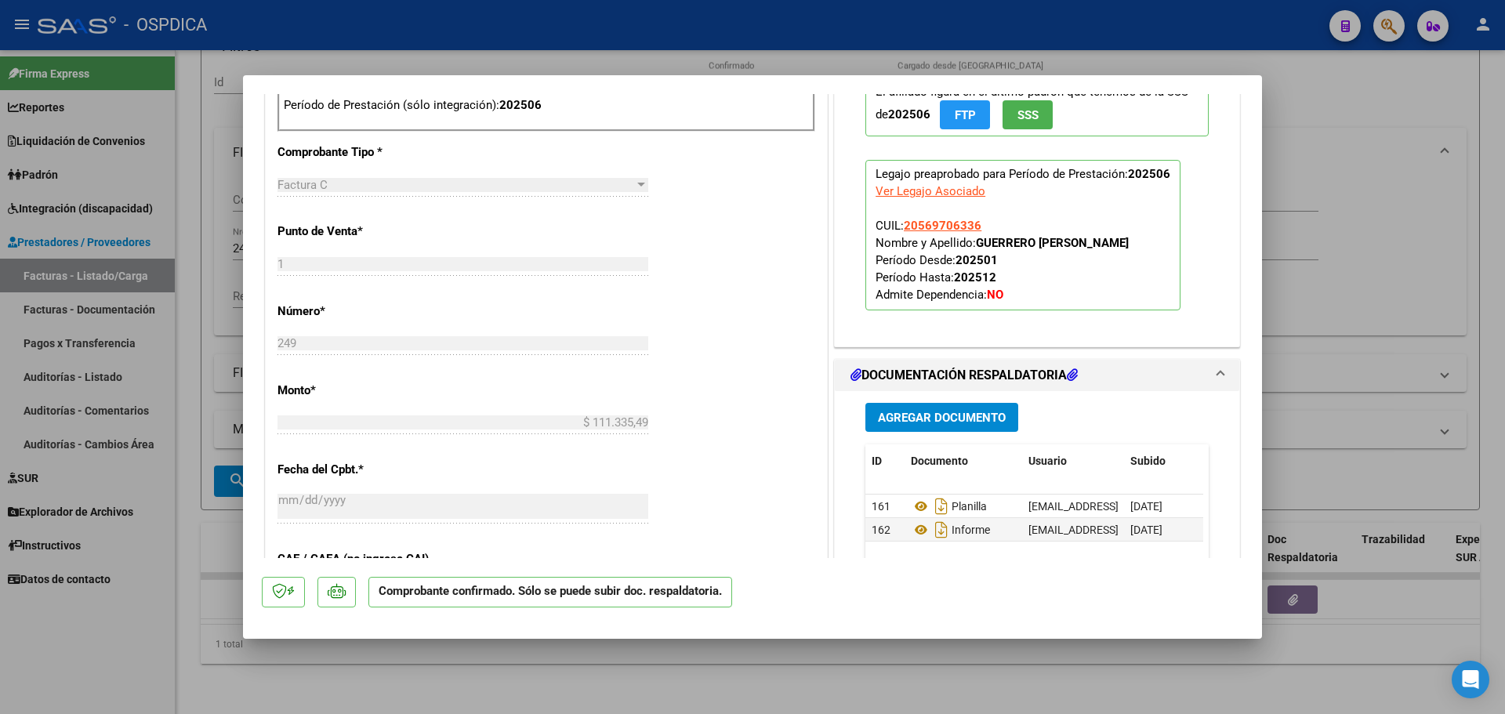
scroll to position [706, 0]
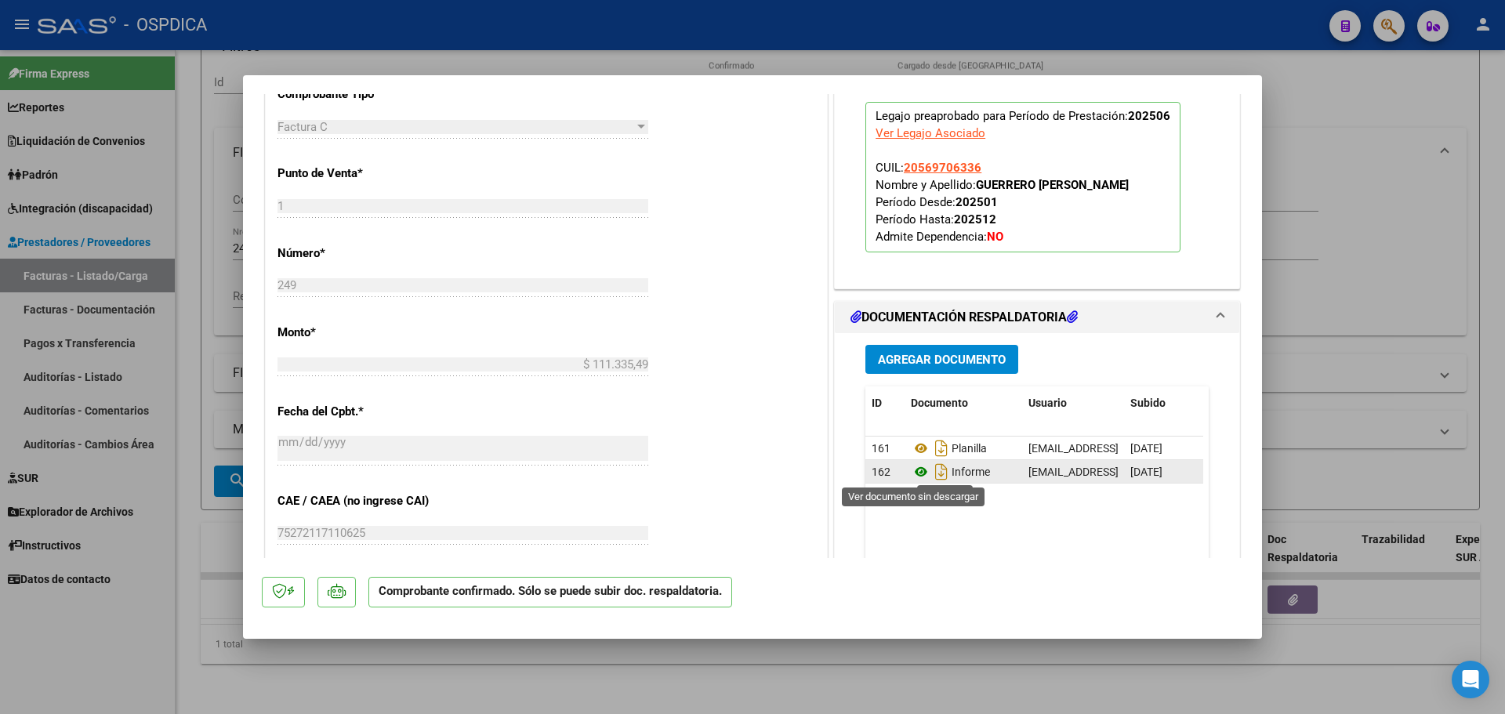
click at [917, 470] on icon at bounding box center [921, 472] width 20 height 19
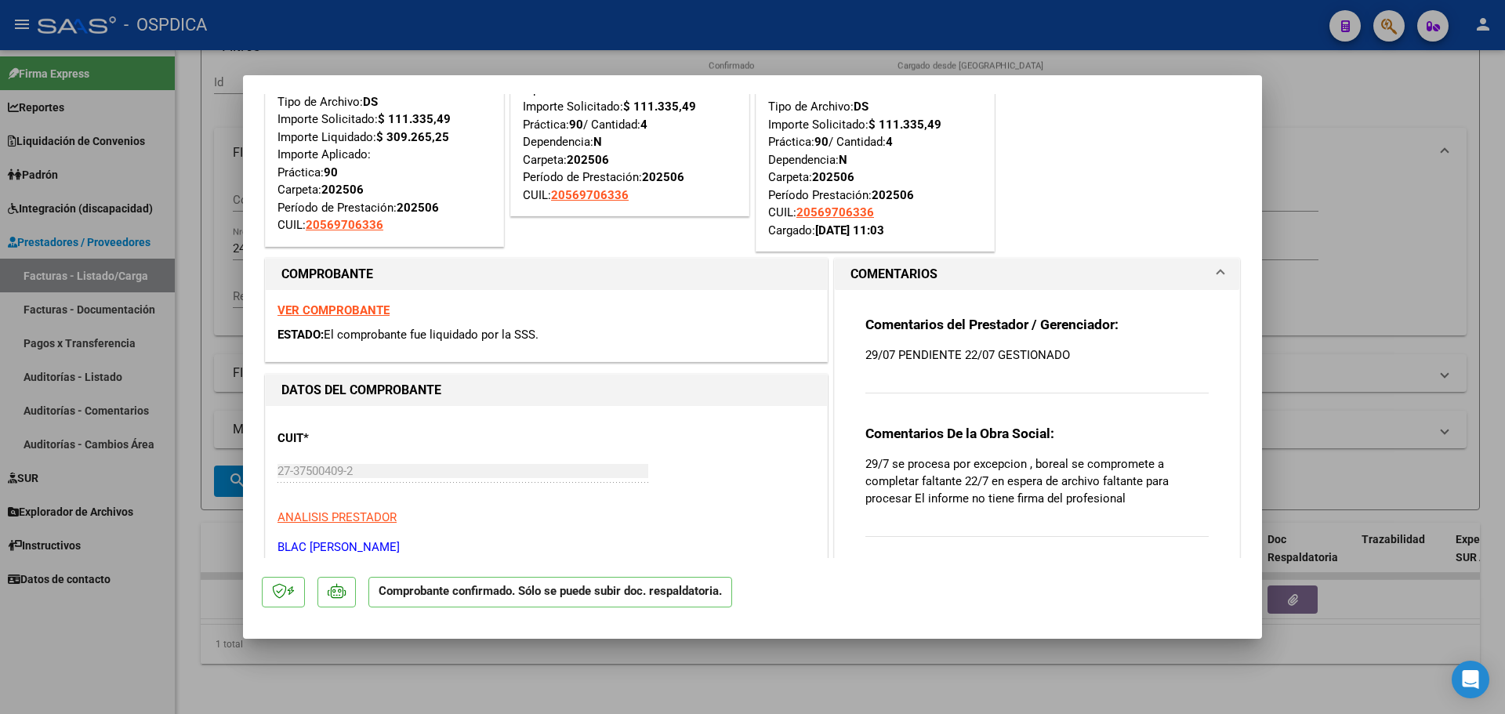
scroll to position [0, 0]
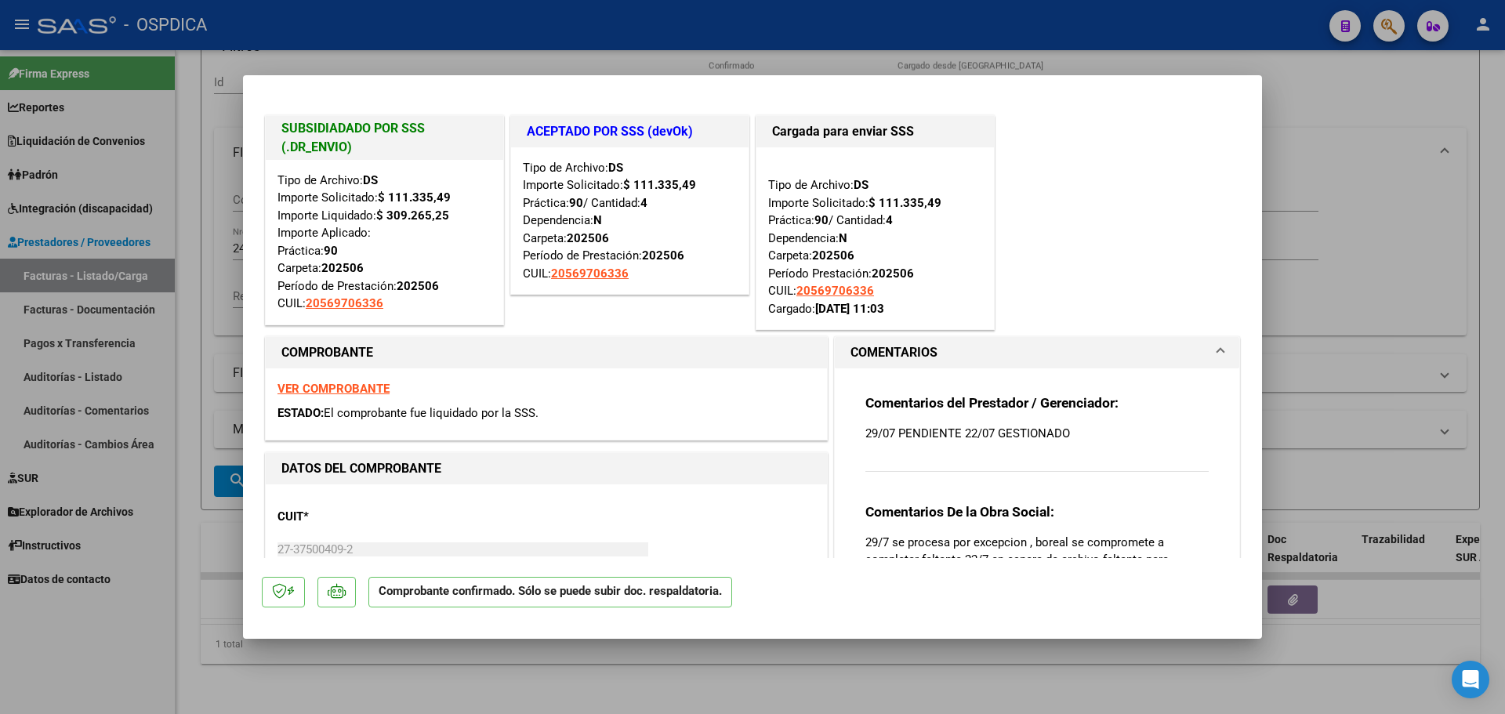
click at [865, 434] on p "29/07 PENDIENTE 22/07 GESTIONADO" at bounding box center [1036, 433] width 343 height 17
click at [869, 434] on p "29/07 PENDIENTE 22/07 GESTIONADO" at bounding box center [1036, 433] width 343 height 17
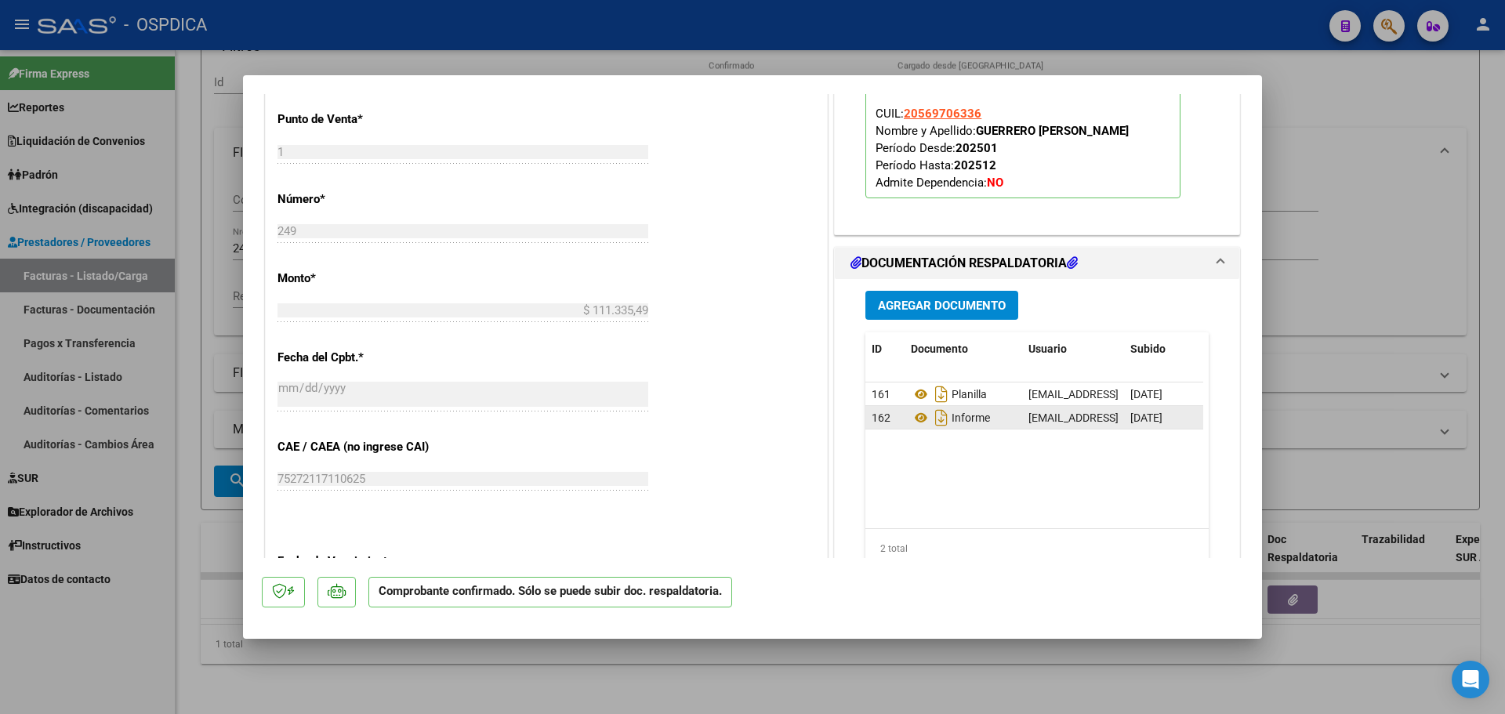
scroll to position [784, 0]
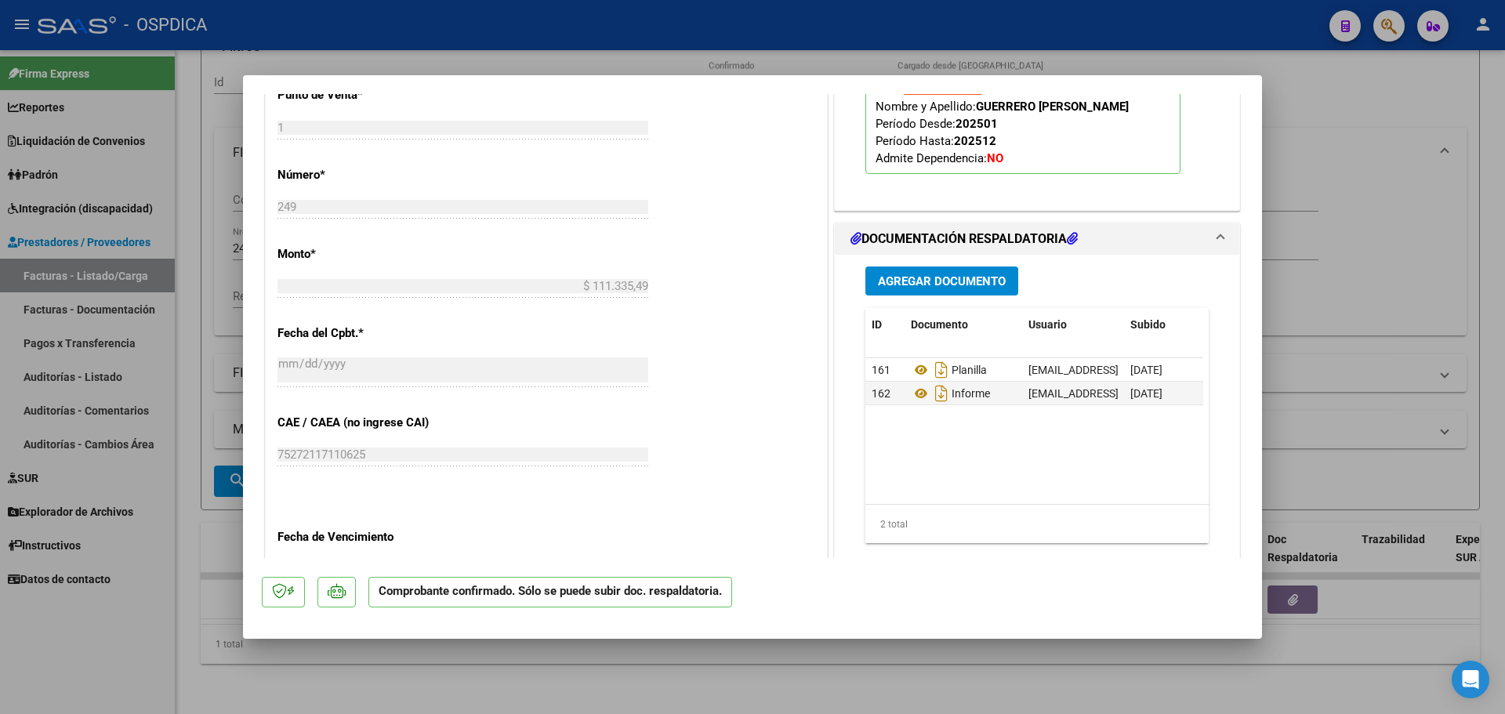
click at [938, 279] on span "Agregar Documento" at bounding box center [942, 281] width 128 height 14
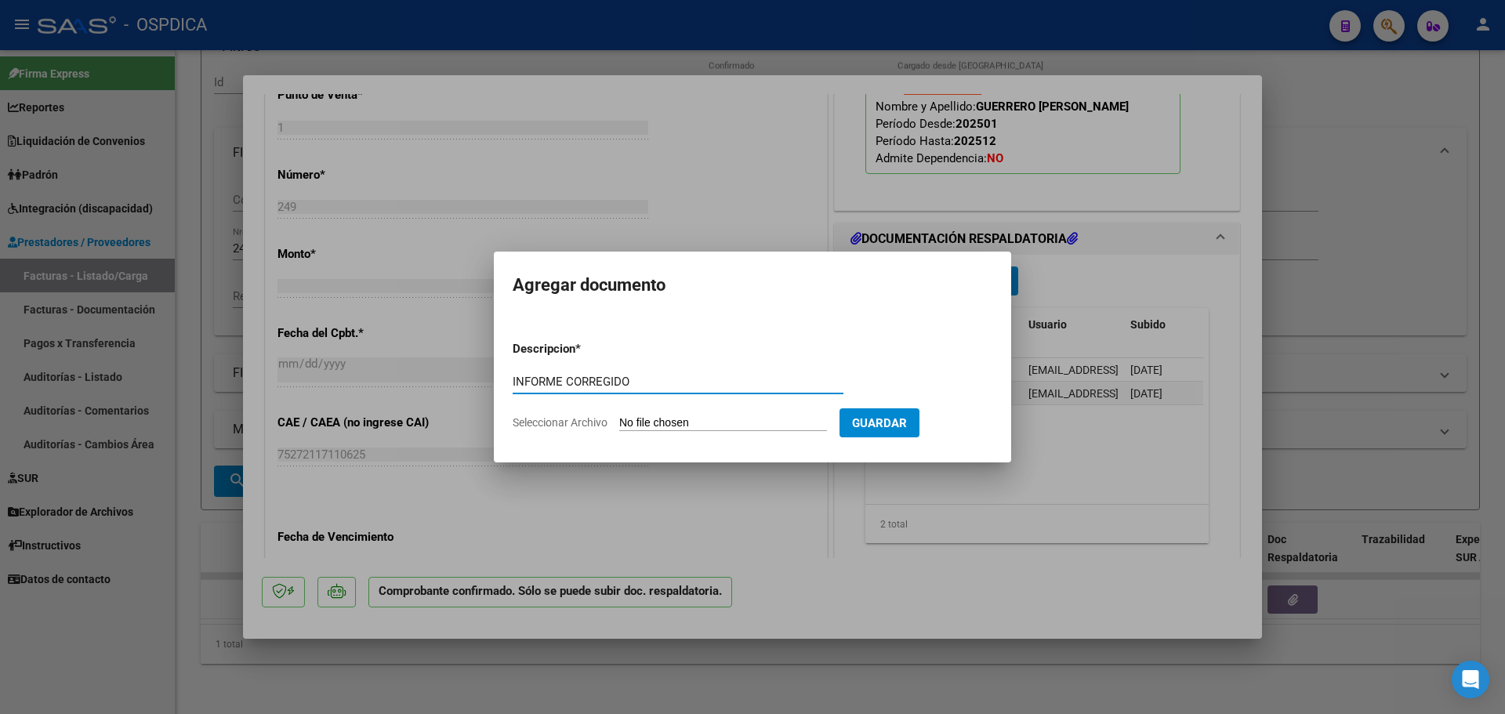
type input "INFORME CORREGIDO"
click at [683, 430] on input "Seleccionar Archivo" at bounding box center [723, 423] width 208 height 15
type input "C:\fakepath\infomre.pdf"
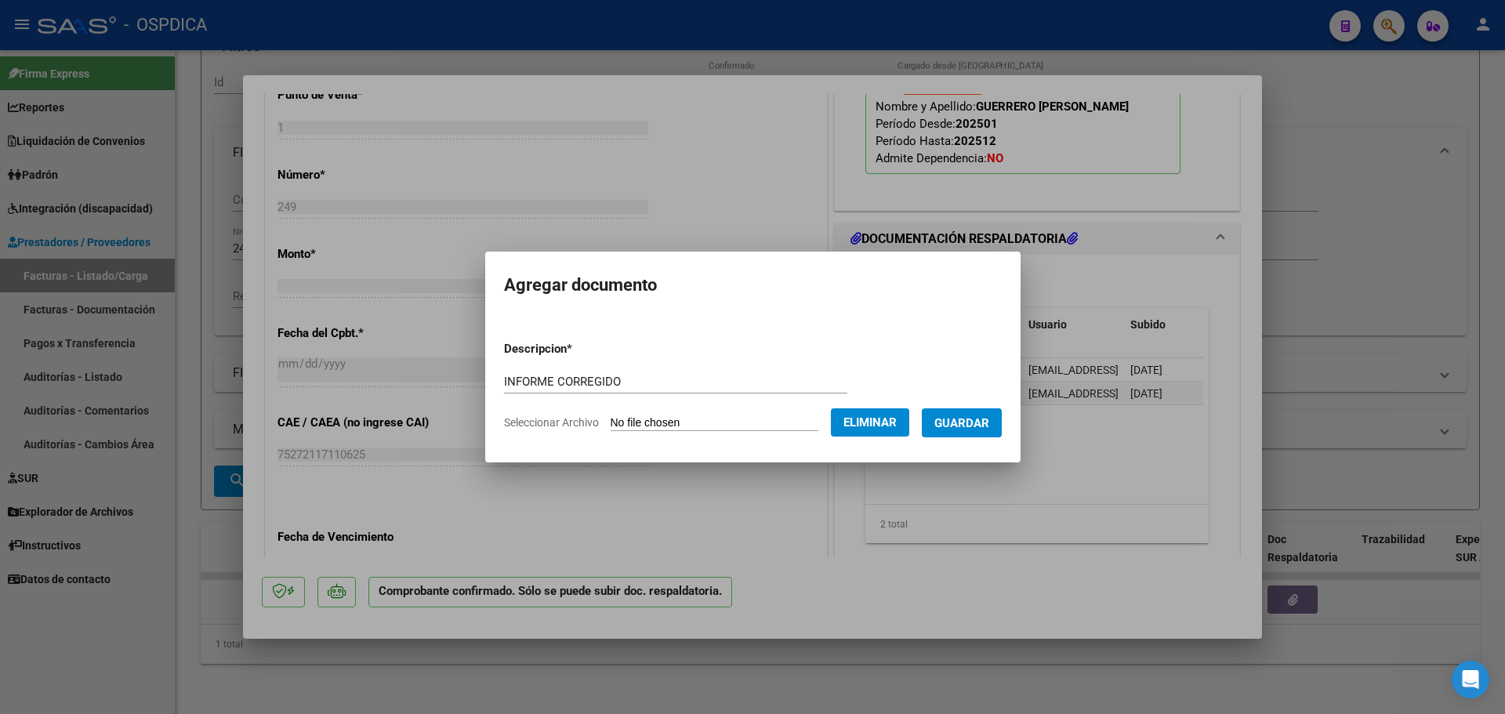
click at [988, 427] on span "Guardar" at bounding box center [961, 423] width 55 height 14
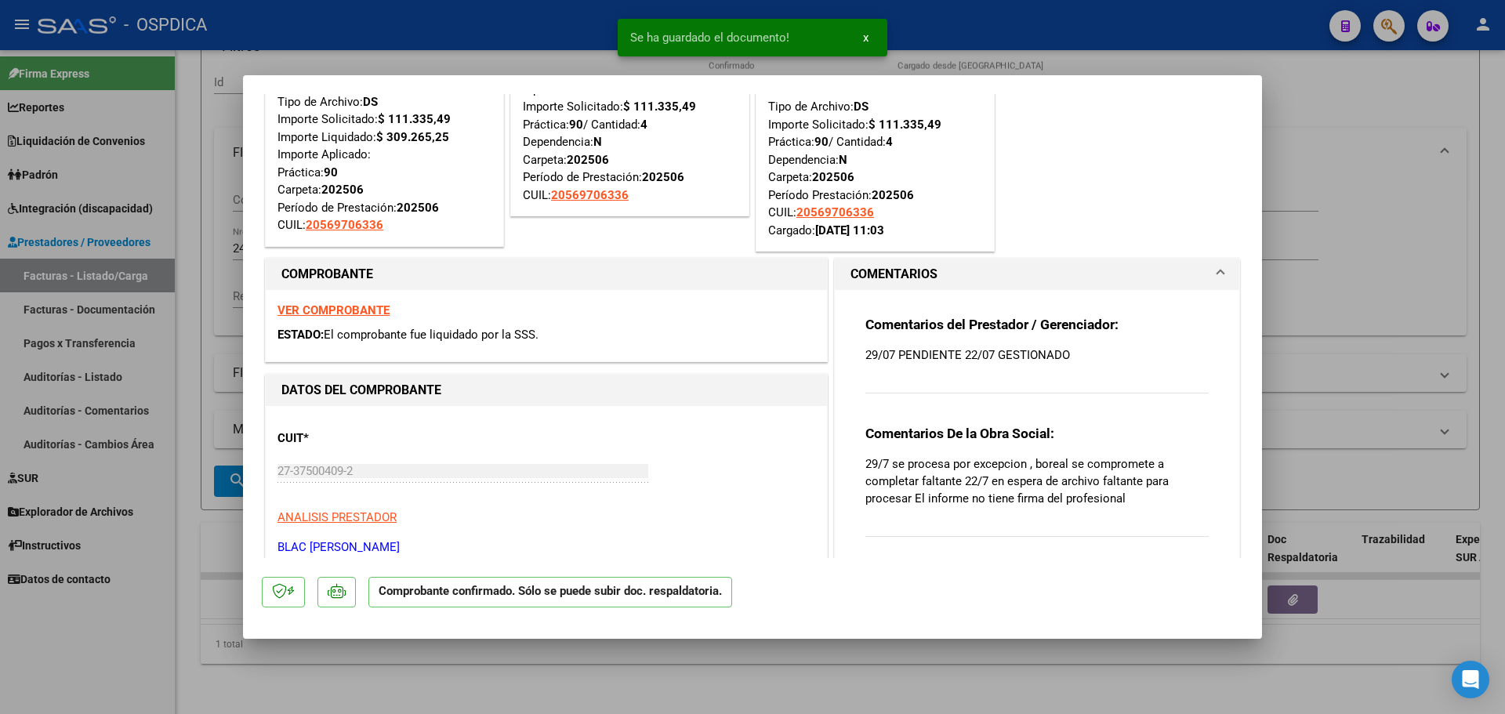
scroll to position [0, 0]
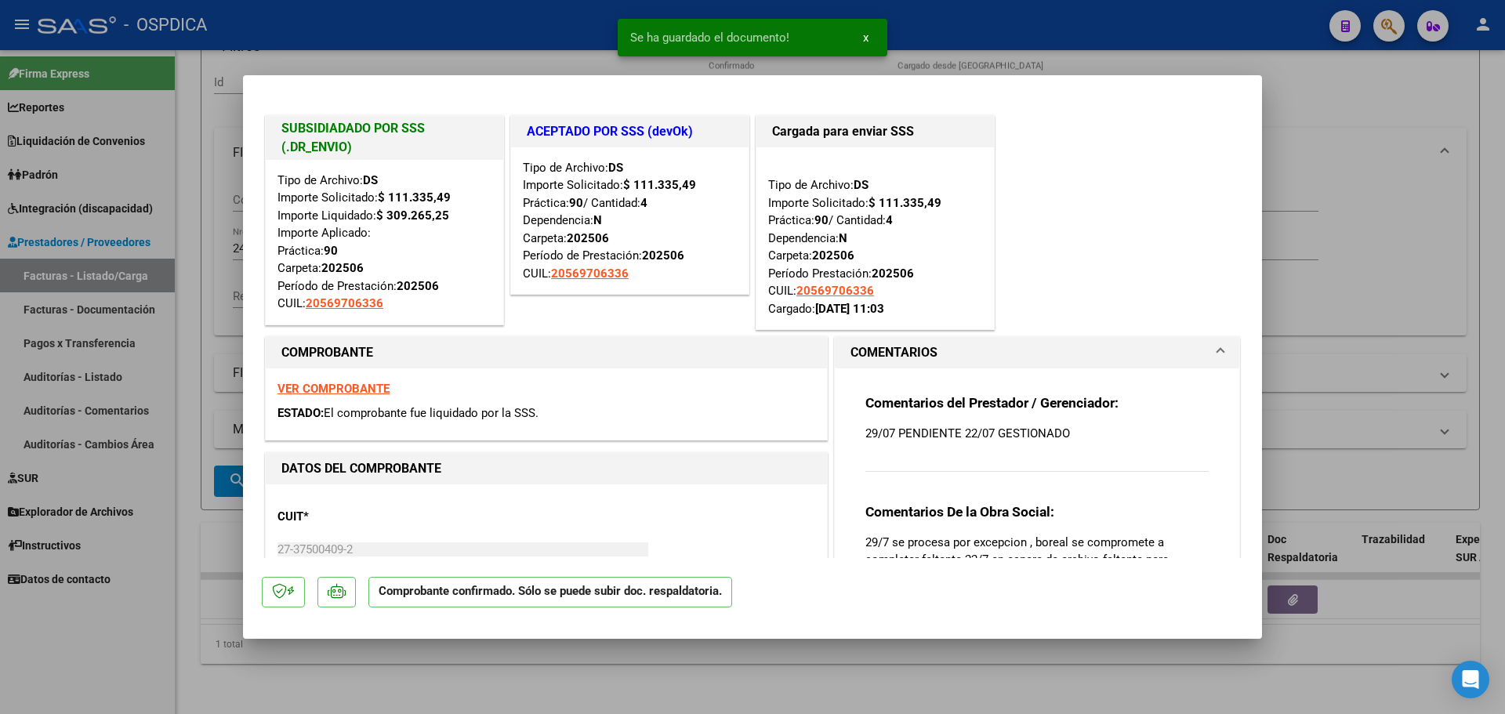
click at [880, 434] on p "29/07 PENDIENTE 22/07 GESTIONADO" at bounding box center [1036, 433] width 343 height 17
click at [978, 429] on p "29/07 PENDIENTE 22/07 GESTIONADO" at bounding box center [1036, 433] width 343 height 17
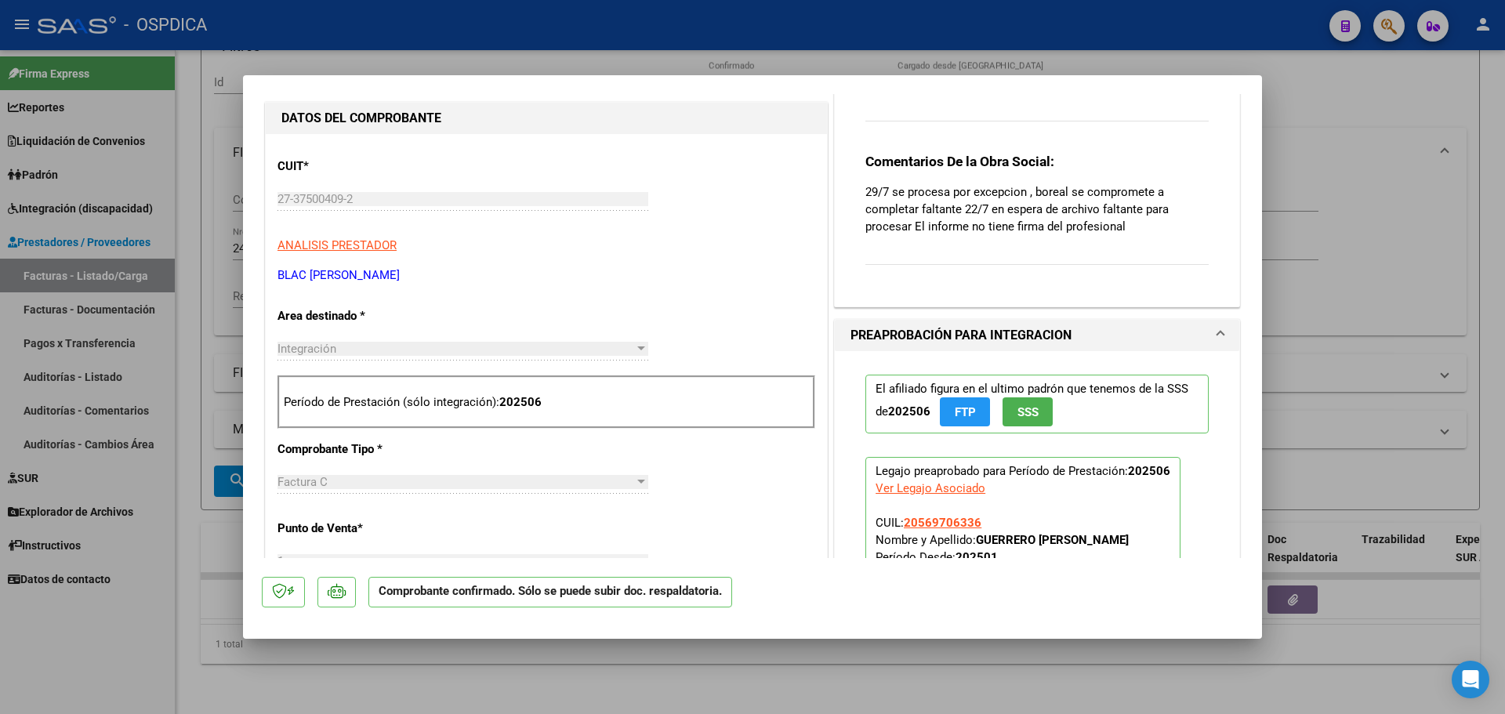
scroll to position [392, 0]
